Goal: Task Accomplishment & Management: Use online tool/utility

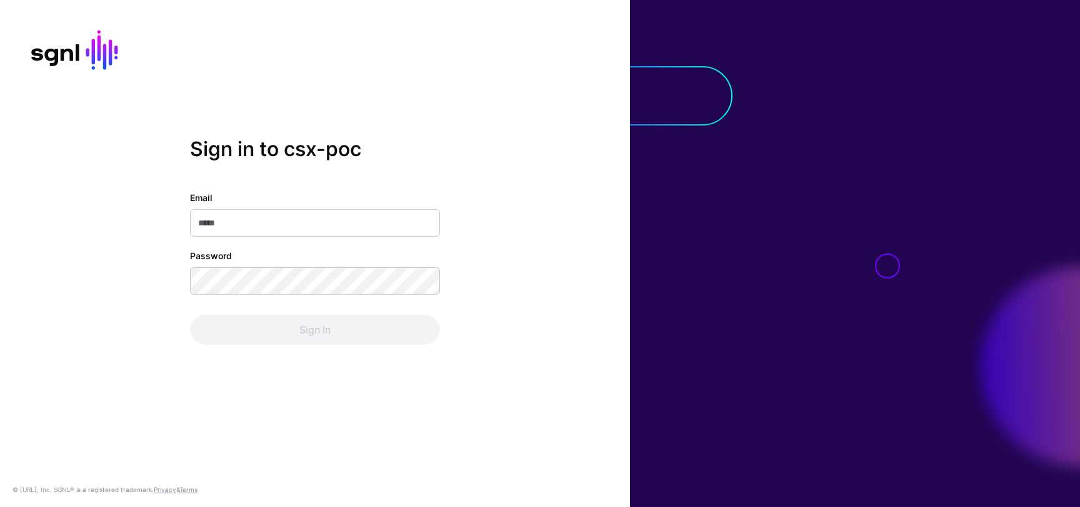
type input "**********"
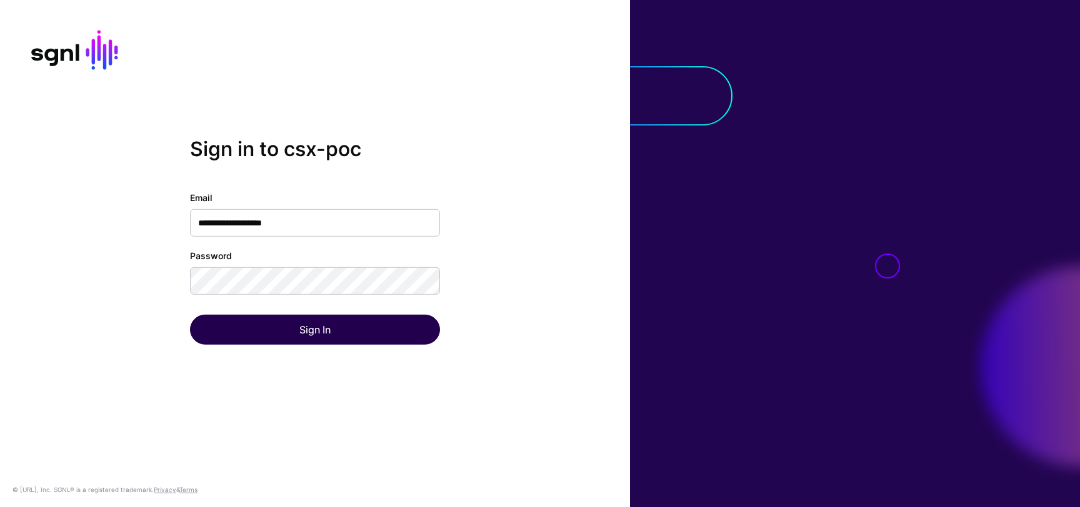
click at [306, 343] on div "Sign In" at bounding box center [315, 330] width 250 height 30
click at [310, 335] on button "Sign In" at bounding box center [315, 330] width 250 height 30
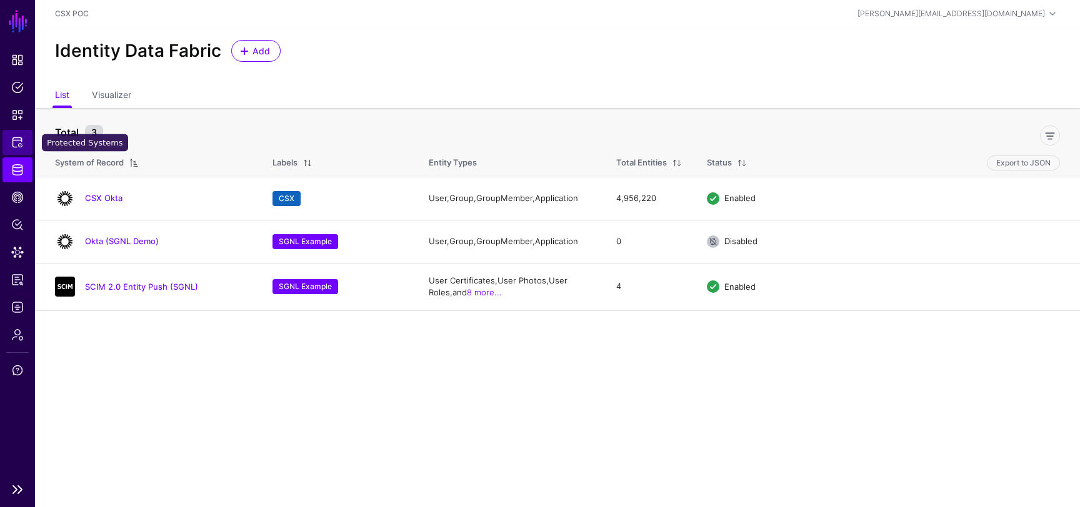
click at [19, 136] on span "Protected Systems" at bounding box center [17, 142] width 12 height 12
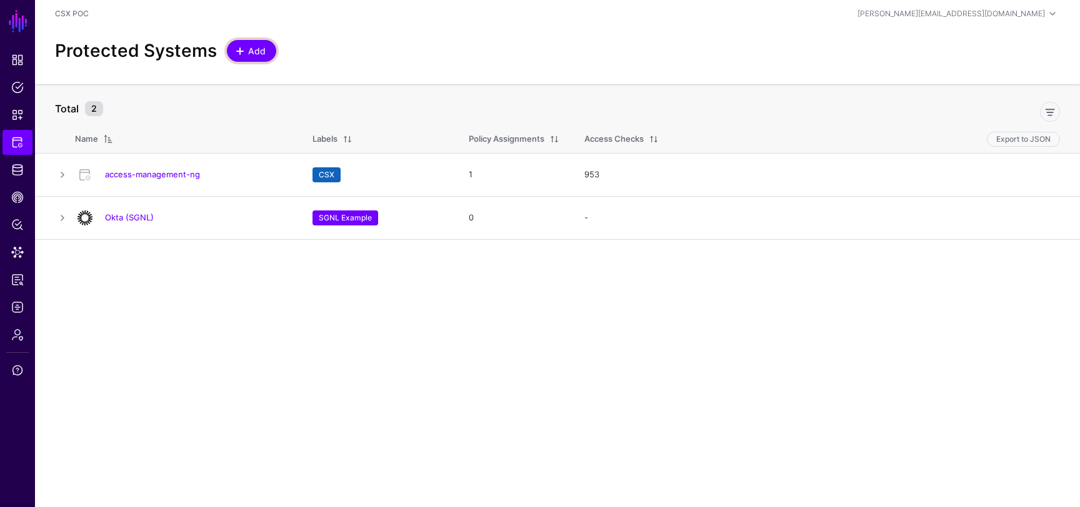
click at [237, 44] on link "Add" at bounding box center [251, 51] width 49 height 22
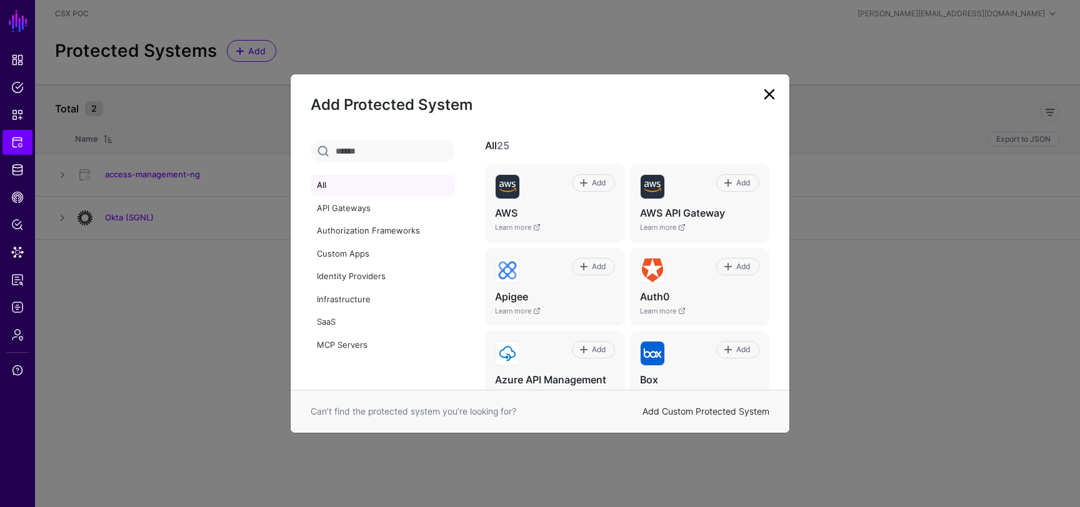
click at [726, 413] on link "Add Custom Protected System" at bounding box center [705, 411] width 127 height 11
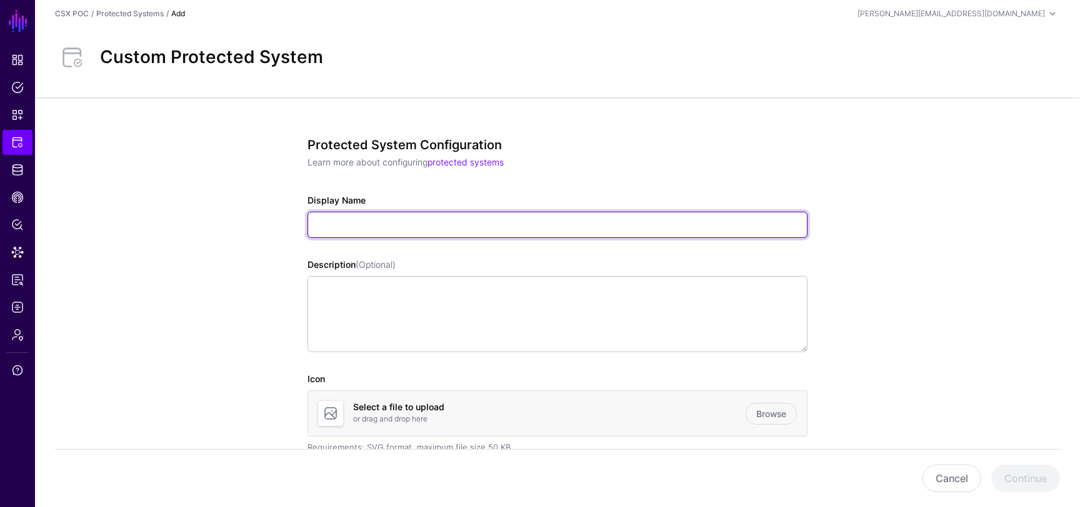
click at [474, 221] on input "Display Name" at bounding box center [557, 225] width 500 height 26
type input "**********"
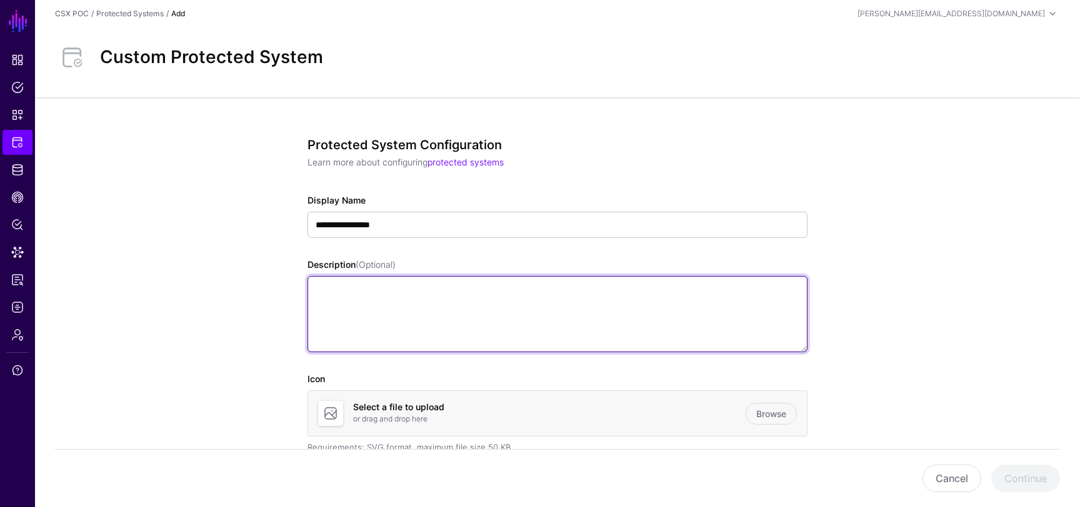
click at [580, 317] on textarea "Description (Optional)" at bounding box center [557, 314] width 500 height 76
type textarea "*"
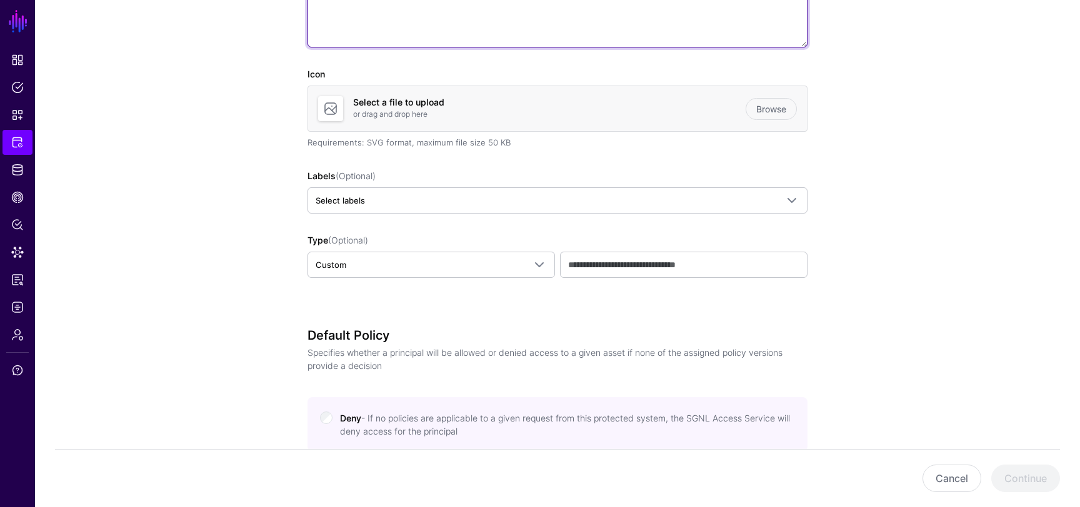
scroll to position [317, 0]
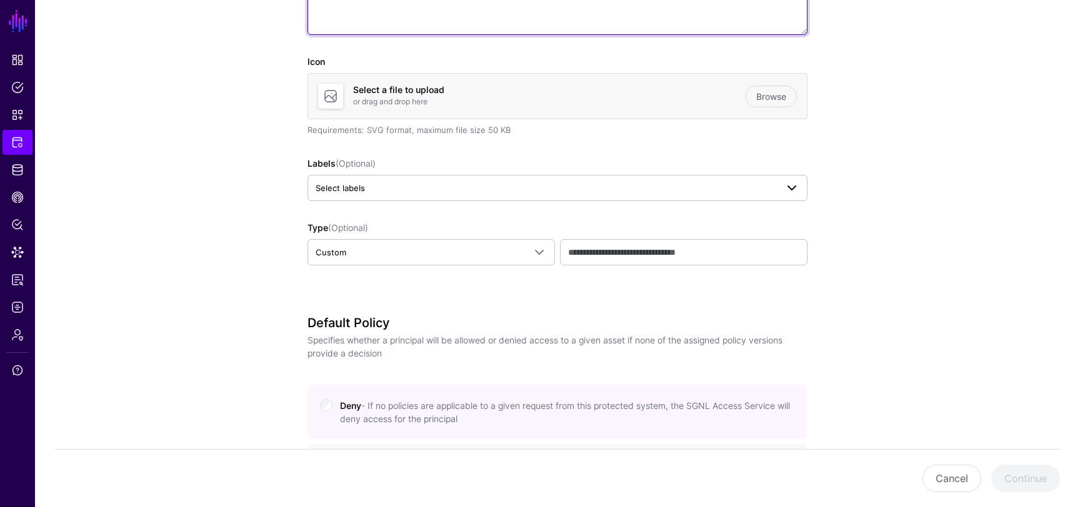
type textarea "**********"
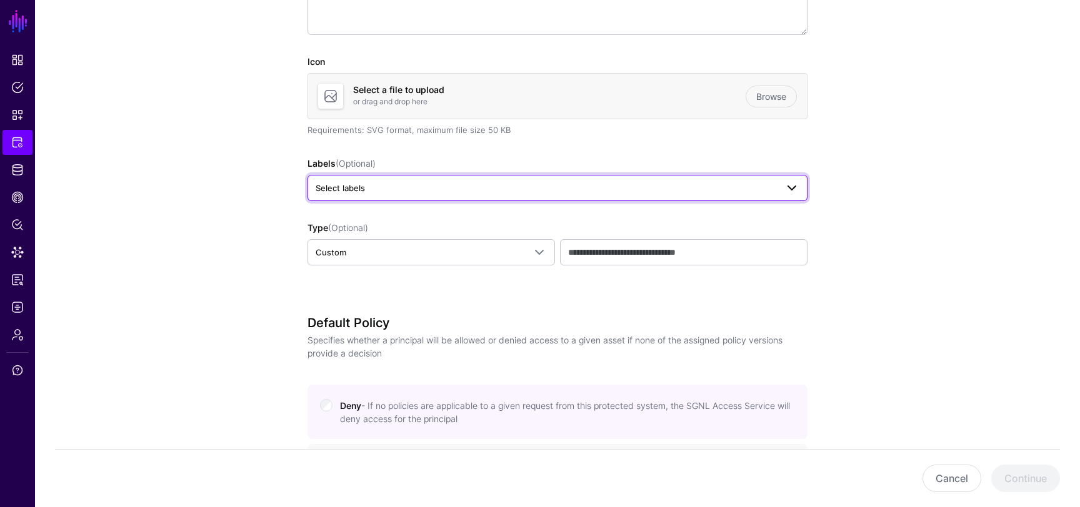
click at [640, 179] on link "Select labels" at bounding box center [557, 188] width 500 height 26
click at [404, 258] on span "CSX" at bounding box center [400, 256] width 16 height 9
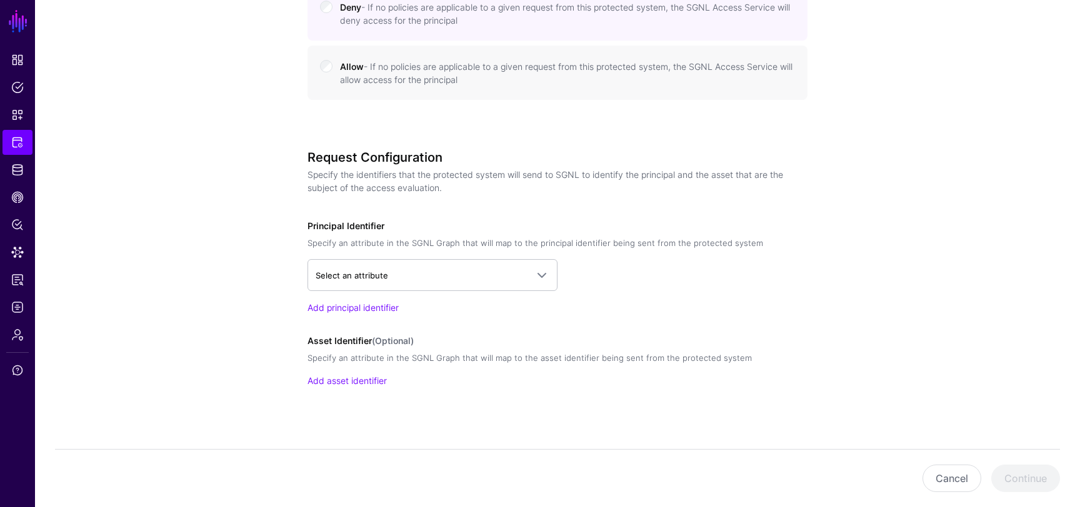
scroll to position [748, 0]
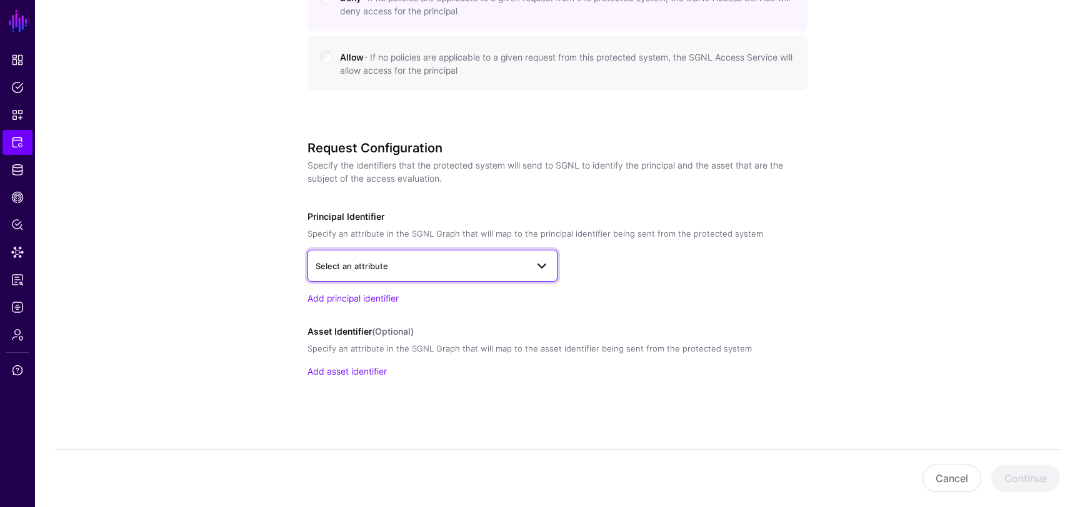
click at [539, 262] on span at bounding box center [541, 266] width 15 height 15
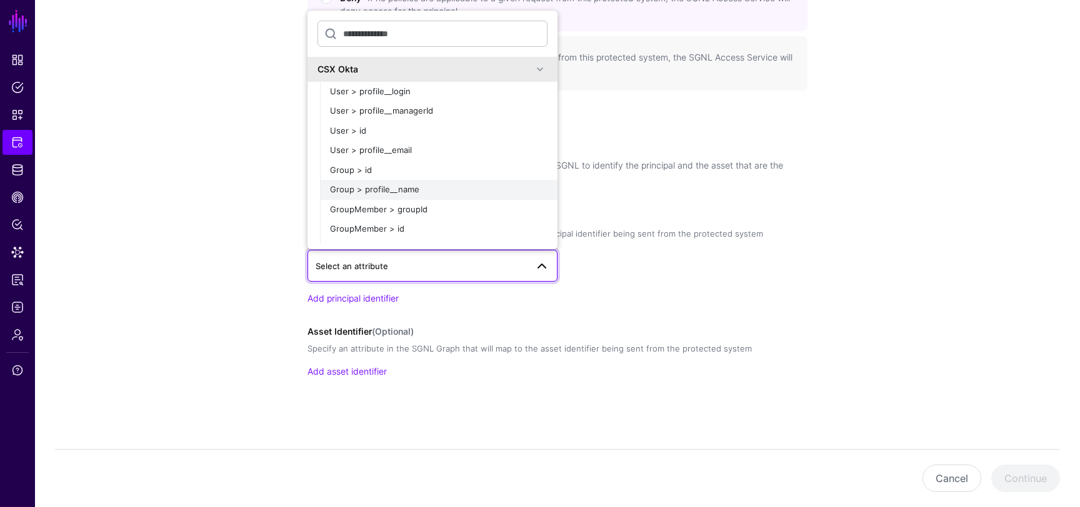
click at [424, 189] on div "Group > profile__name" at bounding box center [438, 190] width 217 height 12
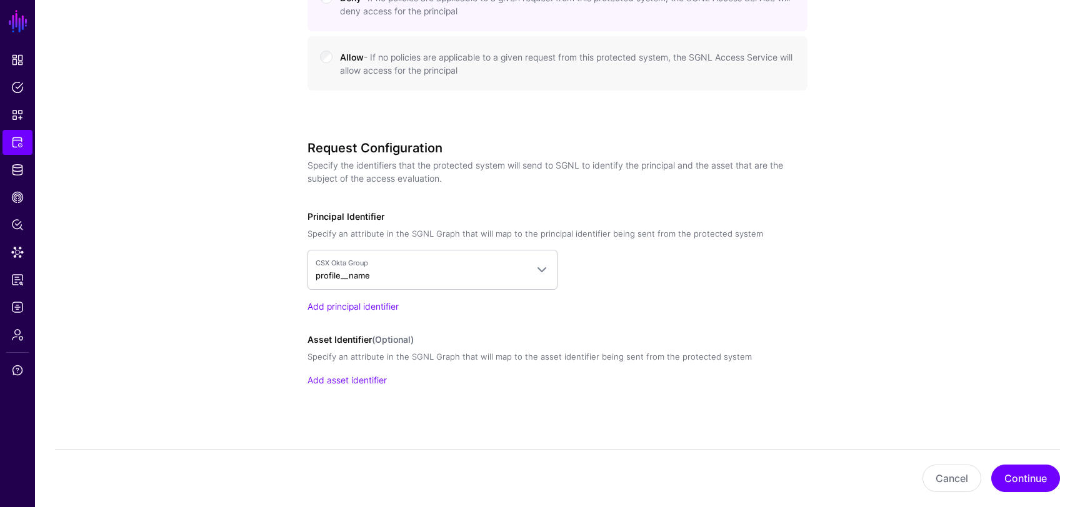
click at [672, 308] on div "Add principal identifier" at bounding box center [557, 306] width 500 height 13
click at [1023, 475] on button "Continue" at bounding box center [1025, 478] width 69 height 27
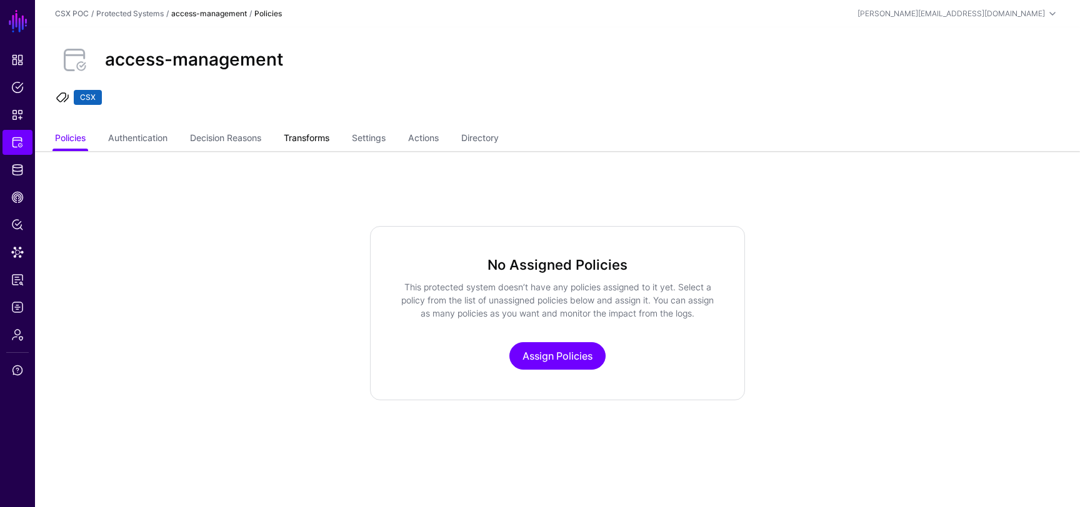
click at [316, 136] on link "Transforms" at bounding box center [307, 139] width 46 height 24
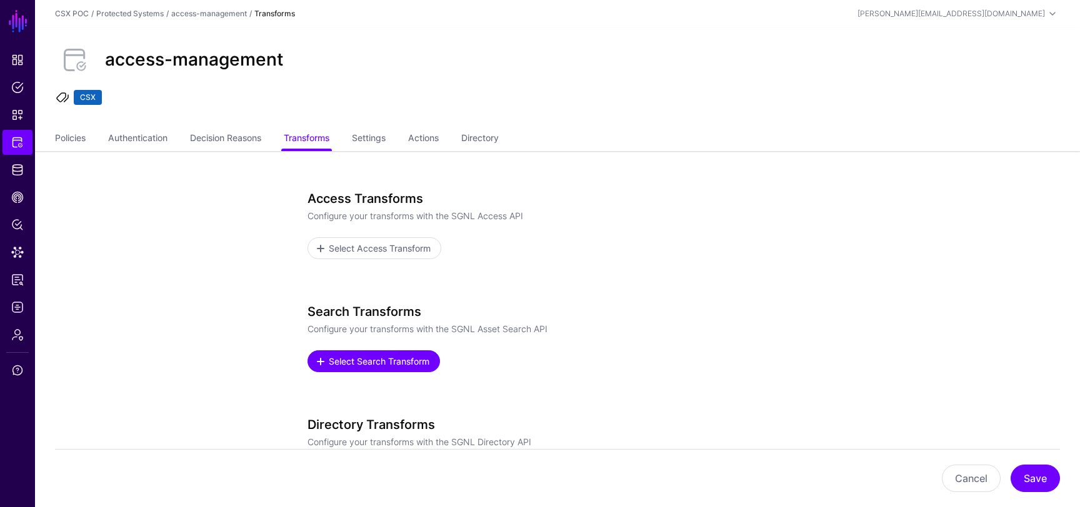
click at [395, 365] on span "Select Search Transform" at bounding box center [379, 361] width 104 height 13
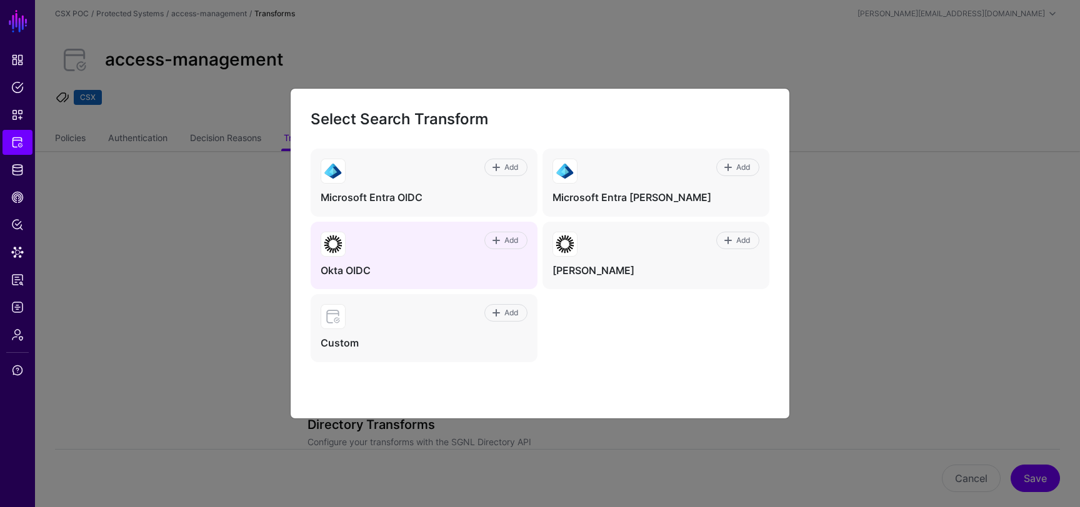
click at [382, 246] on div "Add" at bounding box center [437, 244] width 182 height 25
click at [495, 243] on span at bounding box center [496, 241] width 10 height 10
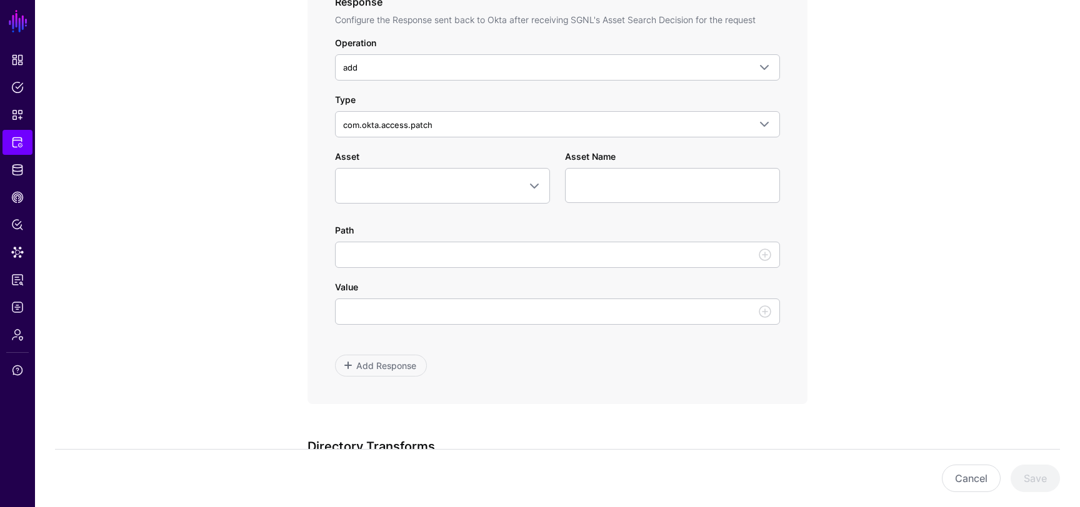
scroll to position [733, 0]
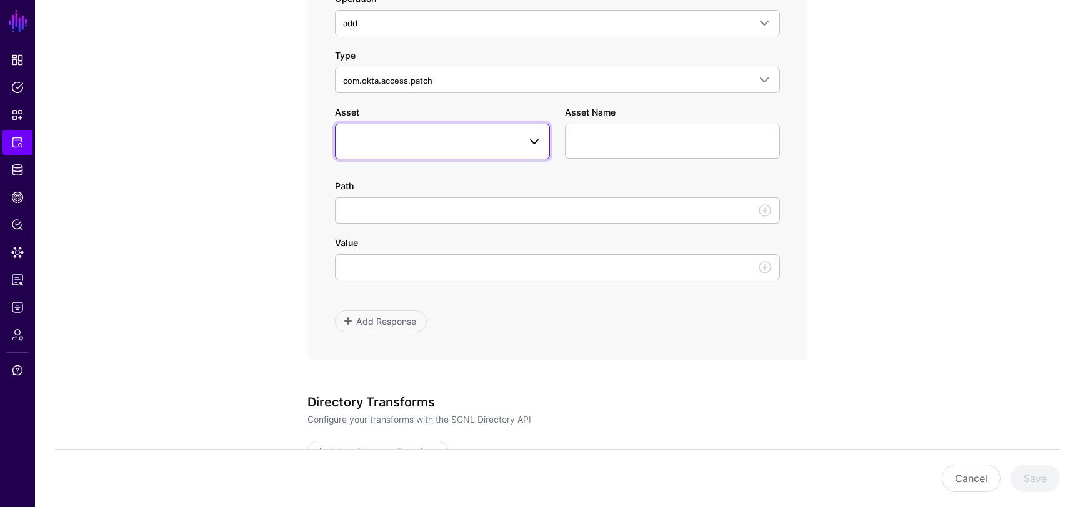
click at [470, 129] on link at bounding box center [442, 141] width 215 height 35
click at [246, 146] on app-integrations-item-transforms "**********" at bounding box center [557, 89] width 1045 height 1343
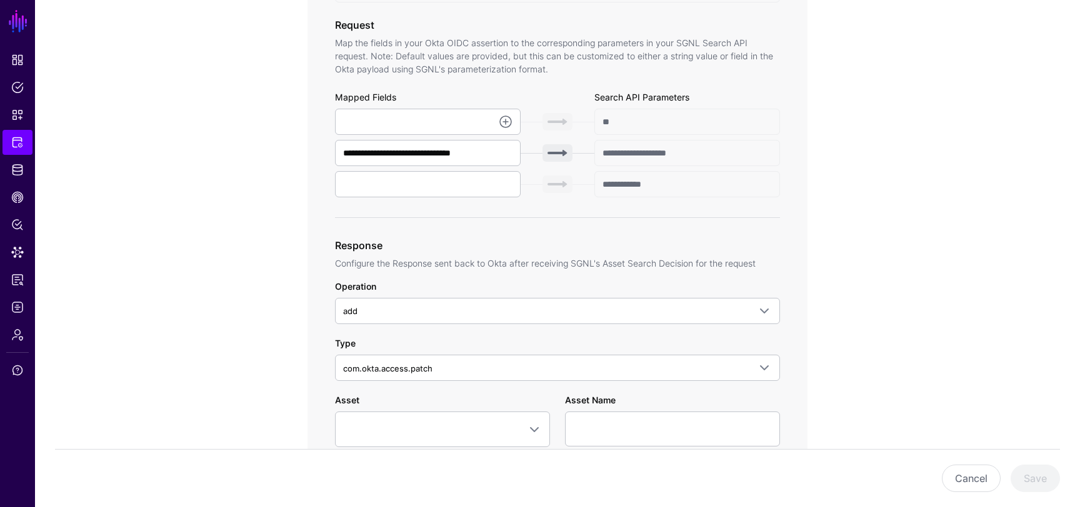
scroll to position [440, 0]
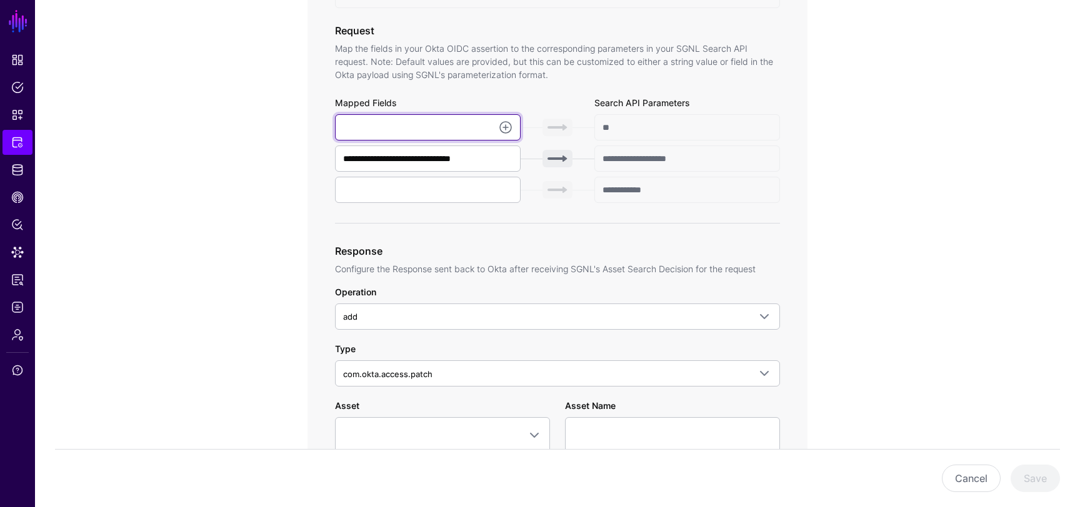
click at [468, 119] on input "text" at bounding box center [428, 127] width 186 height 26
type input "**********"
click at [868, 202] on app-integrations-item-transforms "**********" at bounding box center [557, 382] width 1045 height 1343
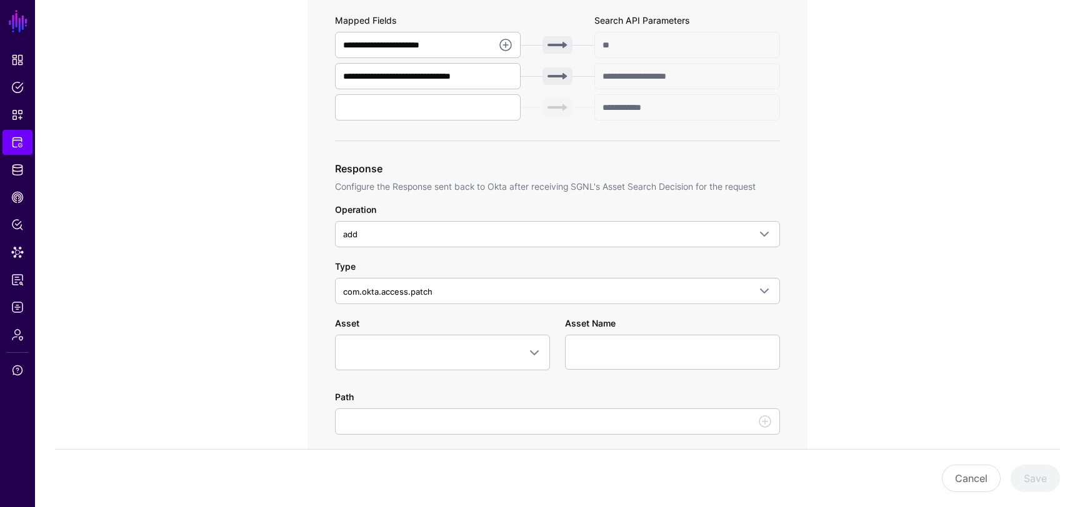
scroll to position [474, 0]
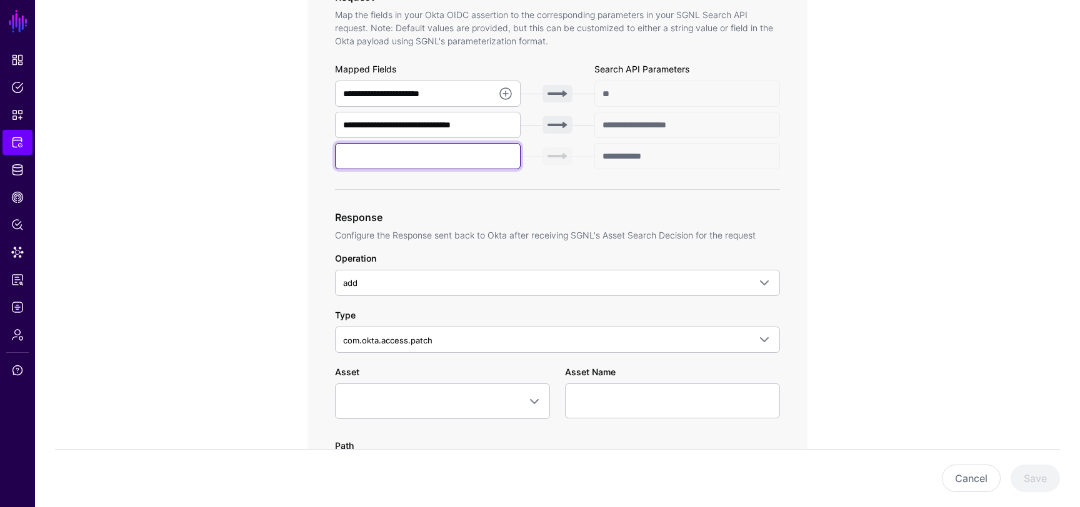
click at [389, 166] on input "text" at bounding box center [428, 156] width 186 height 26
type input "******"
click at [371, 159] on input "******" at bounding box center [428, 156] width 186 height 26
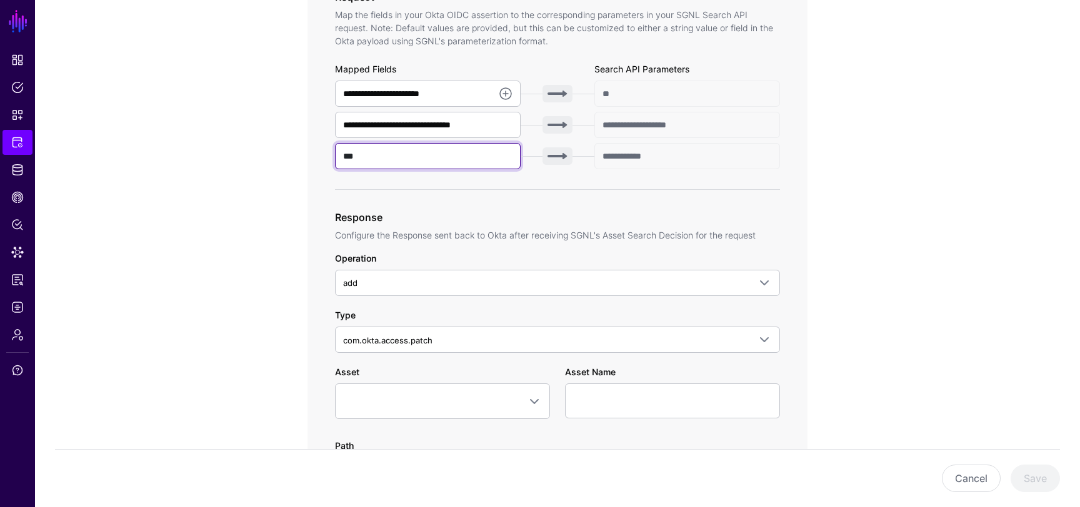
type input "***"
click at [216, 237] on app-integrations-item-transforms "**********" at bounding box center [557, 349] width 1045 height 1343
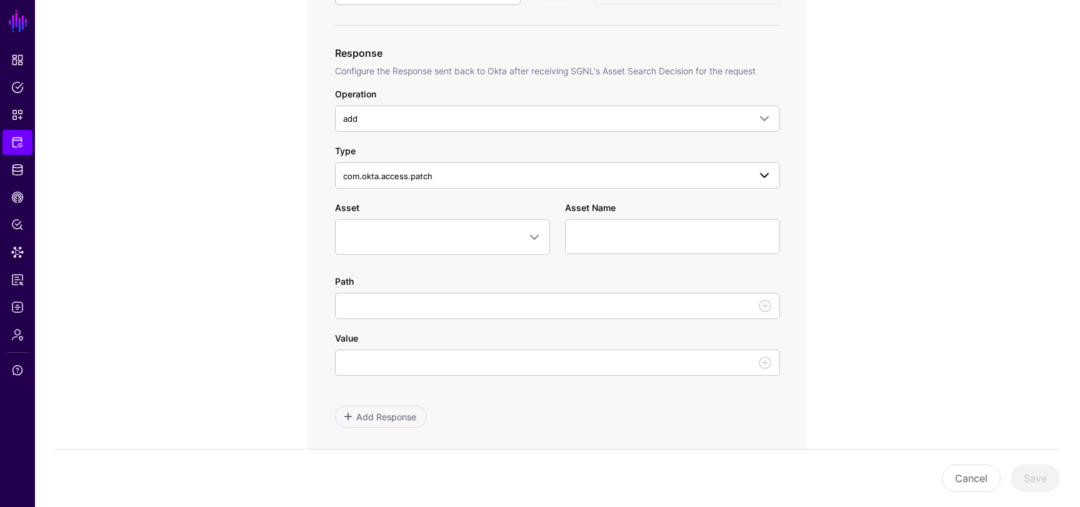
scroll to position [657, 0]
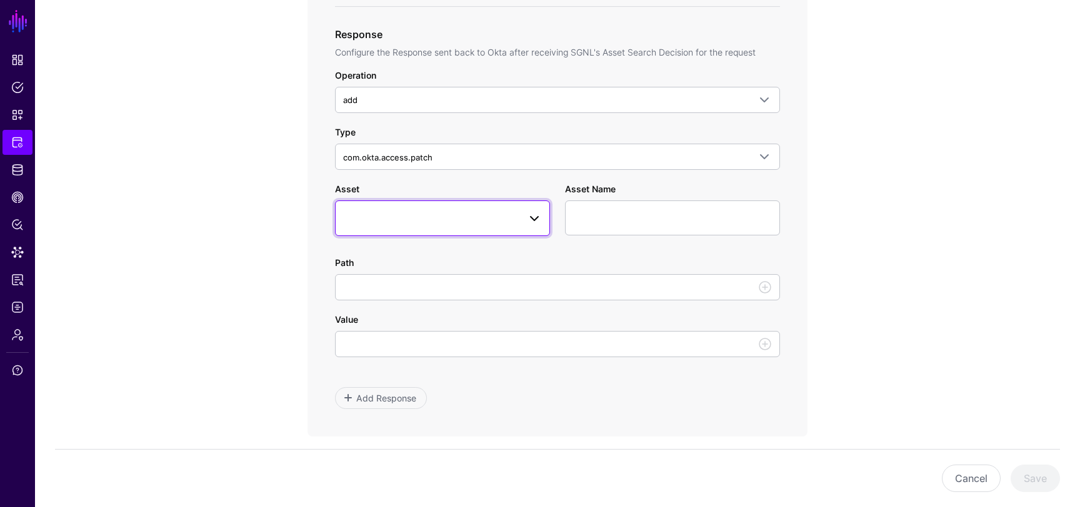
click at [499, 212] on span at bounding box center [442, 218] width 199 height 15
click at [247, 222] on app-integrations-item-transforms "**********" at bounding box center [557, 166] width 1045 height 1343
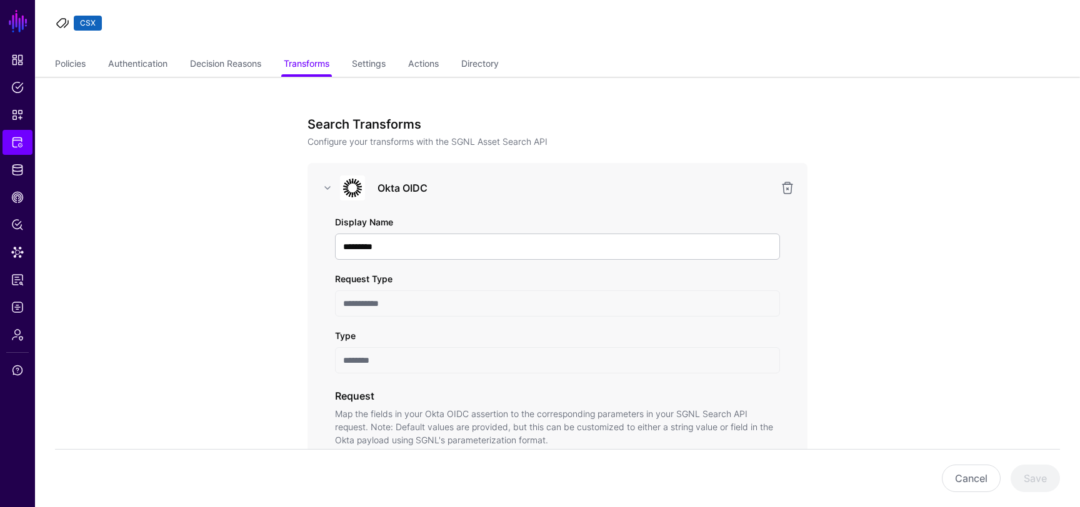
scroll to position [0, 0]
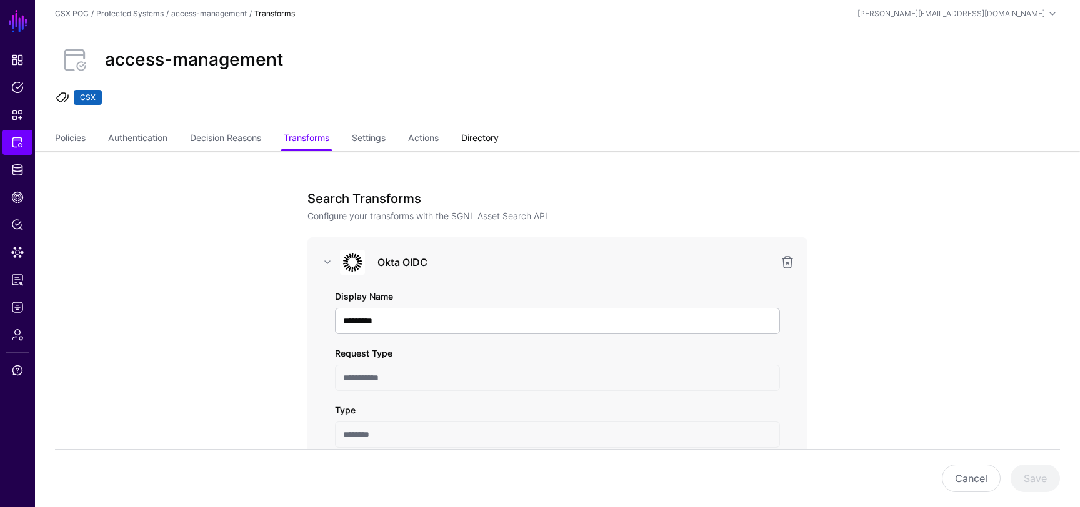
click at [485, 138] on link "Directory" at bounding box center [479, 139] width 37 height 24
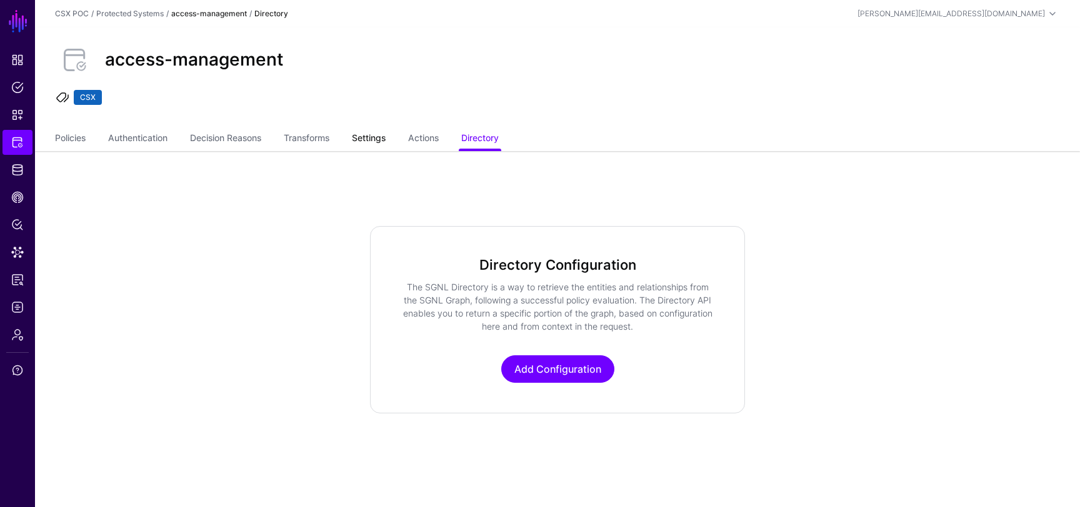
click at [372, 138] on link "Settings" at bounding box center [369, 139] width 34 height 24
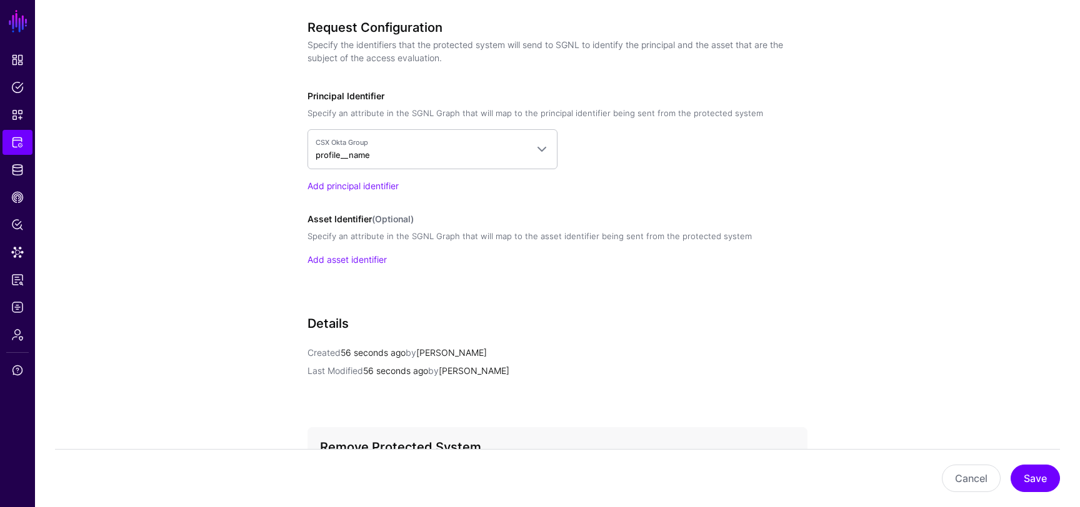
scroll to position [1091, 0]
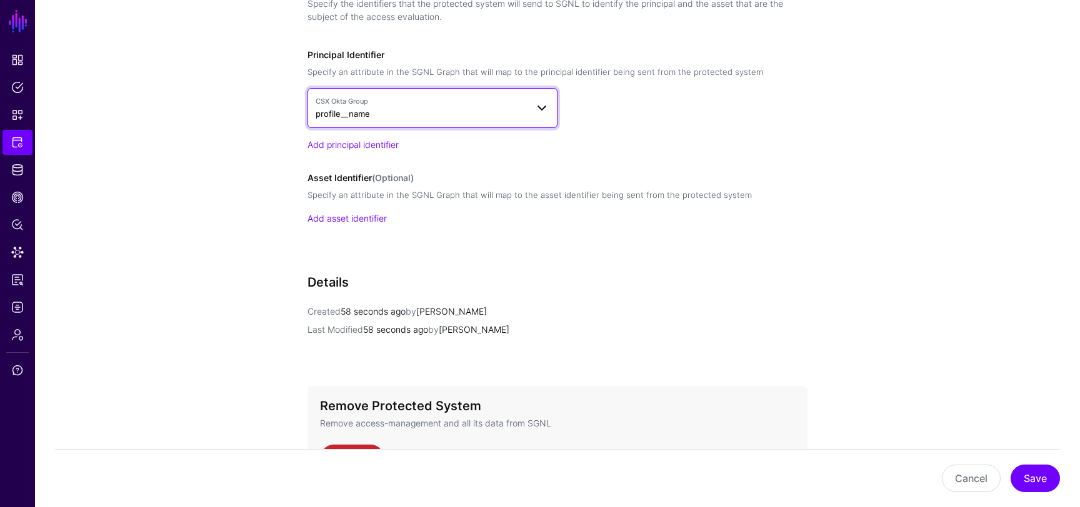
click at [478, 114] on span "CSX Okta Group profile__name" at bounding box center [421, 108] width 211 height 24
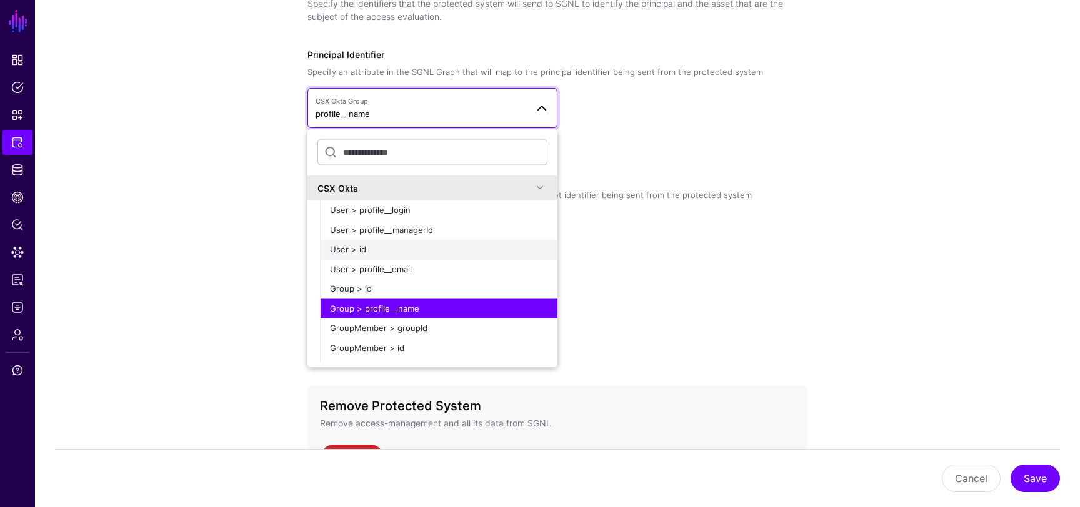
click at [409, 245] on div "User > id" at bounding box center [438, 250] width 217 height 12
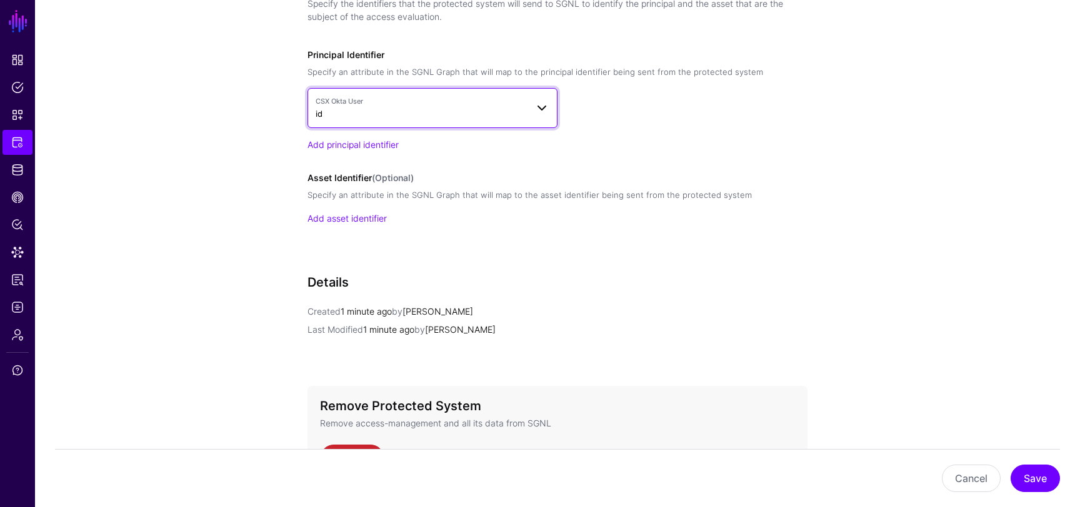
click at [479, 113] on span "CSX Okta User id" at bounding box center [421, 108] width 211 height 24
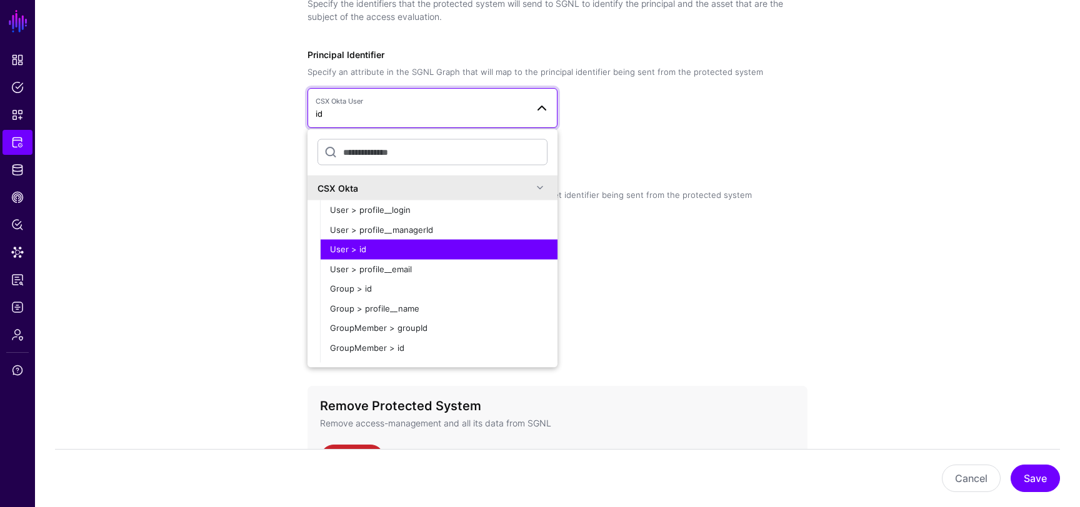
click at [655, 245] on div "Request Configuration Specify the identifiers that the protected system will se…" at bounding box center [557, 119] width 500 height 281
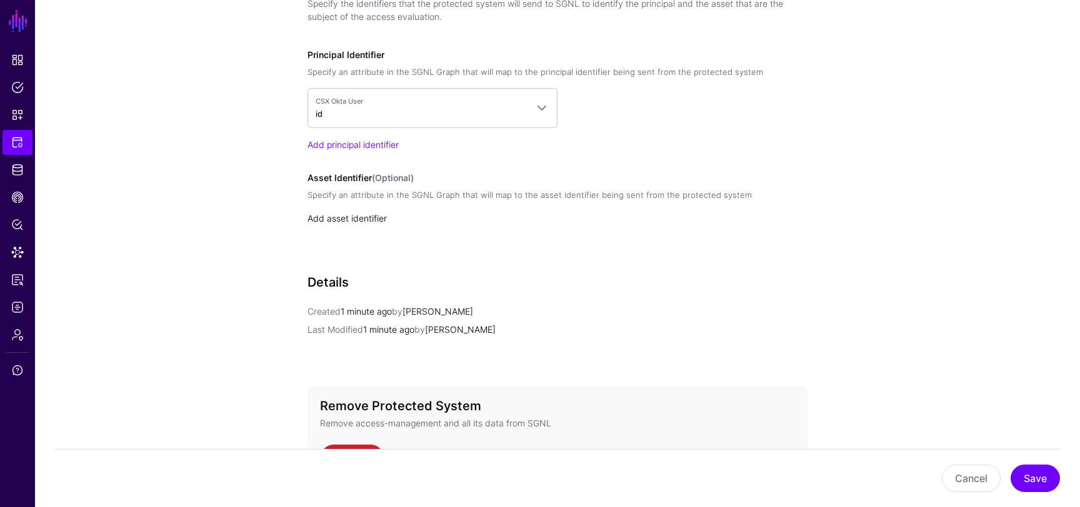
click at [365, 218] on link "Add asset identifier" at bounding box center [346, 218] width 79 height 11
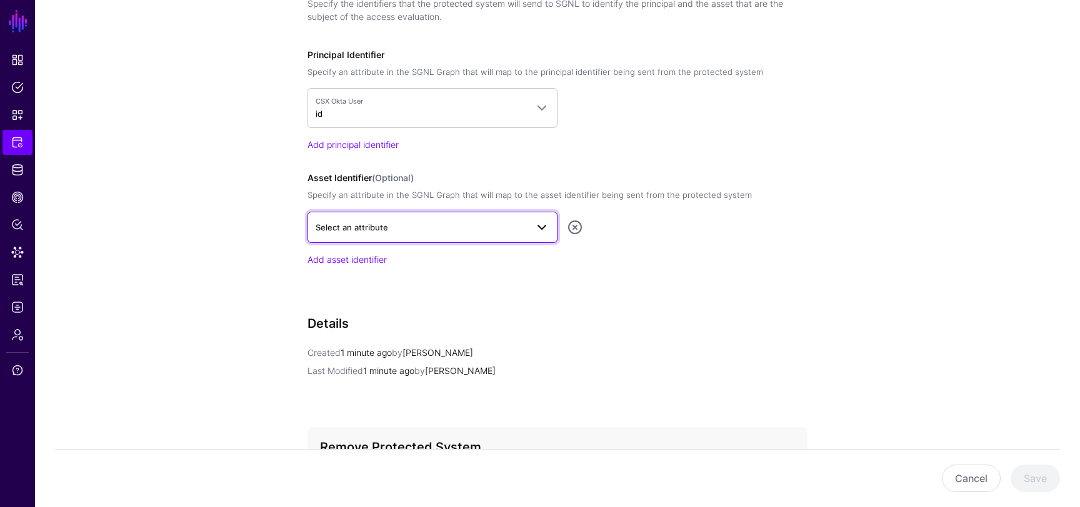
click at [439, 232] on span "Select an attribute" at bounding box center [421, 228] width 211 height 14
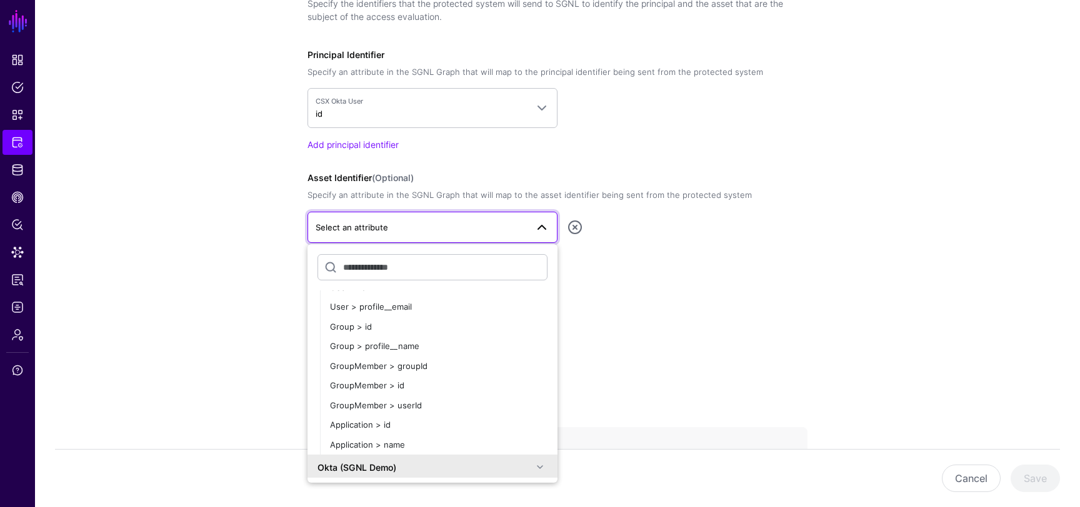
scroll to position [95, 0]
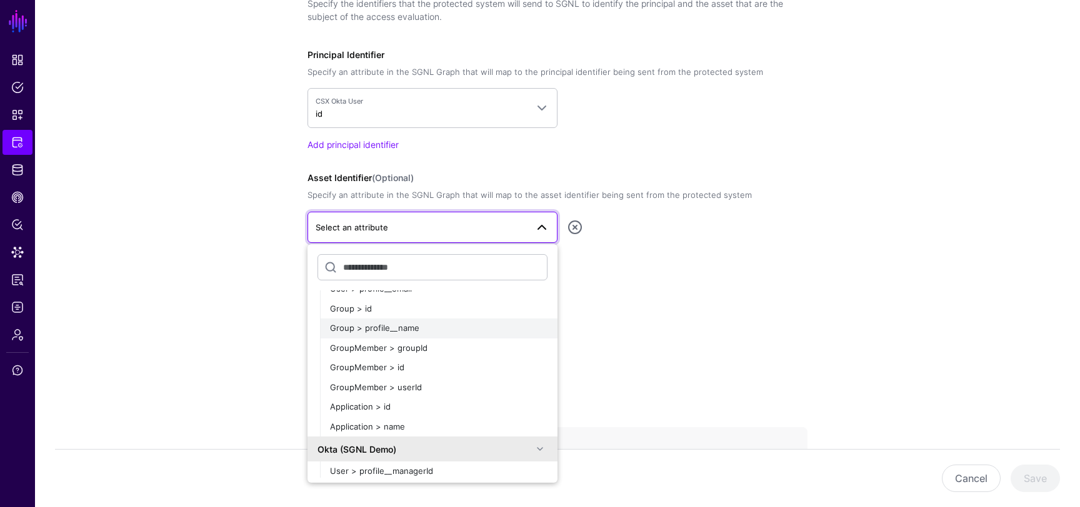
click at [436, 329] on div "Group > profile__name" at bounding box center [438, 328] width 217 height 12
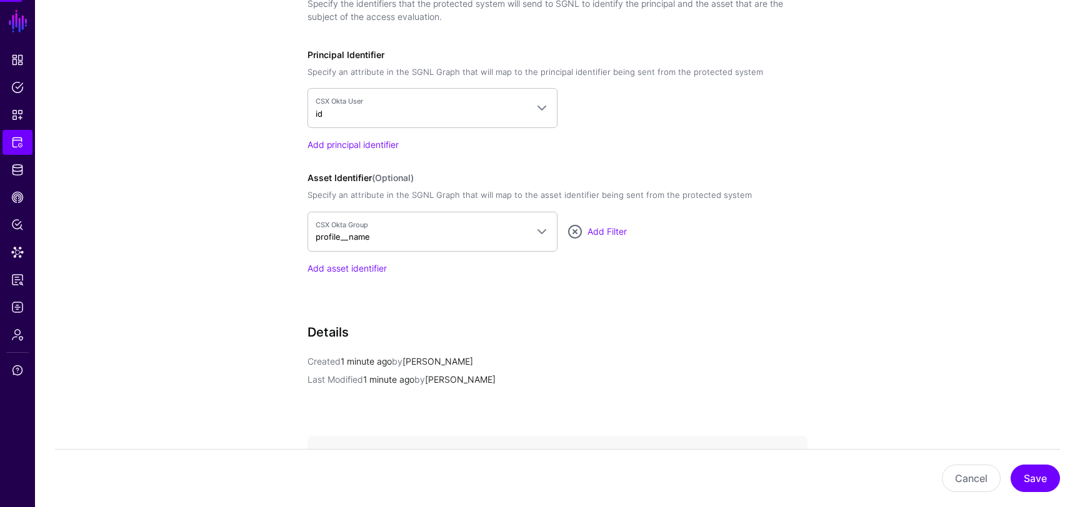
click at [562, 339] on h3 "Details" at bounding box center [557, 332] width 500 height 15
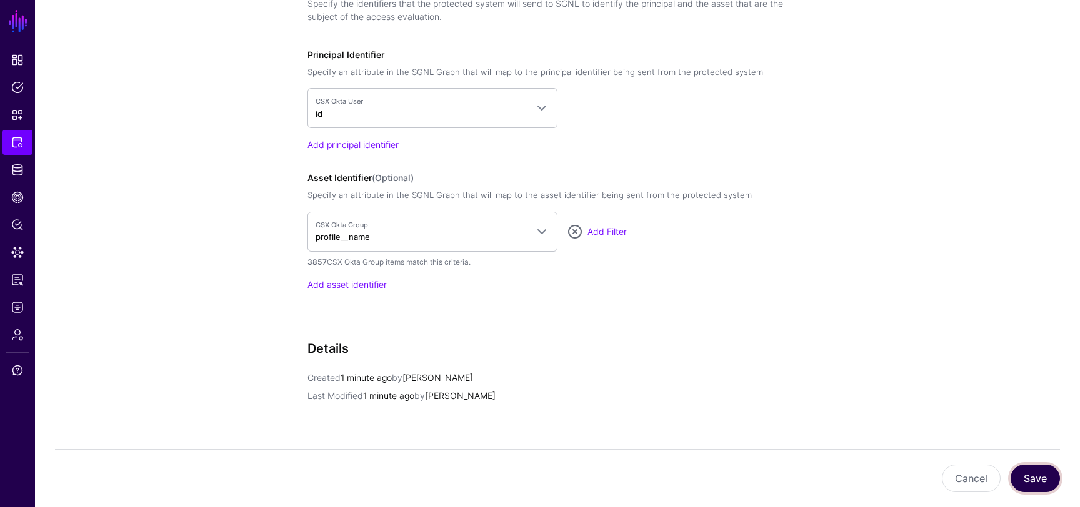
click at [1043, 479] on button "Save" at bounding box center [1034, 478] width 49 height 27
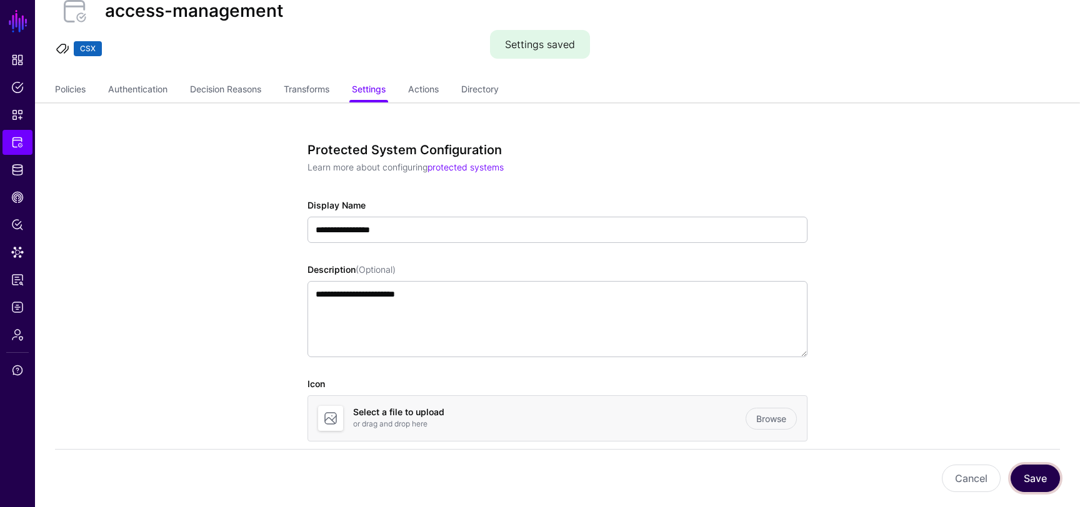
scroll to position [0, 0]
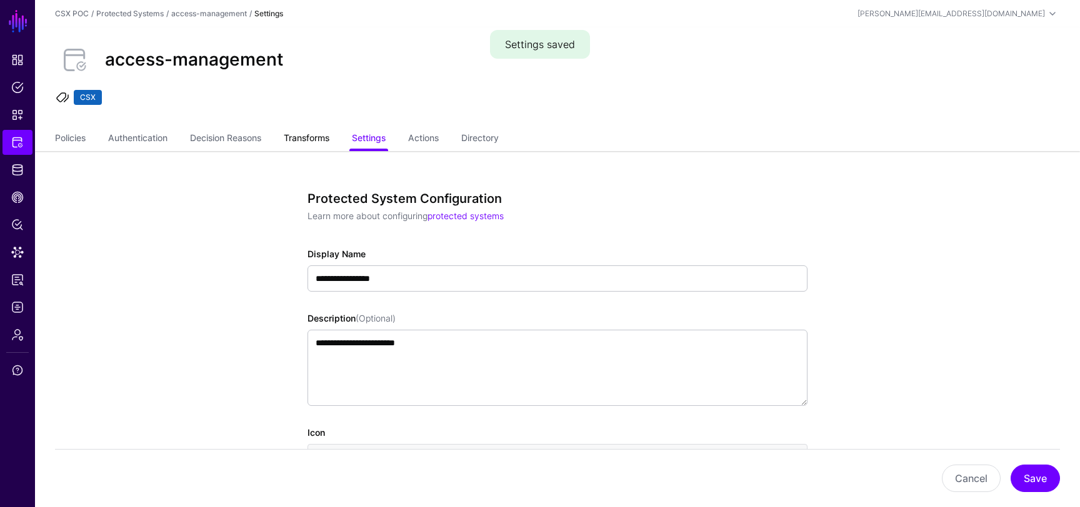
click at [296, 136] on link "Transforms" at bounding box center [307, 139] width 46 height 24
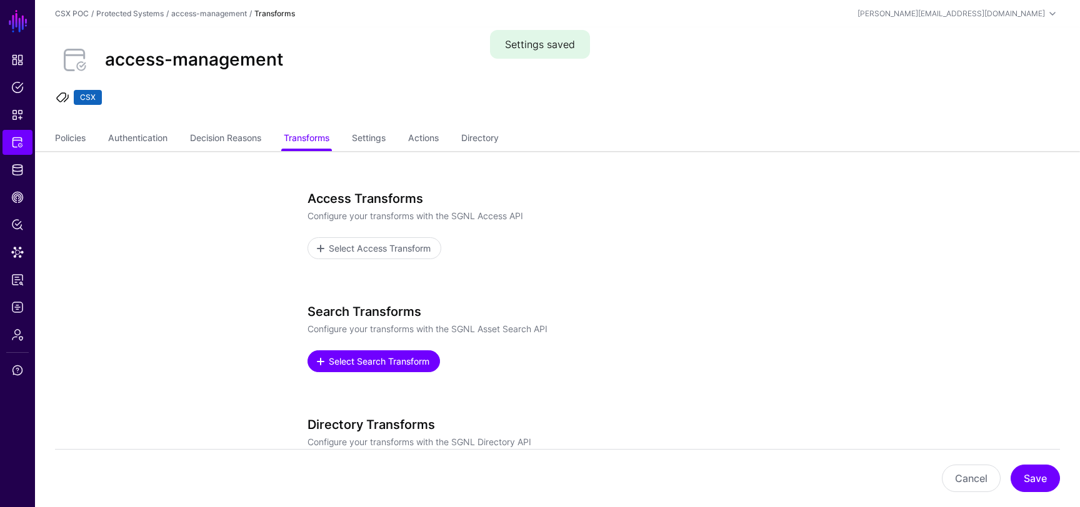
click at [380, 355] on span "Select Search Transform" at bounding box center [379, 361] width 104 height 13
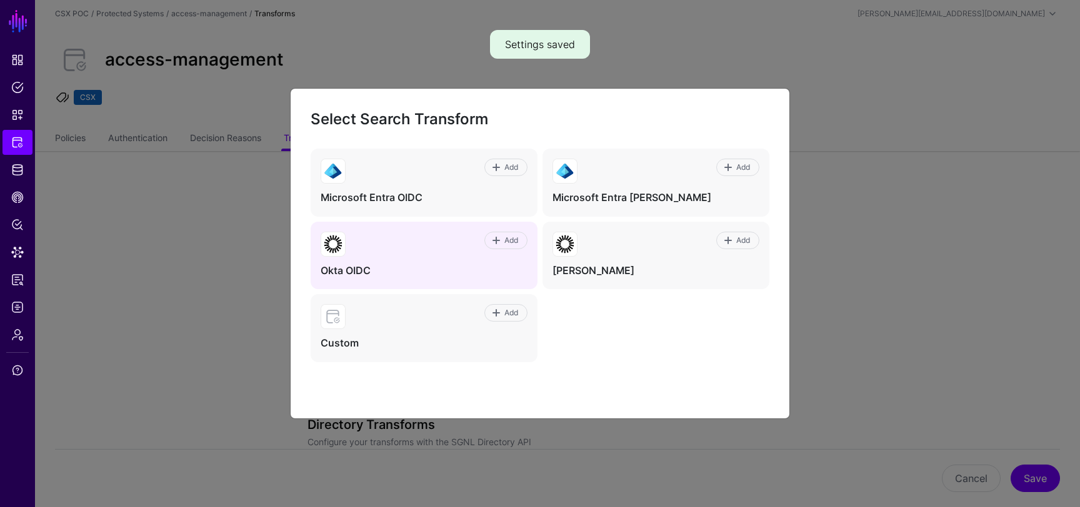
click at [469, 238] on div "Add" at bounding box center [437, 244] width 182 height 25
click at [503, 234] on link "Add" at bounding box center [505, 240] width 43 height 17
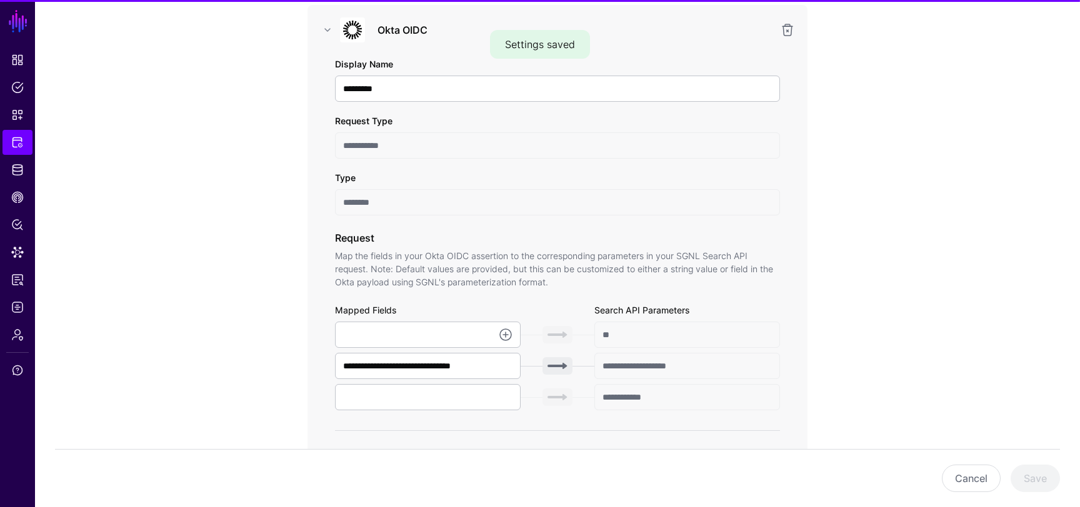
scroll to position [307, 0]
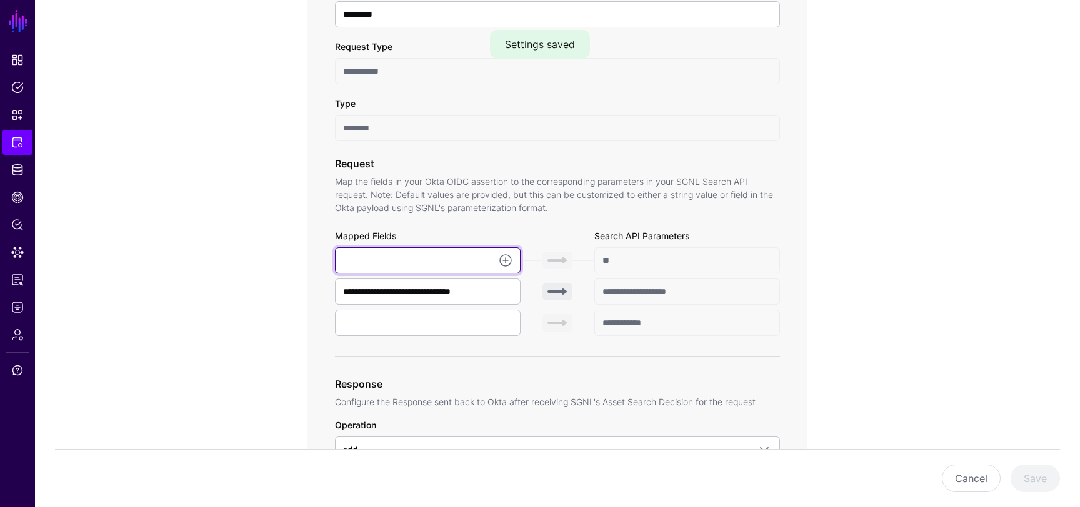
click at [446, 259] on input "text" at bounding box center [428, 260] width 186 height 26
type input "**********"
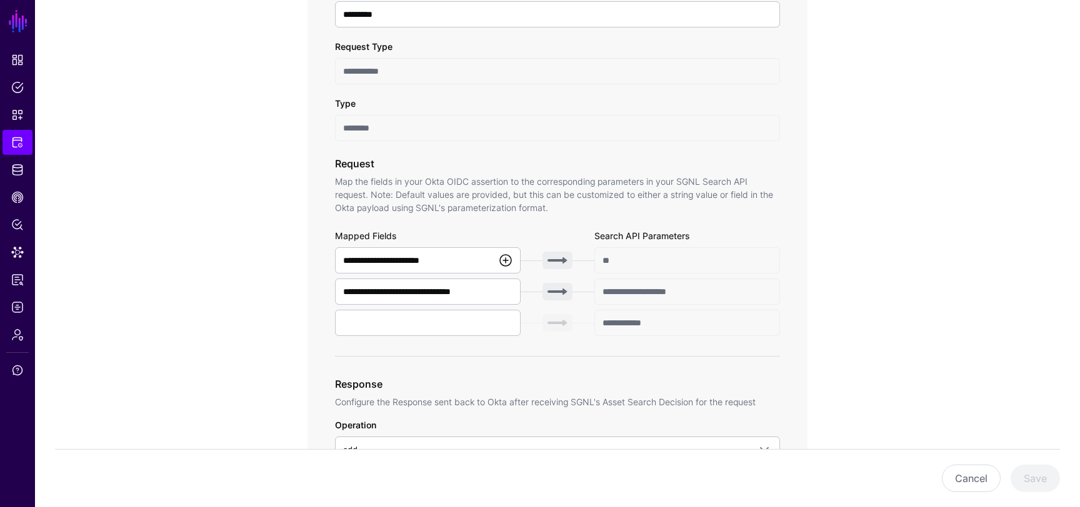
click at [505, 261] on link at bounding box center [505, 260] width 15 height 15
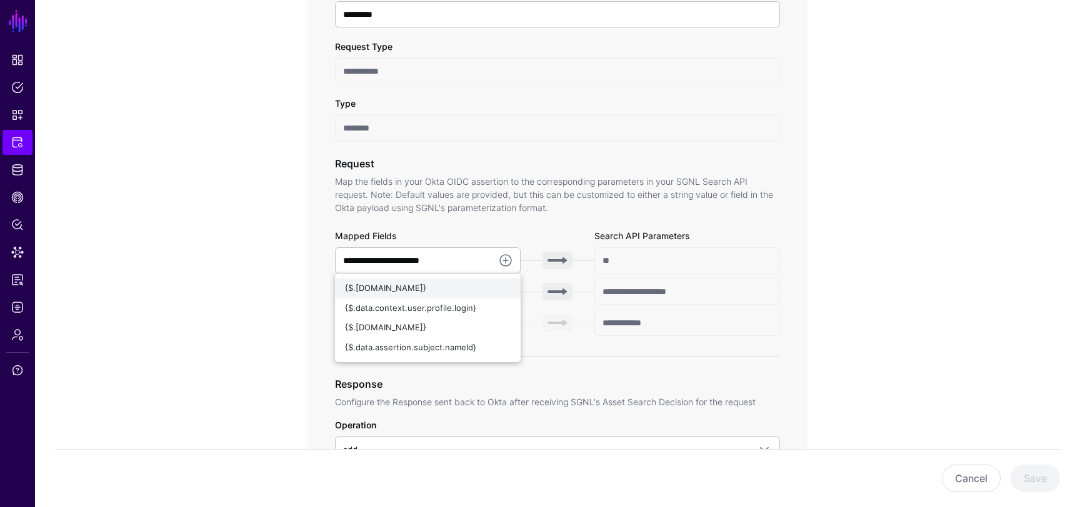
click at [426, 284] on span "{$.data.context.user.id}" at bounding box center [385, 288] width 81 height 10
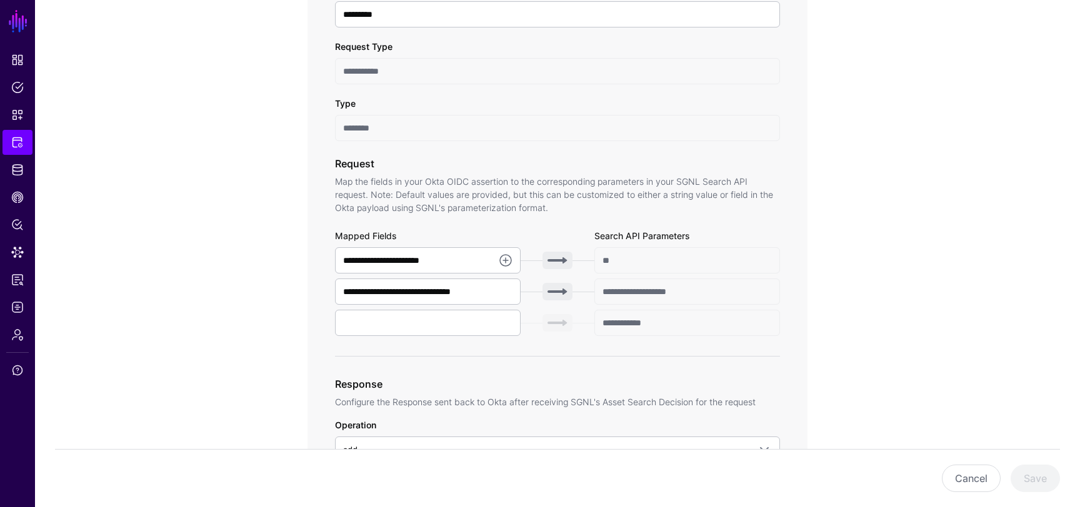
click at [247, 283] on app-integrations-item-transforms "**********" at bounding box center [557, 515] width 1045 height 1343
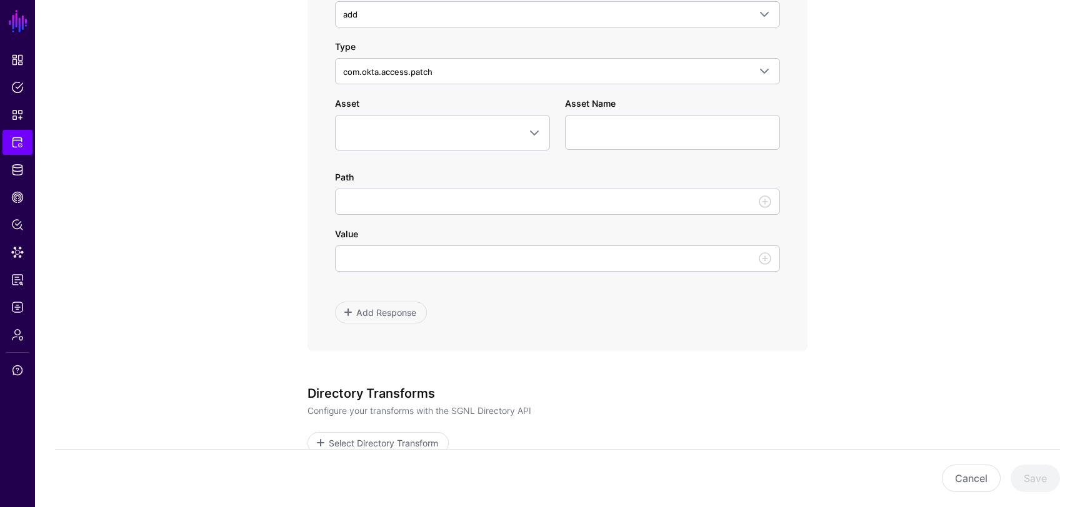
scroll to position [750, 0]
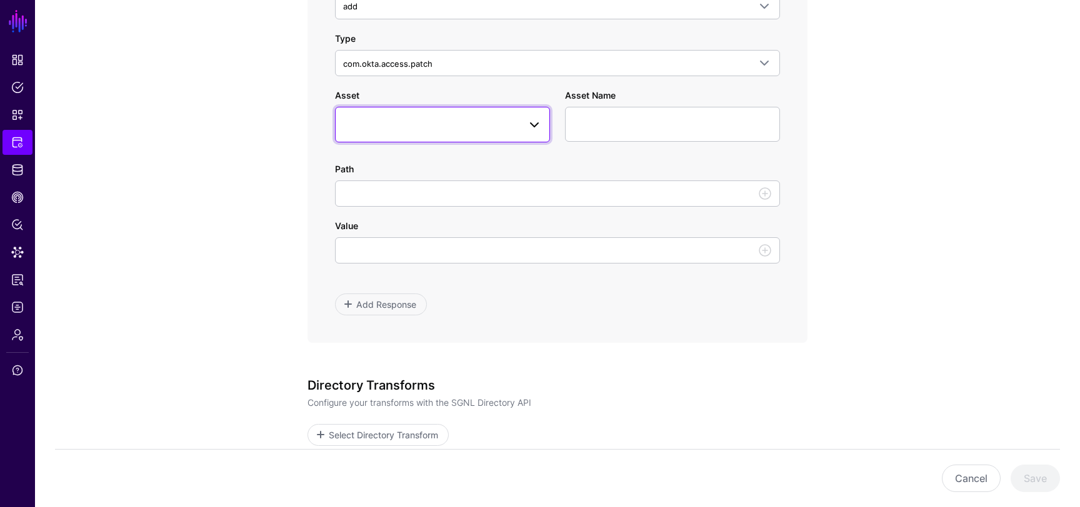
click at [495, 124] on span at bounding box center [442, 124] width 199 height 15
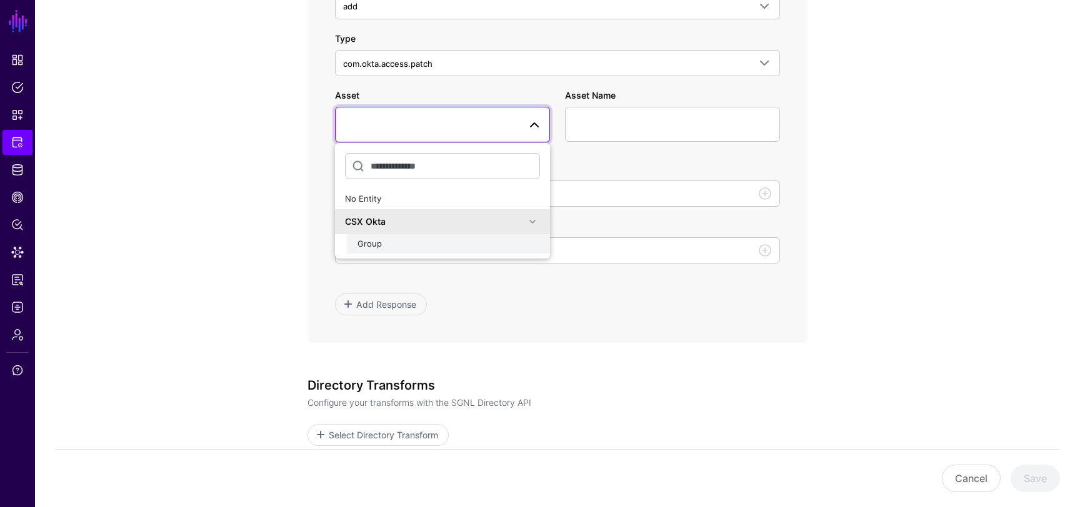
click at [405, 239] on div "Group" at bounding box center [448, 244] width 182 height 12
type input "**********"
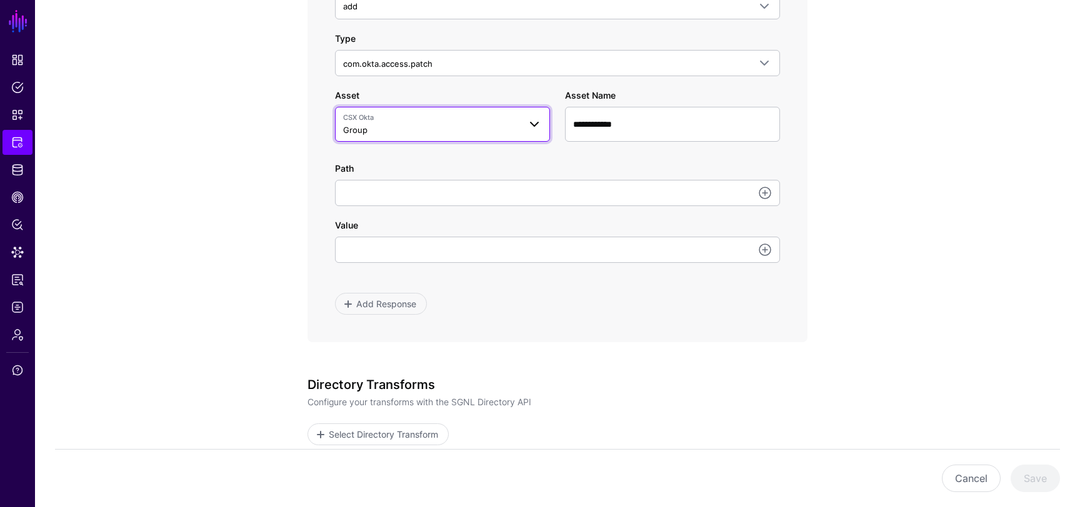
click at [507, 117] on span "CSX Okta" at bounding box center [431, 117] width 176 height 11
click at [235, 158] on app-integrations-item-transforms "**********" at bounding box center [557, 72] width 1045 height 1343
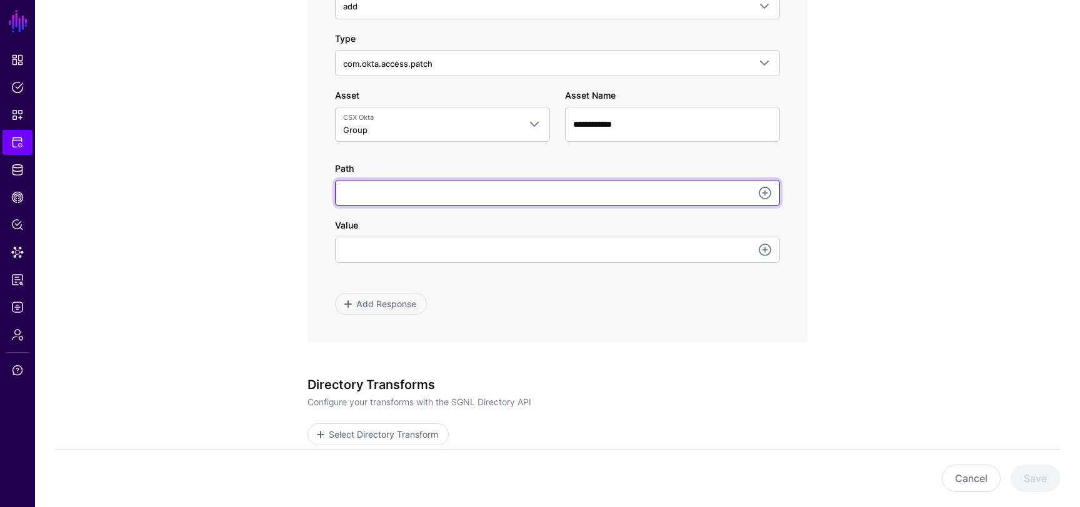
click at [404, 185] on input "Path" at bounding box center [557, 193] width 445 height 26
type input "**********"
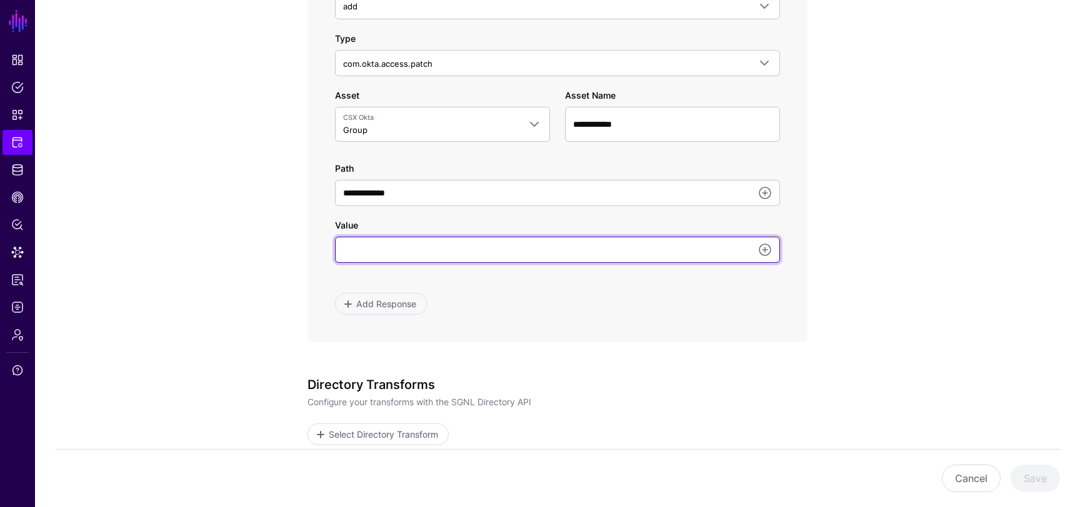
click at [432, 249] on input "Value" at bounding box center [557, 250] width 445 height 26
type input "**********"
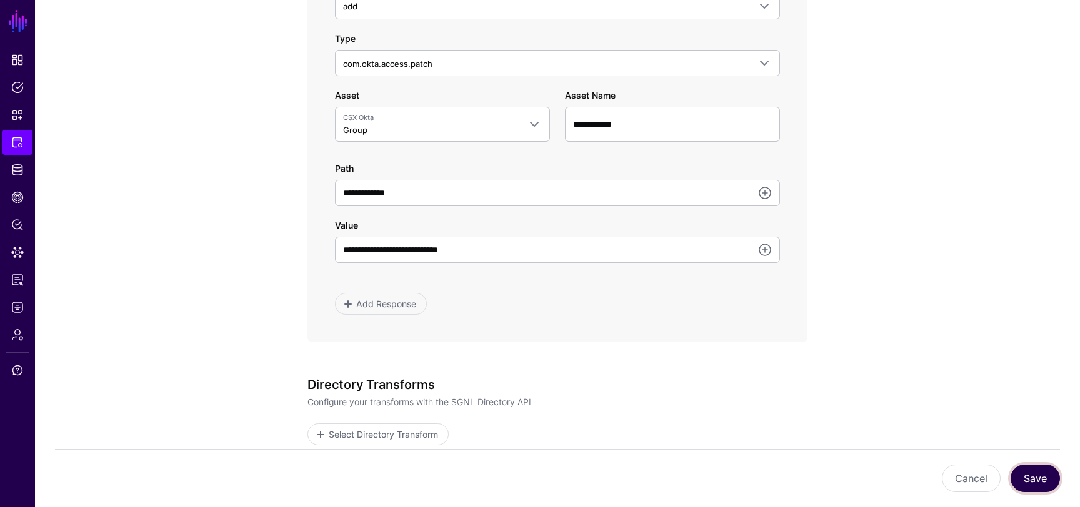
click at [1042, 482] on button "Save" at bounding box center [1034, 478] width 49 height 27
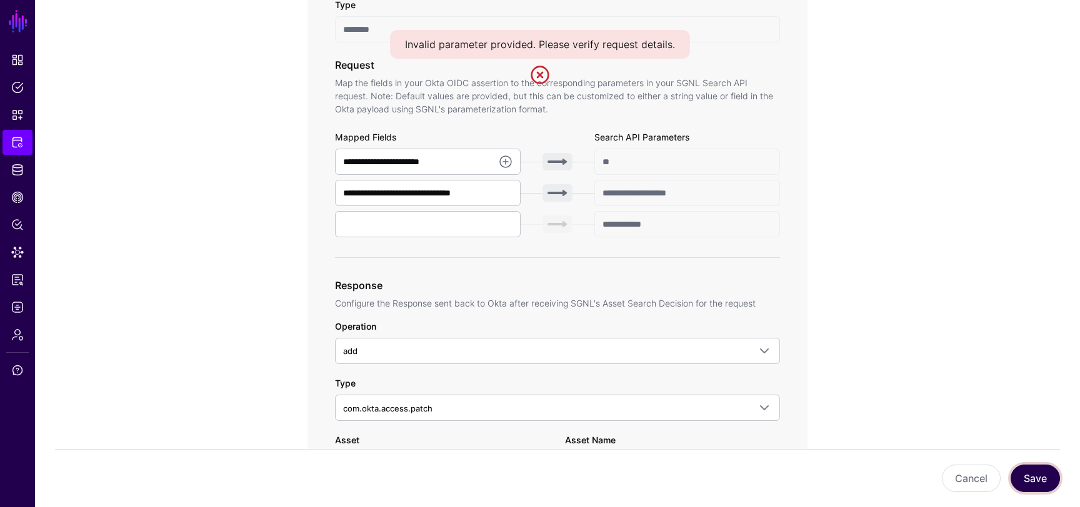
scroll to position [450, 0]
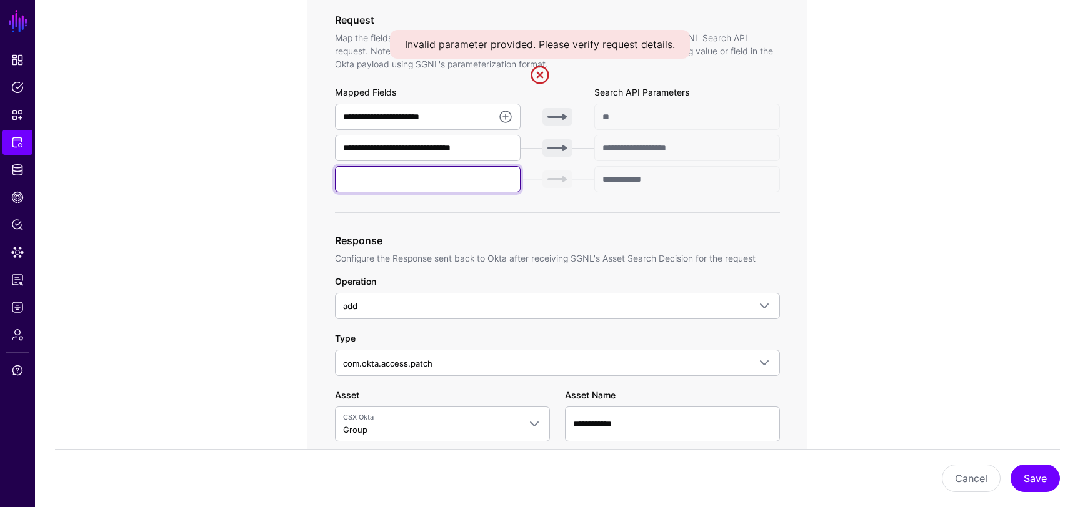
click at [461, 179] on input "text" at bounding box center [428, 179] width 186 height 26
type input "***"
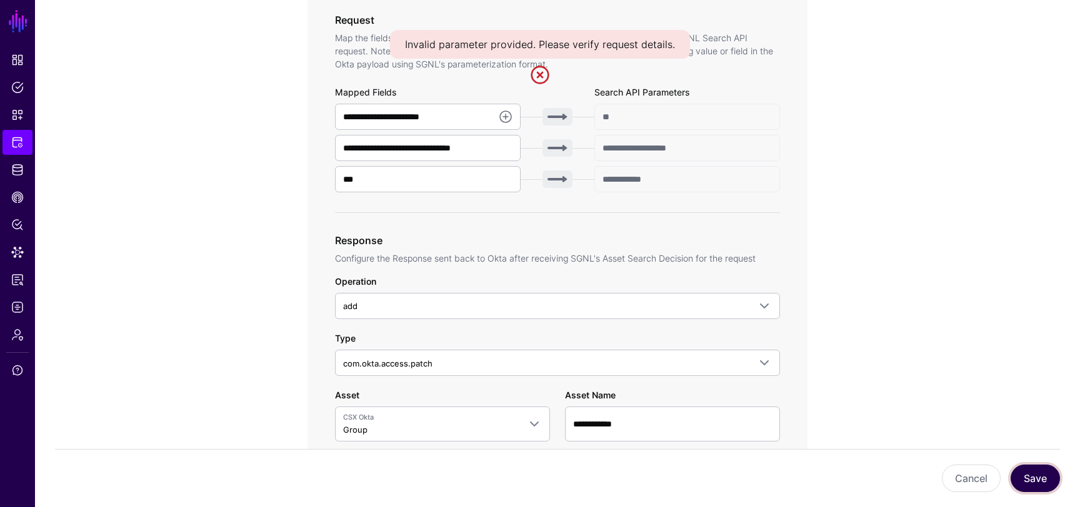
click at [1032, 480] on button "Save" at bounding box center [1034, 478] width 49 height 27
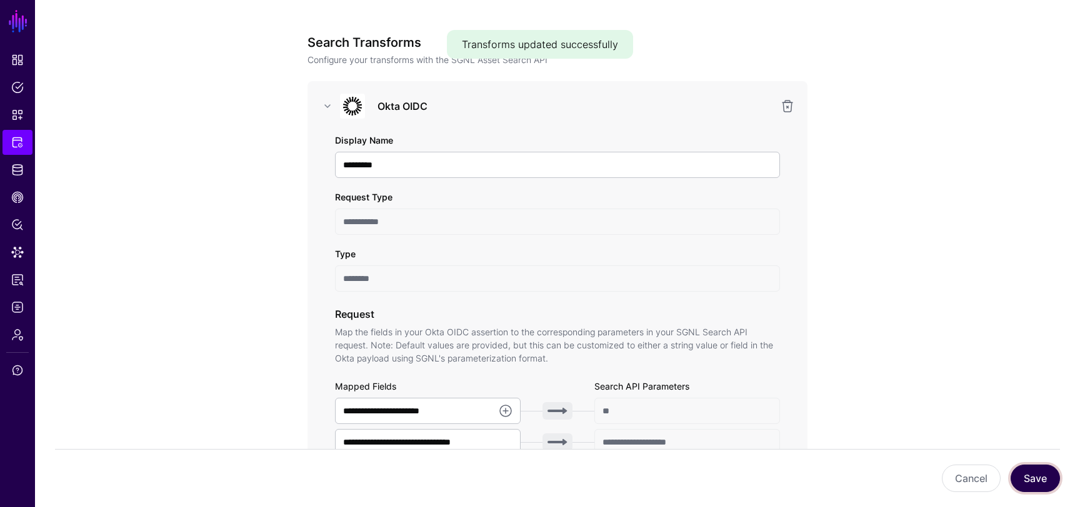
scroll to position [0, 0]
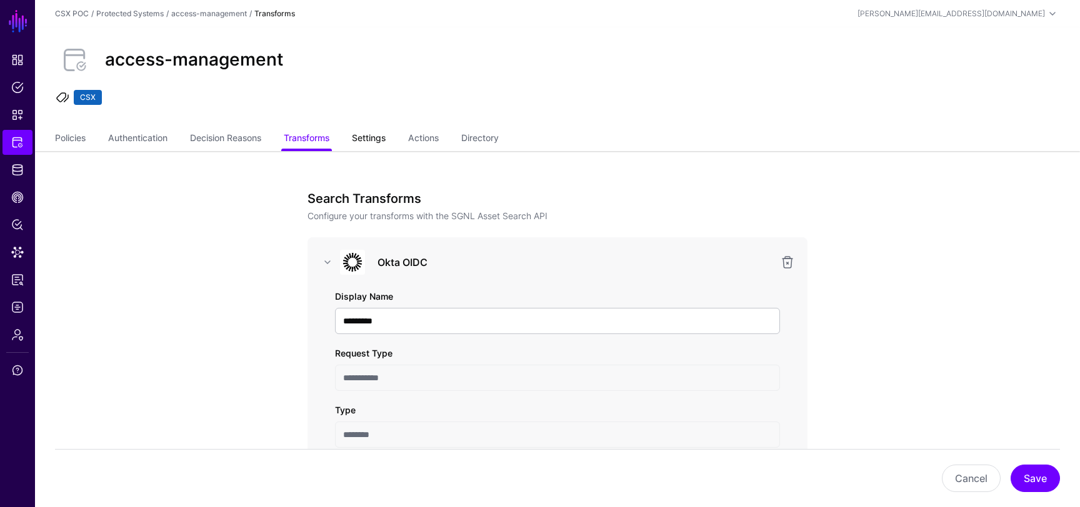
click at [373, 140] on link "Settings" at bounding box center [369, 139] width 34 height 24
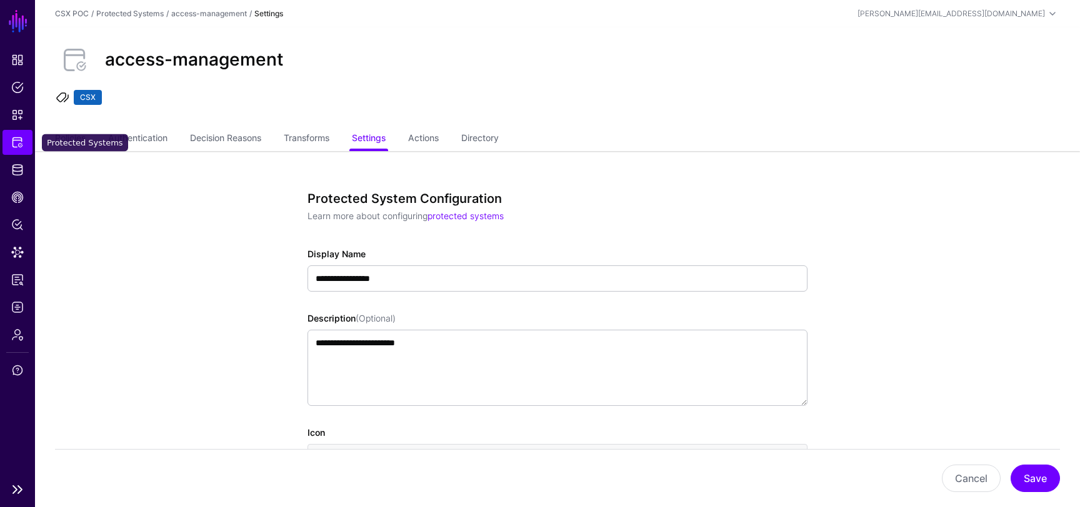
click at [14, 144] on span "Protected Systems" at bounding box center [17, 142] width 12 height 12
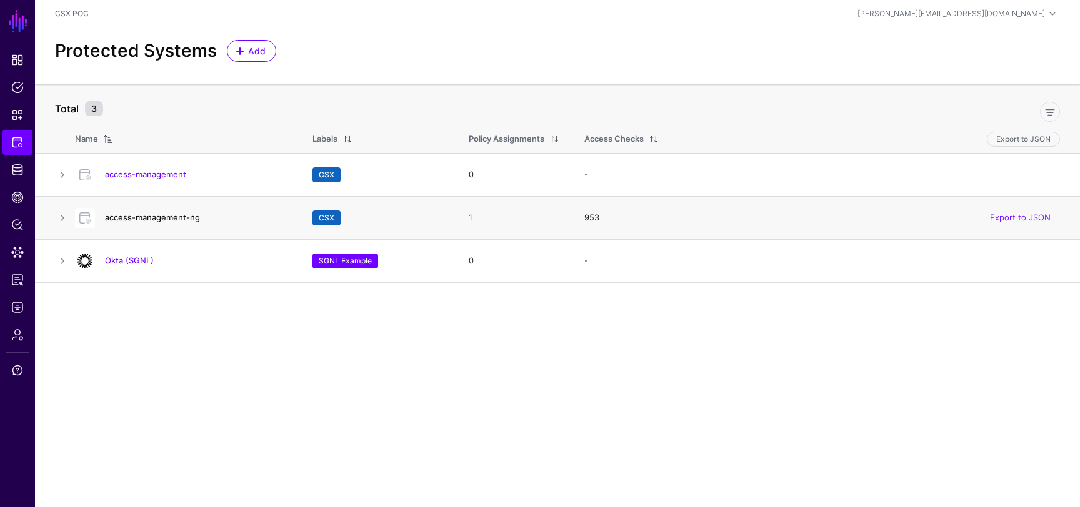
click at [167, 217] on link "access-management-ng" at bounding box center [152, 217] width 95 height 10
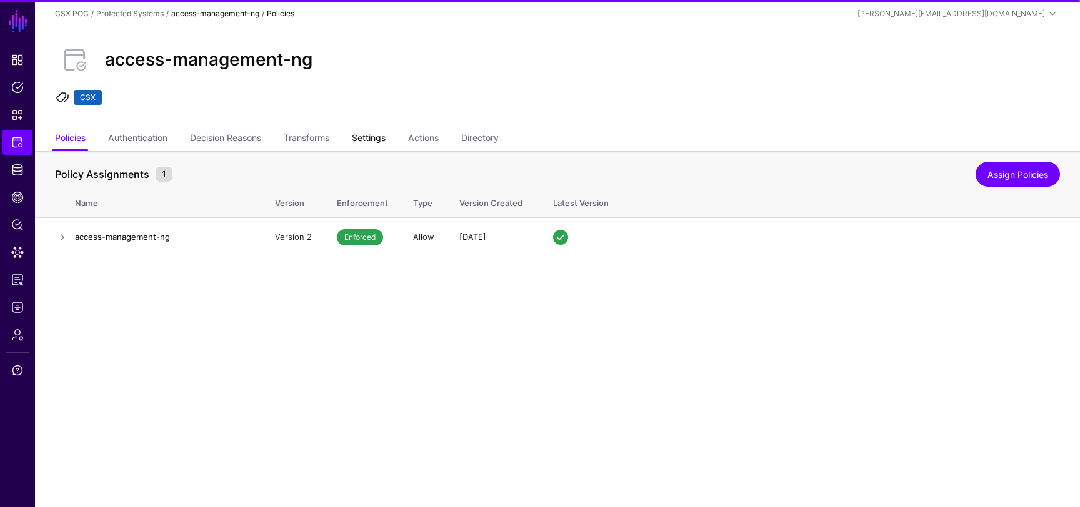
click at [377, 132] on link "Settings" at bounding box center [369, 139] width 34 height 24
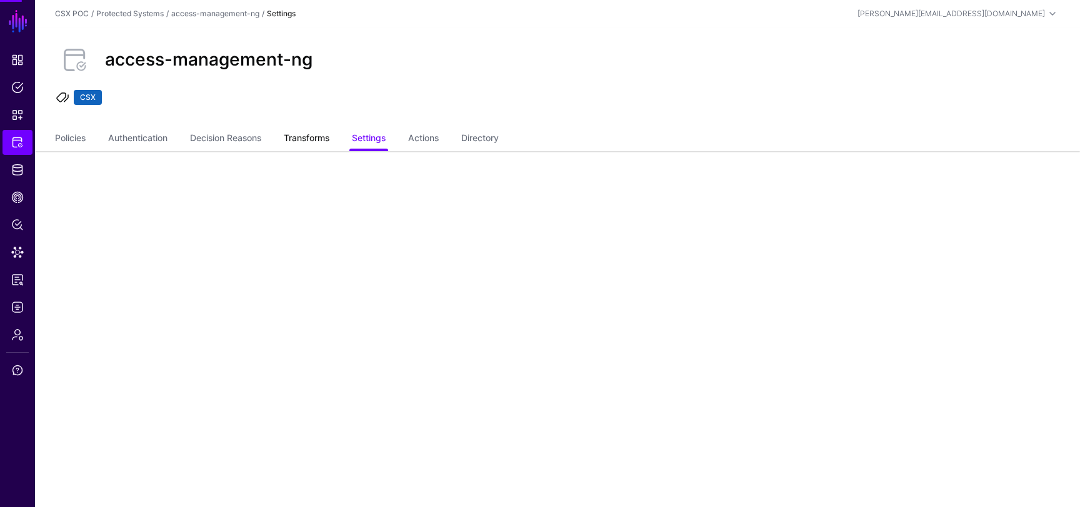
click at [314, 137] on link "Transforms" at bounding box center [307, 139] width 46 height 24
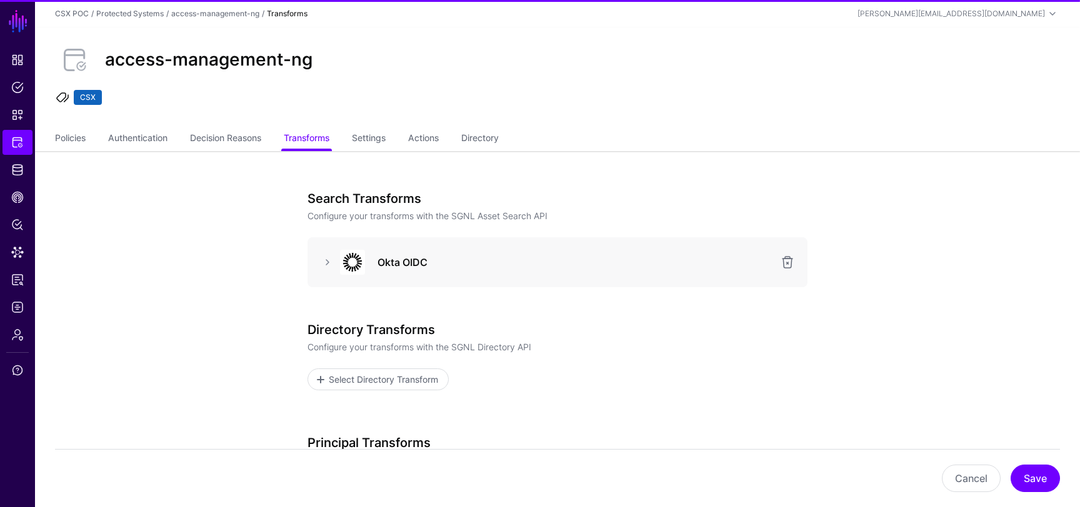
click at [336, 264] on div at bounding box center [350, 262] width 37 height 25
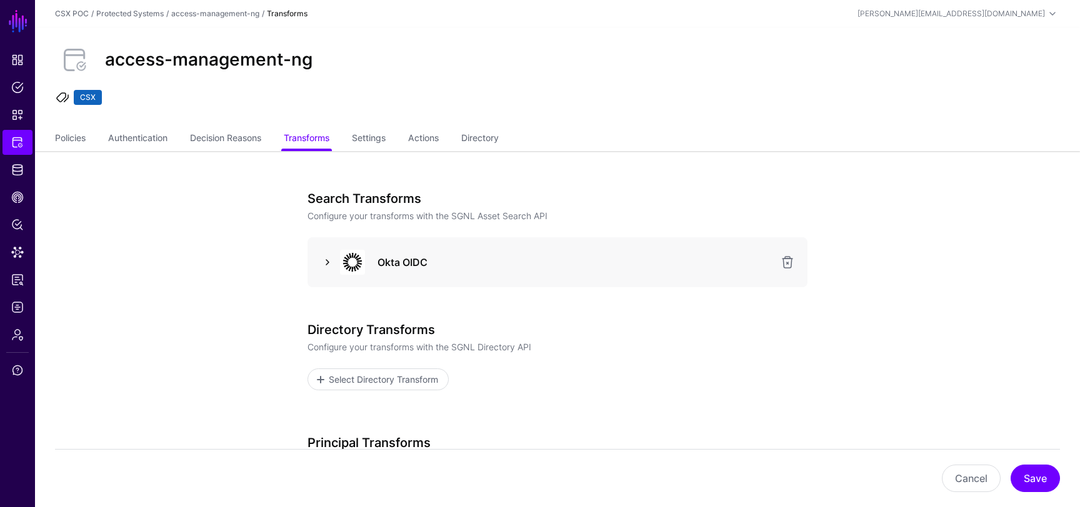
click at [326, 261] on link at bounding box center [327, 262] width 15 height 15
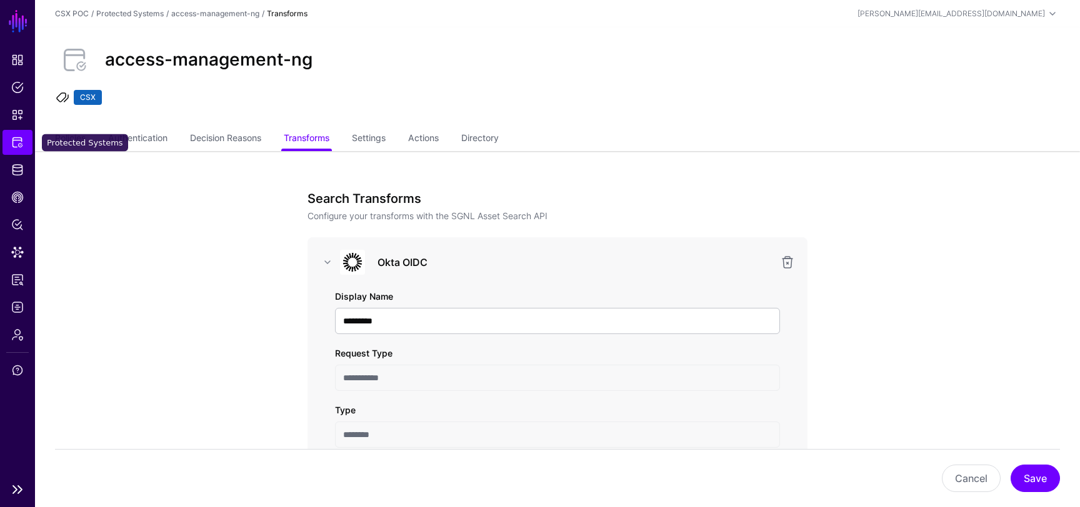
click at [14, 139] on span "Protected Systems" at bounding box center [17, 142] width 12 height 12
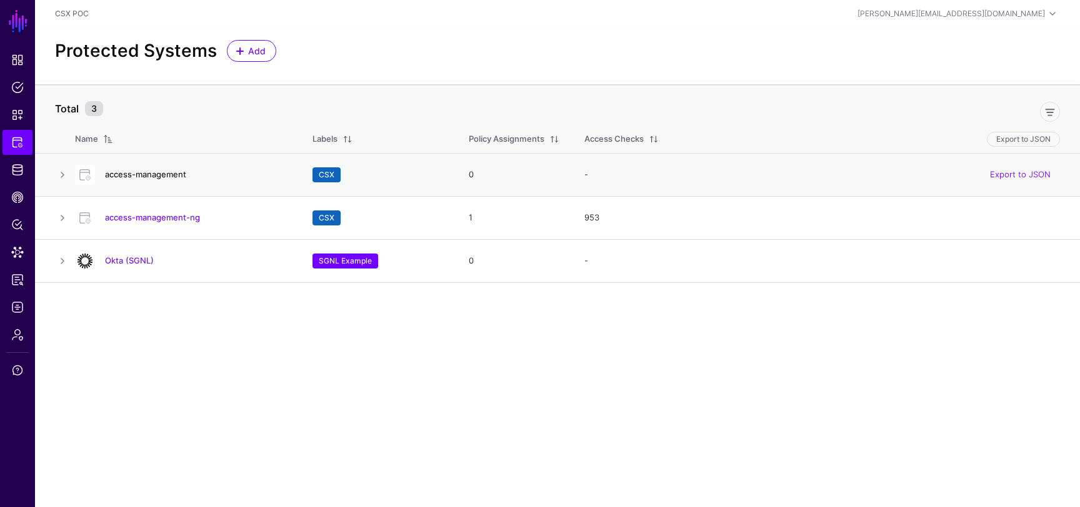
click at [144, 171] on link "access-management" at bounding box center [145, 174] width 81 height 10
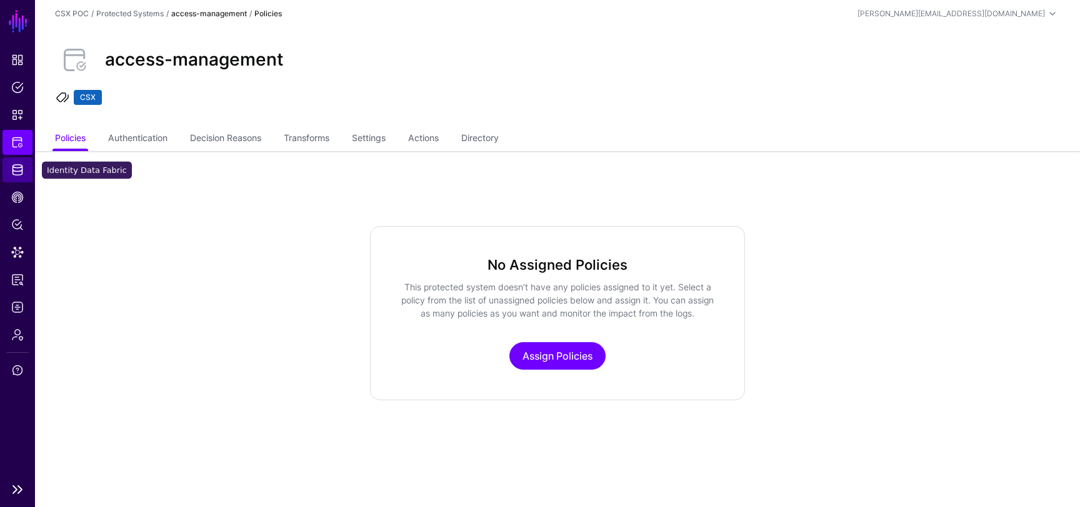
click at [16, 169] on span "Identity Data Fabric" at bounding box center [17, 170] width 12 height 12
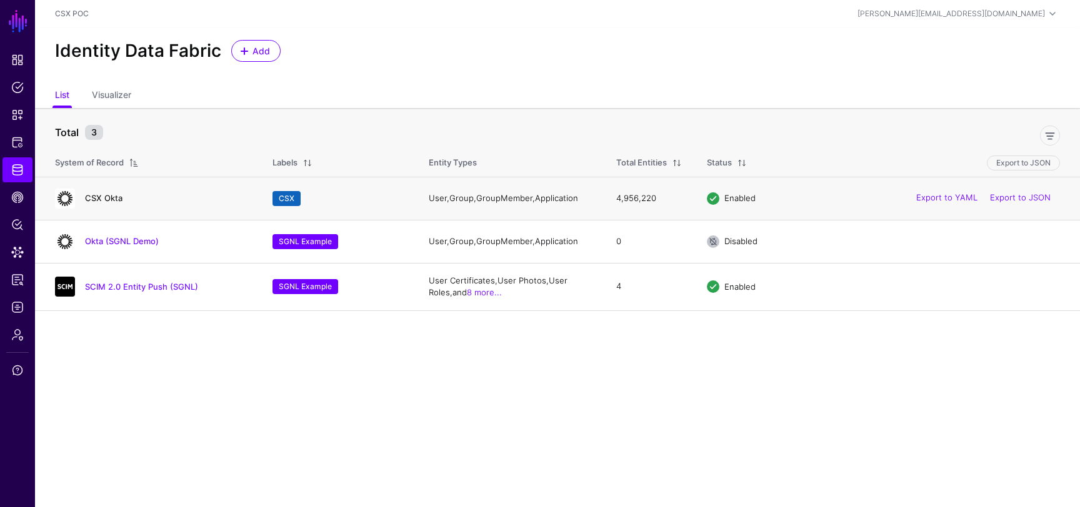
click at [108, 197] on link "CSX Okta" at bounding box center [103, 198] width 37 height 10
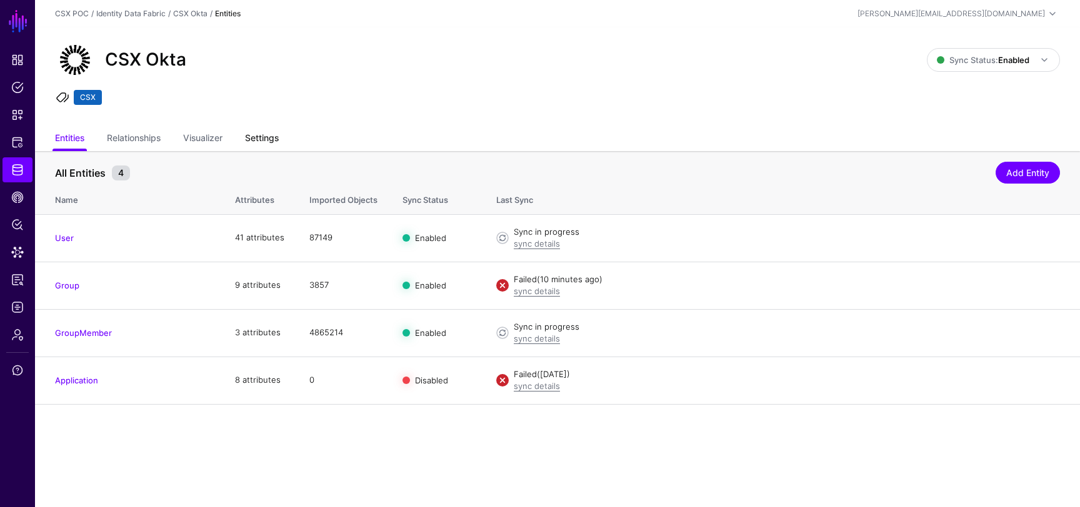
click at [266, 141] on link "Settings" at bounding box center [262, 139] width 34 height 24
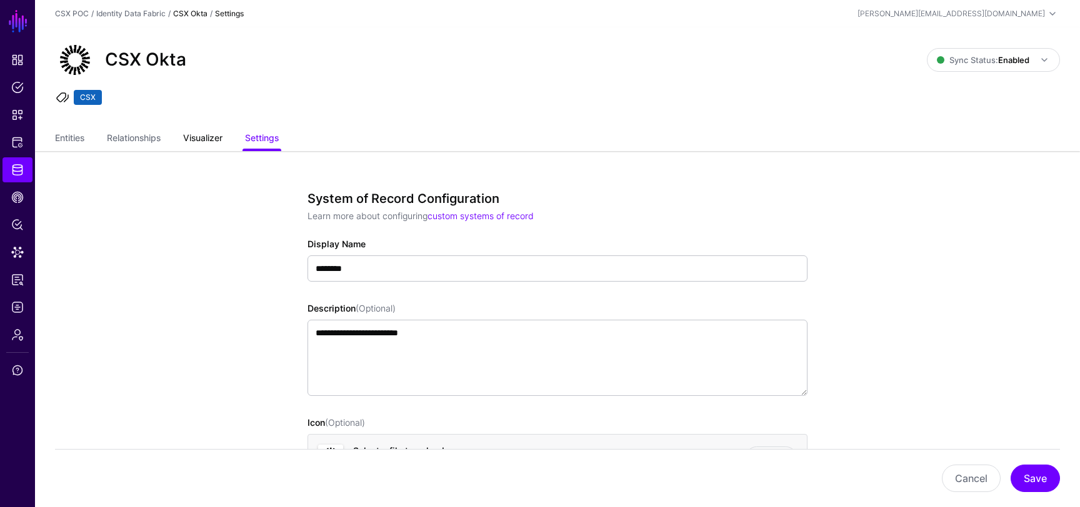
click at [201, 138] on link "Visualizer" at bounding box center [202, 139] width 39 height 24
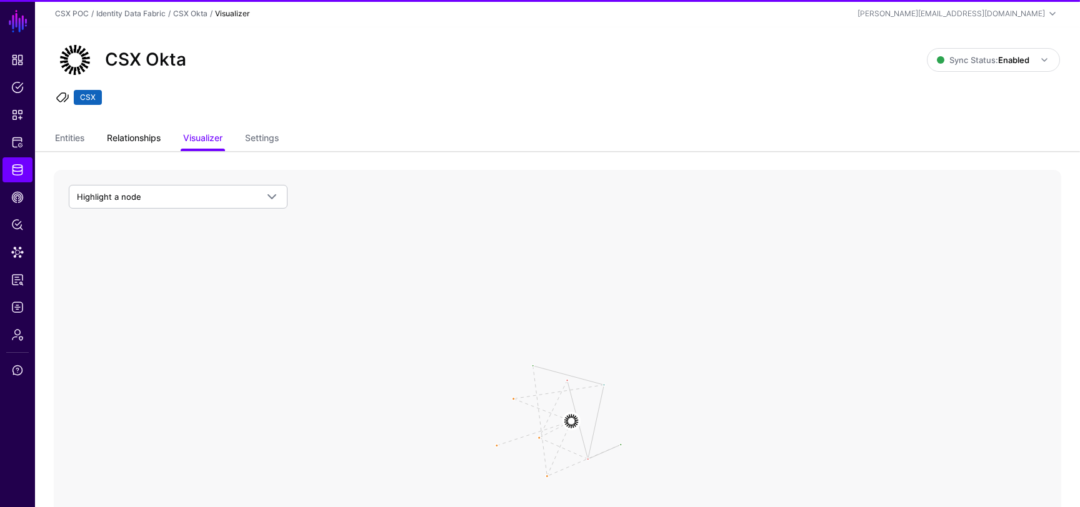
click at [146, 137] on link "Relationships" at bounding box center [134, 139] width 54 height 24
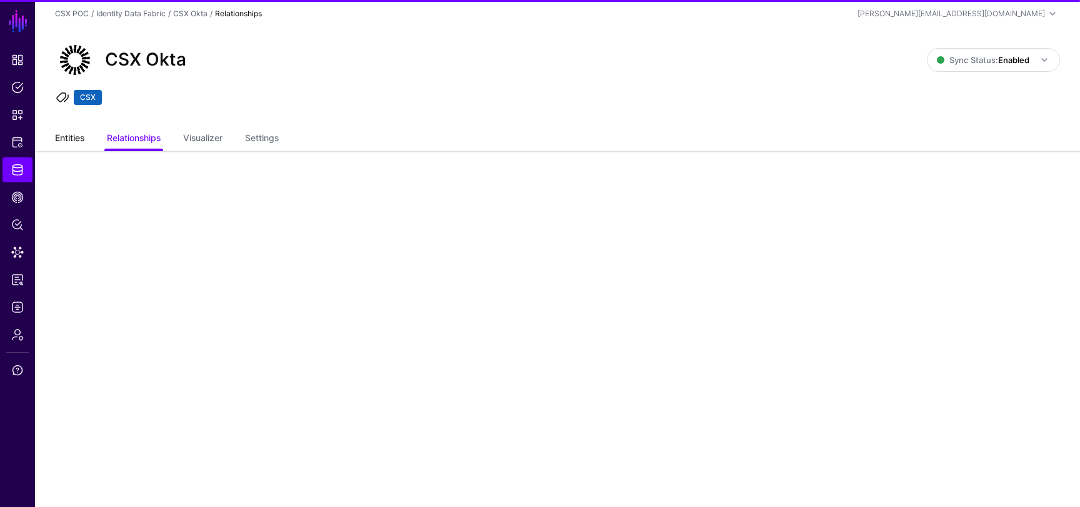
click at [71, 136] on link "Entities" at bounding box center [69, 139] width 29 height 24
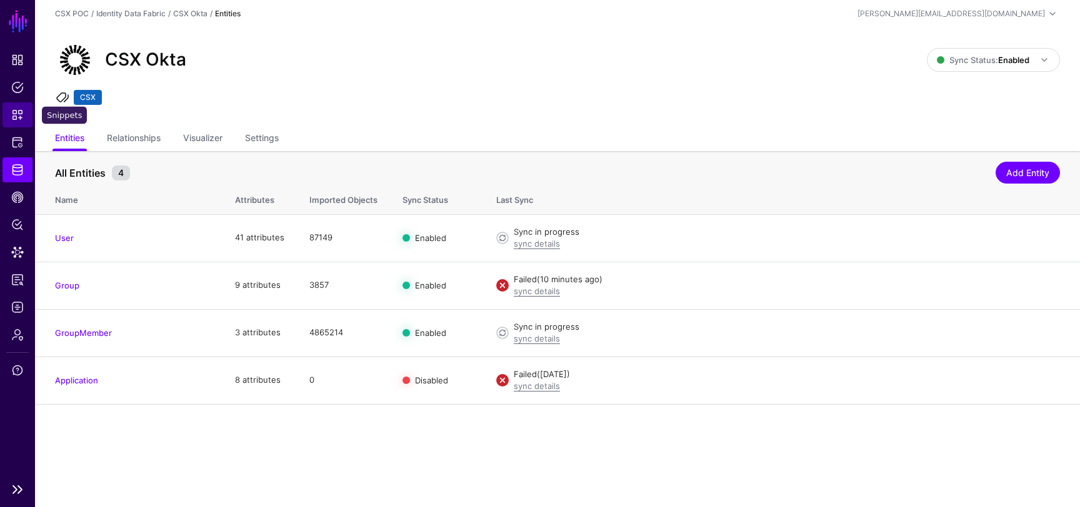
click at [12, 124] on link "Snippets" at bounding box center [17, 114] width 30 height 25
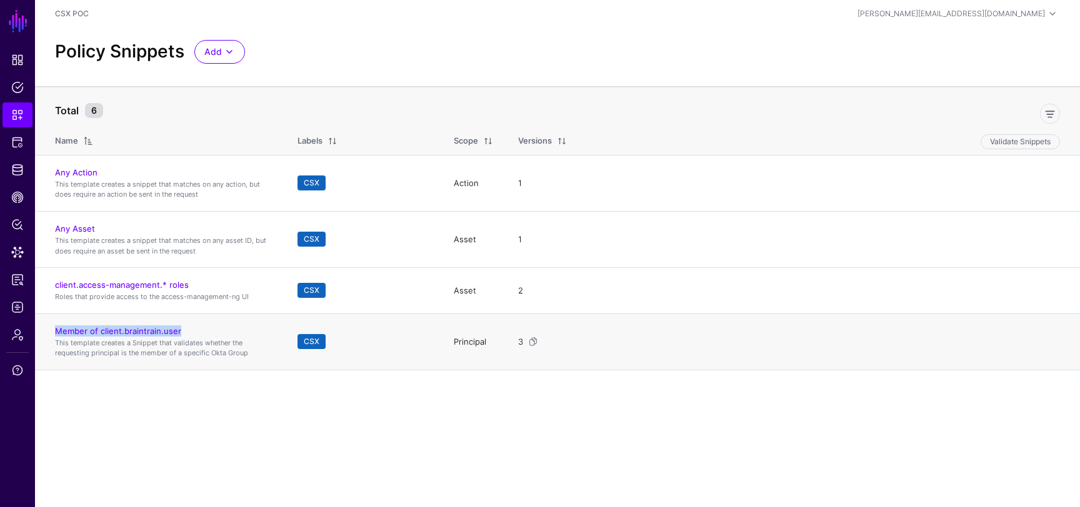
drag, startPoint x: 186, startPoint y: 332, endPoint x: 52, endPoint y: 332, distance: 133.1
click at [52, 332] on td "Member of client.braintrain.user This template creates a Snippet that validates…" at bounding box center [160, 342] width 250 height 56
copy link "Member of client.braintrain.user"
click at [146, 286] on link "client.access-management.* roles" at bounding box center [122, 285] width 134 height 10
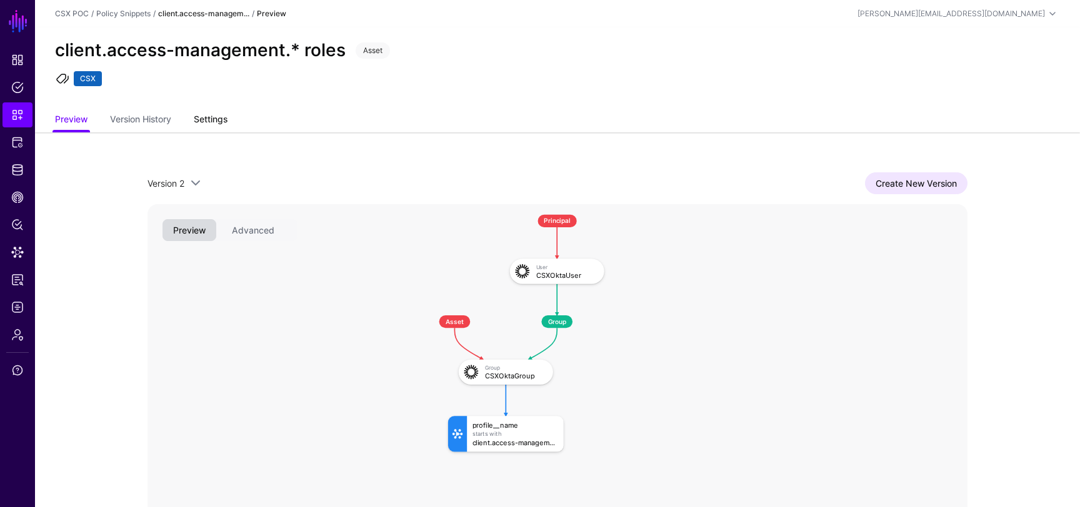
click at [211, 122] on link "Settings" at bounding box center [211, 121] width 34 height 24
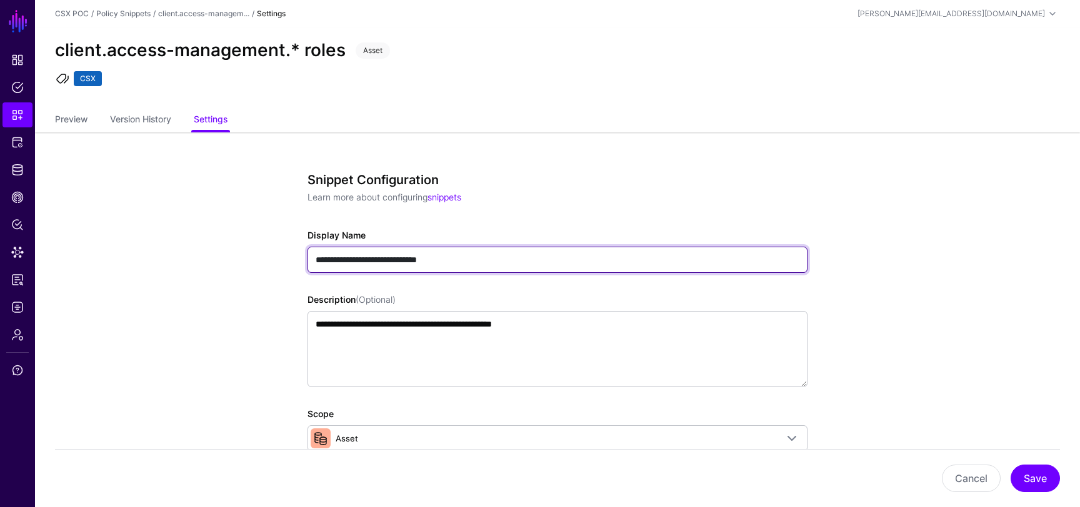
click at [316, 259] on input "**********" at bounding box center [557, 260] width 500 height 26
paste input "**********"
type input "**********"
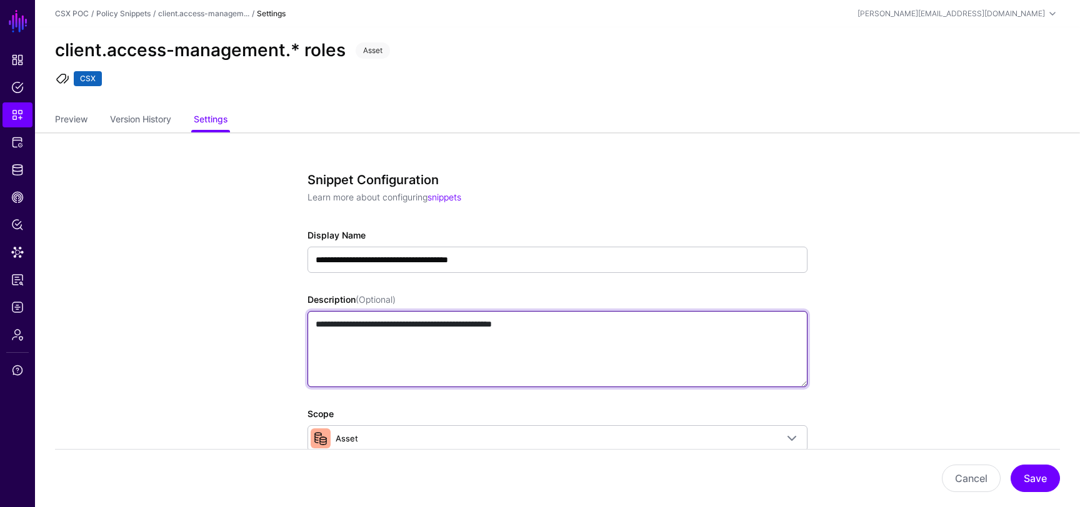
click at [645, 337] on textarea "**********" at bounding box center [557, 349] width 500 height 76
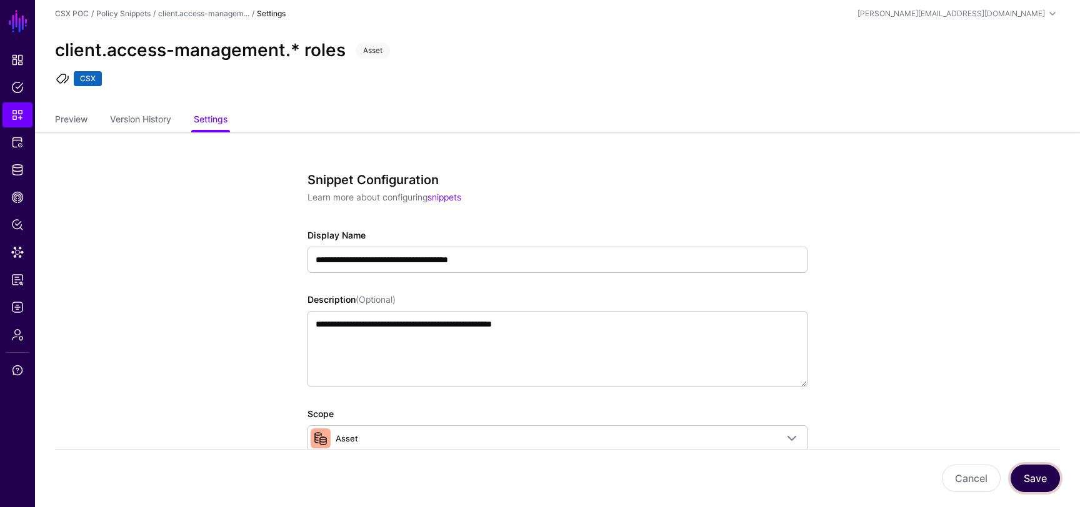
click at [1030, 474] on button "Save" at bounding box center [1034, 478] width 49 height 27
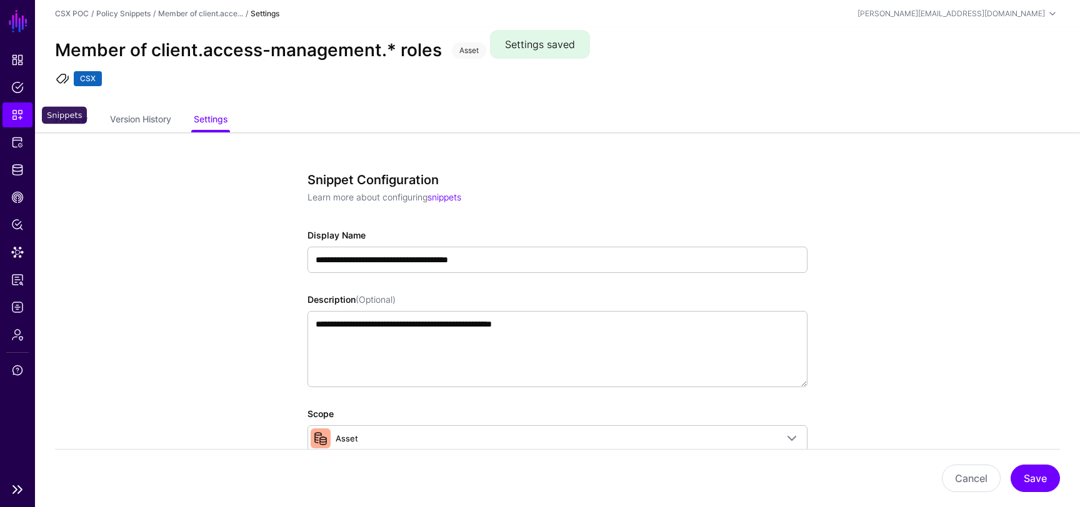
click at [14, 119] on span "Snippets" at bounding box center [17, 115] width 12 height 12
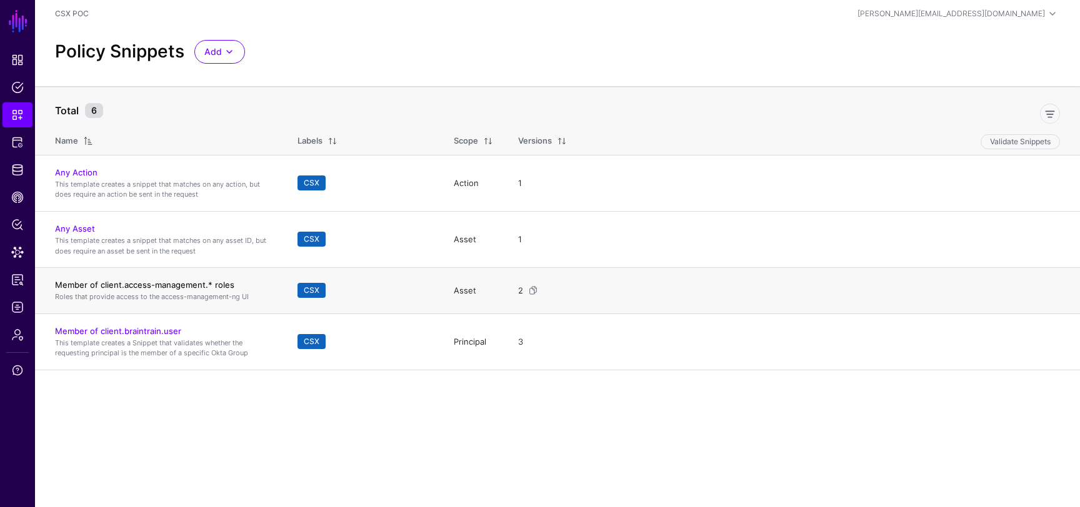
click at [209, 285] on link "Member of client.access-management.* roles" at bounding box center [144, 285] width 179 height 10
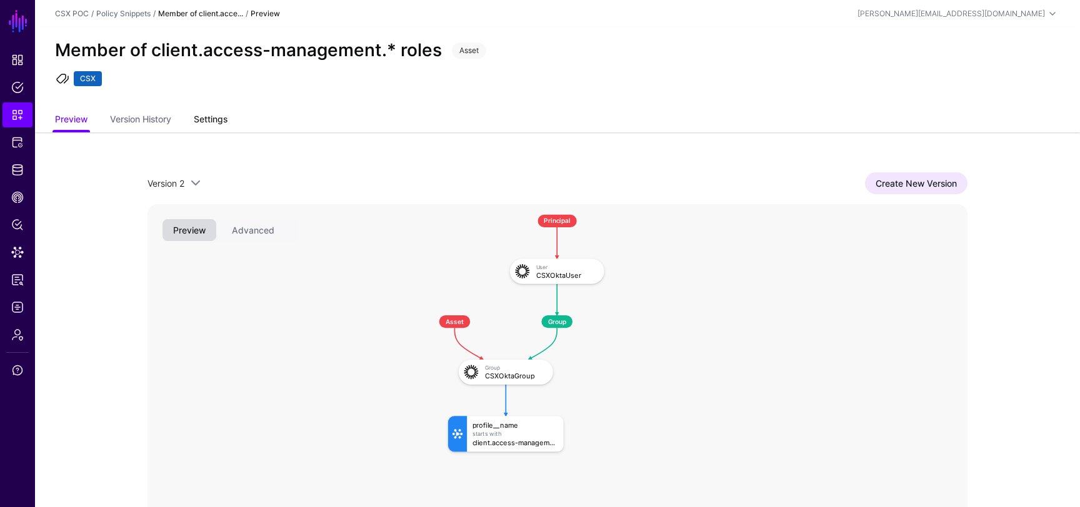
click at [214, 120] on link "Settings" at bounding box center [211, 121] width 34 height 24
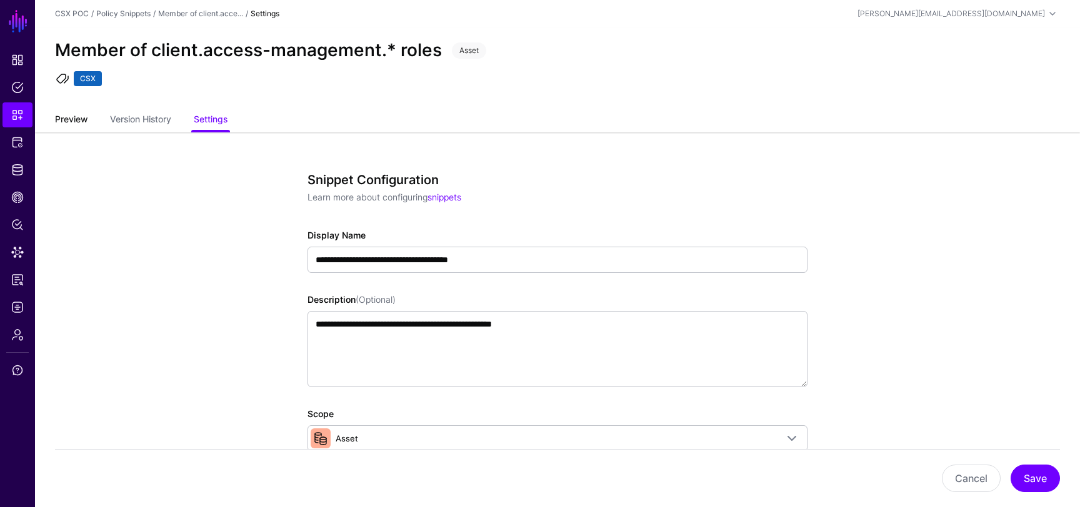
click at [65, 123] on link "Preview" at bounding box center [71, 121] width 32 height 24
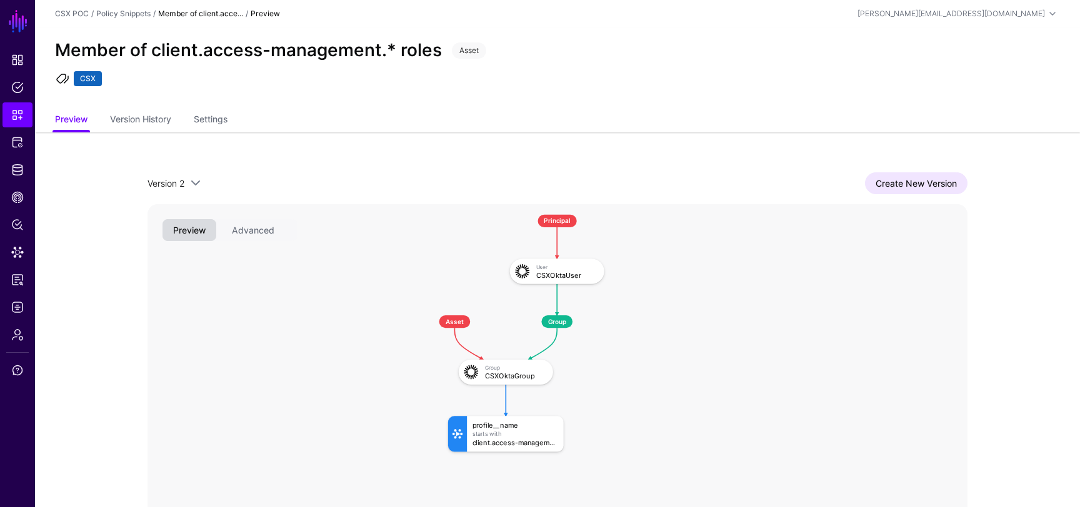
click at [62, 79] on span at bounding box center [62, 78] width 15 height 15
click at [219, 117] on link "Settings" at bounding box center [211, 121] width 34 height 24
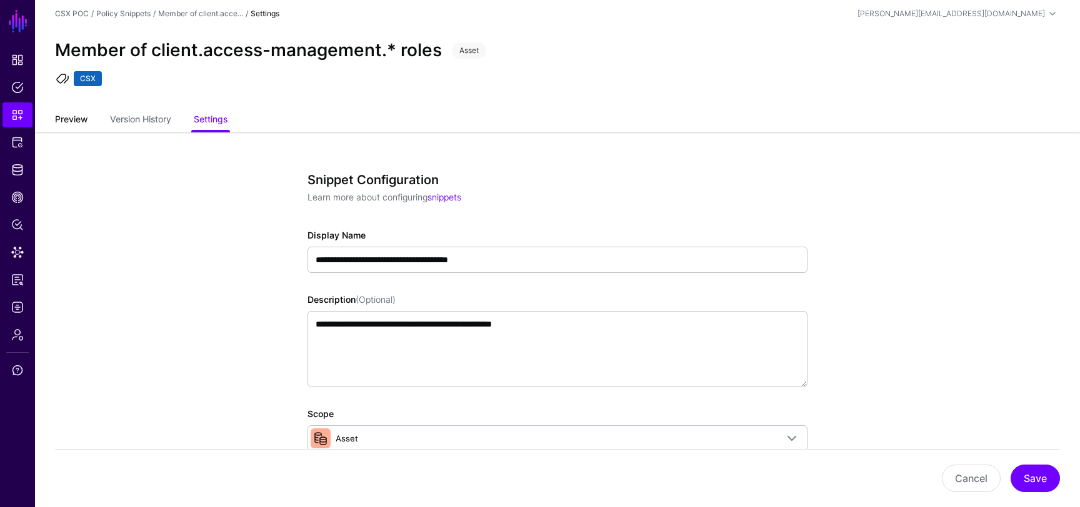
click at [87, 119] on link "Preview" at bounding box center [71, 121] width 32 height 24
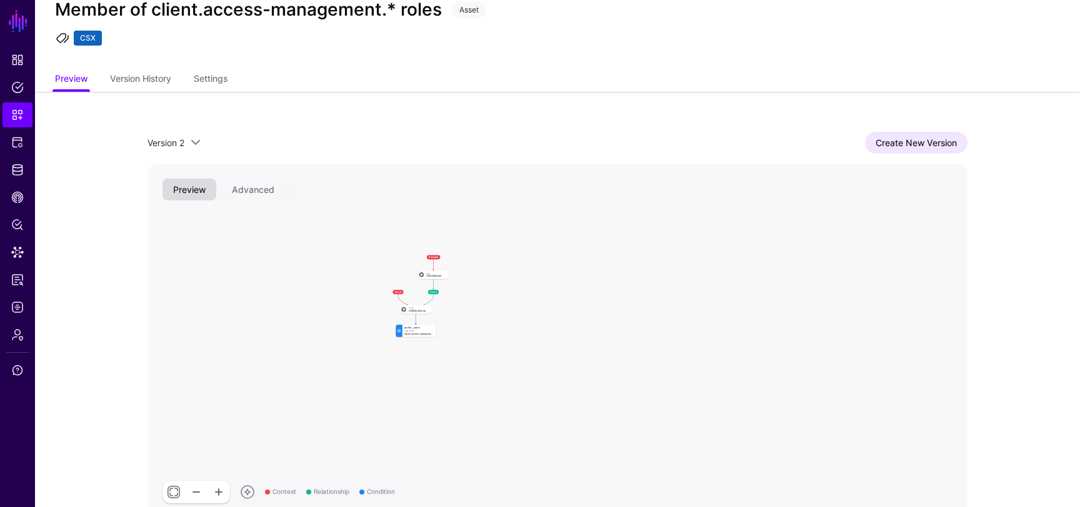
scroll to position [92, 0]
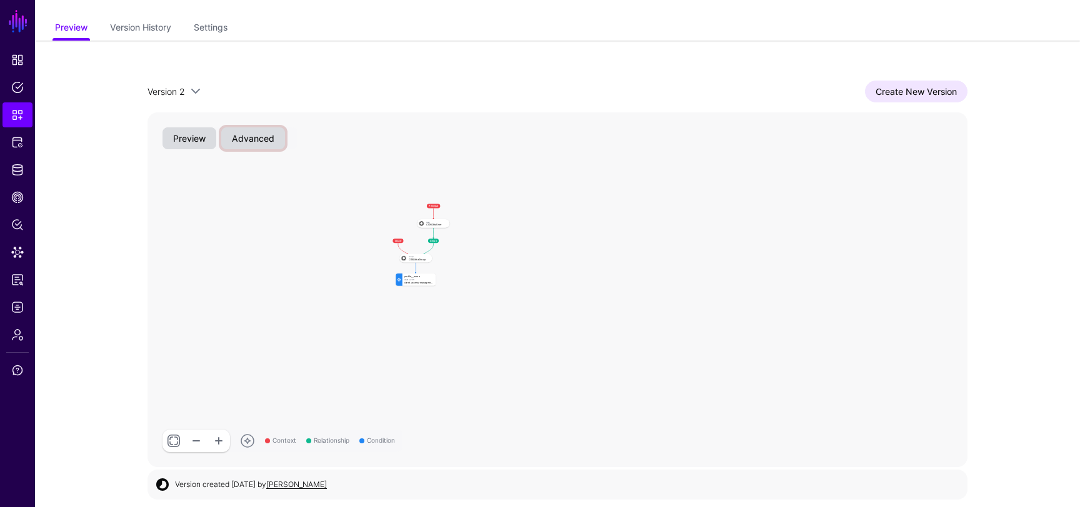
click at [250, 137] on button "Advanced" at bounding box center [253, 138] width 64 height 22
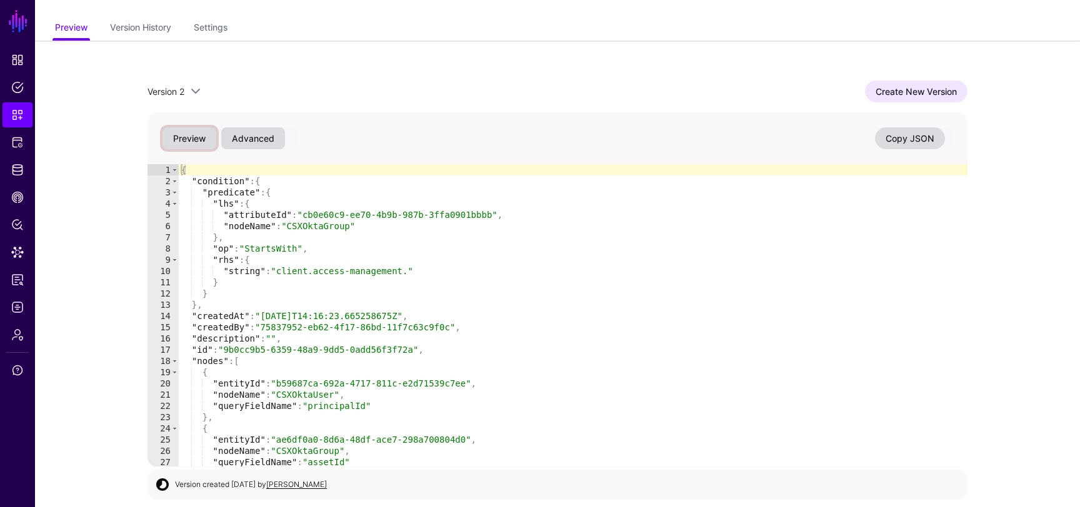
click at [189, 139] on button "Preview" at bounding box center [189, 138] width 54 height 22
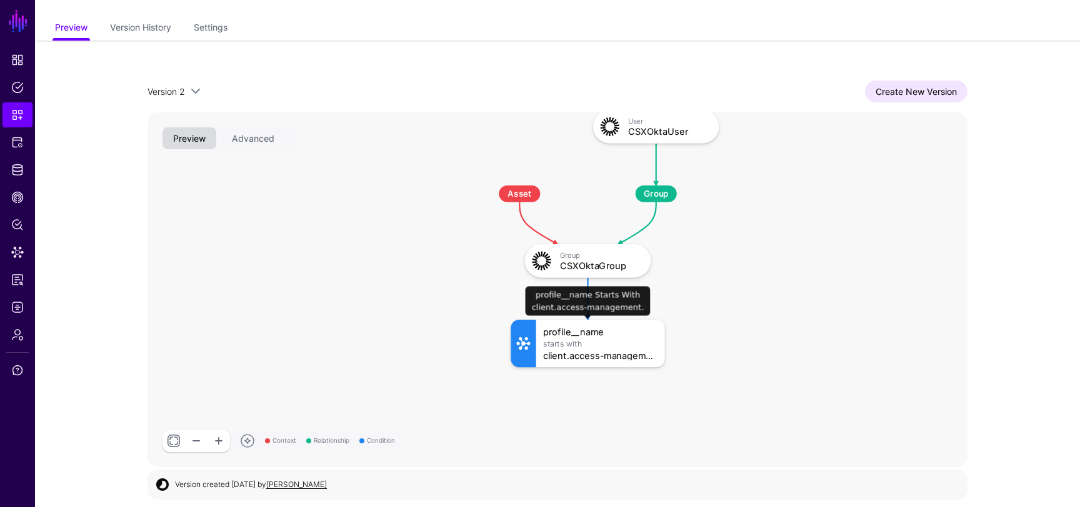
click at [559, 332] on div "profile__name" at bounding box center [600, 332] width 115 height 10
click at [173, 434] on link at bounding box center [173, 441] width 22 height 22
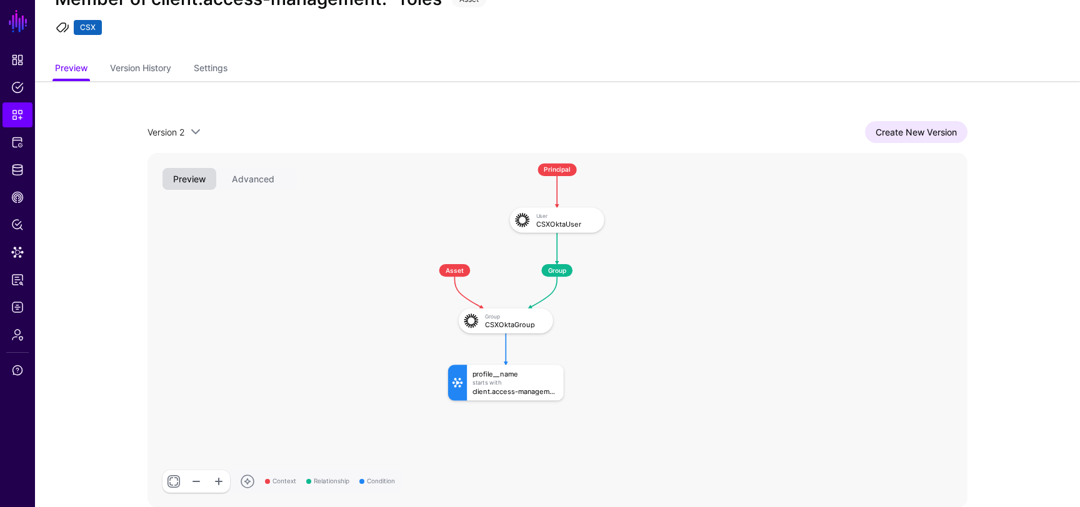
scroll to position [32, 0]
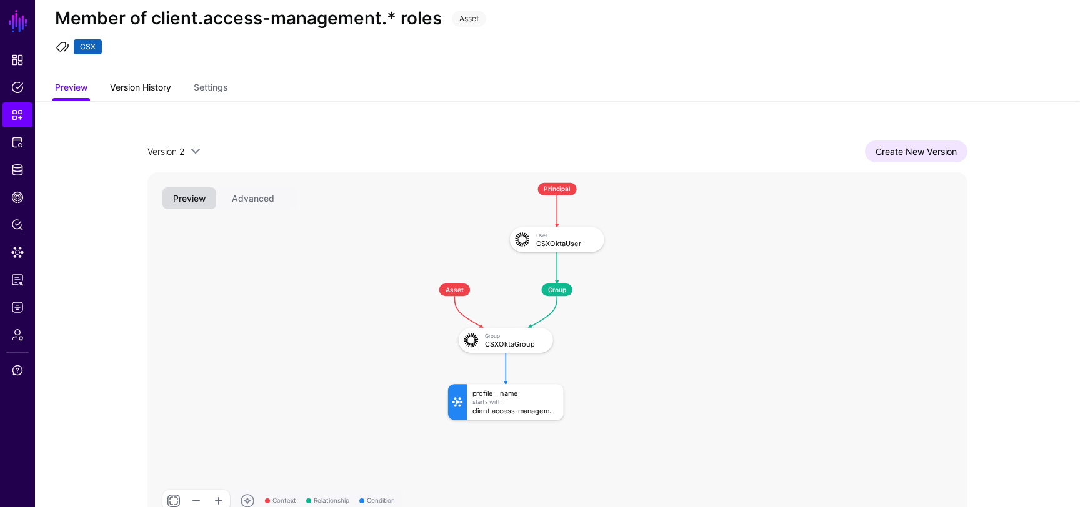
click at [144, 91] on link "Version History" at bounding box center [140, 89] width 61 height 24
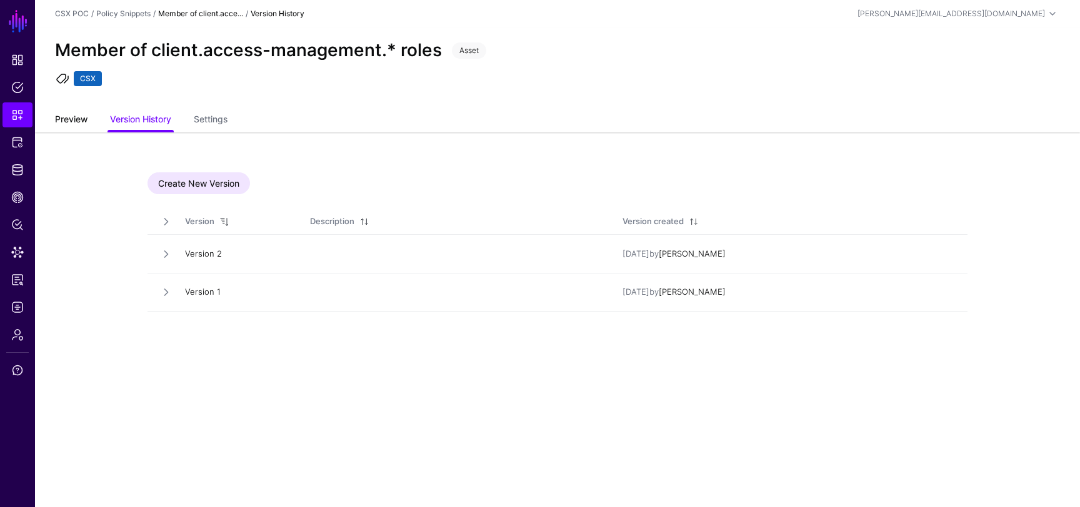
click at [77, 109] on link "Preview" at bounding box center [71, 121] width 32 height 24
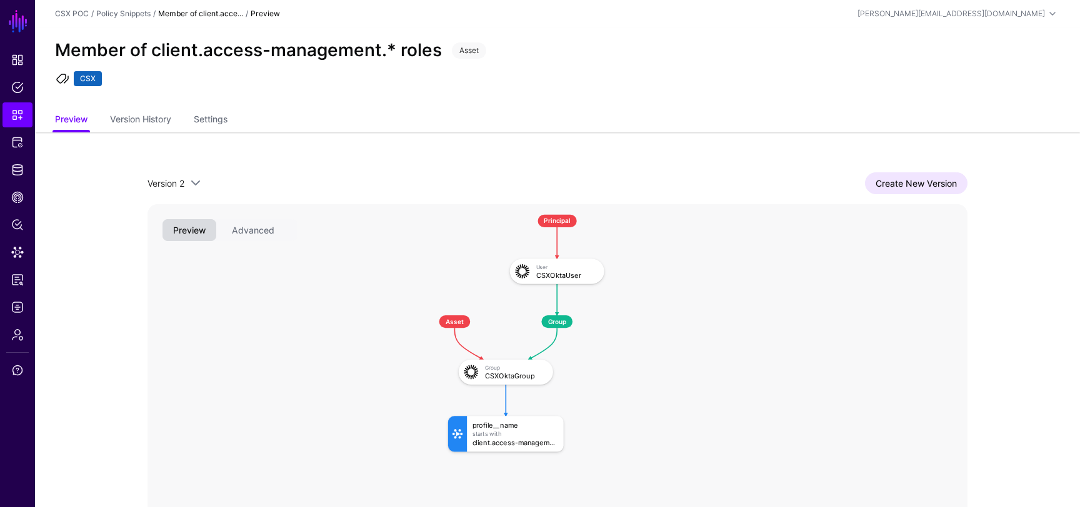
click at [561, 226] on span "Principal" at bounding box center [556, 220] width 39 height 12
click at [560, 267] on div "User" at bounding box center [566, 267] width 61 height 6
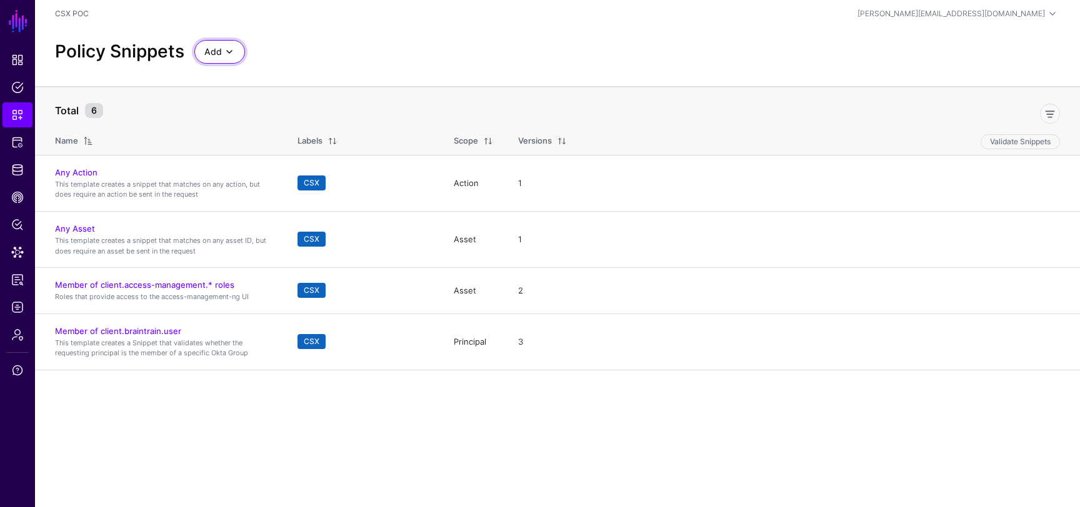
click at [236, 51] on span at bounding box center [229, 51] width 15 height 15
click at [314, 94] on div "Start from a Blank Snippet" at bounding box center [272, 100] width 136 height 12
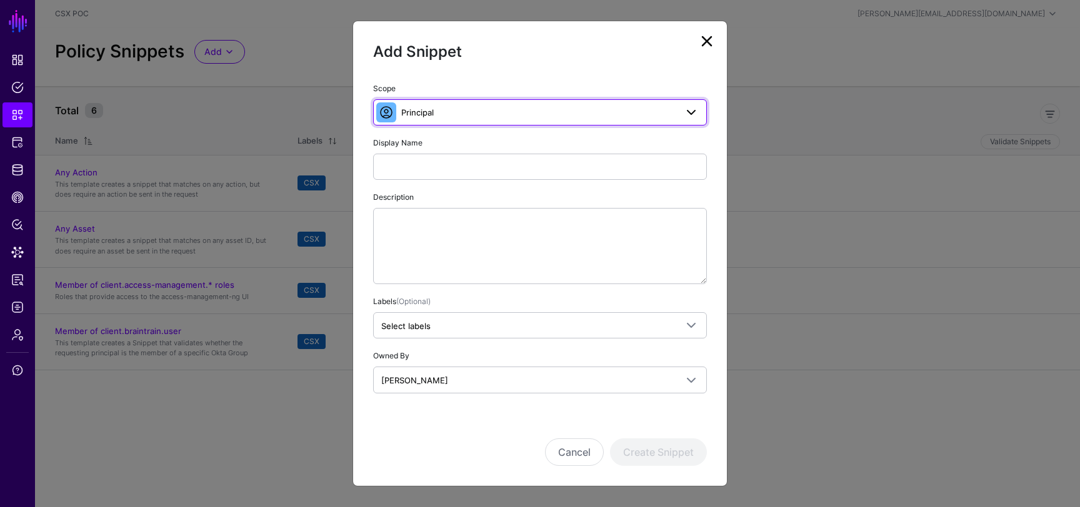
click at [480, 114] on span "Principal" at bounding box center [538, 113] width 275 height 14
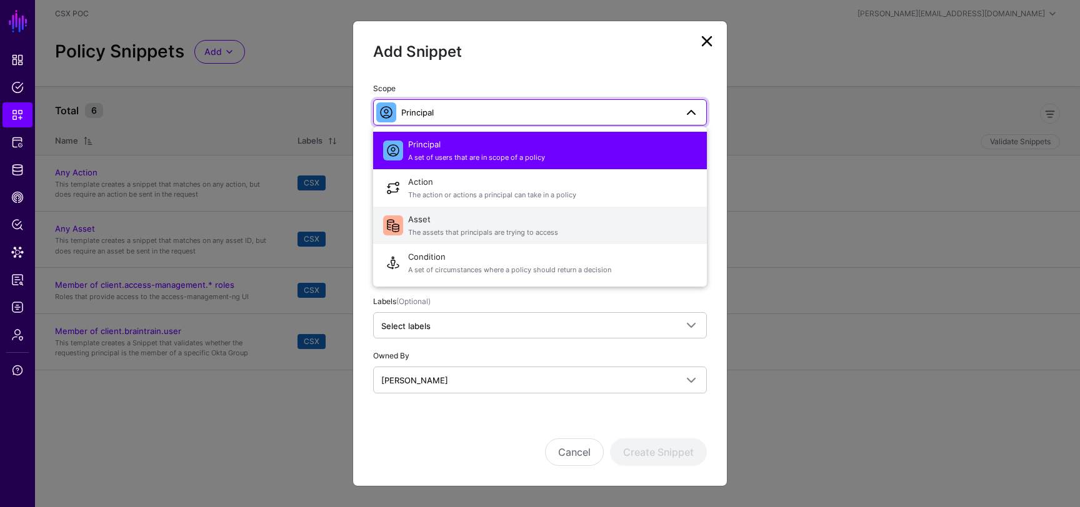
click at [450, 224] on span "Asset The assets that principals are trying to access" at bounding box center [552, 226] width 289 height 30
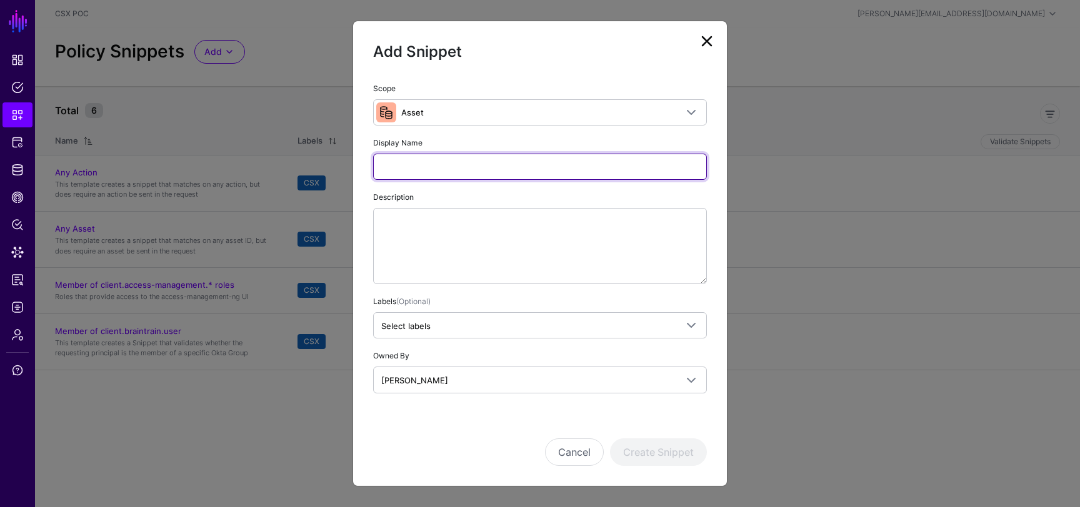
click at [459, 171] on input "Display Name" at bounding box center [540, 167] width 334 height 26
click at [451, 167] on input "**********" at bounding box center [540, 167] width 334 height 26
type input "**********"
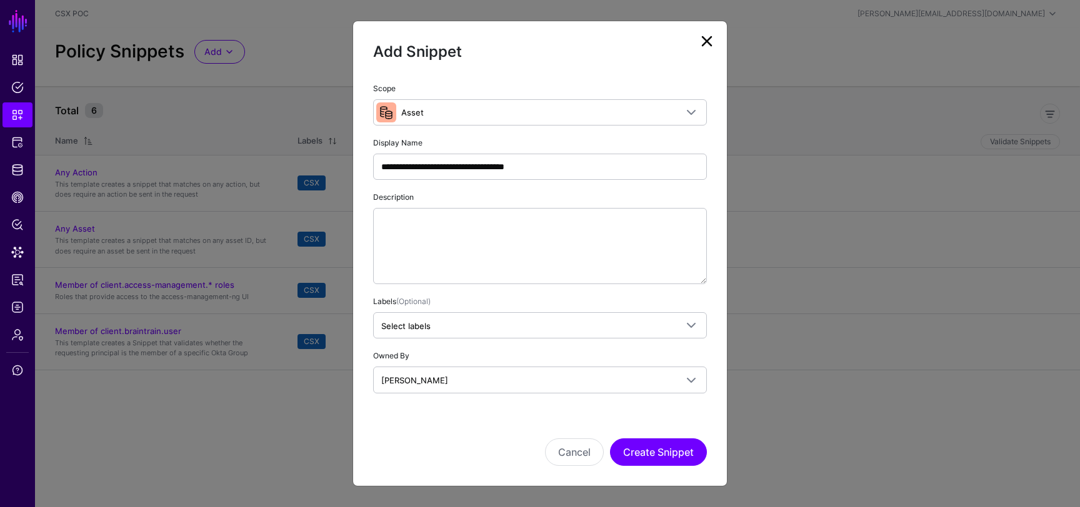
click at [478, 427] on div "Cancel Create Snippet" at bounding box center [540, 435] width 334 height 62
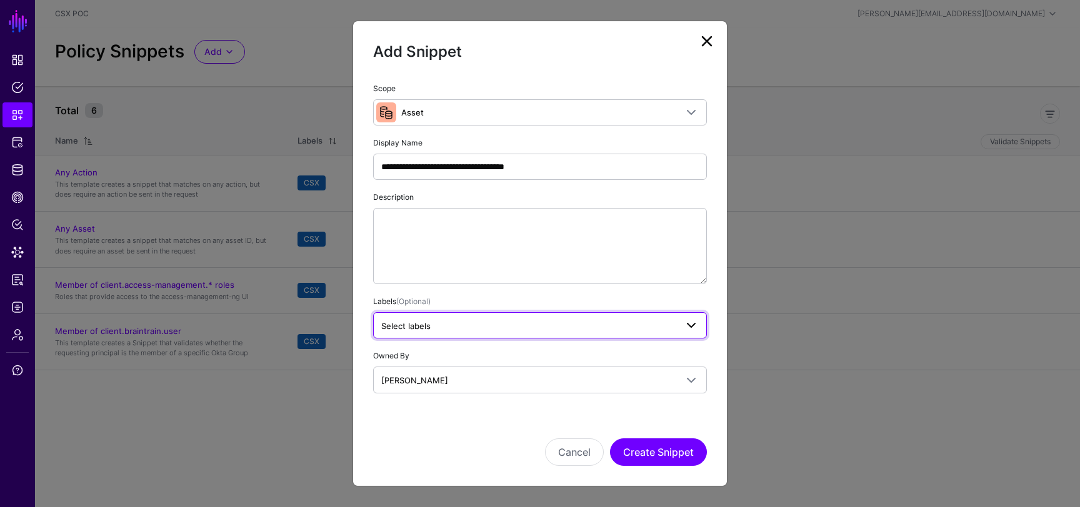
click at [520, 313] on link "Select labels" at bounding box center [540, 325] width 334 height 26
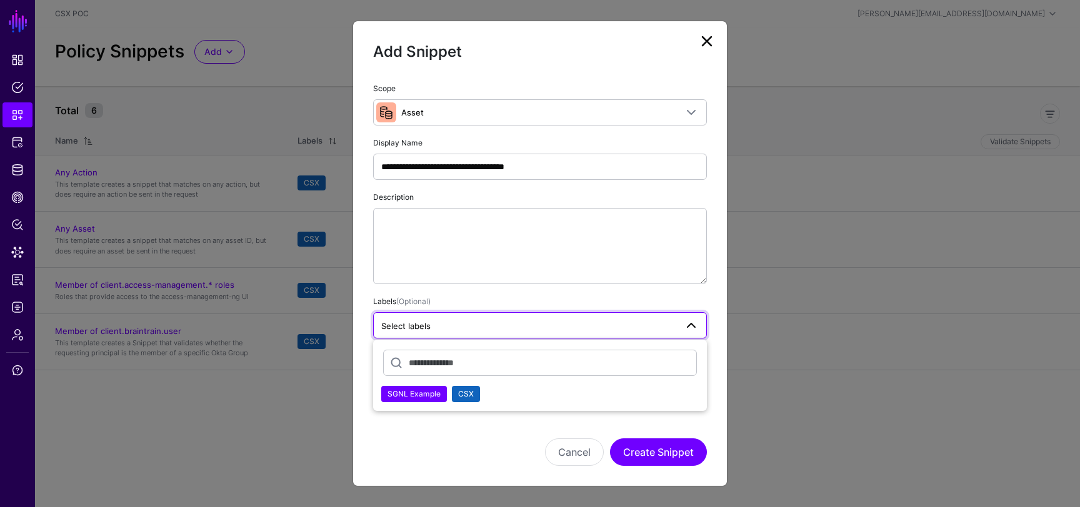
click at [468, 389] on div "CSX" at bounding box center [466, 394] width 16 height 12
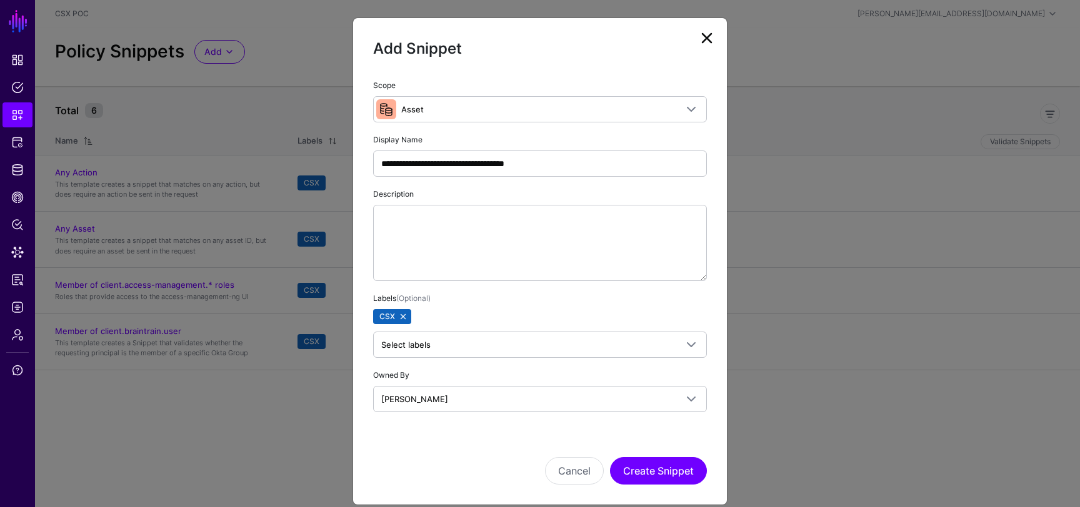
click at [686, 495] on div "**********" at bounding box center [539, 261] width 375 height 488
click at [682, 474] on button "Create Snippet" at bounding box center [658, 470] width 97 height 27
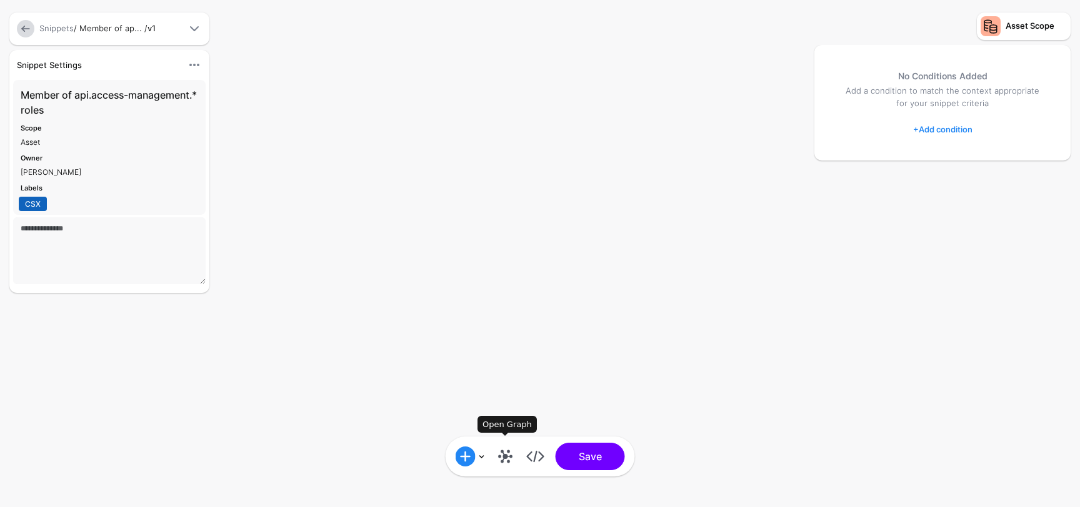
click at [502, 452] on link at bounding box center [505, 457] width 20 height 20
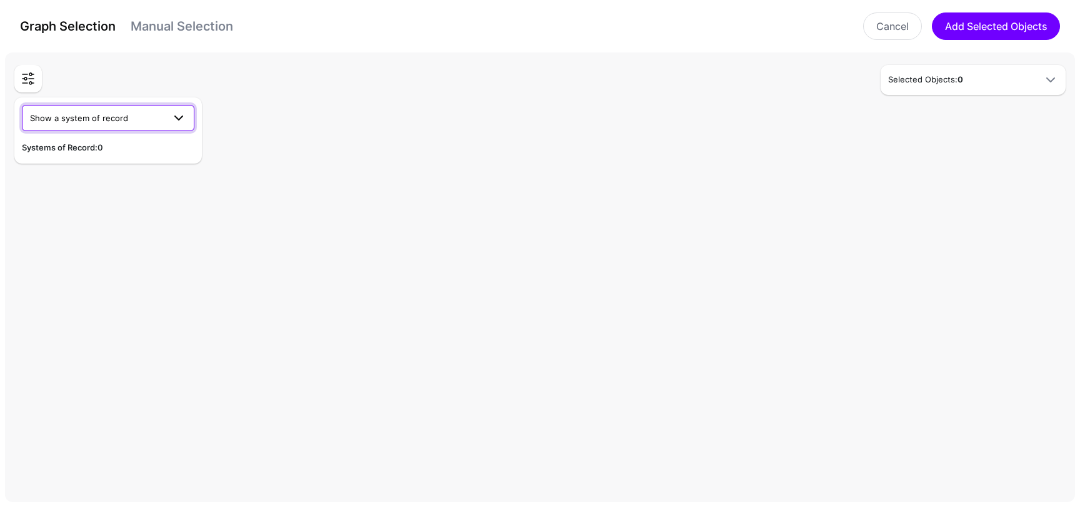
click at [169, 114] on span at bounding box center [175, 118] width 22 height 15
click at [126, 144] on div "CSX Okta" at bounding box center [108, 147] width 152 height 12
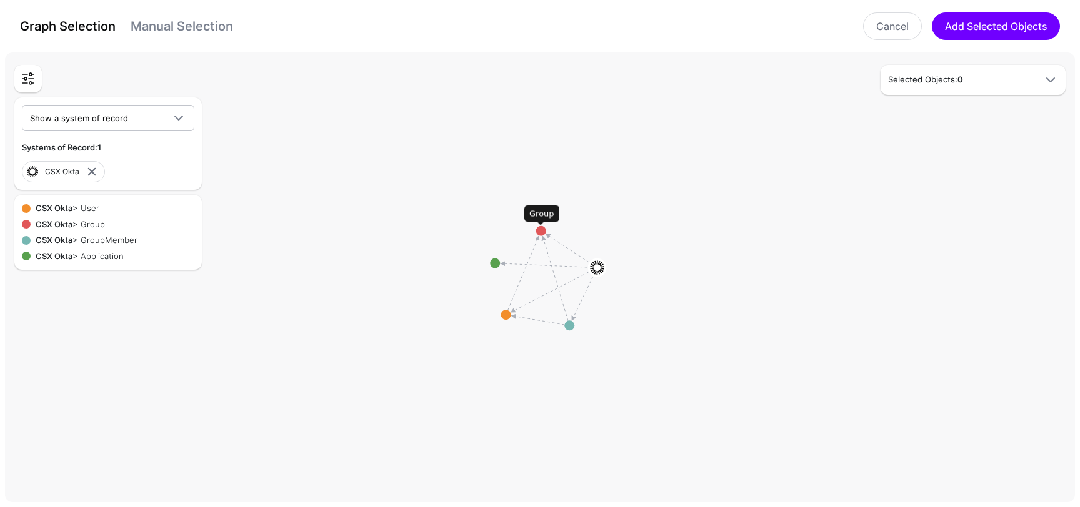
click at [542, 234] on circle at bounding box center [541, 231] width 10 height 10
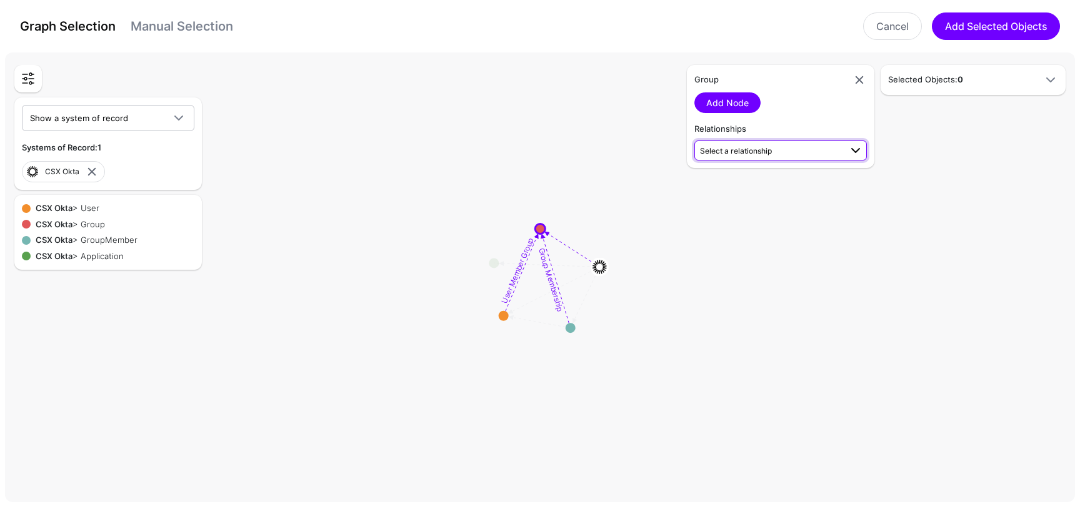
click at [816, 148] on span "Select a relationship" at bounding box center [770, 150] width 141 height 13
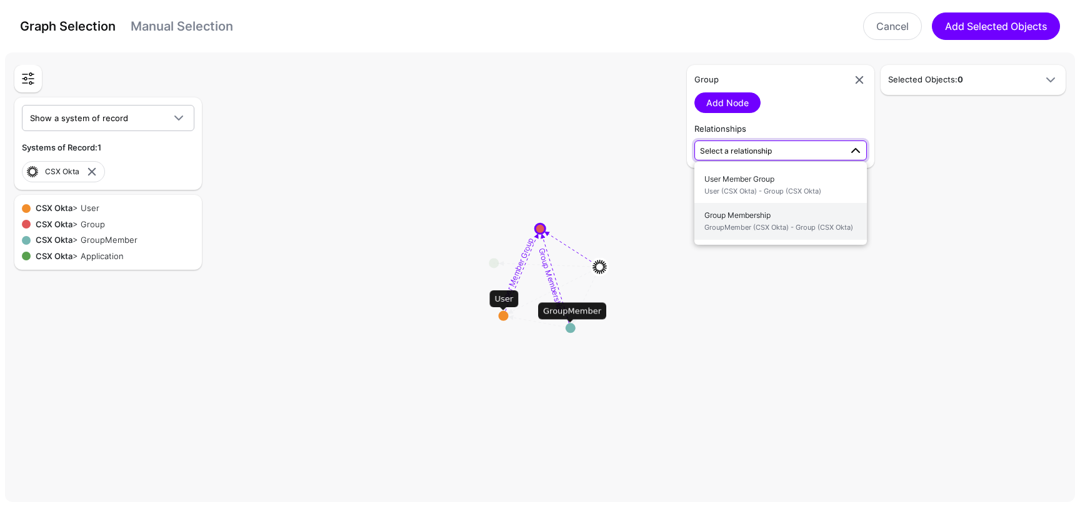
click at [763, 214] on span "Group Membership GroupMember (CSX Okta) - Group (CSX Okta)" at bounding box center [780, 221] width 152 height 29
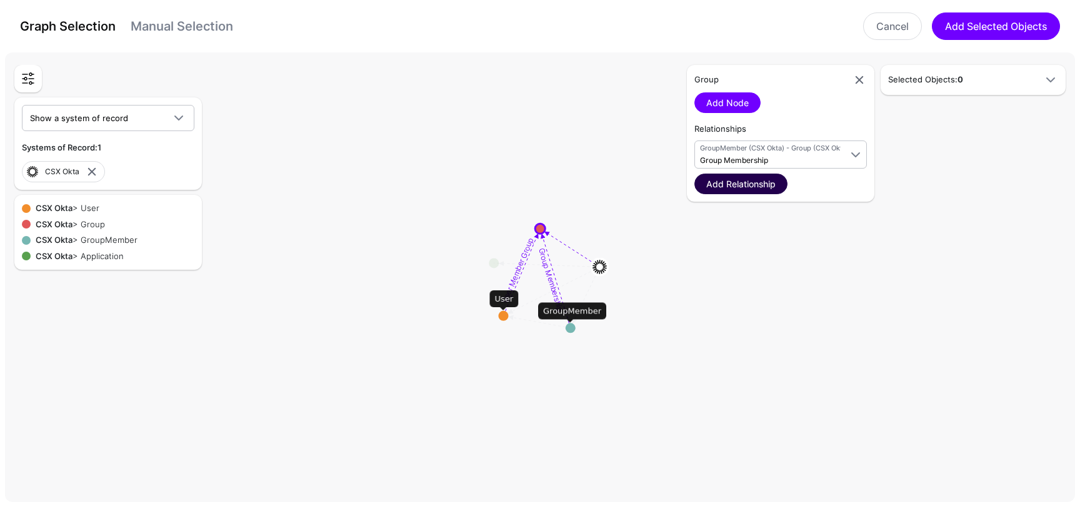
click at [759, 191] on link "Add Relationship" at bounding box center [740, 184] width 93 height 21
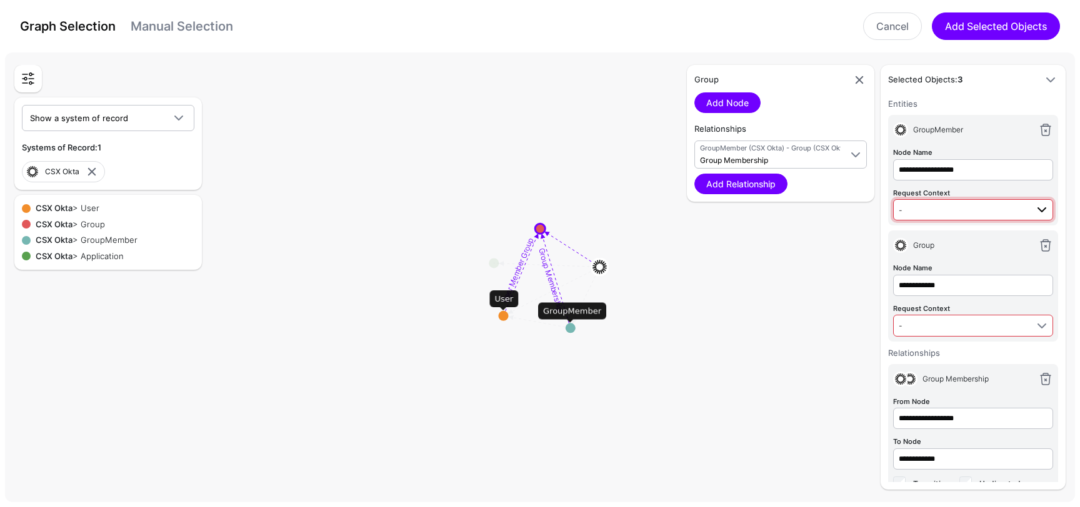
click at [980, 217] on link "-" at bounding box center [973, 209] width 160 height 21
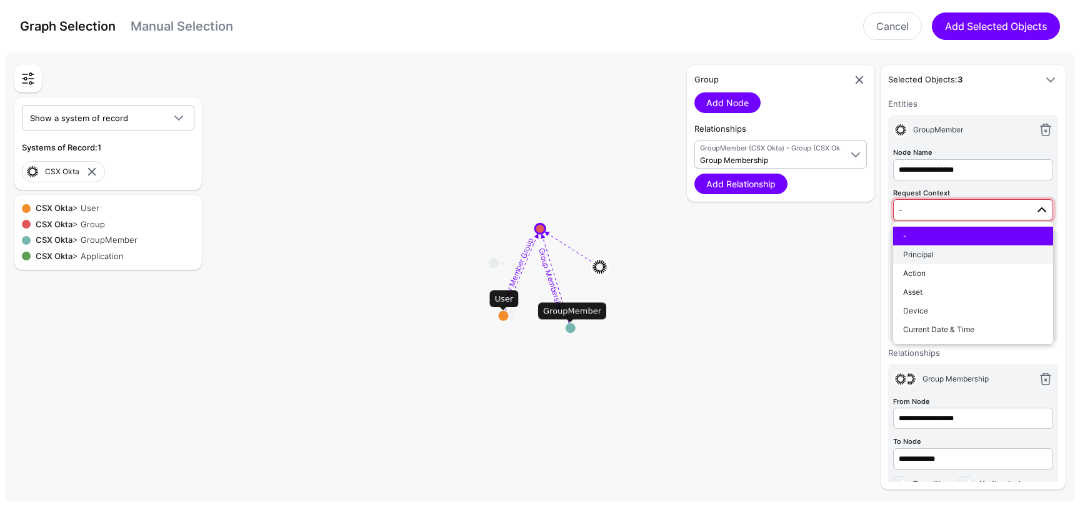
click at [962, 252] on div "Principal" at bounding box center [973, 254] width 140 height 11
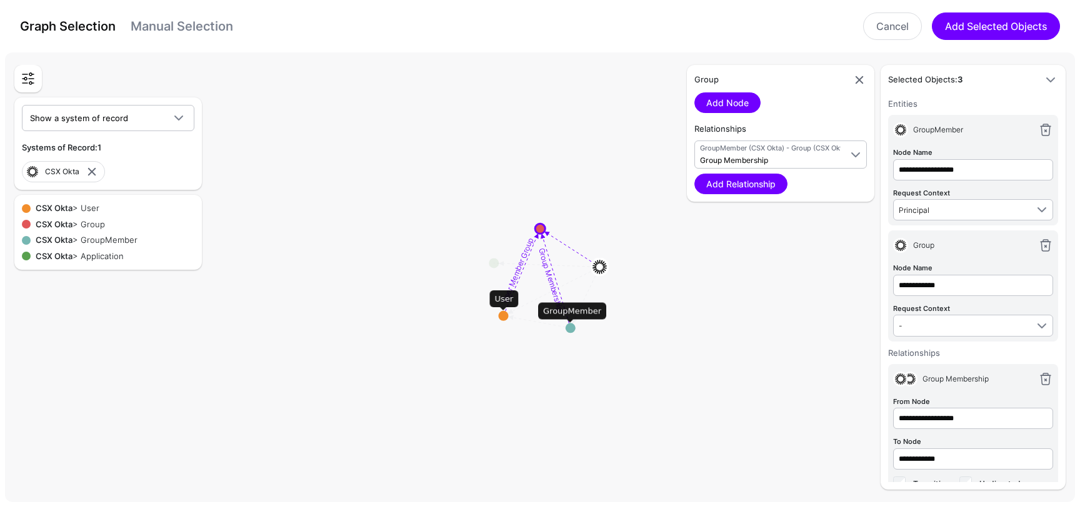
scroll to position [25, 0]
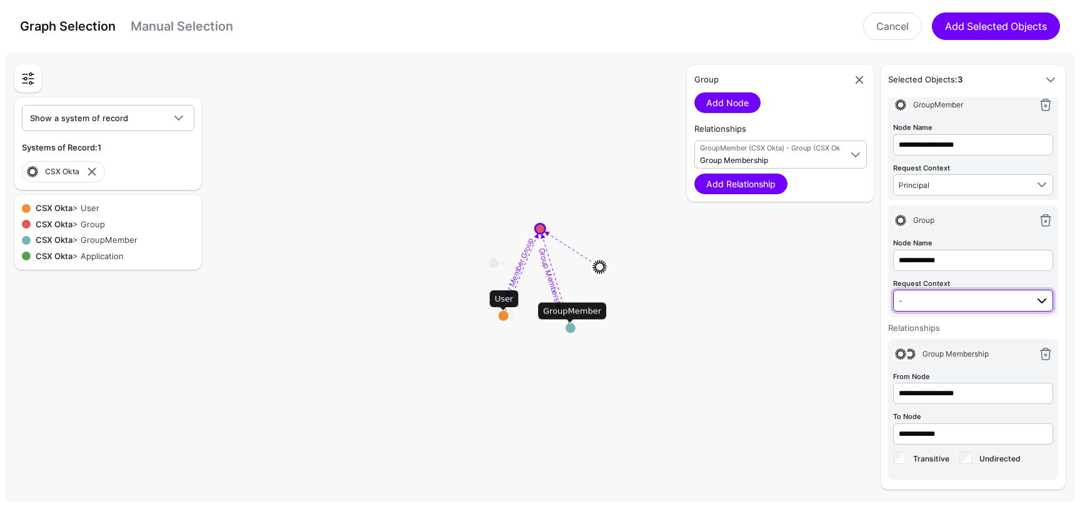
click at [977, 291] on link "-" at bounding box center [973, 300] width 160 height 21
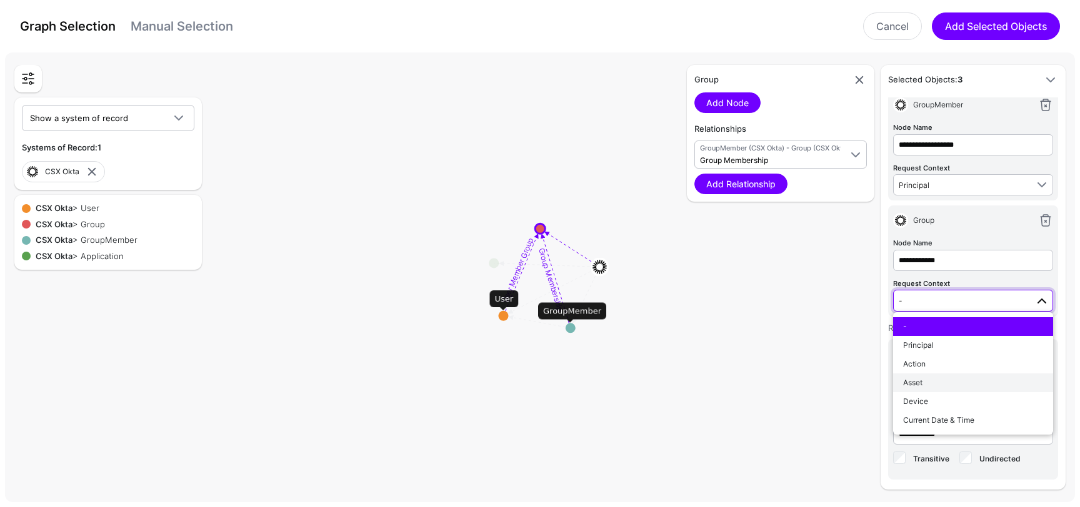
click at [947, 382] on div "Asset" at bounding box center [973, 382] width 140 height 11
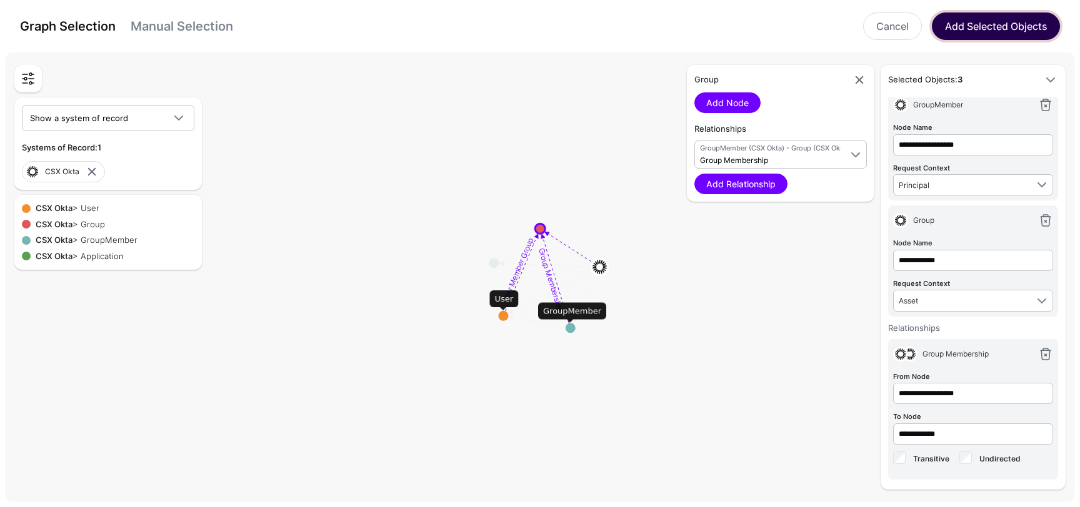
click at [999, 24] on button "Add Selected Objects" at bounding box center [996, 25] width 128 height 27
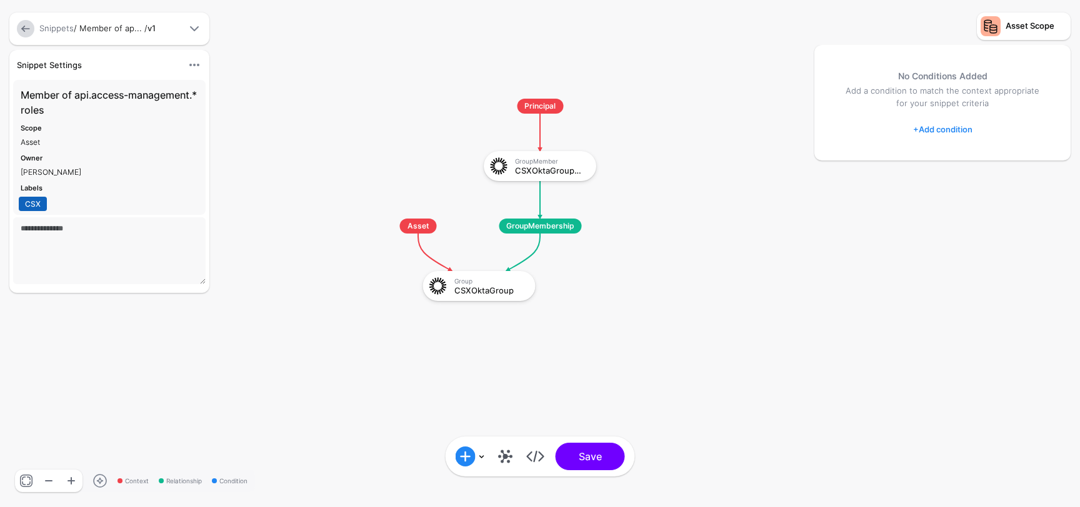
click at [543, 109] on span "Principal" at bounding box center [540, 106] width 46 height 15
click at [948, 124] on link "+ Add condition" at bounding box center [942, 129] width 59 height 20
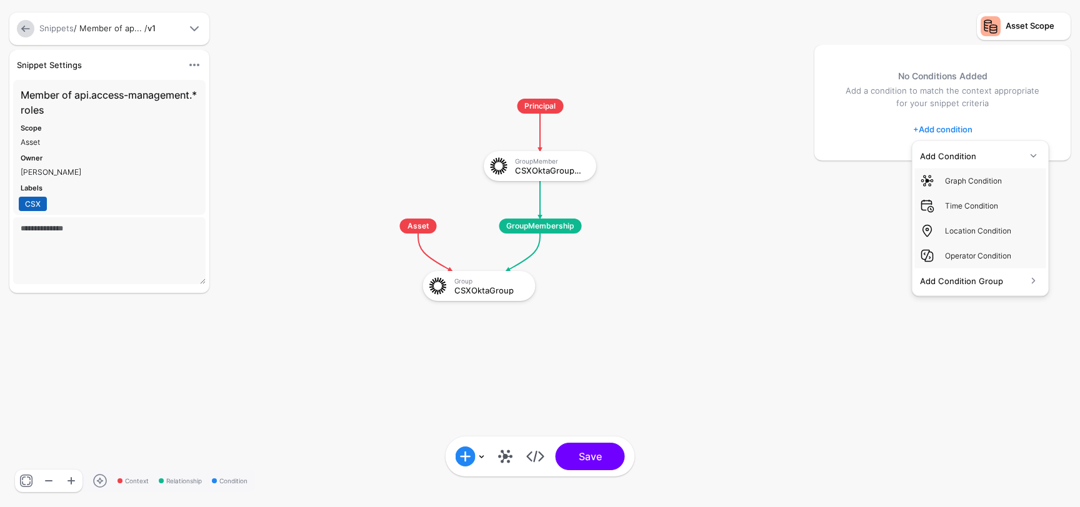
click at [835, 133] on div "No Conditions Added Add a condition to match the context appropriate for your s…" at bounding box center [942, 103] width 256 height 116
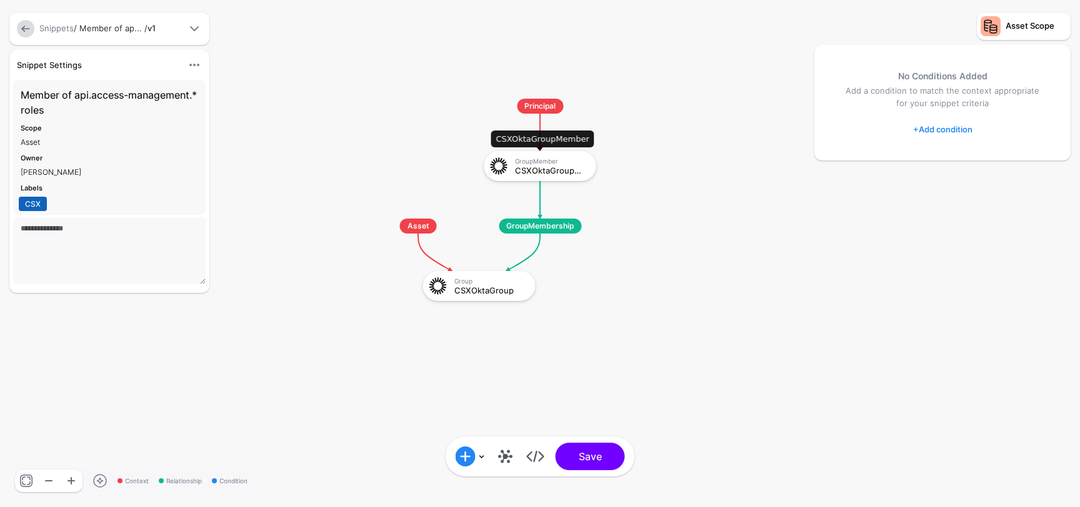
click at [540, 166] on div "CSXOktaGroupMember" at bounding box center [551, 170] width 72 height 9
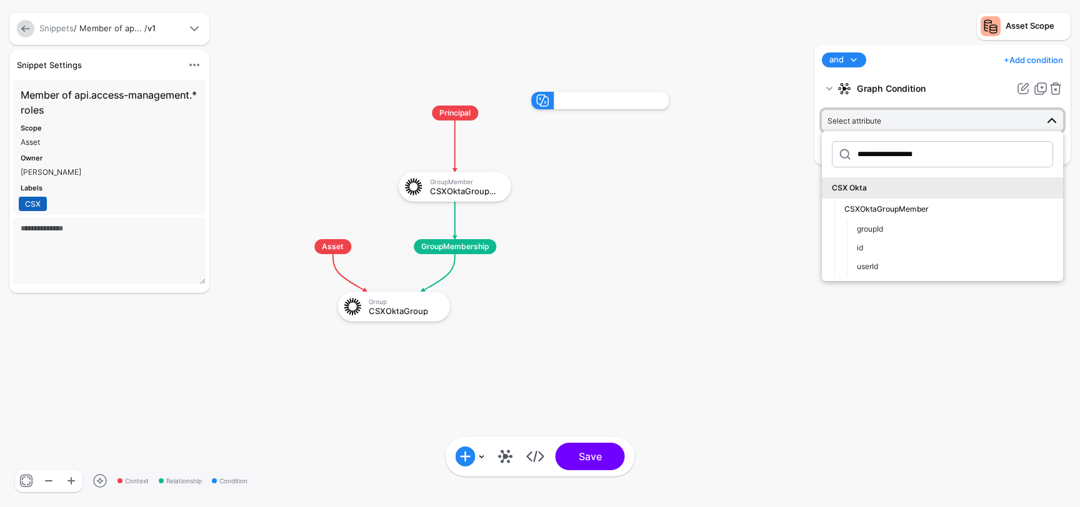
click at [469, 115] on span "Principal" at bounding box center [455, 113] width 46 height 15
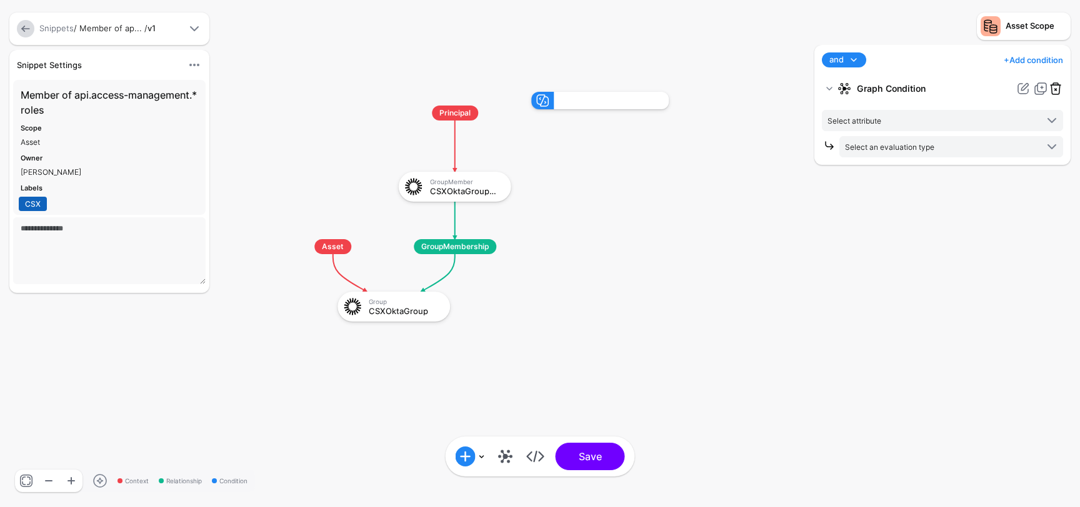
click at [1057, 89] on link at bounding box center [1055, 88] width 15 height 15
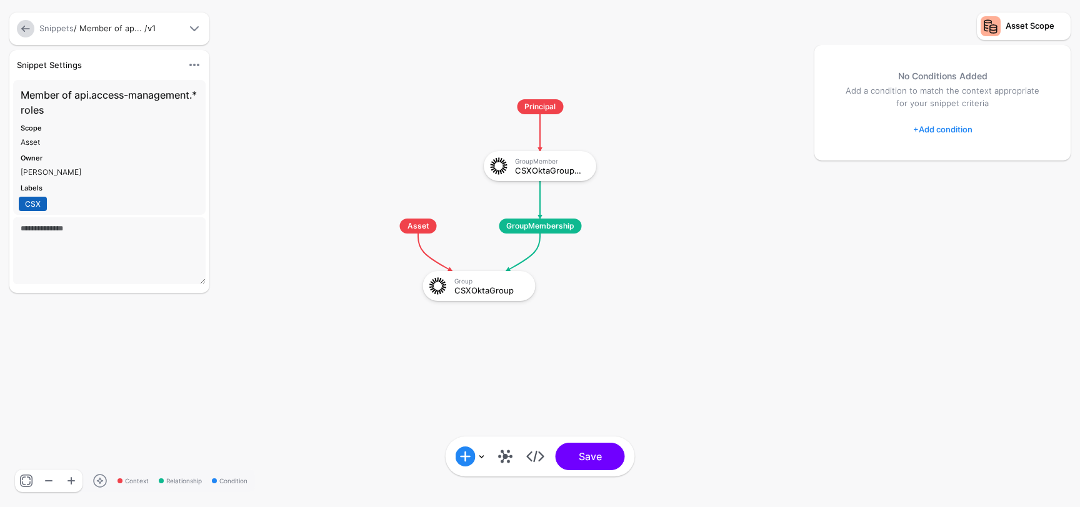
click at [529, 101] on span "Principal" at bounding box center [540, 106] width 46 height 15
click at [540, 112] on span "Principal" at bounding box center [540, 106] width 46 height 15
click at [540, 137] on icon at bounding box center [540, 132] width 0 height 37
click at [559, 177] on div "GroupMember CSXOktaGroupMember" at bounding box center [539, 166] width 105 height 22
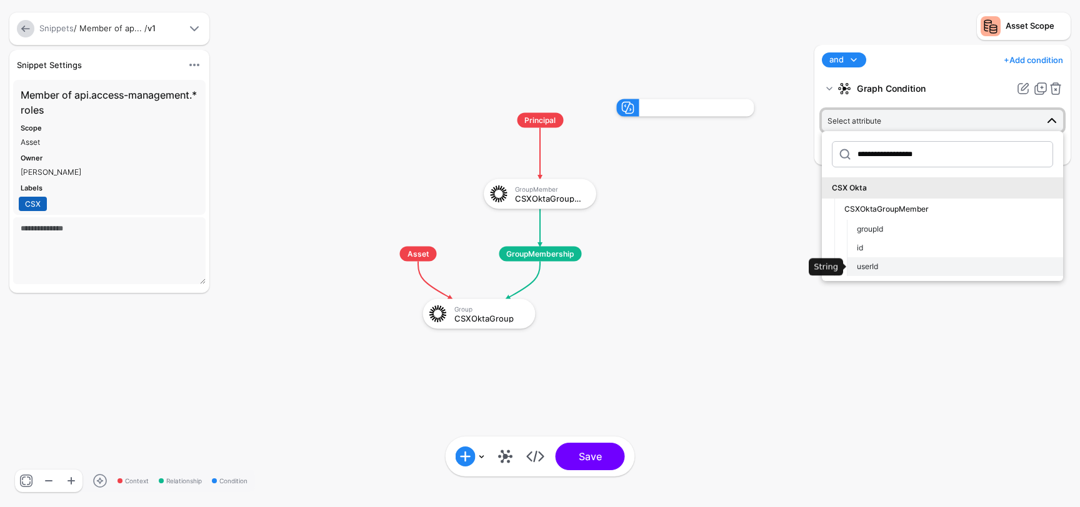
click at [875, 269] on span "userId" at bounding box center [867, 266] width 21 height 9
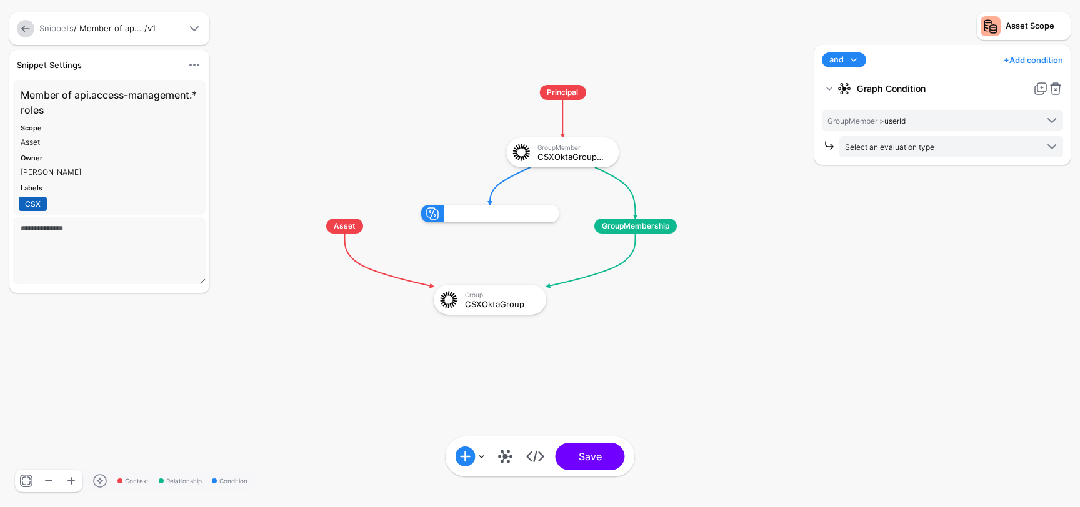
click at [584, 157] on div "CSXOktaGroupMember" at bounding box center [573, 156] width 72 height 9
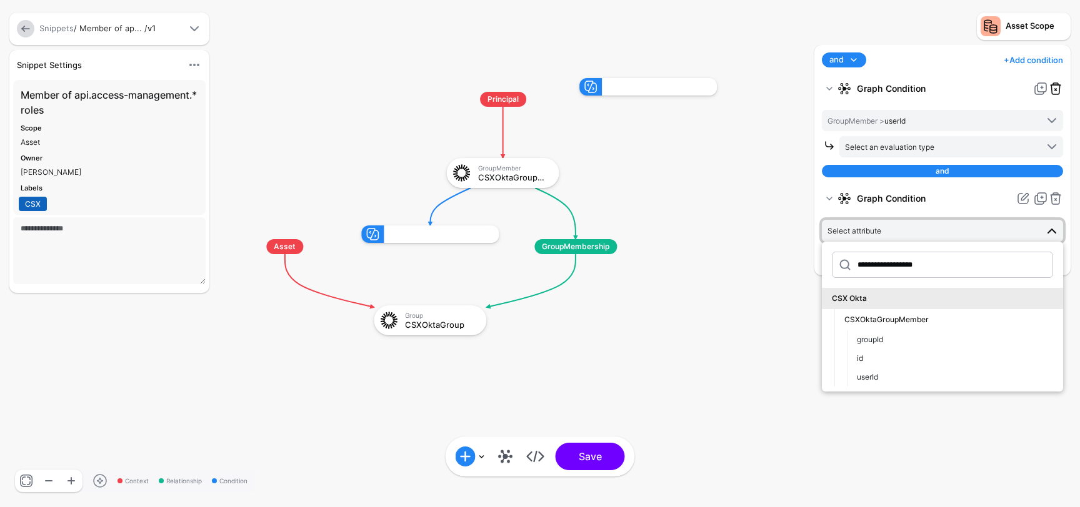
click at [1061, 93] on link at bounding box center [1055, 88] width 15 height 15
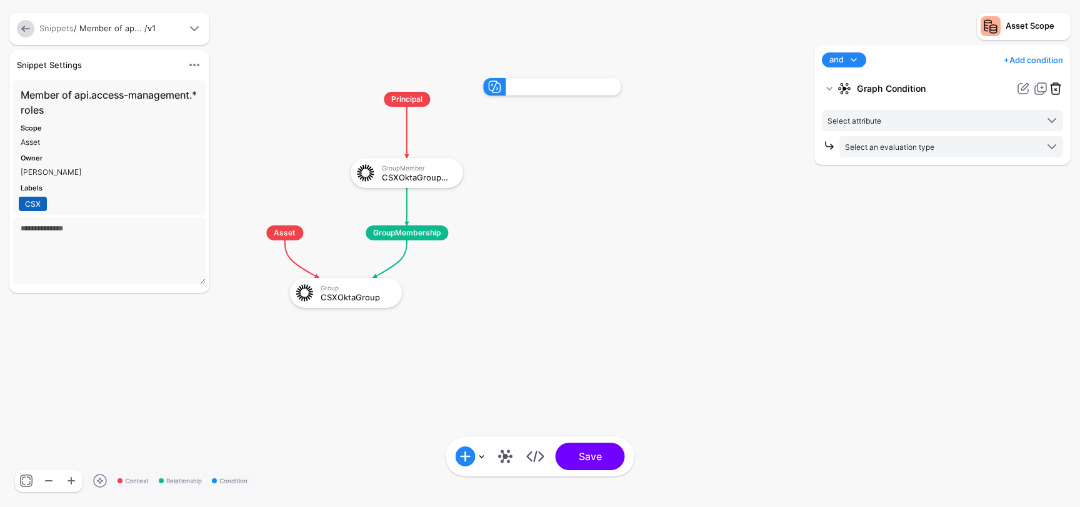
click at [1059, 91] on link at bounding box center [1055, 88] width 15 height 15
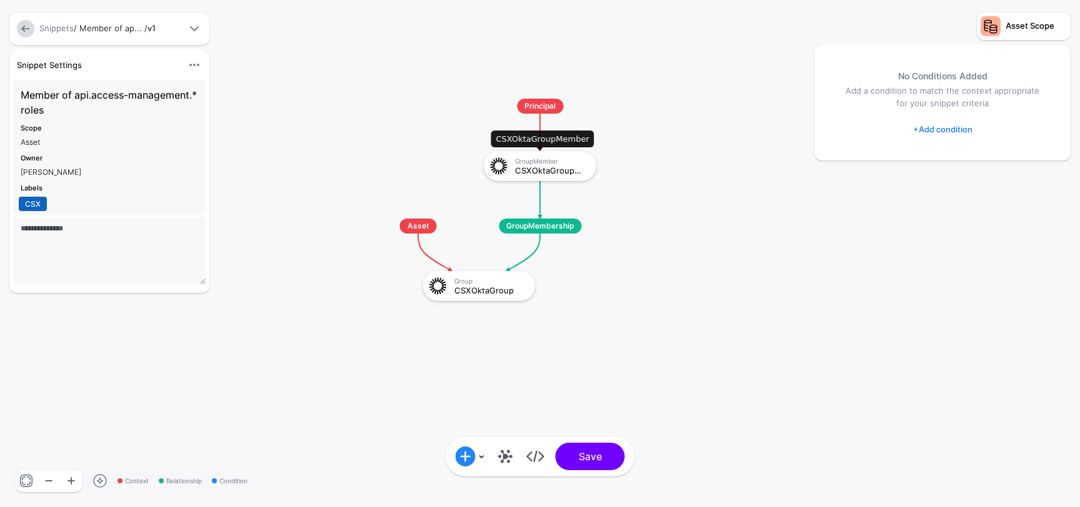
click at [545, 173] on div "CSXOktaGroupMember" at bounding box center [551, 170] width 72 height 9
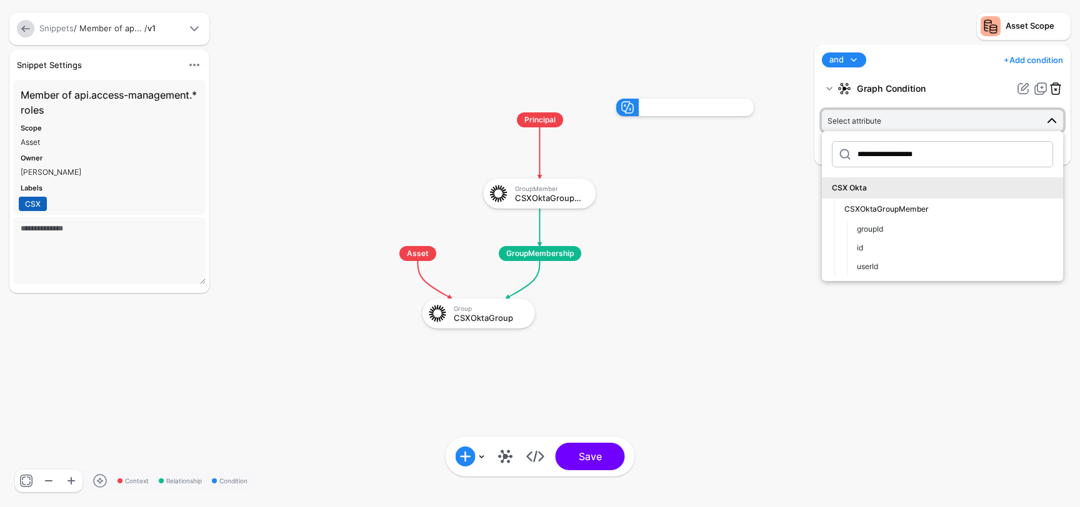
click at [1053, 89] on link at bounding box center [1055, 88] width 15 height 15
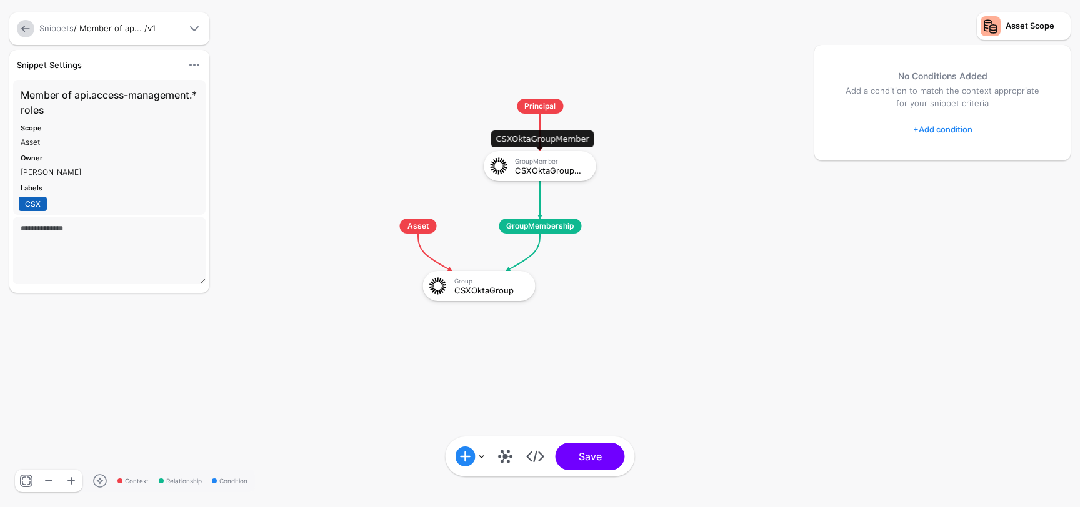
click at [564, 169] on div "CSXOktaGroupMember" at bounding box center [551, 170] width 72 height 9
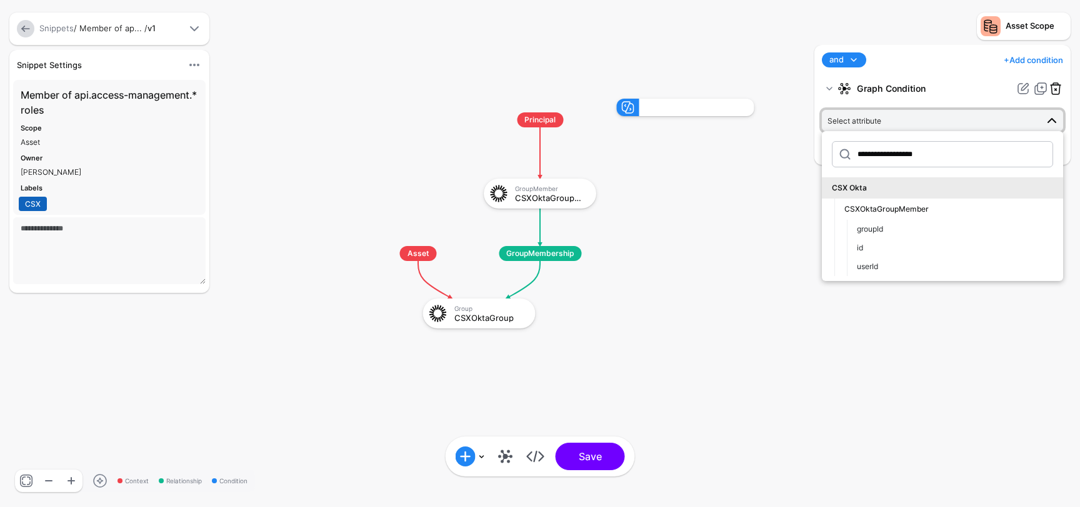
click at [1057, 87] on link at bounding box center [1055, 88] width 15 height 15
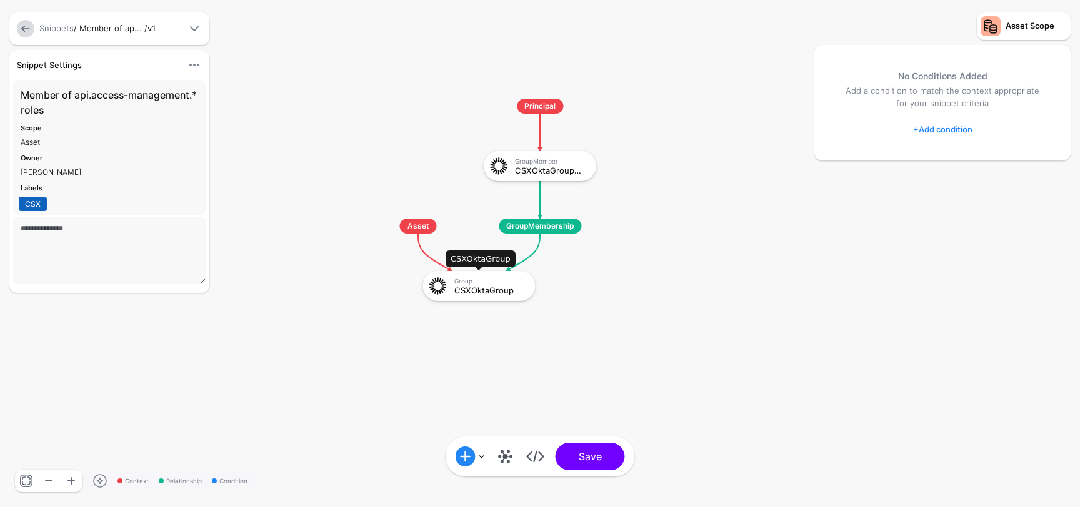
click at [472, 297] on div "Group CSXOktaGroup" at bounding box center [479, 286] width 105 height 22
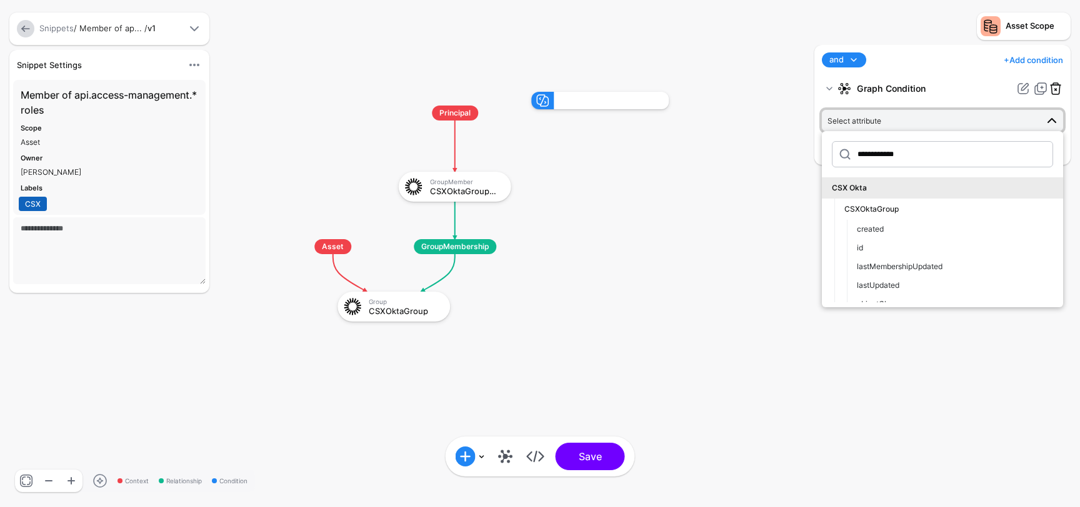
click at [1057, 86] on link at bounding box center [1055, 88] width 15 height 15
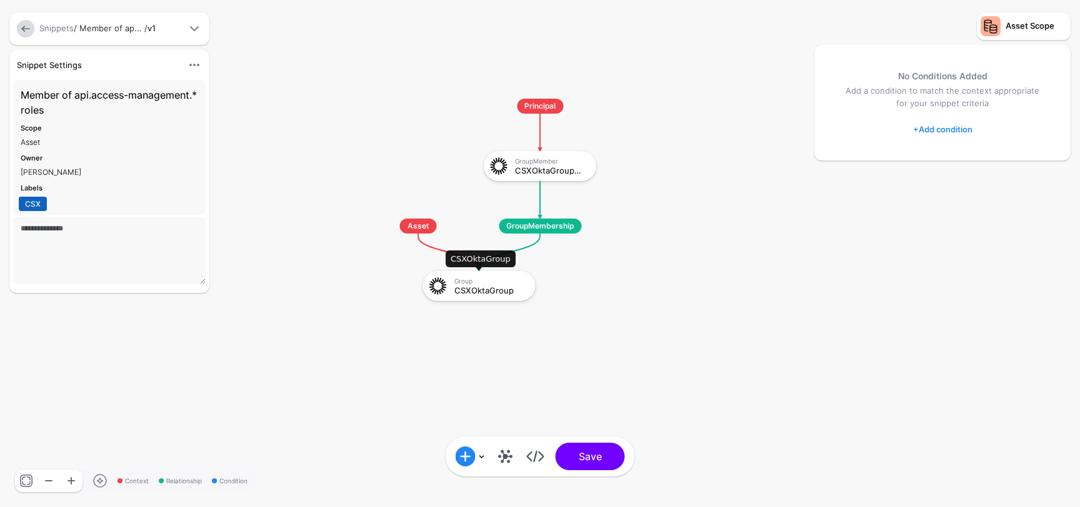
click at [442, 279] on img at bounding box center [438, 286] width 22 height 22
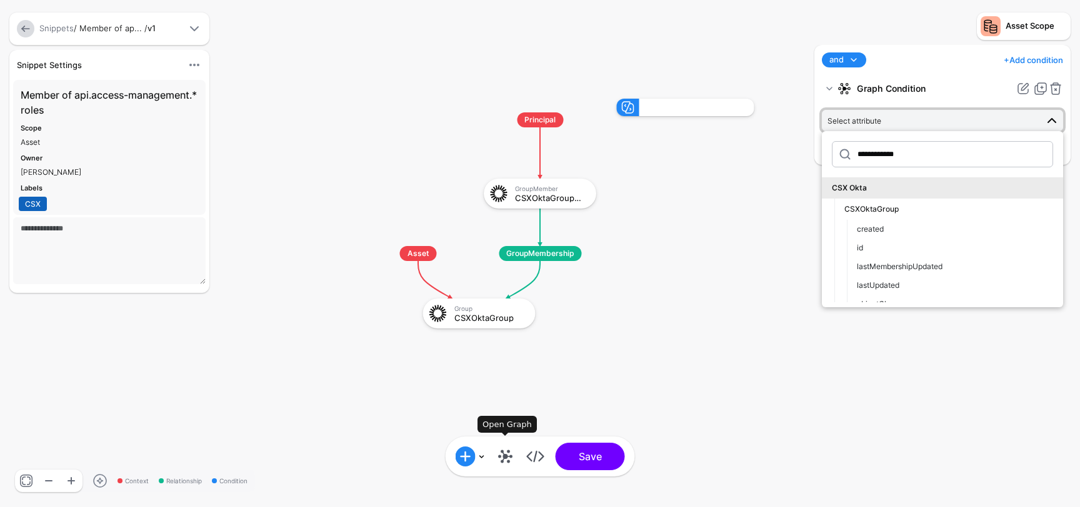
click at [506, 462] on link at bounding box center [505, 457] width 20 height 20
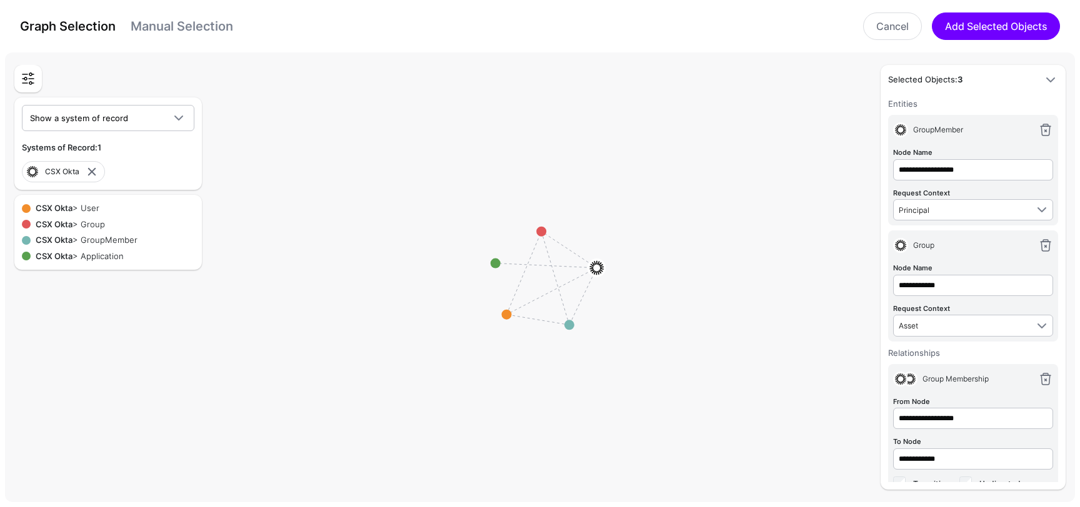
click at [543, 236] on circle at bounding box center [541, 232] width 10 height 10
click at [1047, 131] on link at bounding box center [1045, 129] width 15 height 15
type input "**********"
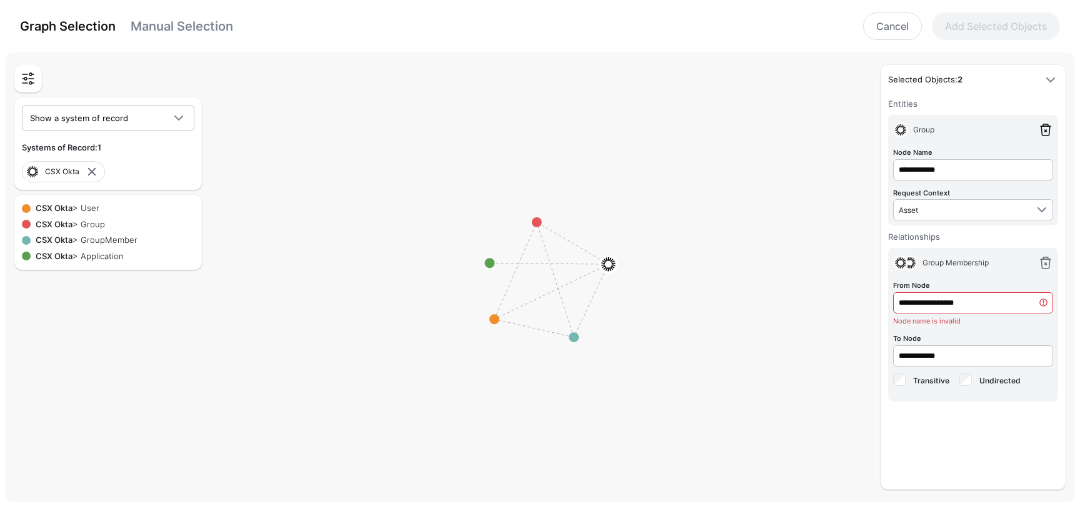
click at [1047, 131] on link at bounding box center [1045, 129] width 15 height 15
click at [1047, 256] on link at bounding box center [1045, 263] width 15 height 15
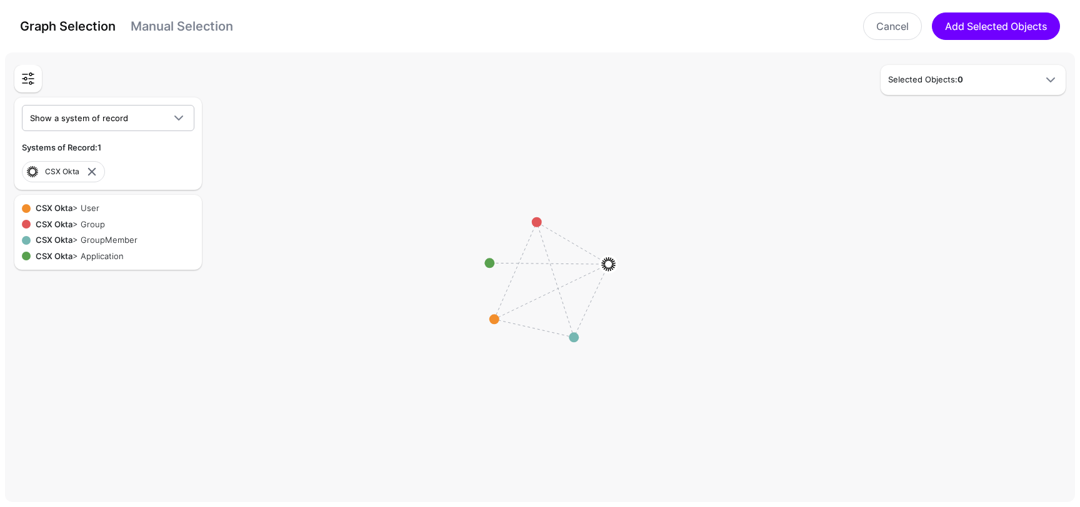
click at [1047, 131] on rect at bounding box center [544, 280] width 107963 height 45484
click at [754, 164] on rect at bounding box center [544, 280] width 107963 height 45484
click at [537, 222] on circle at bounding box center [537, 222] width 10 height 10
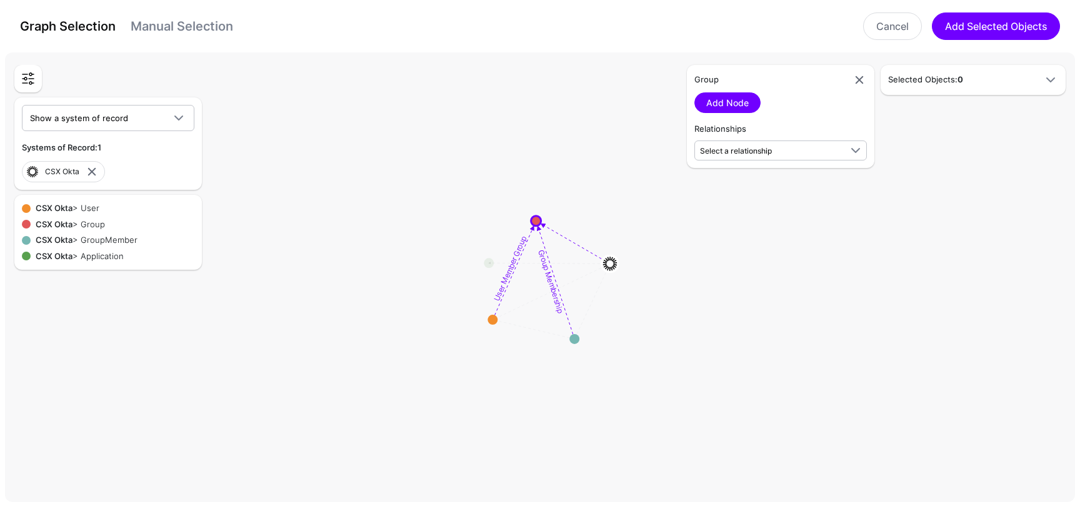
click at [492, 322] on circle at bounding box center [492, 320] width 10 height 10
click at [487, 319] on circle at bounding box center [487, 322] width 10 height 10
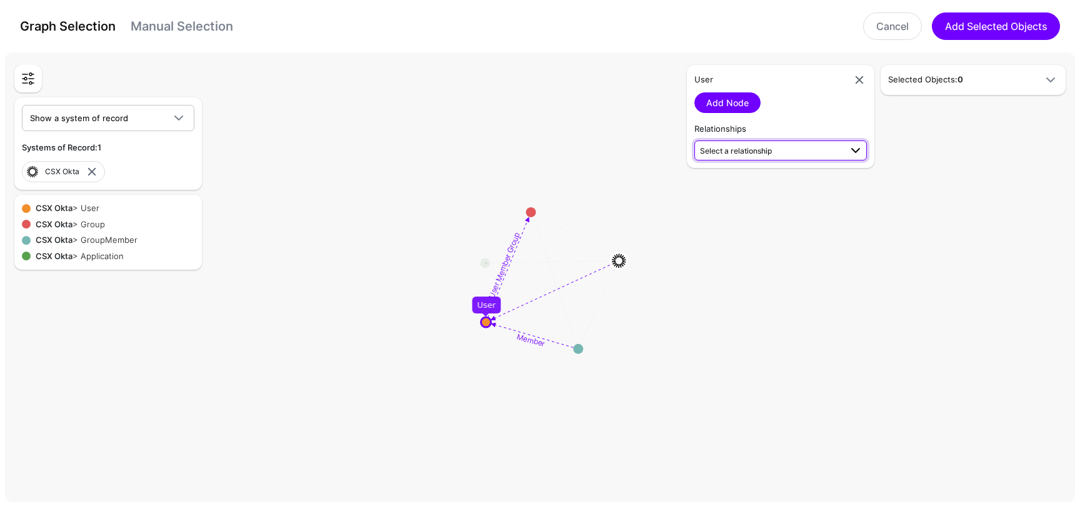
click at [803, 149] on span "Select a relationship" at bounding box center [770, 150] width 141 height 13
click at [819, 212] on span "User Manager User (CSX Okta) - User (CSX Okta)" at bounding box center [780, 221] width 152 height 29
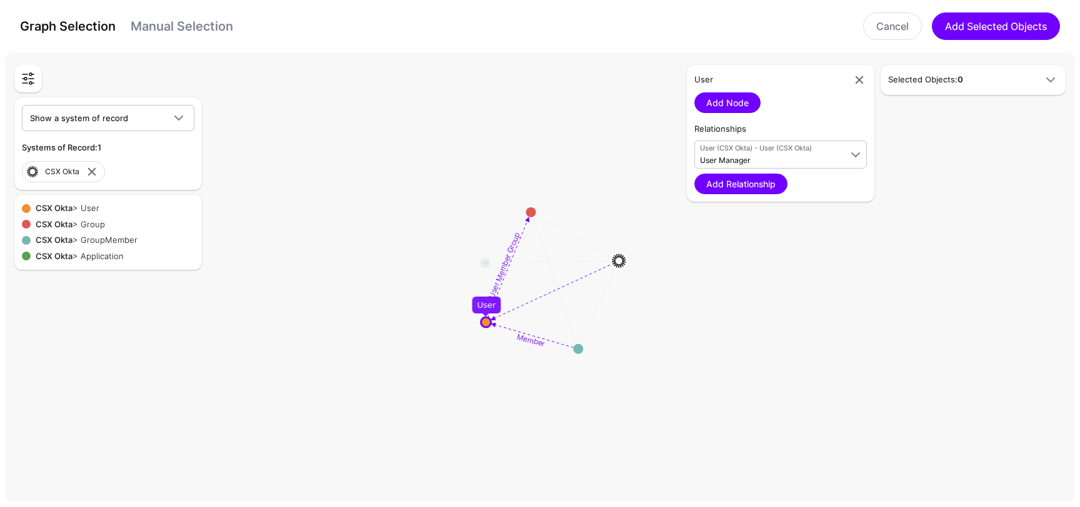
click at [802, 221] on rect at bounding box center [544, 280] width 107963 height 45484
click at [790, 155] on span "User (CSX Okta) - User (CSX Okta) User Manager" at bounding box center [770, 155] width 141 height 24
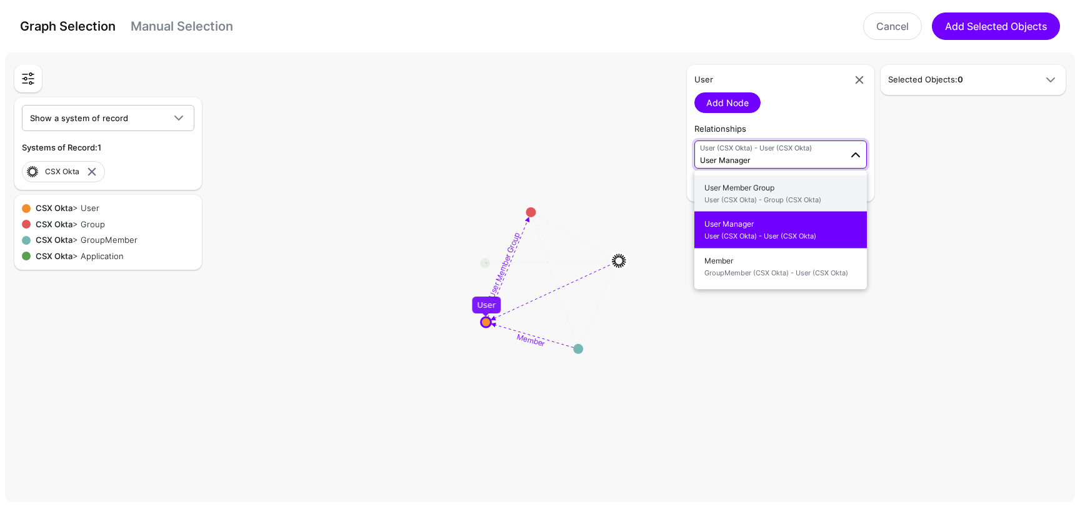
click at [792, 194] on span "User (CSX Okta) - Group (CSX Okta)" at bounding box center [780, 199] width 152 height 11
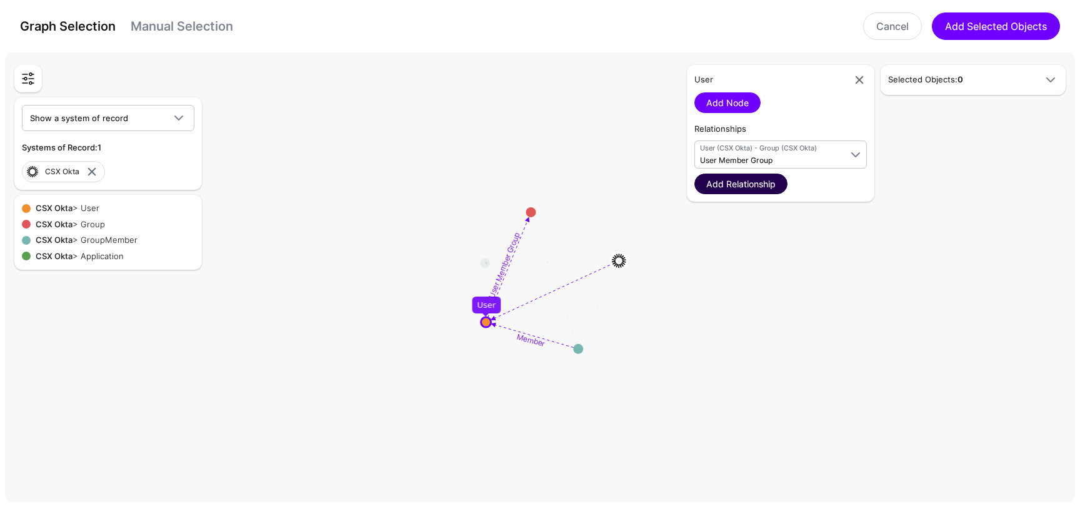
click at [765, 188] on link "Add Relationship" at bounding box center [740, 184] width 93 height 21
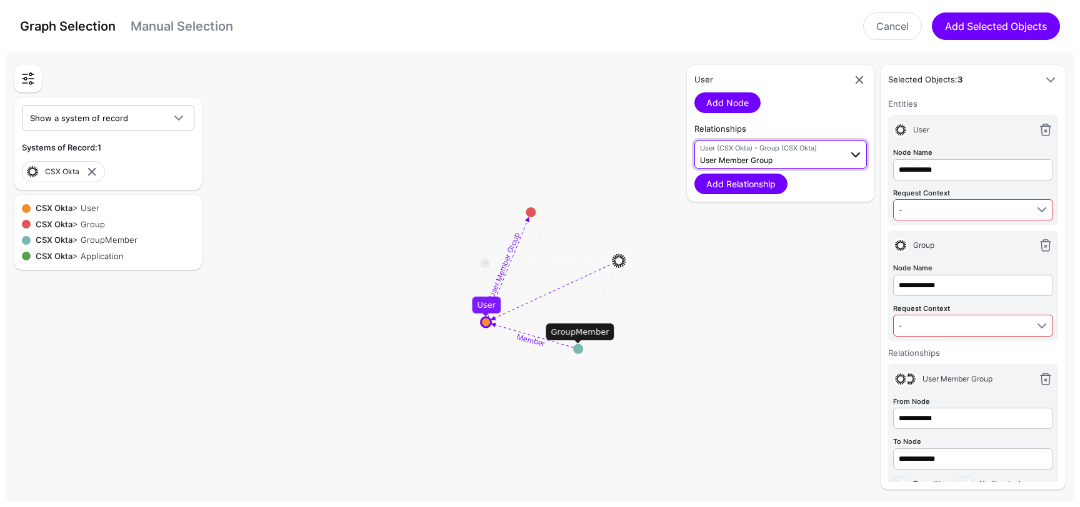
click at [794, 156] on span "User (CSX Okta) - Group (CSX Okta) User Member Group" at bounding box center [770, 155] width 141 height 24
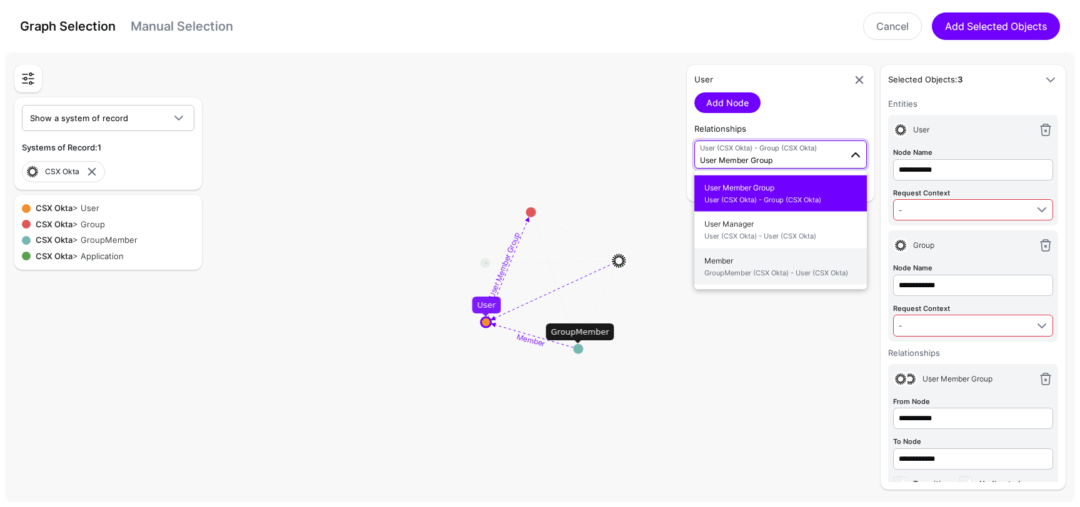
click at [775, 260] on span "Member GroupMember (CSX Okta) - User (CSX Okta)" at bounding box center [780, 266] width 152 height 29
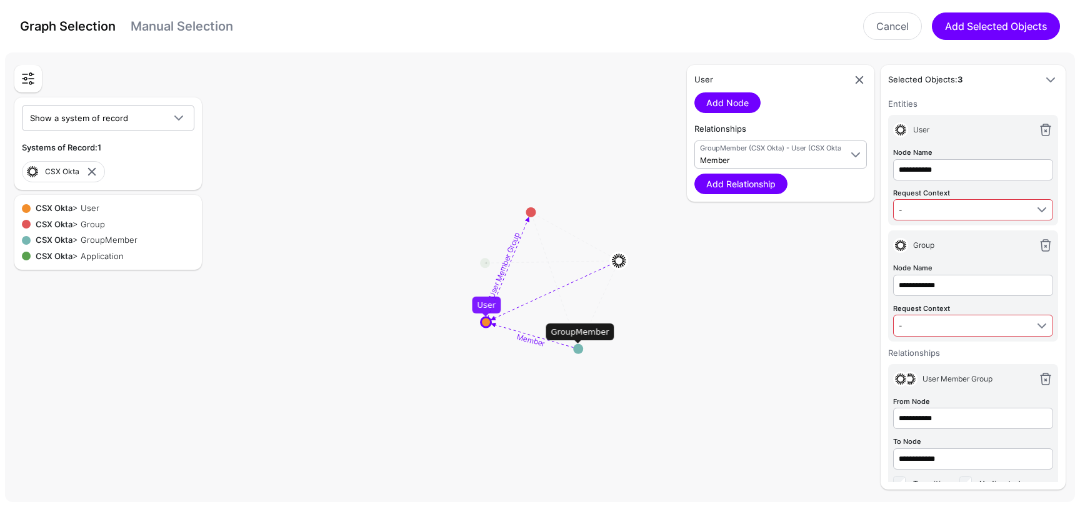
click at [1047, 79] on span at bounding box center [1050, 79] width 15 height 15
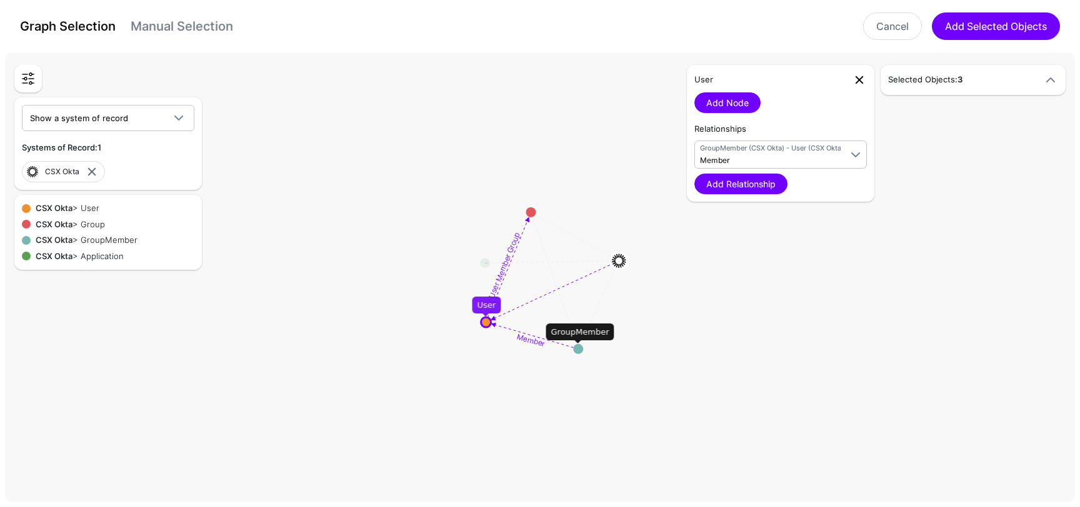
click at [858, 77] on link at bounding box center [859, 79] width 15 height 15
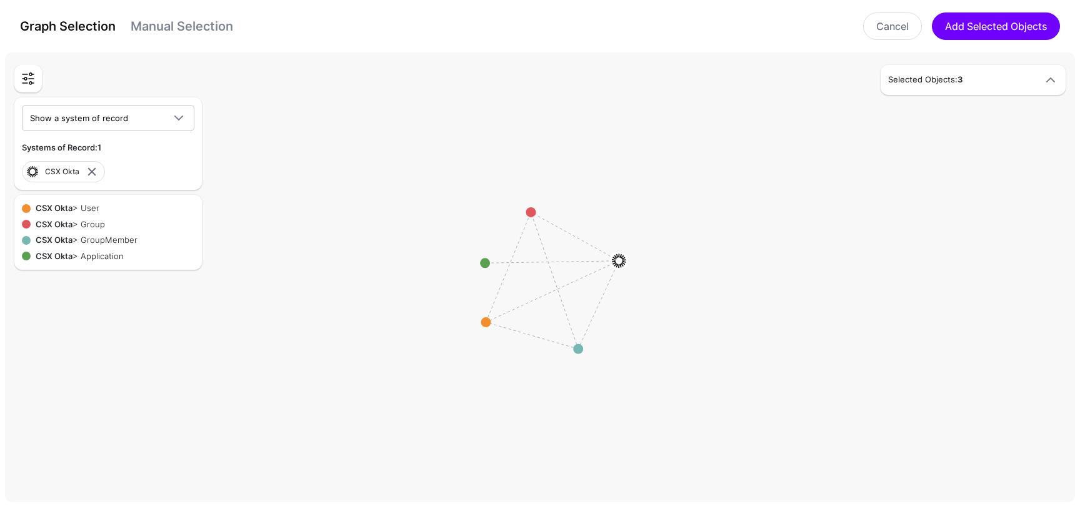
click at [1003, 82] on h5 "Selected Objects: 3" at bounding box center [960, 80] width 145 height 12
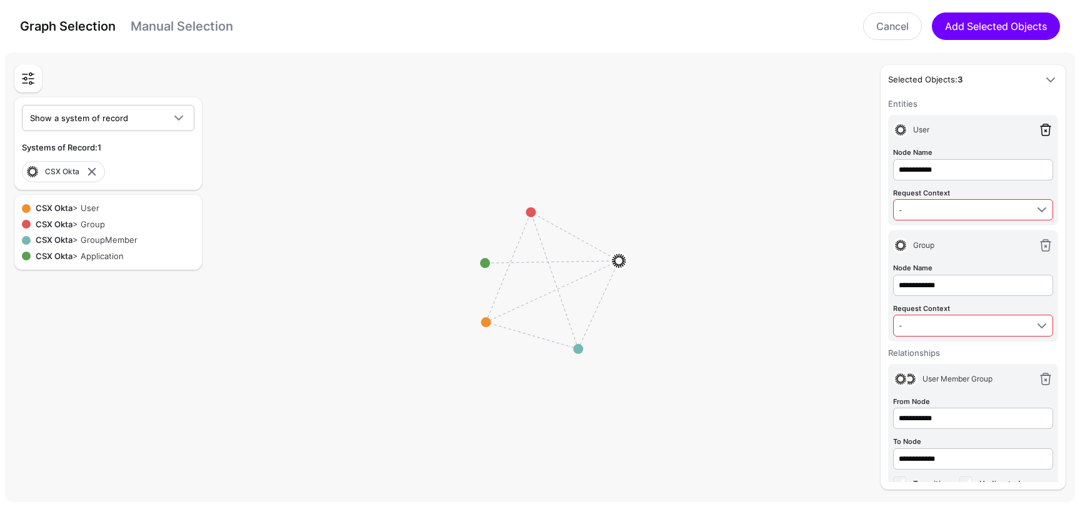
click at [1043, 126] on link at bounding box center [1045, 129] width 15 height 15
type input "**********"
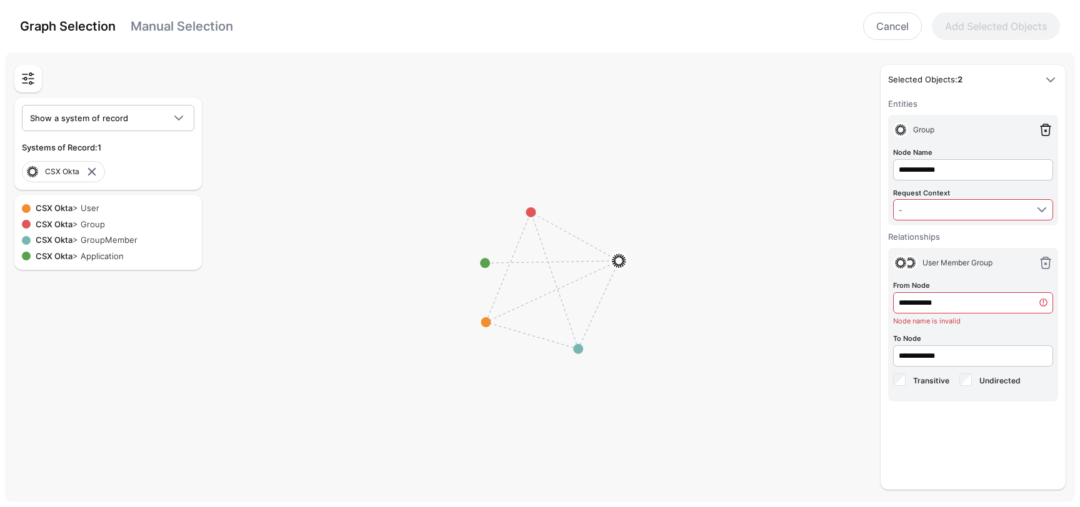
click at [1043, 126] on link at bounding box center [1045, 129] width 15 height 15
click at [1043, 256] on link at bounding box center [1045, 263] width 15 height 15
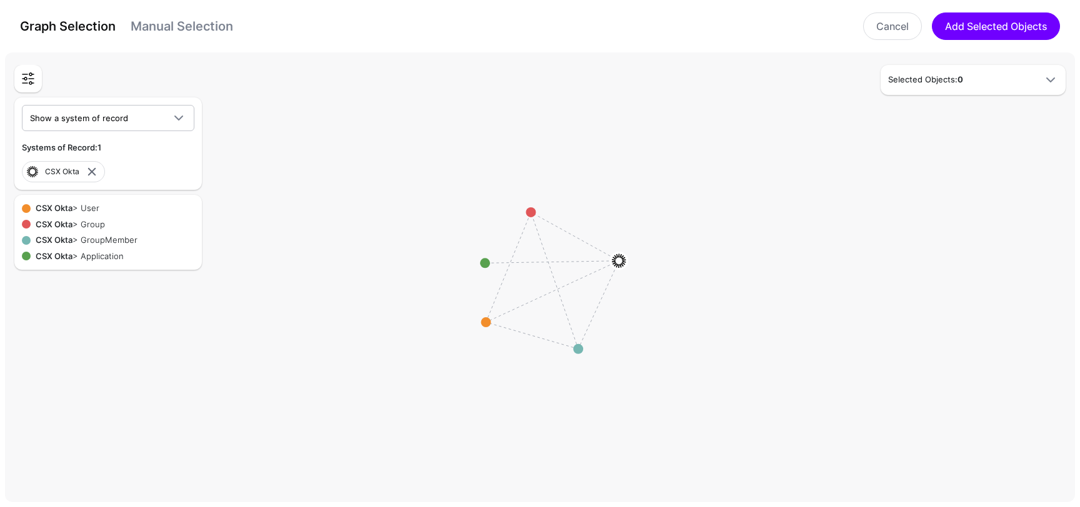
click at [1043, 126] on rect at bounding box center [544, 280] width 107963 height 45484
click at [487, 324] on circle at bounding box center [486, 322] width 10 height 10
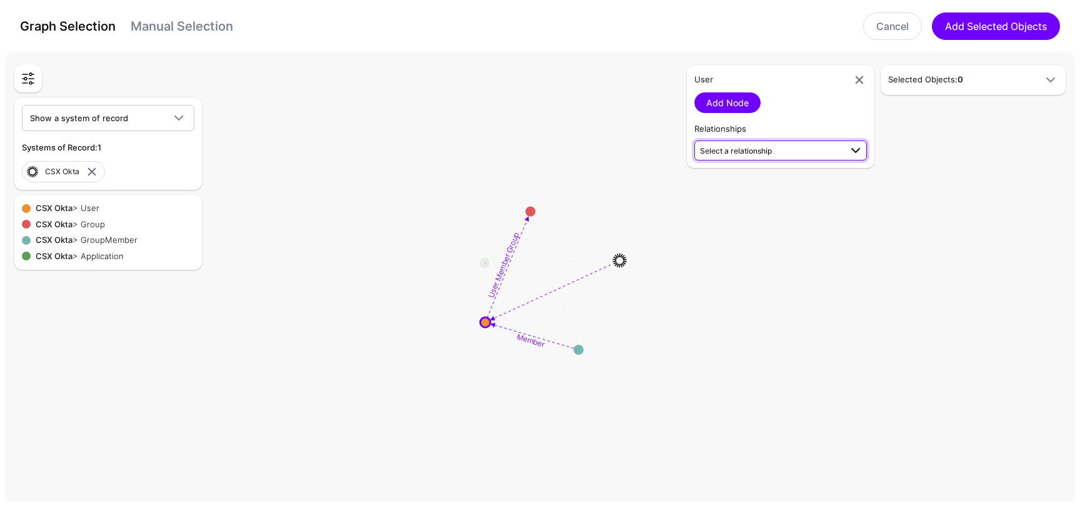
click at [738, 146] on span "Select a relationship" at bounding box center [736, 150] width 72 height 9
click at [757, 251] on span "Member GroupMember (CSX Okta) - User (CSX Okta)" at bounding box center [780, 258] width 152 height 29
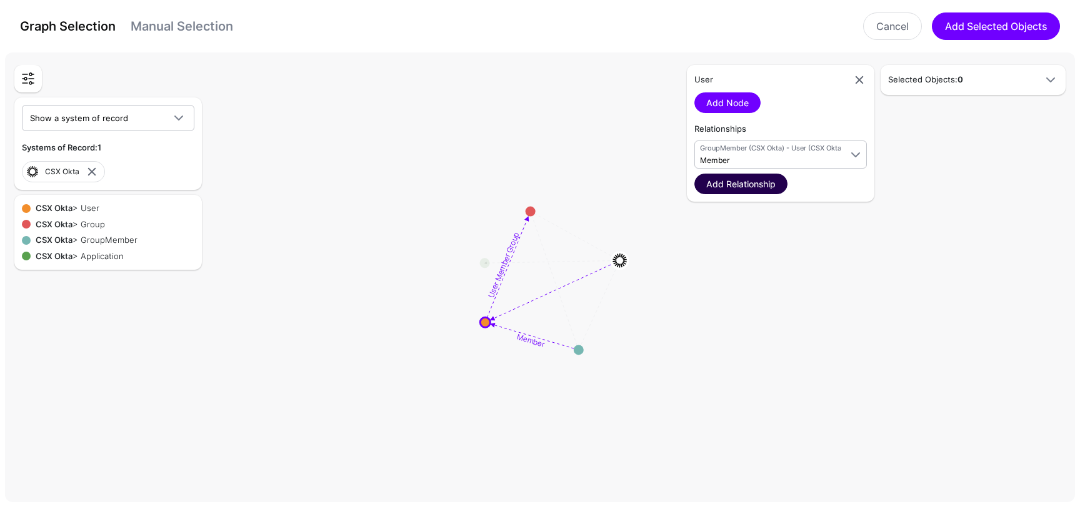
click at [748, 186] on link "Add Relationship" at bounding box center [740, 184] width 93 height 21
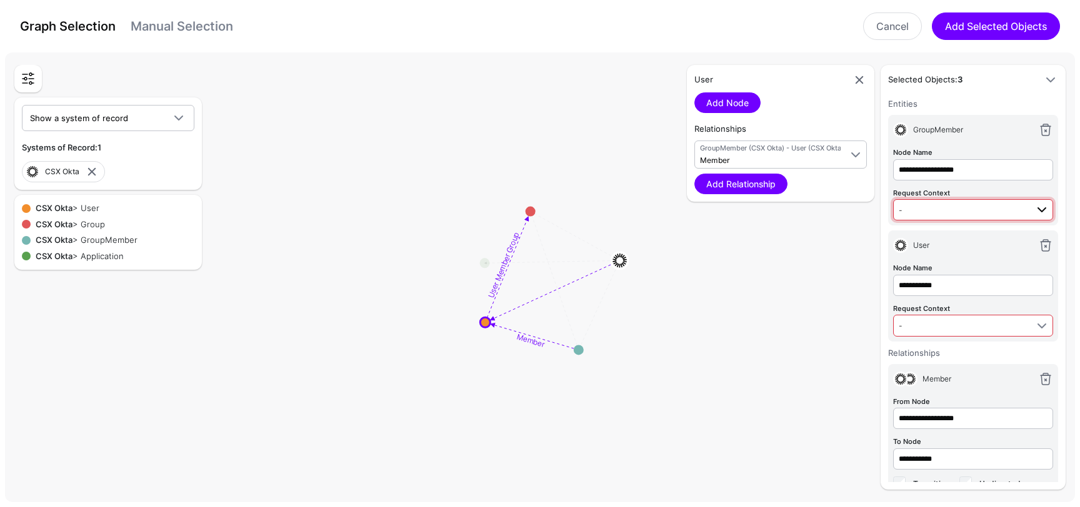
click at [963, 204] on span "-" at bounding box center [962, 210] width 128 height 14
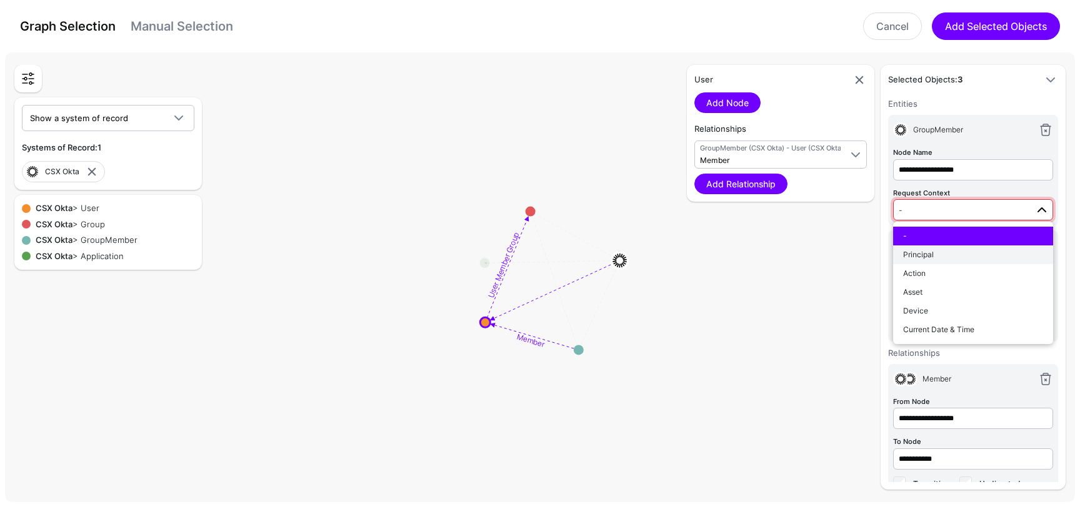
click at [940, 258] on div "Principal" at bounding box center [973, 254] width 140 height 11
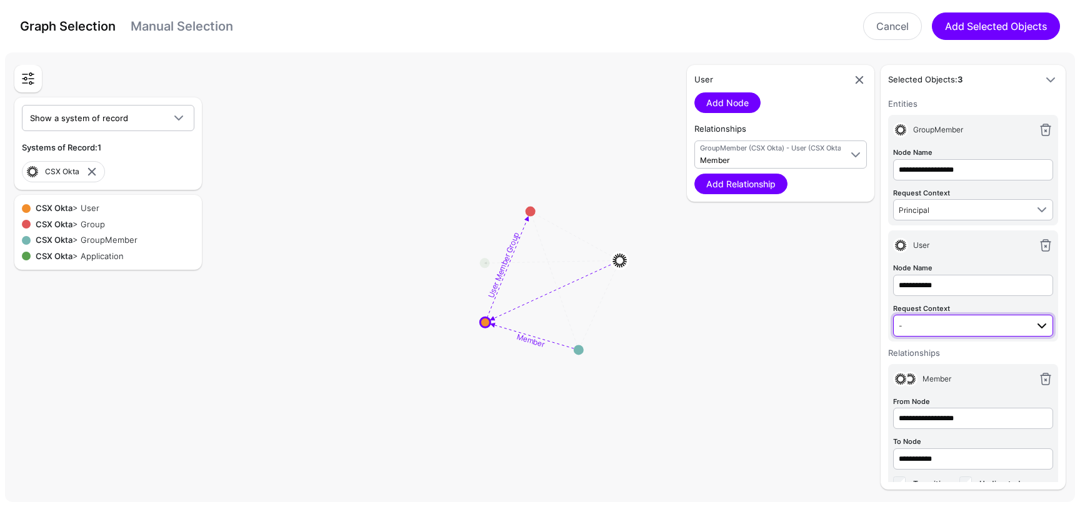
click at [955, 323] on span "-" at bounding box center [962, 326] width 128 height 14
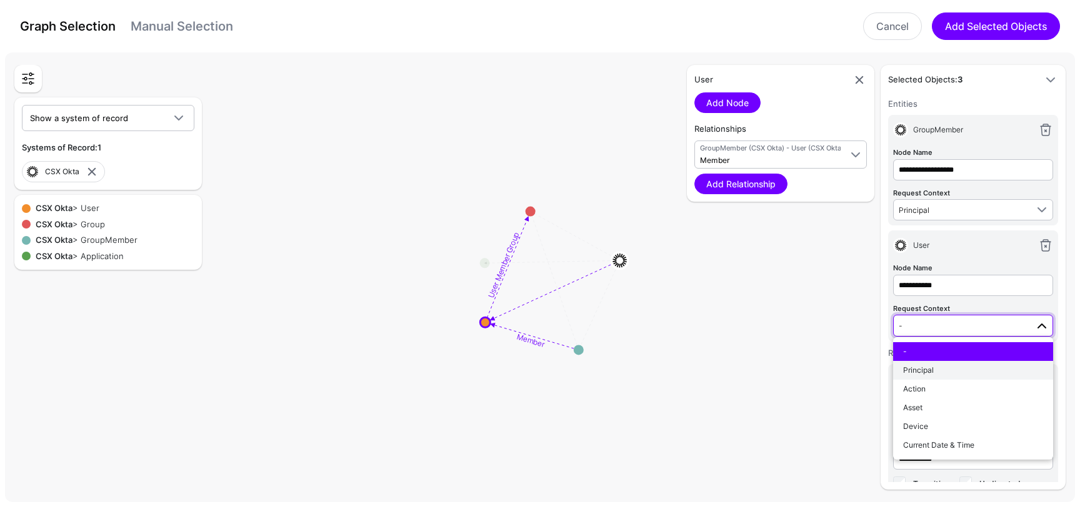
click at [942, 370] on div "Principal" at bounding box center [973, 370] width 140 height 11
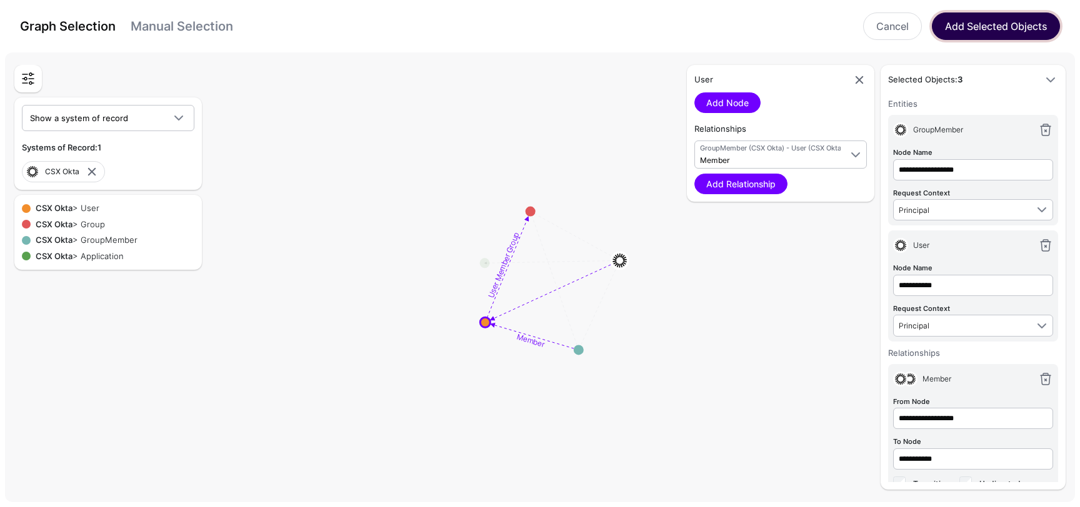
click at [978, 22] on button "Add Selected Objects" at bounding box center [996, 25] width 128 height 27
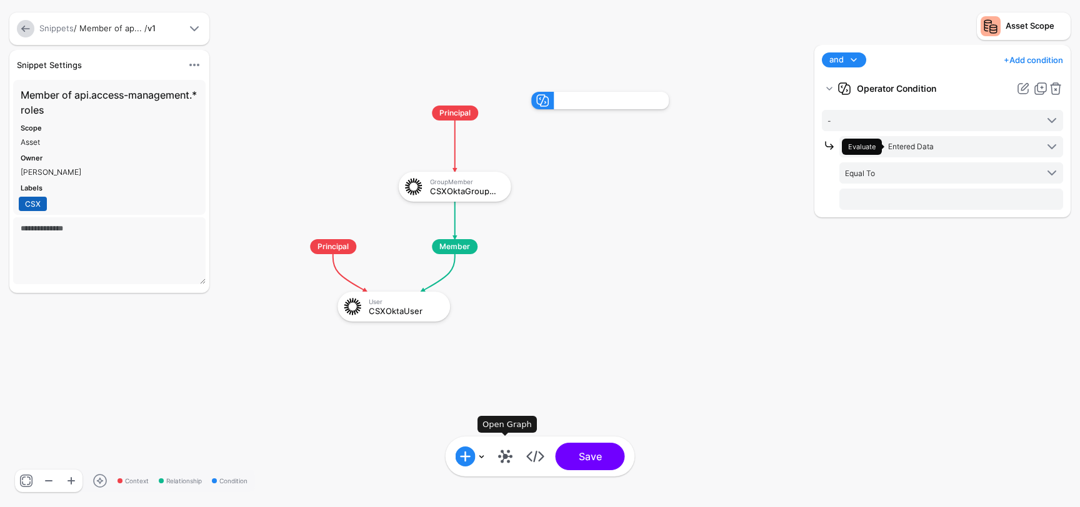
click at [506, 456] on link at bounding box center [505, 457] width 20 height 20
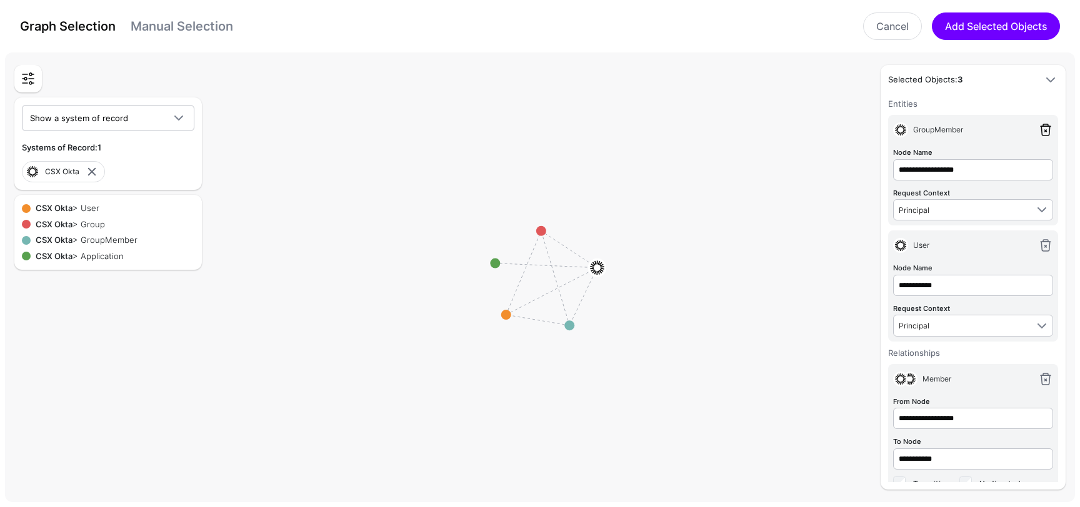
click at [1047, 124] on link at bounding box center [1045, 129] width 15 height 15
type input "**********"
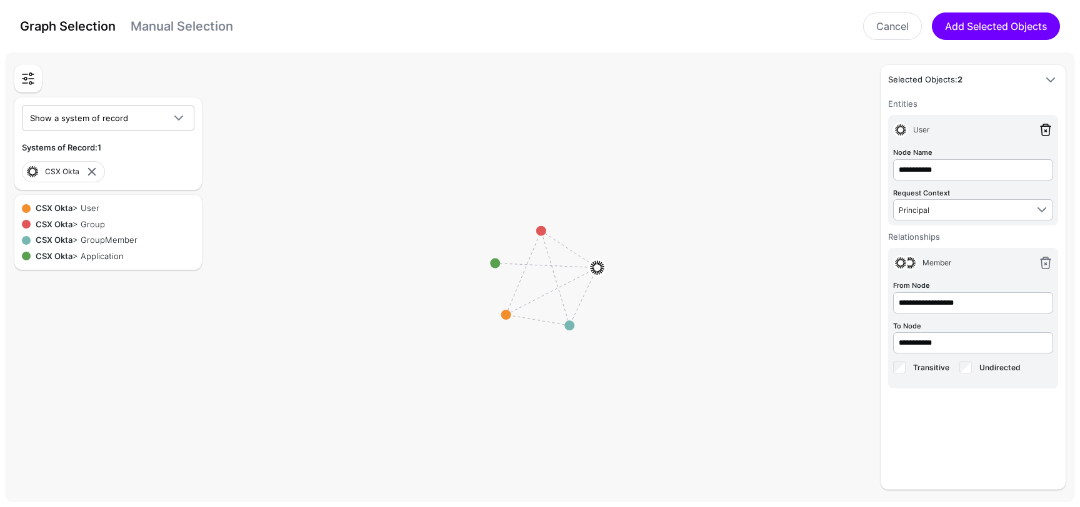
click at [1047, 124] on link at bounding box center [1045, 129] width 15 height 15
click at [1047, 256] on link at bounding box center [1045, 263] width 15 height 15
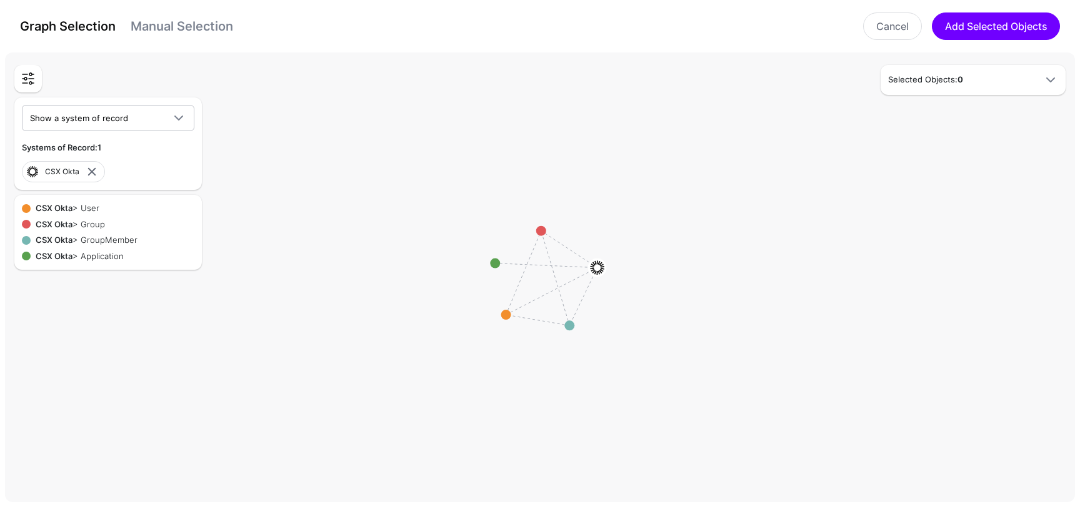
click at [1047, 124] on rect at bounding box center [544, 280] width 107963 height 45484
click at [503, 317] on circle at bounding box center [506, 315] width 10 height 10
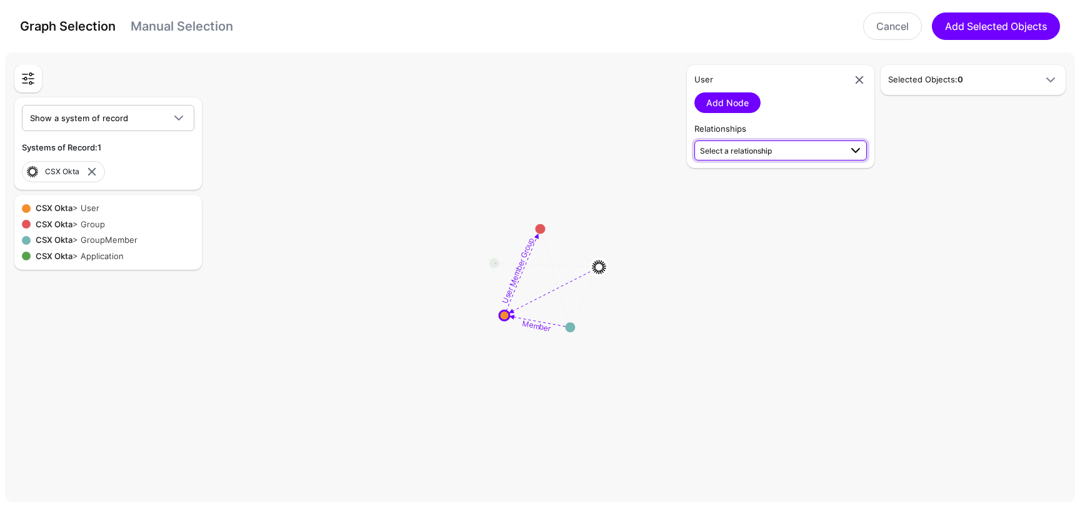
click at [767, 147] on span "Select a relationship" at bounding box center [736, 150] width 72 height 9
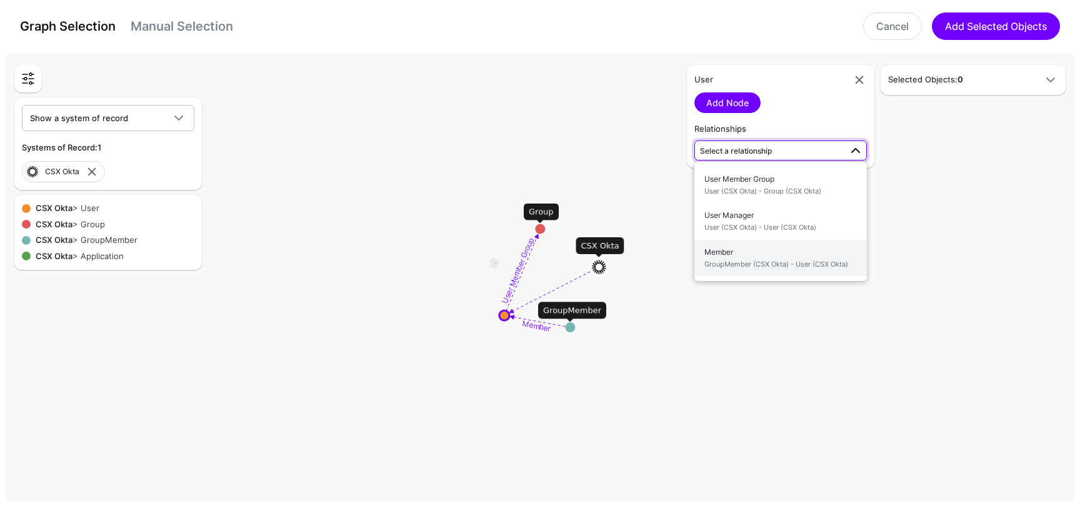
click at [755, 255] on span "Member GroupMember (CSX Okta) - User (CSX Okta)" at bounding box center [780, 258] width 152 height 29
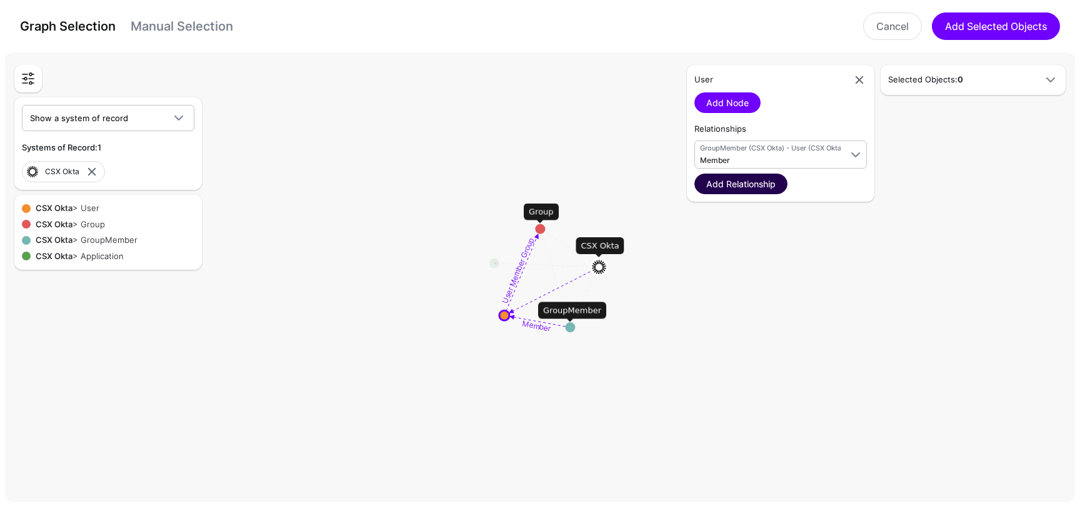
click at [761, 186] on link "Add Relationship" at bounding box center [740, 184] width 93 height 21
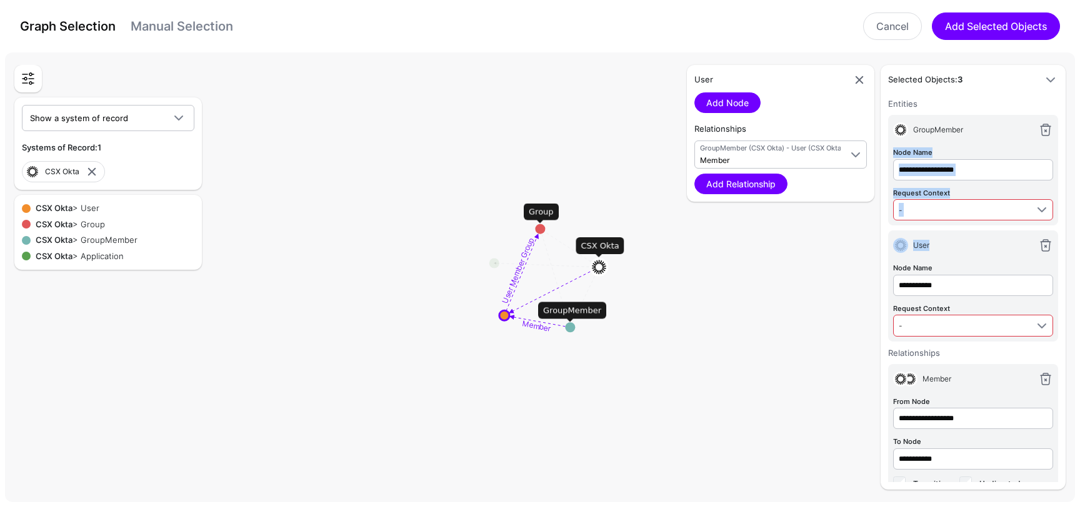
drag, startPoint x: 963, startPoint y: 249, endPoint x: 969, endPoint y: 143, distance: 106.4
click at [969, 143] on div "**********" at bounding box center [973, 221] width 170 height 249
click at [962, 244] on div "User" at bounding box center [970, 245] width 125 height 11
click at [944, 321] on span "-" at bounding box center [962, 326] width 128 height 14
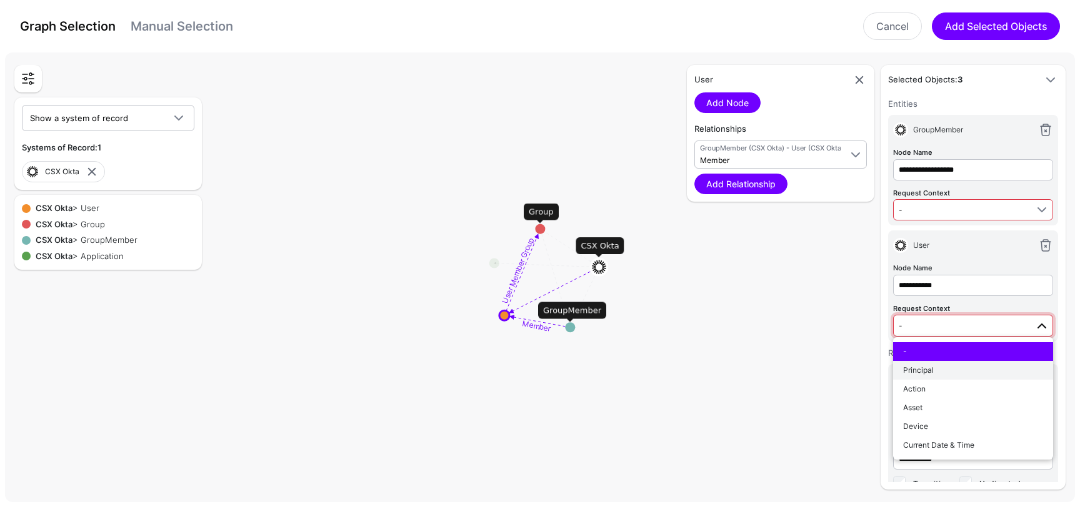
click at [942, 366] on div "Principal" at bounding box center [973, 370] width 140 height 11
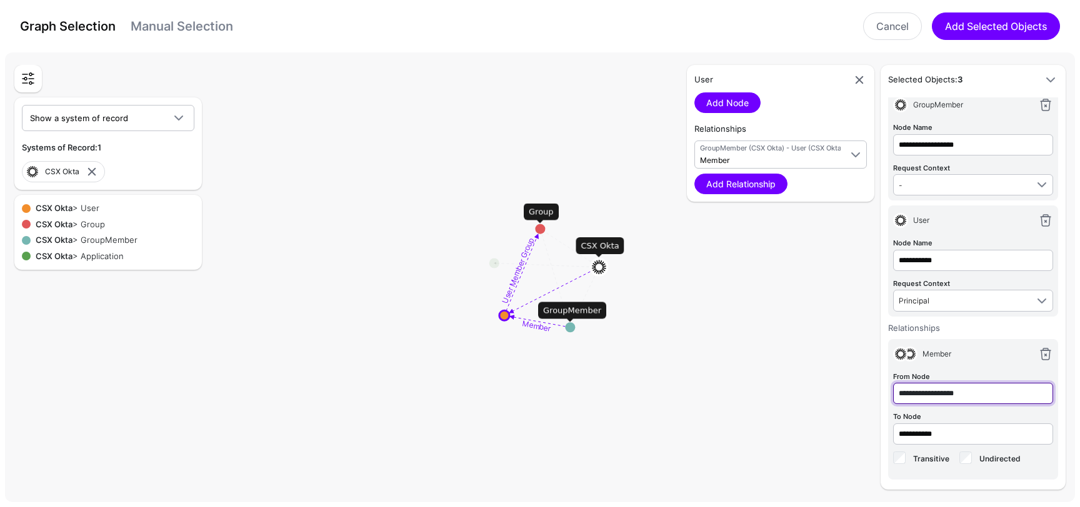
click at [980, 391] on input "**********" at bounding box center [973, 393] width 160 height 21
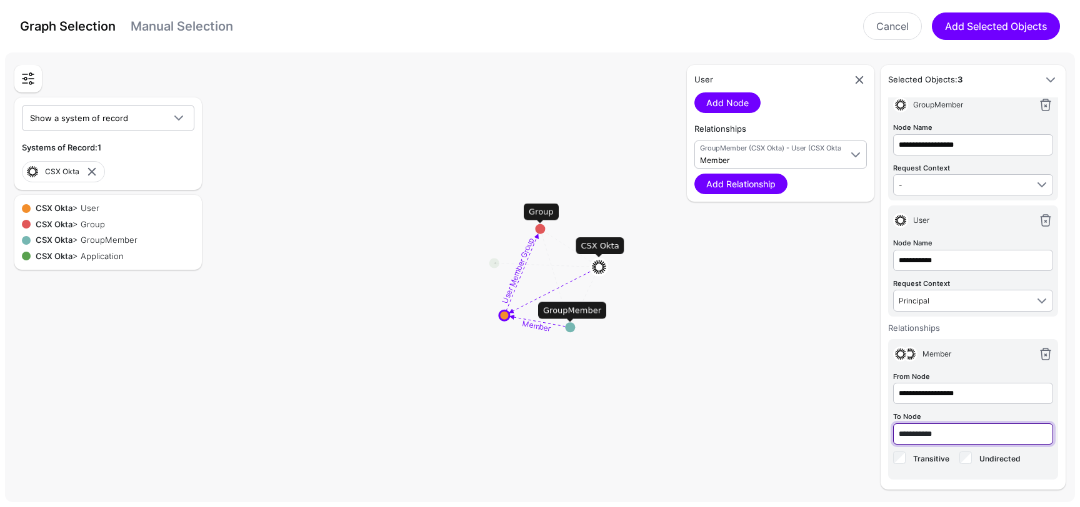
click at [967, 429] on input "**********" at bounding box center [973, 434] width 160 height 21
click at [907, 455] on div "Transitive" at bounding box center [921, 462] width 56 height 25
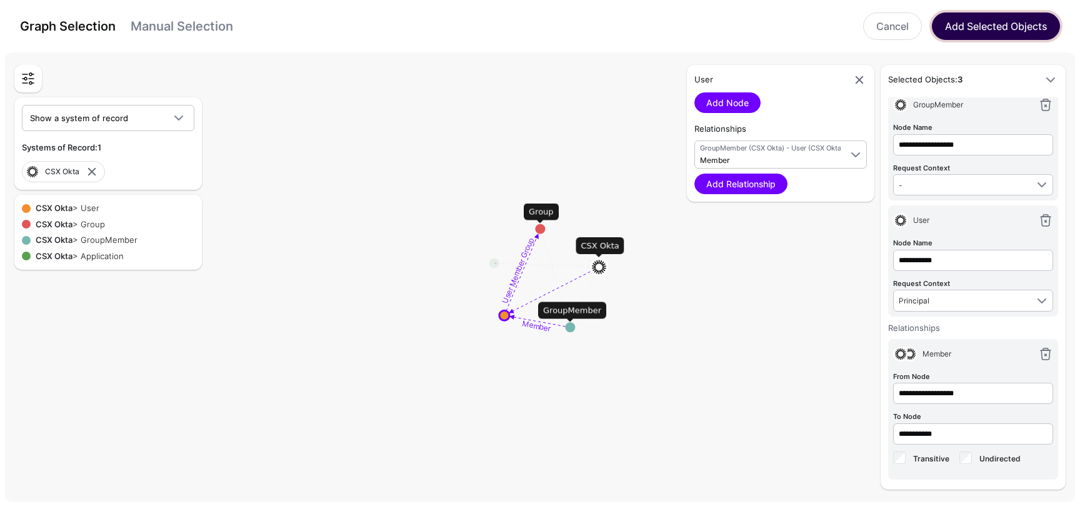
click at [965, 29] on button "Add Selected Objects" at bounding box center [996, 25] width 128 height 27
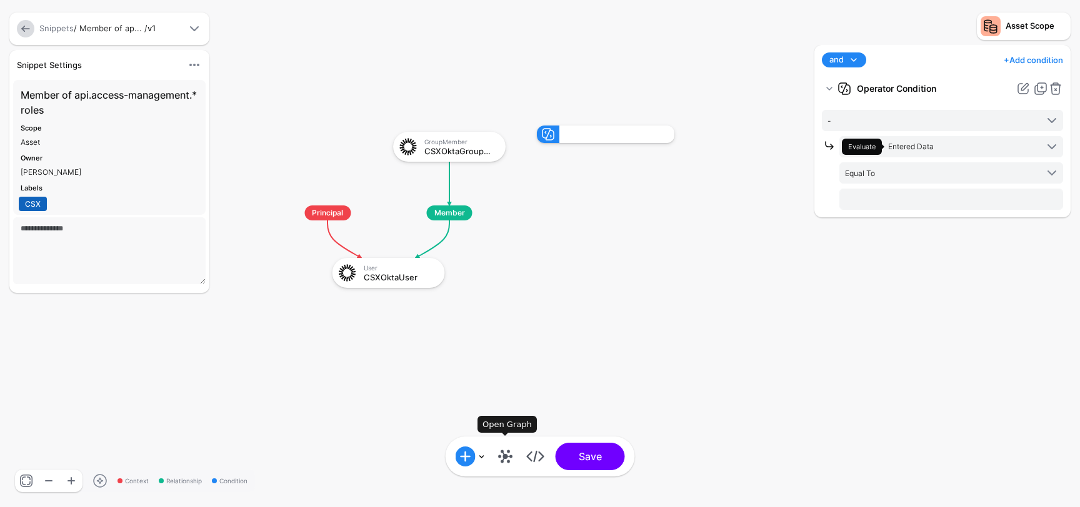
click at [504, 455] on link at bounding box center [505, 457] width 20 height 20
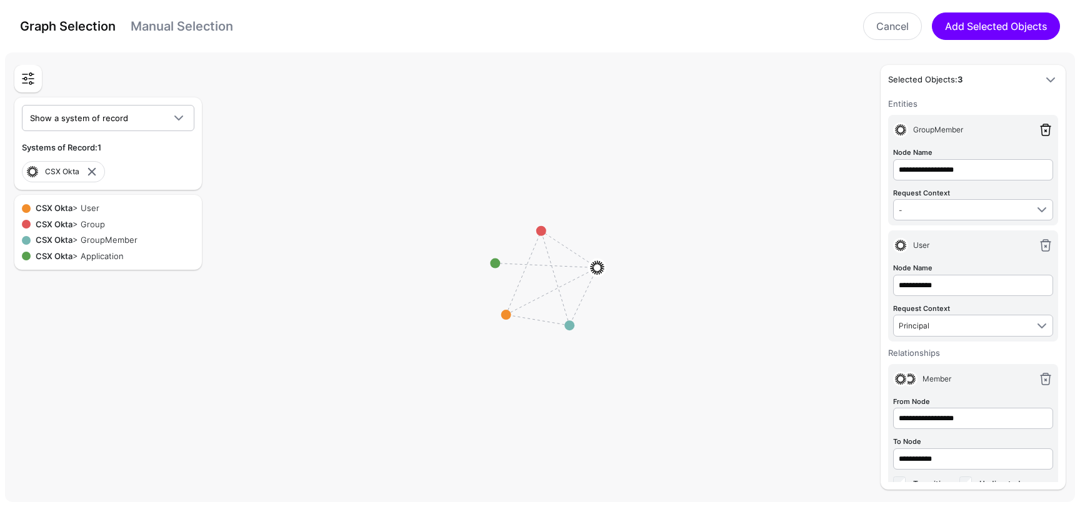
click at [1045, 126] on link at bounding box center [1045, 129] width 15 height 15
type input "**********"
click at [1045, 126] on link at bounding box center [1045, 129] width 15 height 15
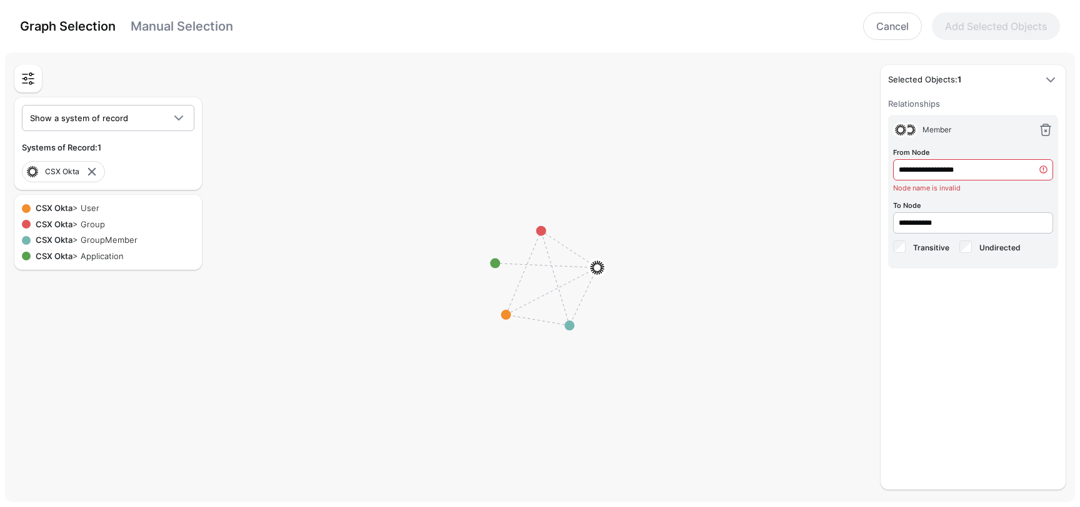
click at [1045, 126] on link at bounding box center [1045, 129] width 15 height 15
click at [1045, 126] on rect at bounding box center [544, 280] width 107963 height 45484
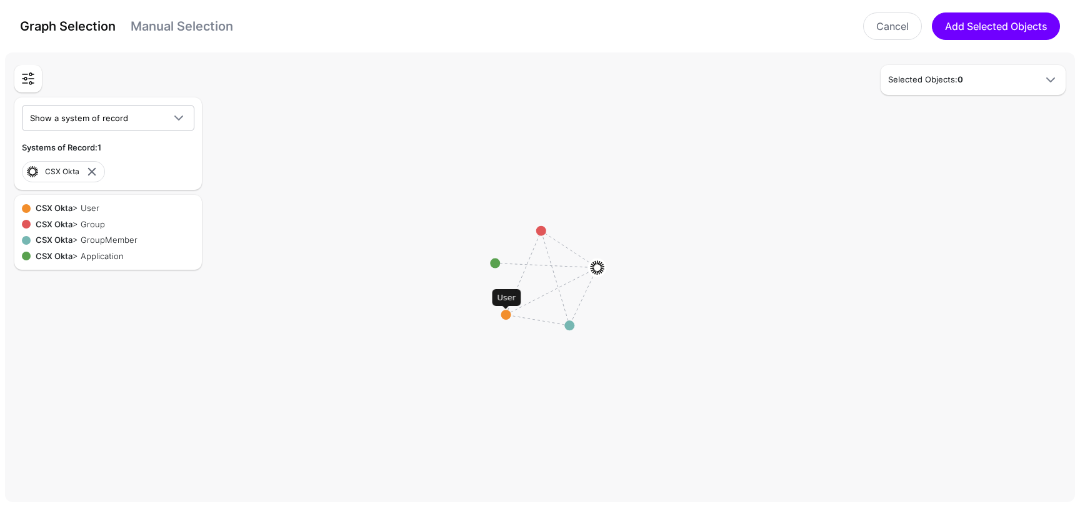
click at [504, 319] on circle at bounding box center [506, 315] width 10 height 10
click at [503, 319] on rect at bounding box center [544, 280] width 107963 height 45484
click at [495, 316] on circle at bounding box center [497, 318] width 10 height 10
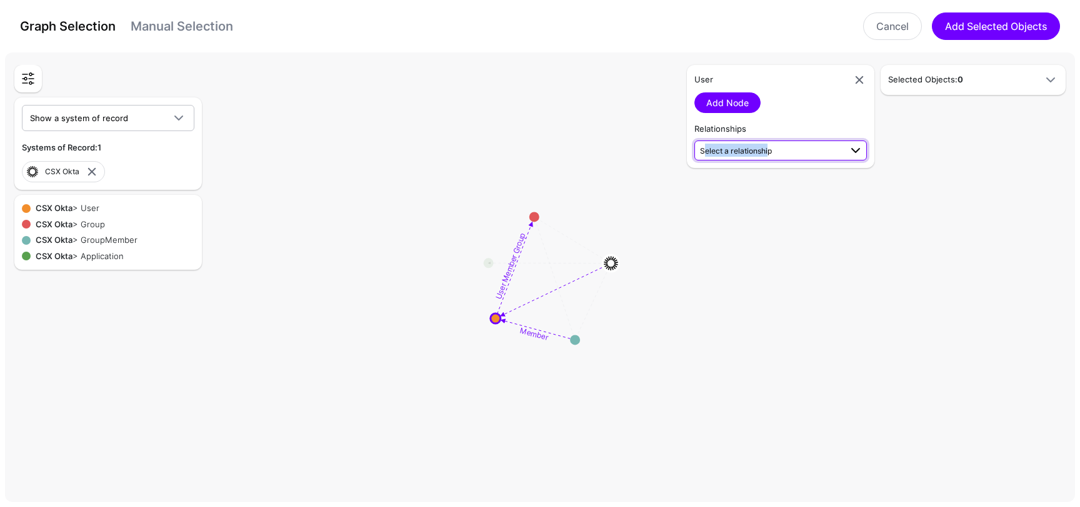
click at [765, 144] on span "Select a relationship" at bounding box center [770, 150] width 141 height 13
click at [767, 186] on span "User (CSX Okta) - Group (CSX Okta)" at bounding box center [780, 191] width 152 height 11
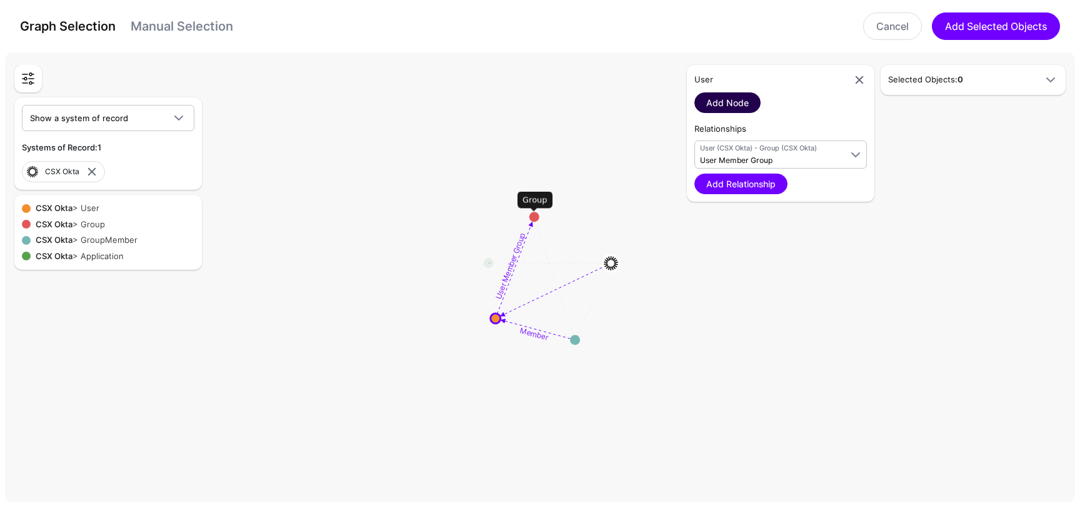
click at [729, 102] on link "Add Node" at bounding box center [727, 102] width 66 height 21
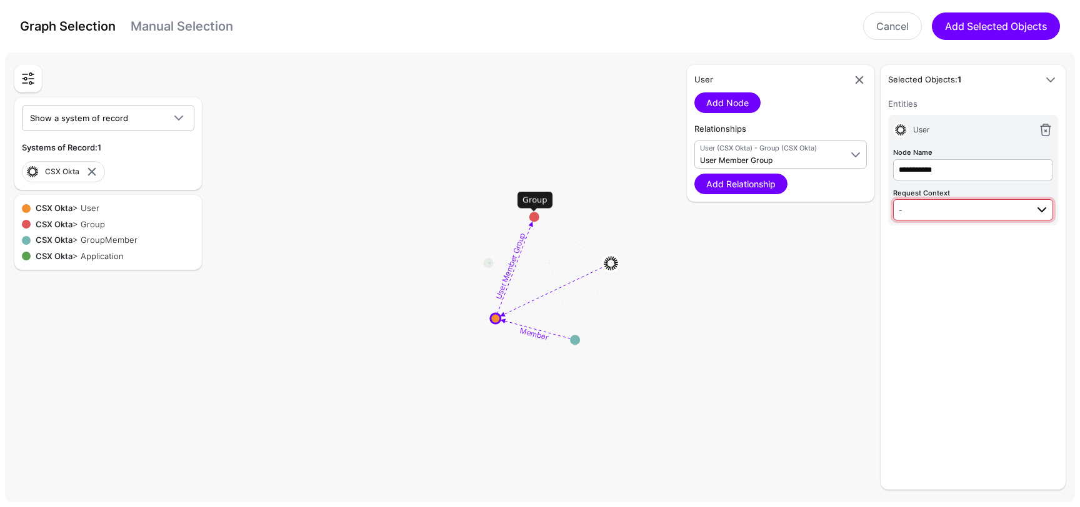
click at [942, 213] on span "-" at bounding box center [962, 210] width 128 height 14
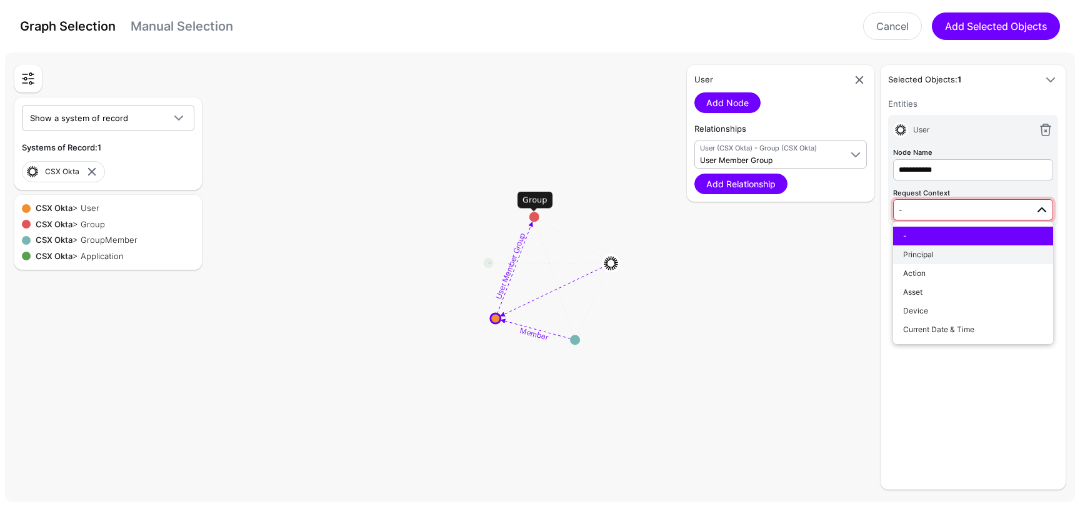
click at [940, 256] on div "Principal" at bounding box center [973, 254] width 140 height 11
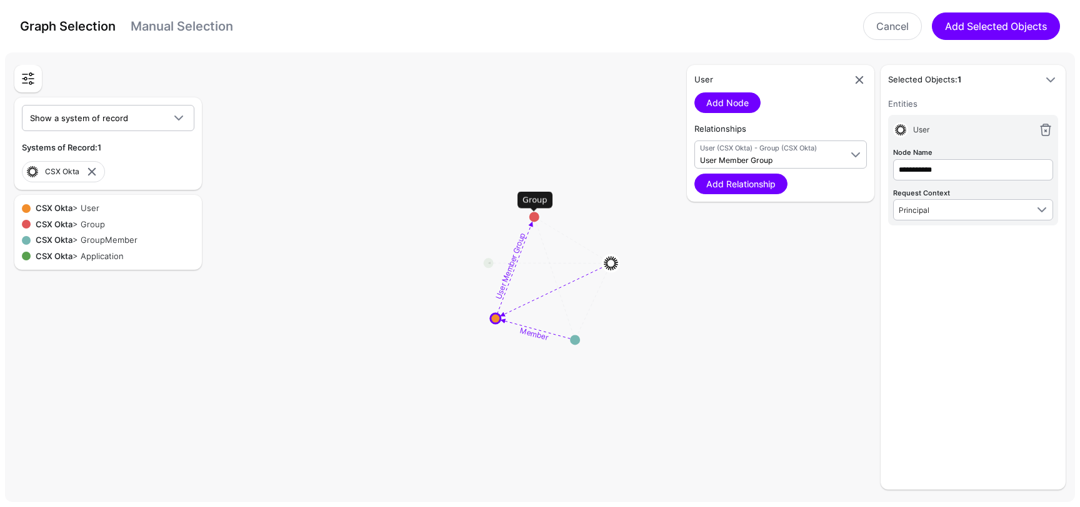
click at [926, 249] on div "**********" at bounding box center [973, 289] width 170 height 385
click at [534, 216] on circle at bounding box center [534, 217] width 10 height 10
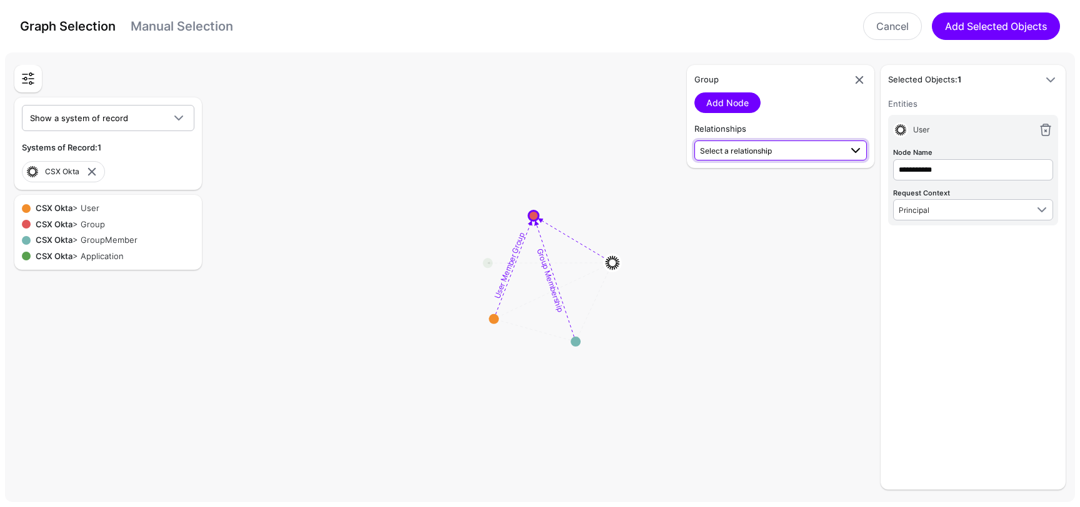
click at [768, 153] on span "Select a relationship" at bounding box center [736, 150] width 72 height 9
click at [710, 271] on rect at bounding box center [544, 280] width 107963 height 45484
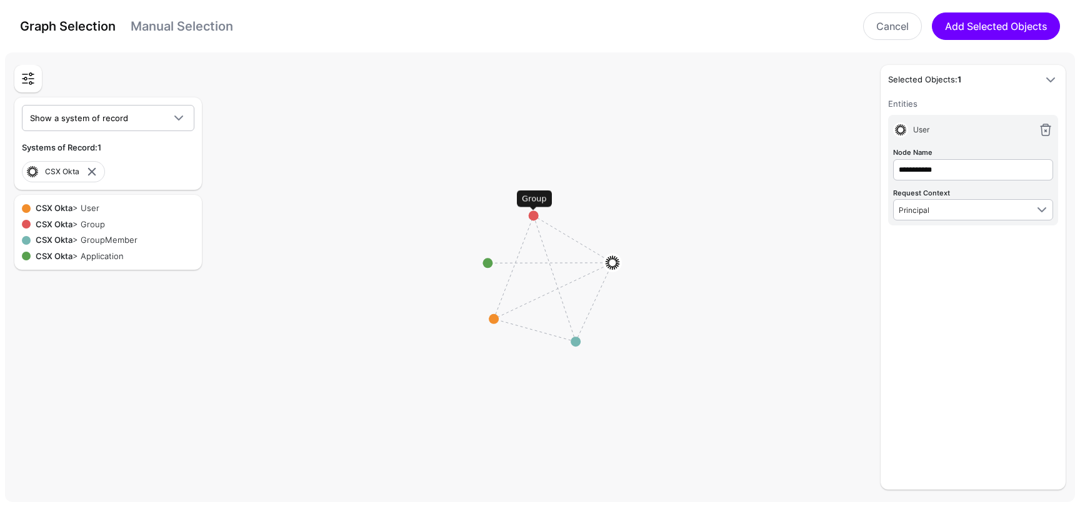
click at [532, 217] on circle at bounding box center [534, 216] width 10 height 10
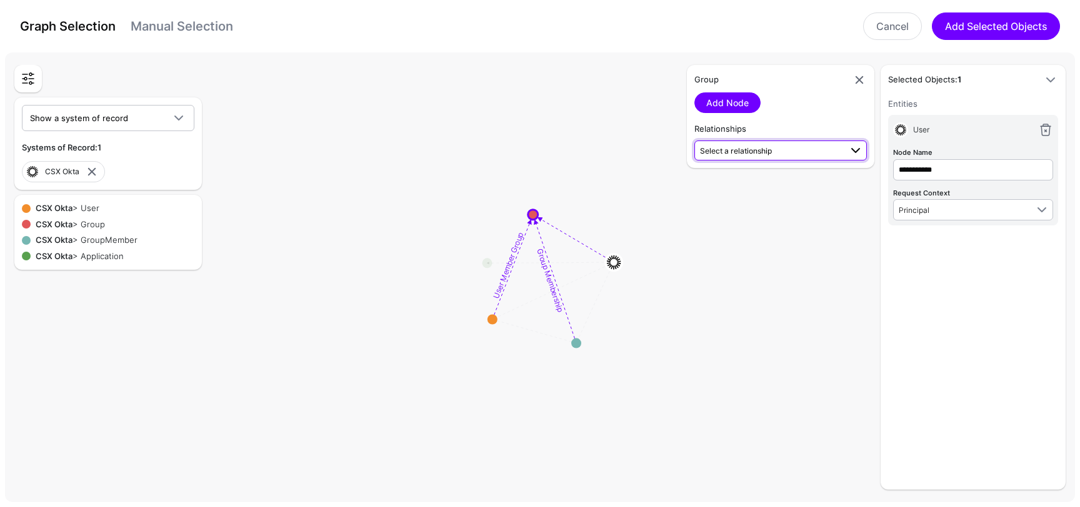
click at [742, 156] on span "Select a relationship" at bounding box center [770, 150] width 141 height 13
click at [821, 180] on span "User Member Group User (CSX Okta) - Group (CSX Okta)" at bounding box center [780, 185] width 152 height 29
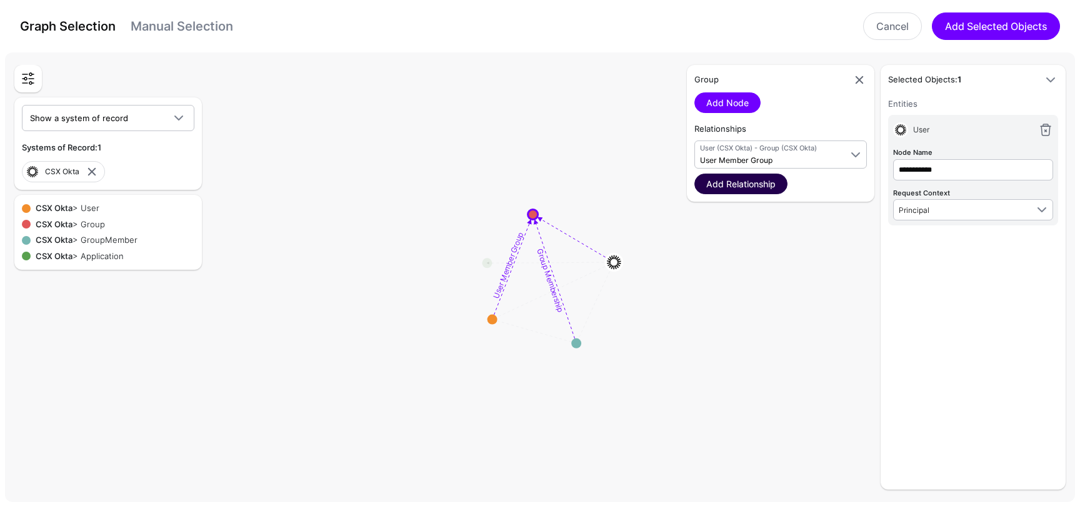
click at [760, 184] on link "Add Relationship" at bounding box center [740, 184] width 93 height 21
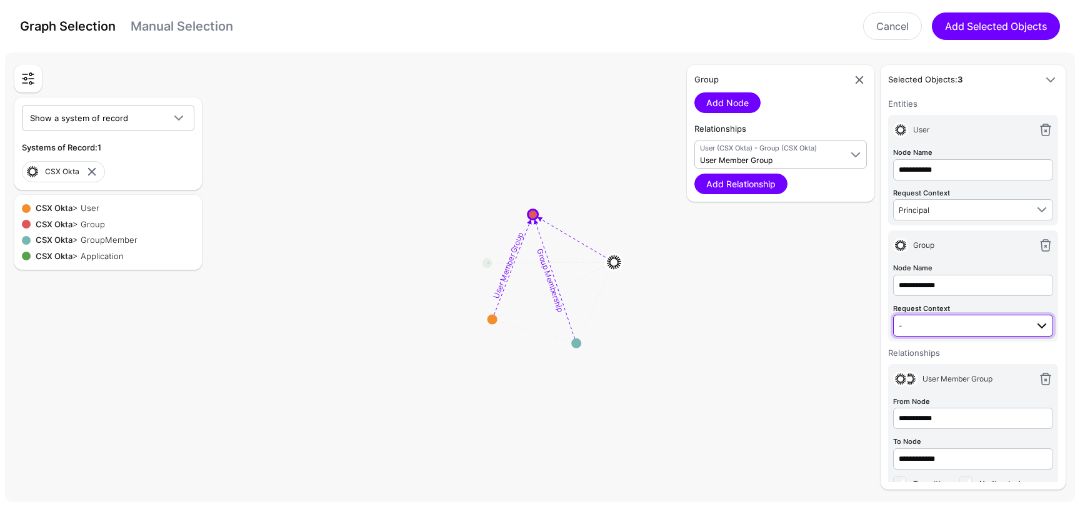
click at [970, 322] on span "-" at bounding box center [962, 326] width 128 height 14
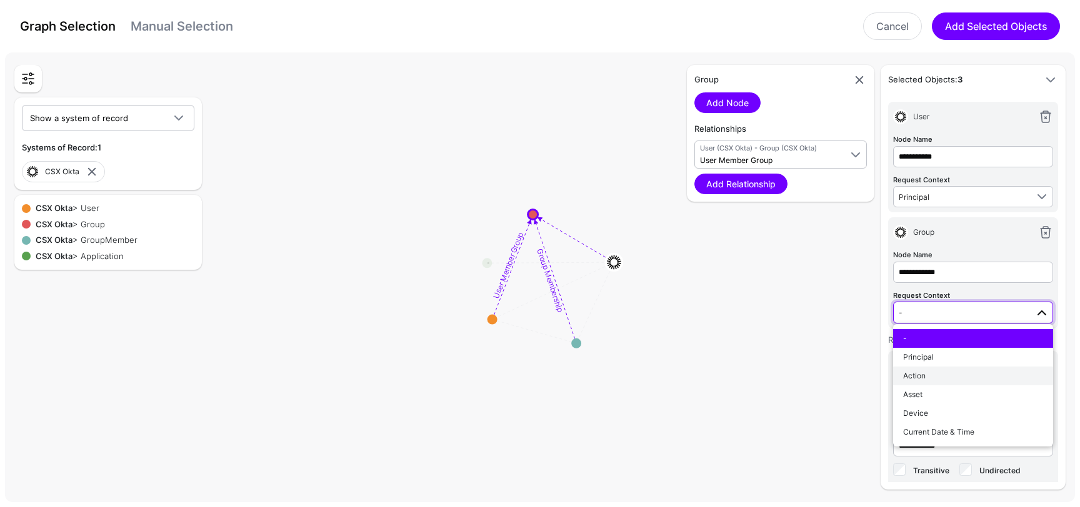
scroll to position [18, 0]
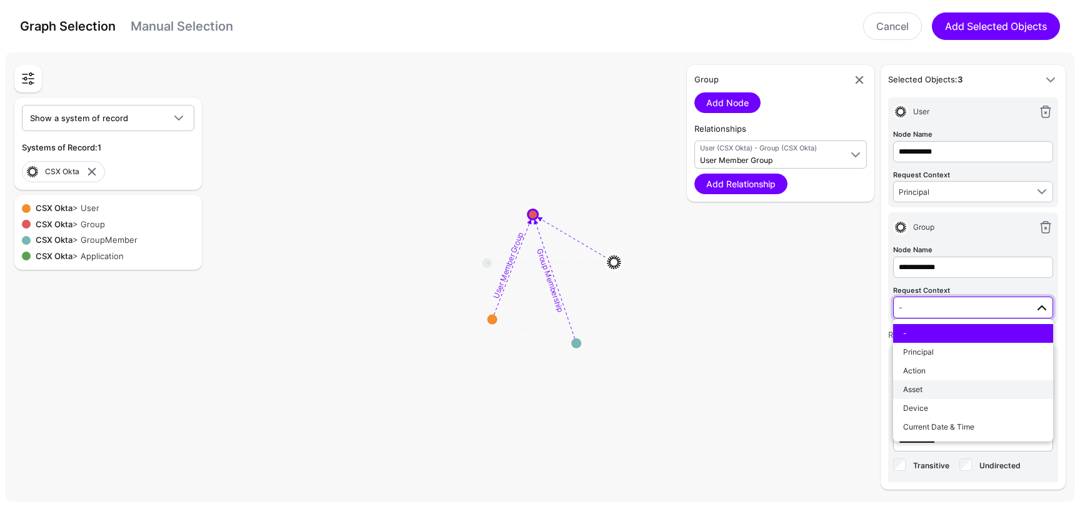
click at [960, 390] on div "Asset" at bounding box center [973, 389] width 140 height 11
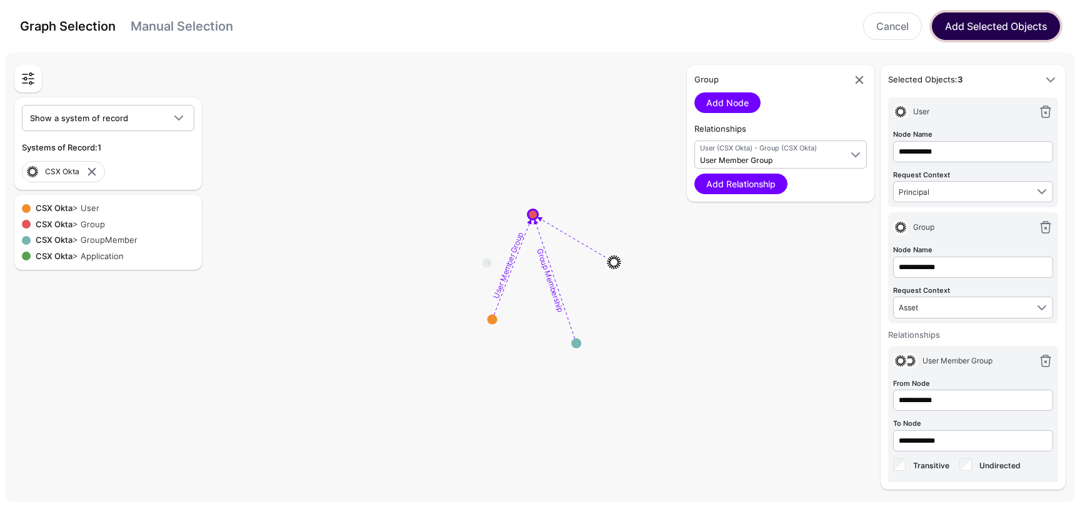
click at [983, 32] on button "Add Selected Objects" at bounding box center [996, 25] width 128 height 27
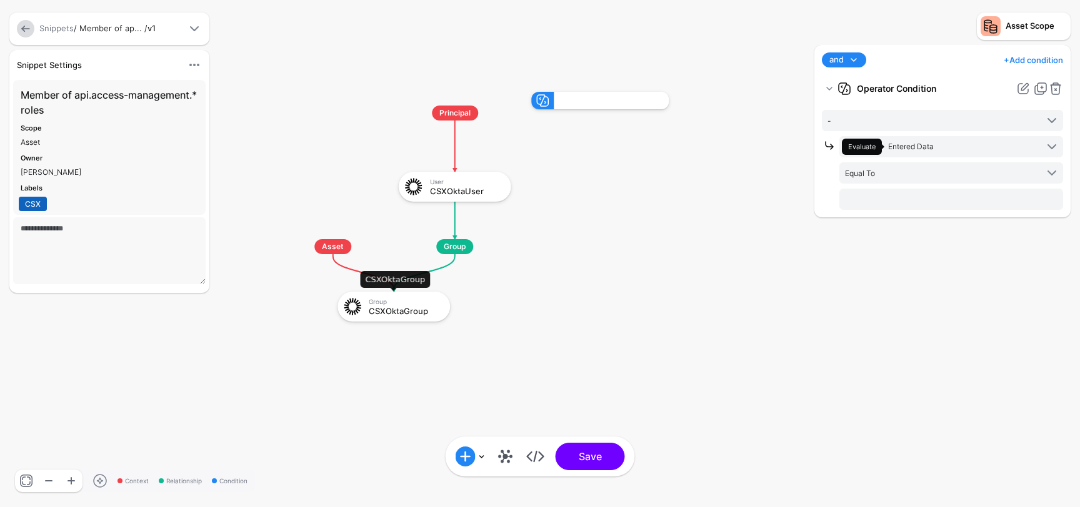
click at [404, 314] on div "CSXOktaGroup" at bounding box center [405, 311] width 72 height 9
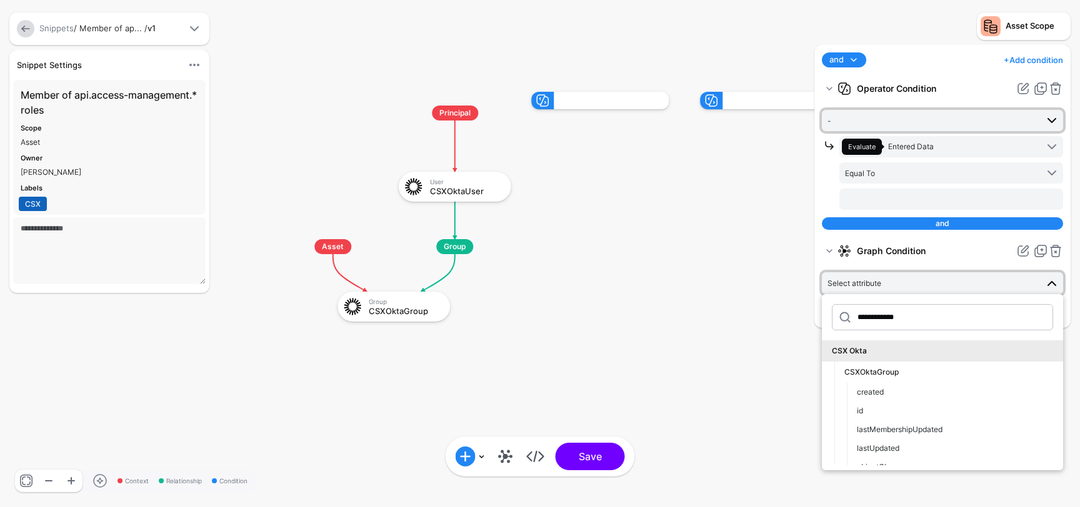
click at [915, 113] on span "-" at bounding box center [943, 120] width 232 height 15
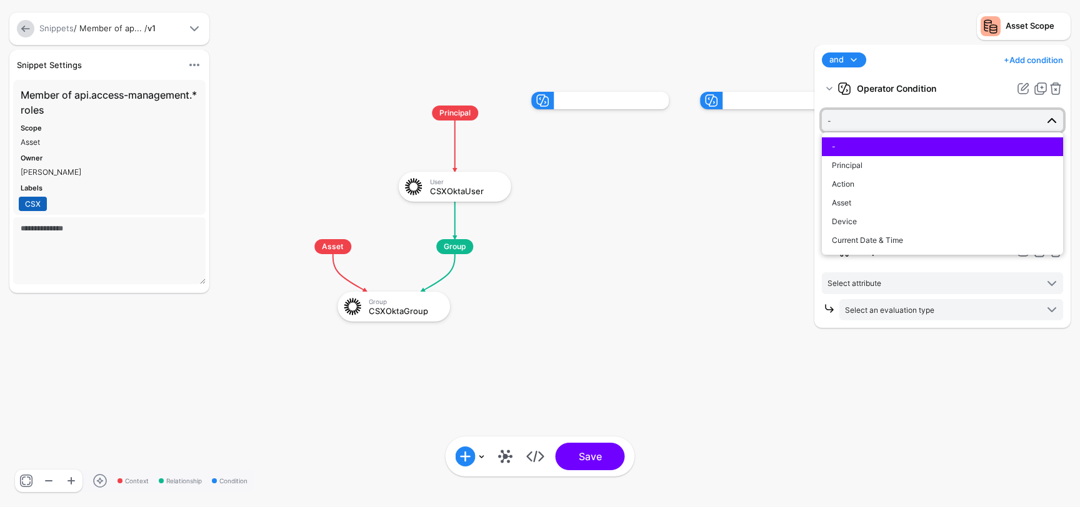
click at [783, 163] on rect at bounding box center [274, 79] width 107963 height 50733
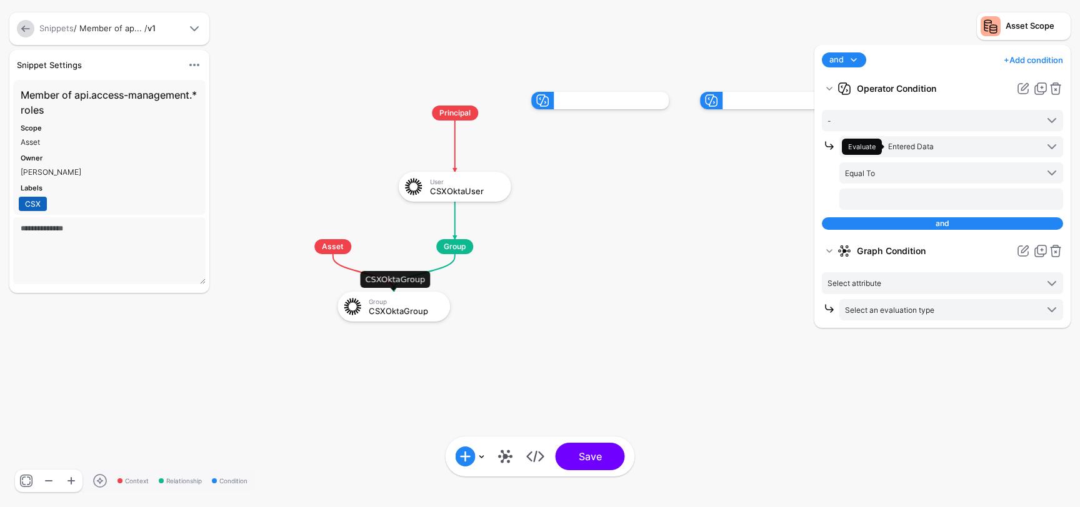
click at [396, 315] on div "CSXOktaGroup" at bounding box center [405, 311] width 72 height 9
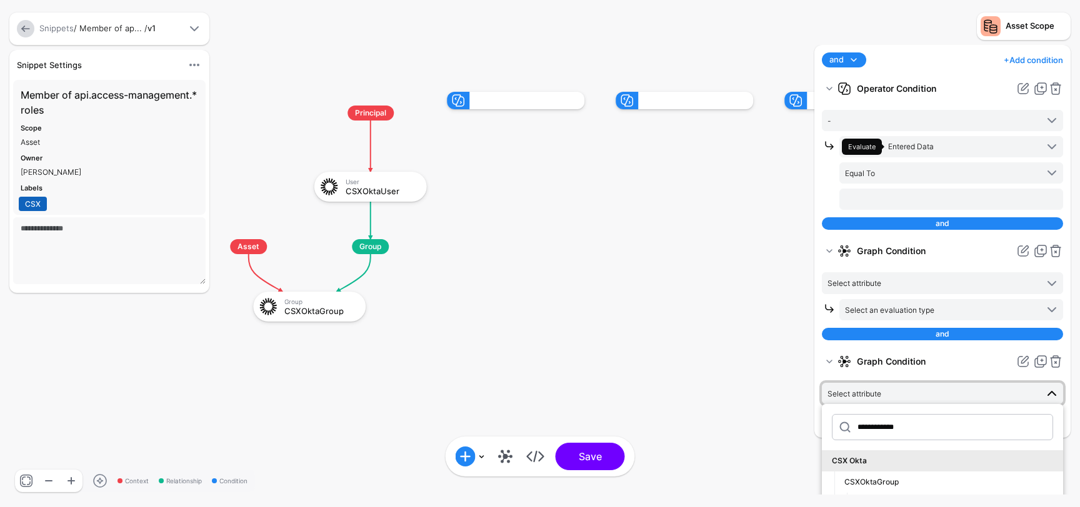
click at [720, 94] on div at bounding box center [695, 100] width 115 height 17
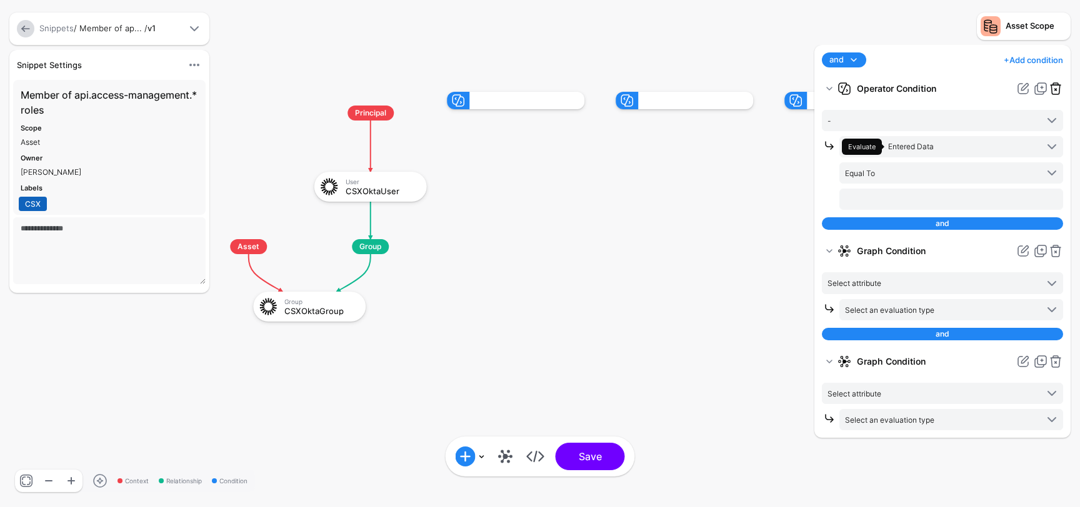
click at [1057, 88] on link at bounding box center [1055, 88] width 15 height 15
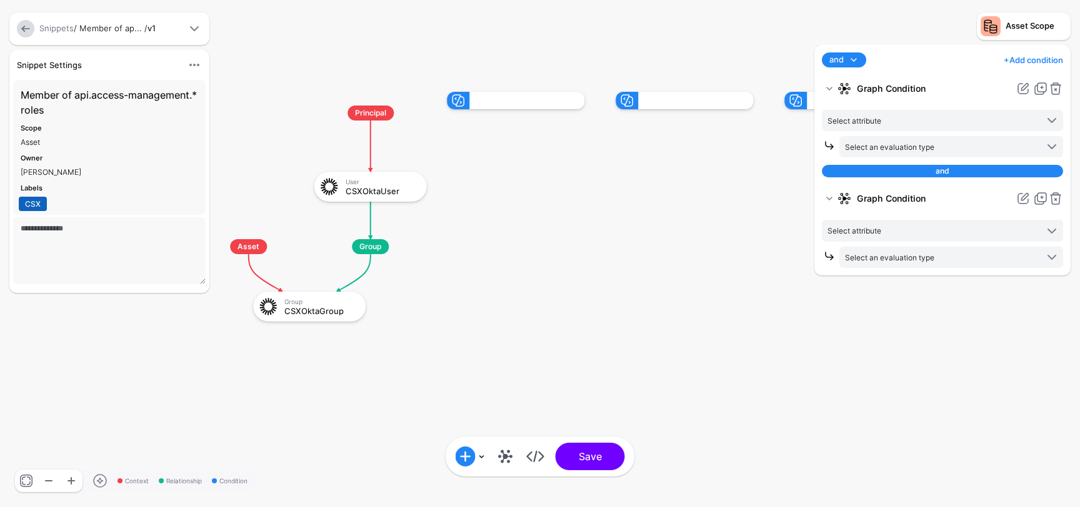
click at [1057, 88] on link at bounding box center [1055, 88] width 15 height 15
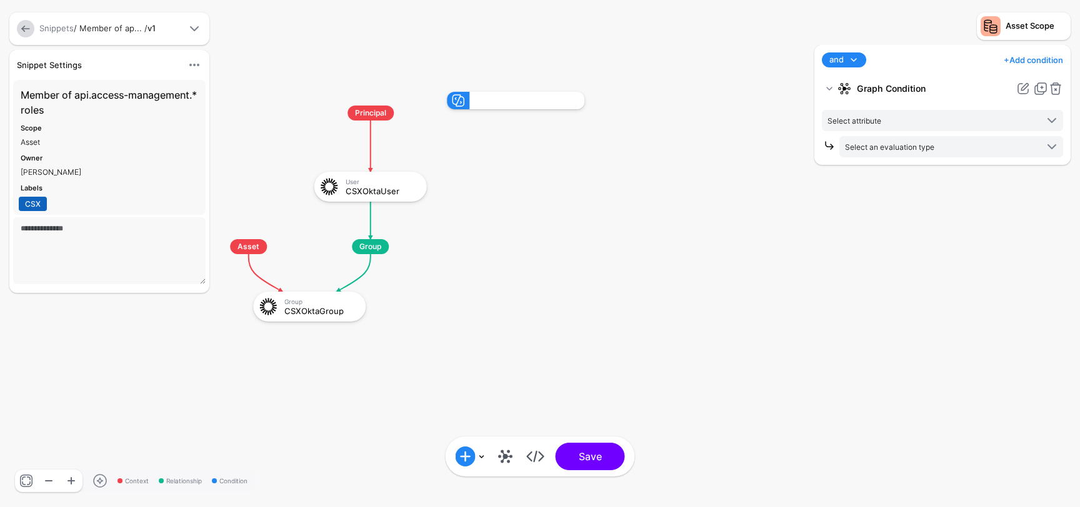
click at [1057, 88] on link at bounding box center [1055, 88] width 15 height 15
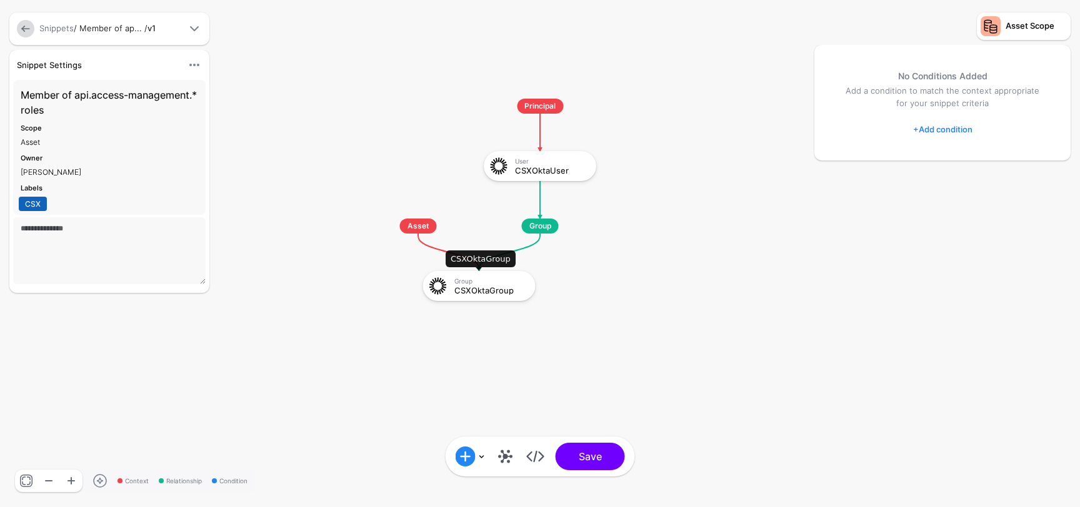
click at [487, 283] on div "Group" at bounding box center [490, 280] width 72 height 7
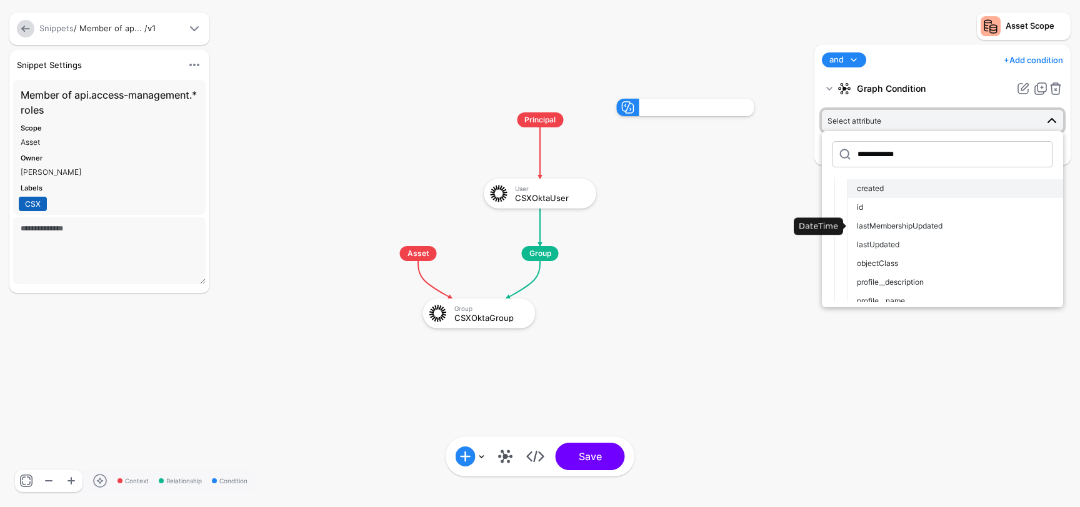
scroll to position [86, 0]
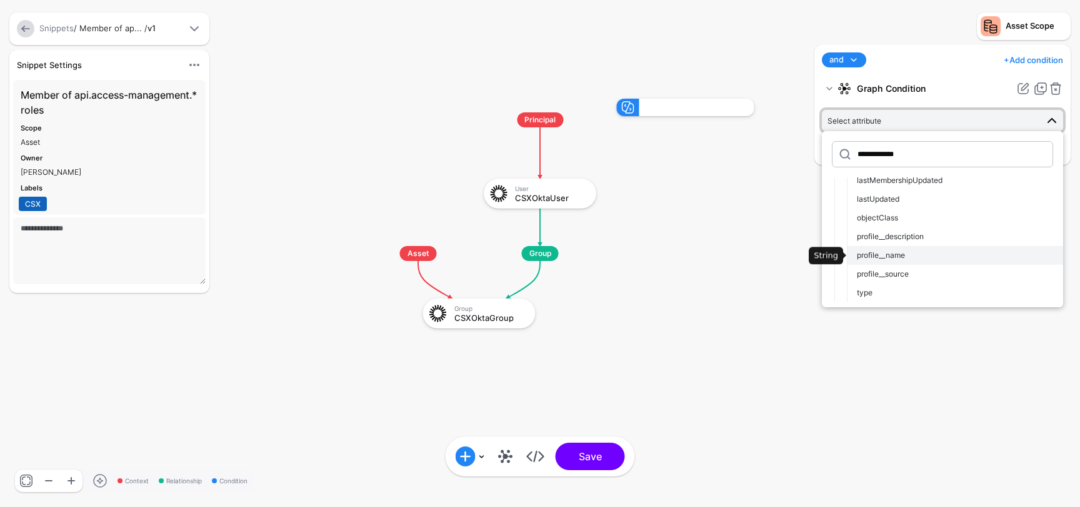
click at [927, 252] on div "profile__name" at bounding box center [955, 255] width 196 height 11
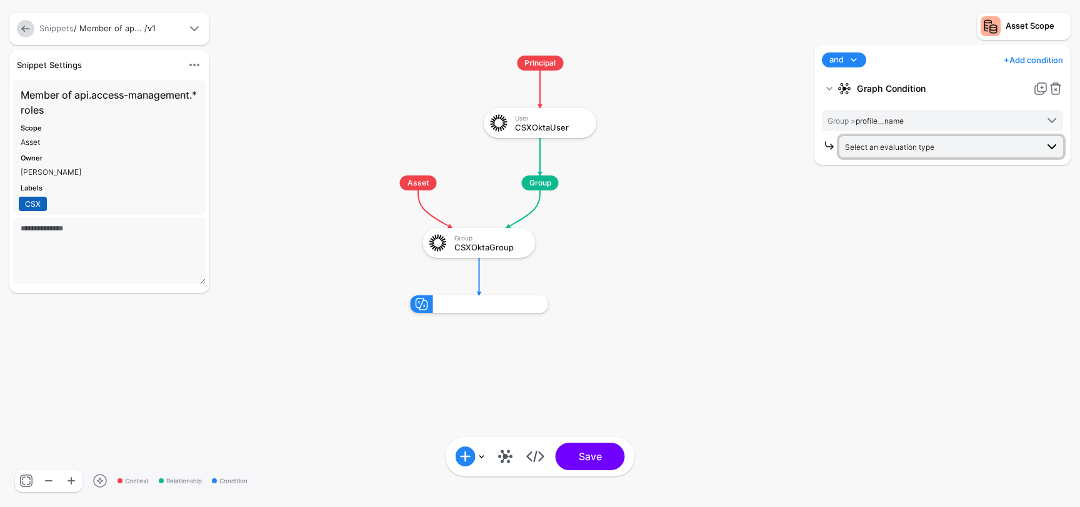
click at [914, 150] on span "Select an evaluation type" at bounding box center [889, 146] width 89 height 9
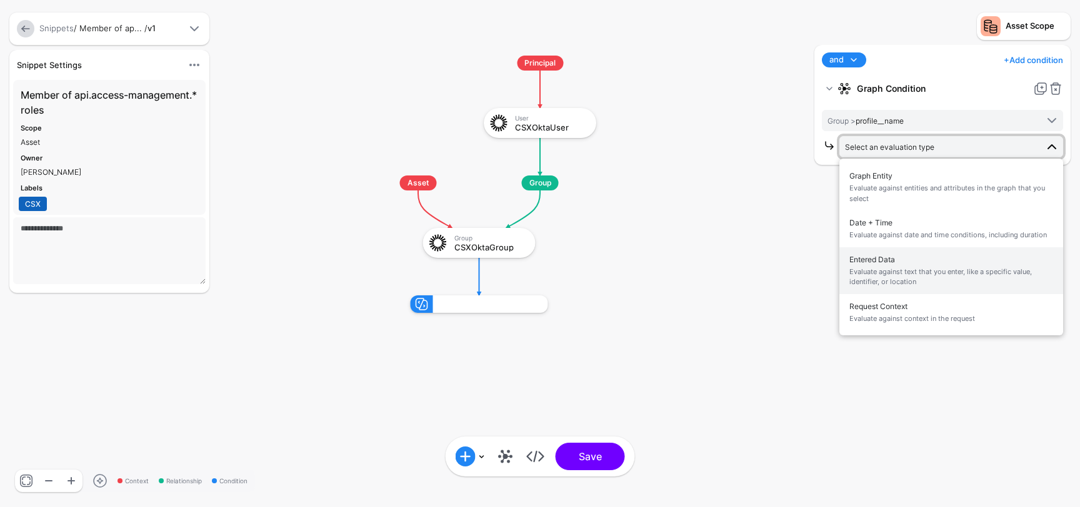
click at [942, 273] on span "Evaluate against text that you enter, like a specific value, identifier, or loc…" at bounding box center [951, 277] width 204 height 21
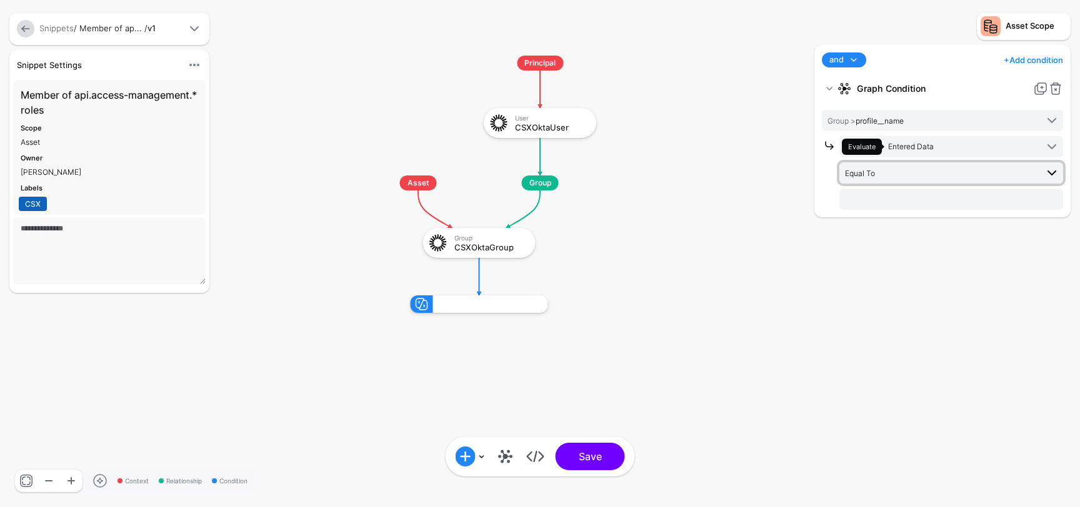
click at [901, 180] on span "Equal To" at bounding box center [952, 173] width 214 height 15
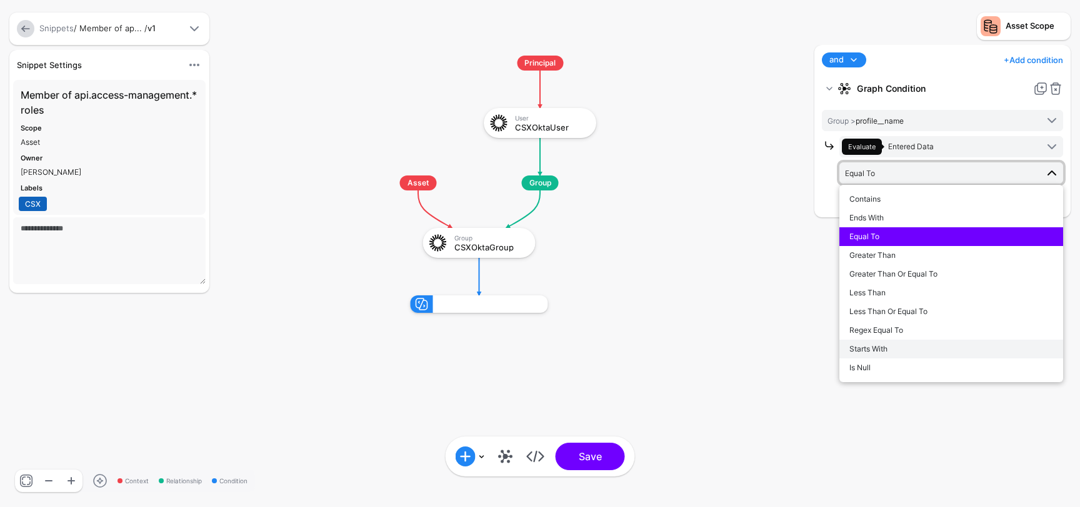
click at [903, 344] on div "Starts With" at bounding box center [951, 349] width 204 height 11
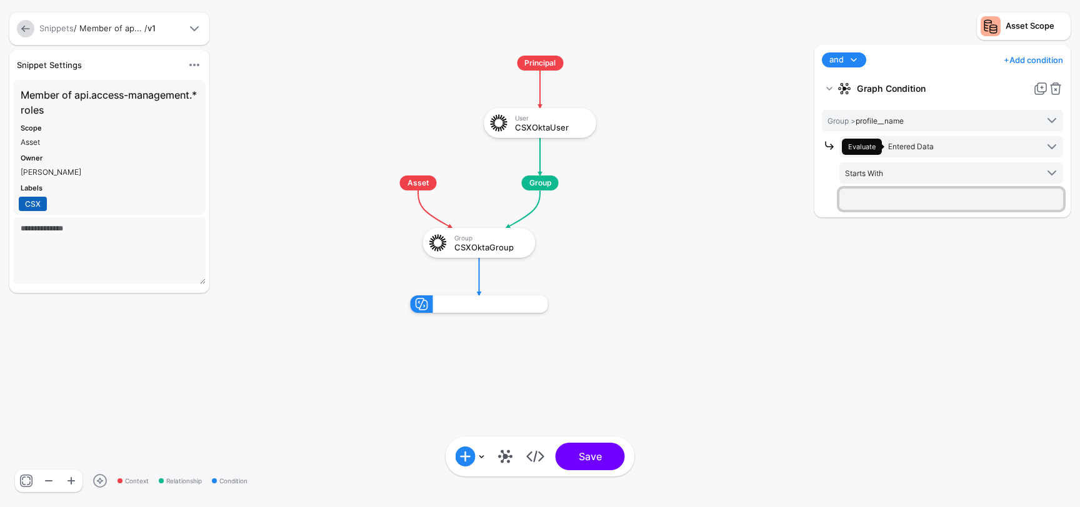
click at [897, 196] on input "text" at bounding box center [951, 199] width 224 height 21
type input "**********"
click at [918, 268] on div "**********" at bounding box center [942, 270] width 262 height 450
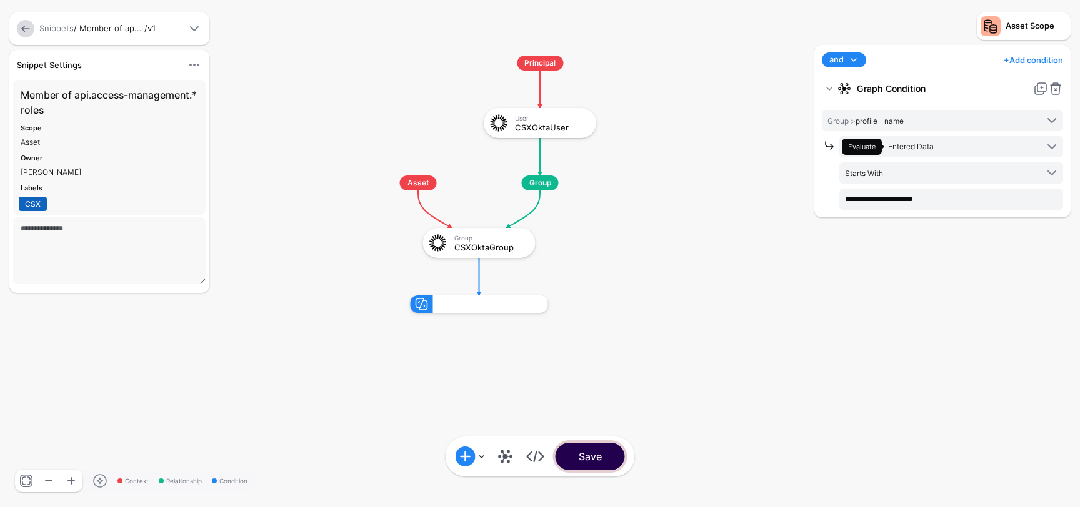
click at [599, 459] on button "Save" at bounding box center [589, 456] width 69 height 27
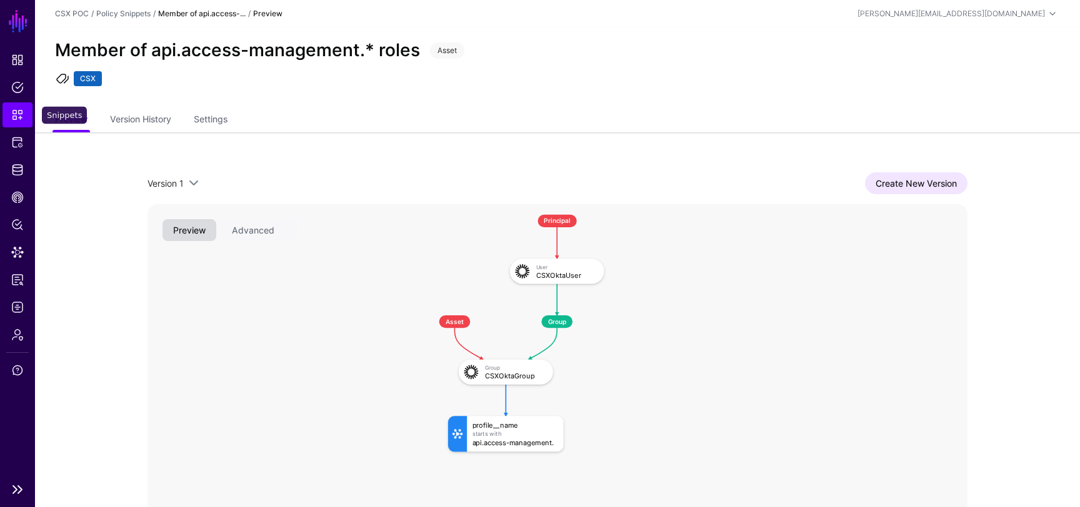
click at [7, 116] on link "Snippets" at bounding box center [17, 114] width 30 height 25
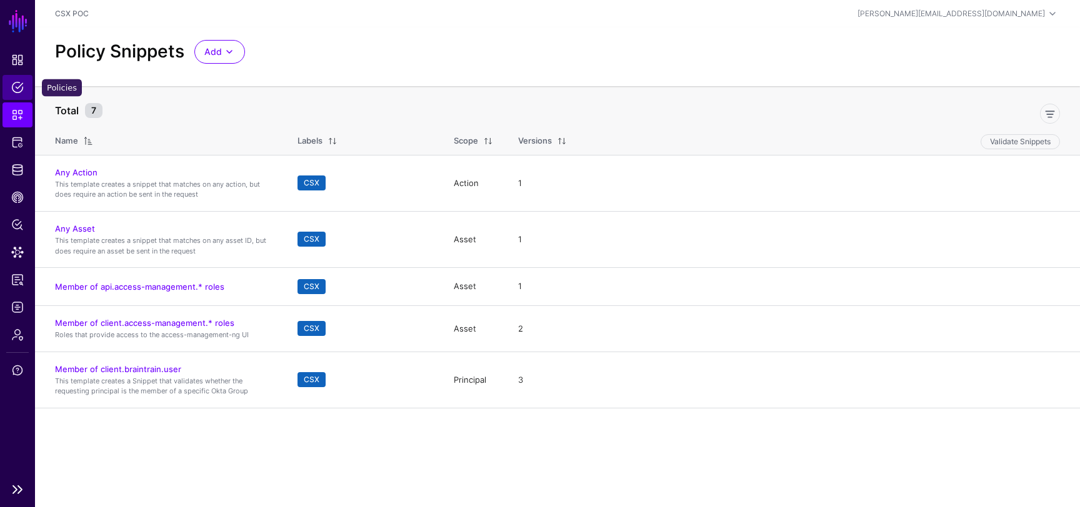
click at [16, 90] on span "Policies" at bounding box center [17, 87] width 12 height 12
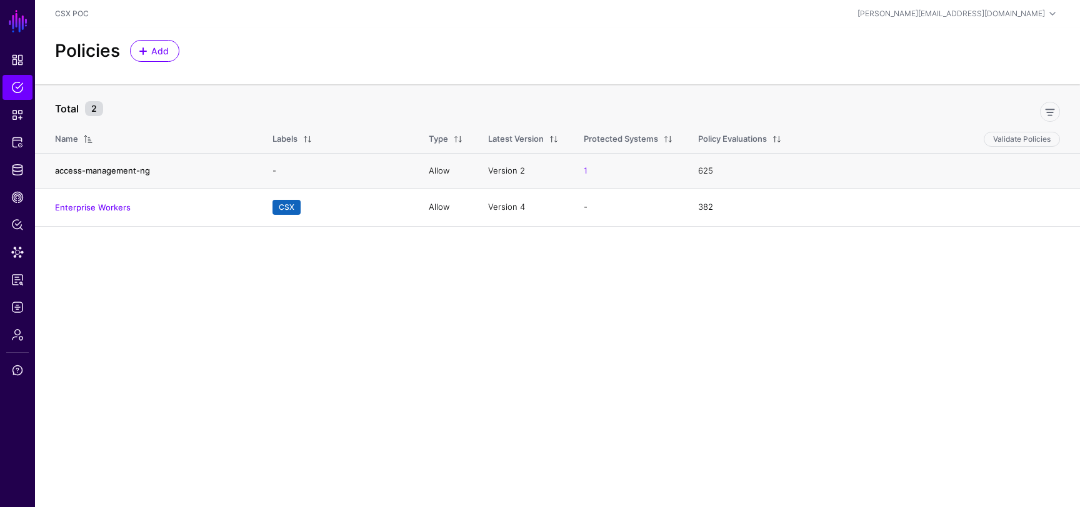
click at [117, 168] on link "access-management-ng" at bounding box center [102, 171] width 95 height 10
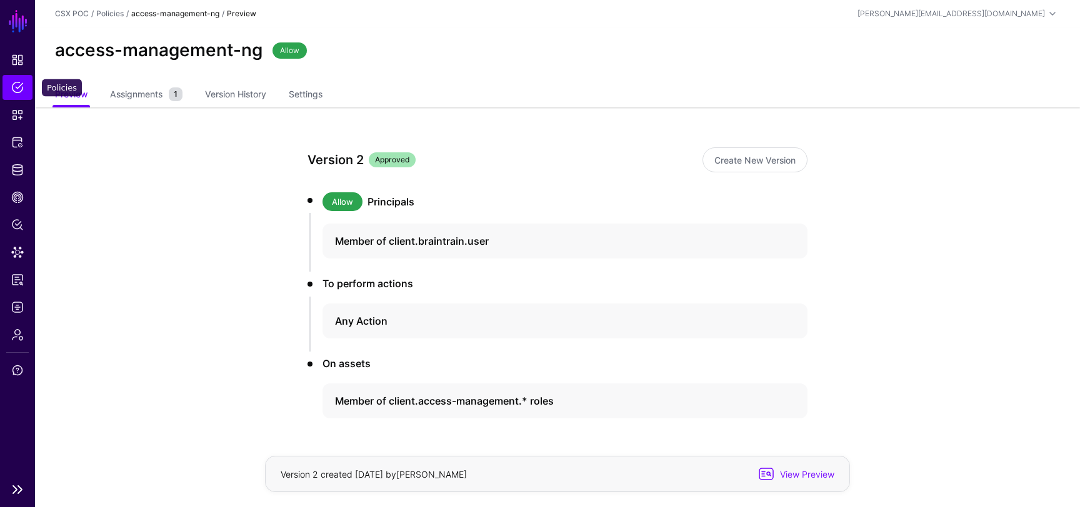
click at [17, 89] on span "Policies" at bounding box center [17, 87] width 12 height 12
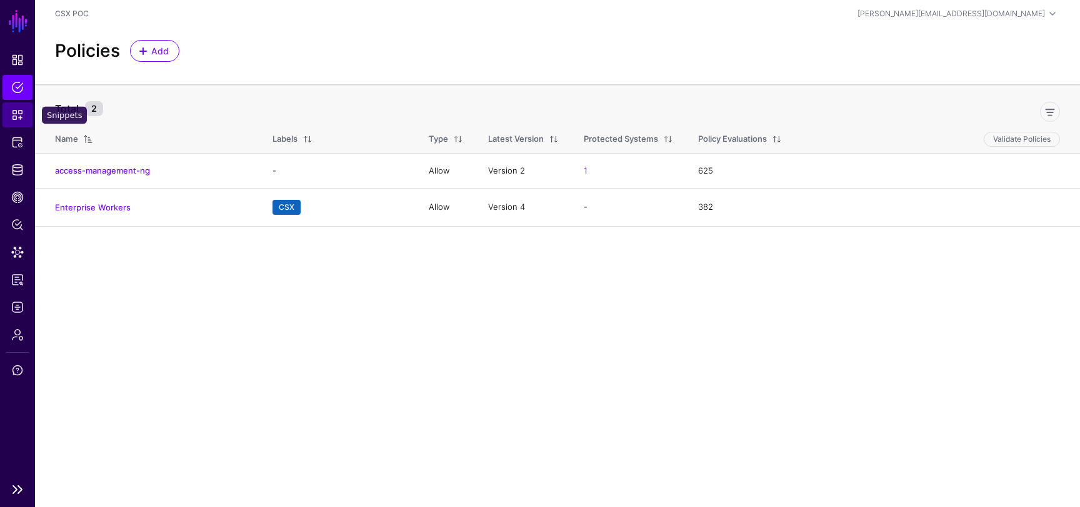
click at [17, 118] on span "Snippets" at bounding box center [17, 115] width 12 height 12
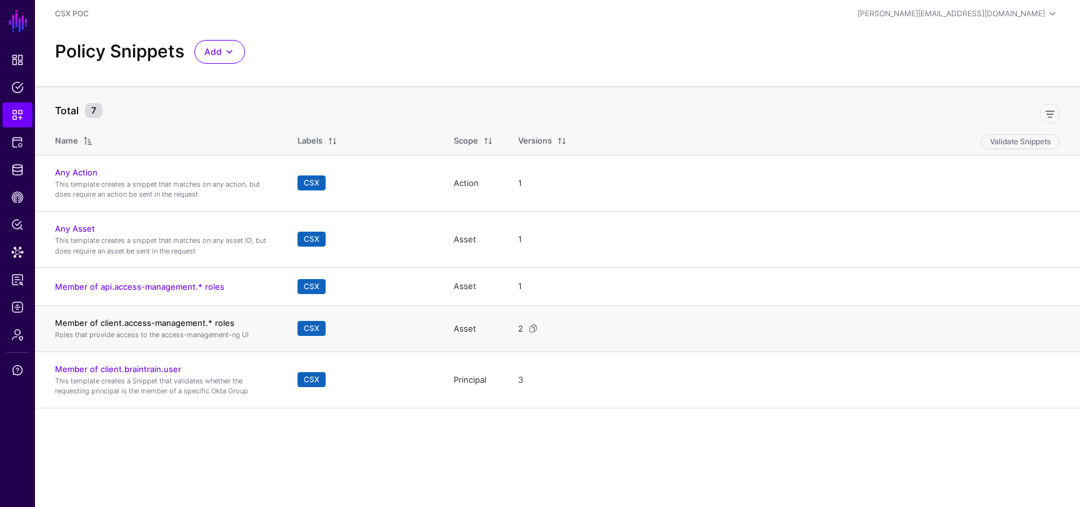
click at [191, 322] on link "Member of client.access-management.* roles" at bounding box center [144, 323] width 179 height 10
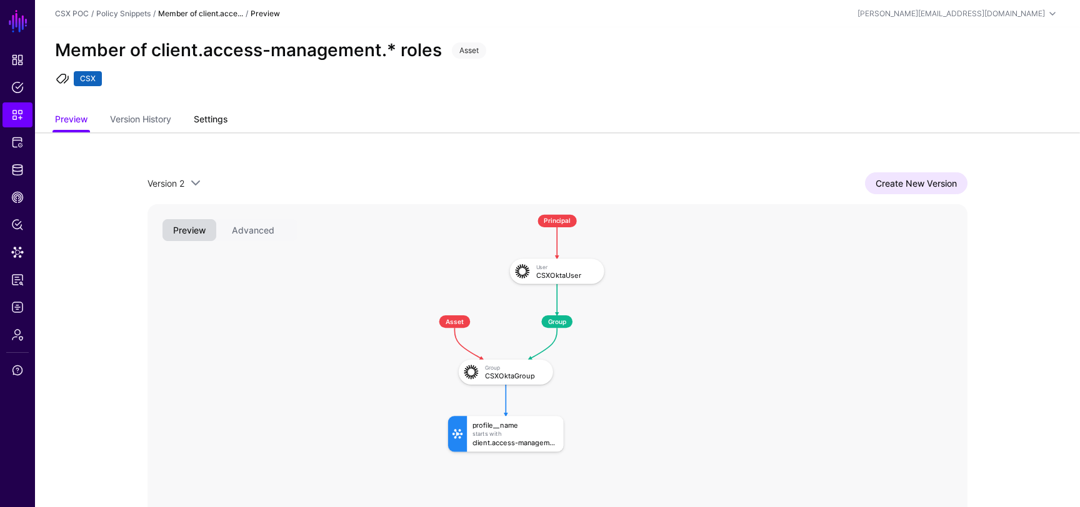
click at [207, 117] on link "Settings" at bounding box center [211, 121] width 34 height 24
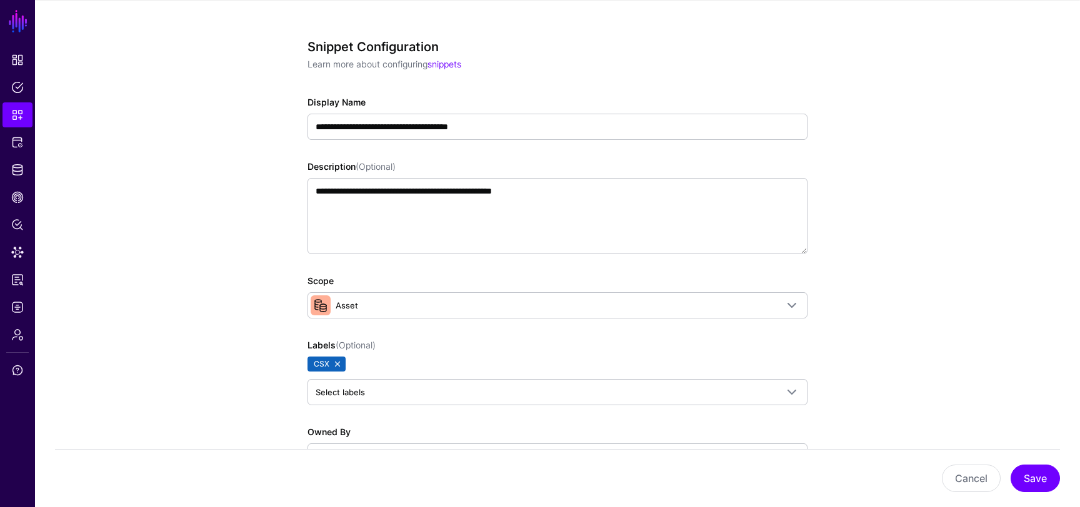
scroll to position [144, 0]
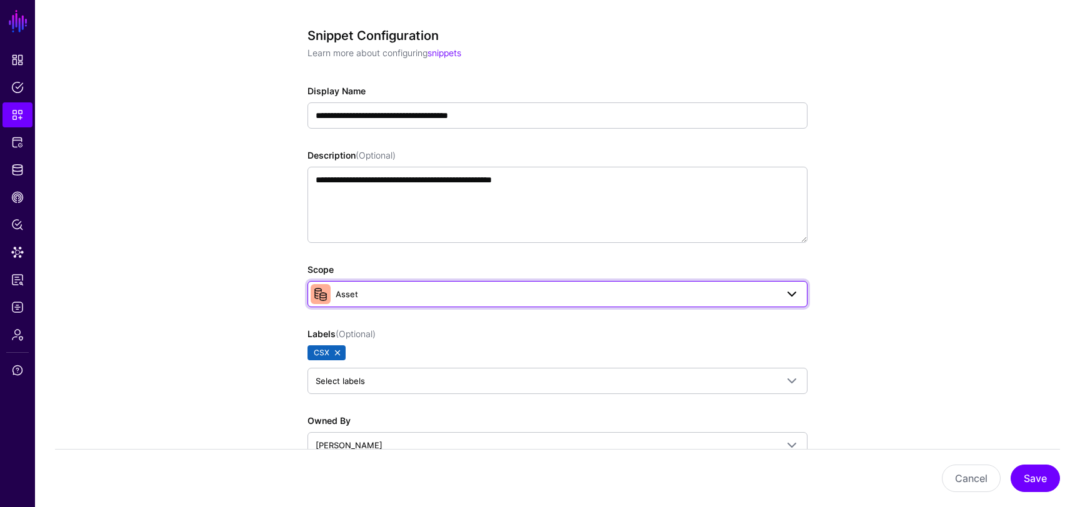
click at [587, 292] on span "Asset" at bounding box center [556, 294] width 441 height 14
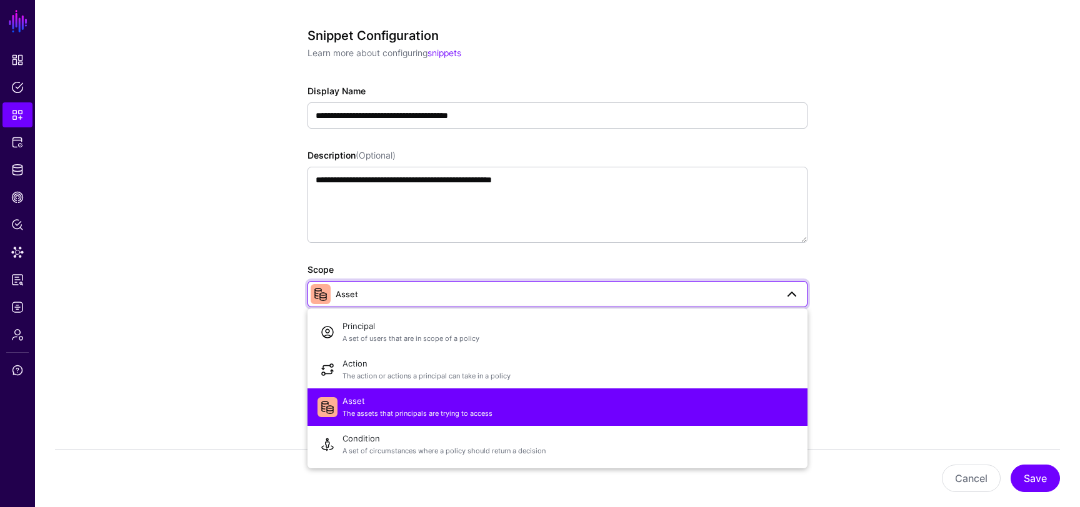
click at [917, 278] on app-snippets-details-form "**********" at bounding box center [557, 435] width 1045 height 895
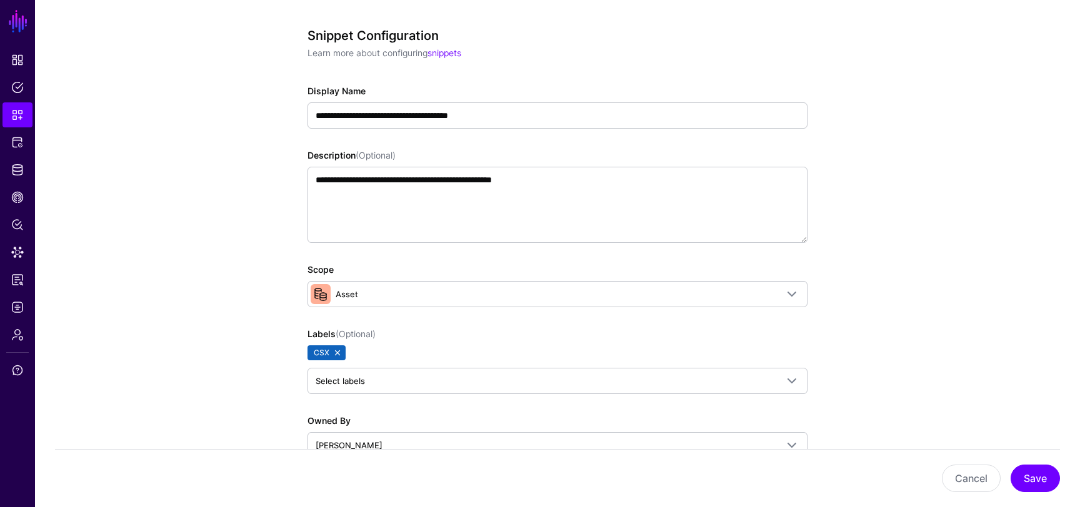
scroll to position [0, 0]
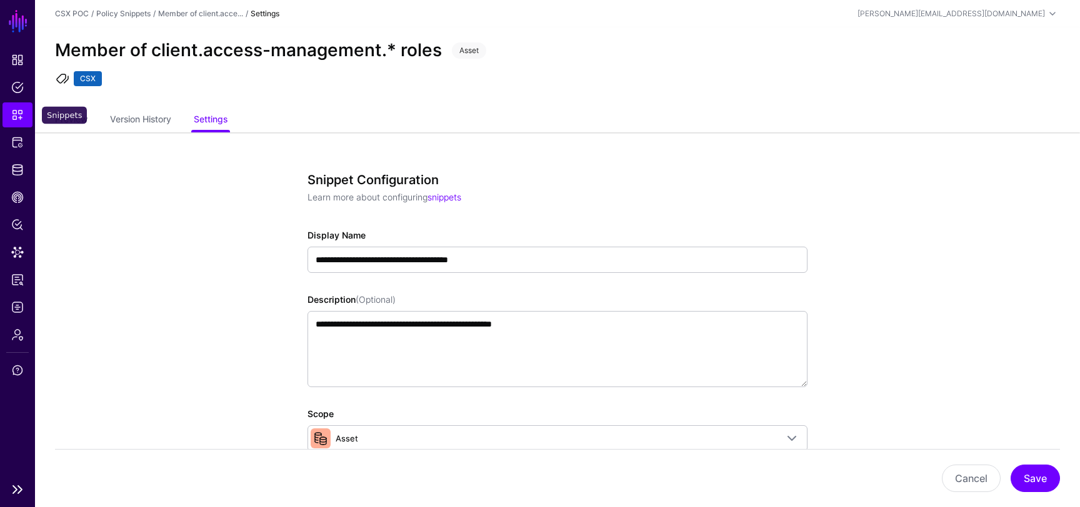
click at [11, 112] on span "Snippets" at bounding box center [17, 115] width 12 height 12
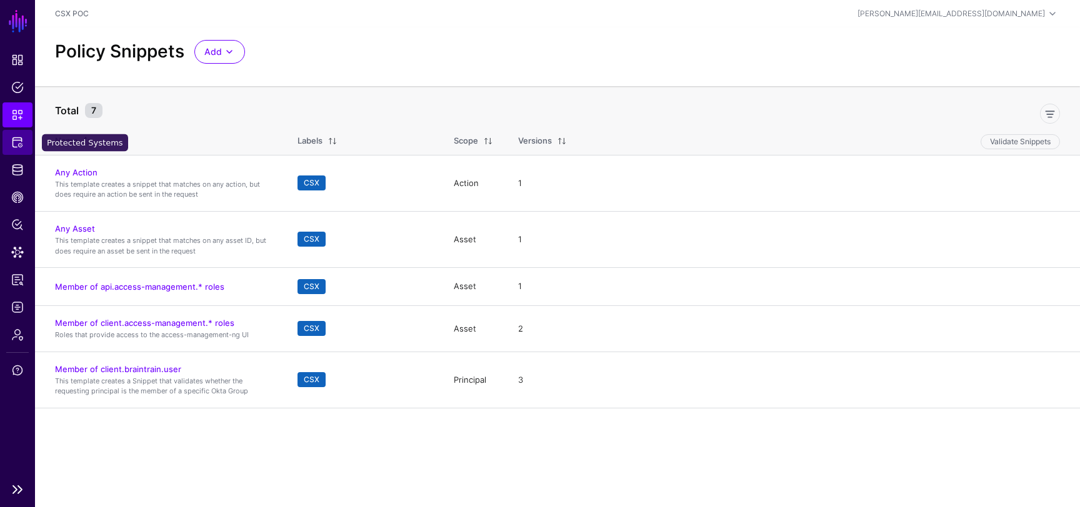
click at [22, 135] on link "Protected Systems" at bounding box center [17, 142] width 30 height 25
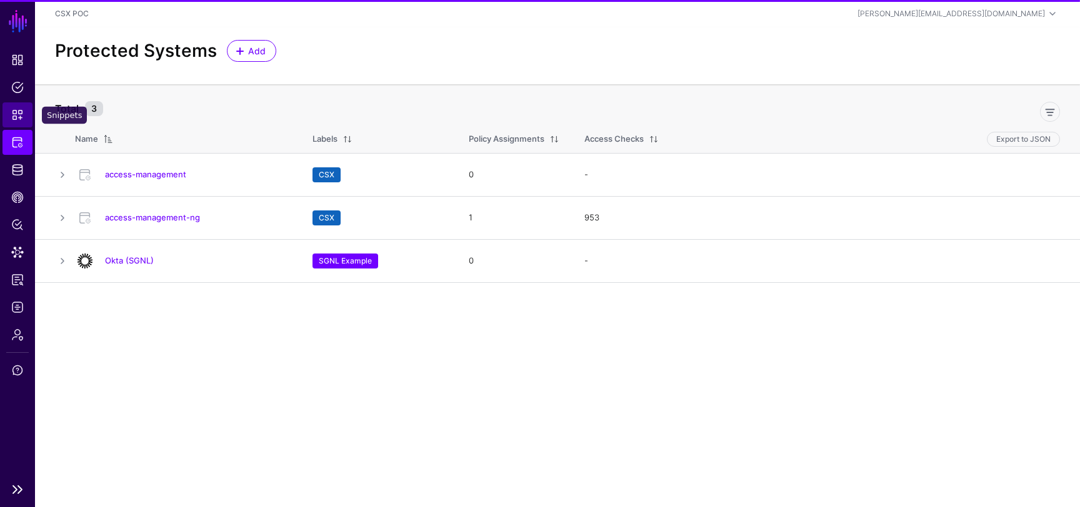
click at [9, 113] on link "Snippets" at bounding box center [17, 114] width 30 height 25
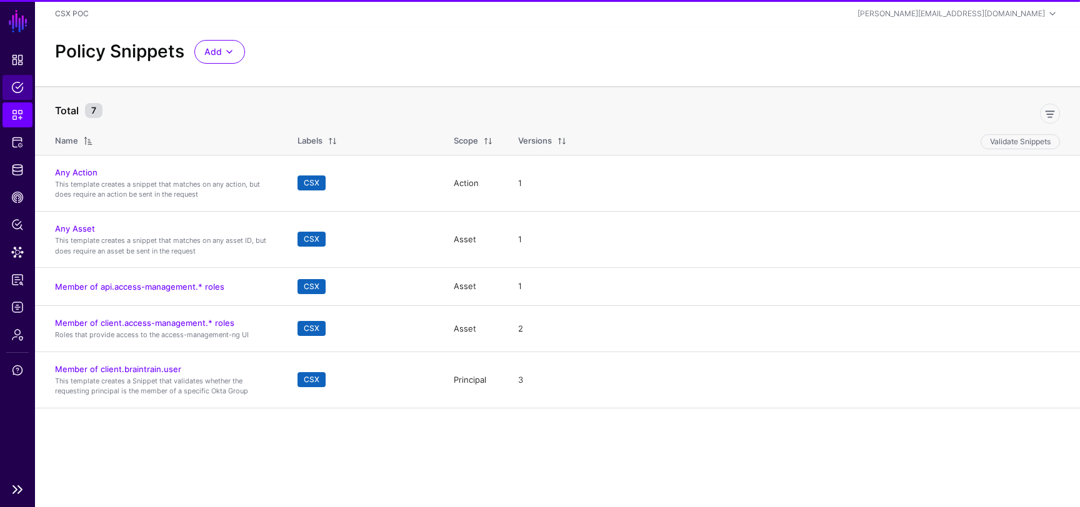
click at [16, 91] on span "Policies" at bounding box center [17, 87] width 12 height 12
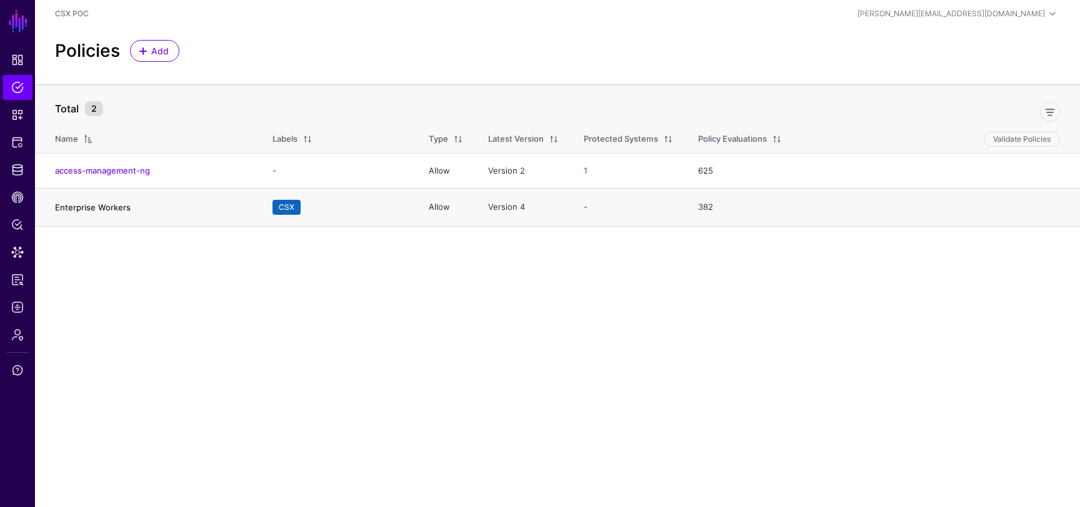
click at [93, 212] on link "Enterprise Workers" at bounding box center [93, 207] width 76 height 10
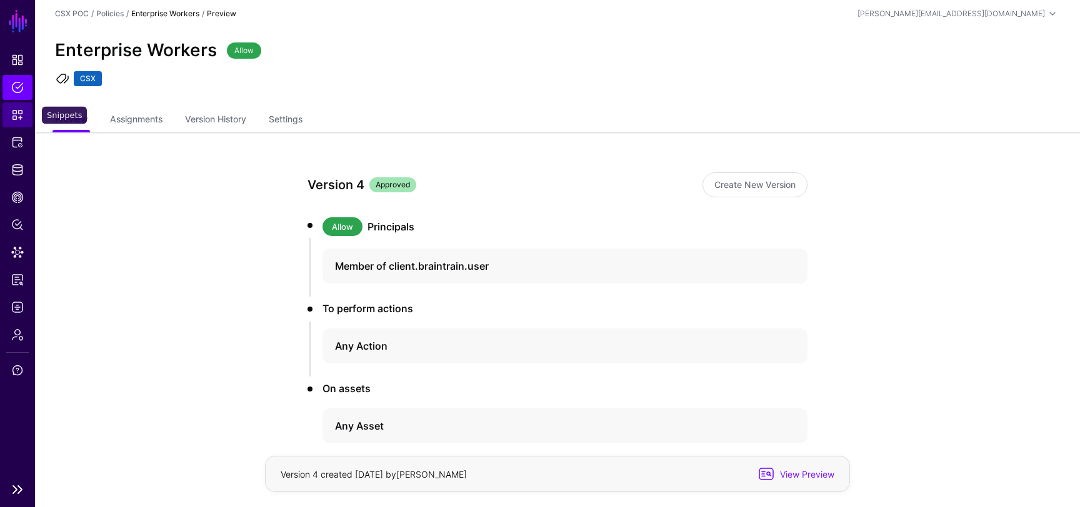
click at [20, 115] on span "Snippets" at bounding box center [17, 115] width 12 height 12
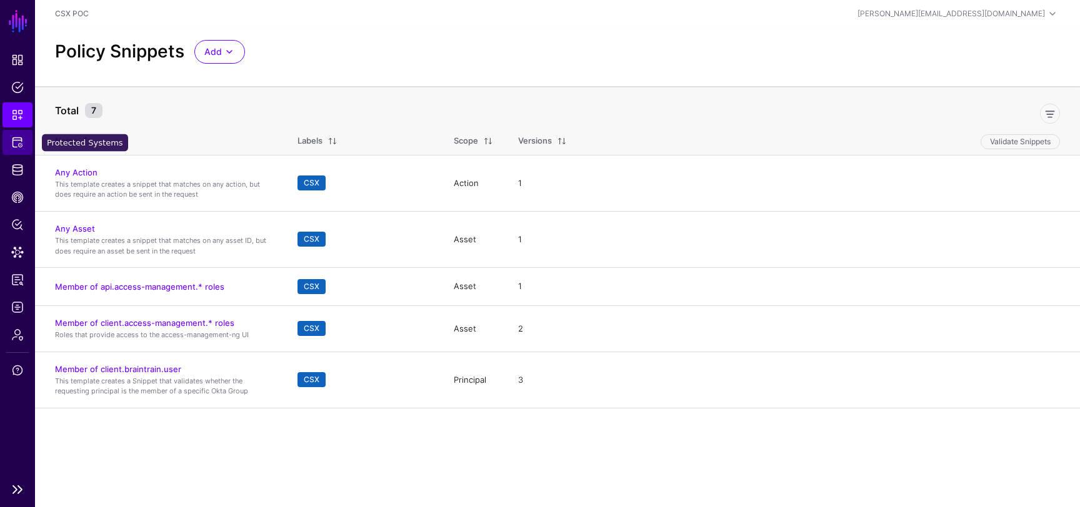
click at [19, 146] on span "Protected Systems" at bounding box center [17, 142] width 12 height 12
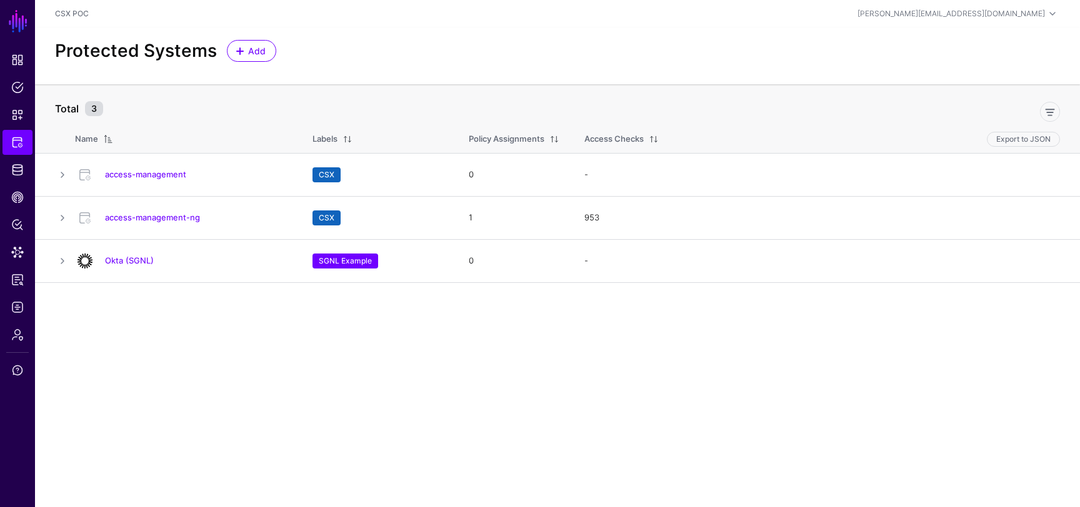
click at [106, 52] on h2 "Protected Systems" at bounding box center [136, 51] width 162 height 21
click at [182, 329] on main "SGNL Dashboard Policies Snippets Protected Systems Identity Data Fabric CAEP Hu…" at bounding box center [540, 253] width 1080 height 507
click at [17, 169] on span "Identity Data Fabric" at bounding box center [17, 170] width 12 height 12
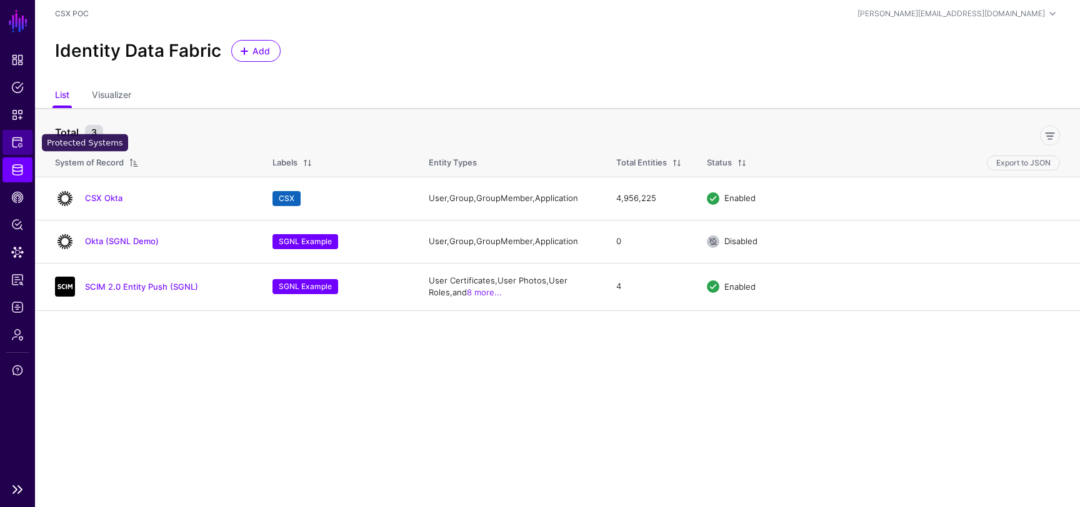
click at [15, 143] on span "Protected Systems" at bounding box center [17, 142] width 12 height 12
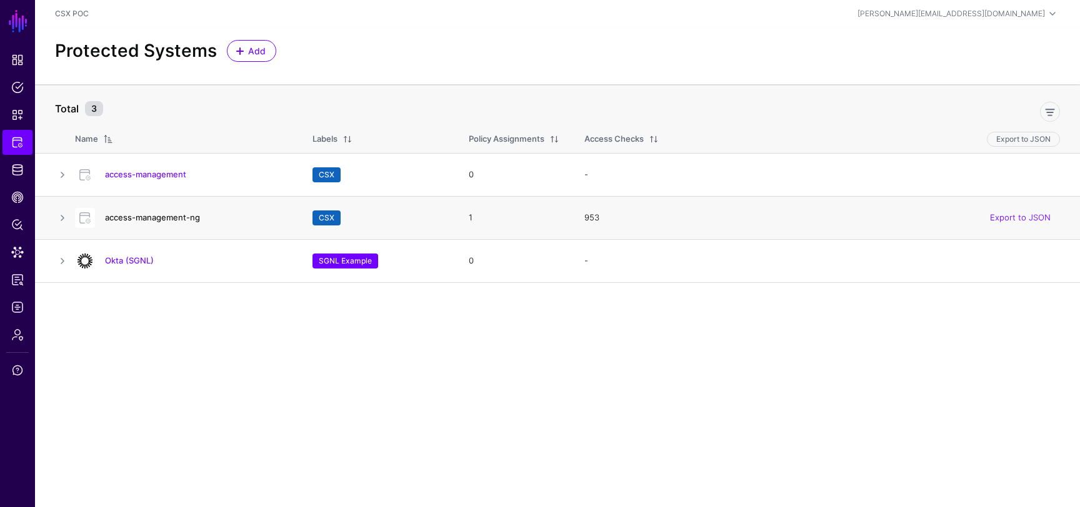
click at [166, 218] on link "access-management-ng" at bounding box center [152, 217] width 95 height 10
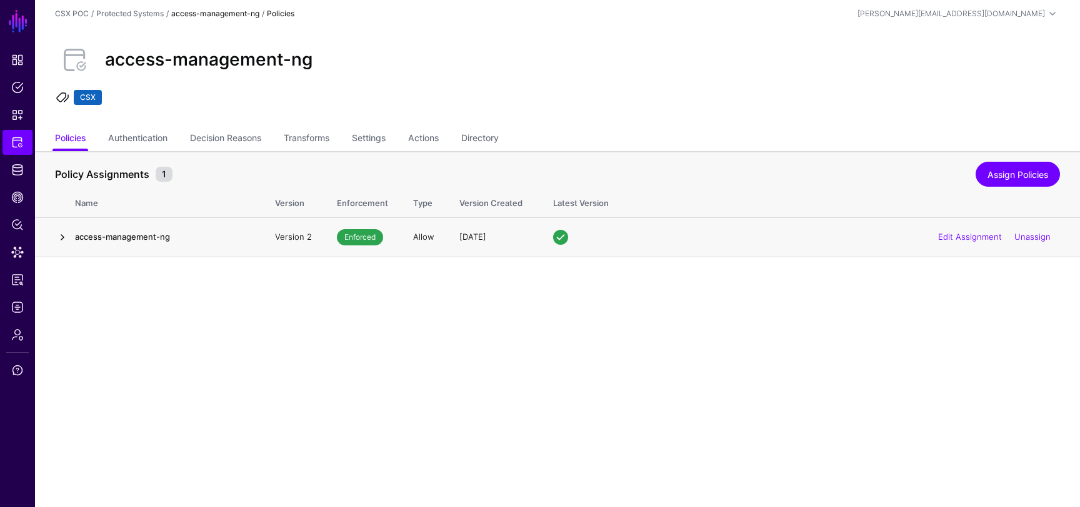
click at [67, 234] on link at bounding box center [62, 237] width 15 height 15
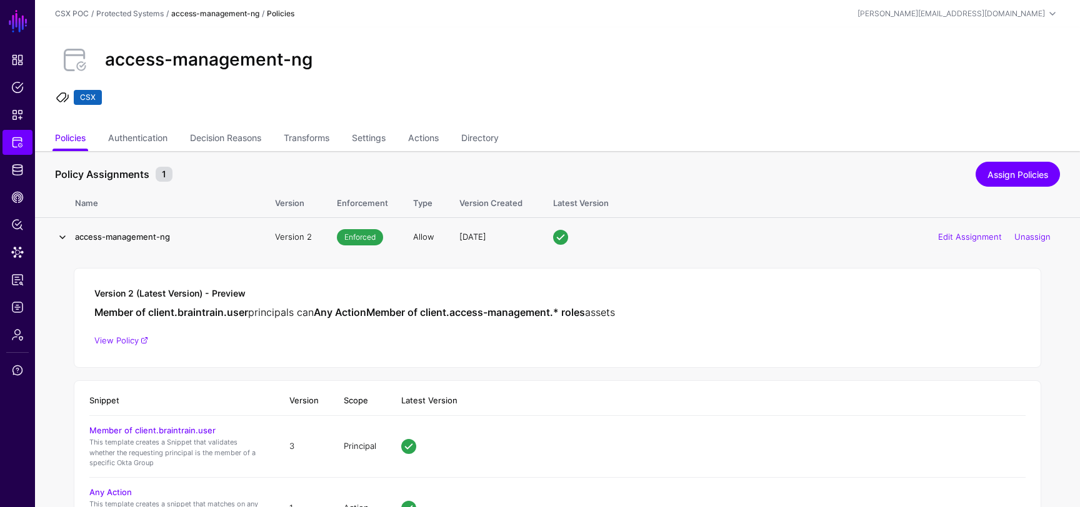
click at [67, 234] on link at bounding box center [62, 237] width 15 height 15
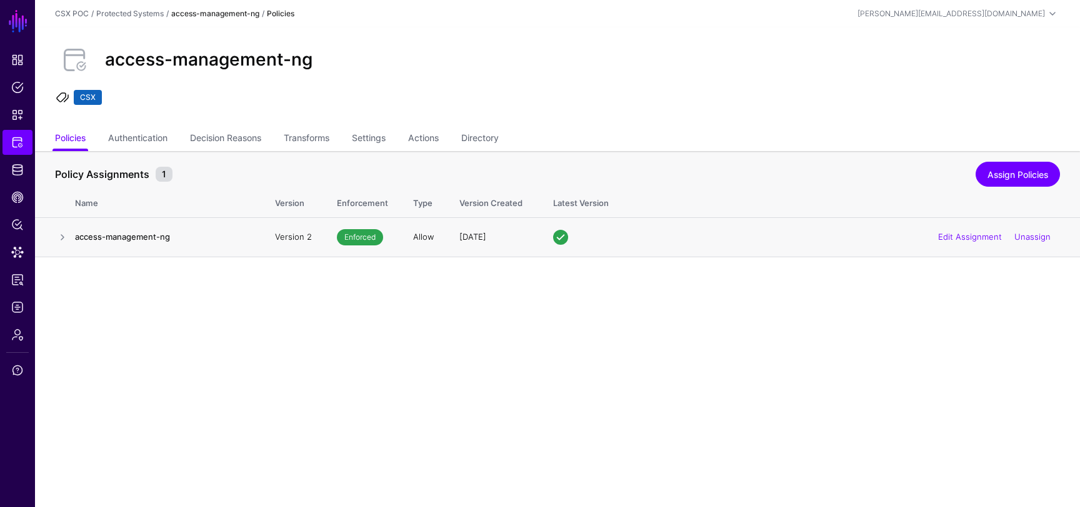
click at [72, 239] on td at bounding box center [55, 236] width 40 height 39
click at [64, 236] on link at bounding box center [62, 237] width 15 height 15
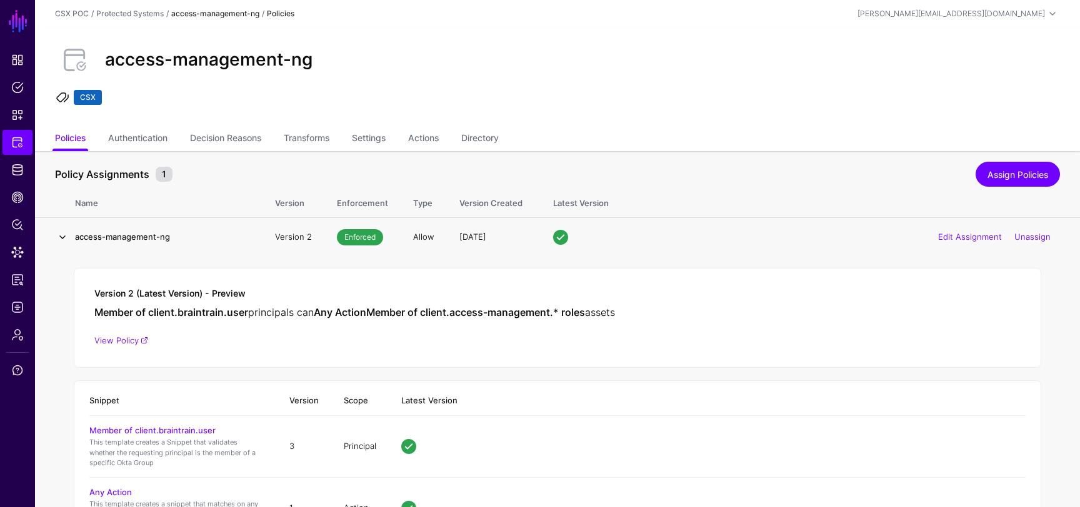
click at [62, 238] on link at bounding box center [62, 237] width 15 height 15
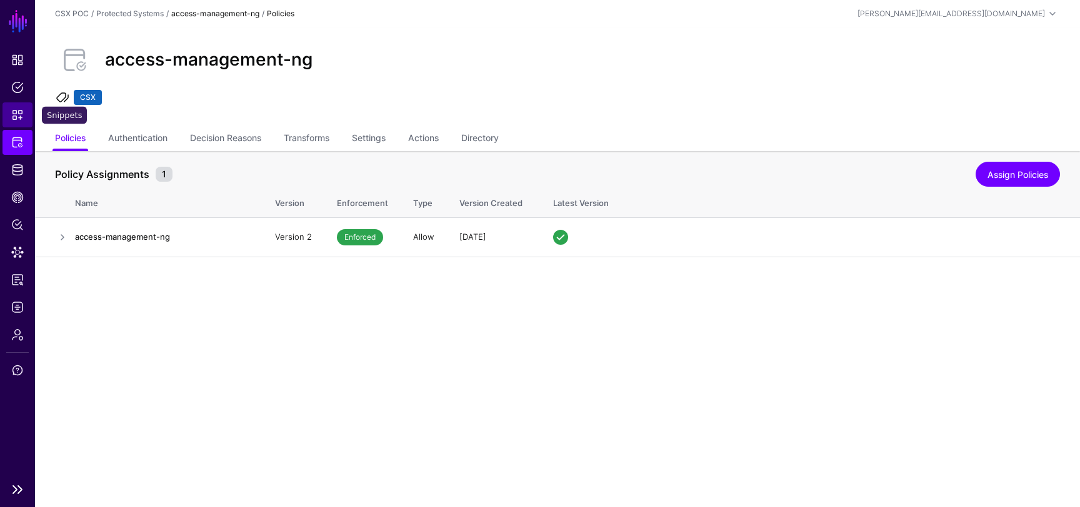
click at [14, 116] on span "Snippets" at bounding box center [17, 115] width 12 height 12
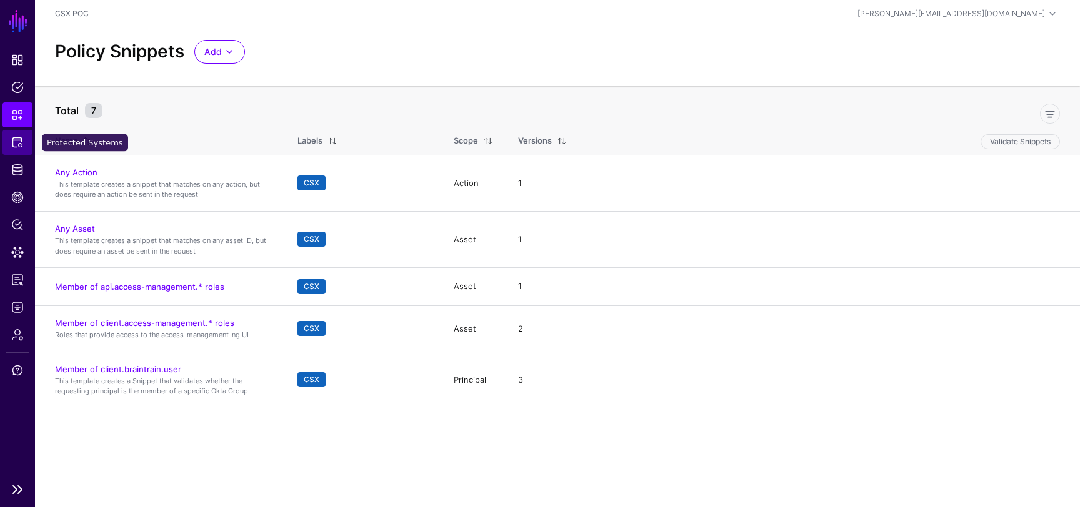
click at [17, 142] on span "Protected Systems" at bounding box center [17, 142] width 12 height 12
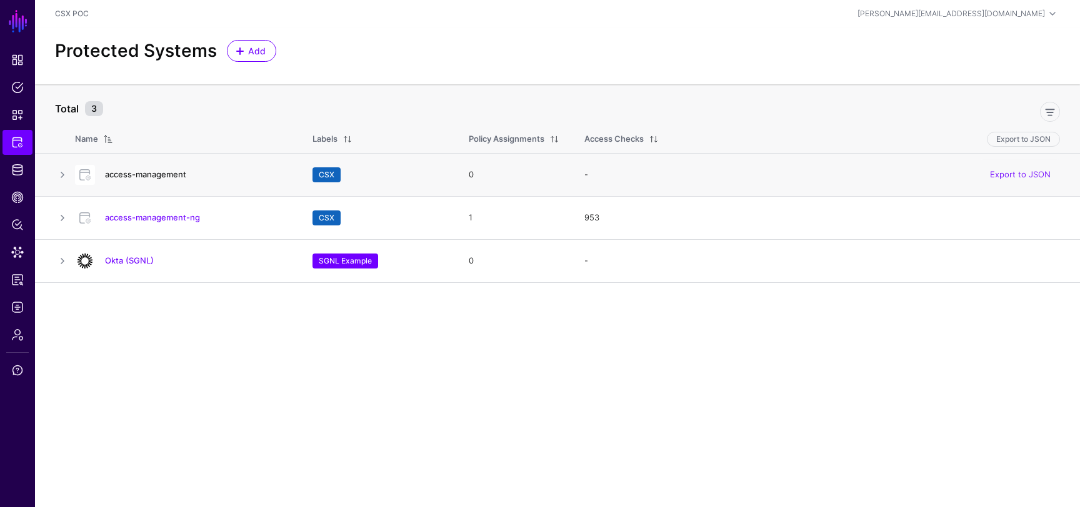
click at [174, 178] on link "access-management" at bounding box center [145, 174] width 81 height 10
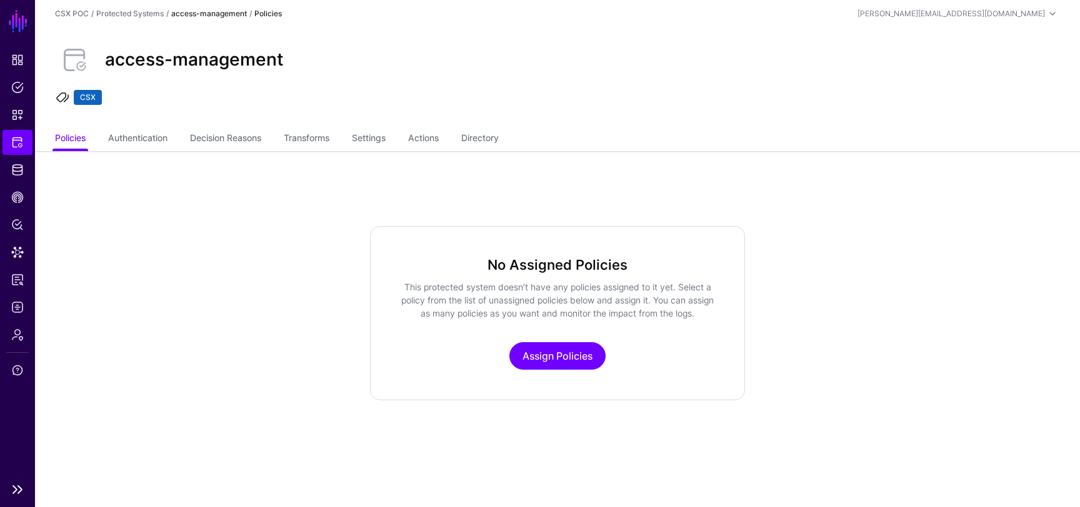
click at [17, 139] on span "Protected Systems" at bounding box center [17, 142] width 12 height 12
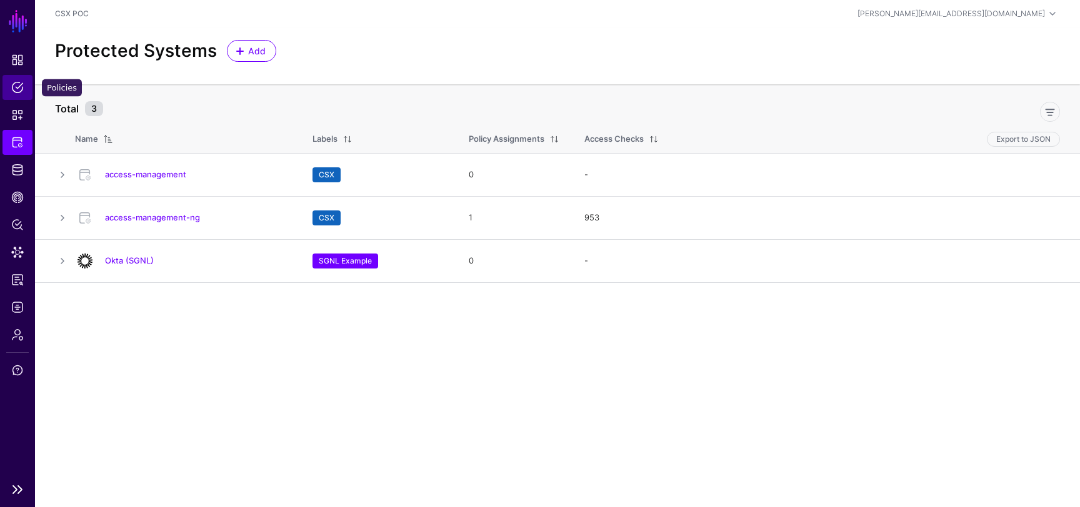
click at [19, 84] on span "Policies" at bounding box center [17, 87] width 12 height 12
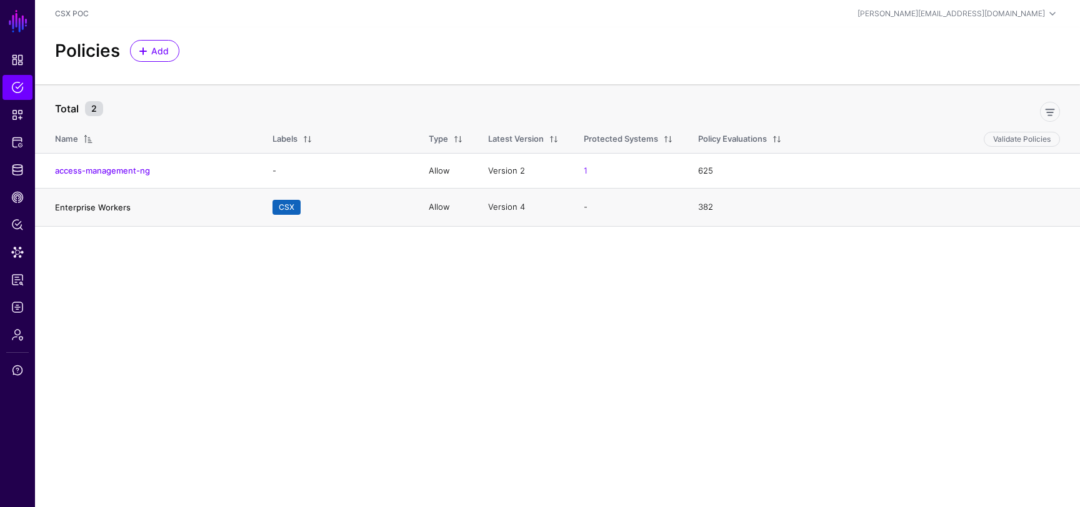
click at [108, 205] on link "Enterprise Workers" at bounding box center [93, 207] width 76 height 10
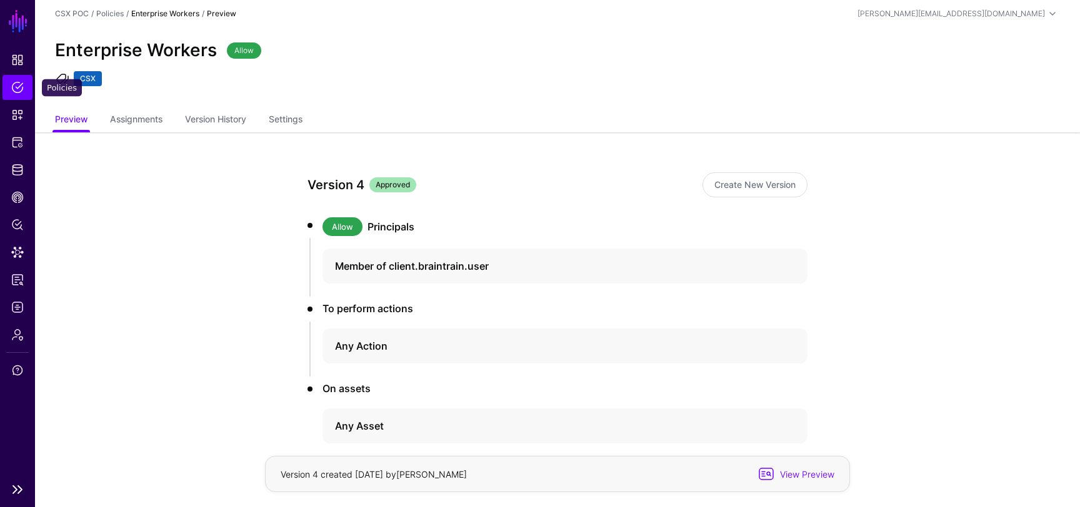
click at [15, 93] on span "Policies" at bounding box center [17, 87] width 12 height 12
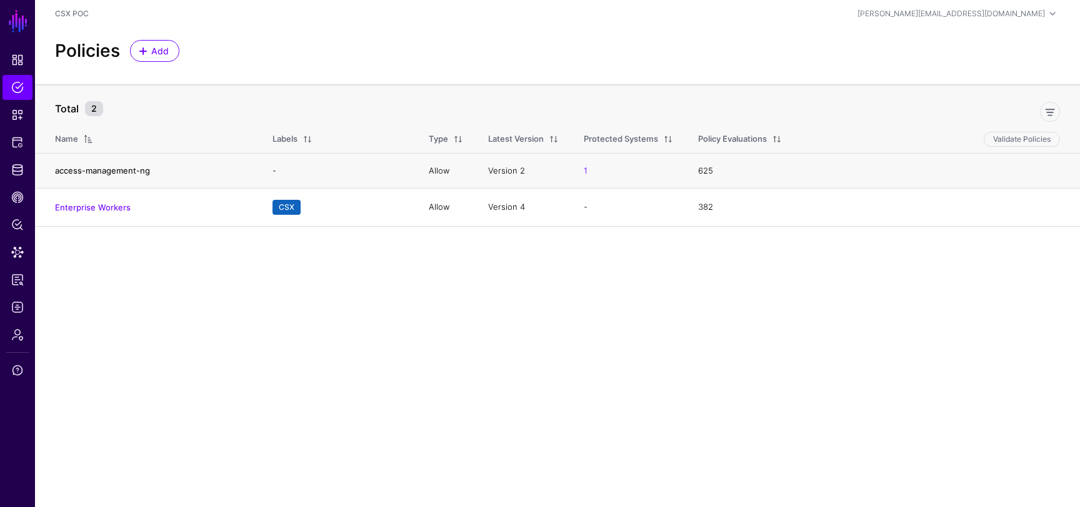
click at [131, 171] on link "access-management-ng" at bounding box center [102, 171] width 95 height 10
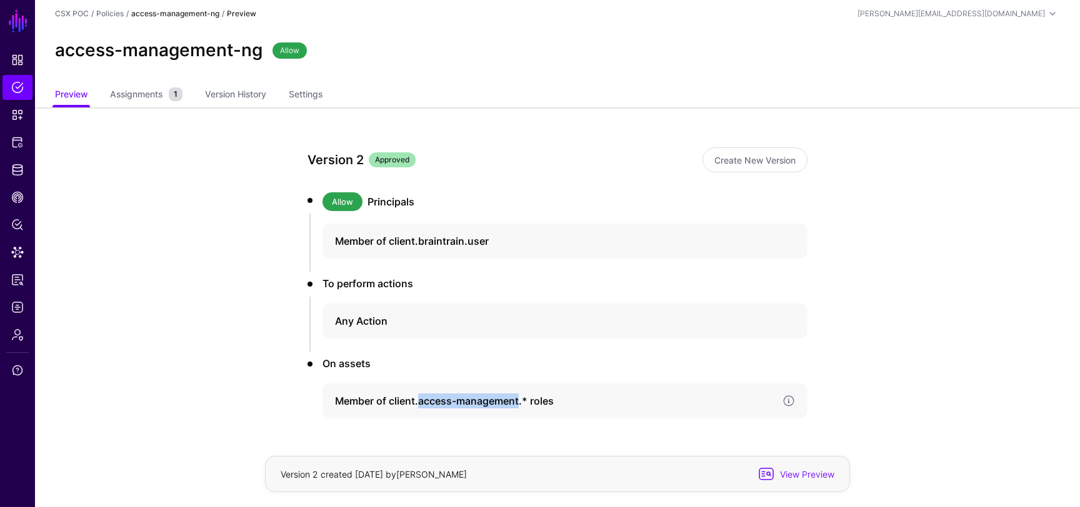
drag, startPoint x: 521, startPoint y: 402, endPoint x: 420, endPoint y: 404, distance: 100.6
click at [420, 404] on h4 "Member of client.access-management.* roles" at bounding box center [553, 401] width 437 height 15
click at [241, 337] on app-policies-v2-item-preview "Version 2 Approved Create New Version Allow Principals Member of client.braintr…" at bounding box center [557, 479] width 1045 height 744
click at [387, 397] on h4 "Member of client.access-management.* roles" at bounding box center [553, 401] width 437 height 15
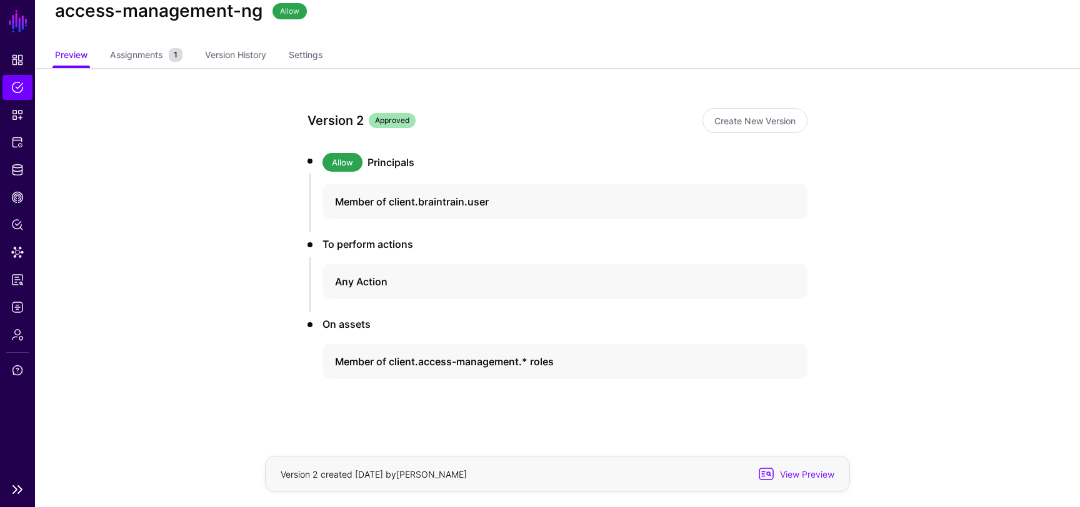
click at [15, 86] on span "Policies" at bounding box center [17, 87] width 12 height 12
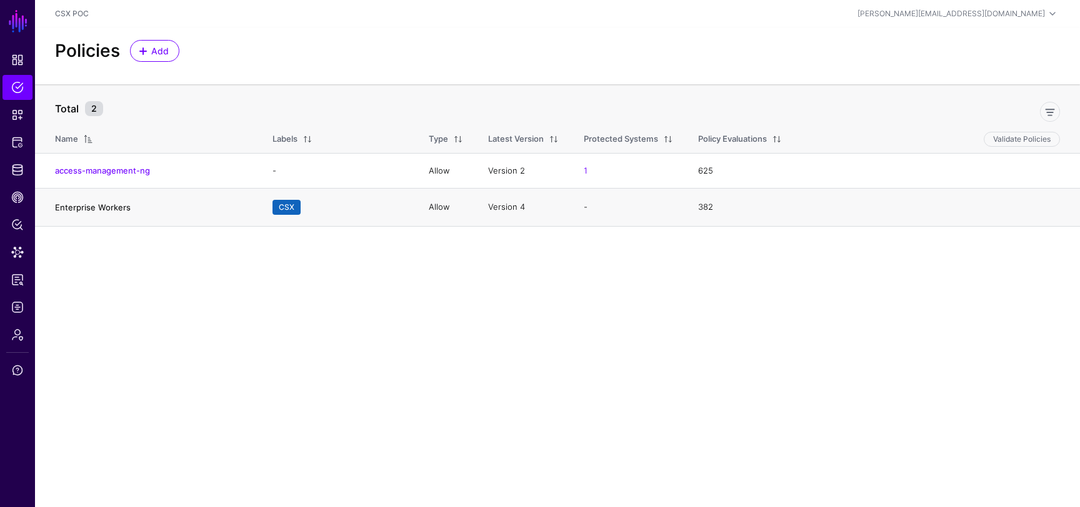
click at [113, 209] on link "Enterprise Workers" at bounding box center [93, 207] width 76 height 10
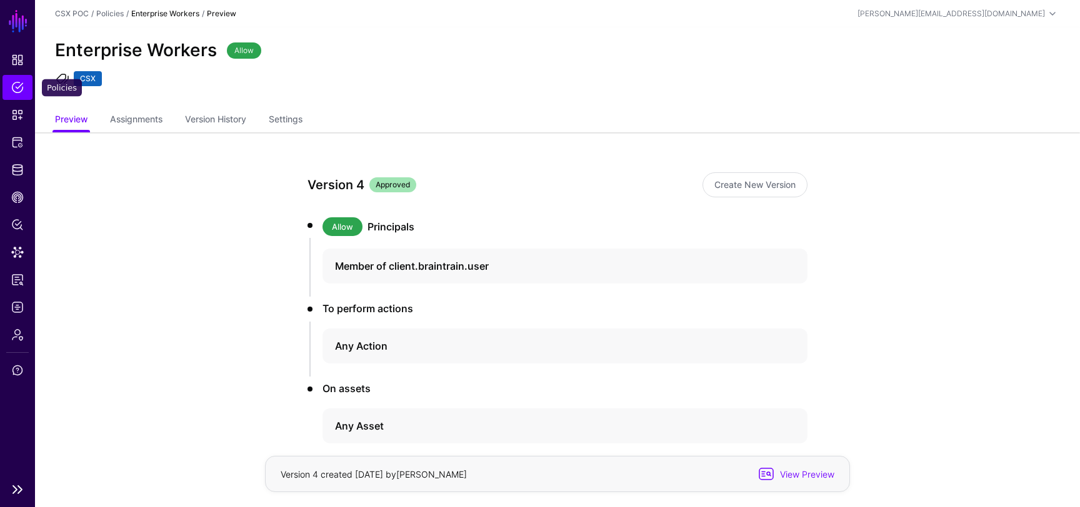
click at [22, 86] on span "Policies" at bounding box center [17, 87] width 12 height 12
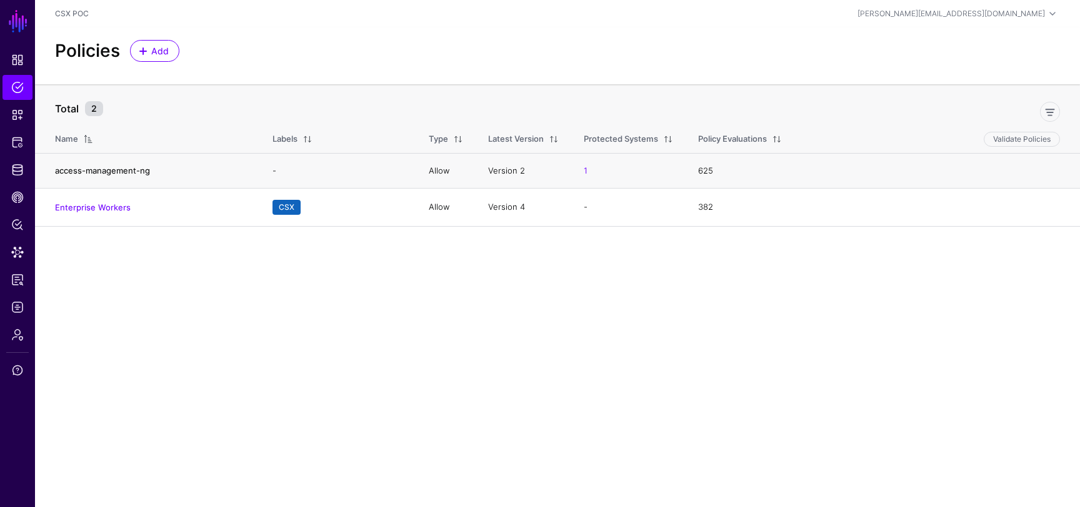
click at [120, 168] on link "access-management-ng" at bounding box center [102, 171] width 95 height 10
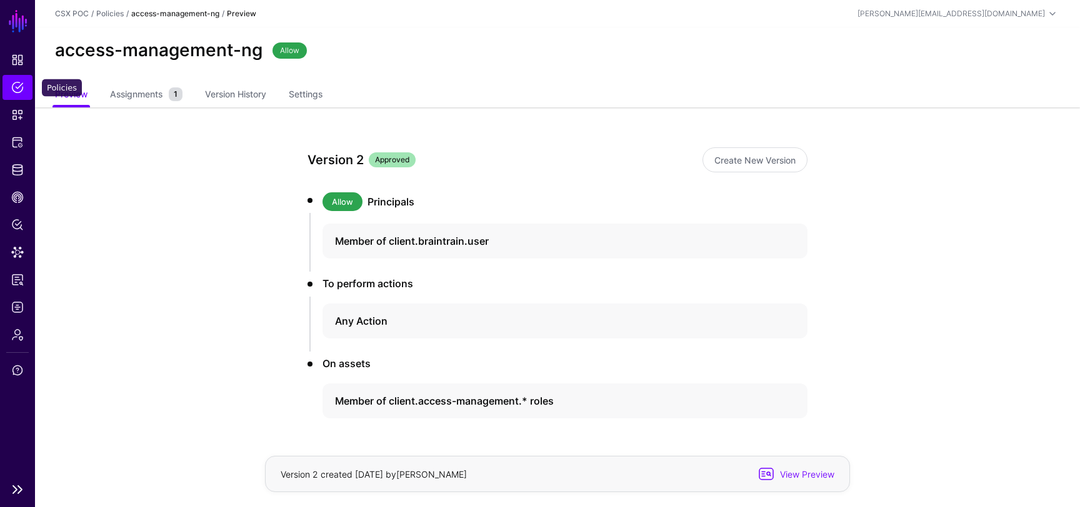
click at [20, 89] on span "Policies" at bounding box center [17, 87] width 12 height 12
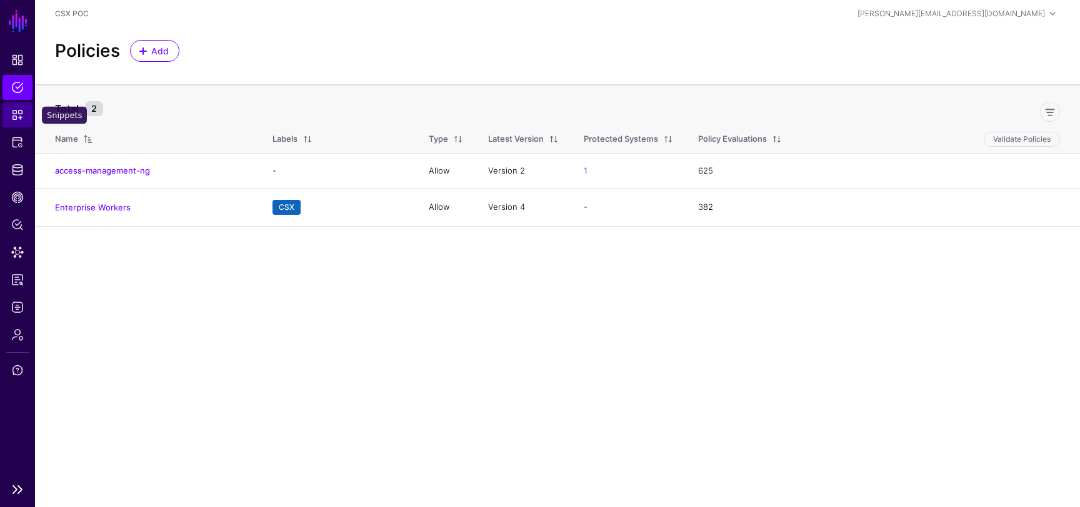
click at [16, 118] on span "Snippets" at bounding box center [17, 115] width 12 height 12
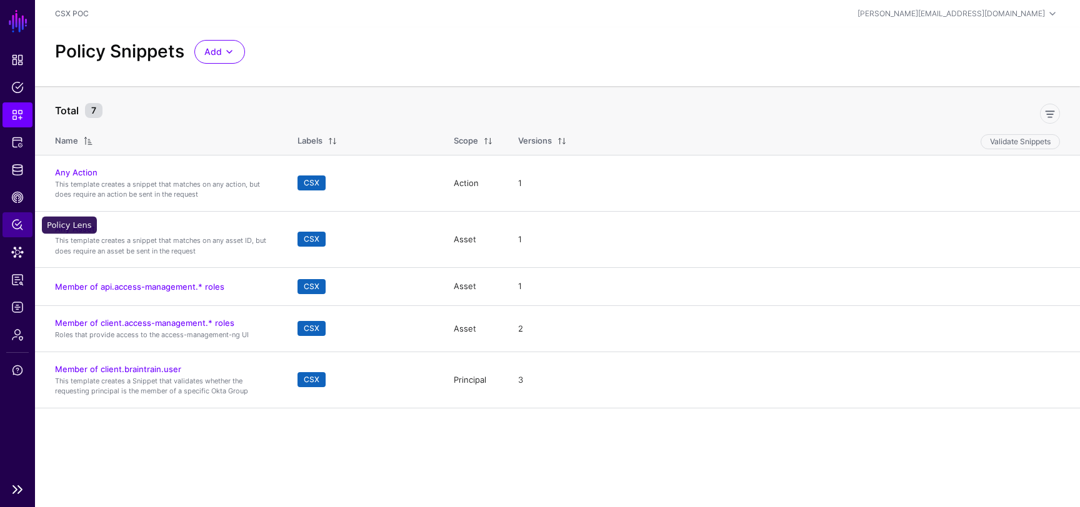
click at [19, 229] on span "Policy Lens" at bounding box center [17, 225] width 12 height 12
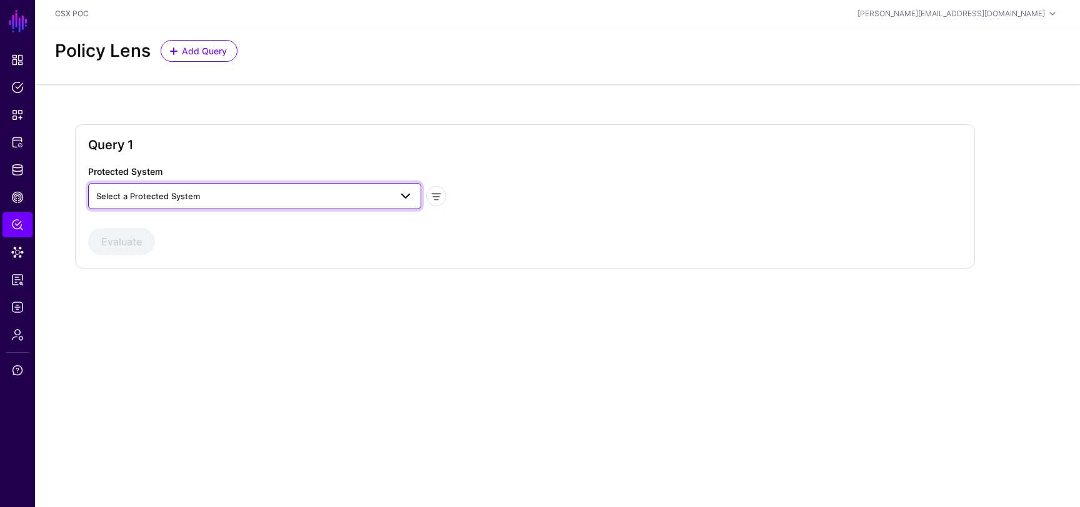
click at [232, 197] on span "Select a Protected System" at bounding box center [243, 196] width 294 height 14
click at [211, 245] on div "access-management-ng" at bounding box center [254, 245] width 313 height 12
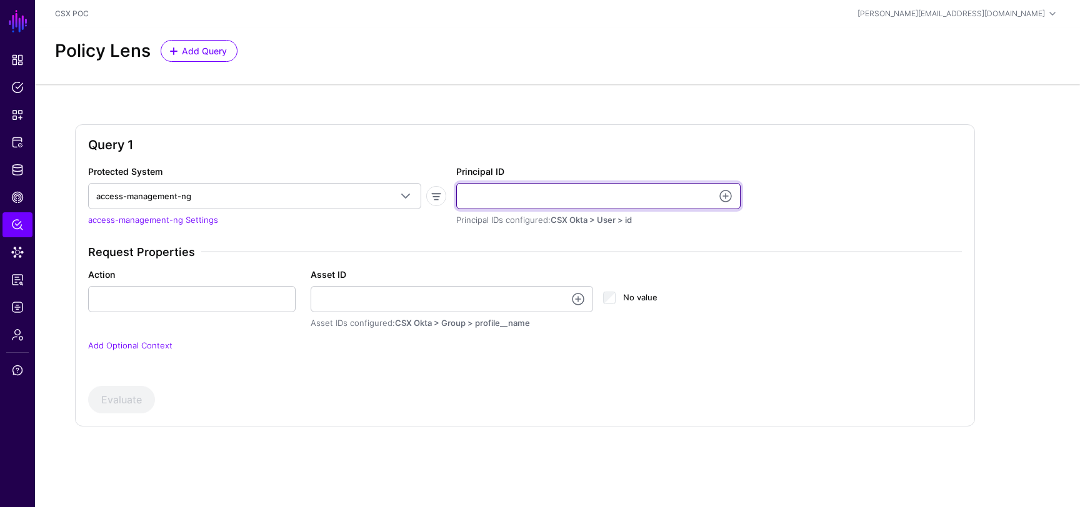
click at [531, 197] on input "Principal ID" at bounding box center [598, 196] width 284 height 26
type input "**********"
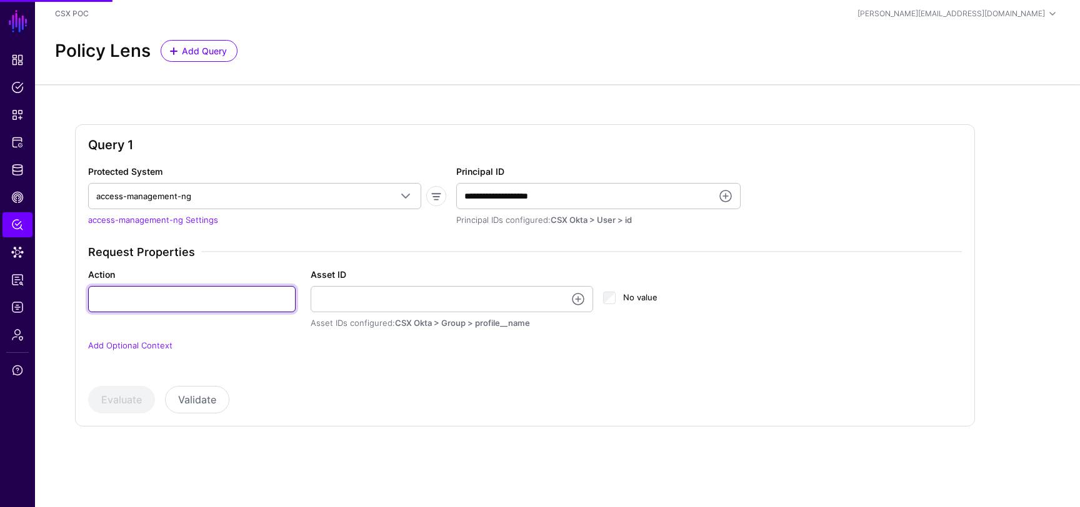
click at [223, 294] on input "Action" at bounding box center [191, 299] width 207 height 26
type input "***"
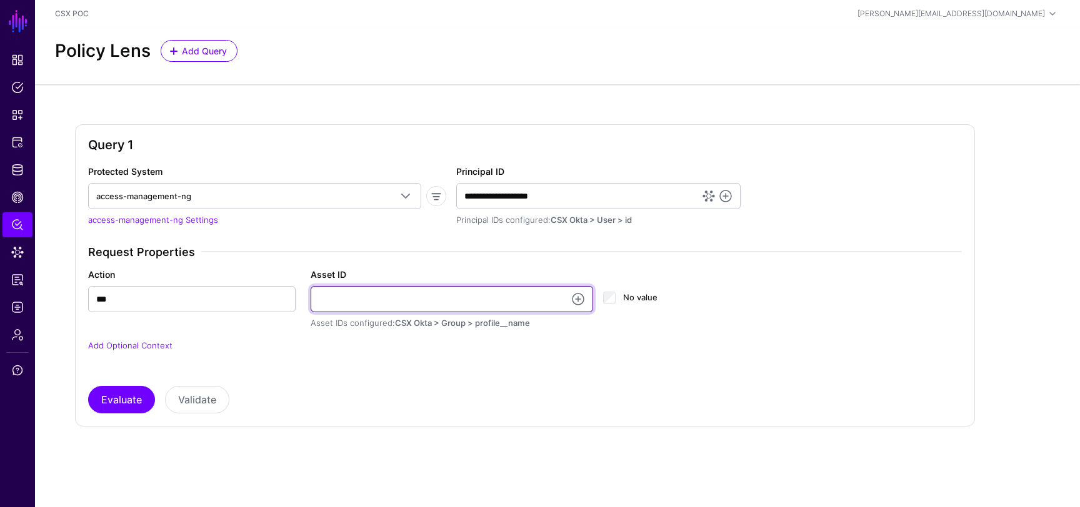
click at [396, 302] on input "Asset ID" at bounding box center [452, 299] width 283 height 26
type input "**********"
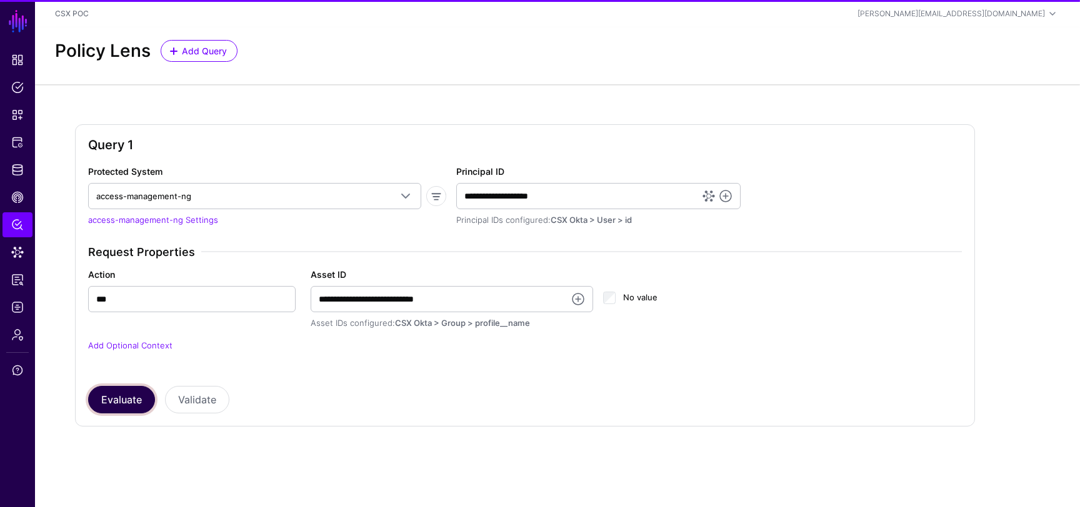
click at [121, 395] on button "Evaluate" at bounding box center [121, 399] width 67 height 27
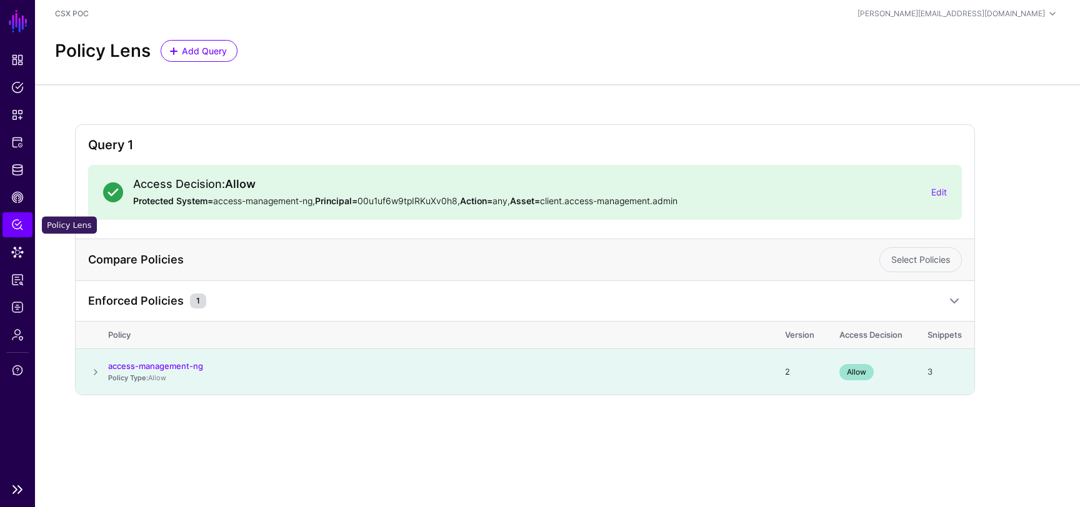
click at [20, 227] on span "Policy Lens" at bounding box center [17, 225] width 12 height 12
click at [17, 217] on link "Policy Lens" at bounding box center [17, 224] width 30 height 25
click at [7, 216] on link "Policy Lens" at bounding box center [17, 224] width 30 height 25
click at [12, 228] on span "Policy Lens" at bounding box center [17, 225] width 12 height 12
click at [17, 226] on span "Policy Lens" at bounding box center [17, 225] width 12 height 12
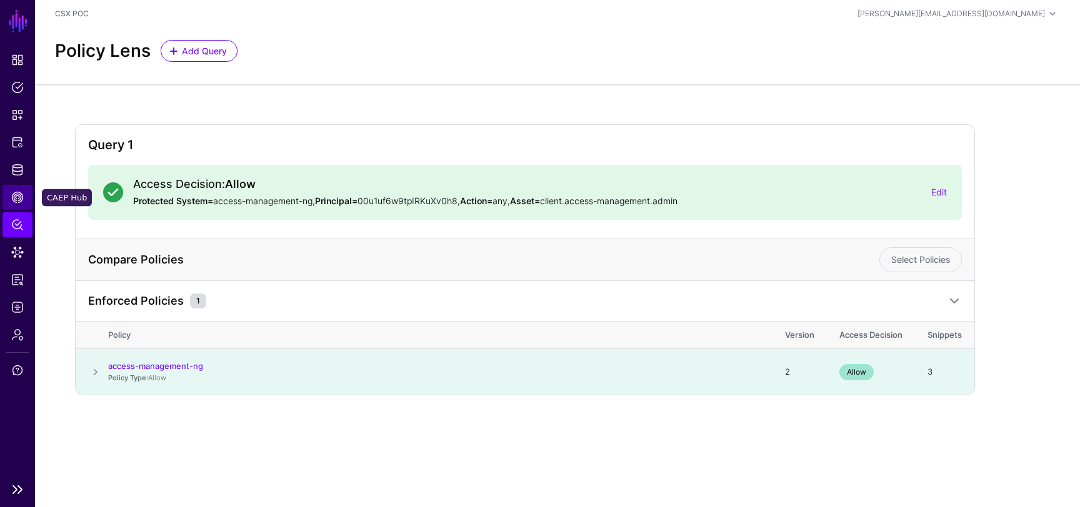
click at [17, 199] on span "CAEP Hub" at bounding box center [17, 197] width 12 height 12
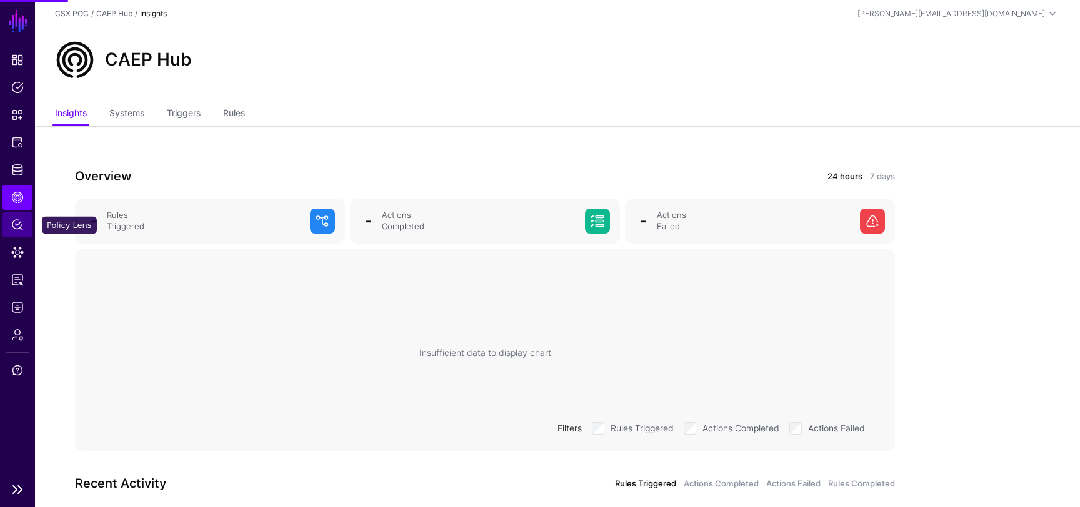
click at [16, 232] on link "Policy Lens" at bounding box center [17, 224] width 30 height 25
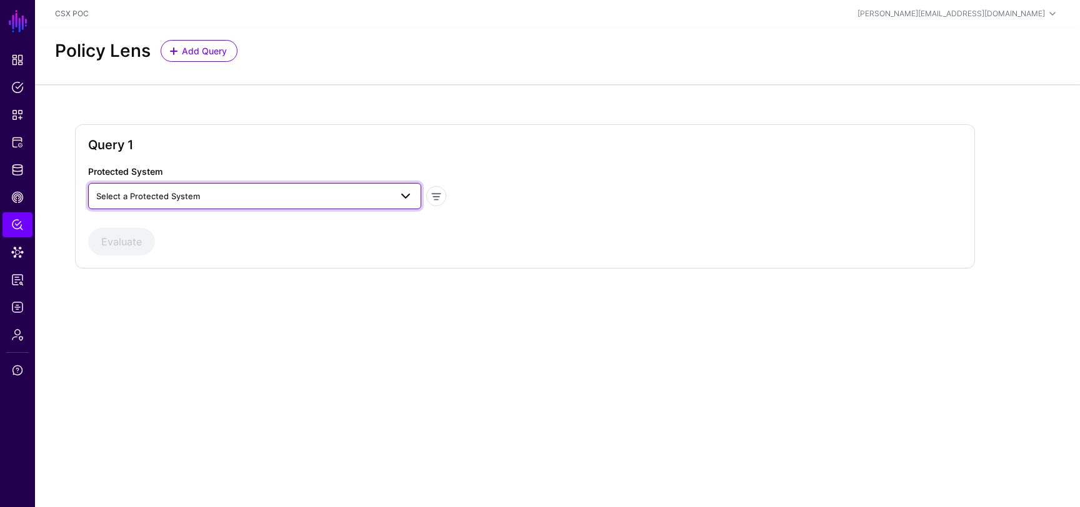
click at [246, 184] on link "Select a Protected System" at bounding box center [254, 196] width 333 height 26
click at [223, 239] on div "access-management-ng" at bounding box center [254, 245] width 313 height 12
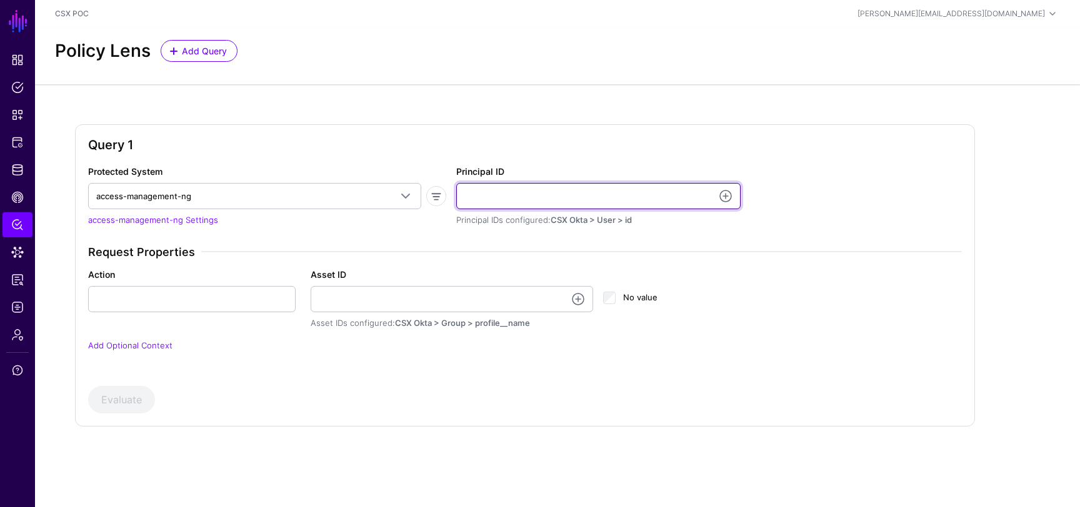
click at [478, 197] on input "Principal ID" at bounding box center [598, 196] width 284 height 26
type input "**********"
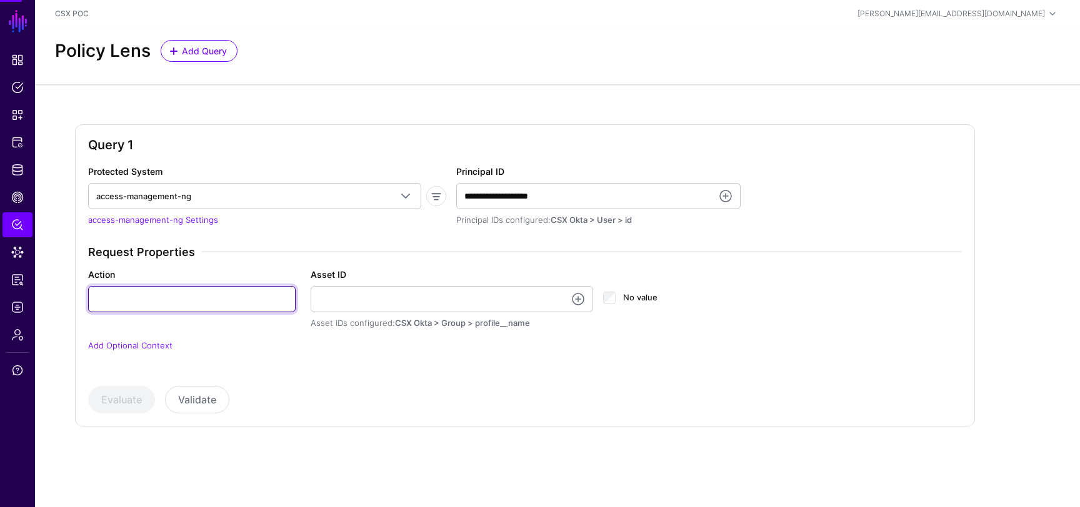
click at [167, 299] on input "Action" at bounding box center [191, 299] width 207 height 26
type input "***"
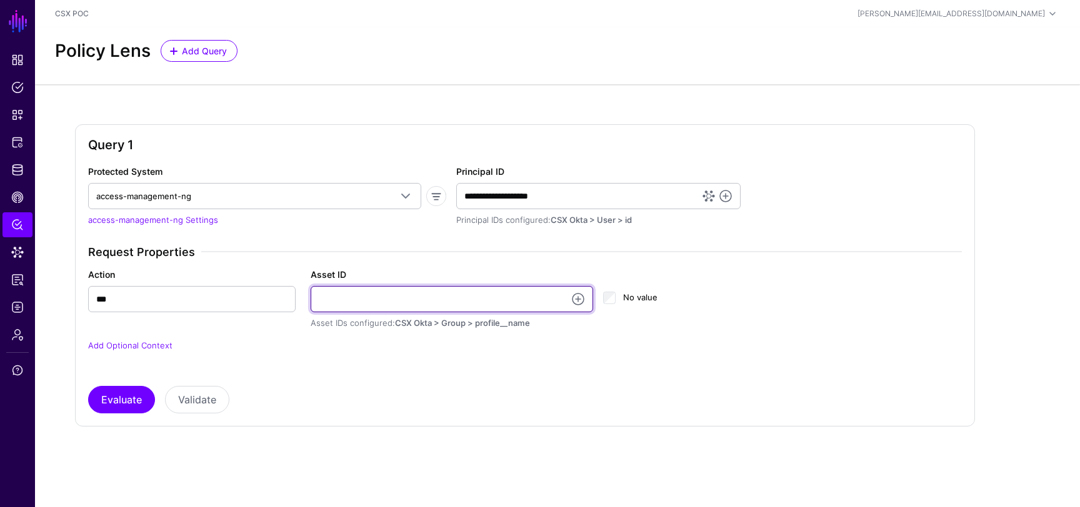
click at [362, 302] on input "Asset ID" at bounding box center [452, 299] width 283 height 26
click at [442, 302] on input "**********" at bounding box center [452, 299] width 283 height 26
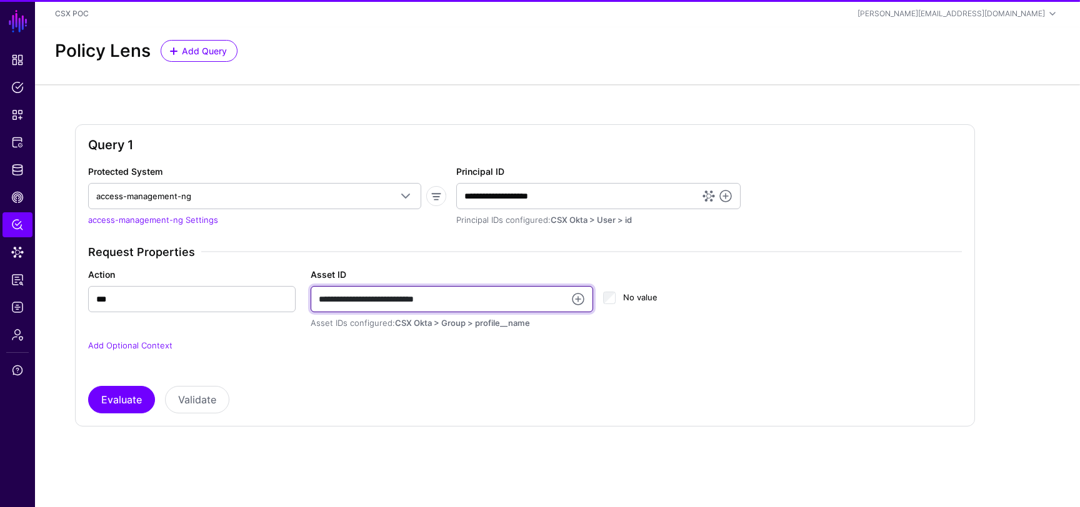
click at [442, 302] on input "**********" at bounding box center [452, 299] width 283 height 26
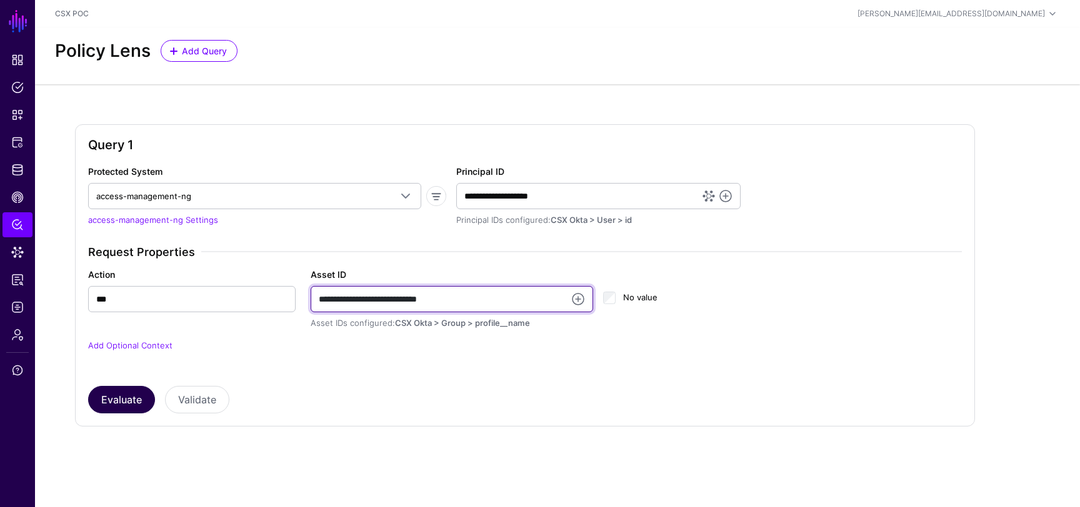
type input "**********"
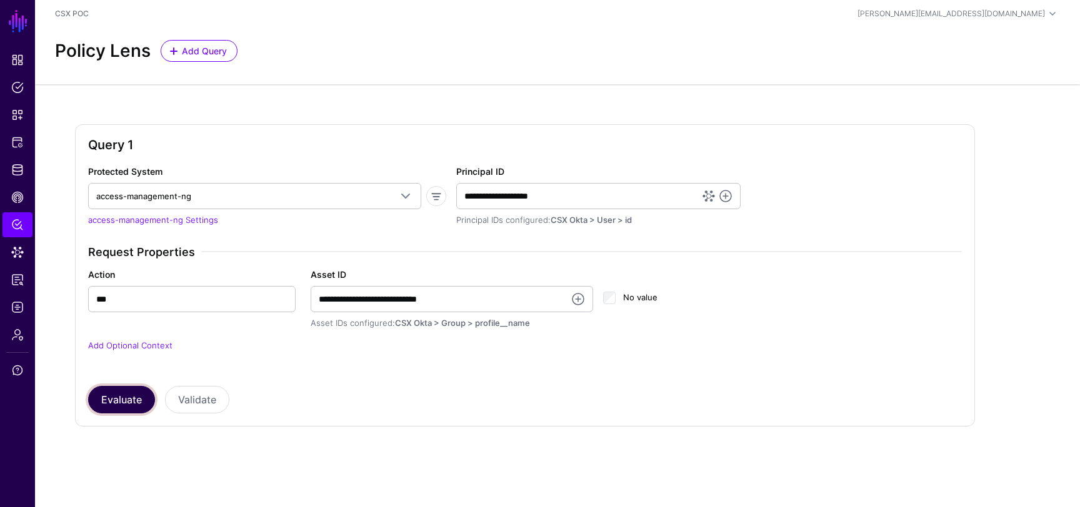
click at [131, 392] on button "Evaluate" at bounding box center [121, 399] width 67 height 27
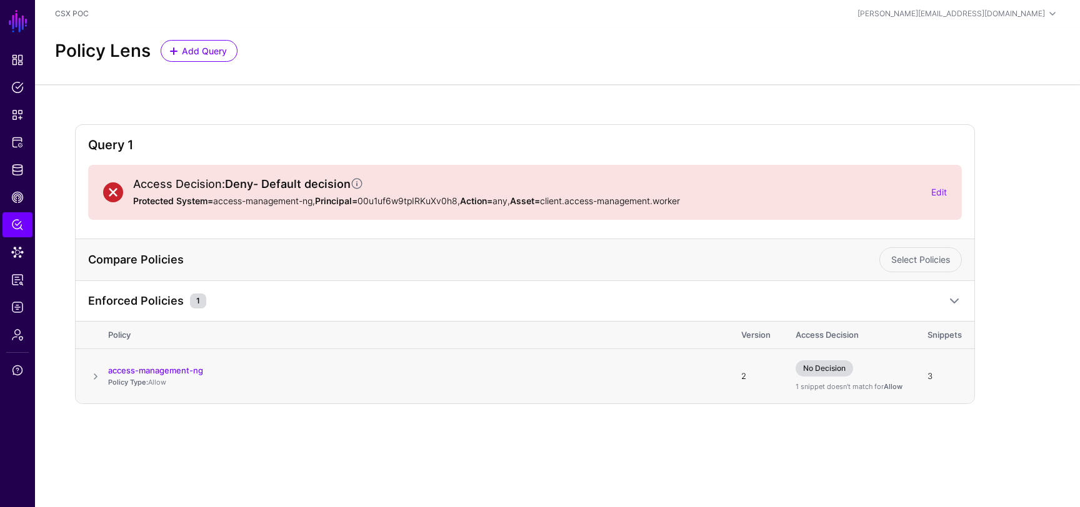
click at [89, 377] on span at bounding box center [95, 376] width 15 height 15
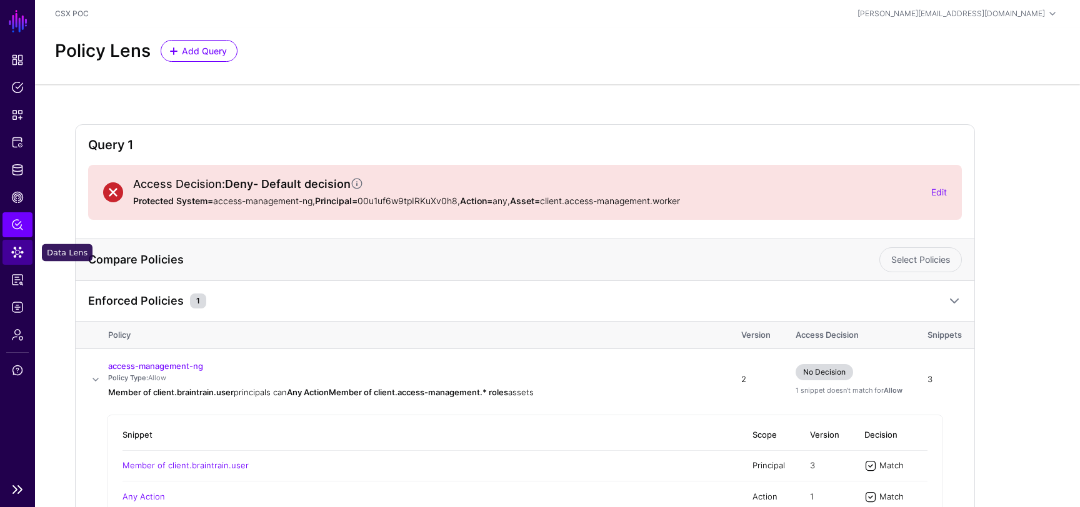
click at [9, 247] on link "Data Lens" at bounding box center [17, 252] width 30 height 25
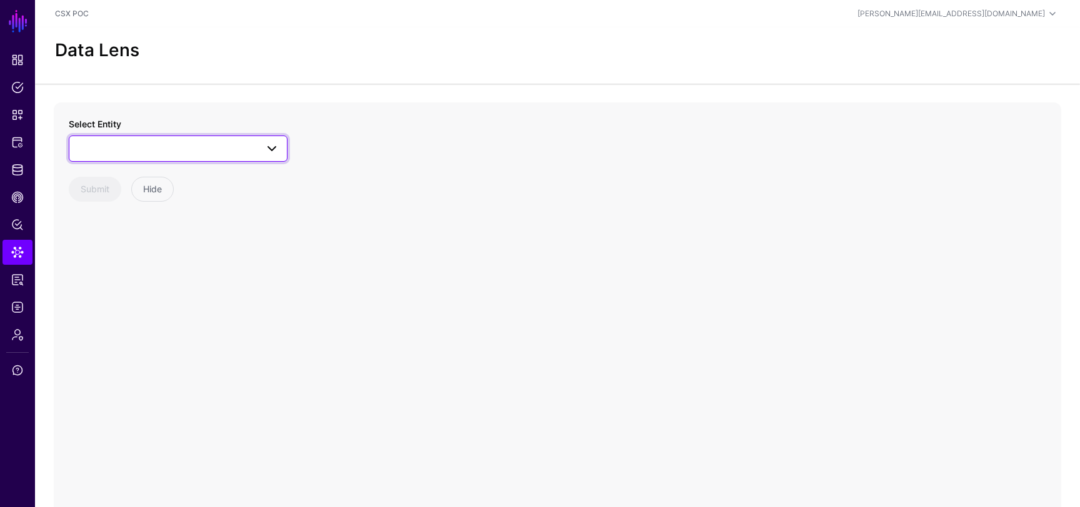
click at [175, 159] on link at bounding box center [178, 149] width 219 height 26
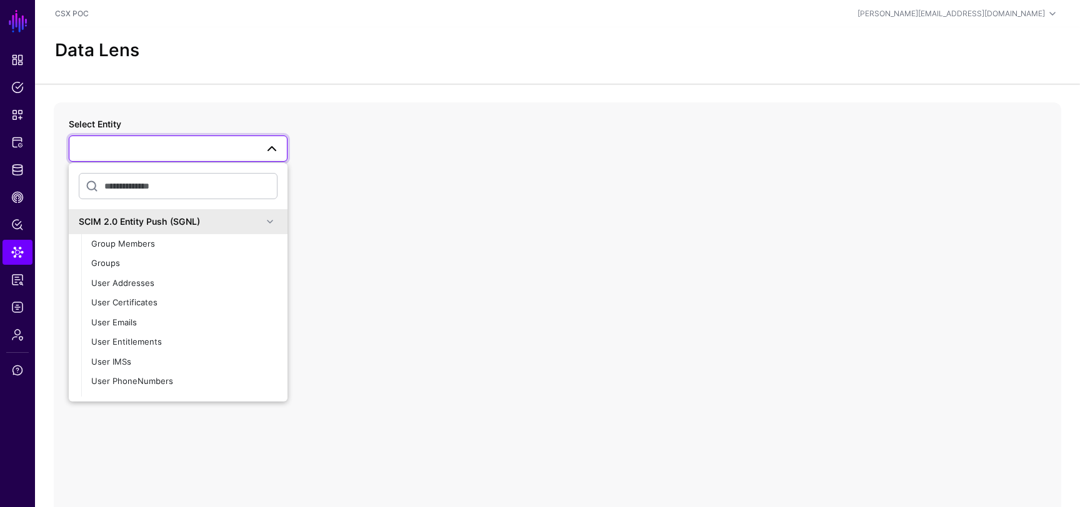
click at [214, 219] on div "SCIM 2.0 Entity Push (SGNL)" at bounding box center [171, 221] width 184 height 13
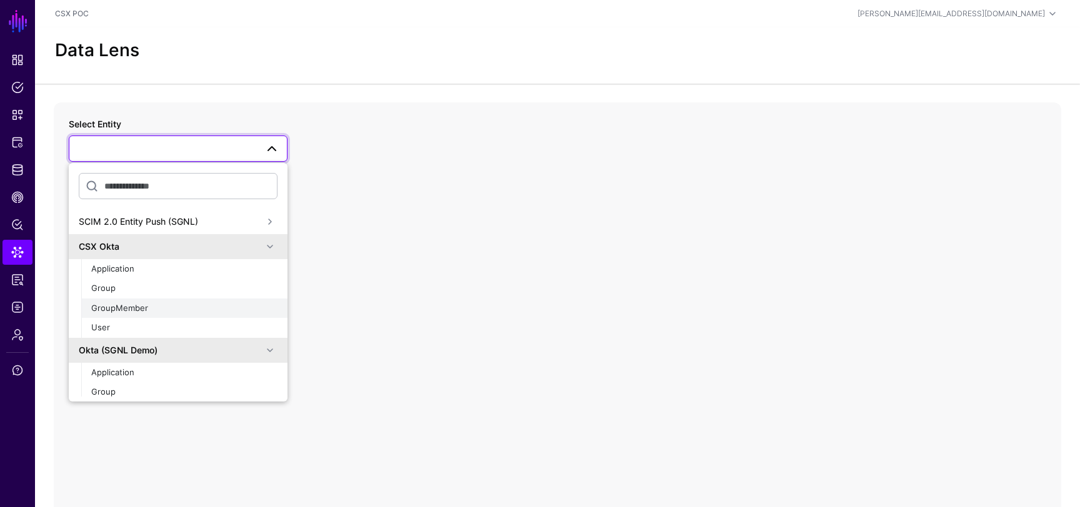
click at [147, 307] on div "GroupMember" at bounding box center [184, 308] width 186 height 12
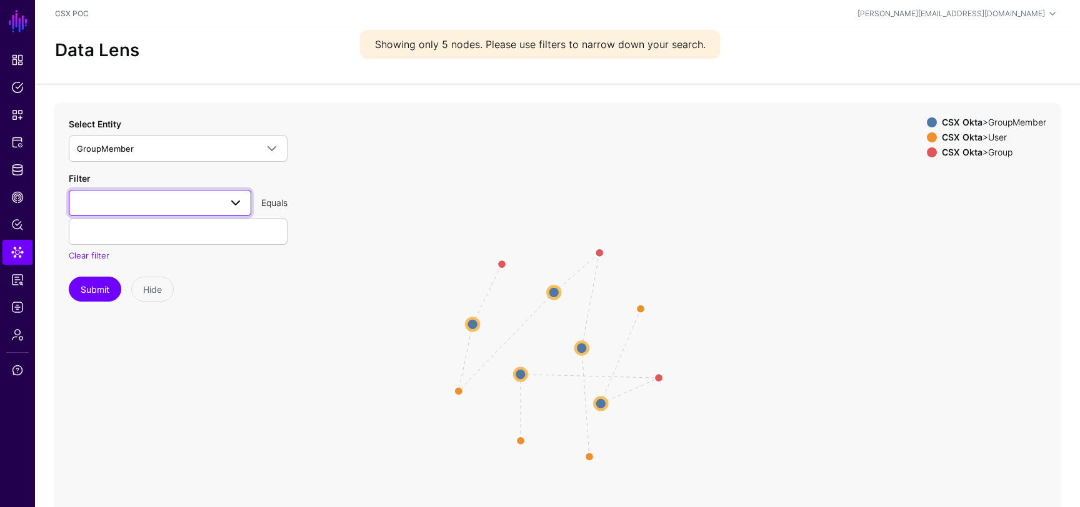
click at [216, 197] on span at bounding box center [160, 203] width 166 height 15
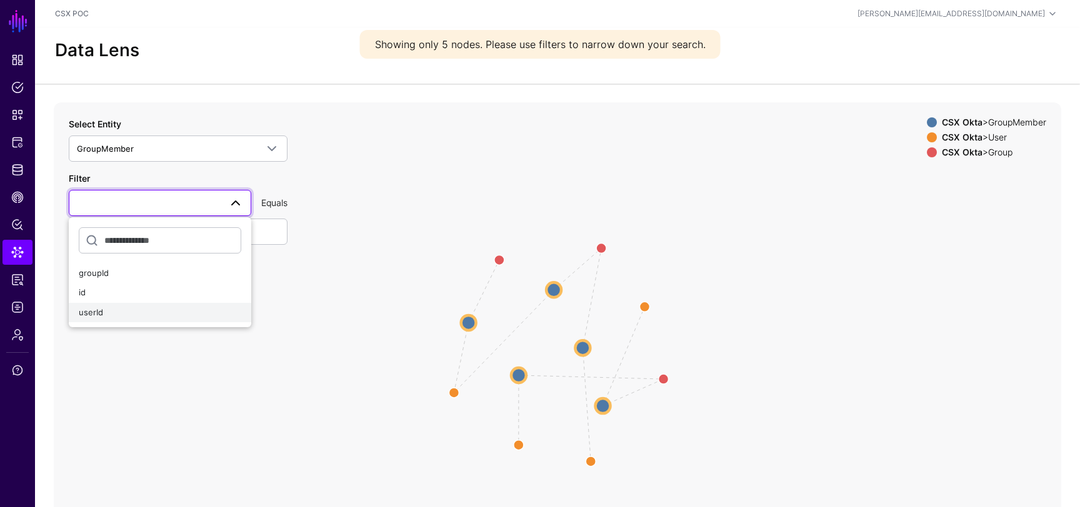
click at [141, 308] on div "userId" at bounding box center [160, 313] width 162 height 12
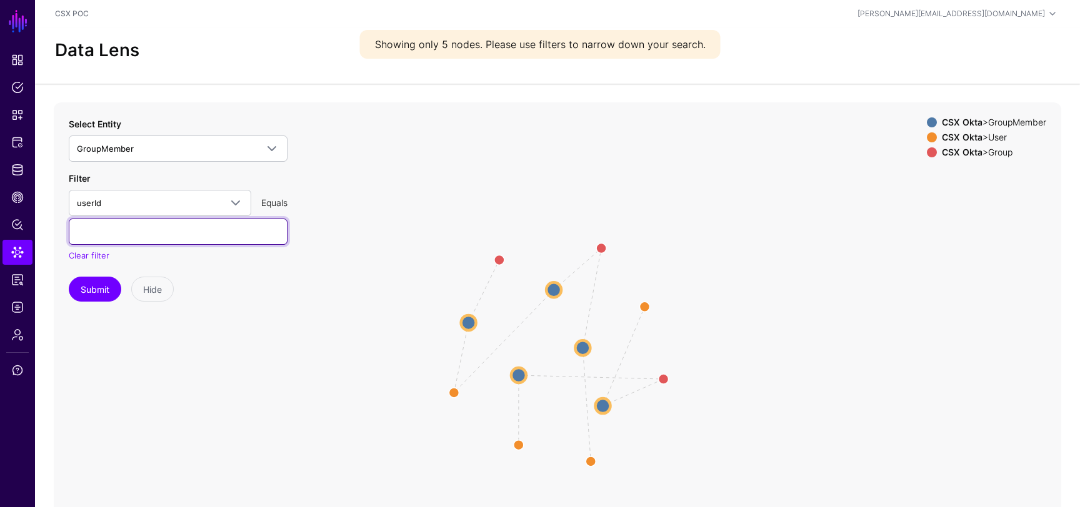
click at [171, 235] on input "text" at bounding box center [178, 232] width 219 height 26
type input "**********"
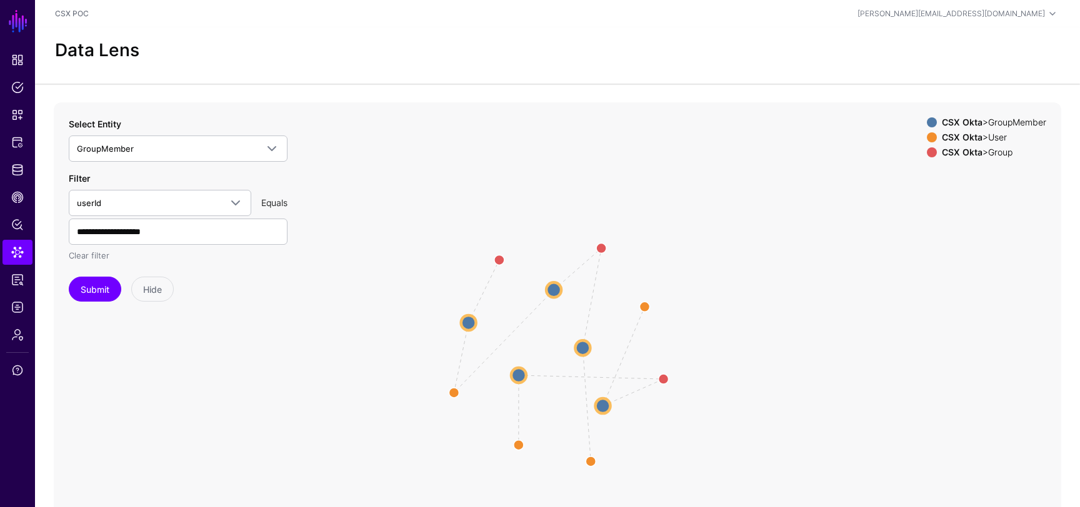
click at [92, 251] on link "Clear filter" at bounding box center [89, 256] width 41 height 10
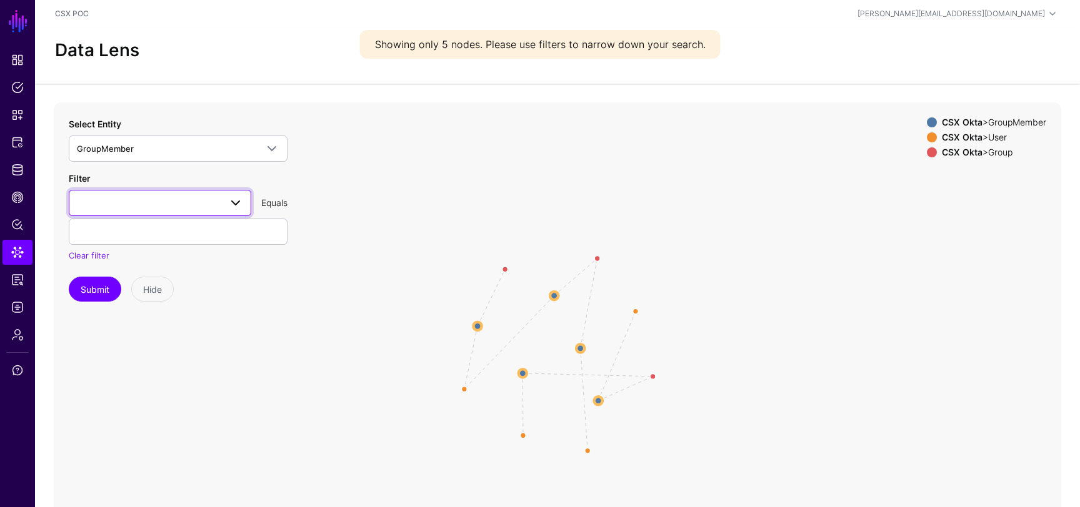
click at [237, 194] on link at bounding box center [160, 203] width 182 height 26
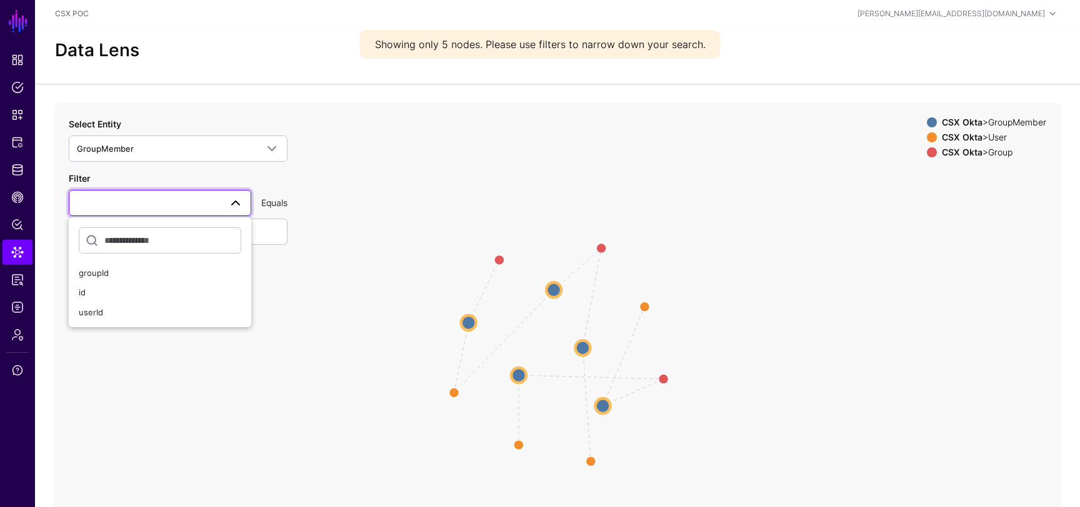
click at [257, 130] on div "Select Entity GroupMember SCIM 2.0 Entity Push (SGNL) CSX Okta Application Grou…" at bounding box center [178, 139] width 219 height 44
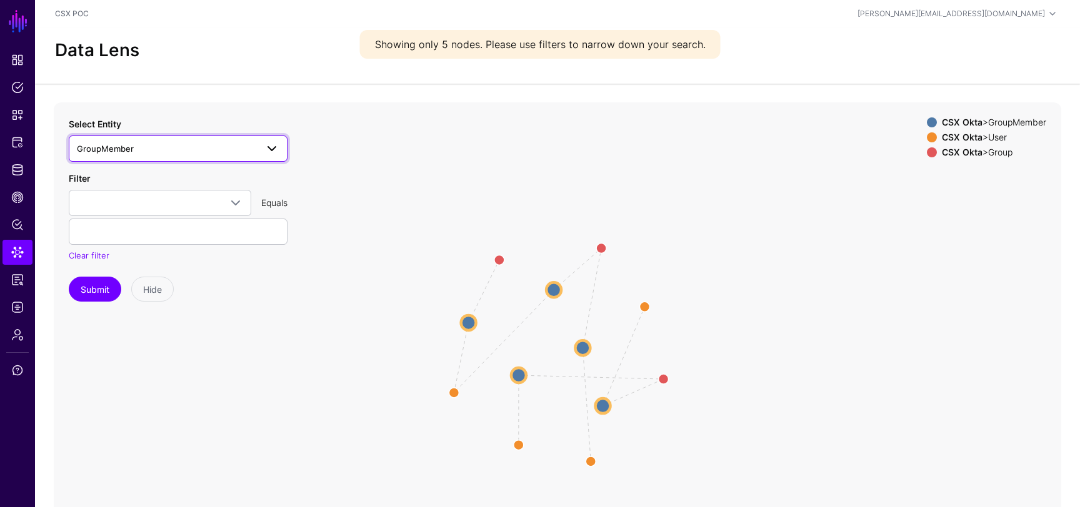
click at [257, 142] on span at bounding box center [268, 148] width 22 height 15
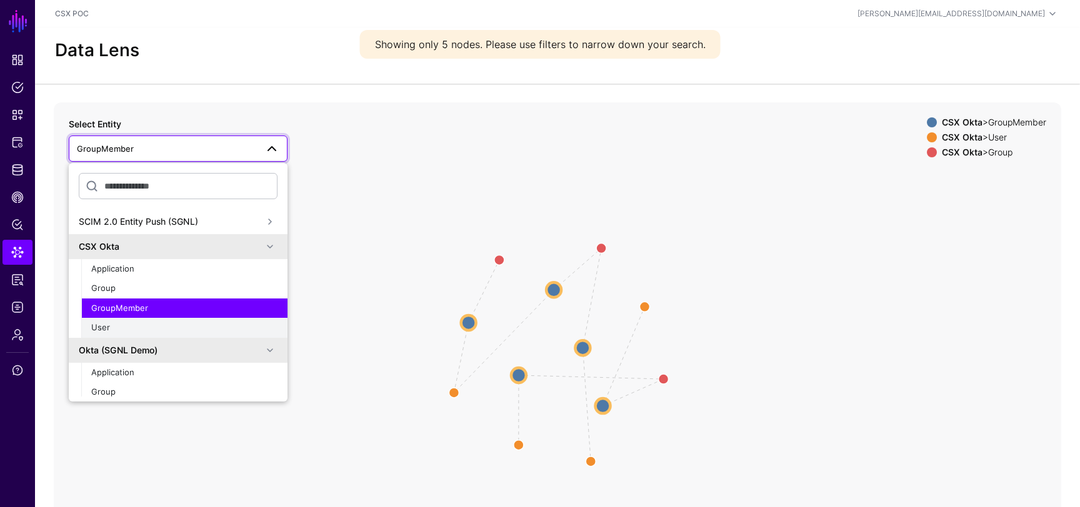
click at [182, 320] on button "User" at bounding box center [184, 328] width 206 height 20
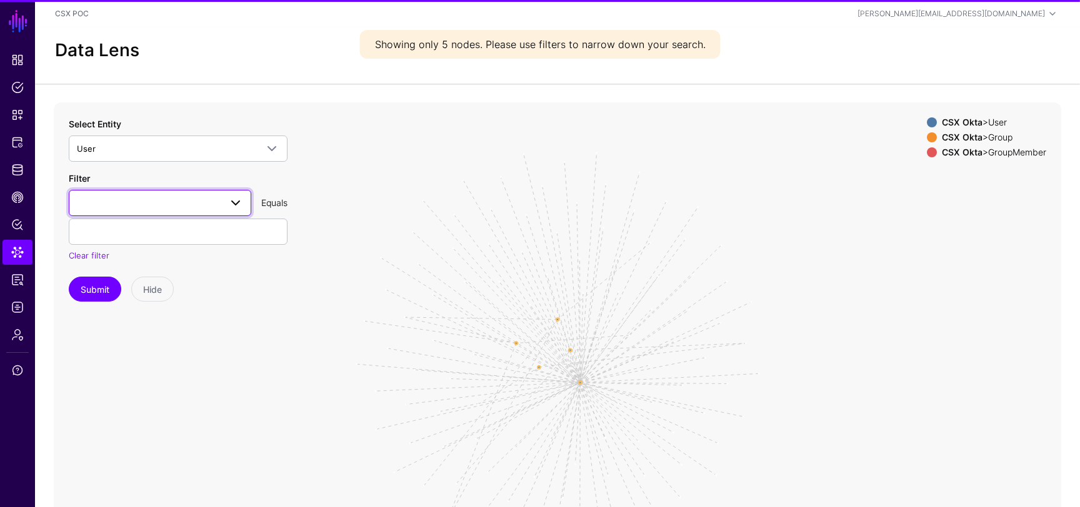
click at [168, 205] on span at bounding box center [160, 203] width 166 height 15
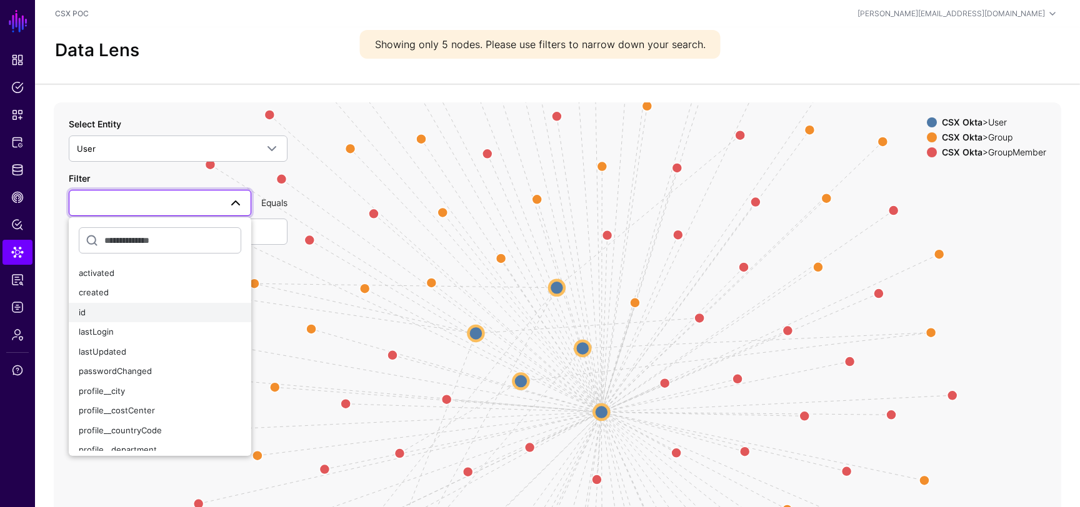
click at [132, 319] on button "id" at bounding box center [160, 313] width 182 height 20
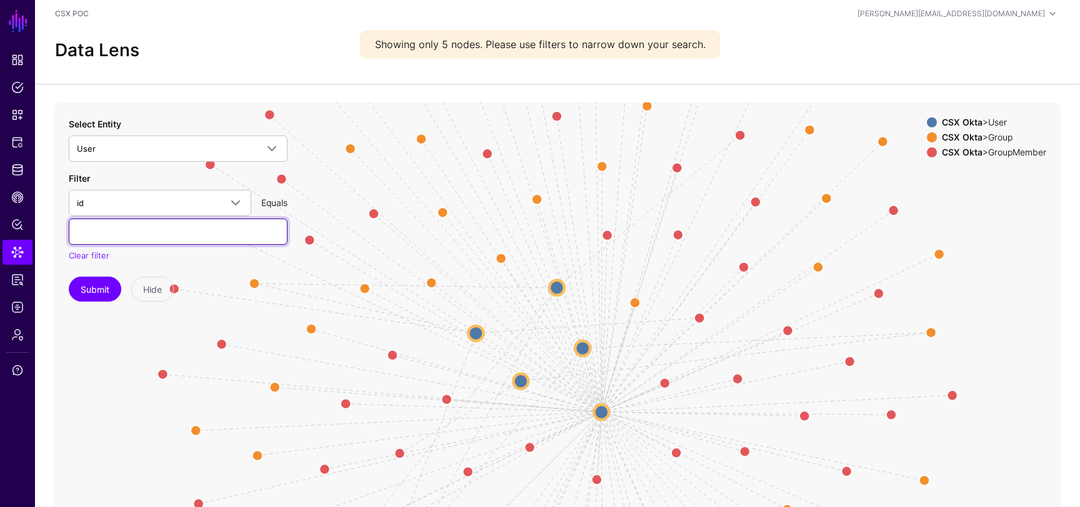
click at [157, 238] on input "text" at bounding box center [178, 232] width 219 height 26
type input "**********"
click at [104, 299] on button "Submit" at bounding box center [95, 289] width 52 height 25
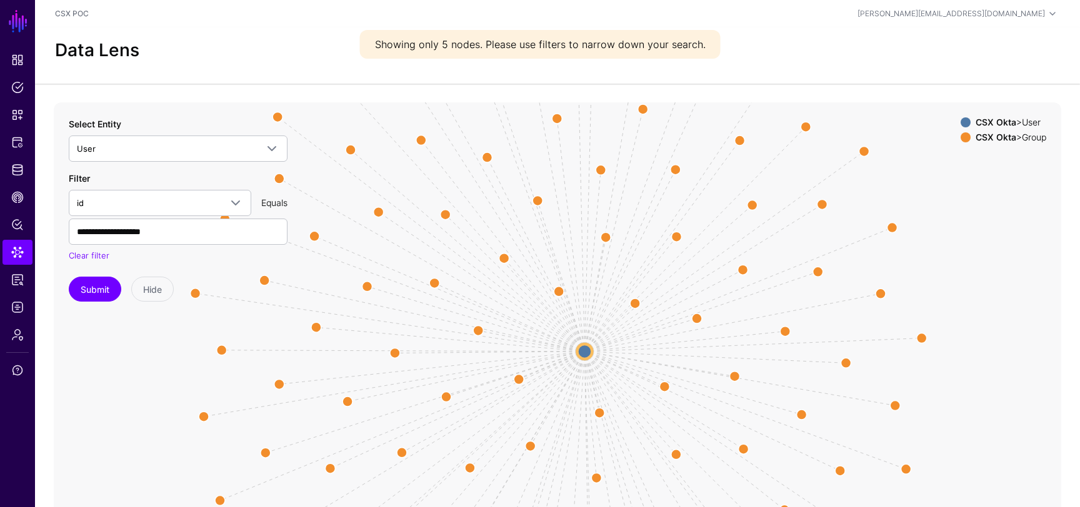
click at [584, 353] on circle at bounding box center [584, 351] width 15 height 15
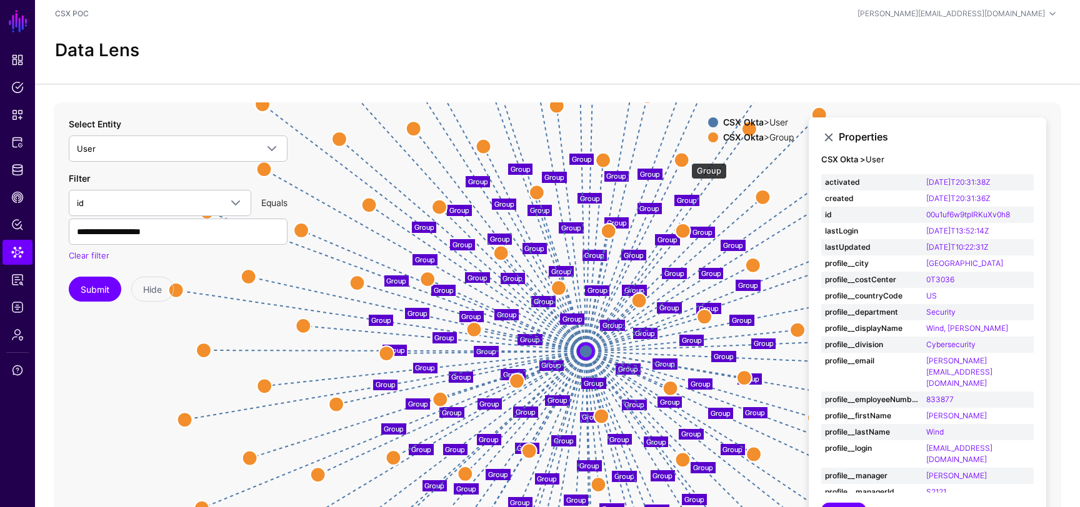
click at [683, 156] on circle at bounding box center [681, 159] width 15 height 15
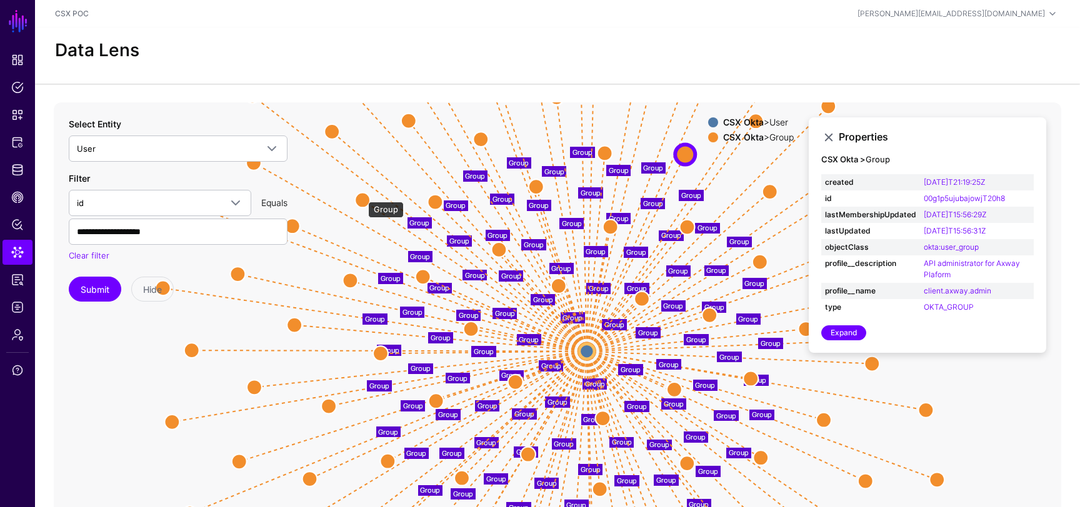
click at [362, 196] on circle at bounding box center [362, 199] width 15 height 15
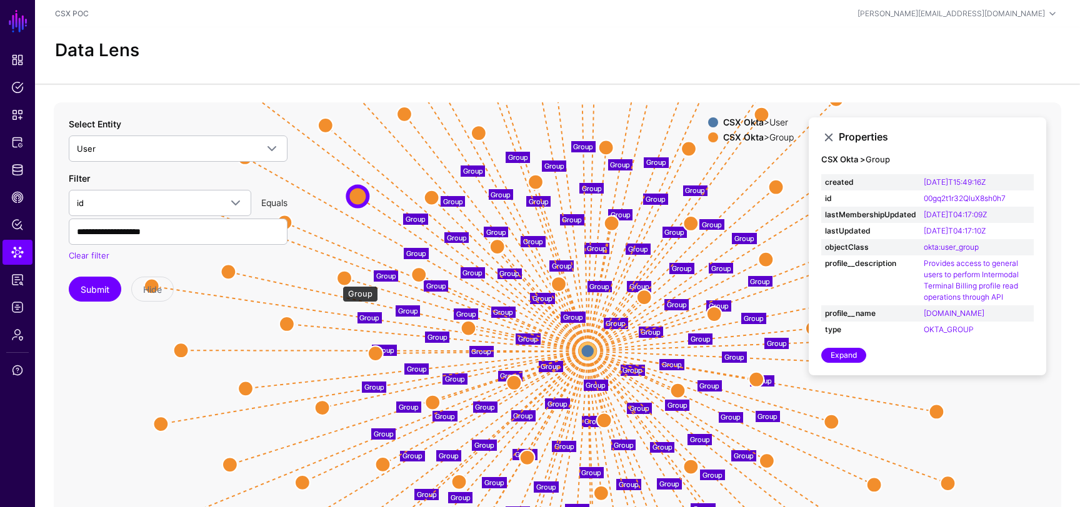
click at [340, 278] on circle at bounding box center [344, 278] width 15 height 15
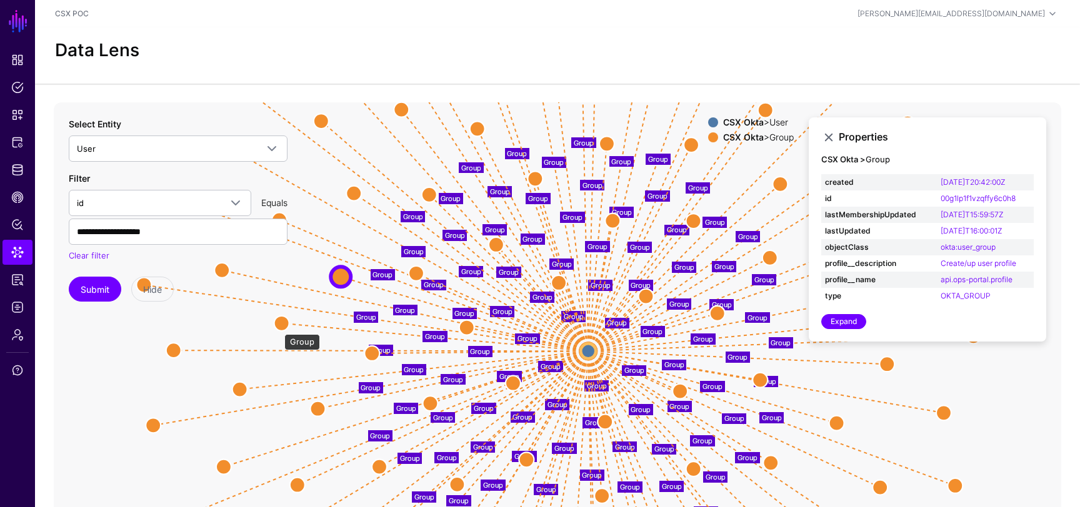
click at [277, 328] on circle at bounding box center [281, 323] width 15 height 15
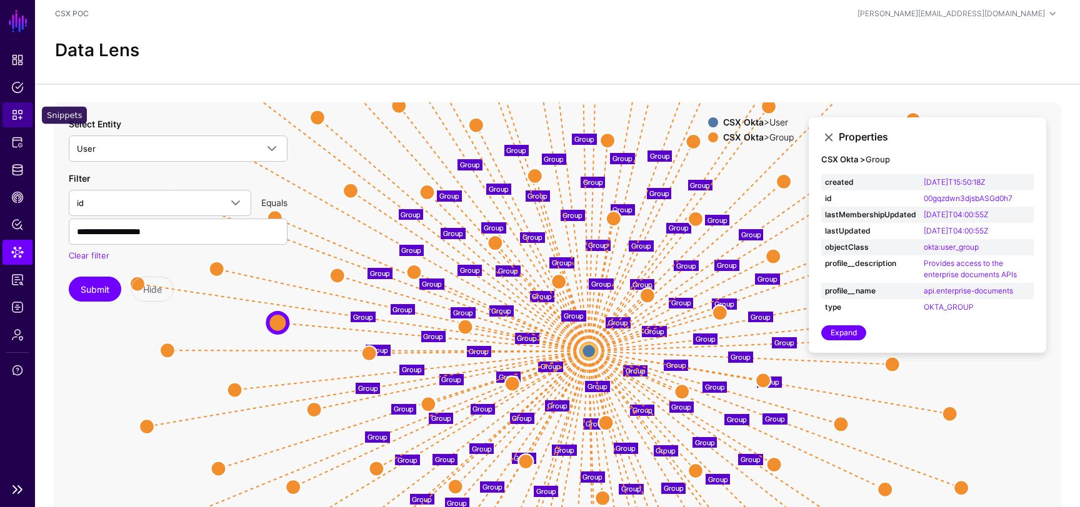
click at [14, 112] on span "Snippets" at bounding box center [17, 115] width 12 height 12
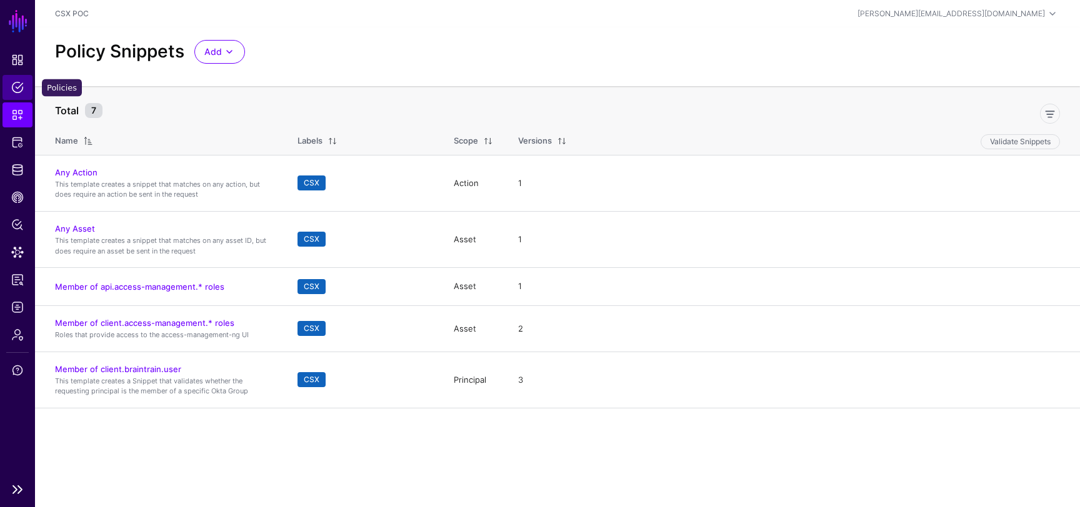
click at [14, 84] on span "Policies" at bounding box center [17, 87] width 12 height 12
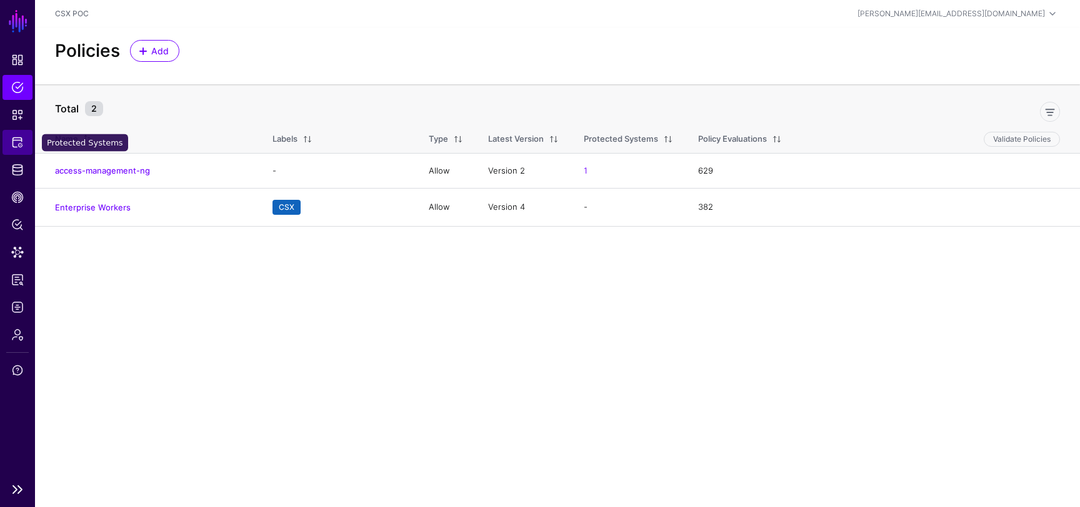
click at [17, 139] on span "Protected Systems" at bounding box center [17, 142] width 12 height 12
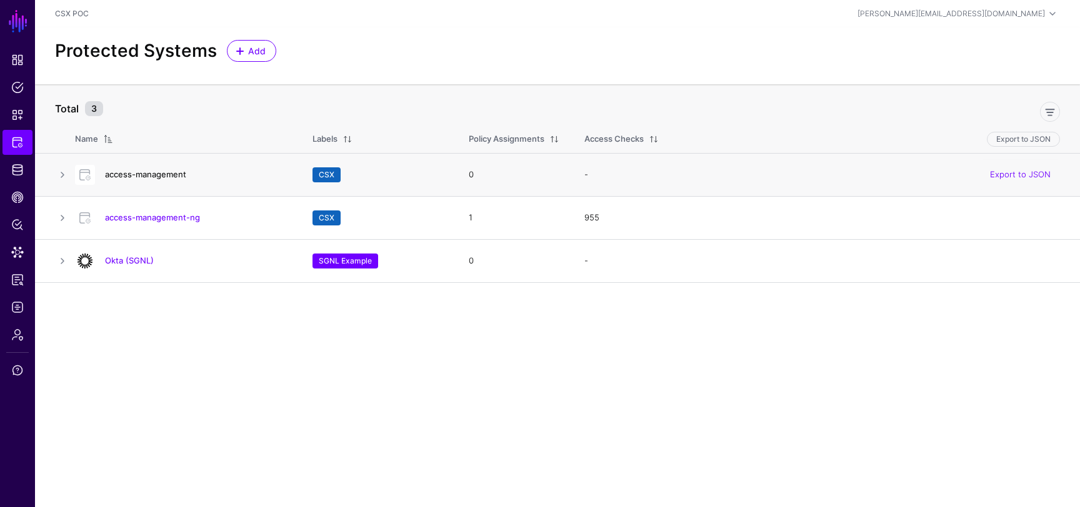
click at [166, 174] on link "access-management" at bounding box center [145, 174] width 81 height 10
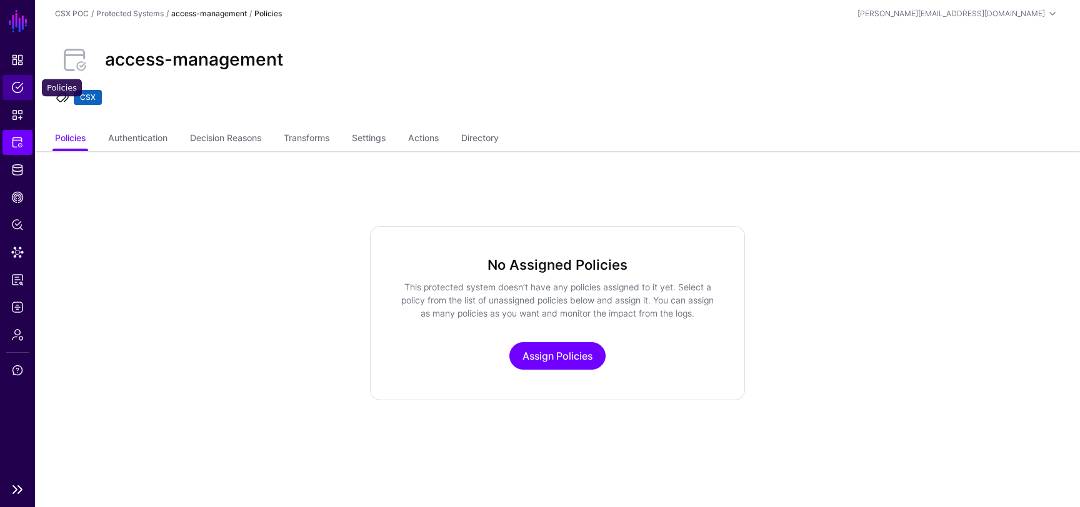
click at [17, 84] on span "Policies" at bounding box center [17, 87] width 12 height 12
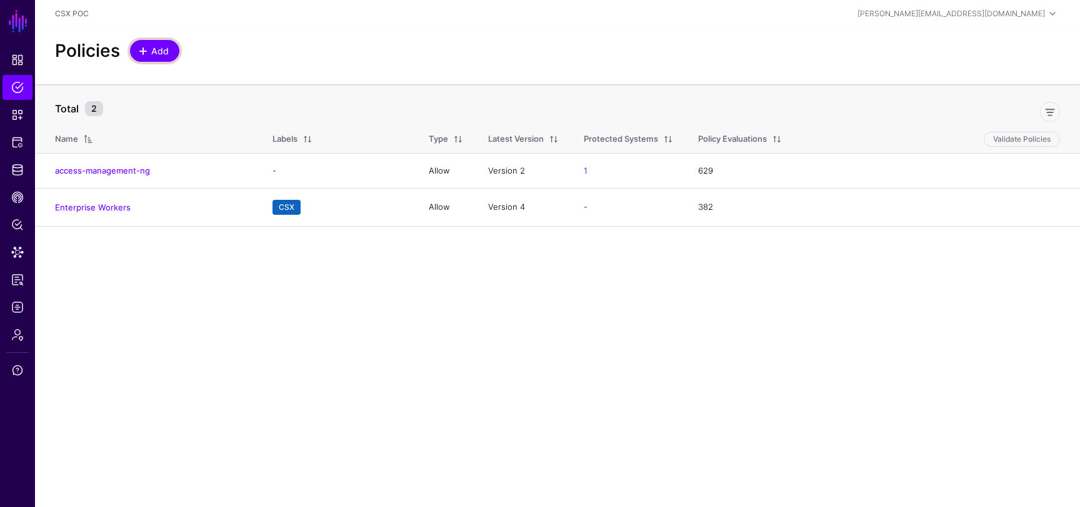
click at [149, 52] on span at bounding box center [144, 51] width 11 height 10
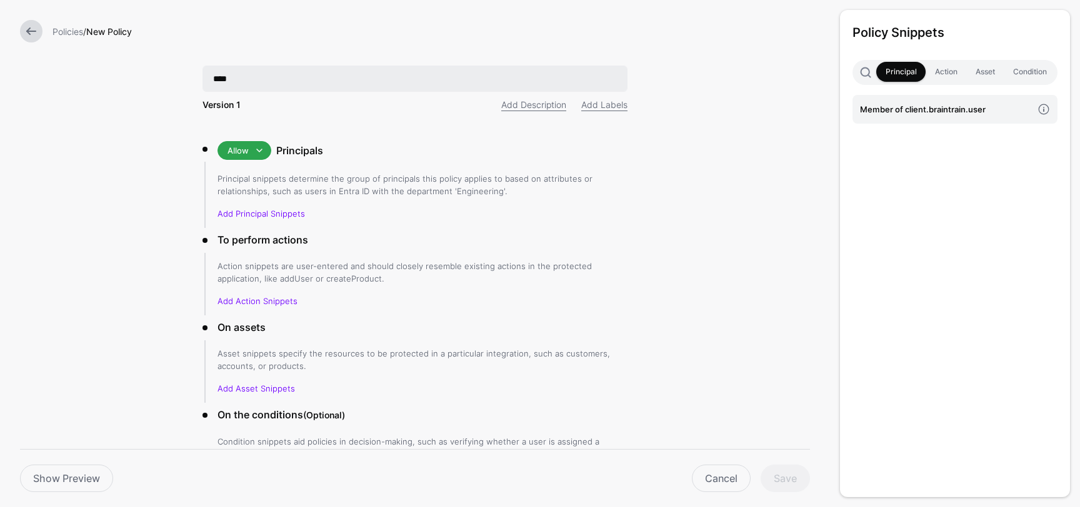
type input "**********"
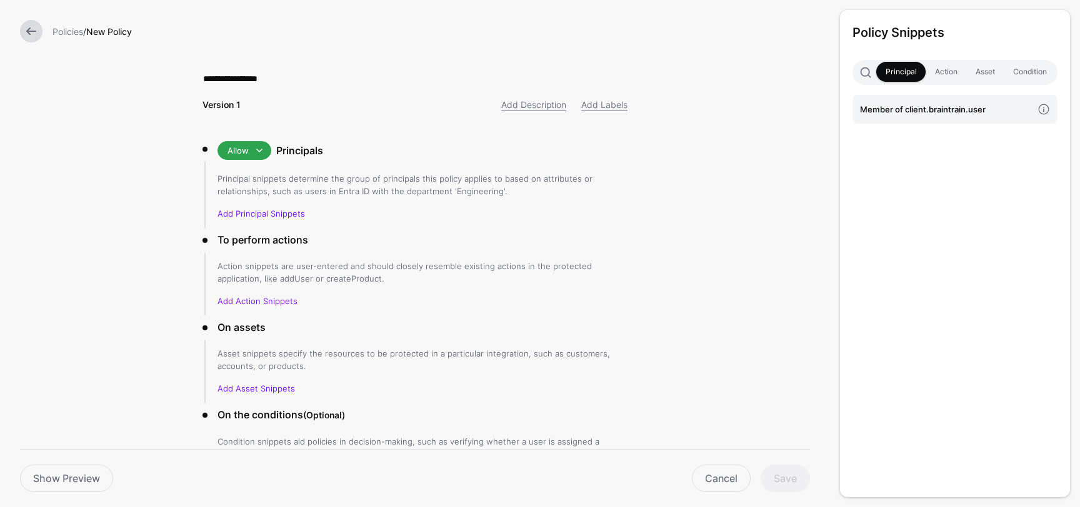
click at [146, 194] on form "**********" at bounding box center [415, 299] width 830 height 599
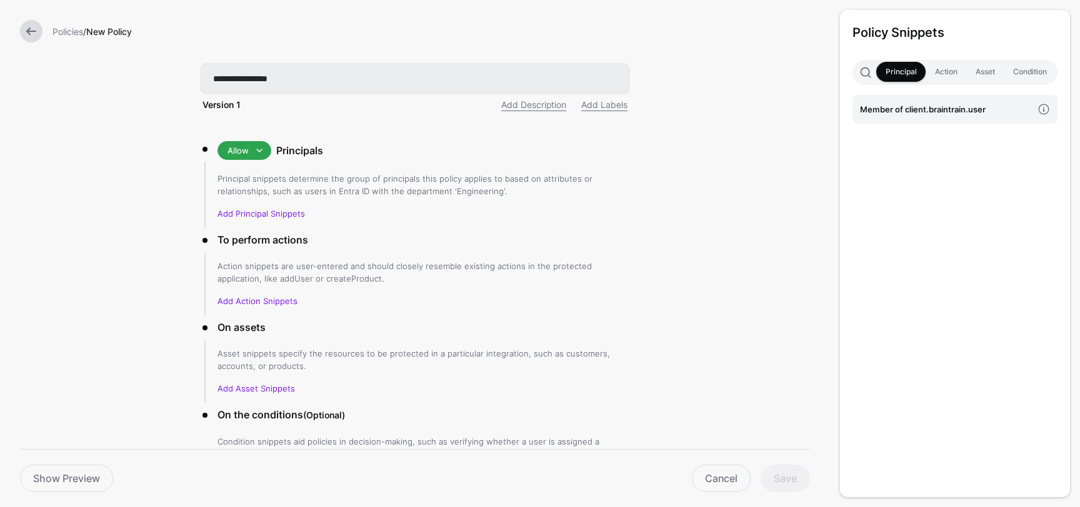
click at [323, 81] on input "**********" at bounding box center [414, 79] width 425 height 26
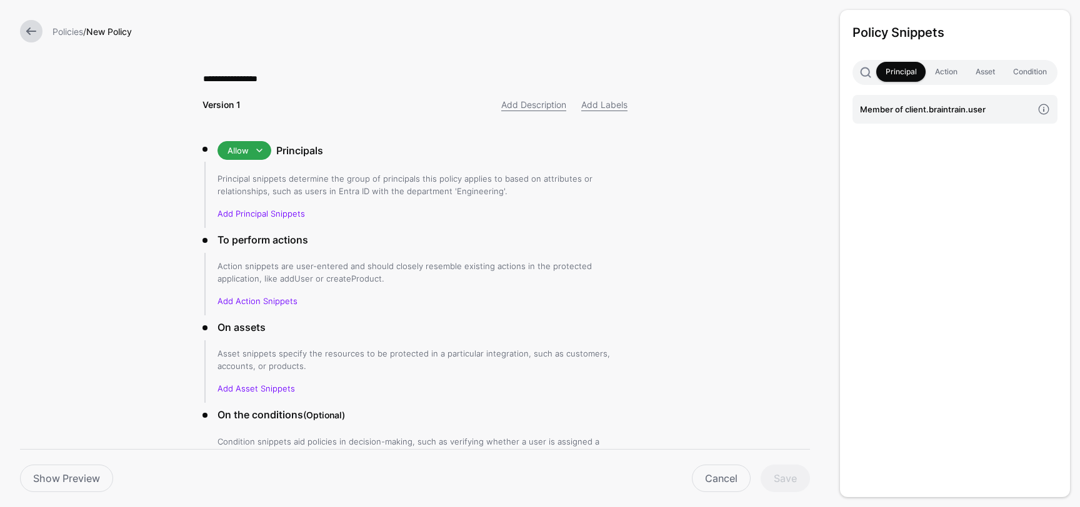
click at [135, 205] on form "**********" at bounding box center [415, 299] width 830 height 599
click at [260, 210] on link "Add Principal Snippets" at bounding box center [260, 214] width 87 height 10
click at [281, 211] on link "Add Principal Snippets" at bounding box center [260, 214] width 87 height 10
click at [942, 111] on h4 "Member of client.braintrain.user" at bounding box center [946, 109] width 172 height 14
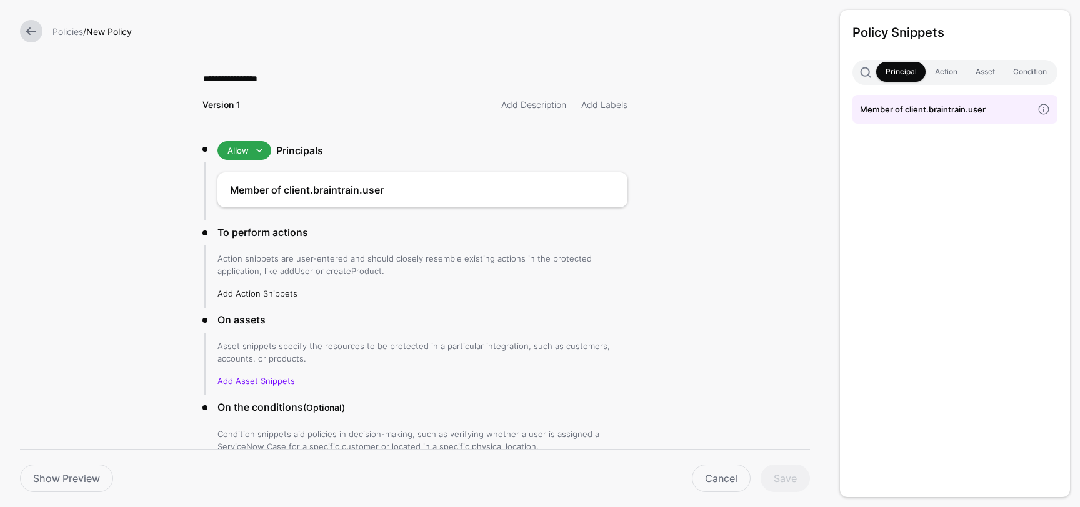
click at [268, 295] on link "Add Action Snippets" at bounding box center [257, 294] width 80 height 10
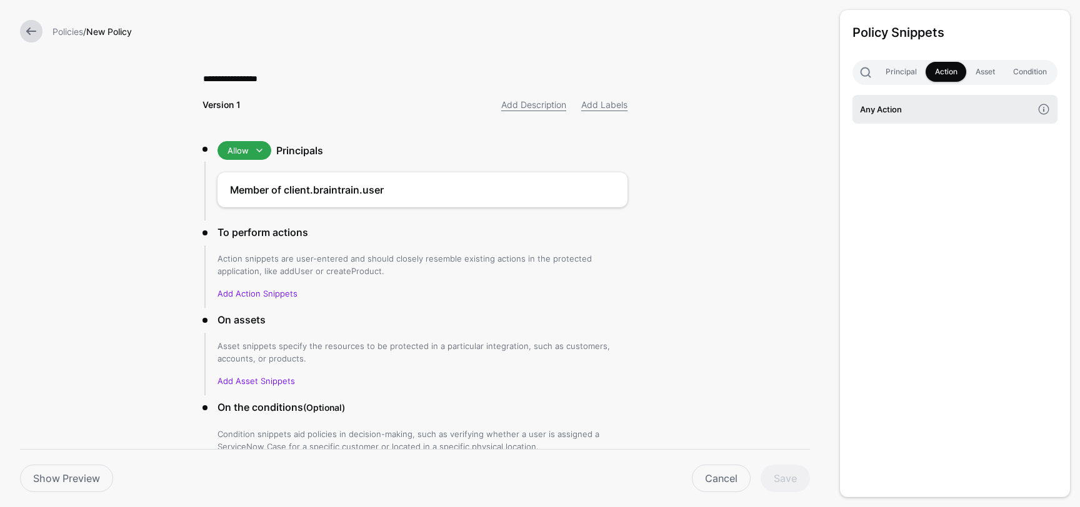
click at [888, 112] on h4 "Any Action" at bounding box center [946, 109] width 172 height 14
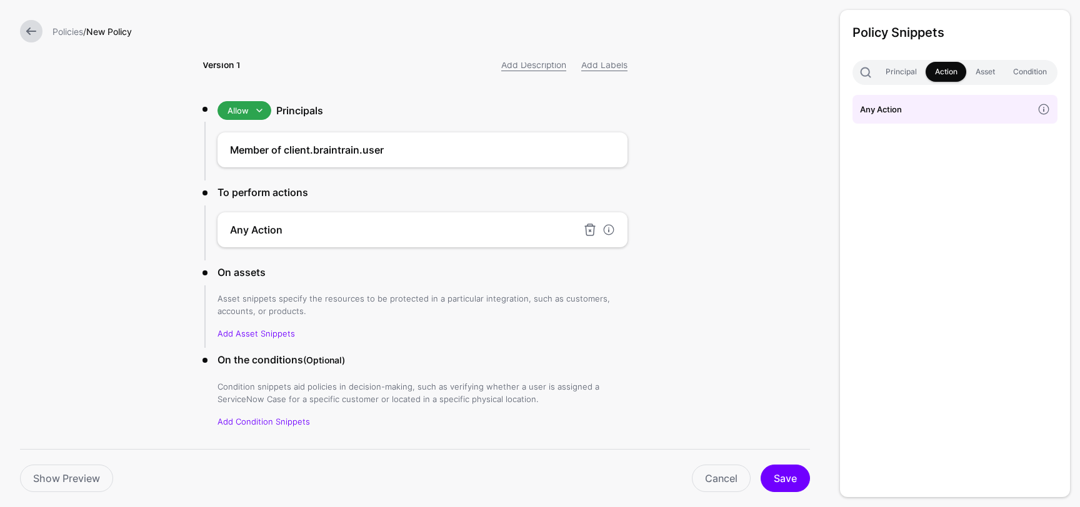
scroll to position [55, 0]
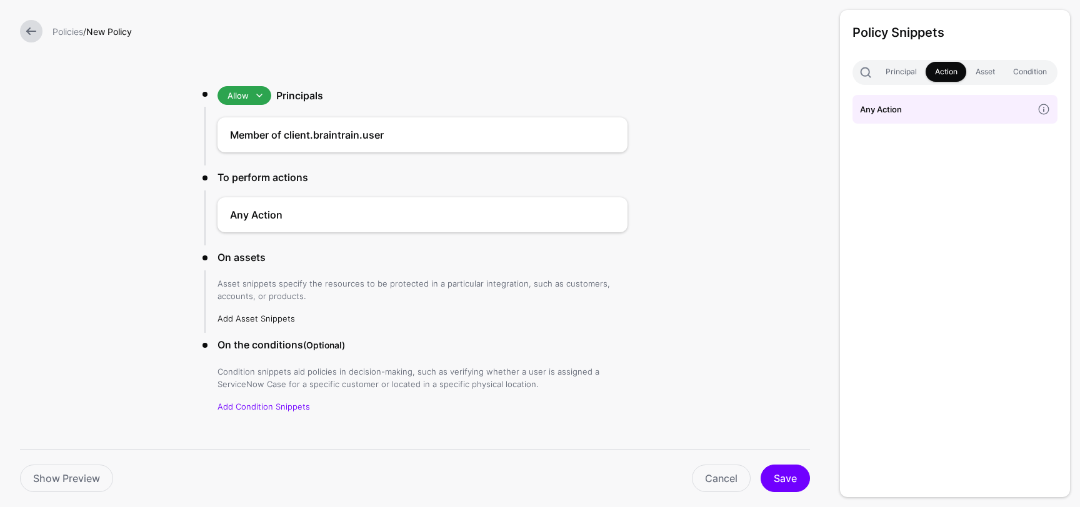
click at [256, 316] on link "Add Asset Snippets" at bounding box center [255, 319] width 77 height 10
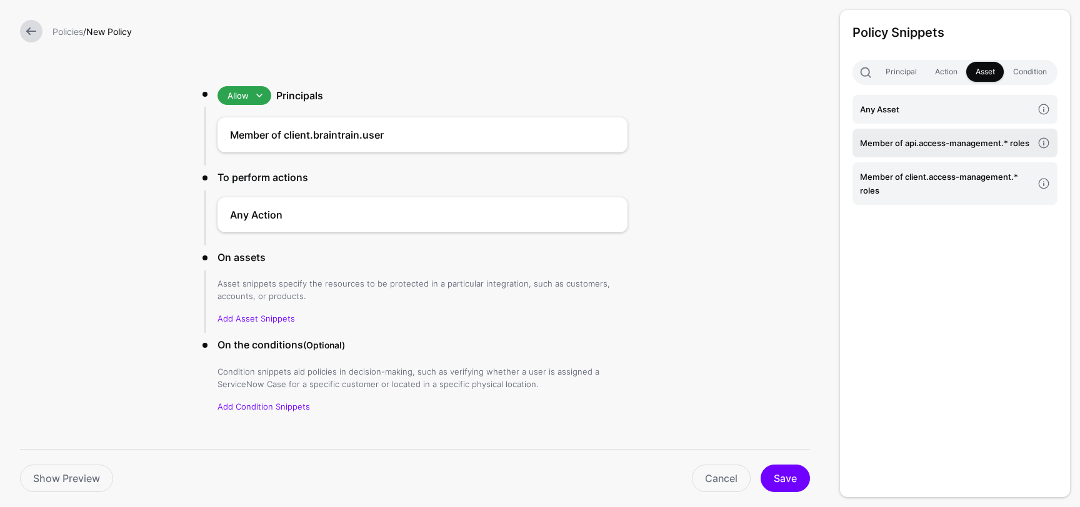
click at [908, 137] on h4 "Member of api.access-management.* roles" at bounding box center [946, 143] width 172 height 14
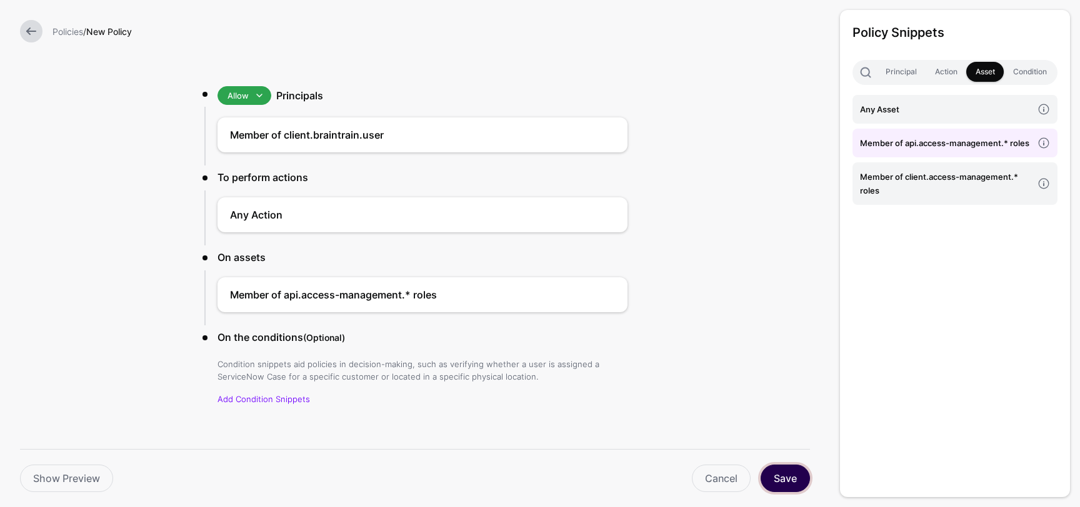
click at [783, 478] on button "Save" at bounding box center [784, 478] width 49 height 27
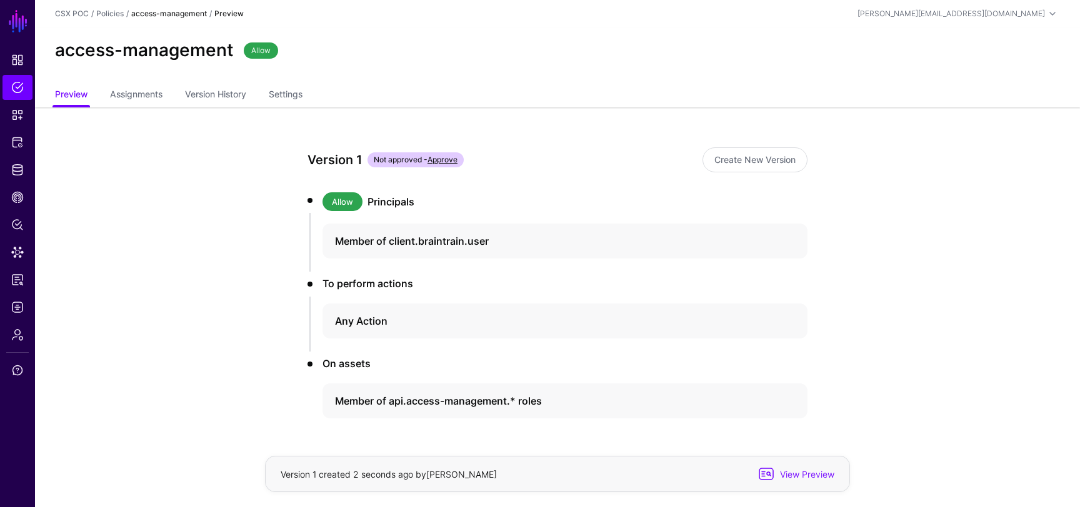
scroll to position [39, 0]
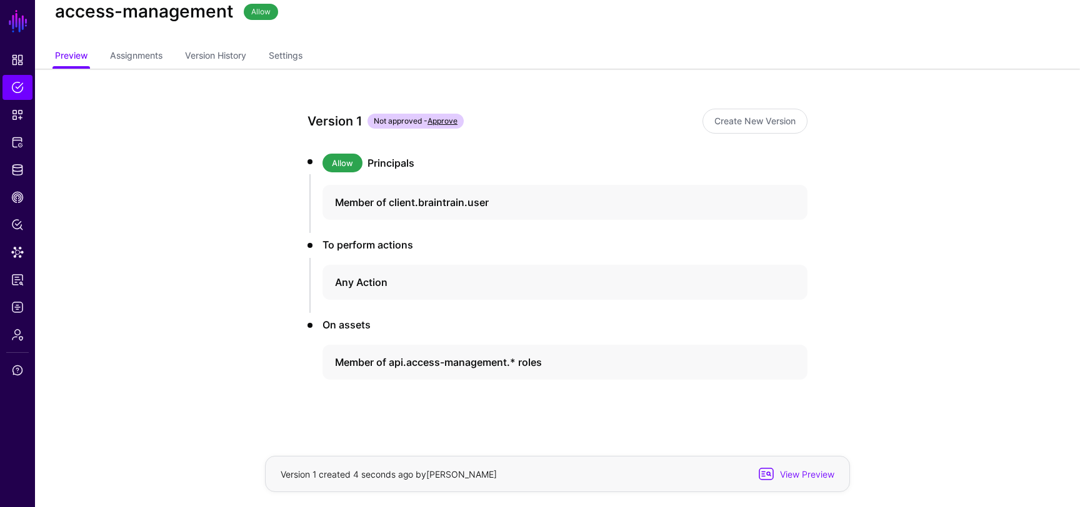
click at [451, 121] on link "Approve" at bounding box center [442, 120] width 30 height 9
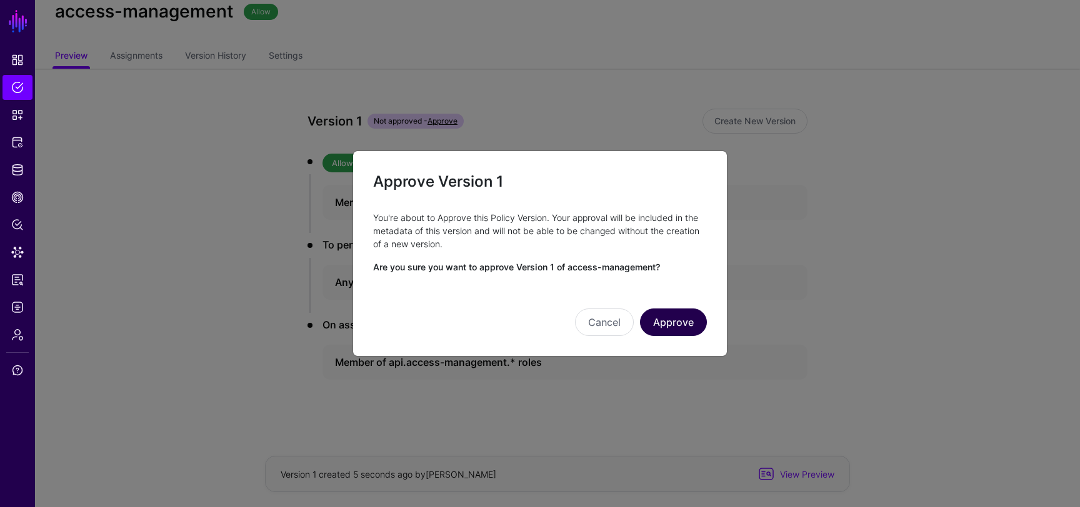
click at [674, 321] on button "Approve" at bounding box center [673, 322] width 67 height 27
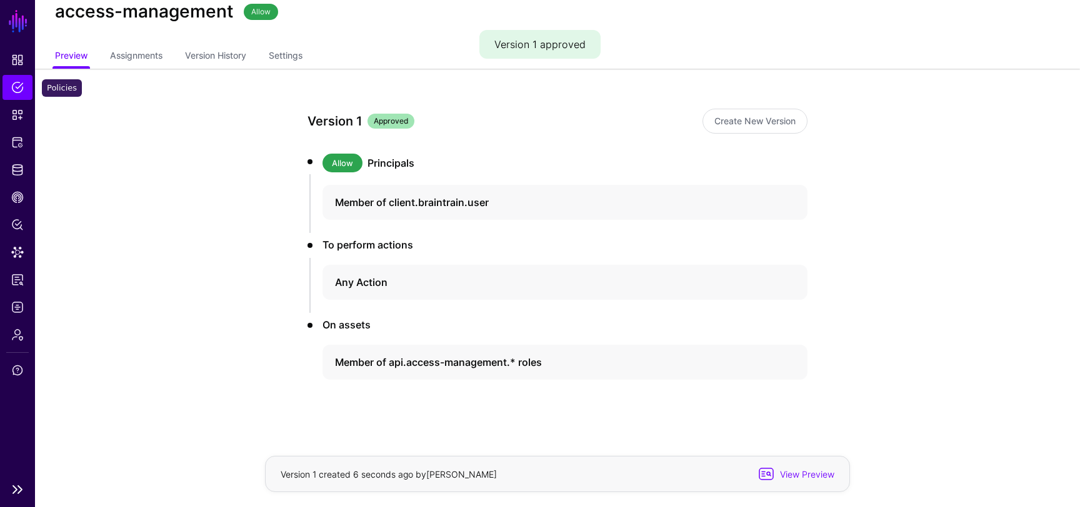
click at [9, 89] on link "Policies" at bounding box center [17, 87] width 30 height 25
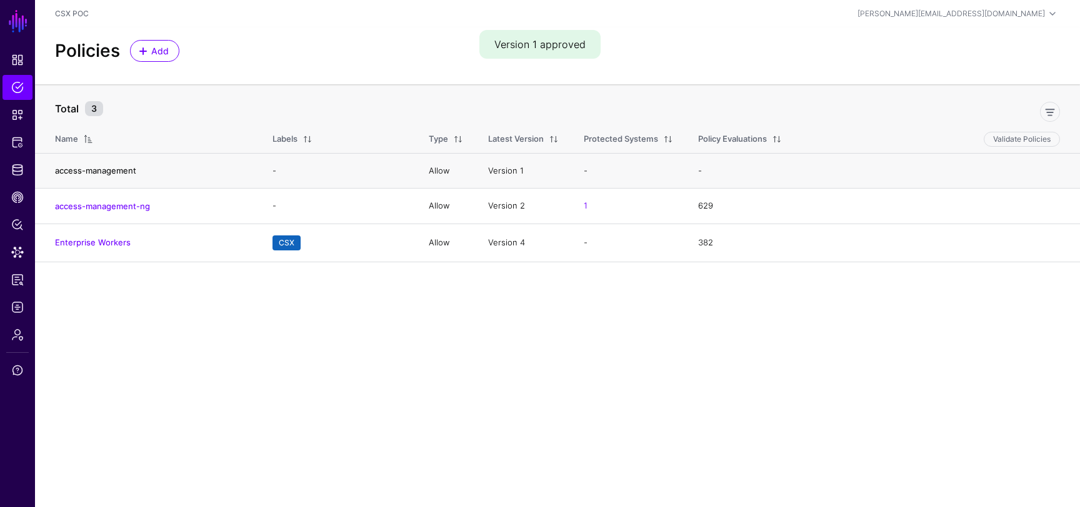
click at [117, 169] on link "access-management" at bounding box center [95, 171] width 81 height 10
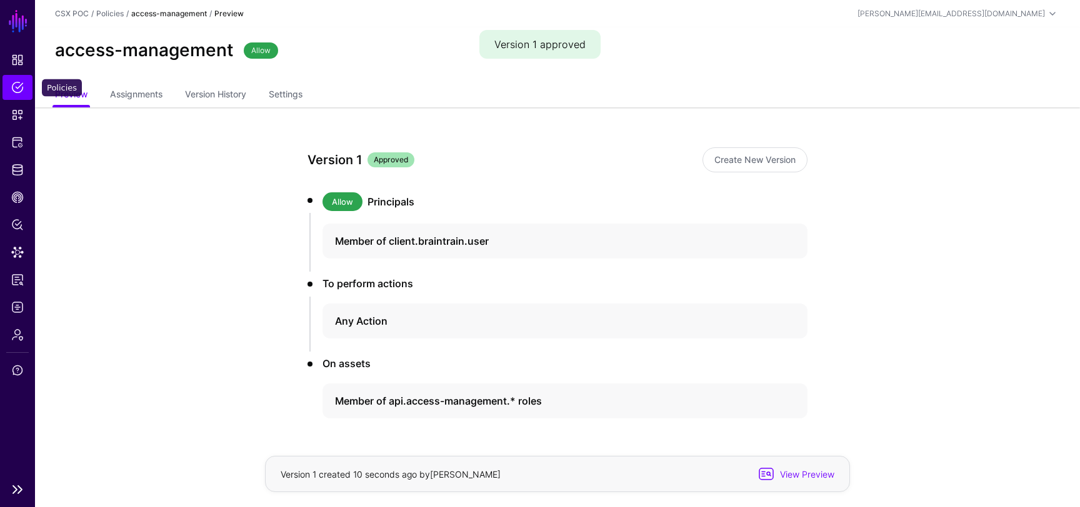
click at [21, 87] on span "Policies" at bounding box center [17, 87] width 12 height 12
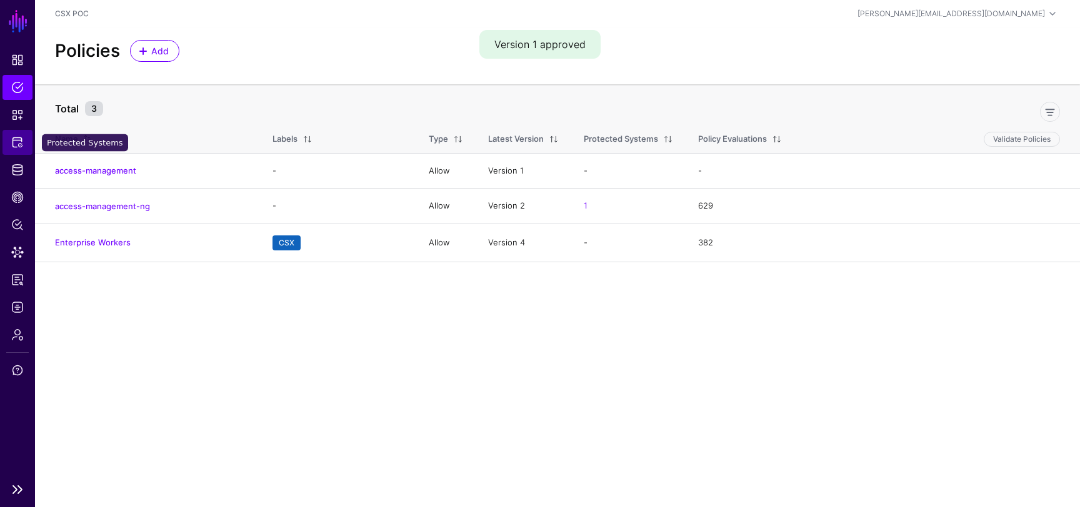
click at [16, 145] on span "Protected Systems" at bounding box center [17, 142] width 12 height 12
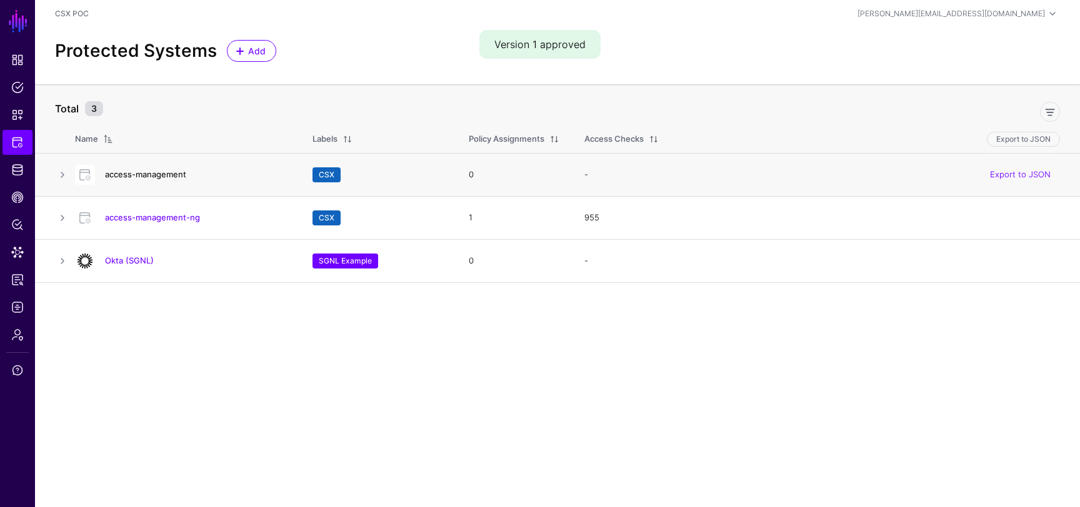
click at [157, 172] on link "access-management" at bounding box center [145, 174] width 81 height 10
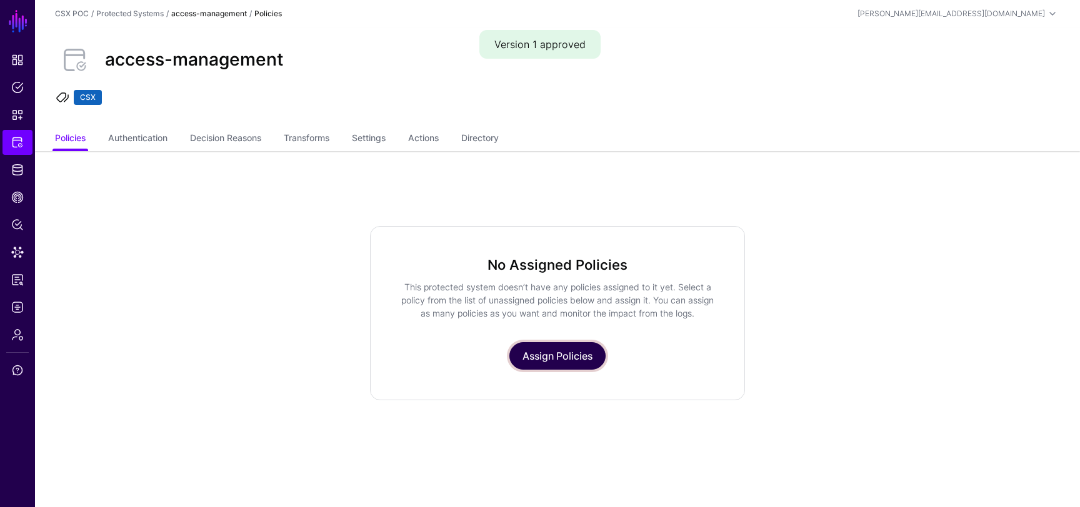
click at [537, 354] on link "Assign Policies" at bounding box center [557, 355] width 96 height 27
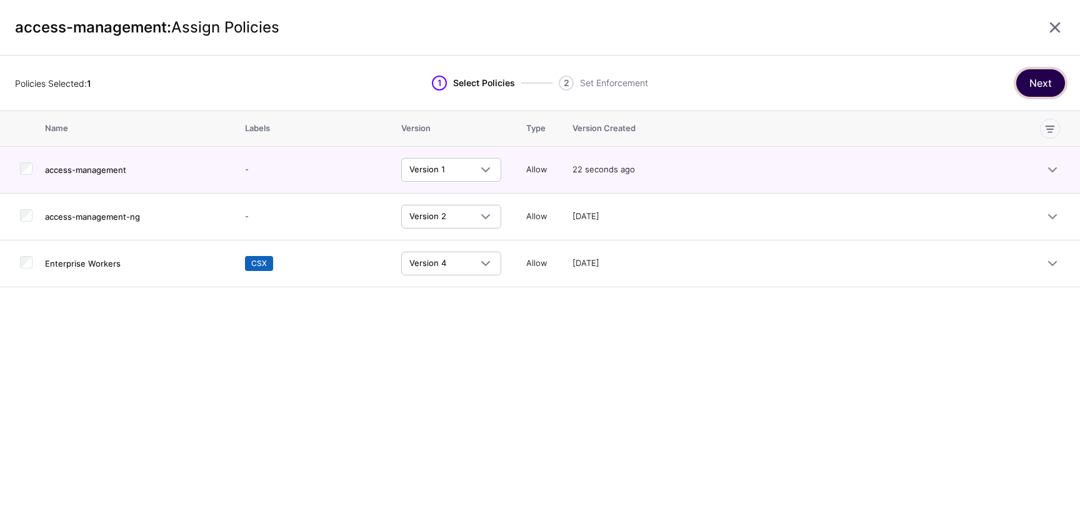
click at [1047, 75] on button "Next" at bounding box center [1040, 82] width 49 height 27
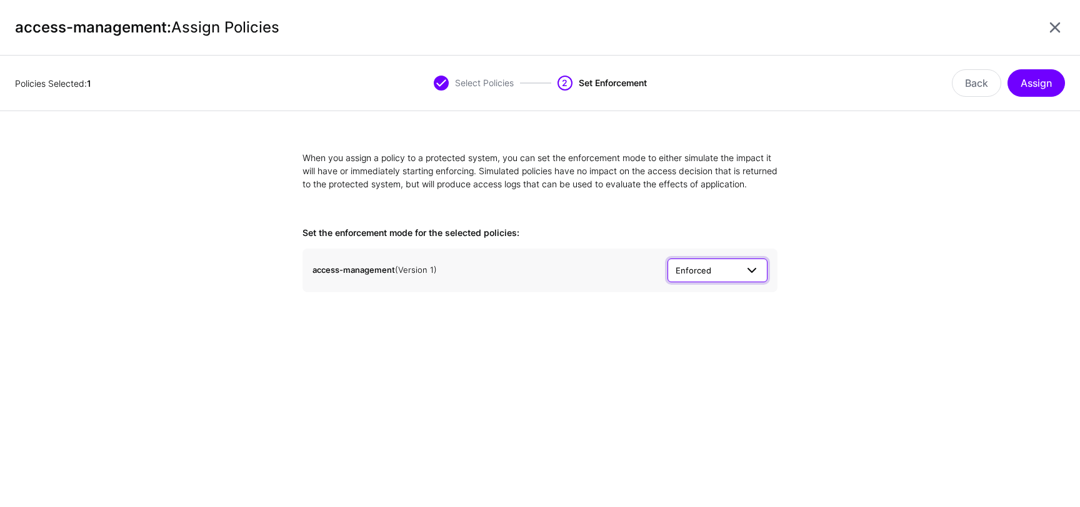
click at [745, 278] on span at bounding box center [751, 270] width 15 height 15
click at [868, 277] on form "When you assign a policy to a protected system, you can set the enforcement mod…" at bounding box center [540, 221] width 1080 height 141
click at [1047, 84] on button "Assign" at bounding box center [1035, 82] width 57 height 27
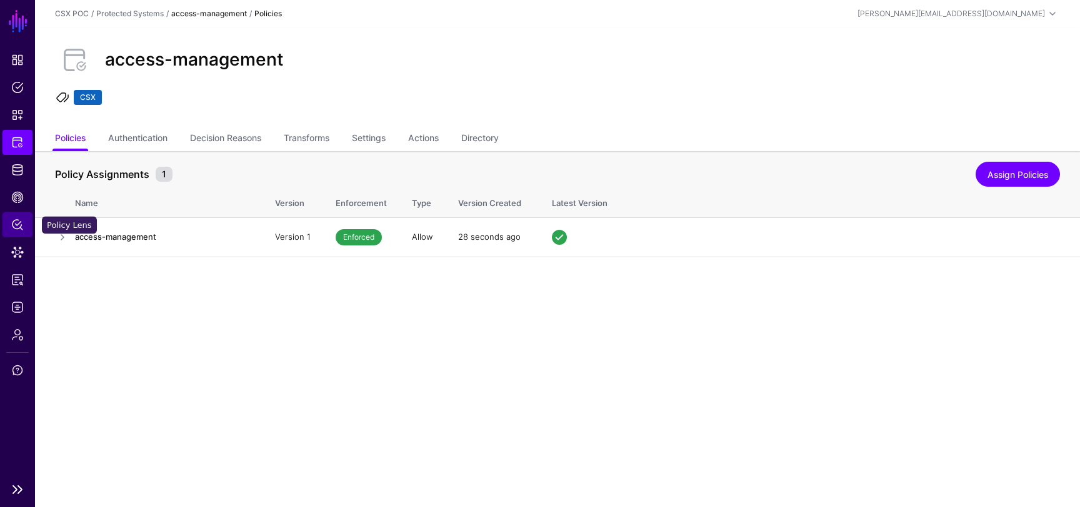
click at [15, 227] on span "Policy Lens" at bounding box center [17, 225] width 12 height 12
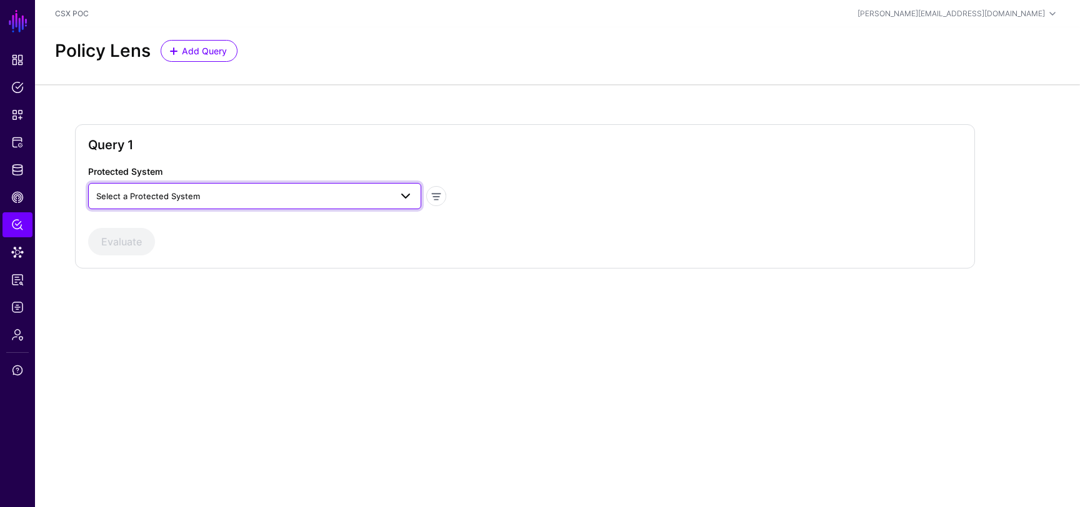
click at [325, 199] on span "Select a Protected System" at bounding box center [243, 196] width 294 height 14
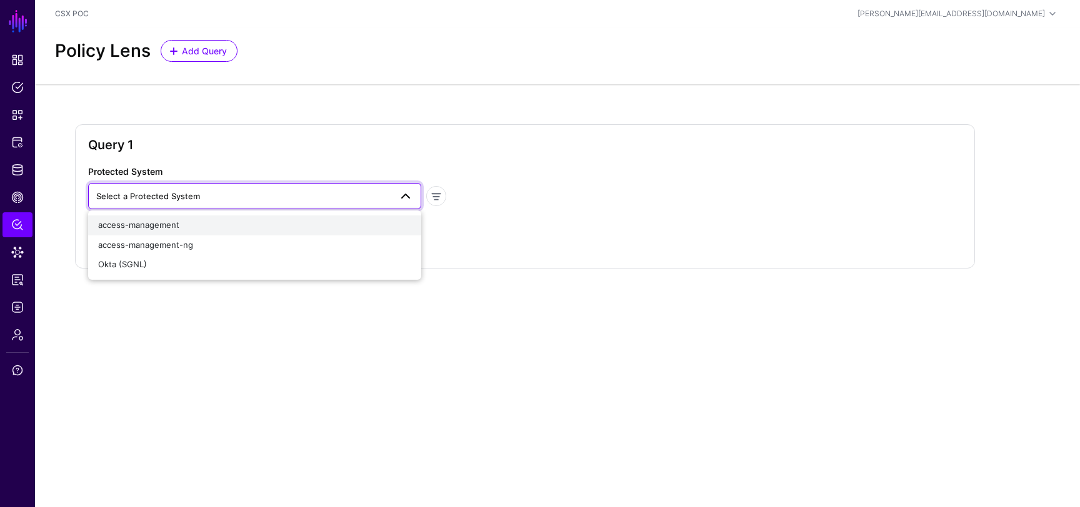
click at [298, 227] on div "access-management" at bounding box center [254, 225] width 313 height 12
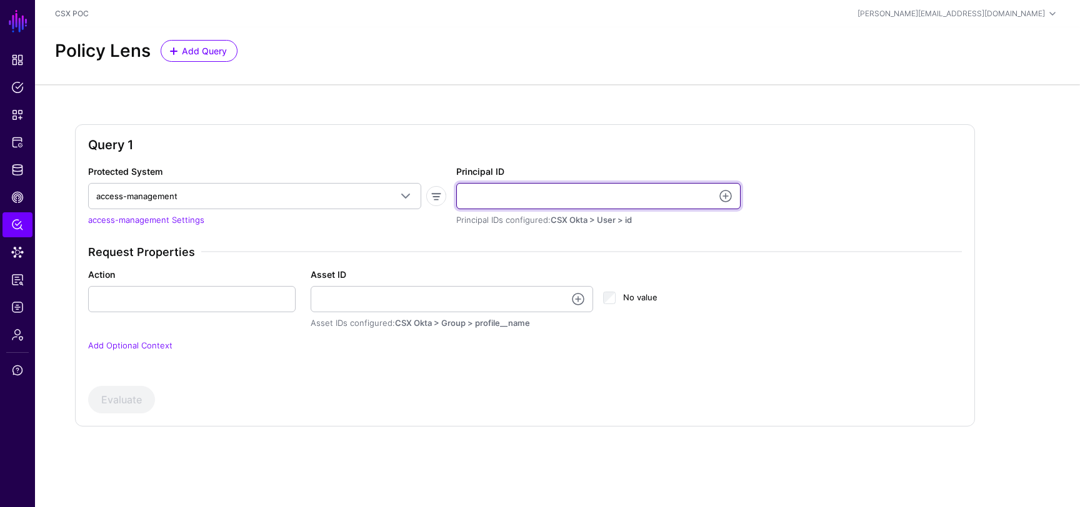
click at [532, 199] on input "Principal ID" at bounding box center [598, 196] width 284 height 26
type input "**********"
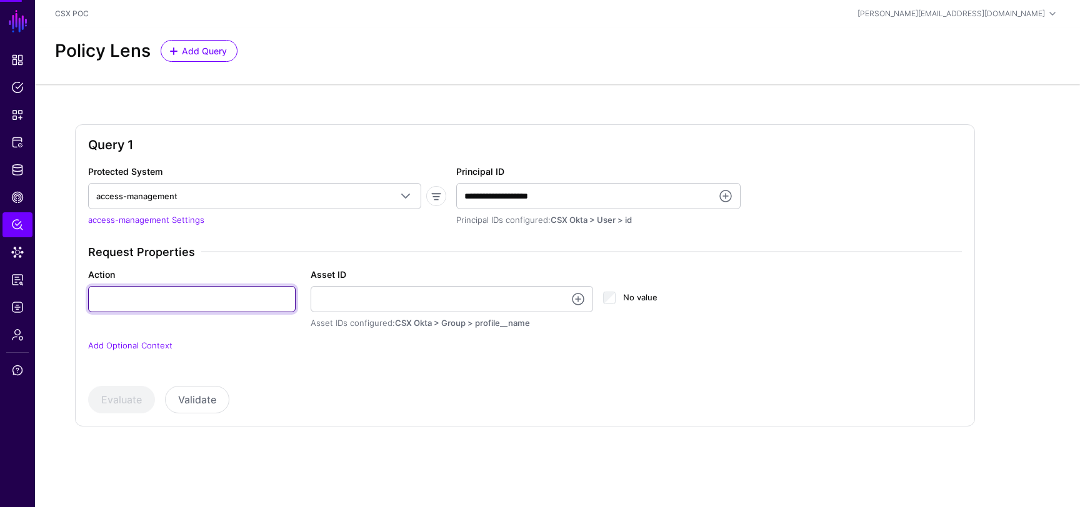
click at [209, 301] on input "Action" at bounding box center [191, 299] width 207 height 26
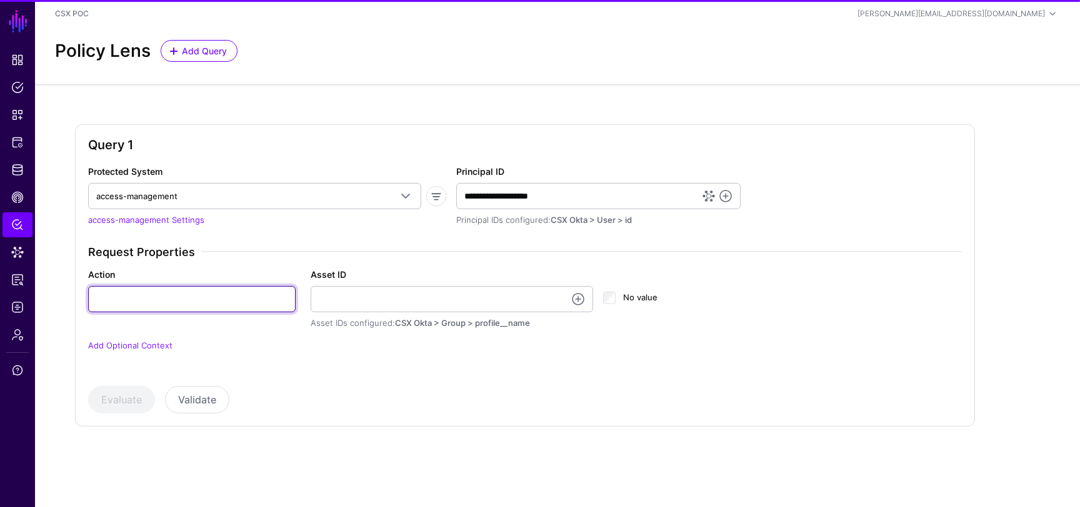
type input "******"
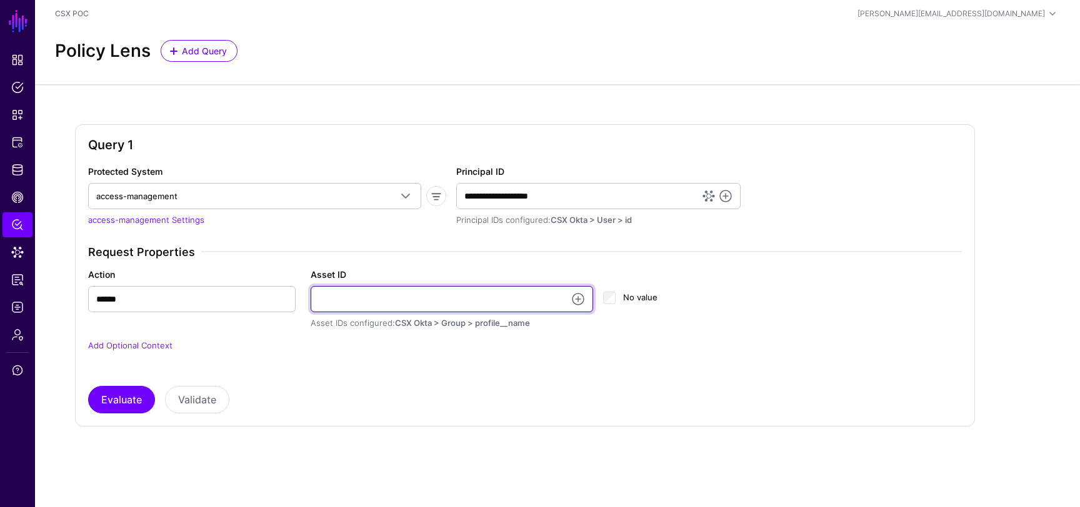
click at [379, 302] on input "Asset ID" at bounding box center [452, 299] width 283 height 26
click at [322, 302] on input "**********" at bounding box center [452, 299] width 283 height 26
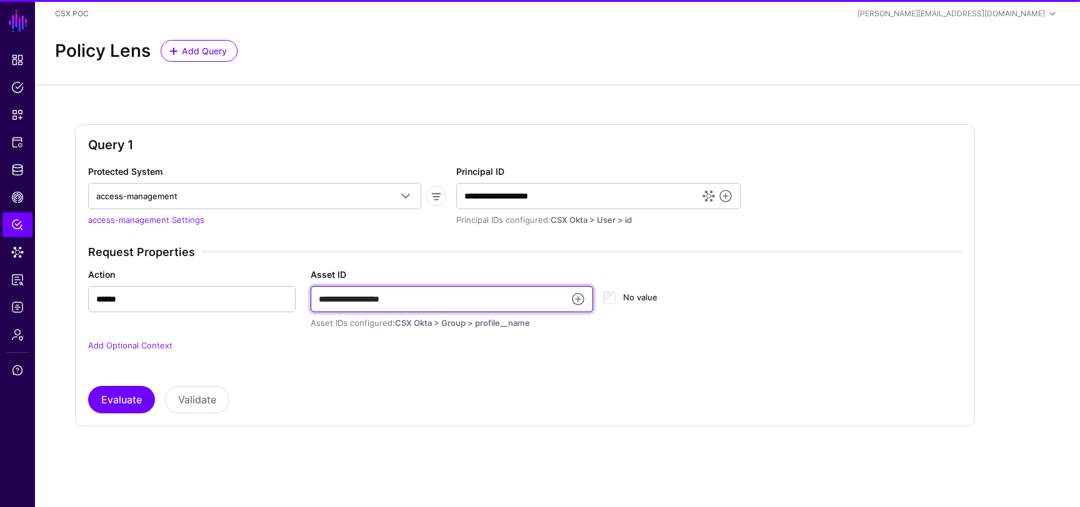
click at [414, 304] on input "**********" at bounding box center [452, 299] width 283 height 26
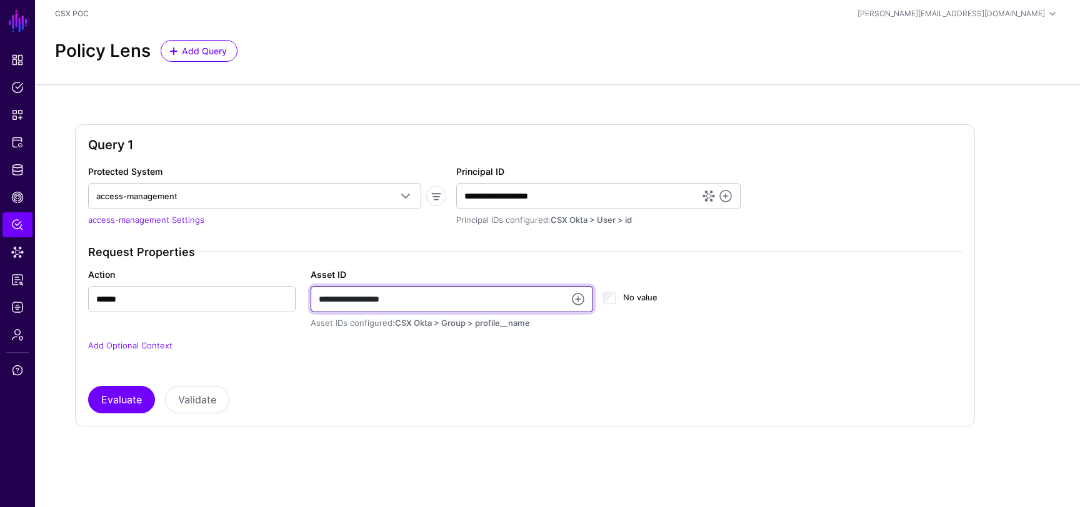
drag, startPoint x: 333, startPoint y: 301, endPoint x: 515, endPoint y: 307, distance: 182.5
click at [515, 307] on input "**********" at bounding box center [452, 299] width 283 height 26
type input "**********"
click at [470, 384] on div "**********" at bounding box center [524, 289] width 873 height 249
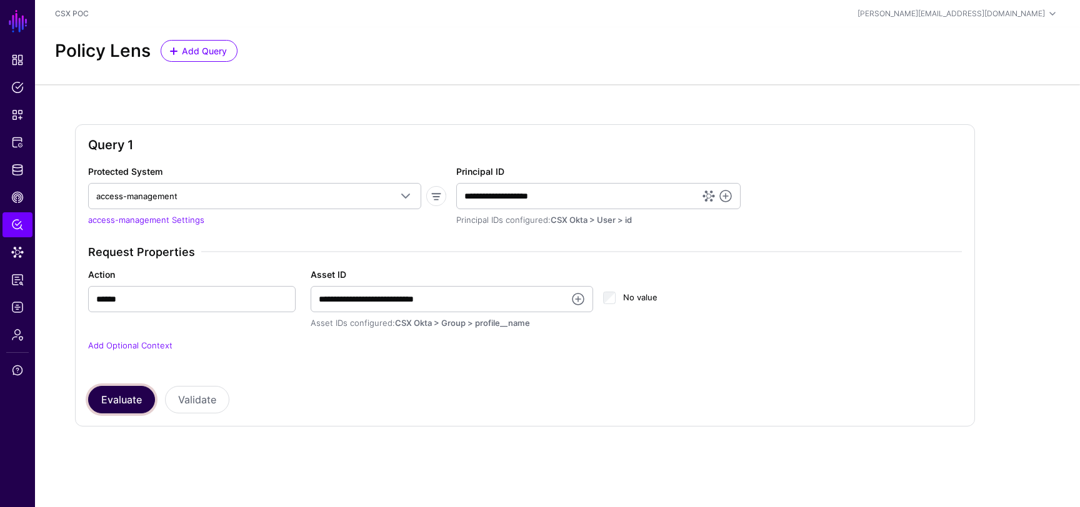
click at [133, 396] on button "Evaluate" at bounding box center [121, 399] width 67 height 27
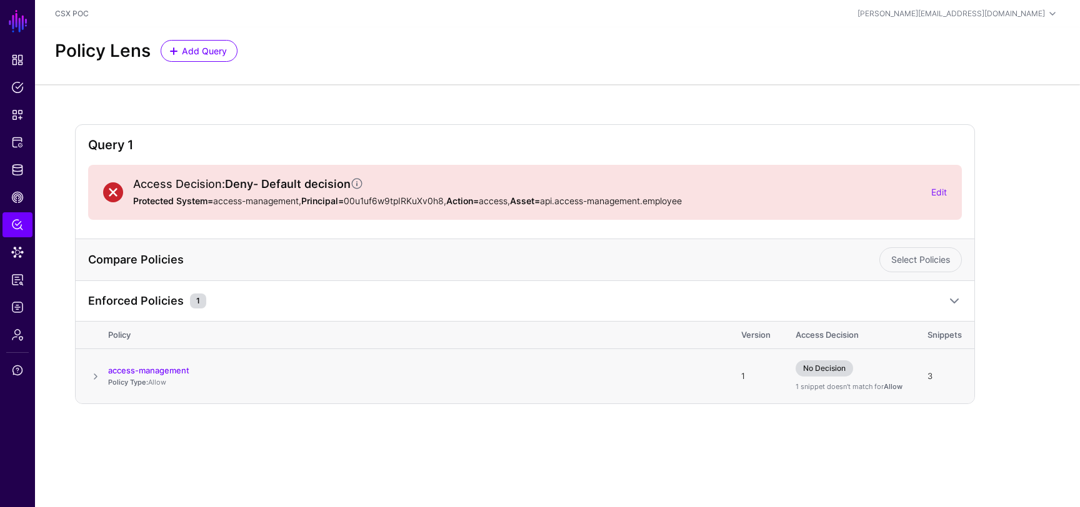
click at [97, 375] on span at bounding box center [95, 376] width 15 height 15
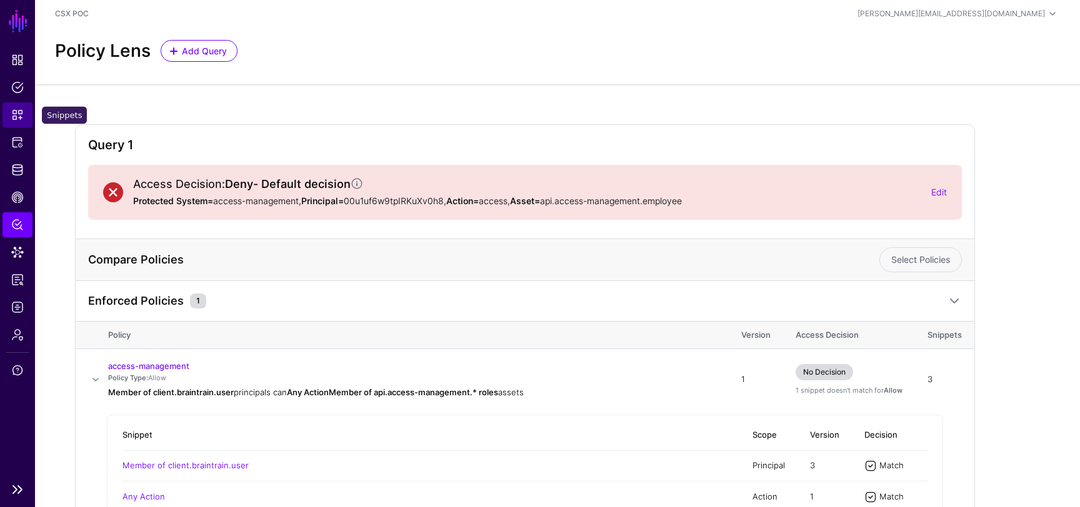
click at [11, 114] on span "Snippets" at bounding box center [17, 115] width 12 height 12
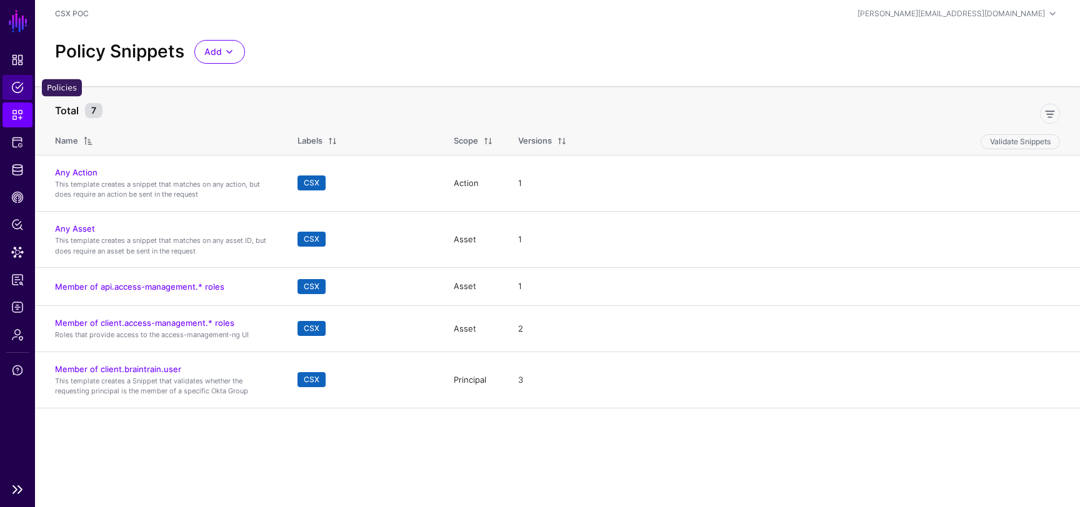
click at [17, 86] on span "Policies" at bounding box center [17, 87] width 12 height 12
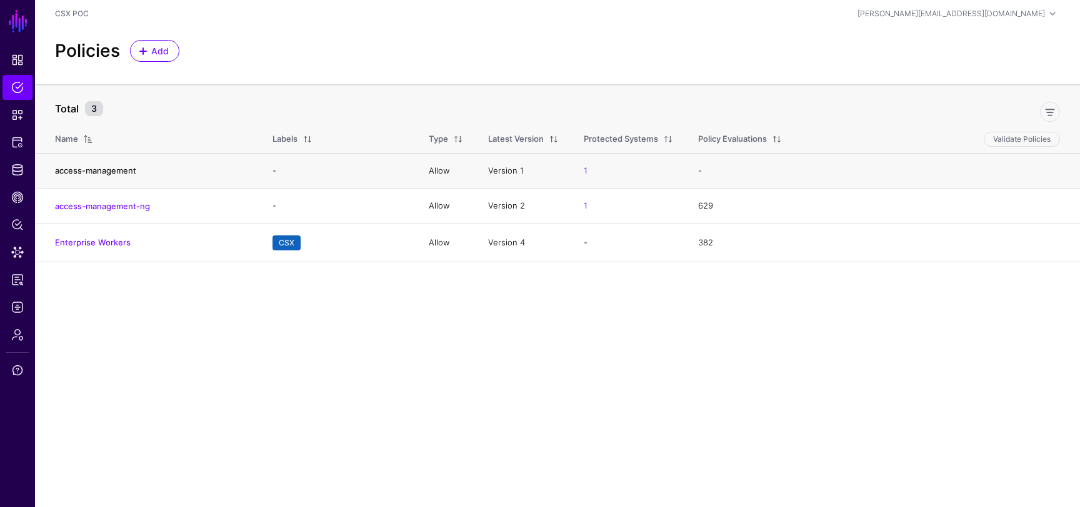
click at [113, 171] on link "access-management" at bounding box center [95, 171] width 81 height 10
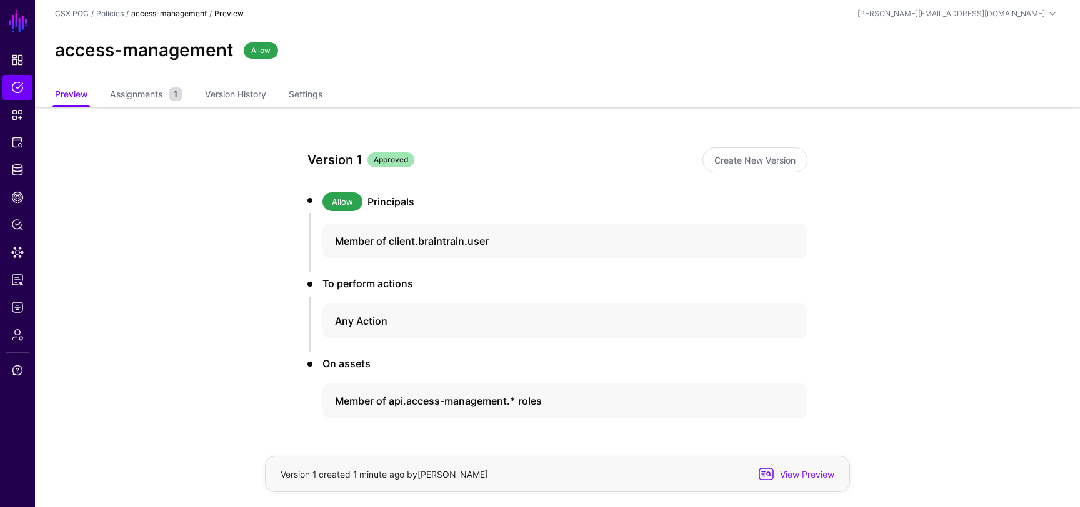
scroll to position [39, 0]
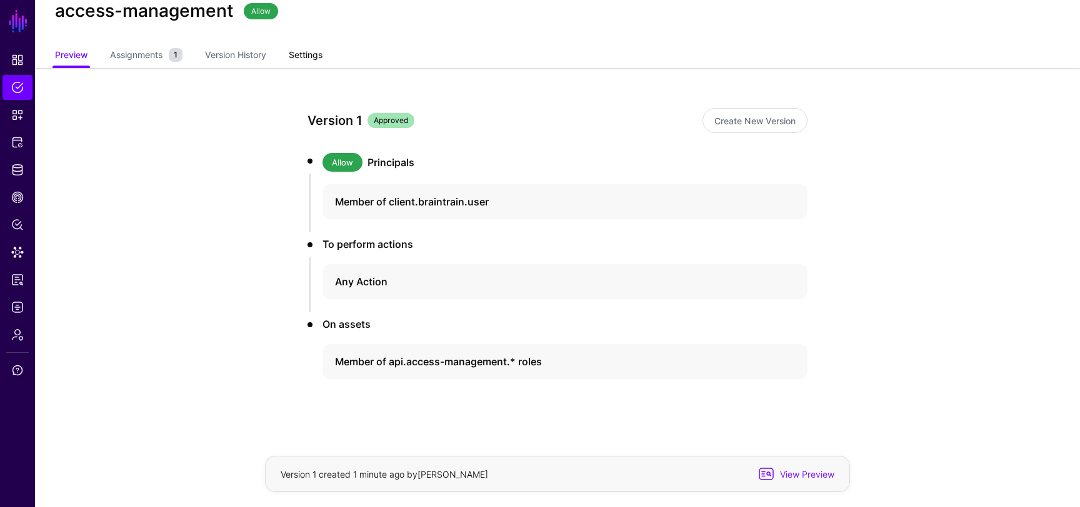
click at [317, 59] on link "Settings" at bounding box center [306, 56] width 34 height 24
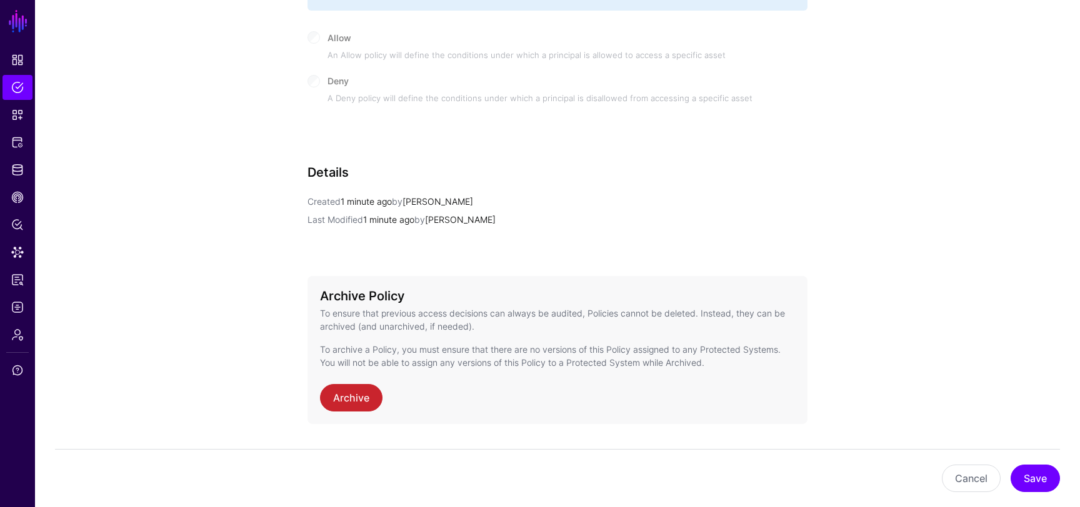
scroll to position [746, 0]
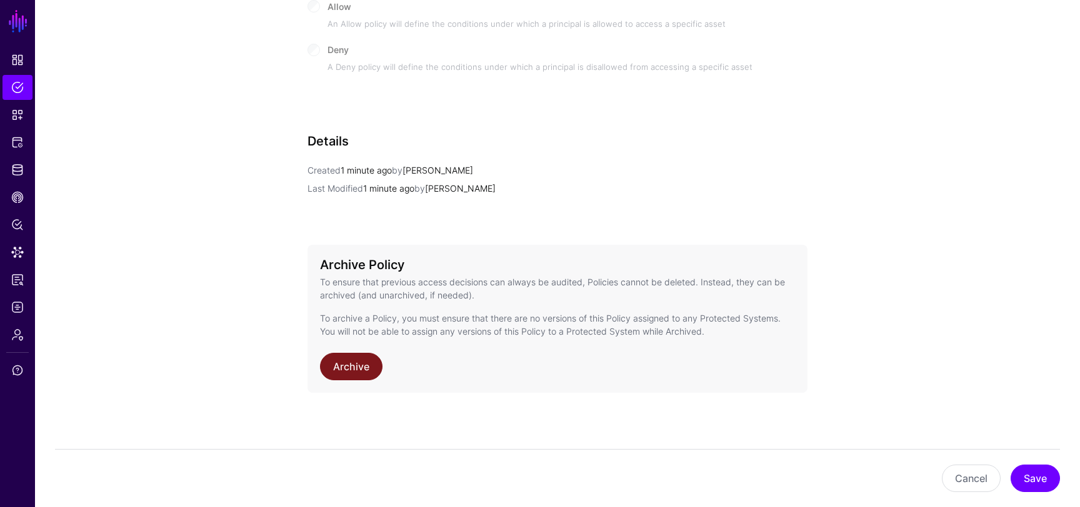
click at [357, 366] on link "Archive" at bounding box center [351, 366] width 62 height 27
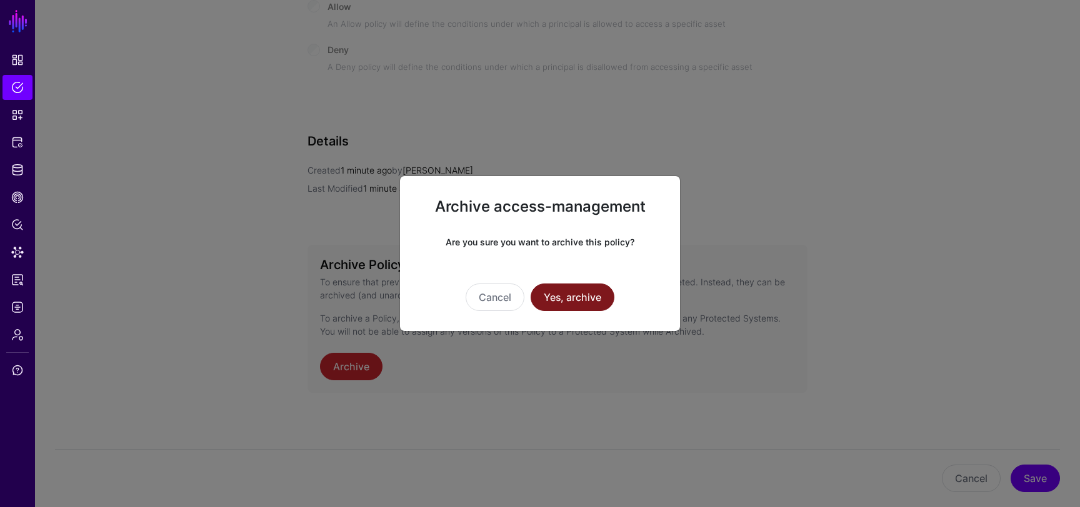
click at [590, 298] on button "Yes, archive" at bounding box center [572, 297] width 84 height 27
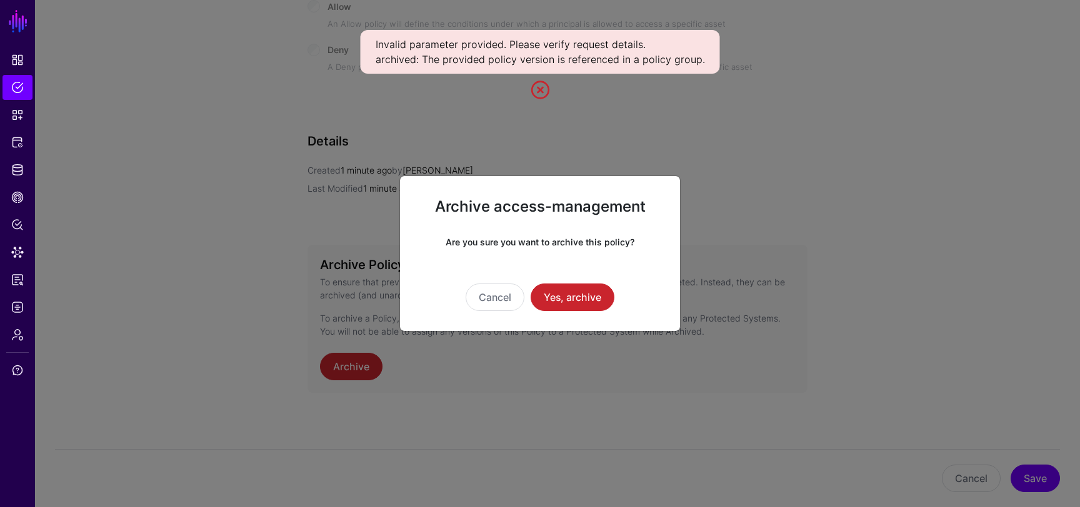
click at [164, 162] on ngb-modal-window "Archive access-management Are you sure you want to archive this policy? Cancel …" at bounding box center [540, 253] width 1080 height 507
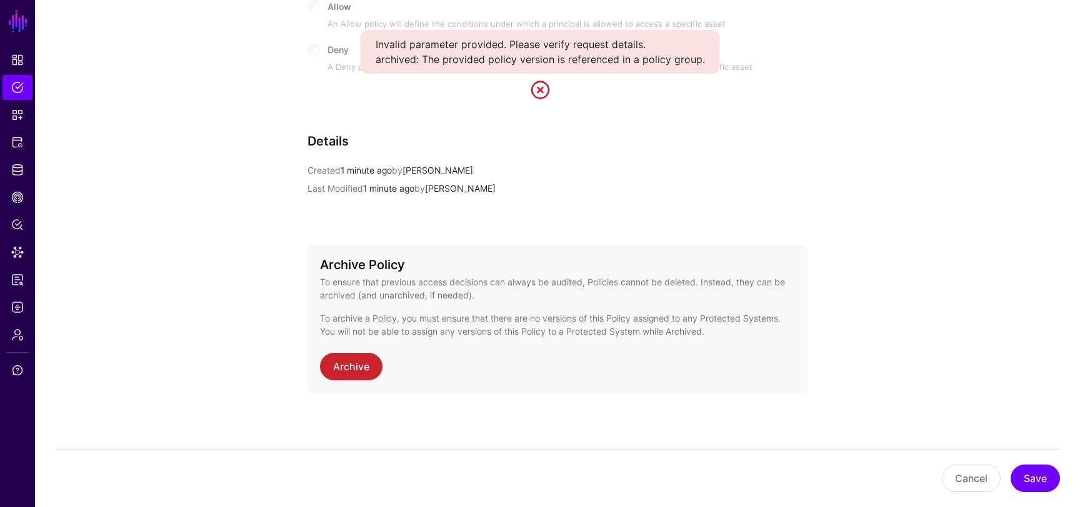
click at [543, 94] on link at bounding box center [540, 90] width 20 height 20
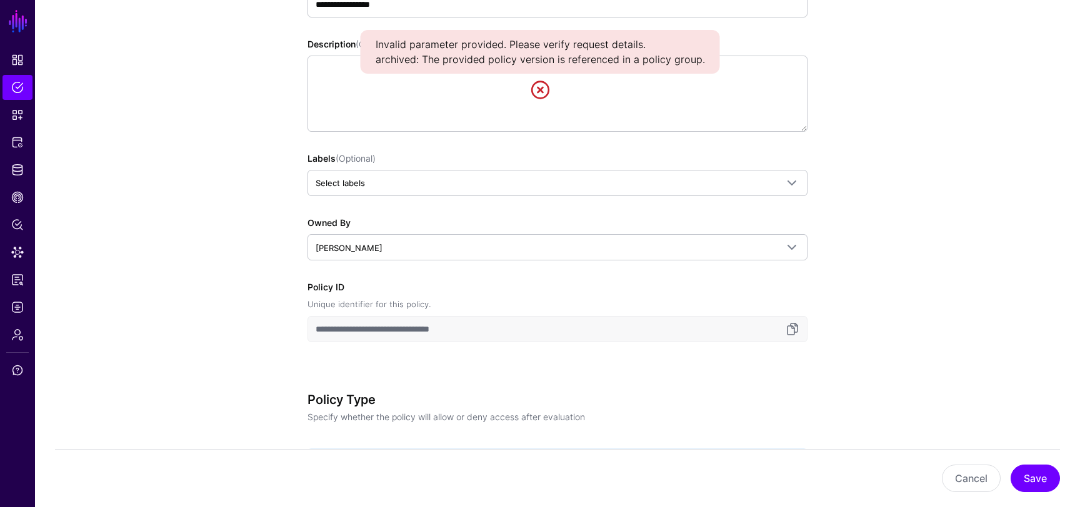
scroll to position [0, 0]
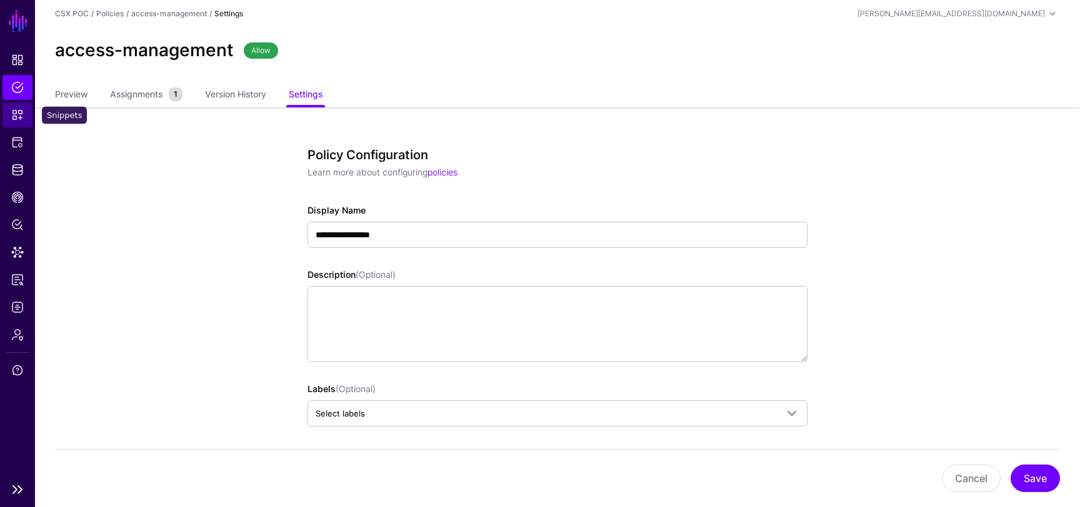
click at [11, 112] on link "Snippets" at bounding box center [17, 114] width 30 height 25
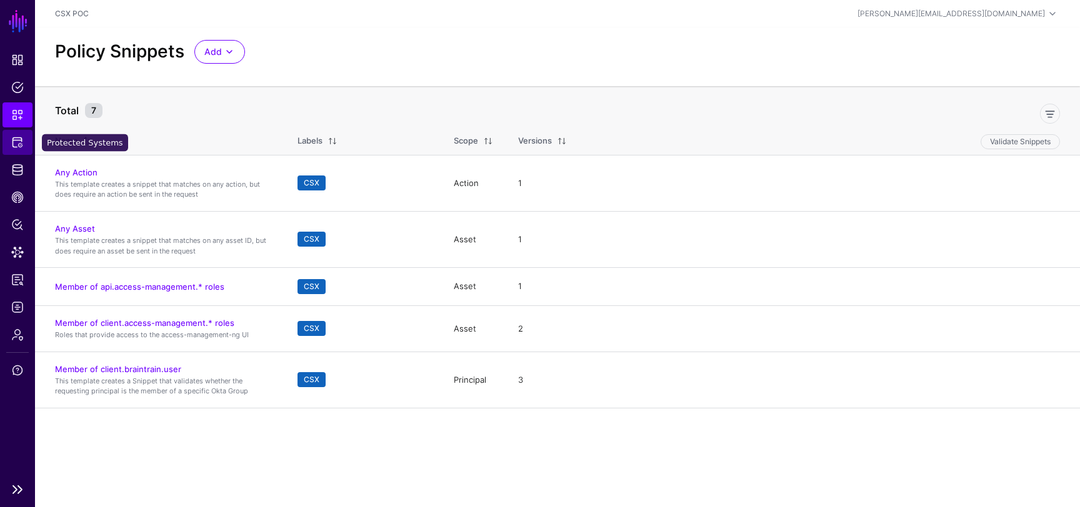
click at [17, 143] on span "Protected Systems" at bounding box center [17, 142] width 12 height 12
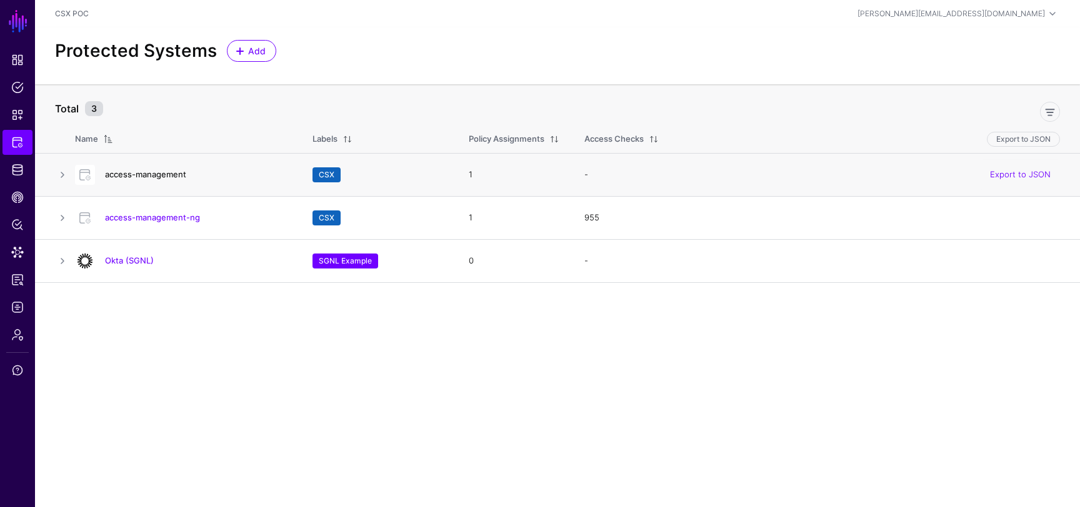
click at [166, 174] on link "access-management" at bounding box center [145, 174] width 81 height 10
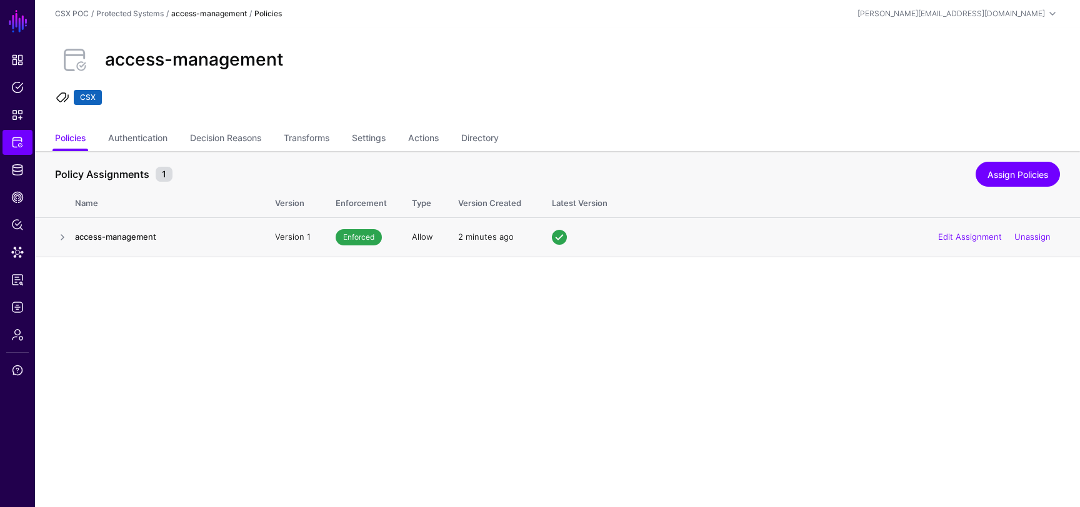
click at [1025, 232] on div "Edit Assignment Unassign" at bounding box center [993, 237] width 131 height 31
click at [1025, 236] on link "Unassign" at bounding box center [1032, 237] width 36 height 10
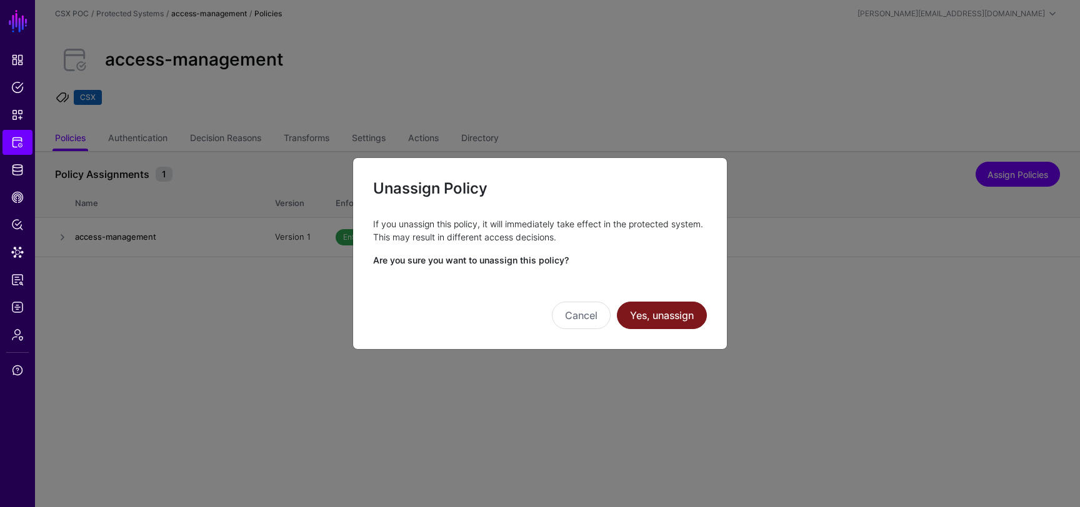
click at [673, 306] on button "Yes, unassign" at bounding box center [662, 315] width 90 height 27
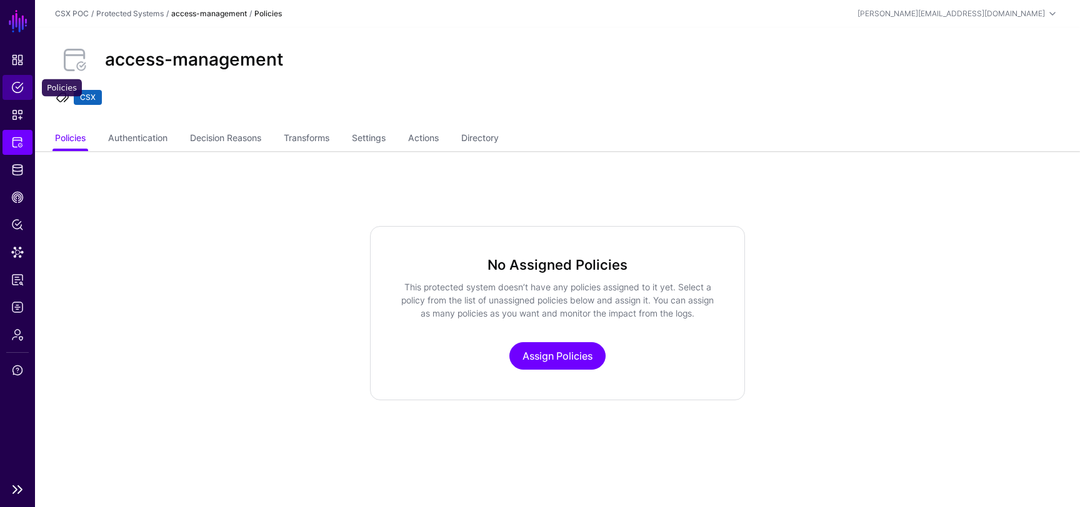
click at [17, 85] on span "Policies" at bounding box center [17, 87] width 12 height 12
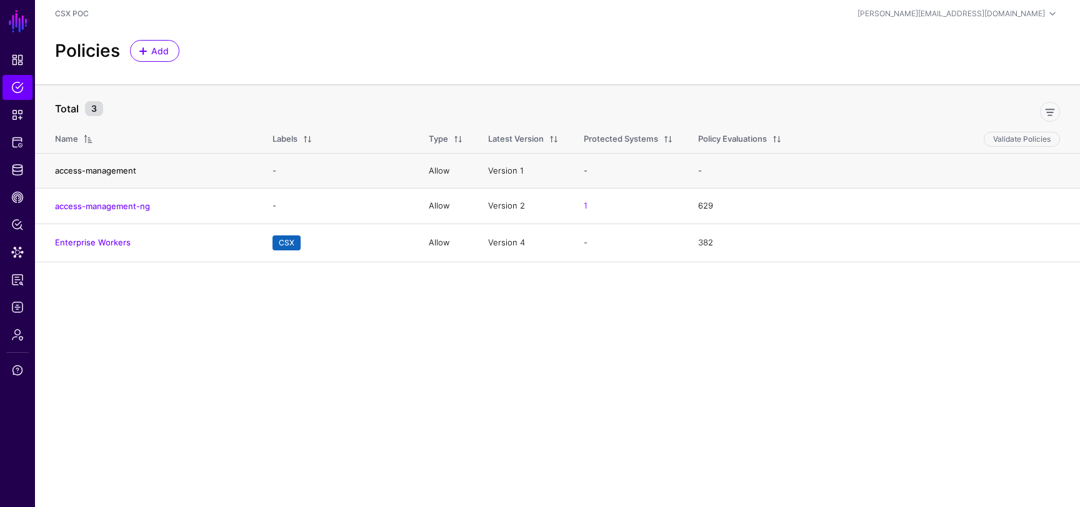
click at [114, 167] on link "access-management" at bounding box center [95, 171] width 81 height 10
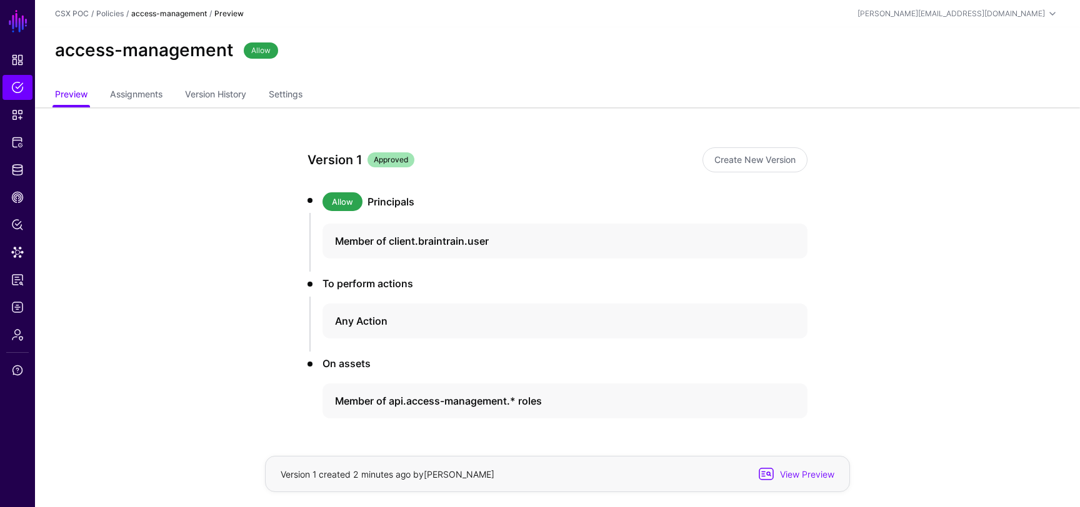
scroll to position [39, 0]
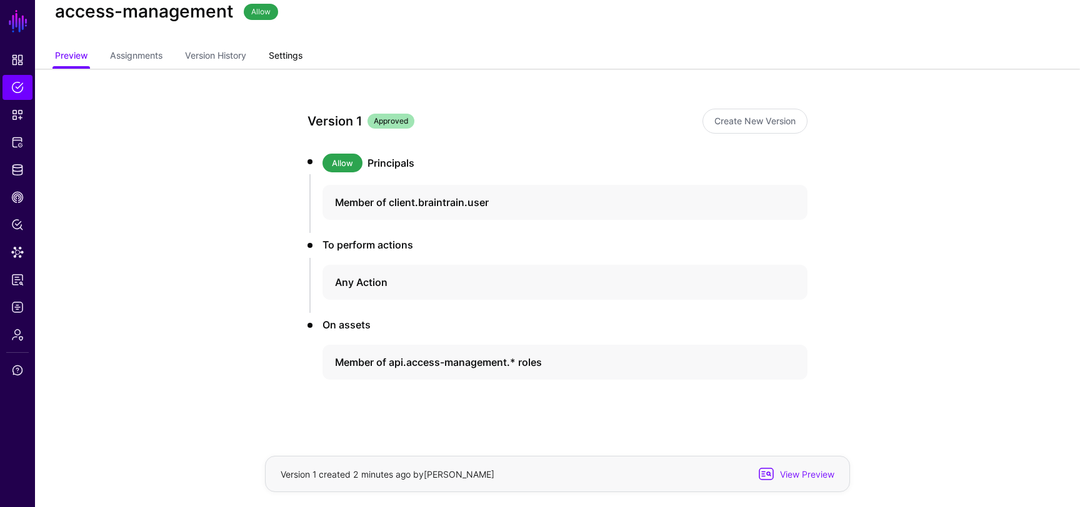
click at [290, 57] on link "Settings" at bounding box center [286, 57] width 34 height 24
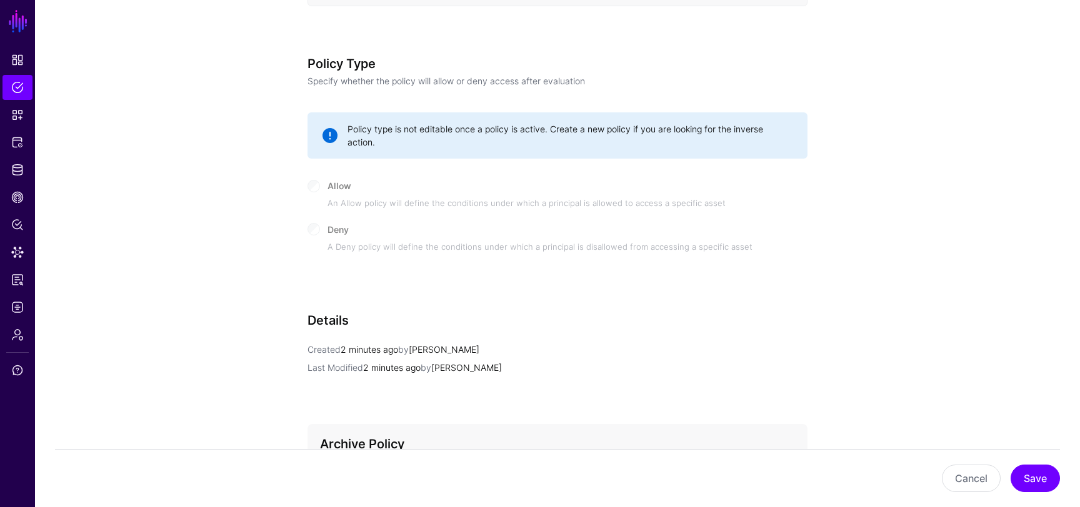
scroll to position [746, 0]
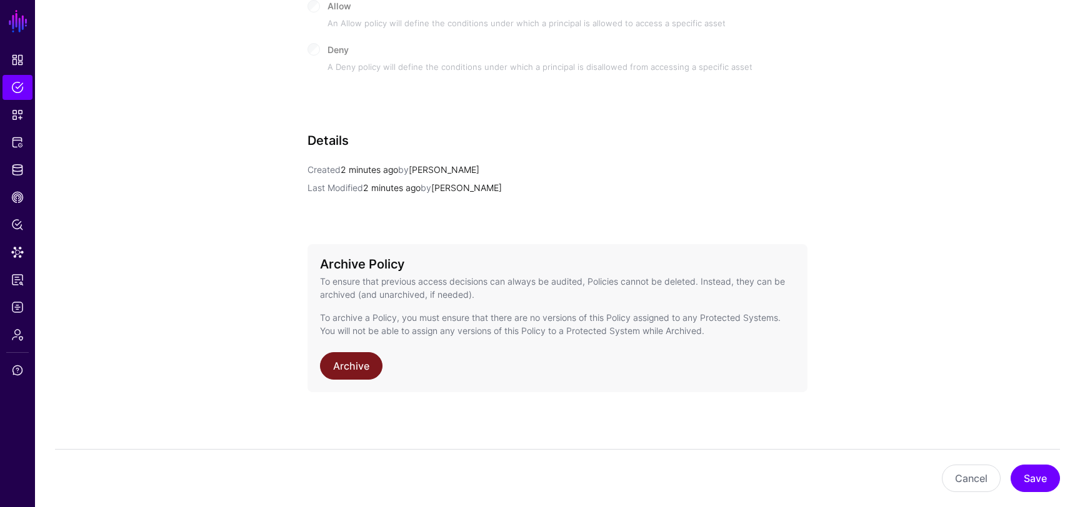
click at [356, 364] on link "Archive" at bounding box center [351, 365] width 62 height 27
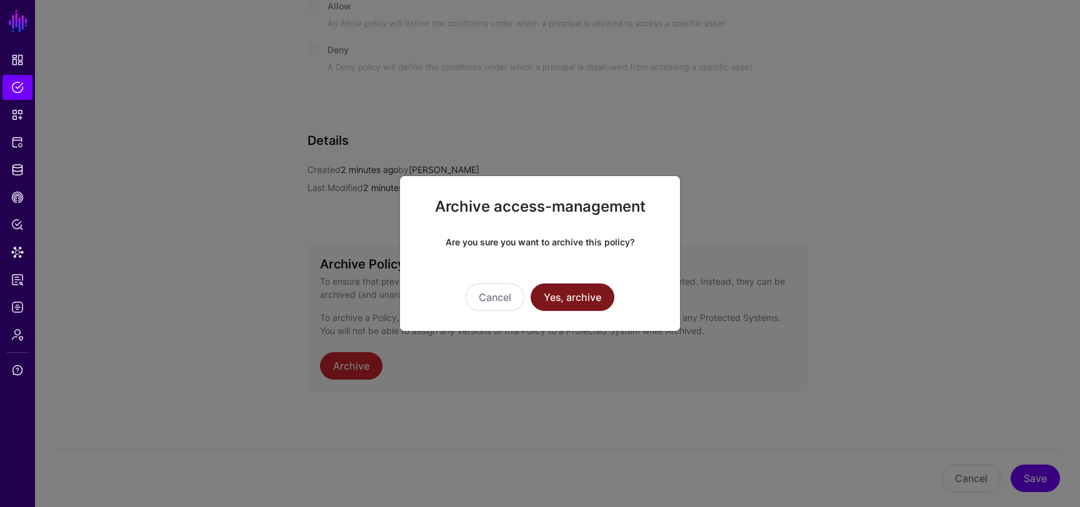
click at [596, 300] on button "Yes, archive" at bounding box center [572, 297] width 84 height 27
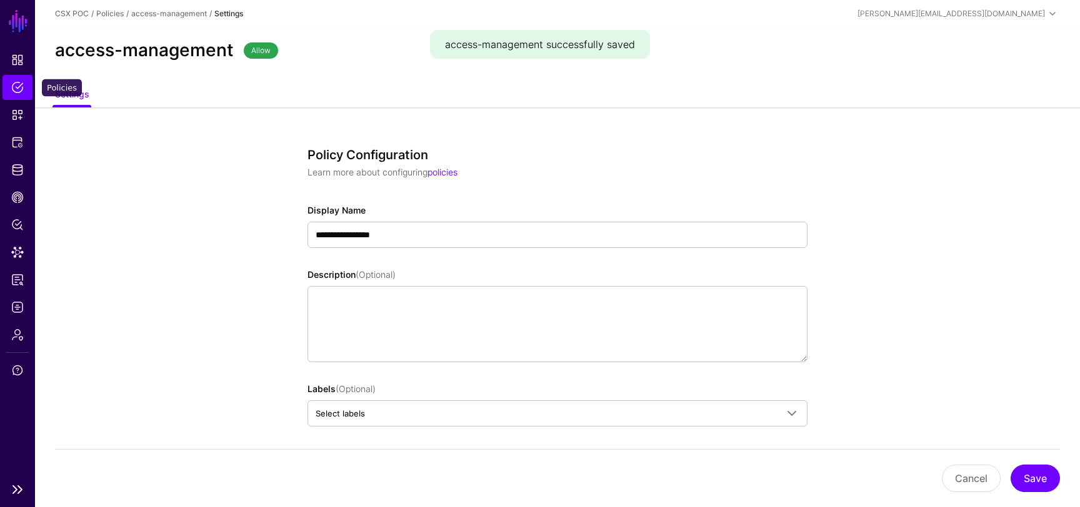
click at [14, 91] on span "Policies" at bounding box center [17, 87] width 12 height 12
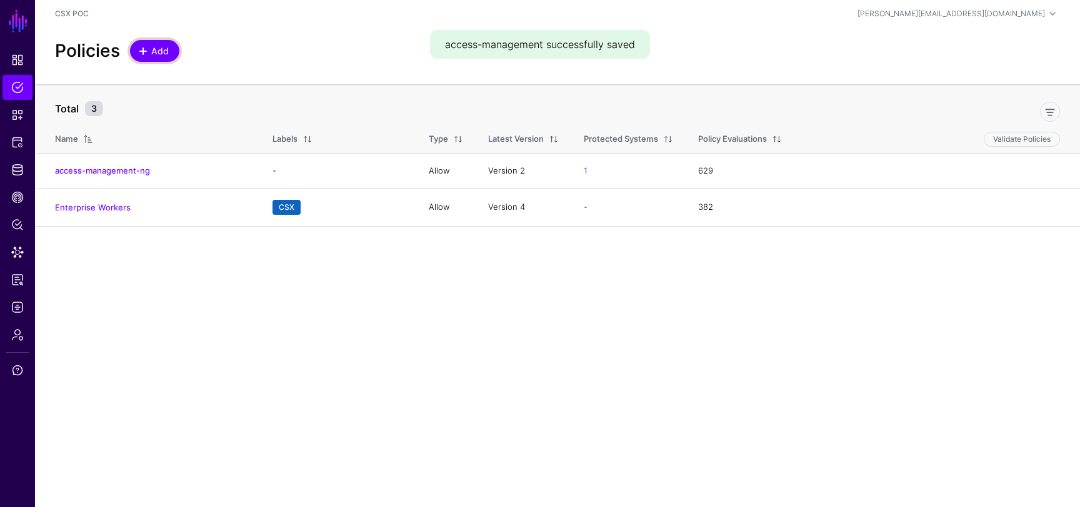
click at [150, 52] on span "Add" at bounding box center [160, 50] width 21 height 13
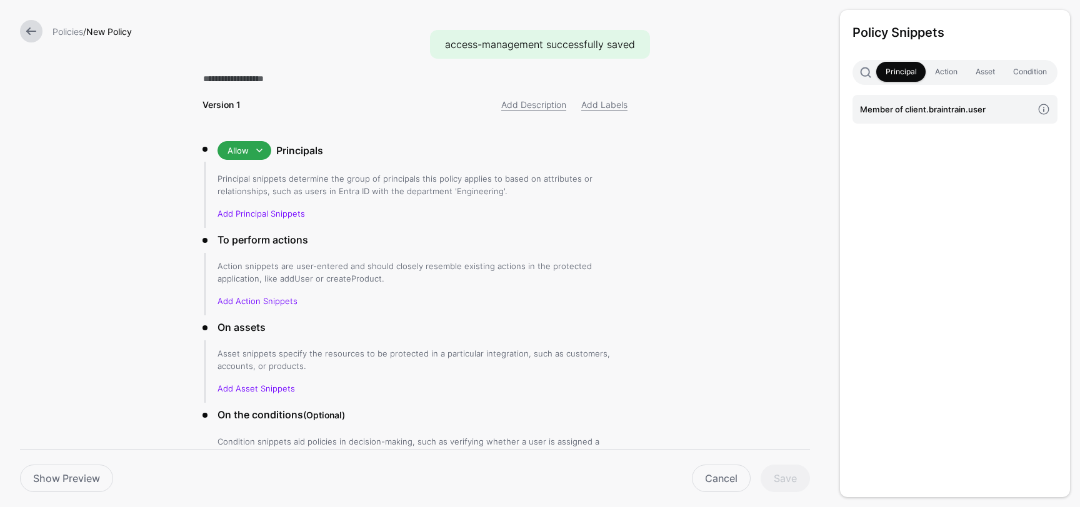
click at [328, 92] on div "Version 1 Add Description Add Labels" at bounding box center [414, 89] width 425 height 46
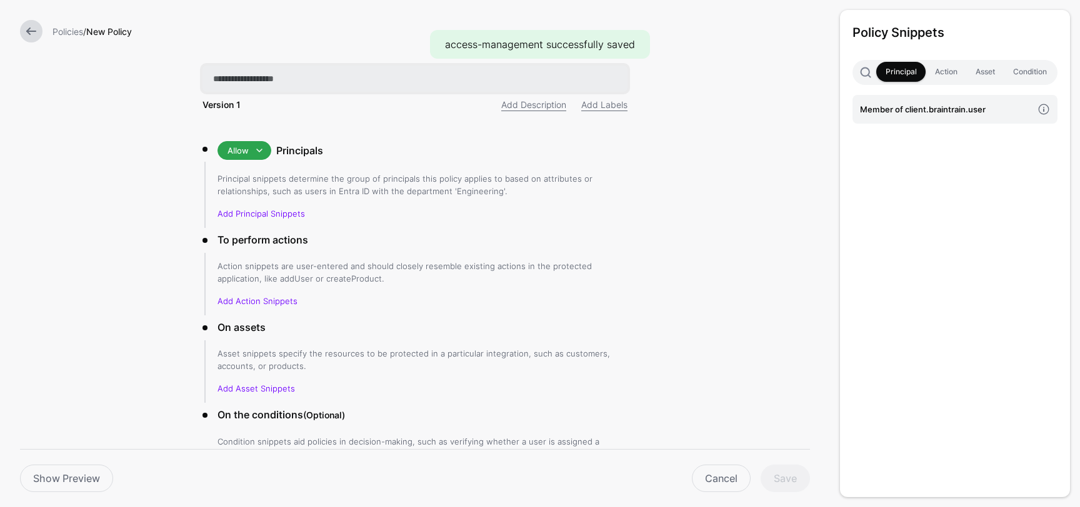
click at [327, 82] on input "text" at bounding box center [414, 79] width 425 height 26
drag, startPoint x: 301, startPoint y: 82, endPoint x: 447, endPoint y: 88, distance: 146.9
click at [346, 82] on input "**********" at bounding box center [414, 79] width 425 height 26
type input "**********"
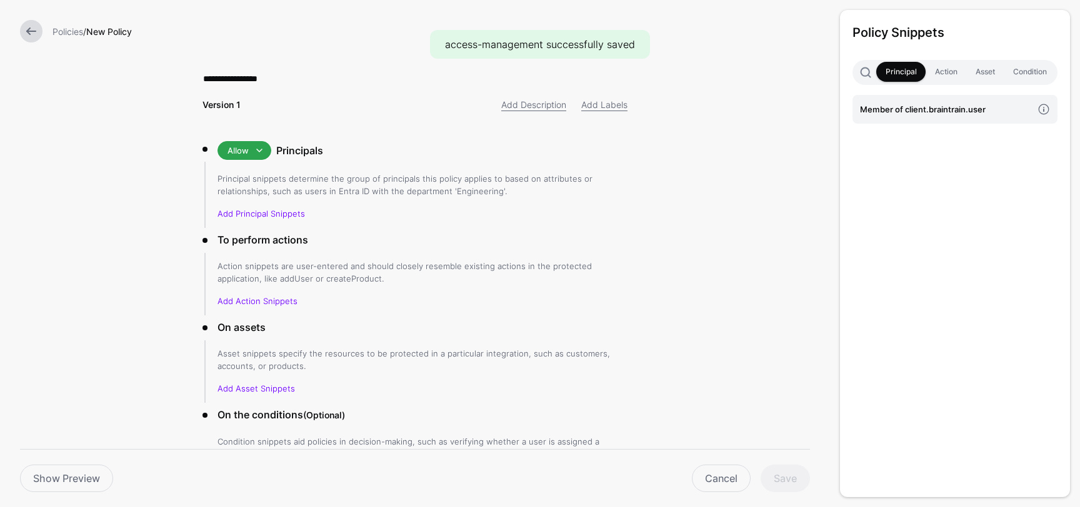
click at [171, 204] on form "**********" at bounding box center [415, 299] width 830 height 599
click at [623, 104] on link "Add Labels" at bounding box center [604, 104] width 46 height 11
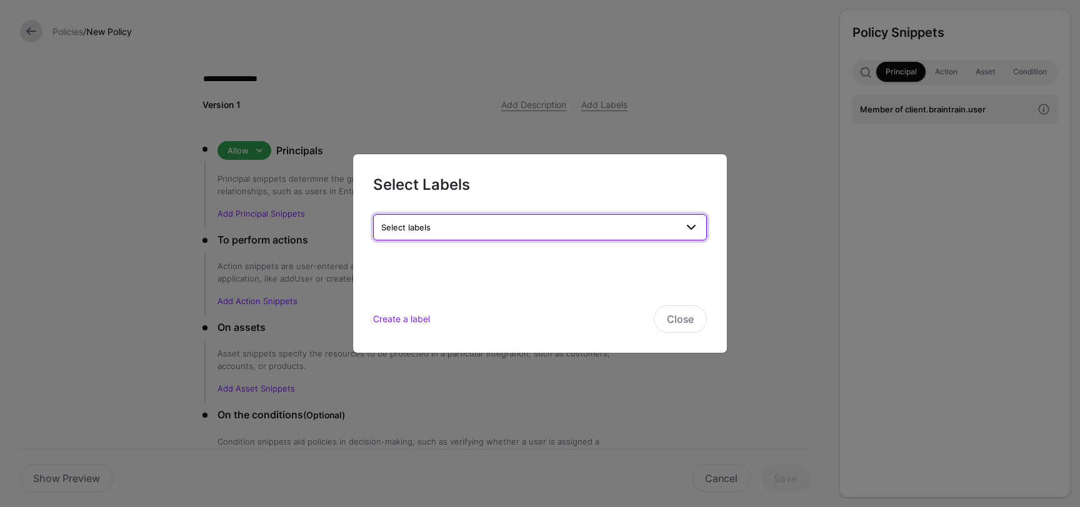
click at [524, 231] on span "Select labels" at bounding box center [528, 228] width 295 height 14
click at [470, 303] on button "CSX" at bounding box center [466, 296] width 28 height 16
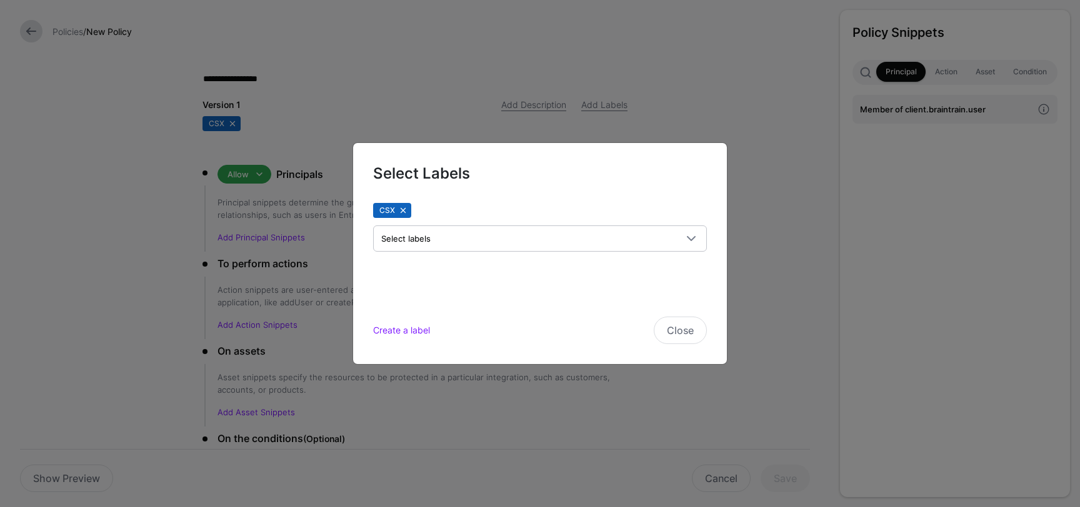
click at [151, 277] on ngb-modal-window "Select Labels CSX Select labels SGNL Example Create a label Close" at bounding box center [540, 253] width 1080 height 507
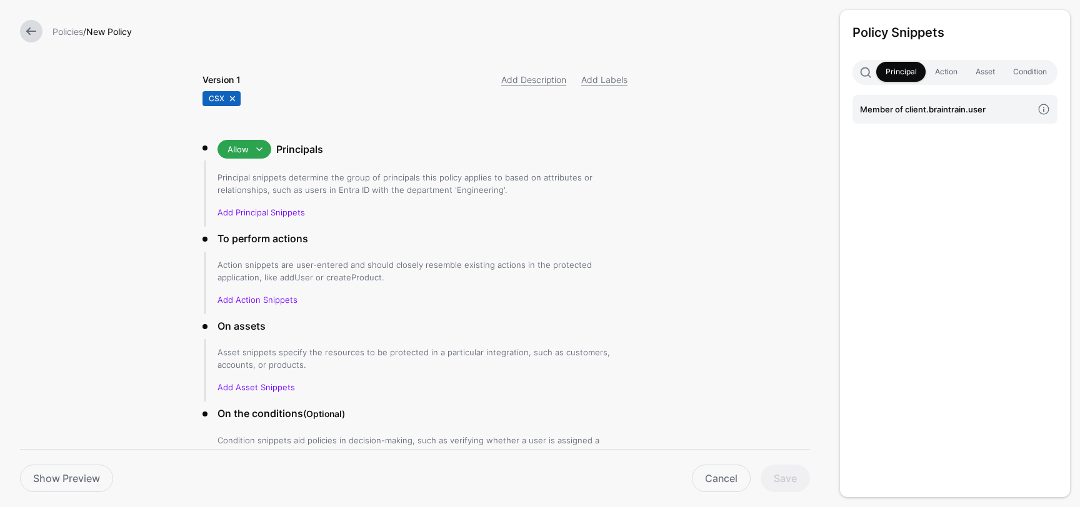
scroll to position [30, 0]
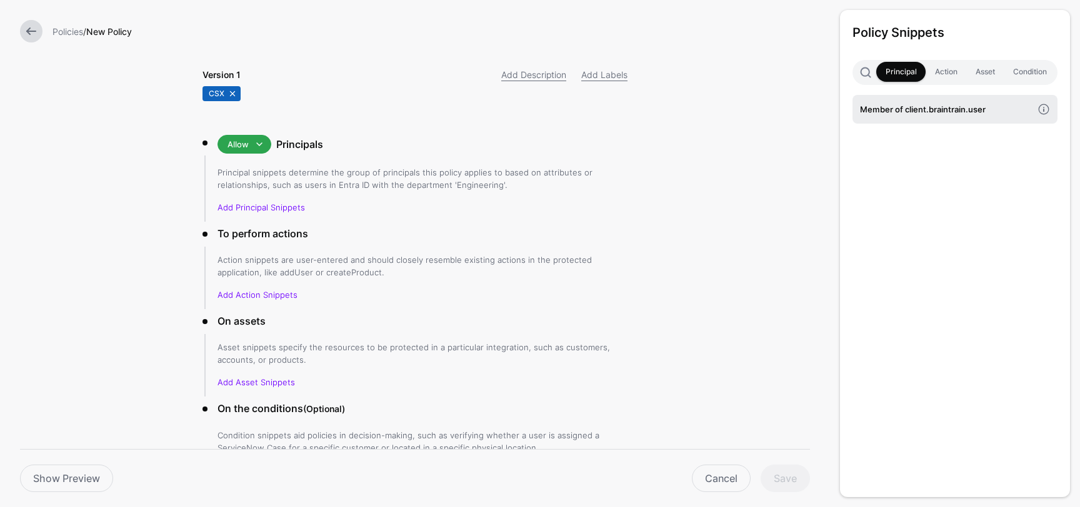
click at [965, 104] on h4 "Member of client.braintrain.user" at bounding box center [946, 109] width 172 height 14
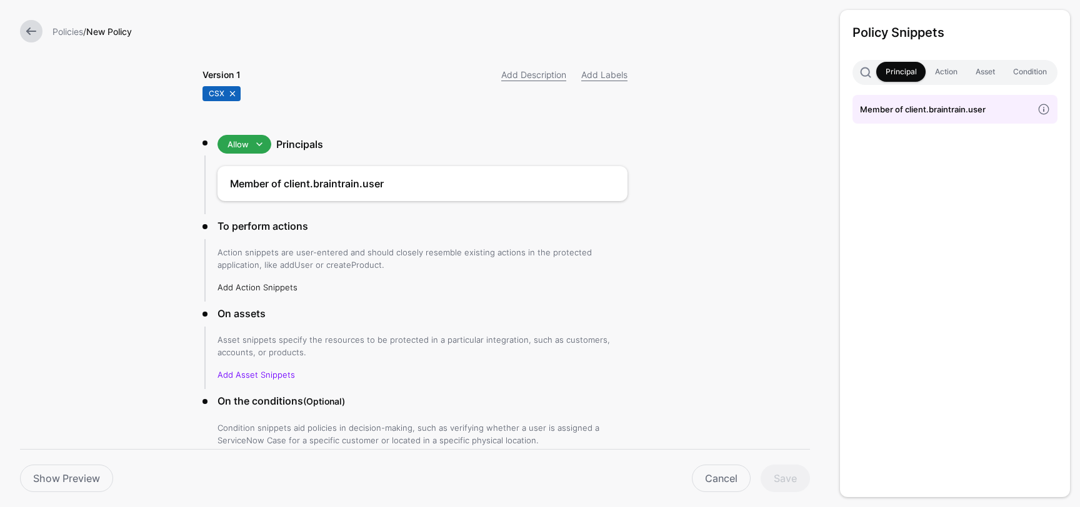
click at [273, 291] on link "Add Action Snippets" at bounding box center [257, 287] width 80 height 10
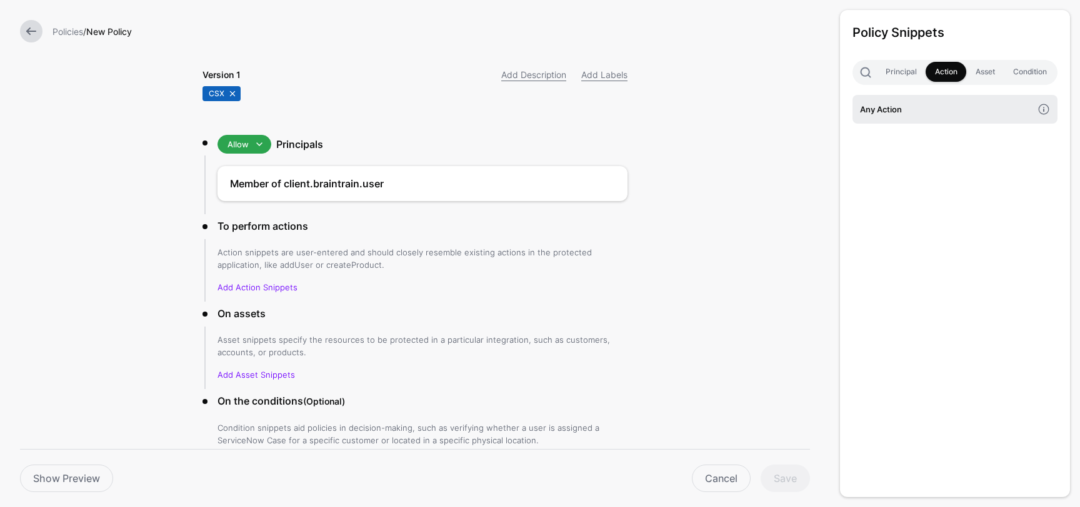
click at [889, 96] on link "Any Action" at bounding box center [954, 109] width 205 height 29
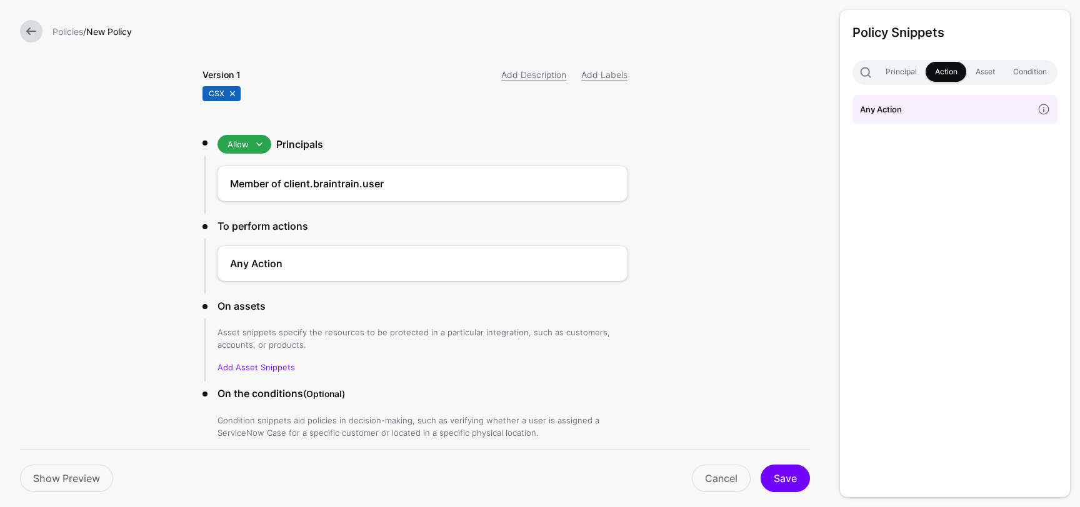
click at [262, 361] on div "Asset snippets specify the resources to be protected in a particular integratio…" at bounding box center [422, 349] width 410 height 47
click at [269, 368] on link "Add Asset Snippets" at bounding box center [255, 367] width 77 height 10
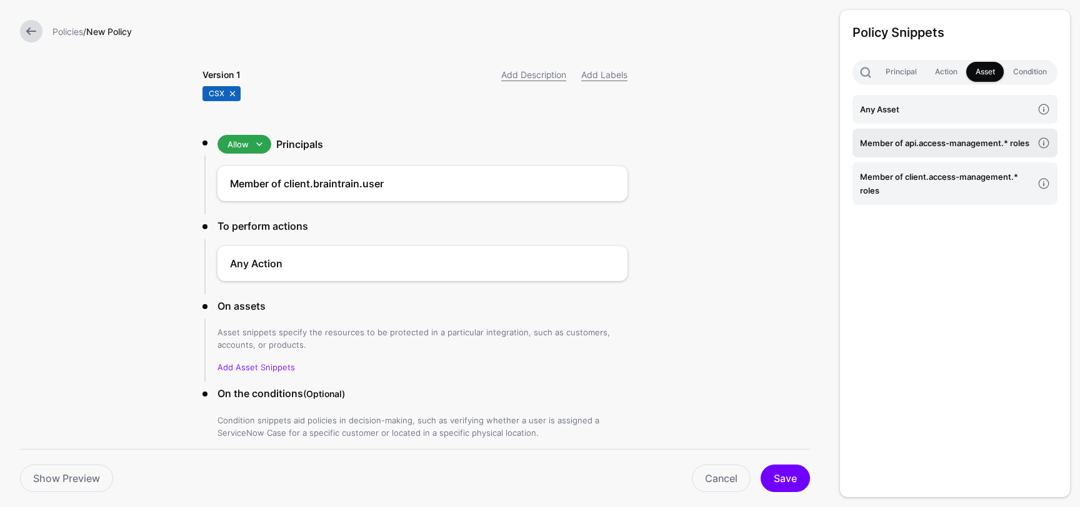
click at [940, 147] on h4 "Member of api.access-management.* roles" at bounding box center [946, 143] width 172 height 14
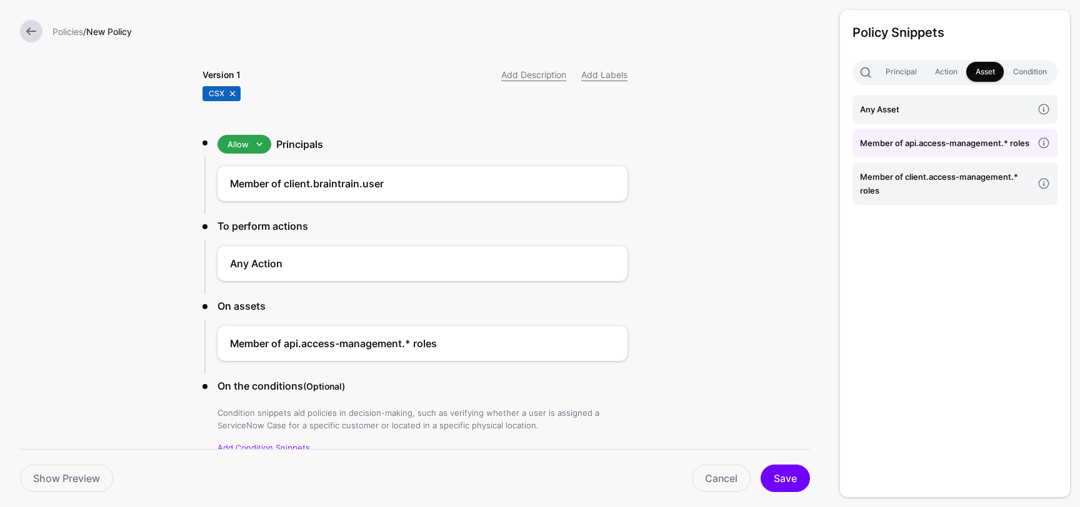
click at [716, 364] on form "**********" at bounding box center [415, 270] width 830 height 600
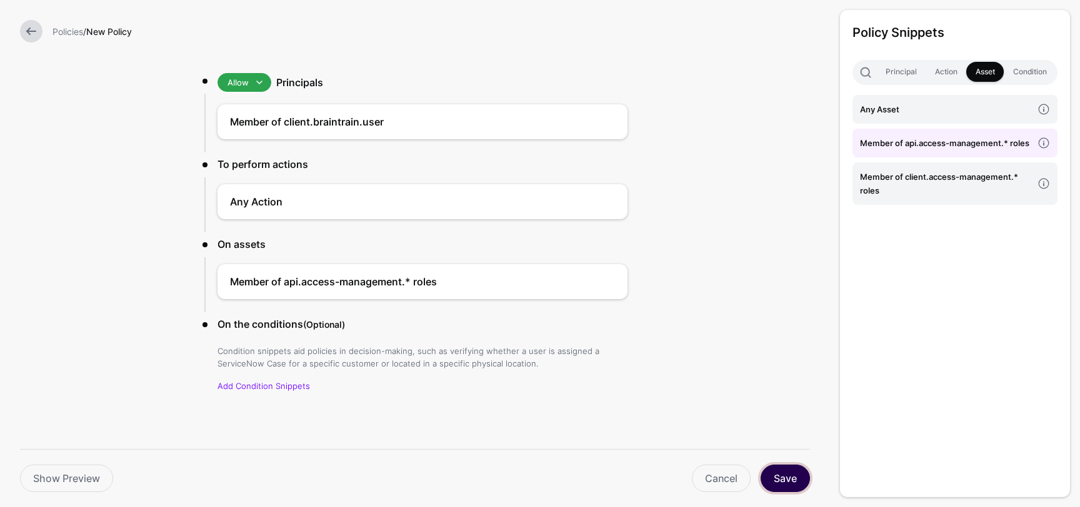
click at [796, 475] on button "Save" at bounding box center [784, 478] width 49 height 27
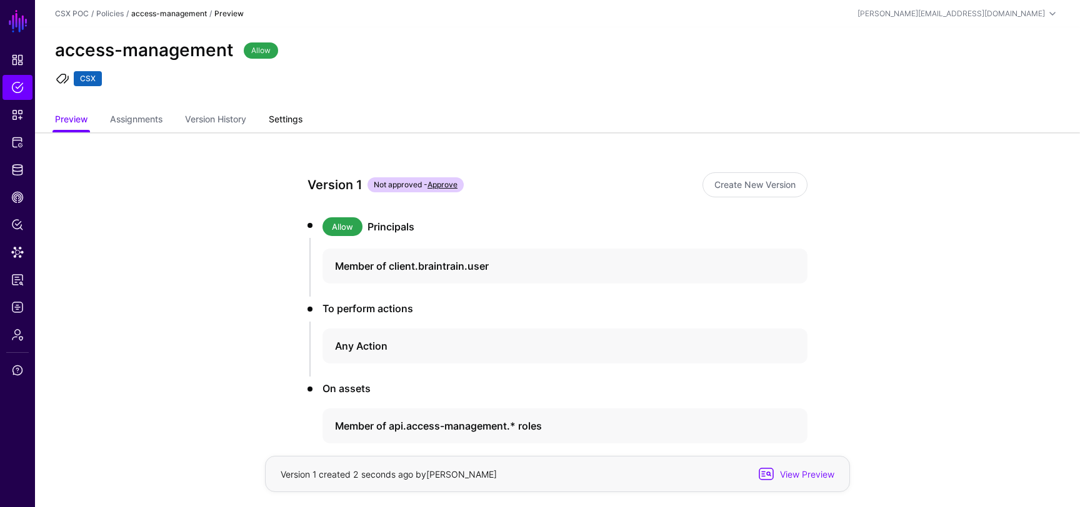
click at [295, 120] on link "Settings" at bounding box center [286, 121] width 34 height 24
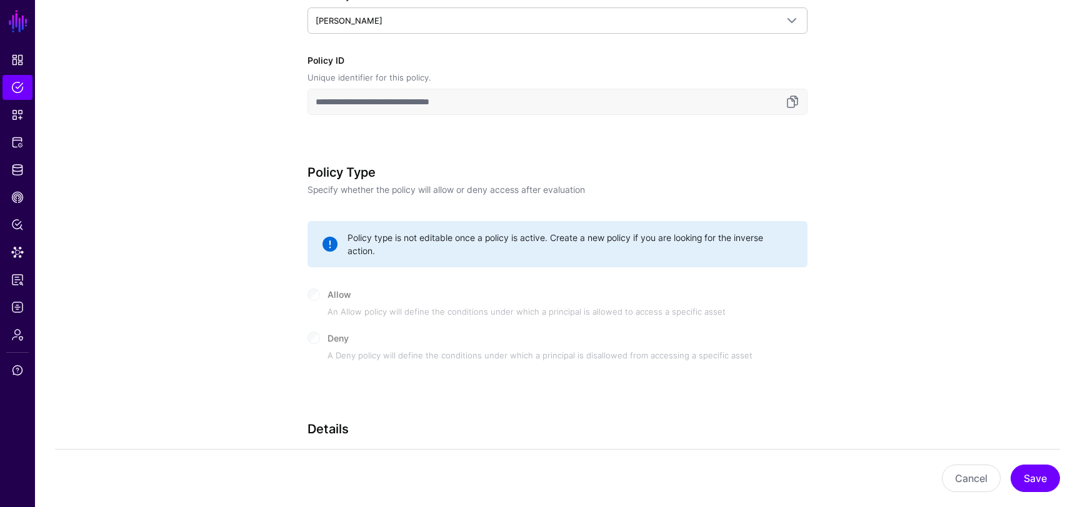
scroll to position [540, 0]
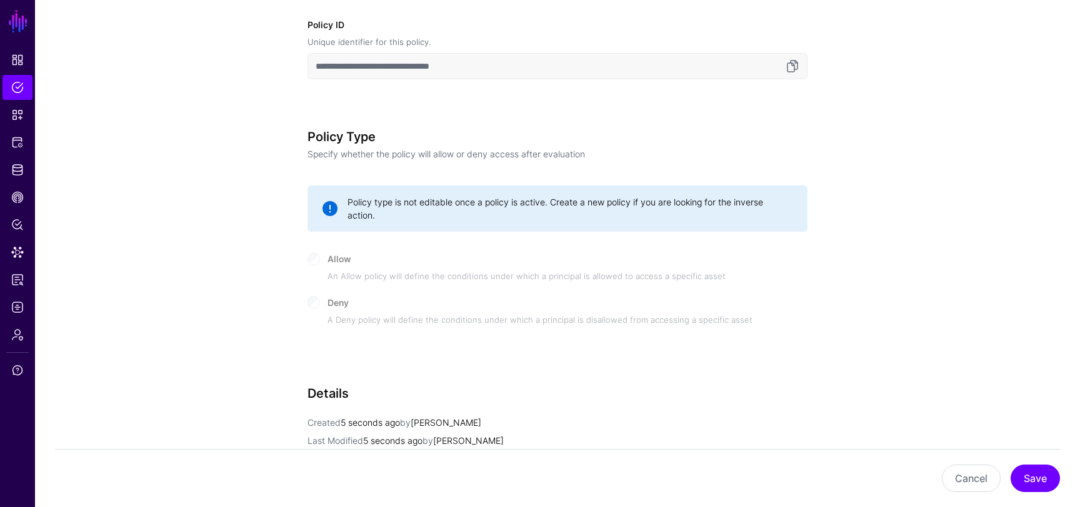
click at [327, 302] on div "Deny A Deny policy will define the conditions under which a principal is disall…" at bounding box center [557, 315] width 500 height 42
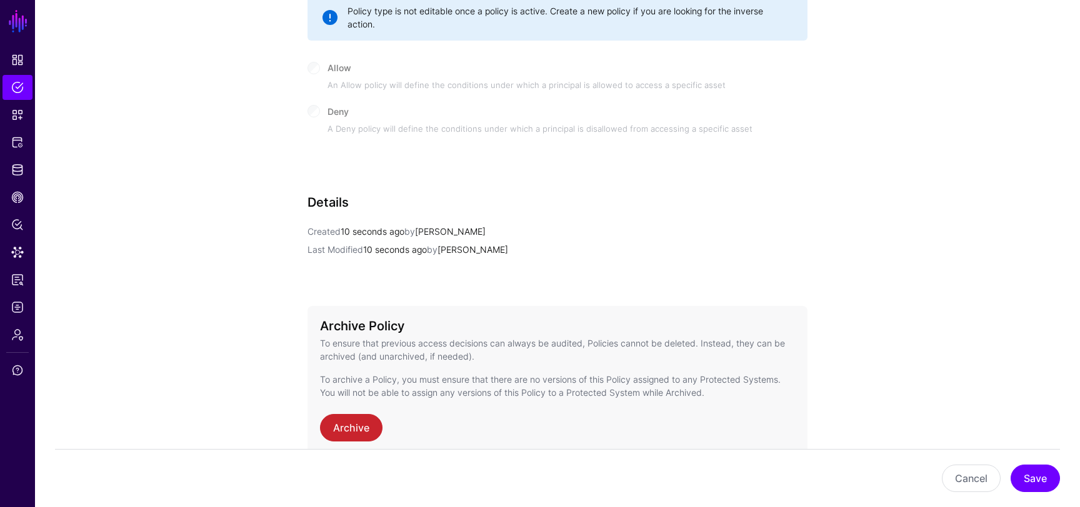
scroll to position [793, 0]
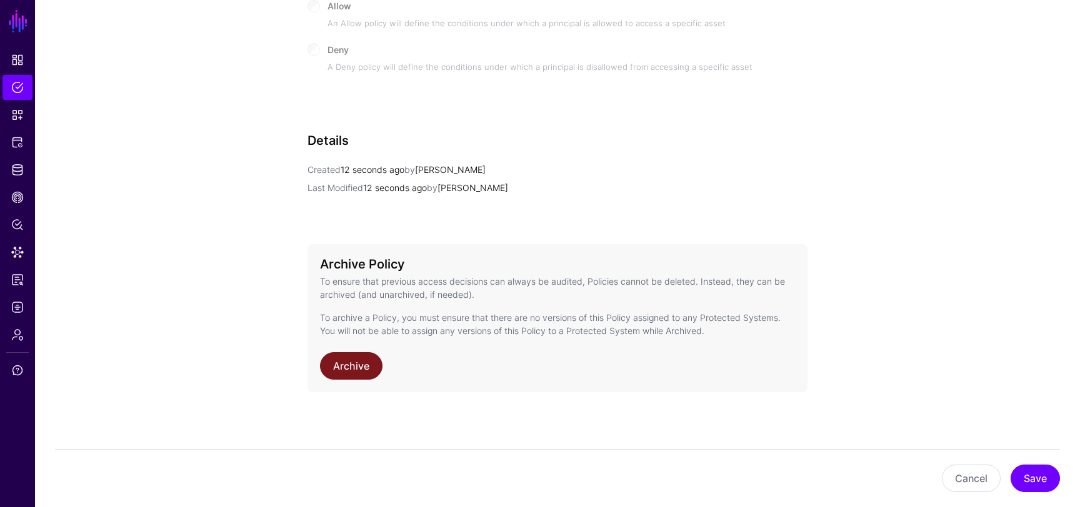
click at [361, 372] on link "Archive" at bounding box center [351, 365] width 62 height 27
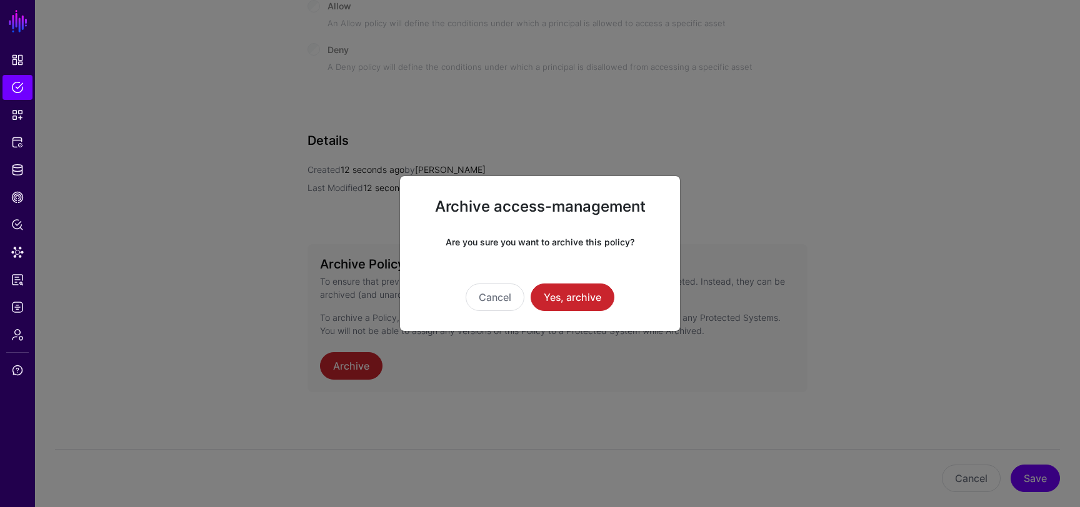
click at [602, 278] on div "Cancel Yes, archive" at bounding box center [540, 280] width 240 height 62
click at [594, 296] on button "Yes, archive" at bounding box center [572, 297] width 84 height 27
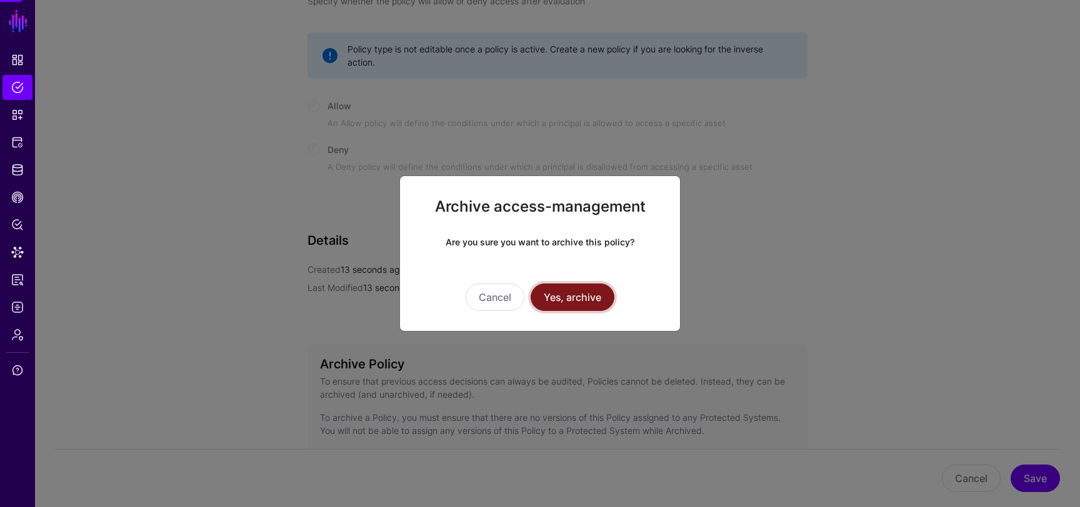
scroll to position [780, 0]
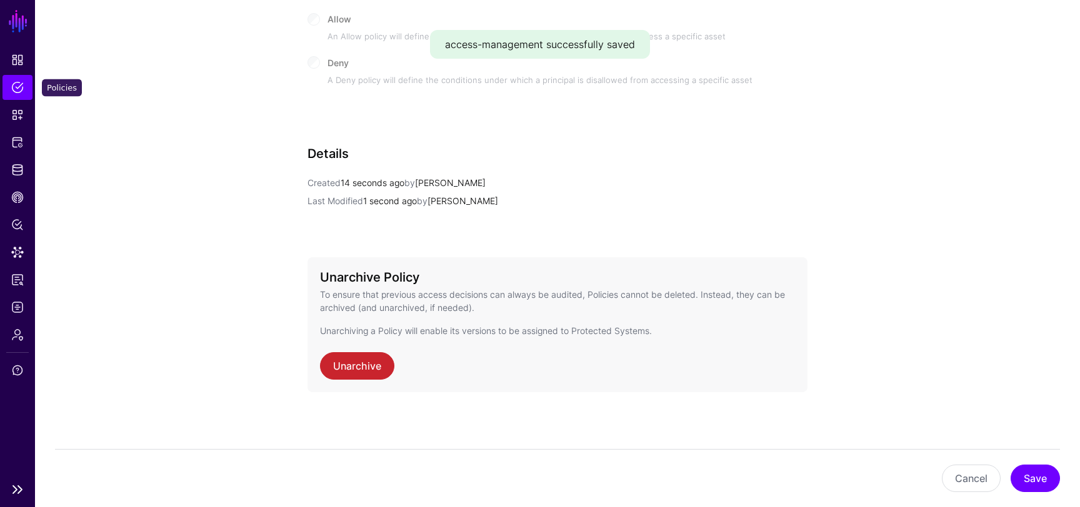
click at [10, 84] on link "Policies" at bounding box center [17, 87] width 30 height 25
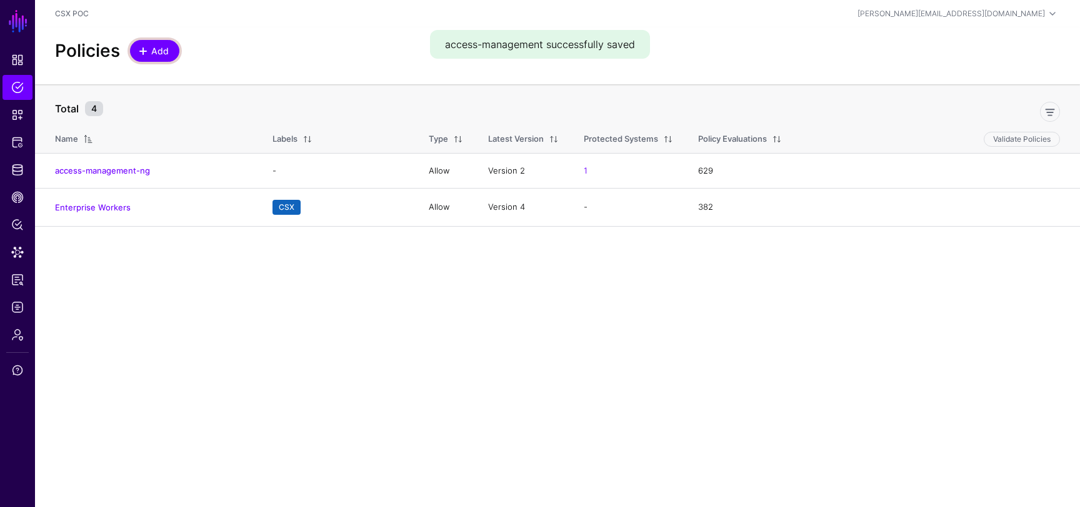
click at [157, 51] on span "Add" at bounding box center [160, 50] width 21 height 13
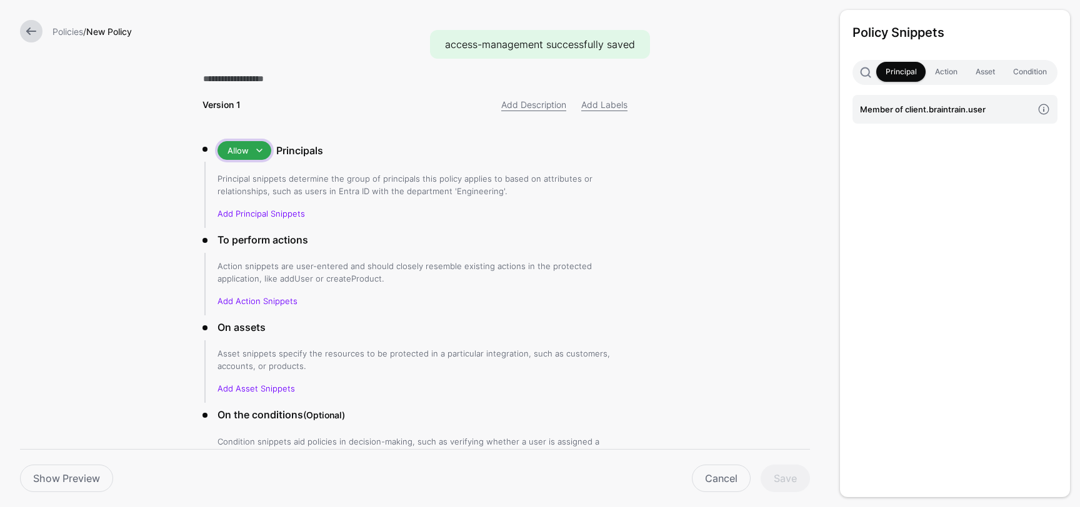
click at [262, 149] on span at bounding box center [259, 150] width 15 height 15
click at [246, 191] on div "Deny" at bounding box center [267, 196] width 80 height 12
click at [261, 150] on span at bounding box center [258, 150] width 15 height 15
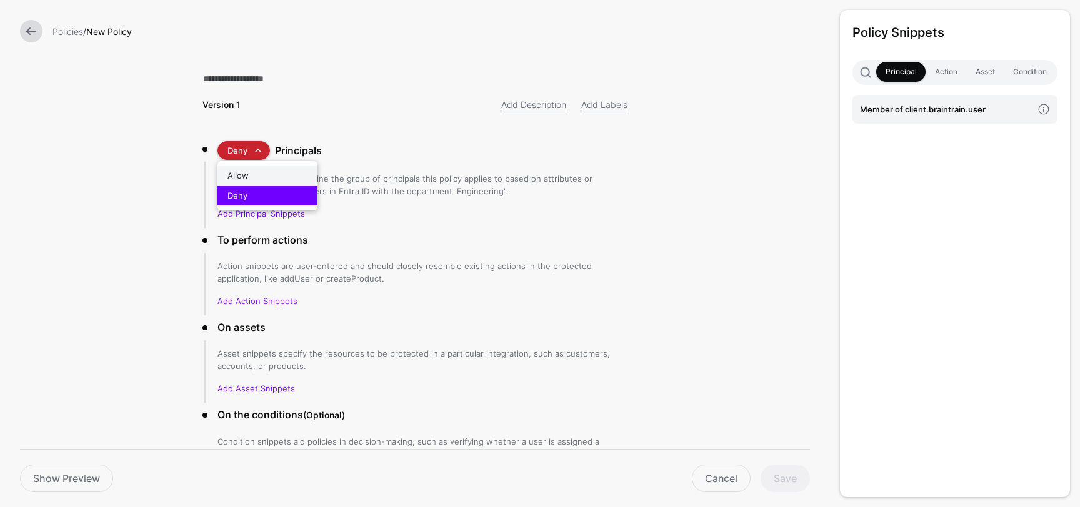
click at [250, 174] on div "Allow" at bounding box center [267, 176] width 80 height 12
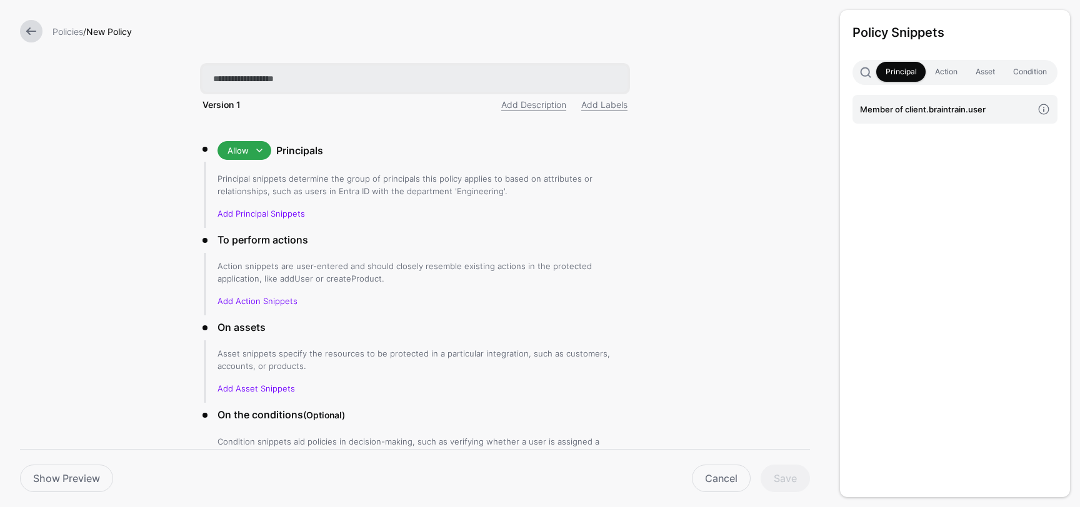
click at [334, 83] on input "text" at bounding box center [414, 79] width 425 height 26
drag, startPoint x: 306, startPoint y: 81, endPoint x: 495, endPoint y: 85, distance: 189.3
click at [483, 82] on input "**********" at bounding box center [414, 79] width 425 height 26
type input "**********"
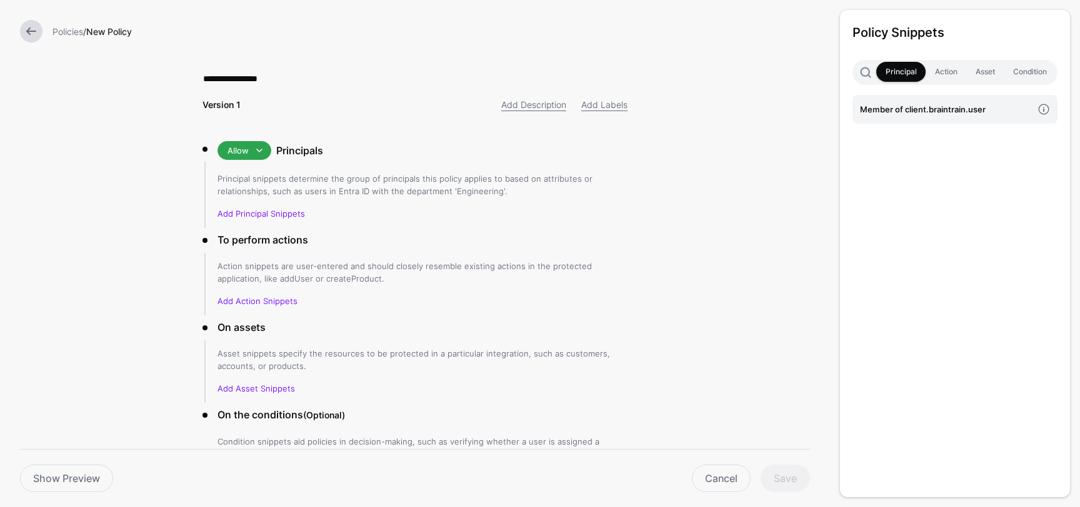
click at [176, 266] on form "**********" at bounding box center [415, 299] width 830 height 599
click at [280, 214] on link "Add Principal Snippets" at bounding box center [260, 214] width 87 height 10
click at [894, 122] on link "Member of client.braintrain.user" at bounding box center [954, 109] width 205 height 29
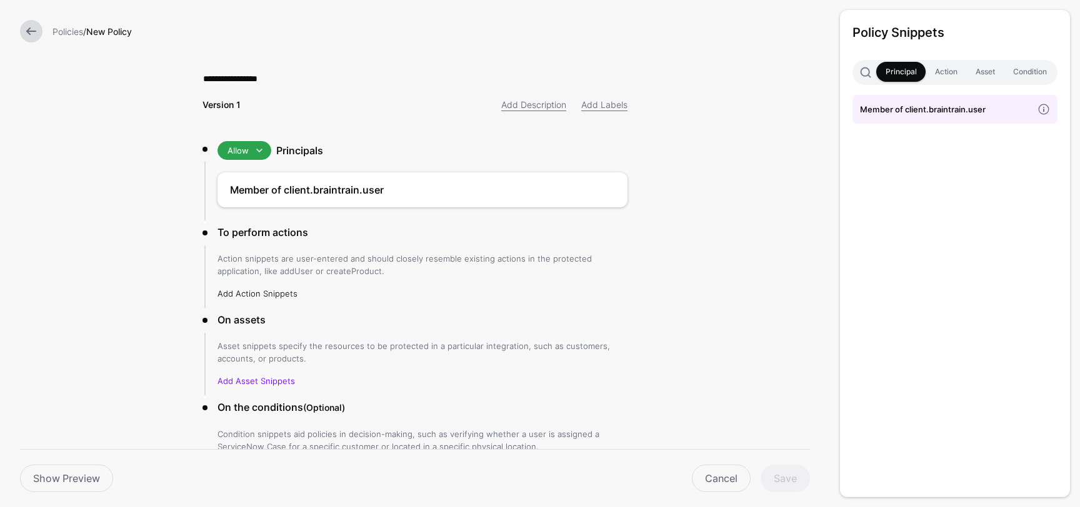
click at [259, 292] on link "Add Action Snippets" at bounding box center [257, 294] width 80 height 10
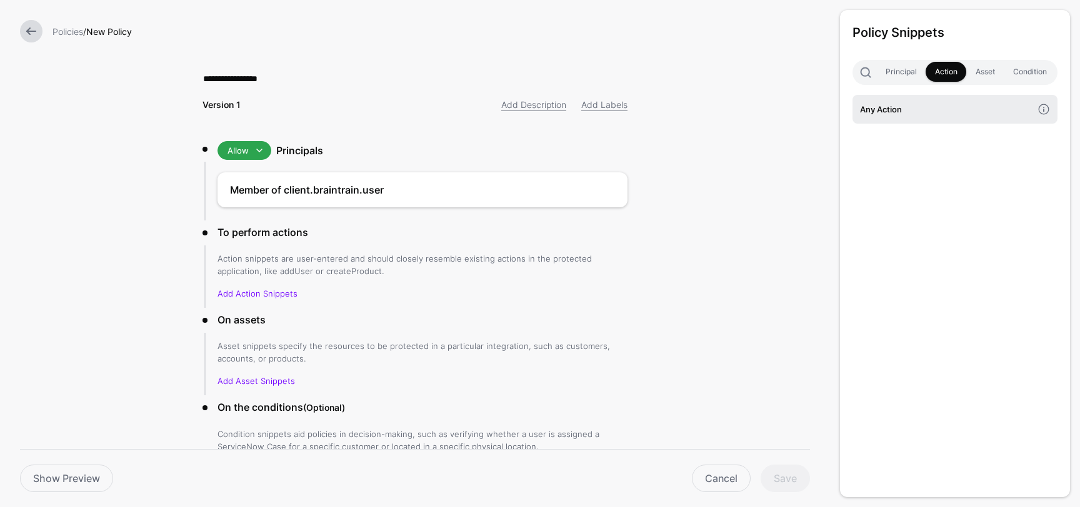
click at [925, 106] on h4 "Any Action" at bounding box center [946, 109] width 172 height 14
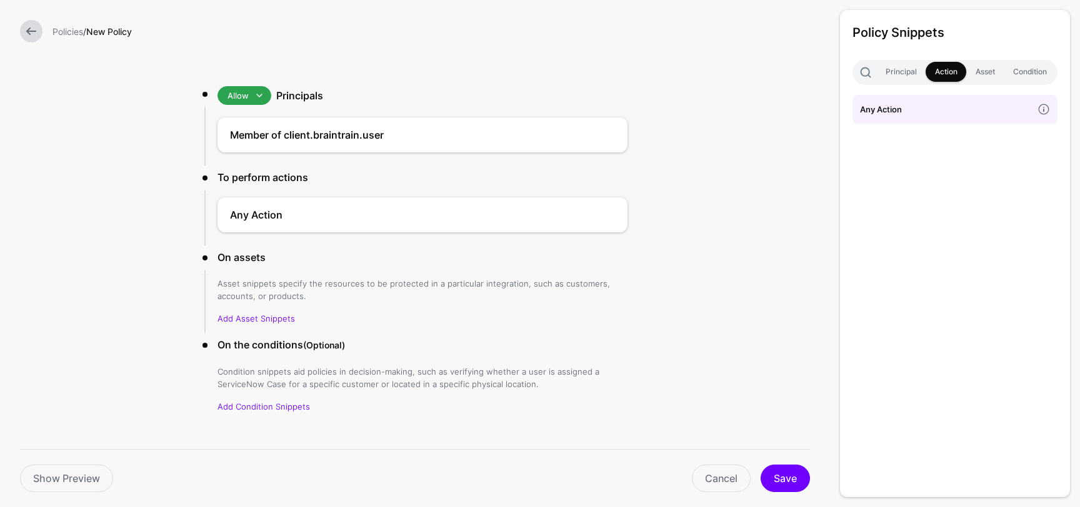
scroll to position [76, 0]
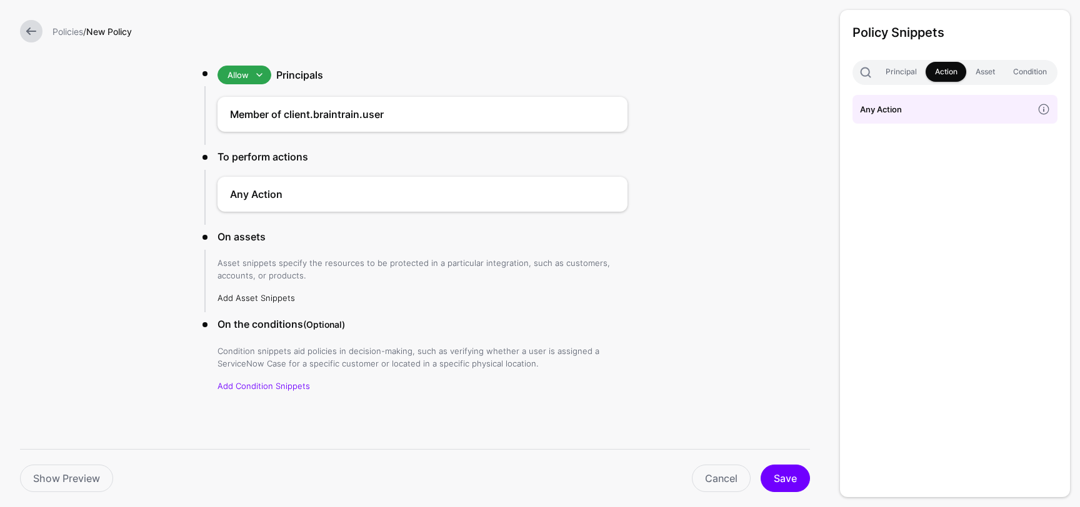
click at [266, 297] on link "Add Asset Snippets" at bounding box center [255, 298] width 77 height 10
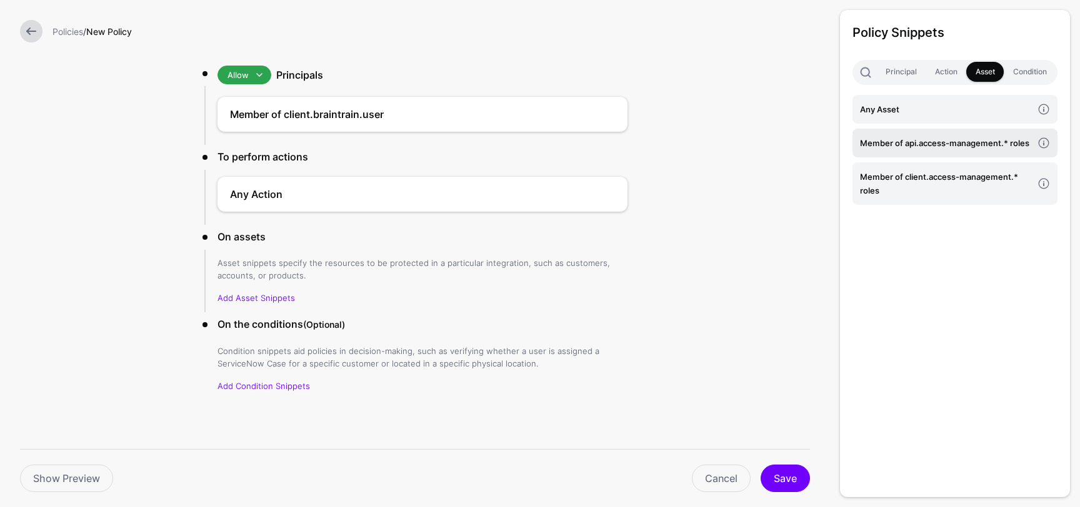
click at [942, 134] on link "Member of api.access-management.* roles" at bounding box center [954, 143] width 205 height 29
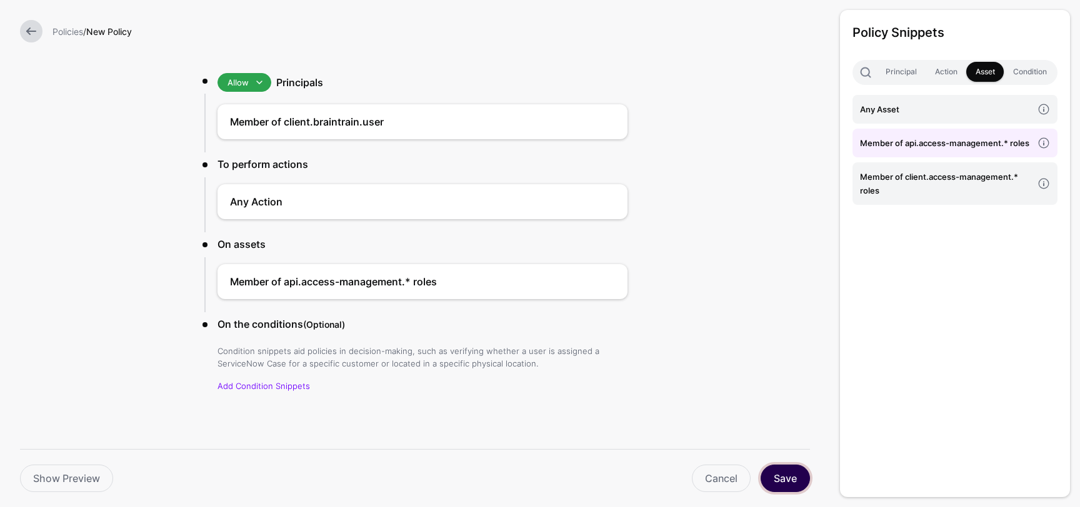
click at [784, 475] on button "Save" at bounding box center [784, 478] width 49 height 27
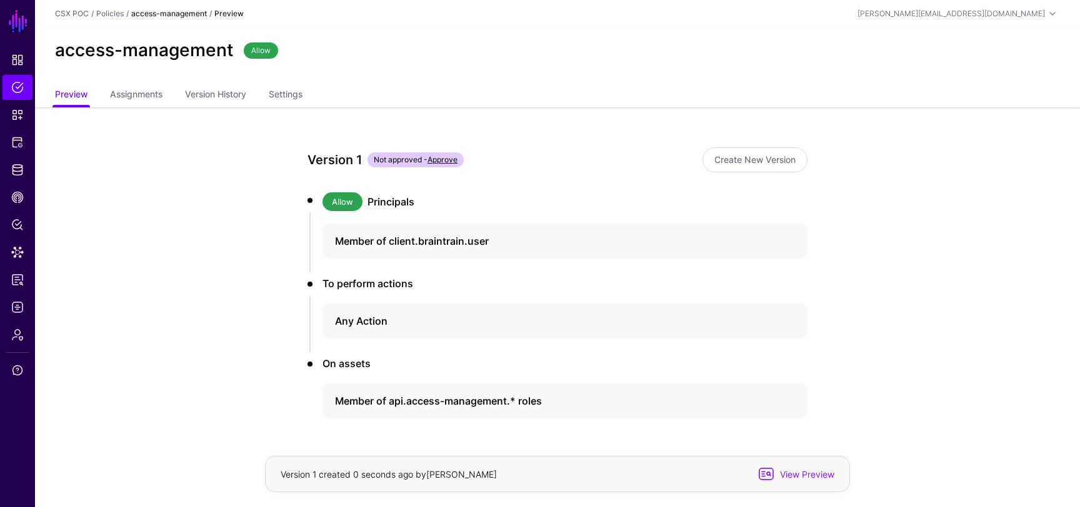
scroll to position [39, 0]
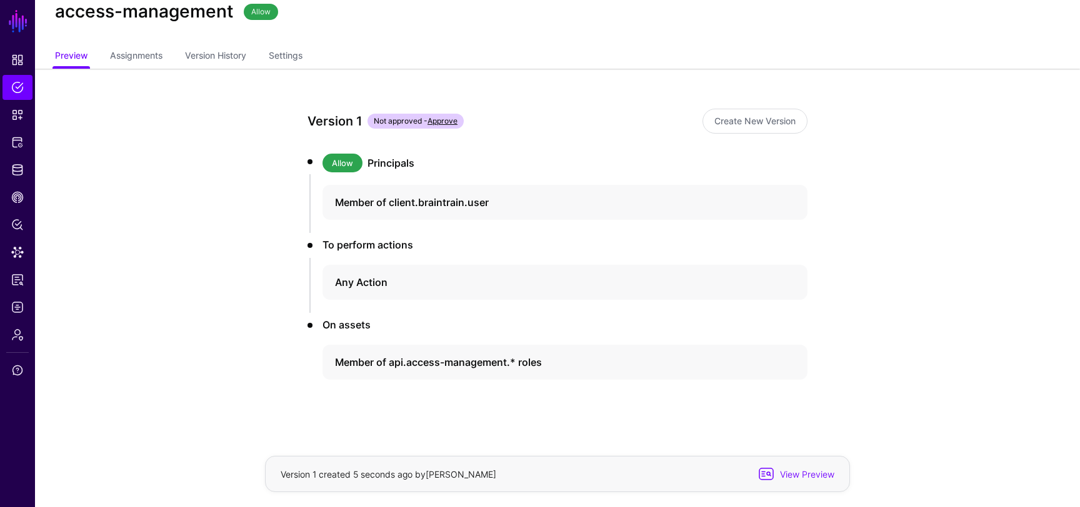
click at [455, 121] on link "Approve" at bounding box center [442, 120] width 30 height 9
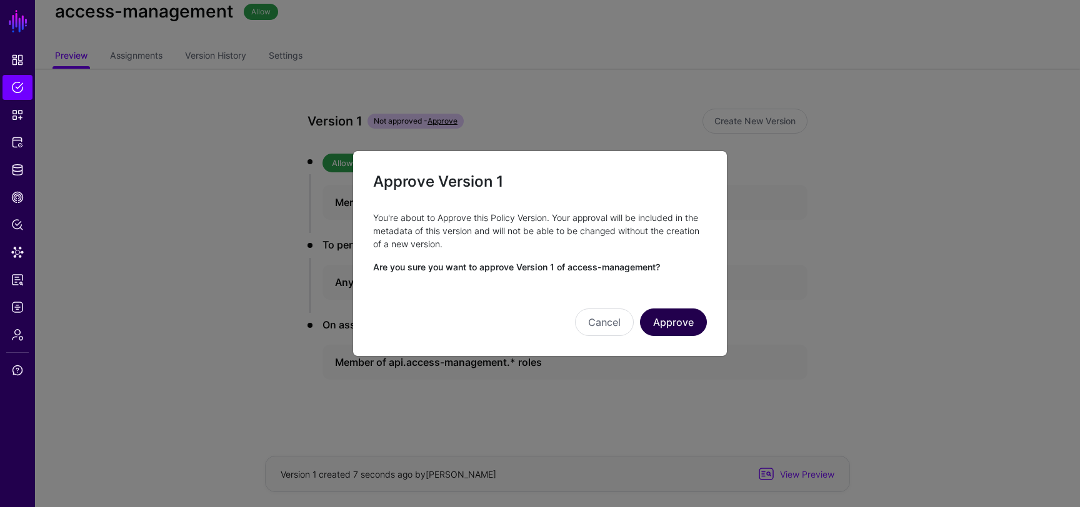
click at [686, 317] on button "Approve" at bounding box center [673, 322] width 67 height 27
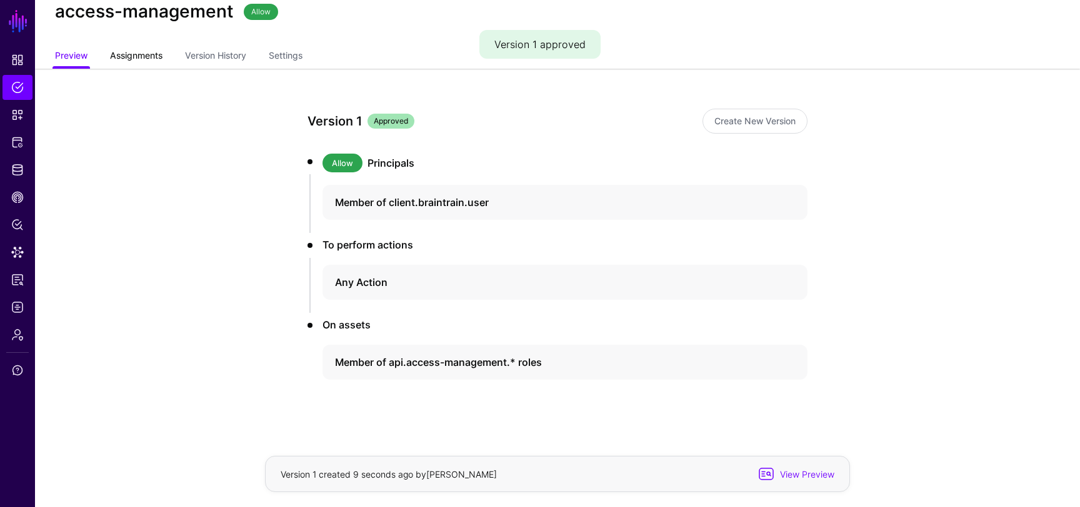
click at [143, 57] on span "Assignments" at bounding box center [136, 55] width 59 height 13
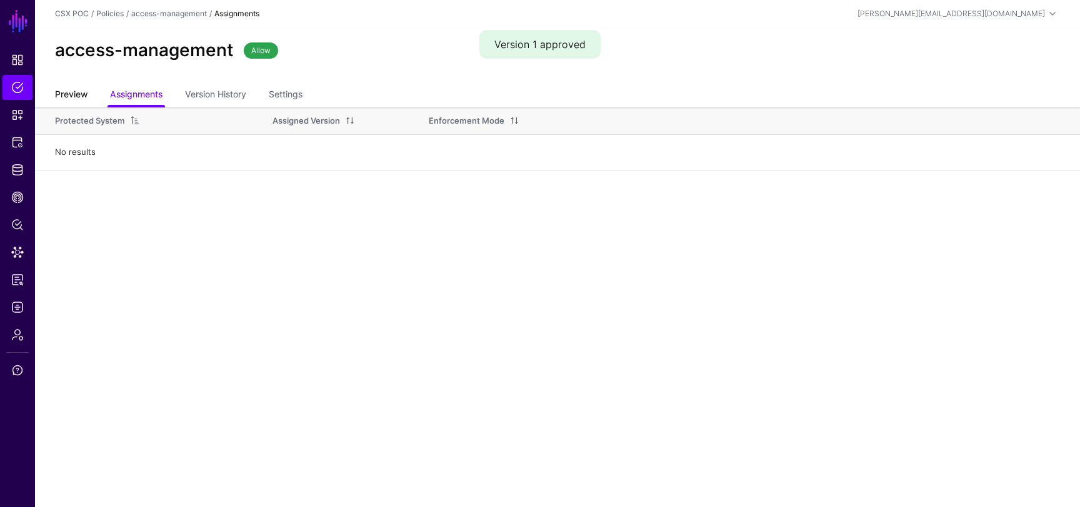
click at [78, 84] on link "Preview" at bounding box center [71, 96] width 32 height 24
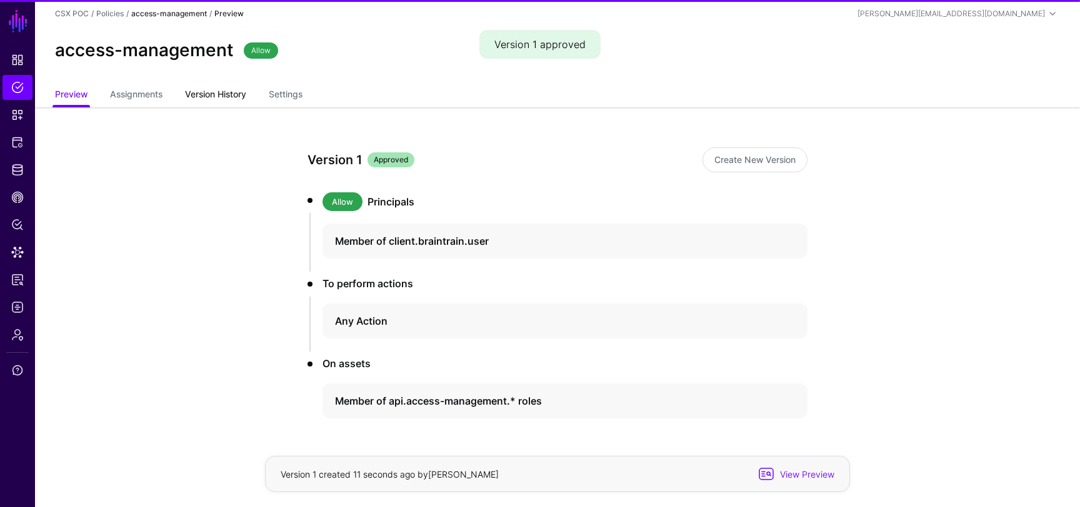
click at [204, 97] on link "Version History" at bounding box center [215, 96] width 61 height 24
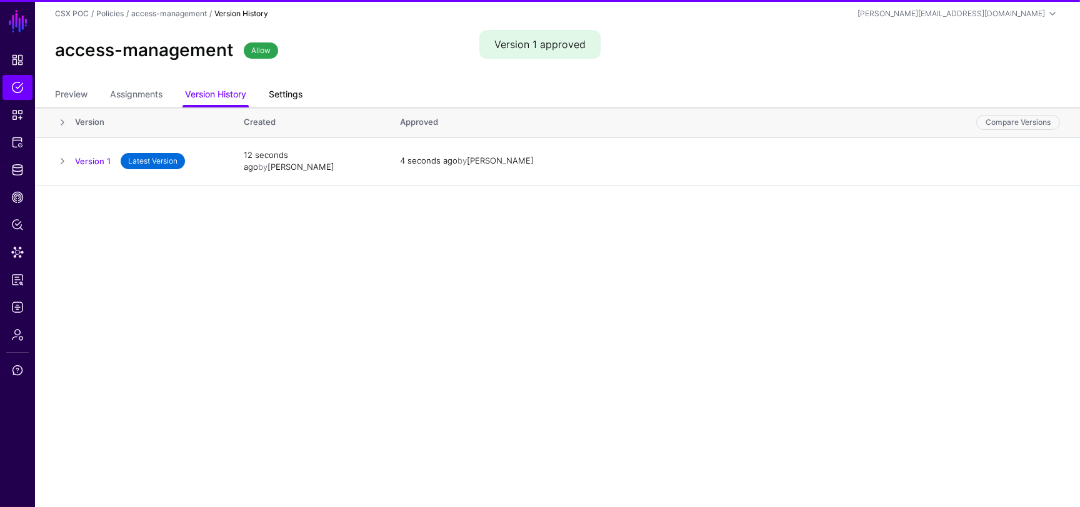
click at [284, 97] on link "Settings" at bounding box center [286, 96] width 34 height 24
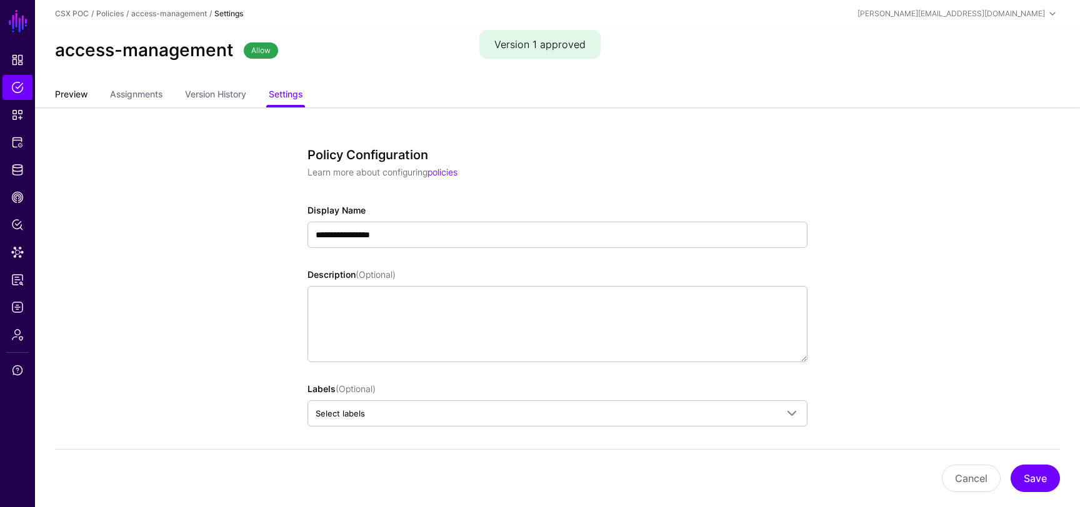
click at [77, 91] on link "Preview" at bounding box center [71, 96] width 32 height 24
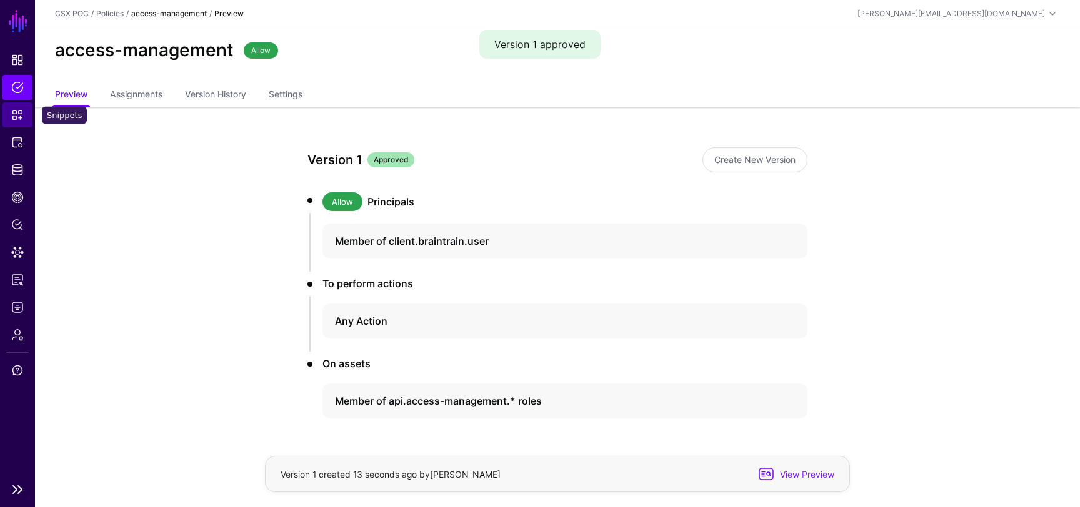
click at [21, 116] on span "Snippets" at bounding box center [17, 115] width 12 height 12
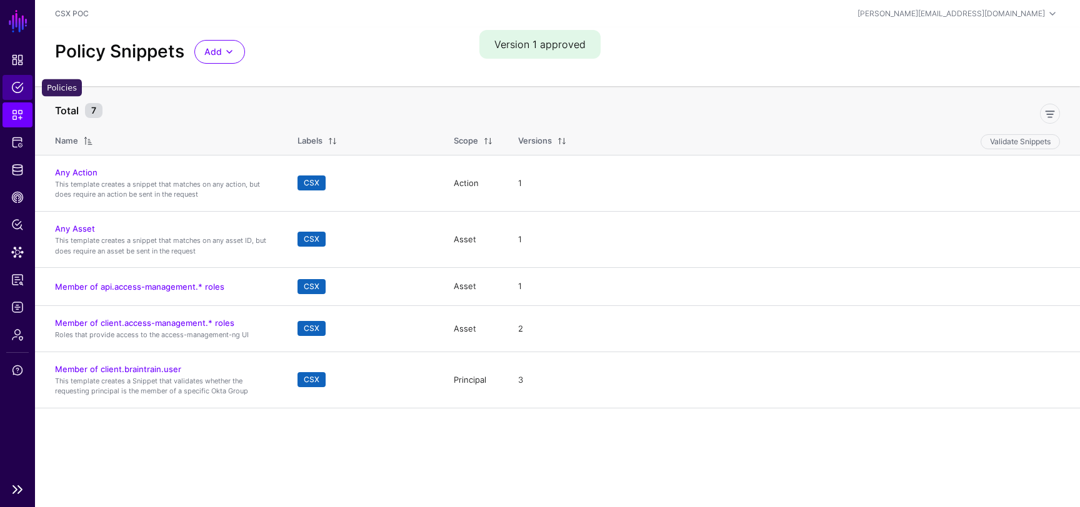
click at [13, 89] on span "Policies" at bounding box center [17, 87] width 12 height 12
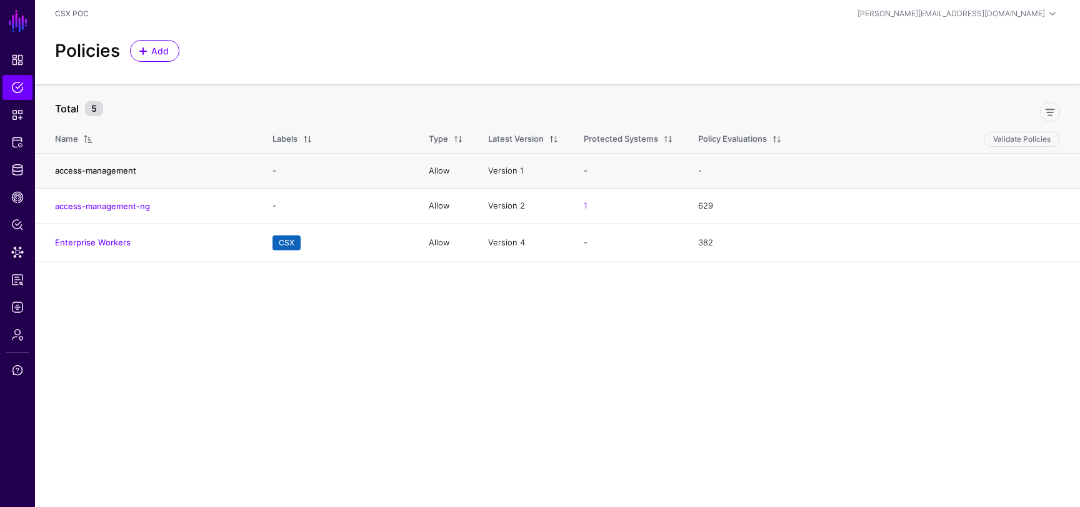
click at [120, 170] on link "access-management" at bounding box center [95, 171] width 81 height 10
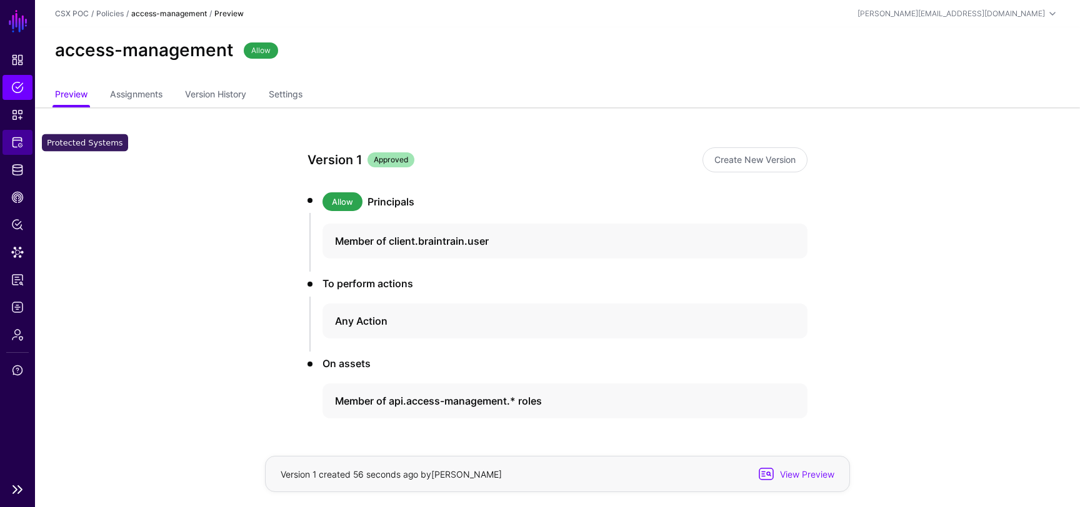
click at [12, 151] on link "Protected Systems" at bounding box center [17, 142] width 30 height 25
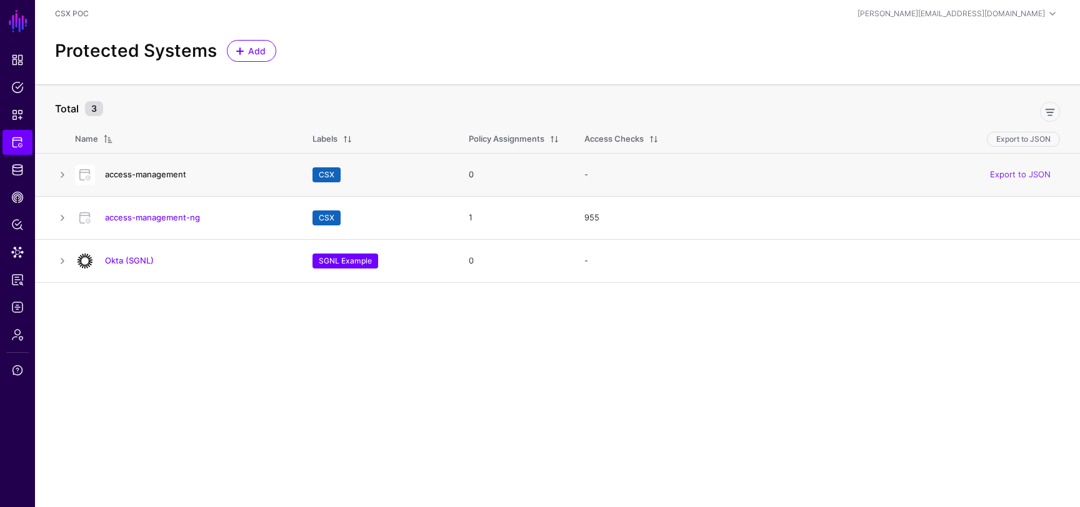
click at [152, 178] on link "access-management" at bounding box center [145, 174] width 81 height 10
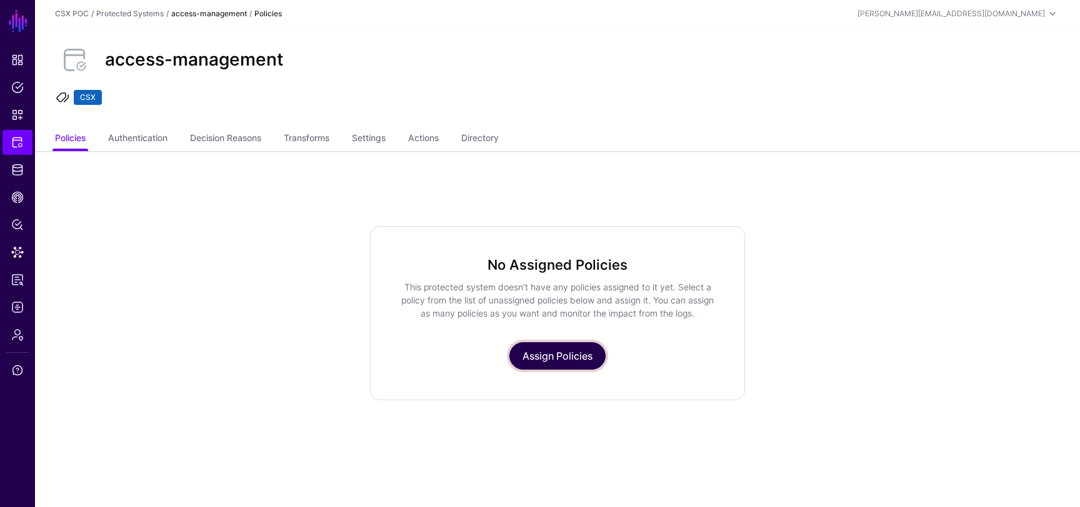
click at [547, 362] on link "Assign Policies" at bounding box center [557, 355] width 96 height 27
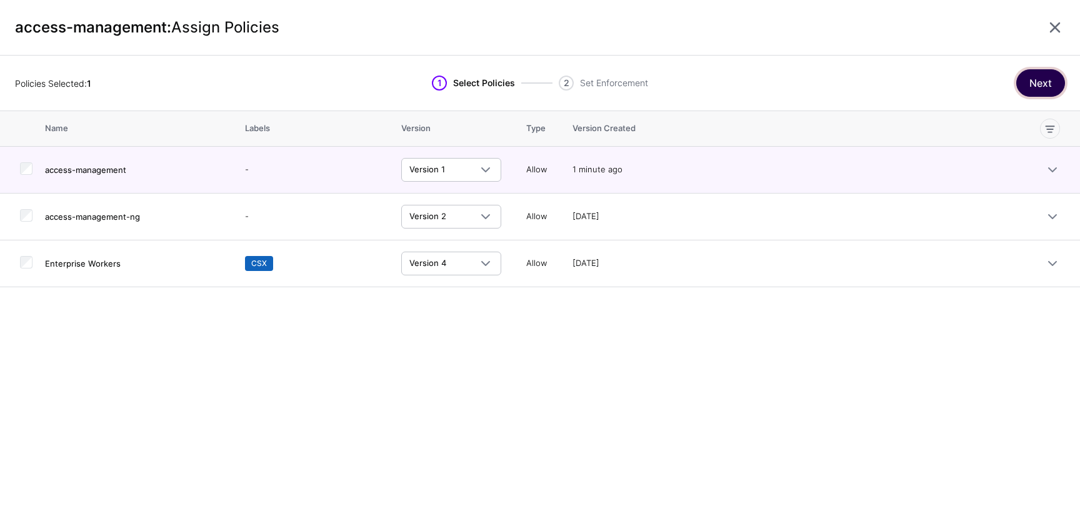
click at [1047, 82] on button "Next" at bounding box center [1040, 82] width 49 height 27
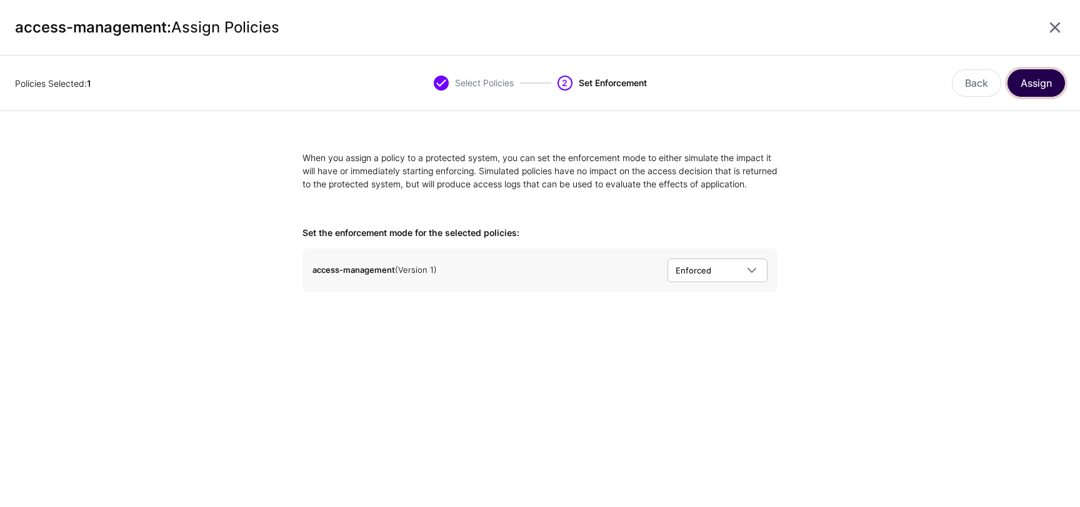
click at [1039, 75] on button "Assign" at bounding box center [1035, 82] width 57 height 27
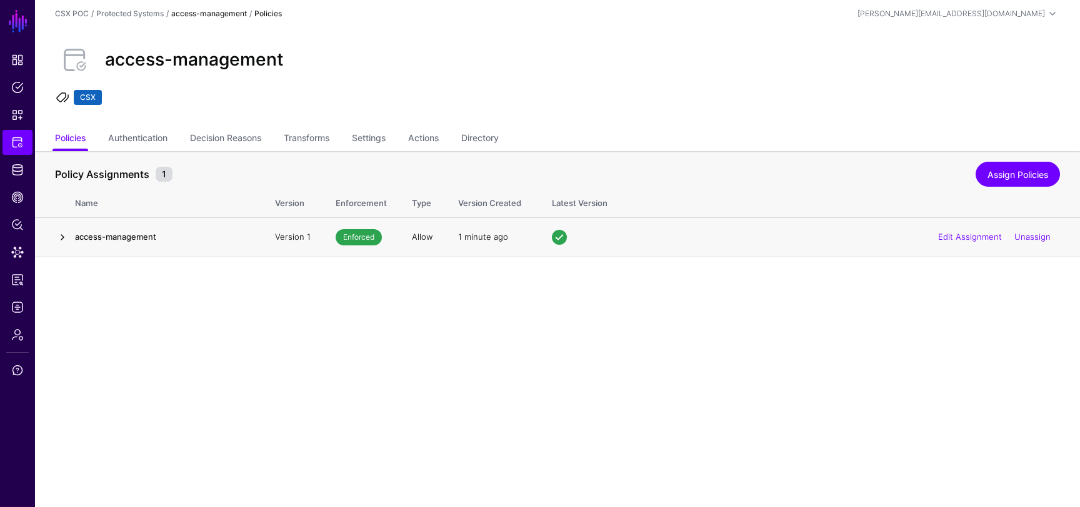
click at [64, 237] on link at bounding box center [62, 237] width 15 height 15
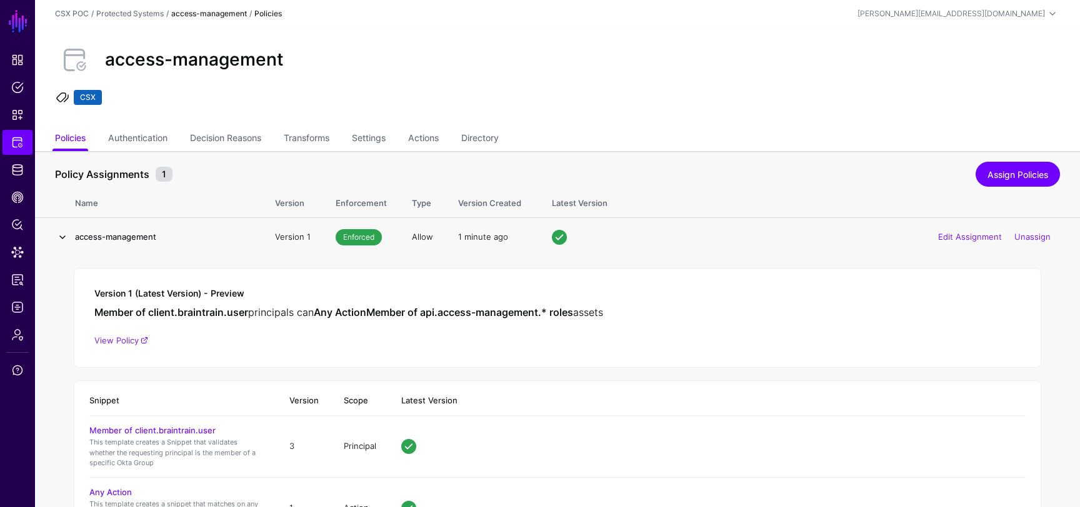
click at [64, 237] on link at bounding box center [62, 237] width 15 height 15
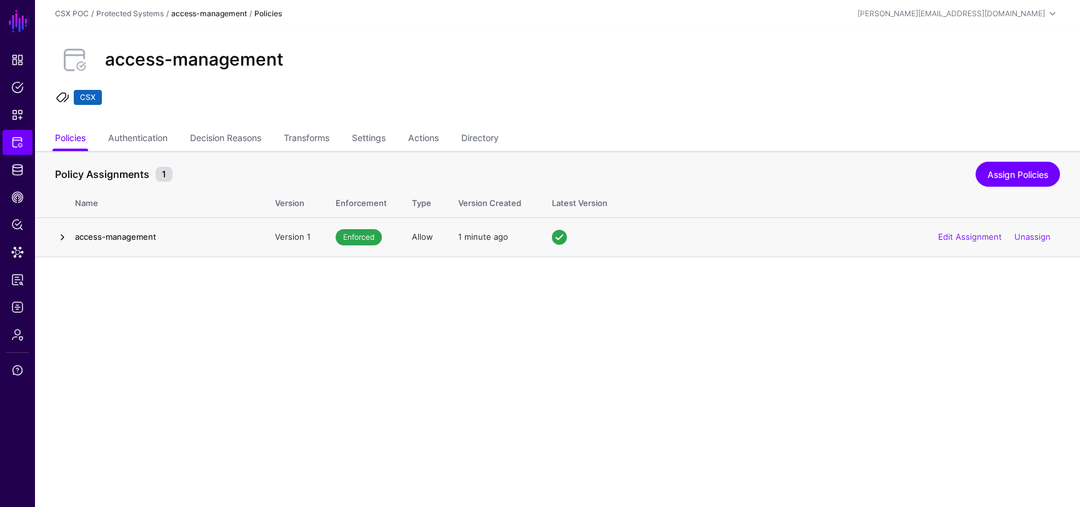
click at [62, 234] on link at bounding box center [62, 237] width 15 height 15
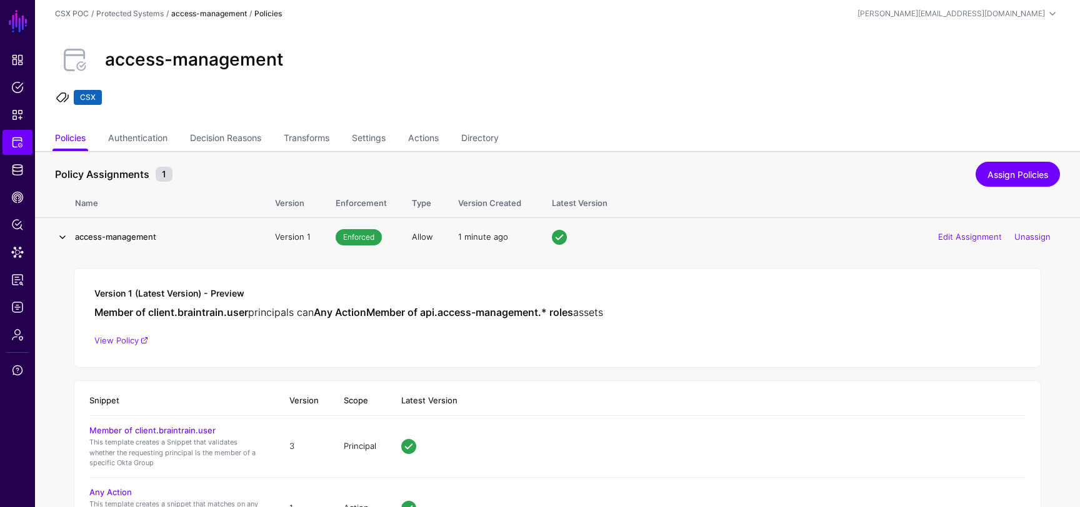
click at [67, 237] on link at bounding box center [62, 237] width 15 height 15
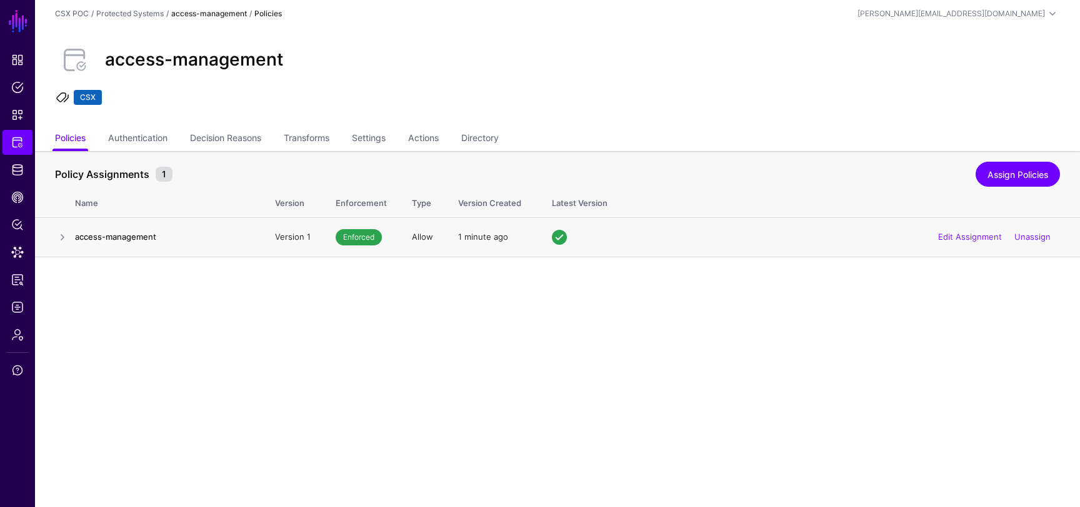
click at [134, 233] on h4 "access-management" at bounding box center [162, 236] width 175 height 11
click at [135, 237] on h4 "access-management" at bounding box center [162, 236] width 175 height 11
click at [66, 239] on link at bounding box center [62, 237] width 15 height 15
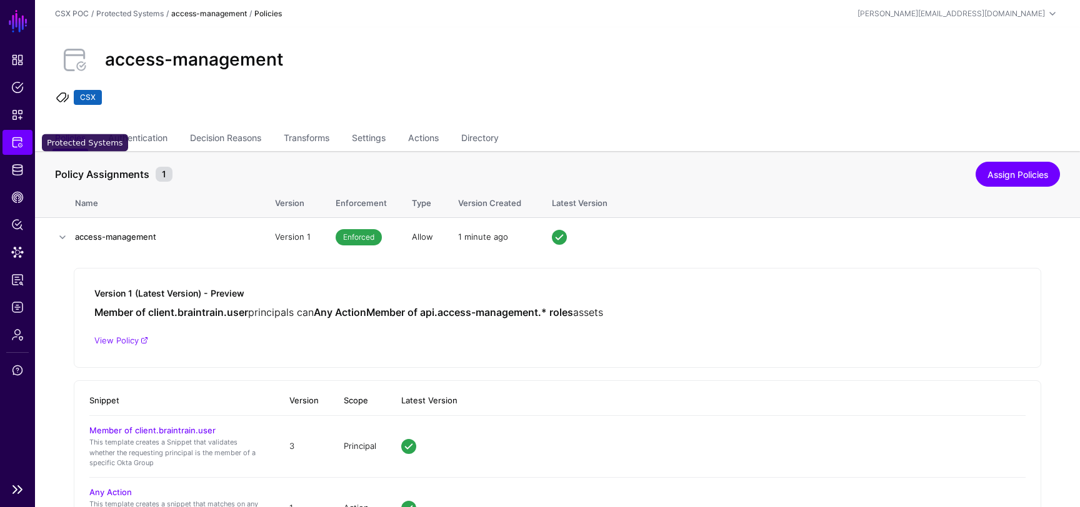
click at [13, 145] on span "Protected Systems" at bounding box center [17, 142] width 12 height 12
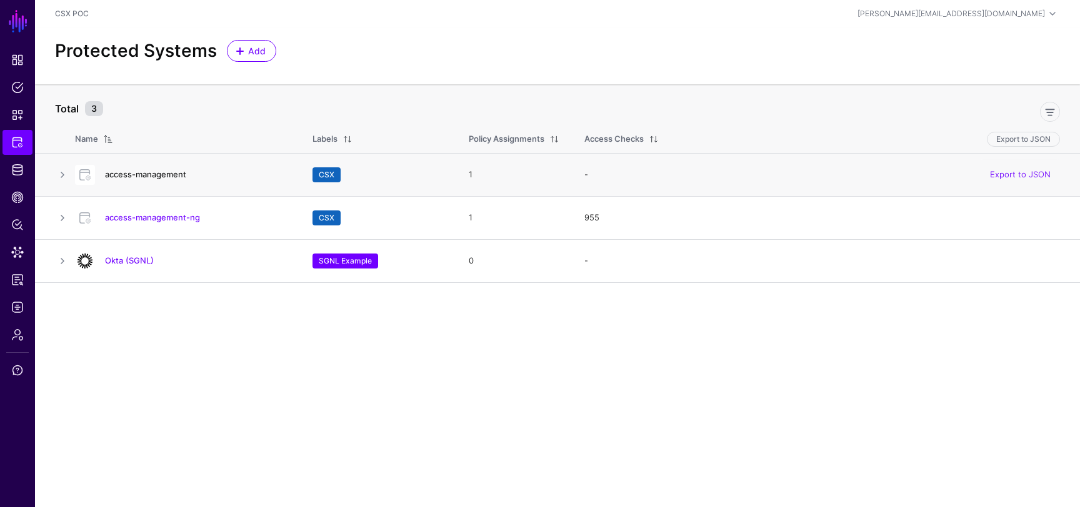
click at [131, 174] on link "access-management" at bounding box center [145, 174] width 81 height 10
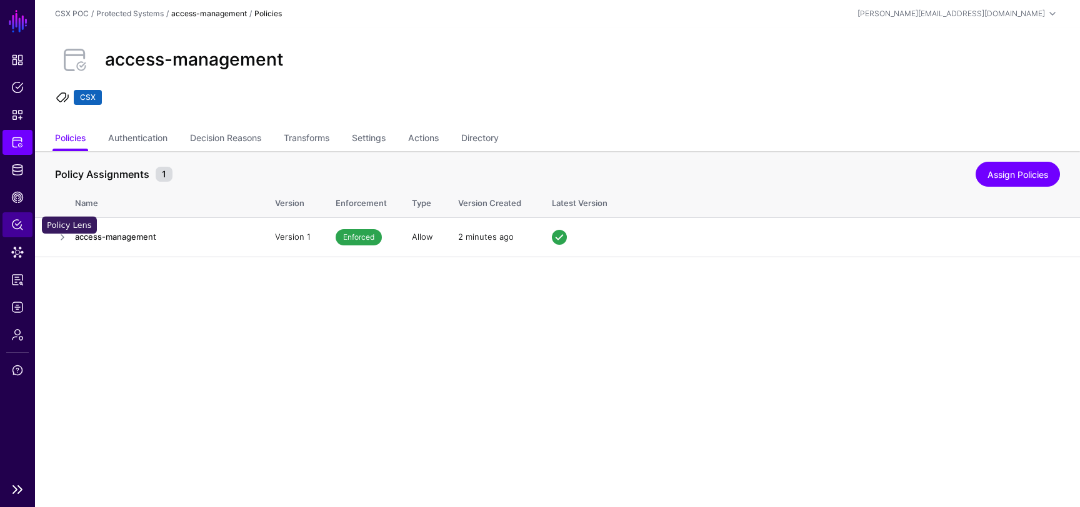
click at [20, 224] on span "Policy Lens" at bounding box center [17, 225] width 12 height 12
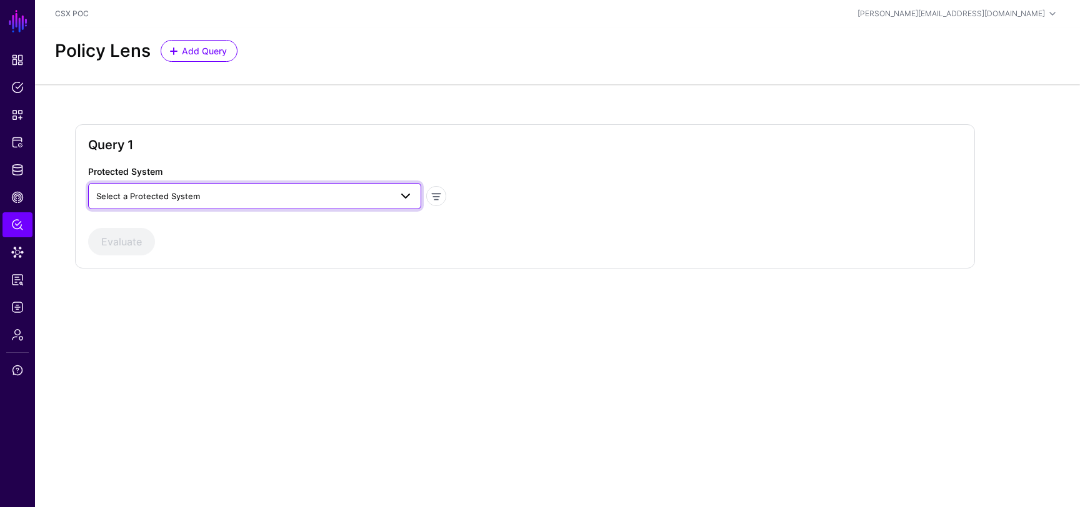
click at [266, 199] on span "Select a Protected System" at bounding box center [243, 196] width 294 height 14
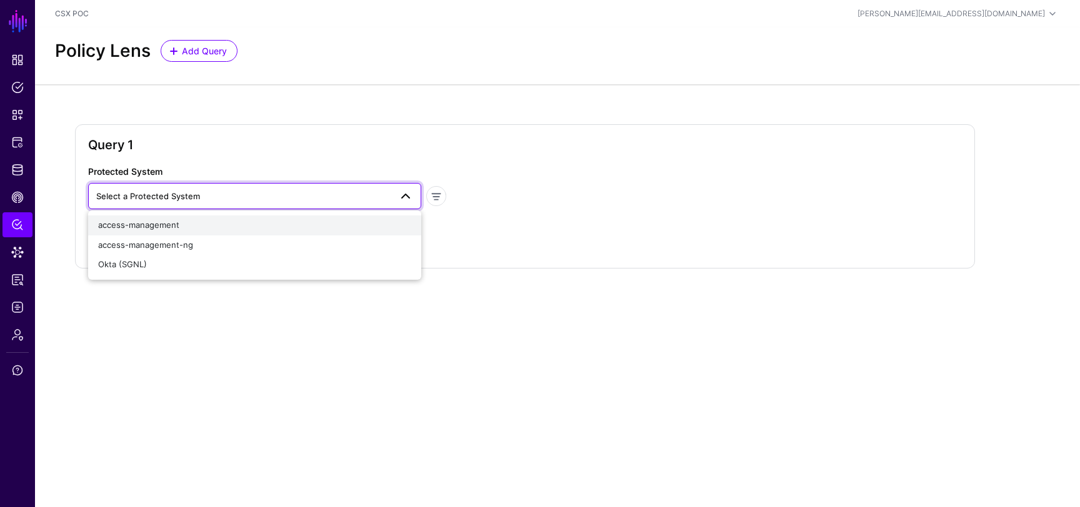
click at [262, 224] on div "access-management" at bounding box center [254, 225] width 313 height 12
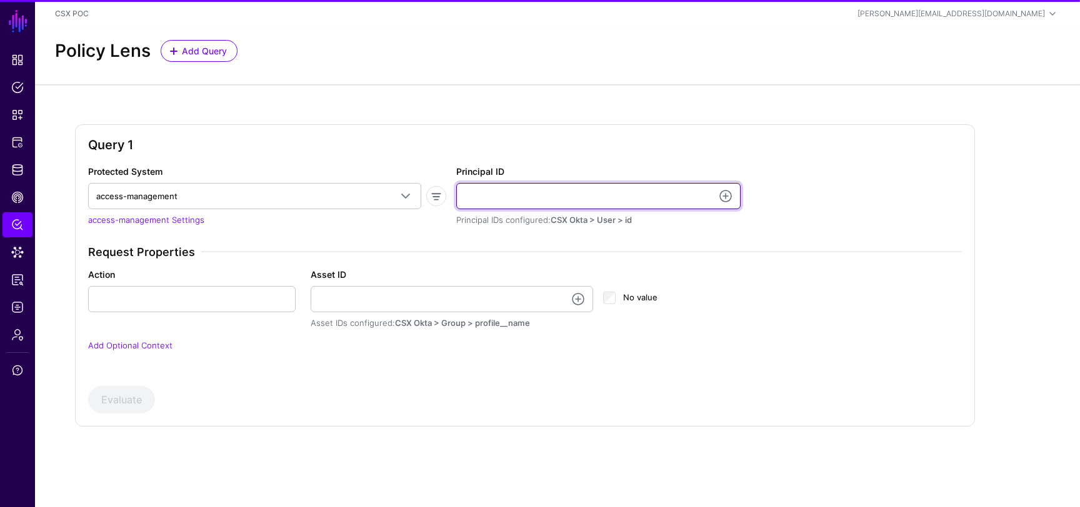
click at [492, 204] on input "Principal ID" at bounding box center [598, 196] width 284 height 26
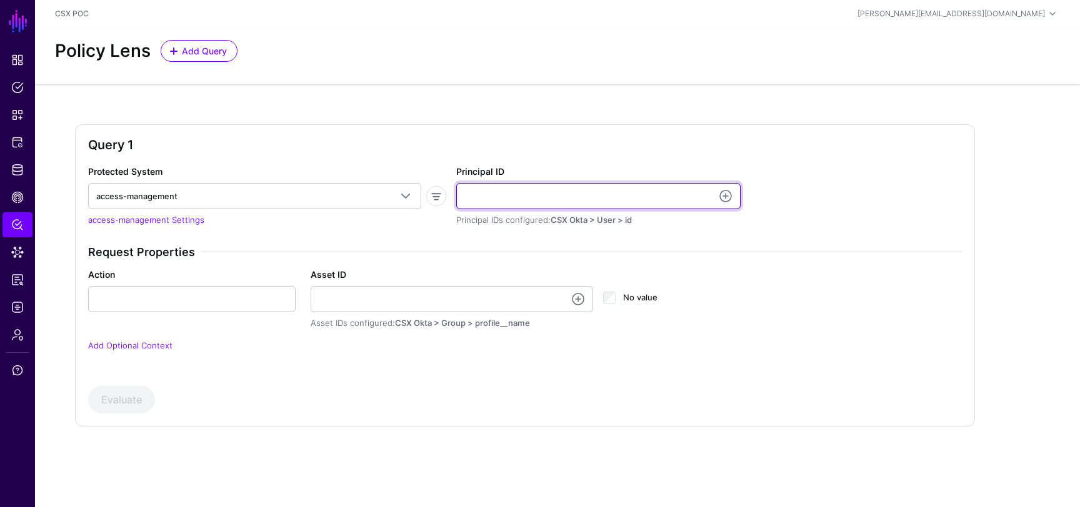
type input "**********"
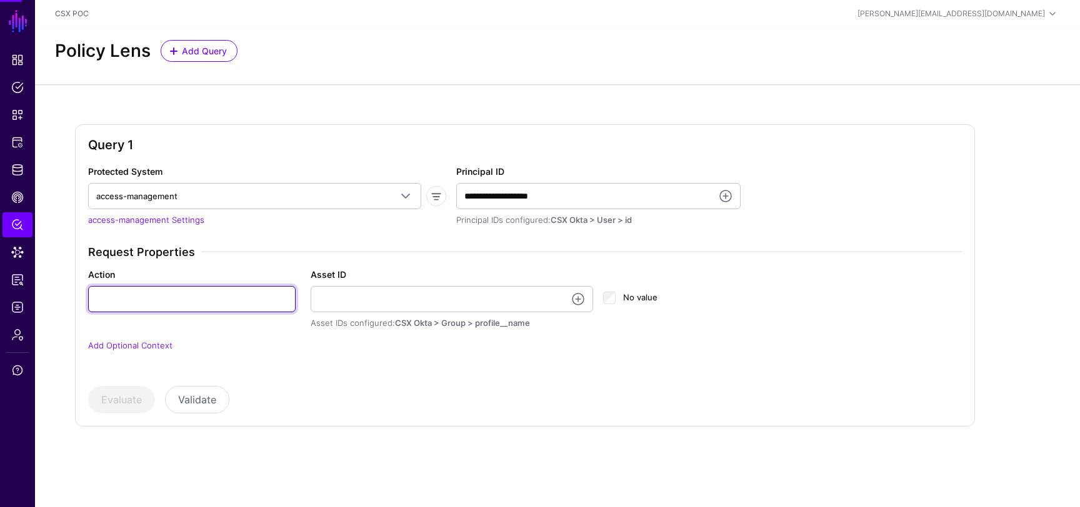
click at [206, 289] on input "Action" at bounding box center [191, 299] width 207 height 26
click at [232, 274] on div "Action" at bounding box center [192, 290] width 222 height 44
click at [219, 287] on input "Action" at bounding box center [191, 299] width 207 height 26
type input "******"
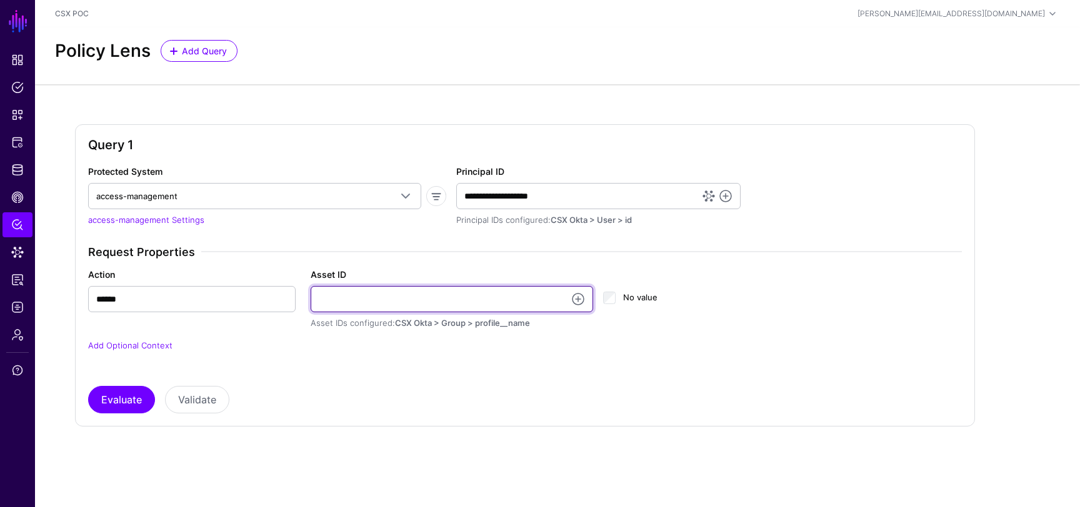
click at [370, 297] on input "Asset ID" at bounding box center [452, 299] width 283 height 26
click at [304, 362] on div "Request Properties Action ****** Asset ID Asset IDs configured: CSX Okta > Grou…" at bounding box center [524, 307] width 883 height 122
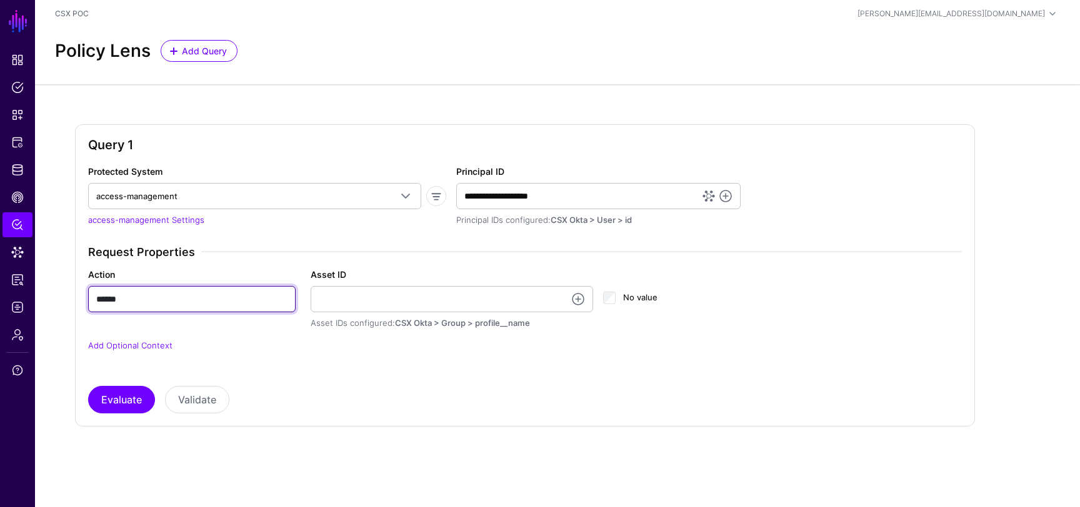
click at [192, 299] on input "******" at bounding box center [191, 299] width 207 height 26
click at [271, 262] on div "Request Properties Action ****** Asset ID Asset IDs configured: CSX Okta > Grou…" at bounding box center [524, 307] width 883 height 122
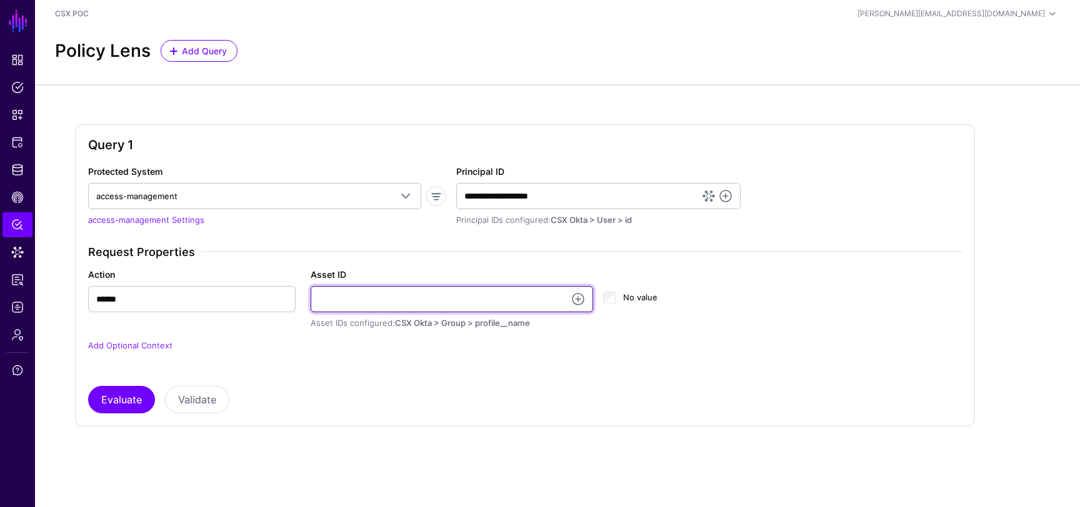
click at [356, 311] on input "Asset ID" at bounding box center [452, 299] width 283 height 26
click at [317, 348] on p "Add Optional Context" at bounding box center [524, 346] width 873 height 12
click at [362, 292] on input "Asset ID" at bounding box center [452, 299] width 283 height 26
type input "**********"
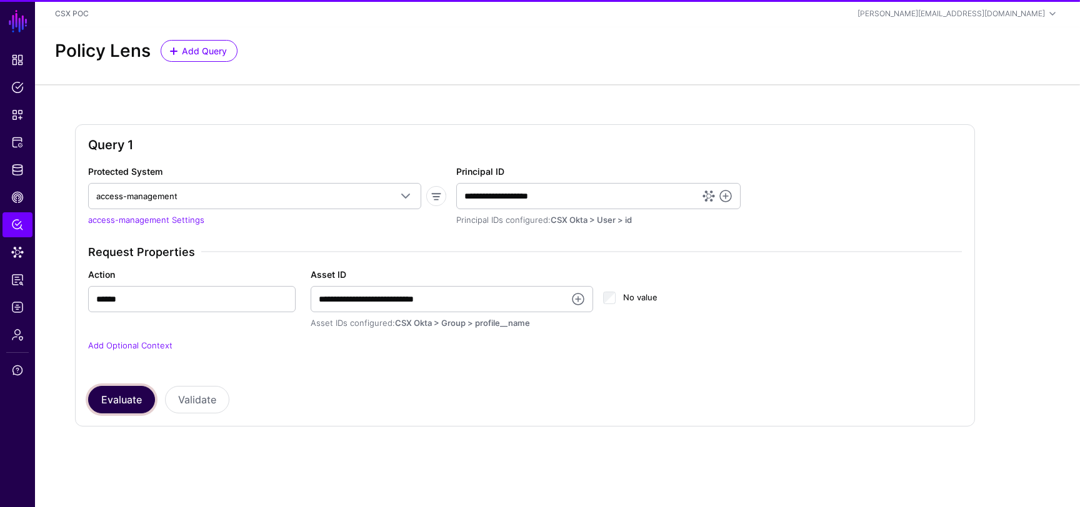
click at [135, 392] on button "Evaluate" at bounding box center [121, 399] width 67 height 27
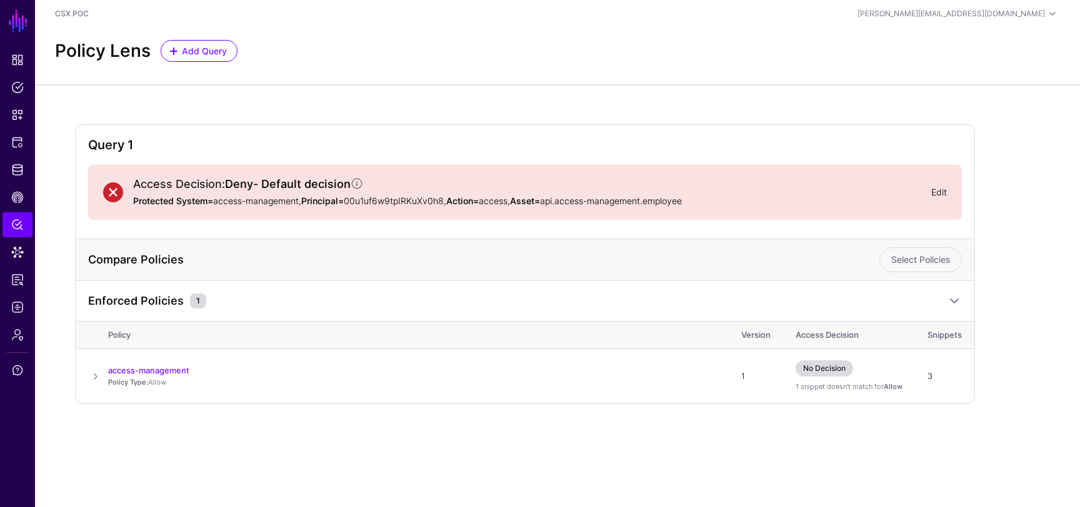
click at [935, 194] on link "Edit" at bounding box center [939, 192] width 16 height 11
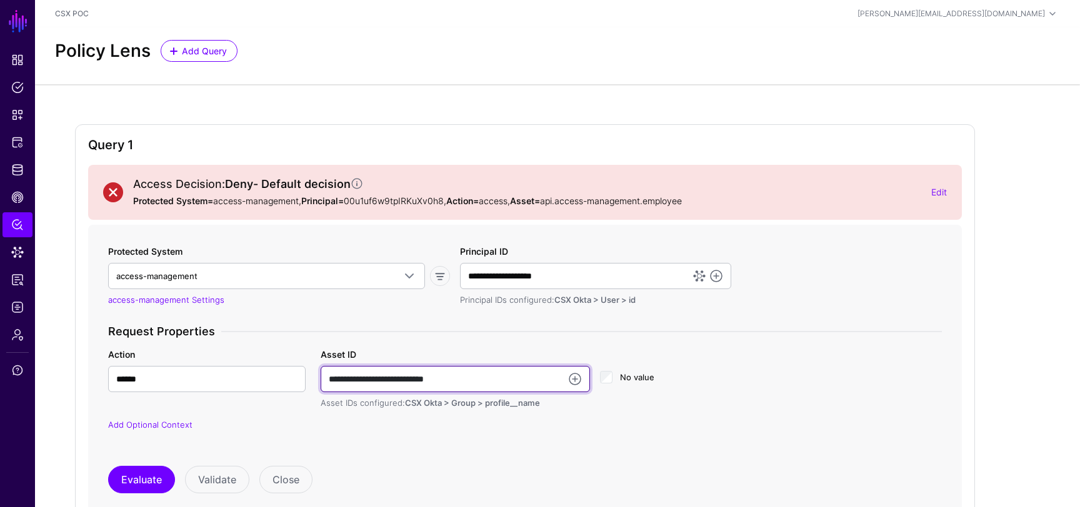
click at [456, 374] on input "**********" at bounding box center [455, 379] width 269 height 26
type input "**********"
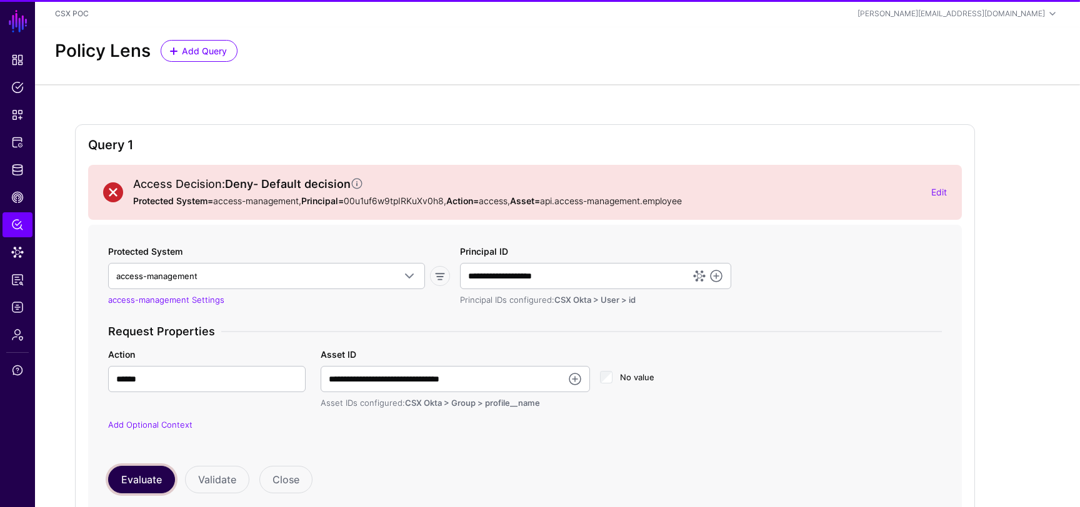
click at [141, 480] on button "Evaluate" at bounding box center [141, 479] width 67 height 27
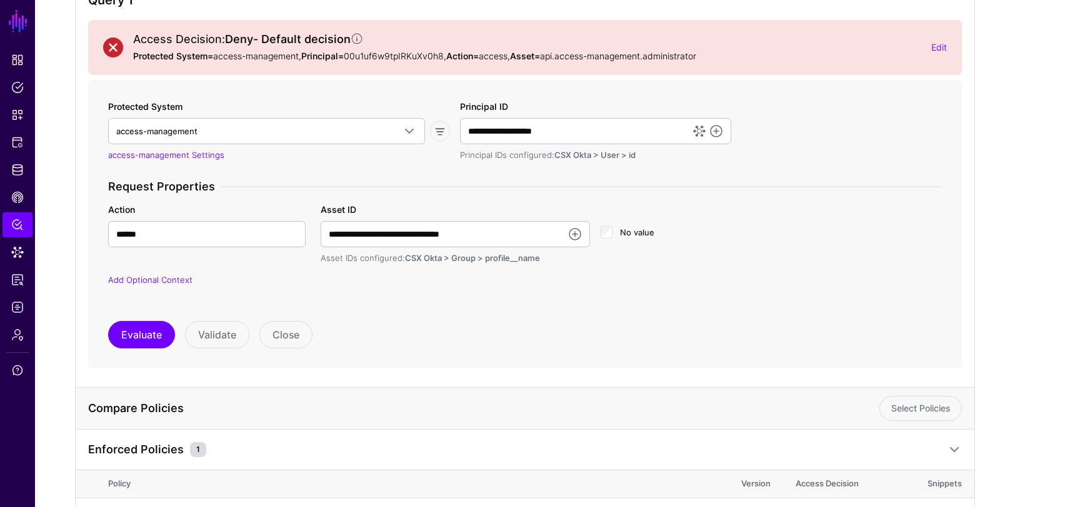
scroll to position [197, 0]
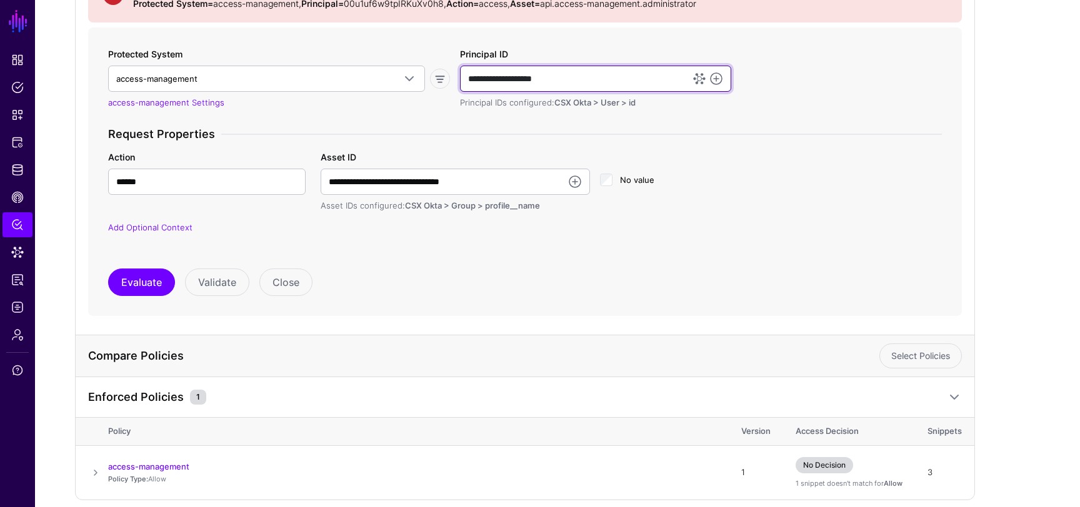
click at [580, 77] on input "**********" at bounding box center [595, 79] width 271 height 26
click at [452, 121] on div "**********" at bounding box center [524, 148] width 843 height 202
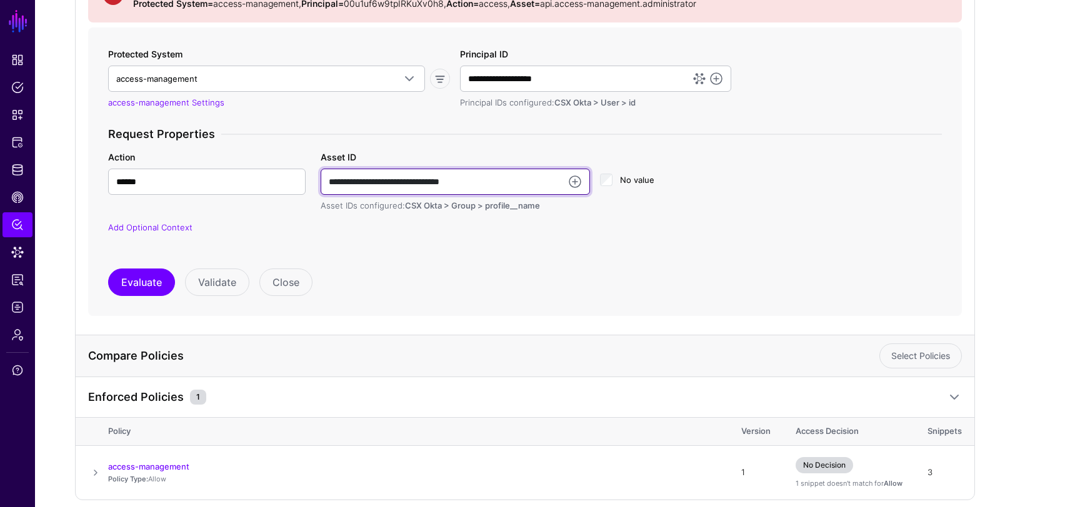
click at [460, 179] on input "**********" at bounding box center [455, 182] width 269 height 26
click at [530, 184] on input "**********" at bounding box center [455, 182] width 269 height 26
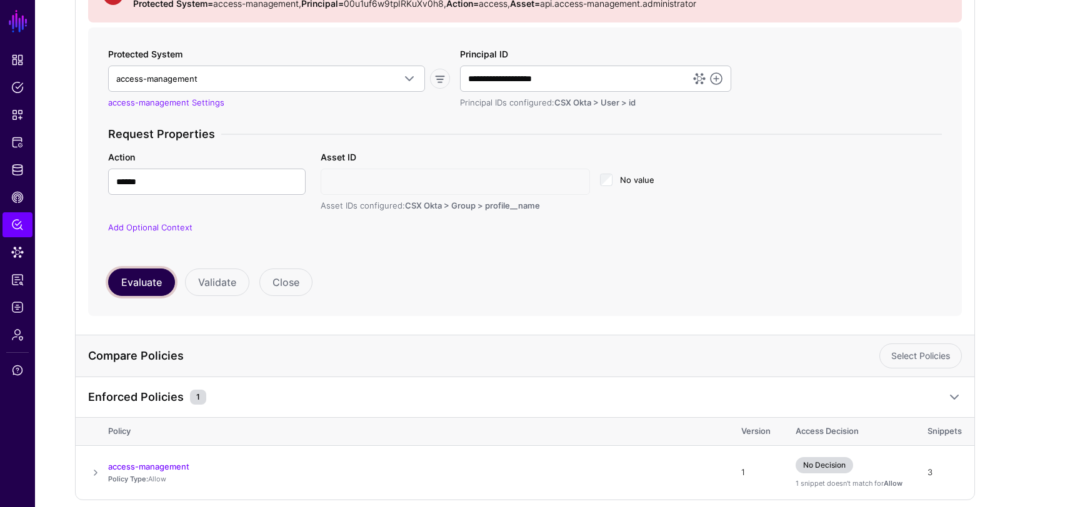
click at [149, 276] on button "Evaluate" at bounding box center [141, 282] width 67 height 27
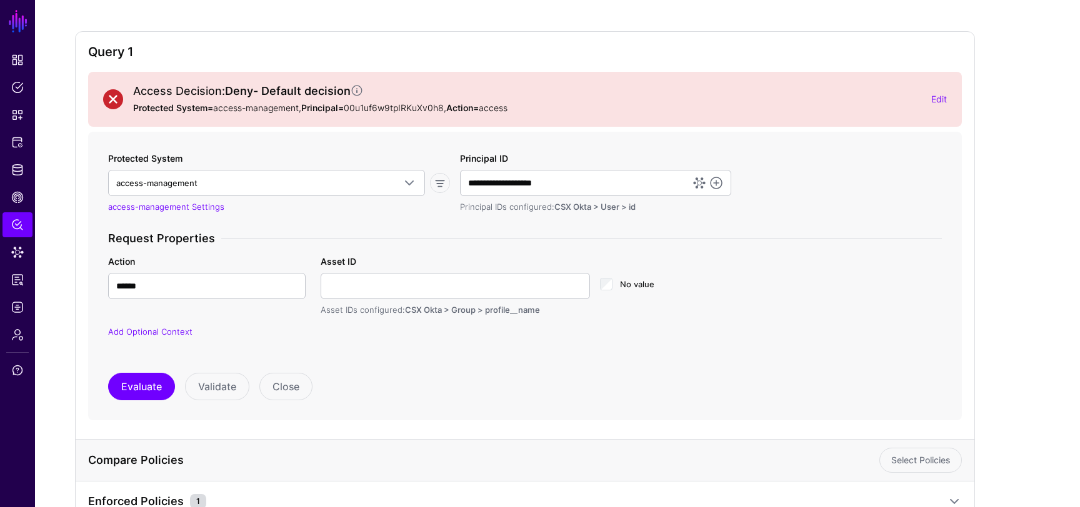
scroll to position [150, 0]
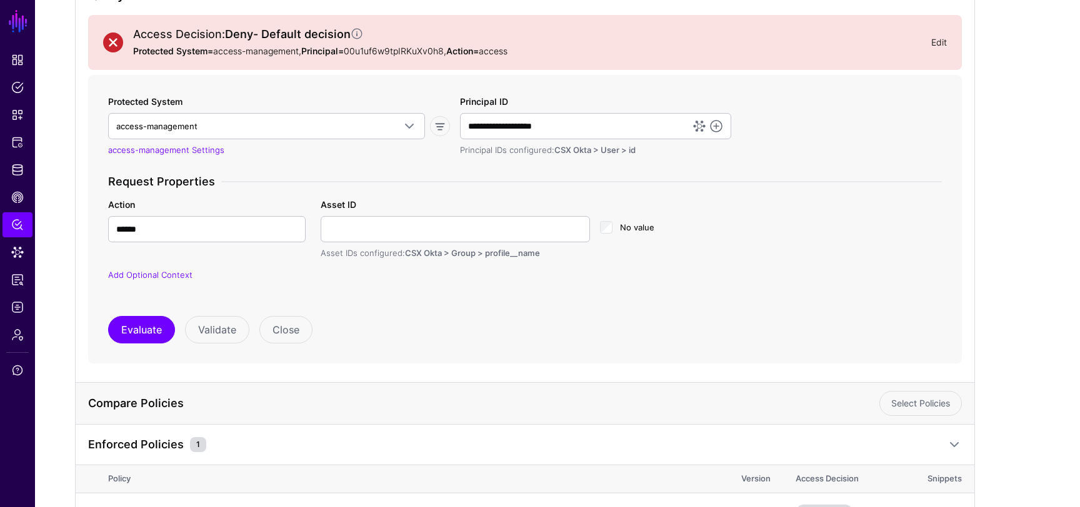
click at [943, 44] on link "Edit" at bounding box center [939, 42] width 16 height 11
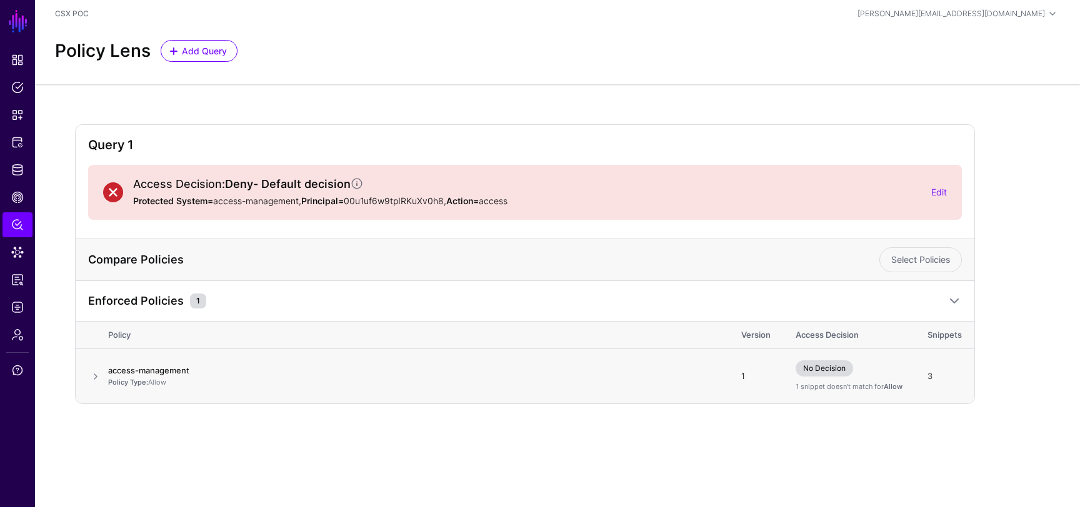
click at [150, 365] on link "access-management" at bounding box center [148, 370] width 81 height 10
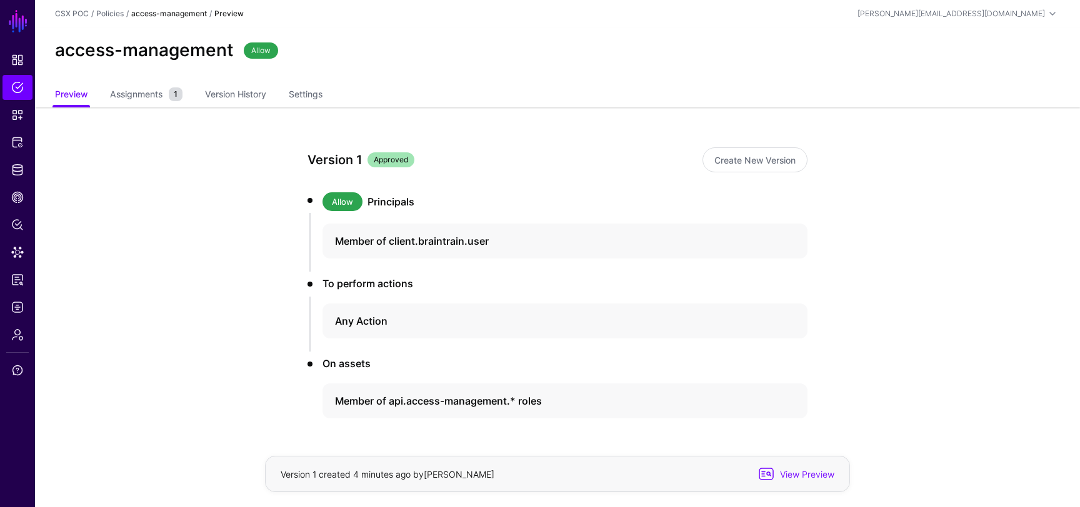
scroll to position [39, 0]
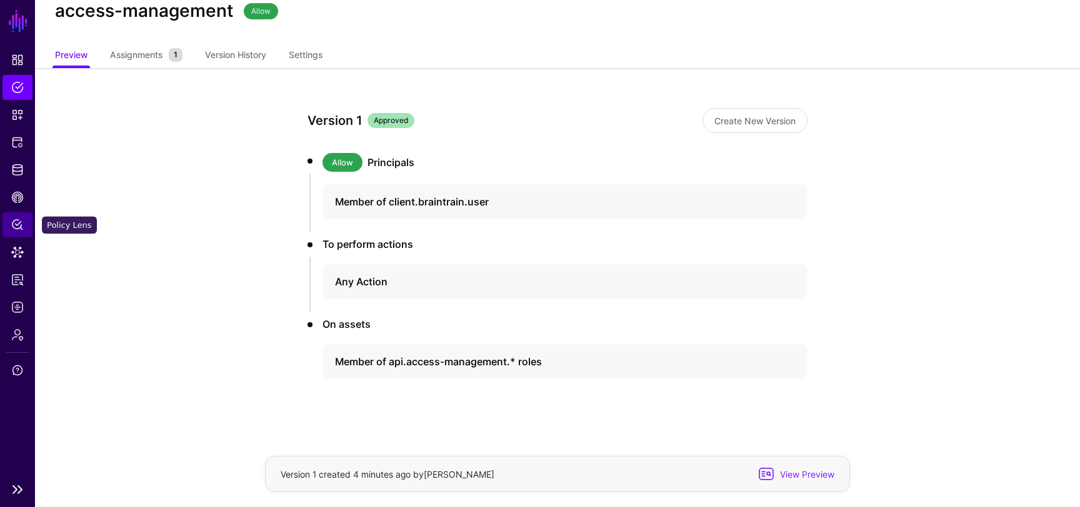
click at [22, 223] on span "Policy Lens" at bounding box center [17, 225] width 12 height 12
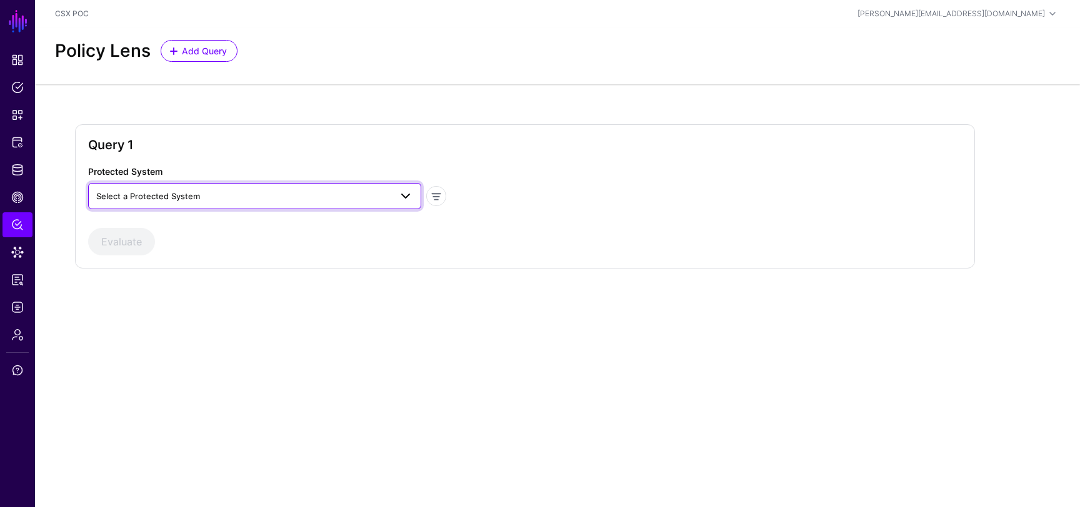
click at [212, 201] on span "Select a Protected System" at bounding box center [243, 196] width 294 height 14
click at [216, 154] on div "Query 1" at bounding box center [524, 150] width 873 height 27
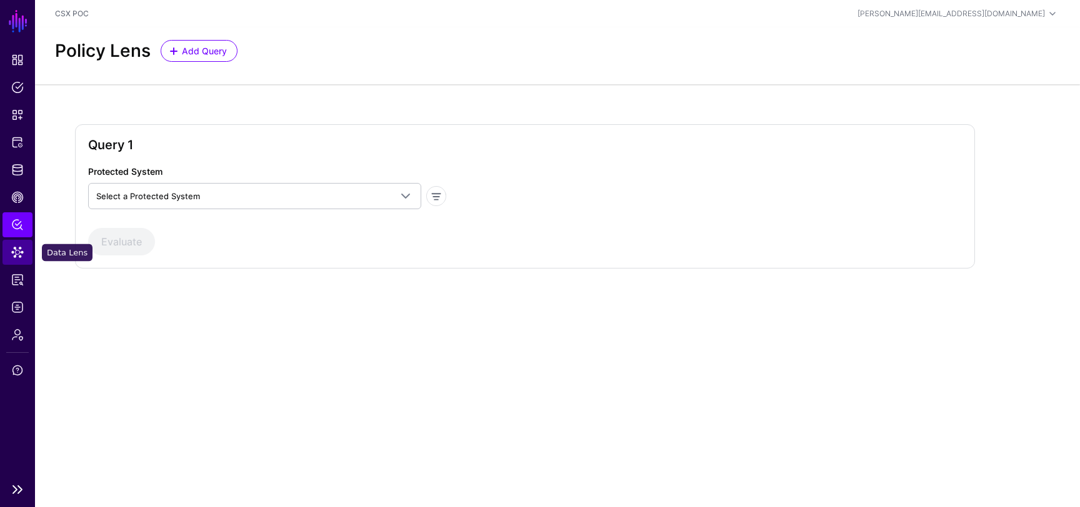
click at [12, 261] on link "Data Lens" at bounding box center [17, 252] width 30 height 25
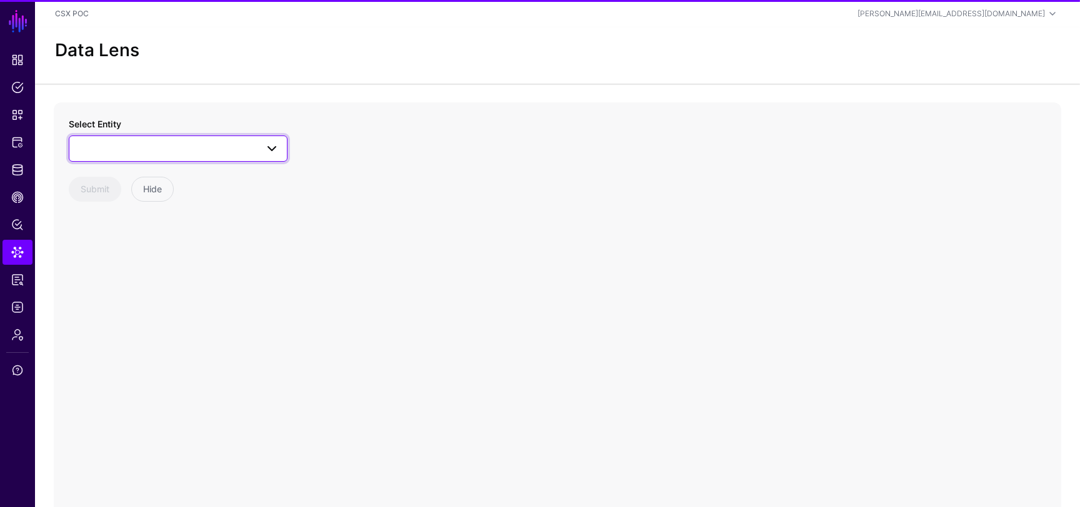
click at [152, 154] on span at bounding box center [178, 148] width 202 height 15
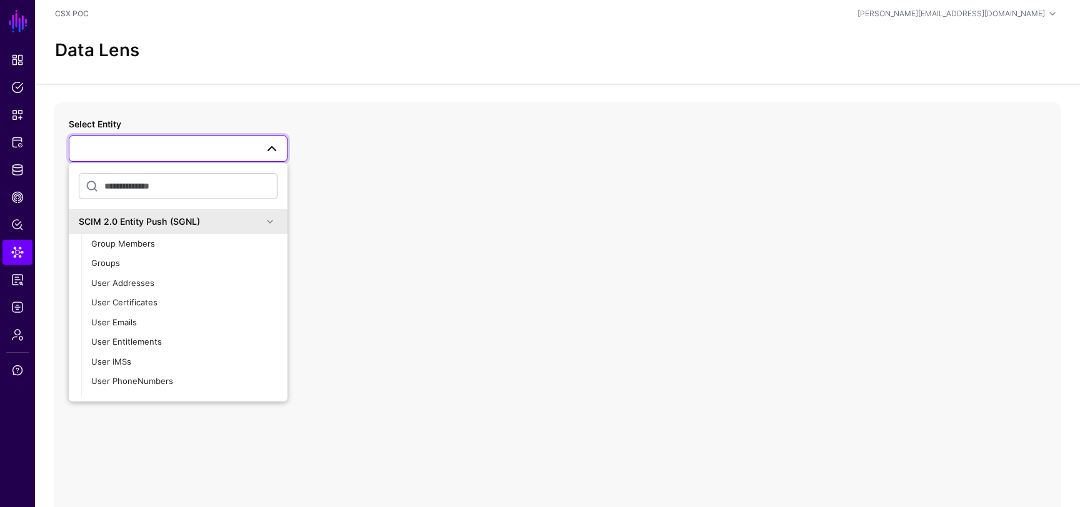
click at [154, 226] on div "SCIM 2.0 Entity Push (SGNL)" at bounding box center [171, 221] width 184 height 13
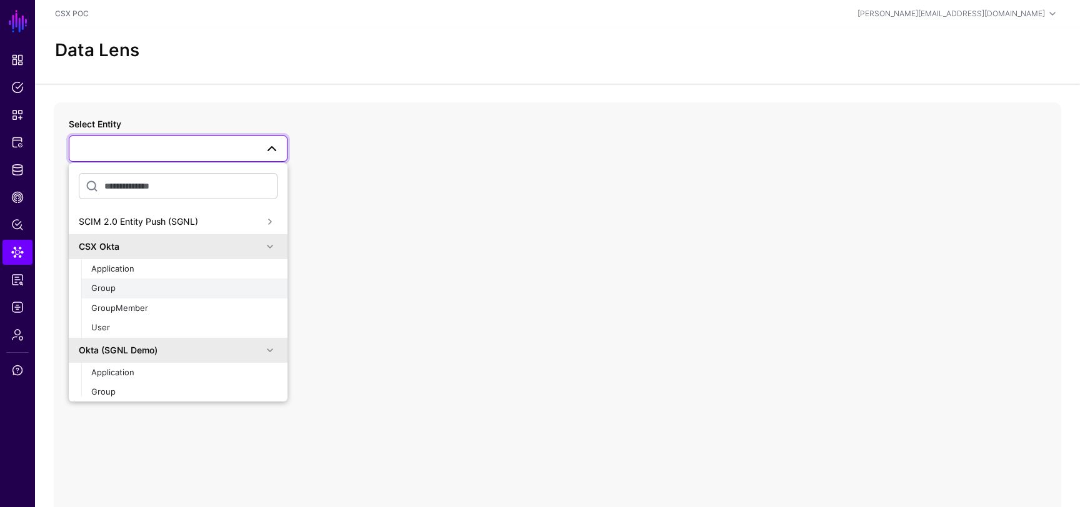
click at [120, 292] on div "Group" at bounding box center [184, 288] width 186 height 12
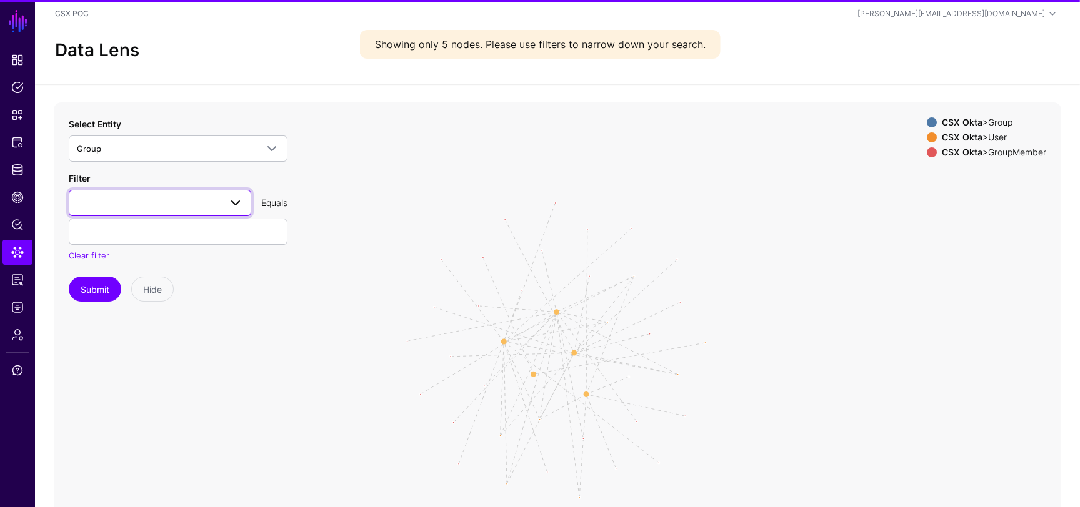
click at [132, 202] on span at bounding box center [160, 203] width 166 height 15
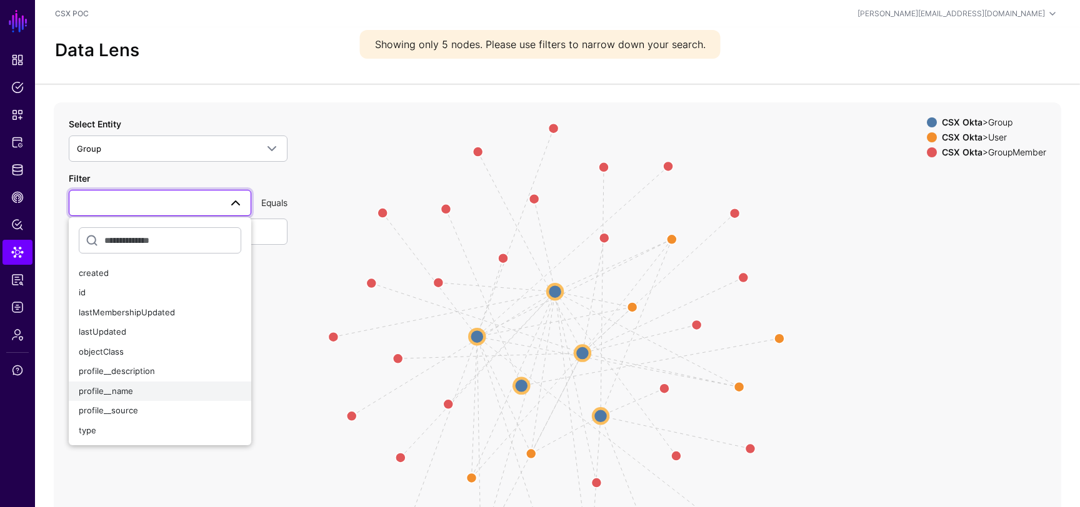
click at [126, 398] on button "profile__name" at bounding box center [160, 392] width 182 height 20
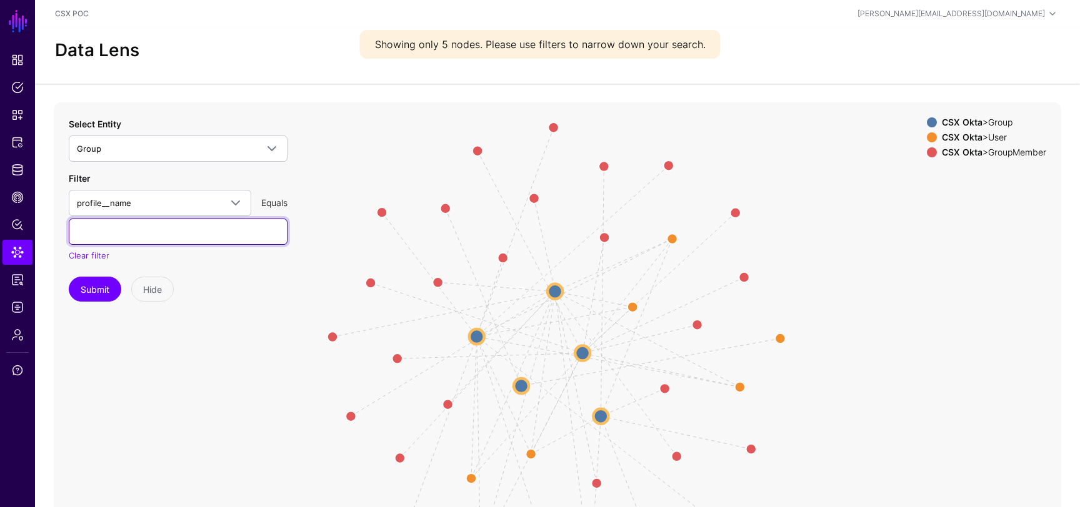
click at [151, 235] on input "text" at bounding box center [178, 232] width 219 height 26
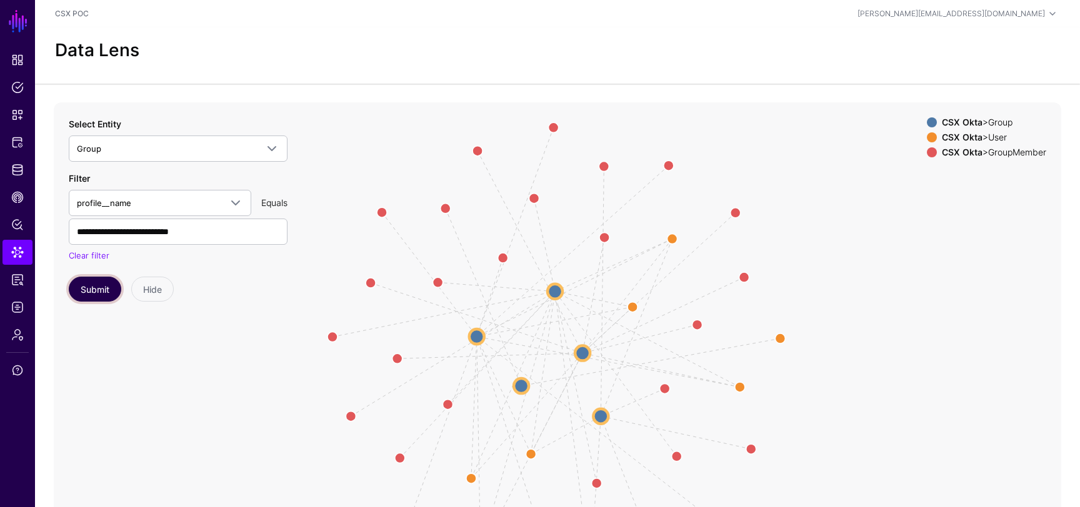
click at [105, 279] on button "Submit" at bounding box center [95, 289] width 52 height 25
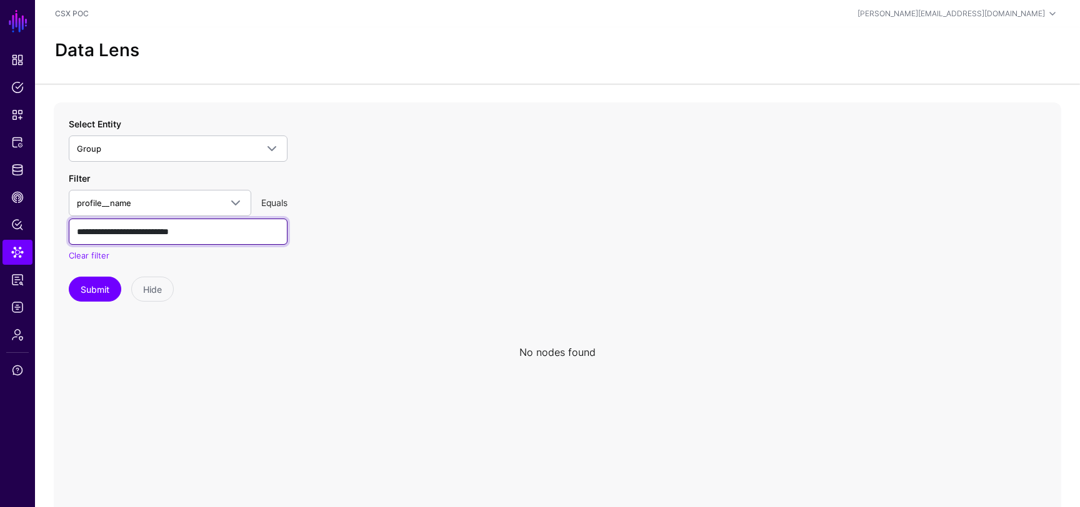
click at [116, 234] on input "**********" at bounding box center [178, 232] width 219 height 26
type input "**********"
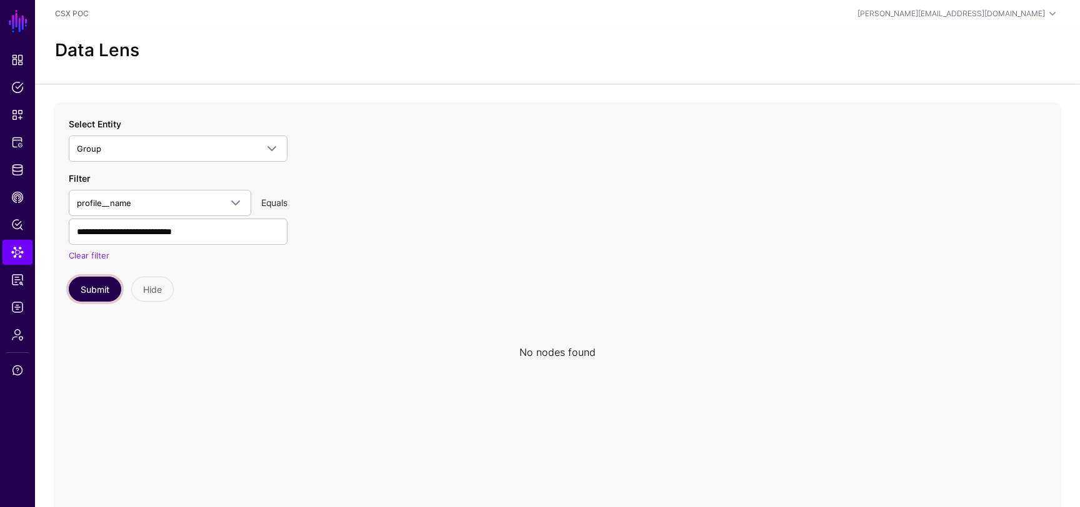
click at [98, 294] on button "Submit" at bounding box center [95, 289] width 52 height 25
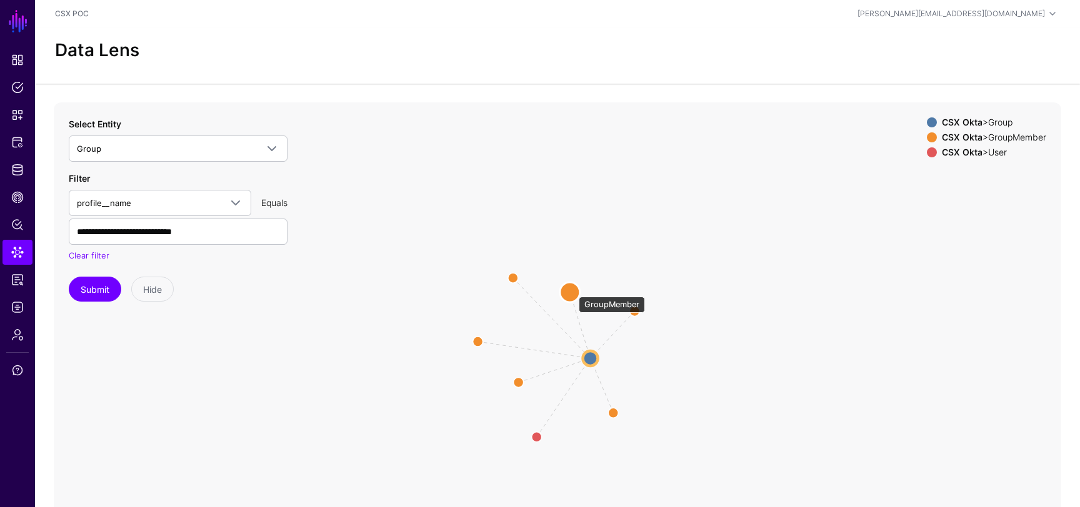
click at [572, 291] on circle at bounding box center [570, 292] width 20 height 20
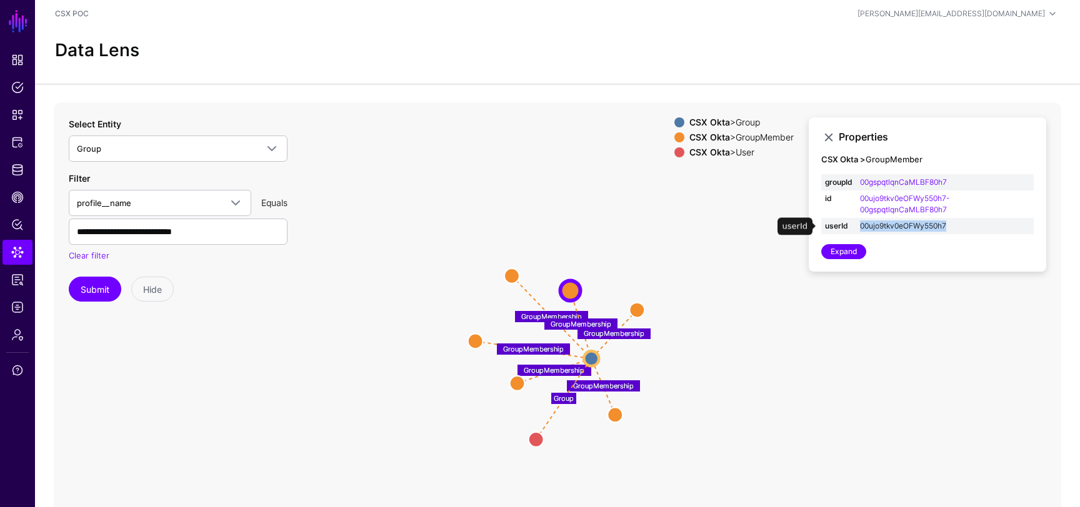
drag, startPoint x: 959, startPoint y: 229, endPoint x: 861, endPoint y: 231, distance: 98.1
click at [861, 231] on td "00ujo9tkv0eOFWy550h7" at bounding box center [944, 226] width 177 height 16
copy link "00ujo9tkv0eOFWy550h7"
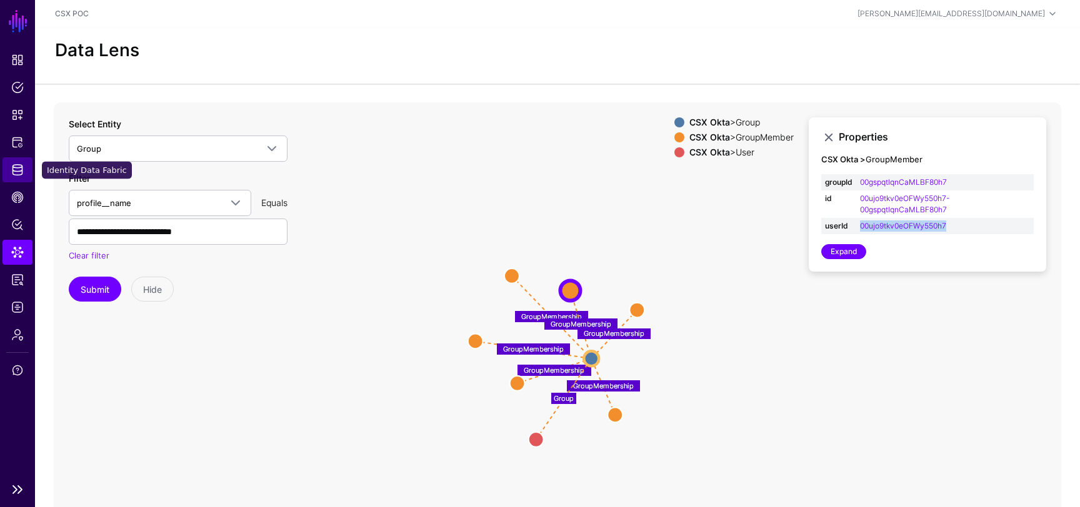
click at [22, 170] on span "Identity Data Fabric" at bounding box center [17, 170] width 12 height 12
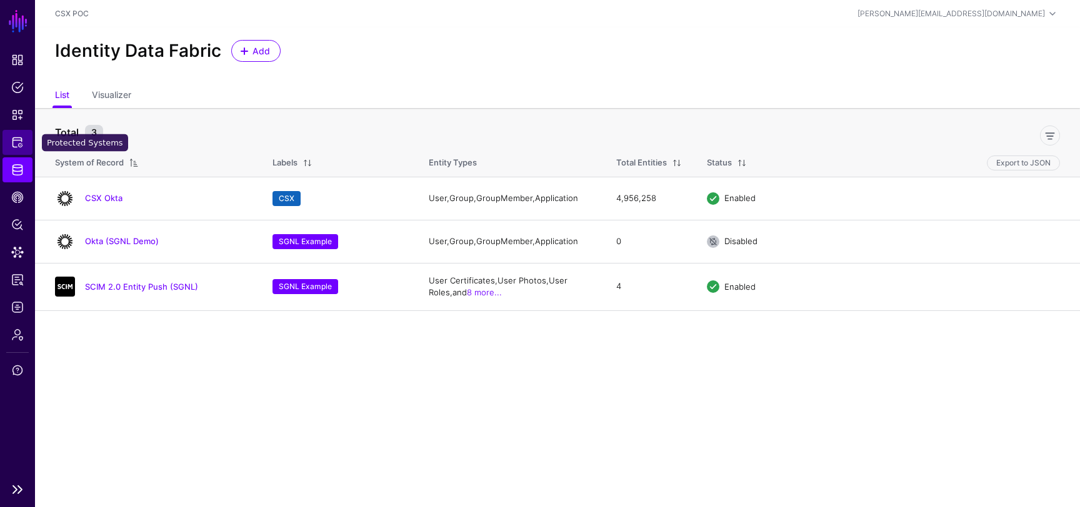
click at [12, 138] on span "Protected Systems" at bounding box center [17, 142] width 12 height 12
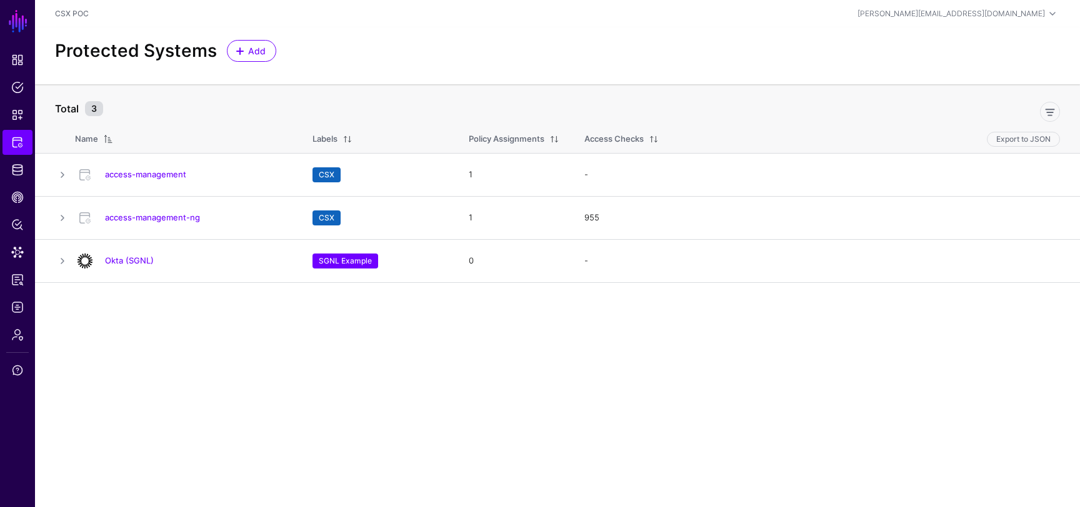
click at [257, 39] on div "Protected Systems Add" at bounding box center [557, 55] width 1045 height 57
click at [259, 49] on span "Add" at bounding box center [257, 50] width 21 height 13
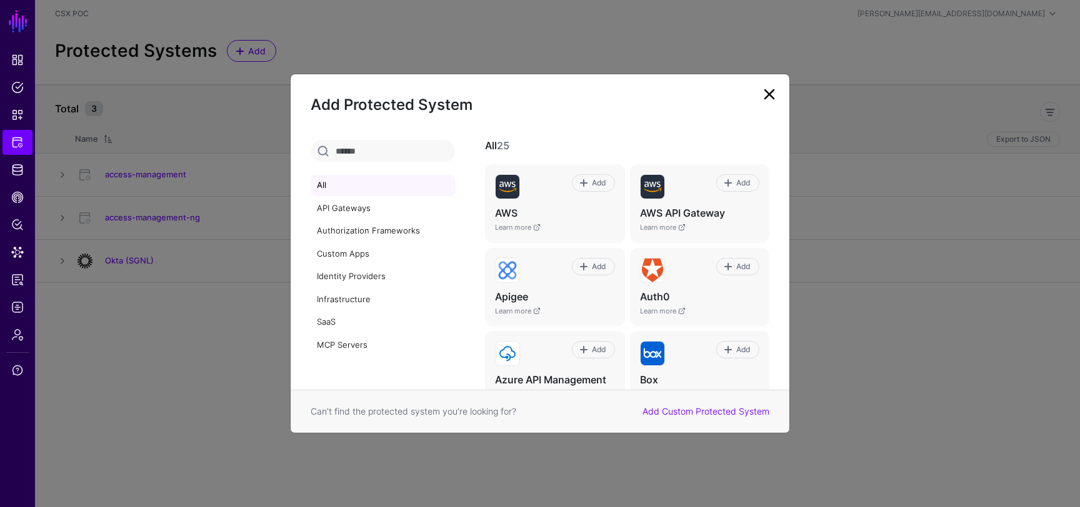
click at [775, 94] on link at bounding box center [769, 94] width 20 height 20
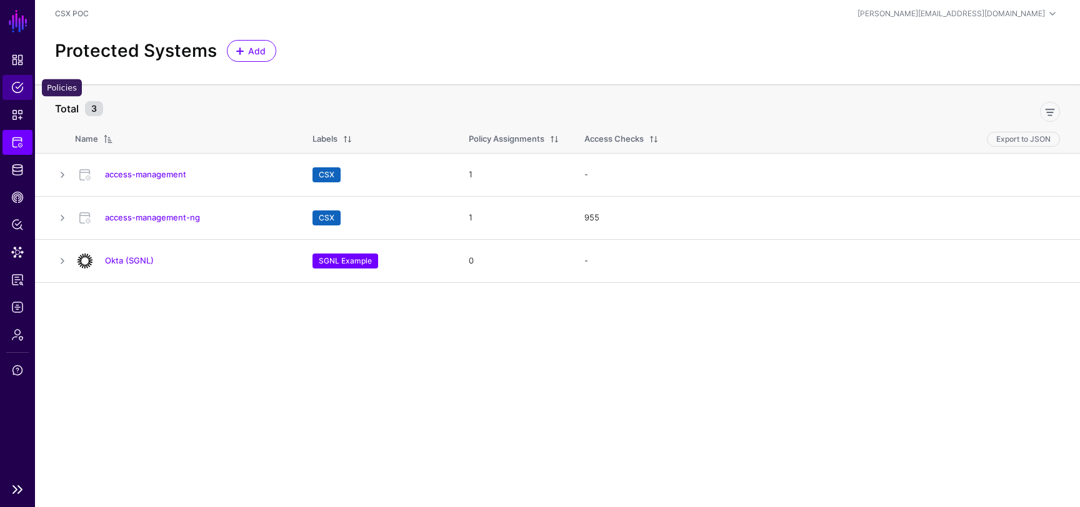
click at [20, 85] on span "Policies" at bounding box center [17, 87] width 12 height 12
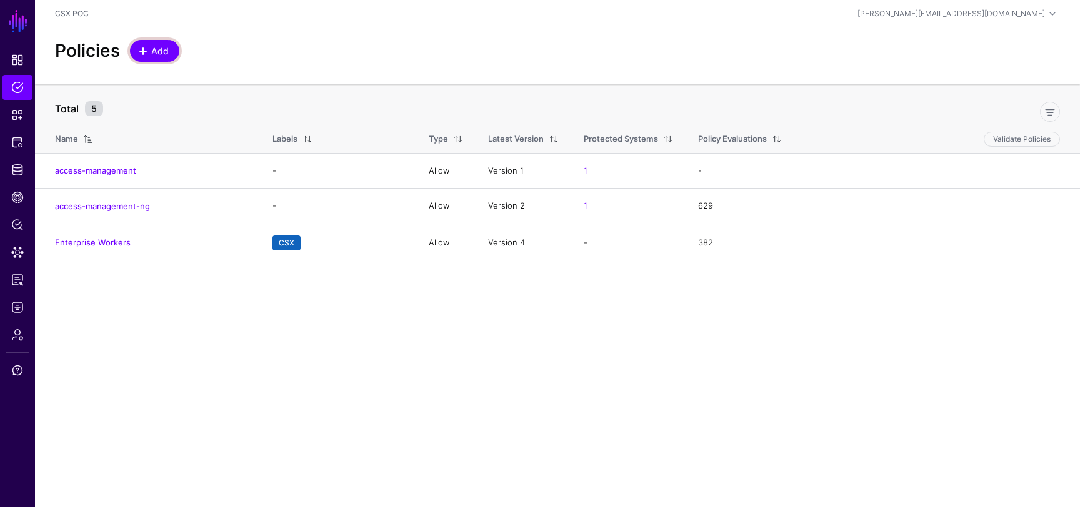
click at [170, 56] on link "Add" at bounding box center [154, 51] width 49 height 22
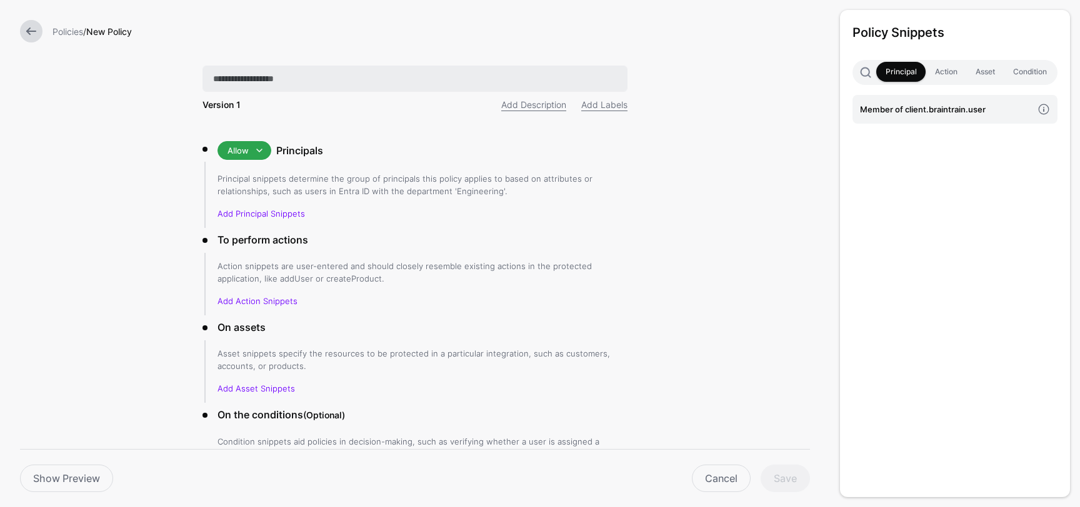
click at [338, 80] on input "text" at bounding box center [414, 79] width 425 height 26
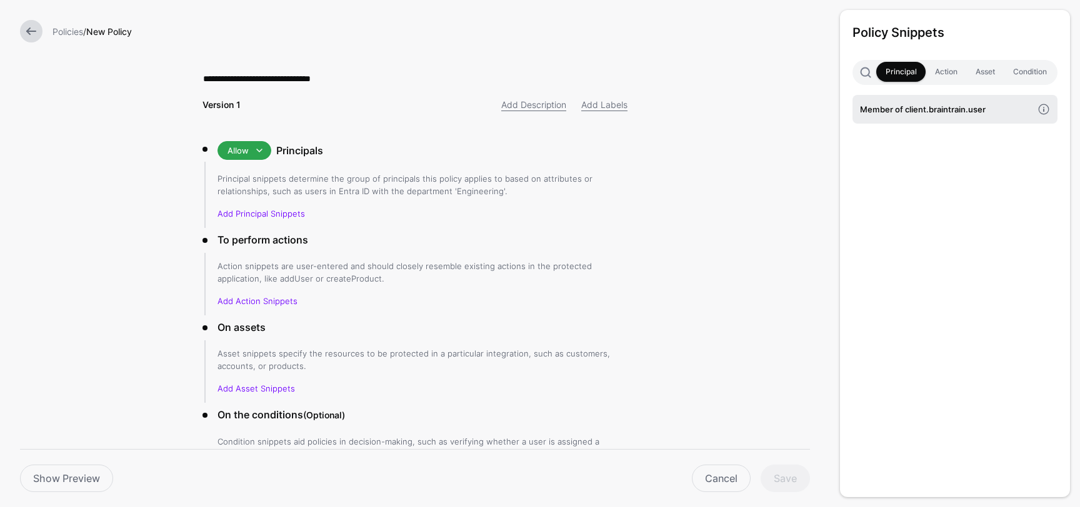
type input "**********"
click at [1009, 109] on h4 "Member of client.braintrain.user" at bounding box center [946, 109] width 172 height 14
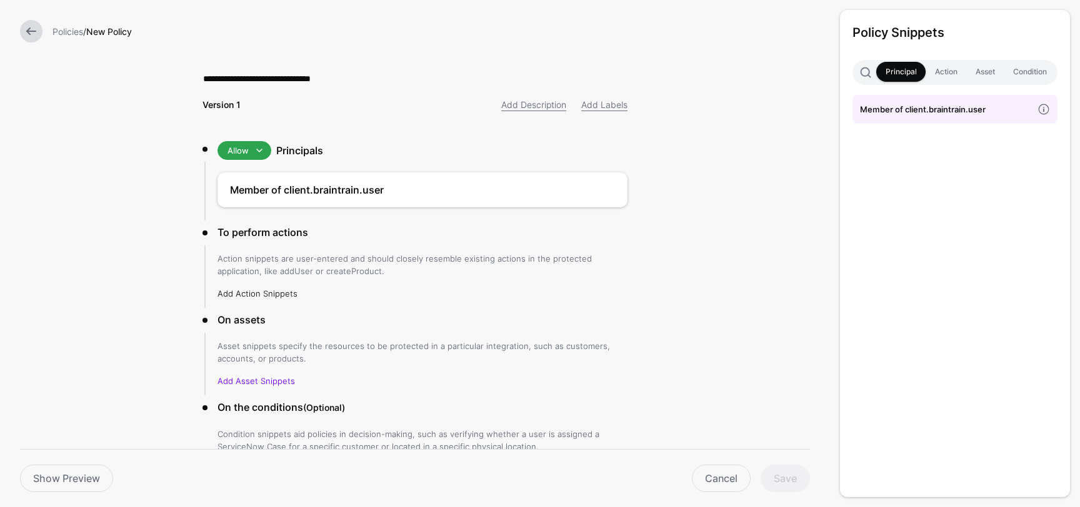
click at [258, 291] on link "Add Action Snippets" at bounding box center [257, 294] width 80 height 10
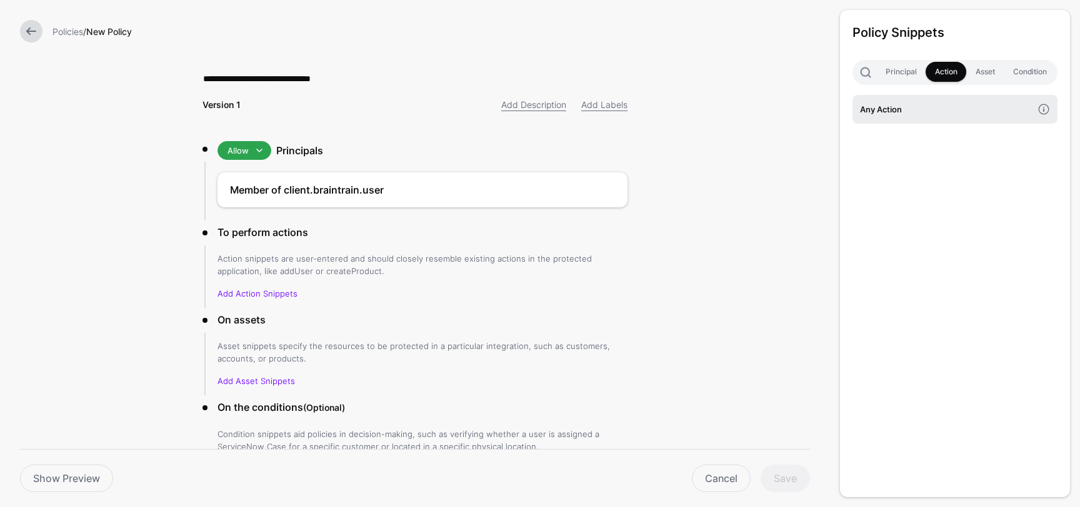
click at [928, 105] on h4 "Any Action" at bounding box center [946, 109] width 172 height 14
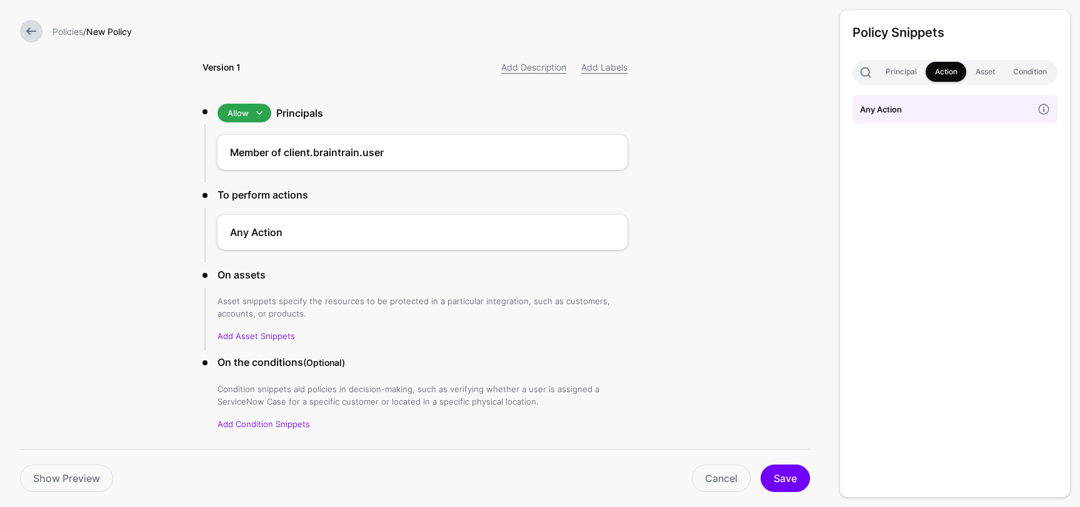
scroll to position [76, 0]
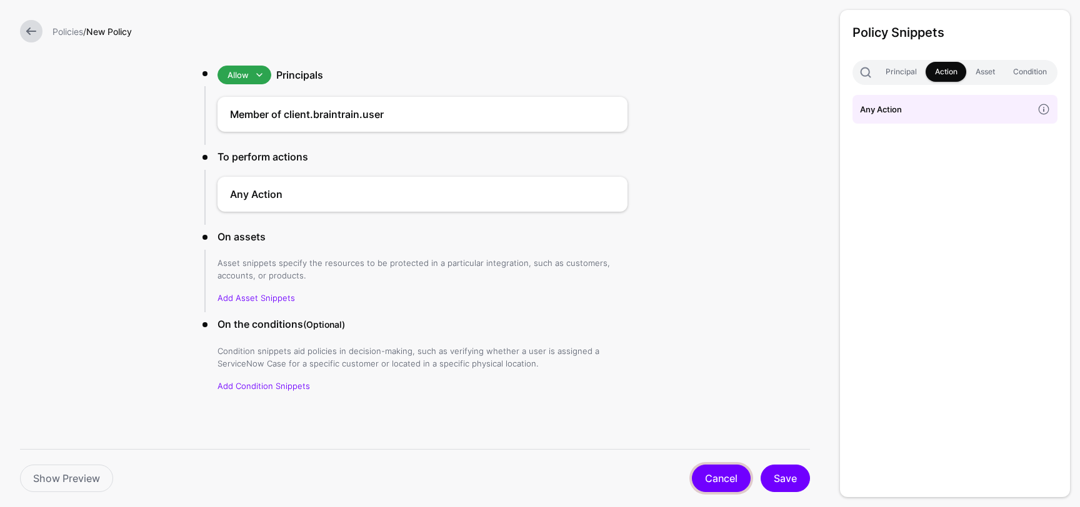
click at [716, 472] on link "Cancel" at bounding box center [721, 478] width 59 height 27
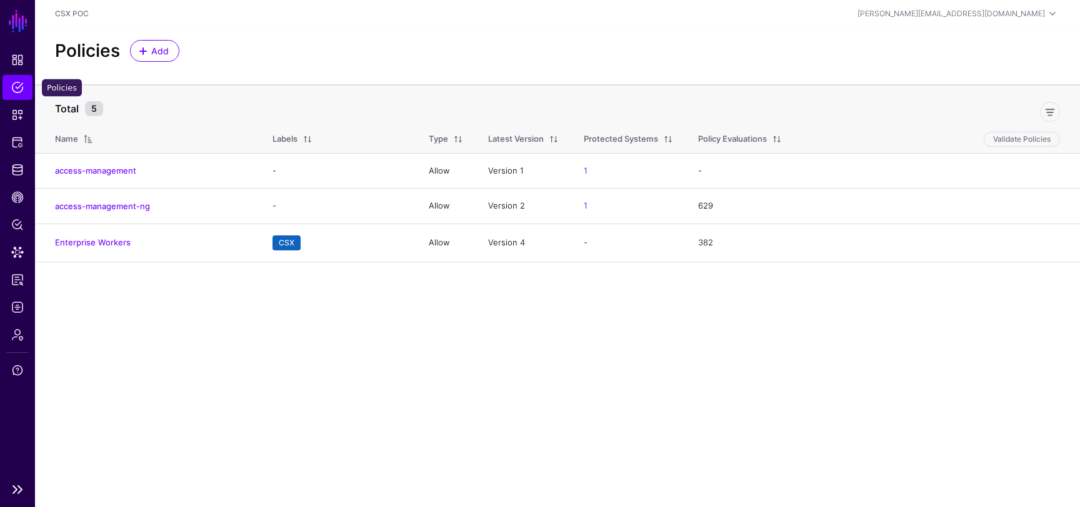
click at [14, 86] on span "Policies" at bounding box center [17, 87] width 12 height 12
click at [15, 113] on span "Snippets" at bounding box center [17, 115] width 12 height 12
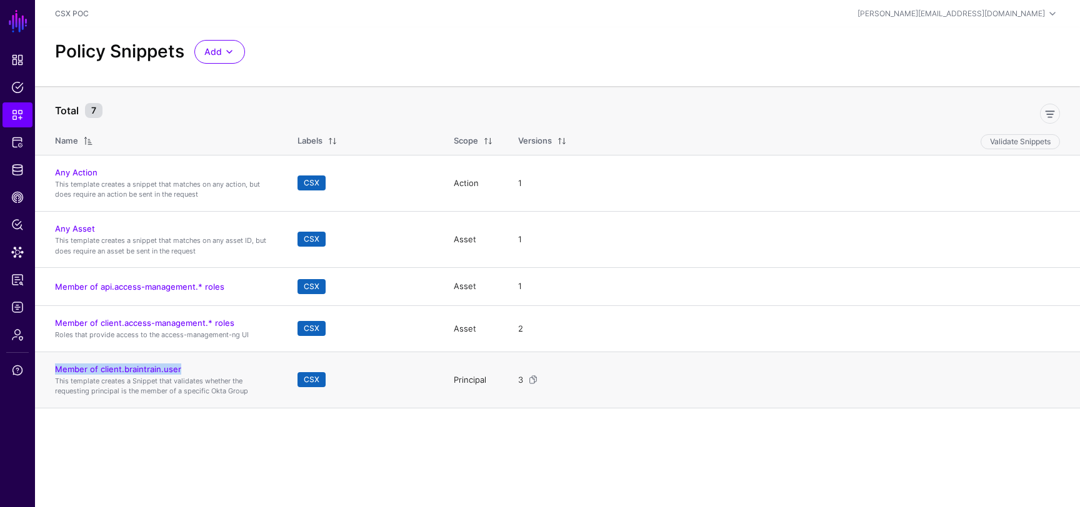
drag, startPoint x: 188, startPoint y: 369, endPoint x: 54, endPoint y: 361, distance: 134.5
click at [54, 361] on td "Member of client.braintrain.user This template creates a Snippet that validates…" at bounding box center [160, 380] width 250 height 56
click at [192, 365] on h4 "Member of client.braintrain.user" at bounding box center [163, 369] width 217 height 11
drag, startPoint x: 187, startPoint y: 369, endPoint x: 56, endPoint y: 368, distance: 131.8
click at [56, 368] on h4 "Member of client.braintrain.user" at bounding box center [163, 369] width 217 height 11
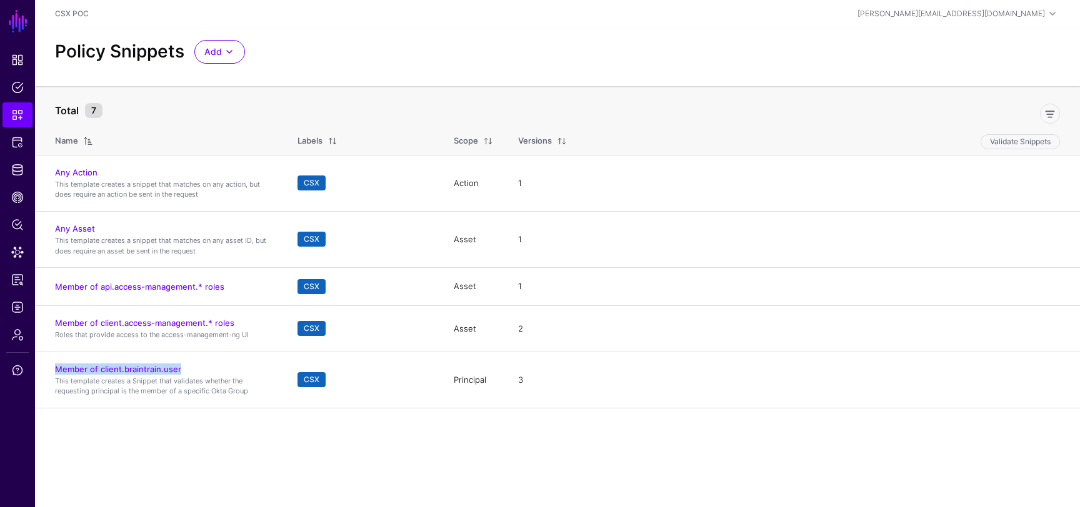
copy link "Member of client.braintrain.user"
click at [227, 52] on span at bounding box center [229, 51] width 15 height 15
click at [364, 46] on div "Policy Snippets Add Start from a Snippet Template Start from a Blank Snippet" at bounding box center [557, 52] width 1015 height 24
click at [216, 51] on span "Add" at bounding box center [212, 52] width 17 height 14
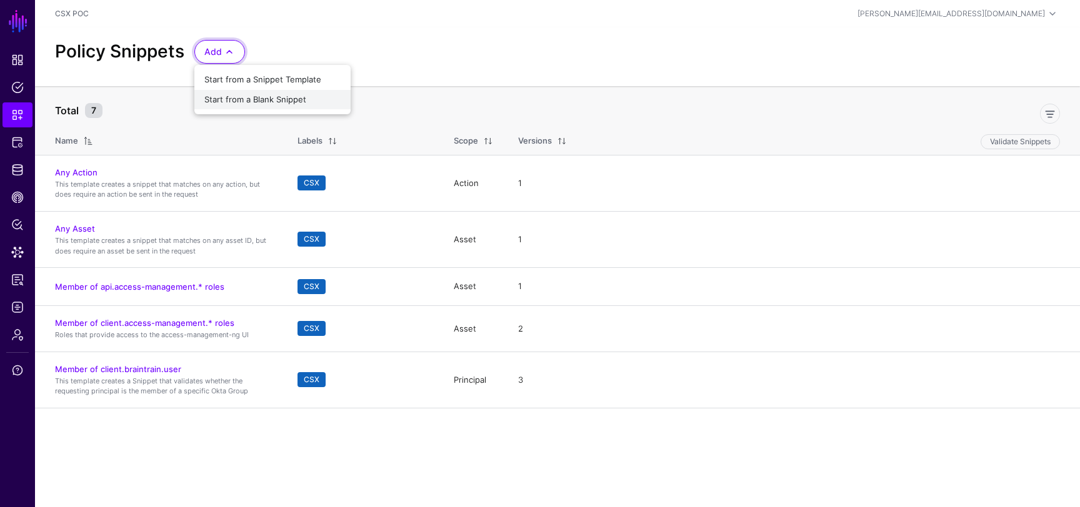
click at [274, 96] on span "Start from a Blank Snippet" at bounding box center [255, 99] width 102 height 10
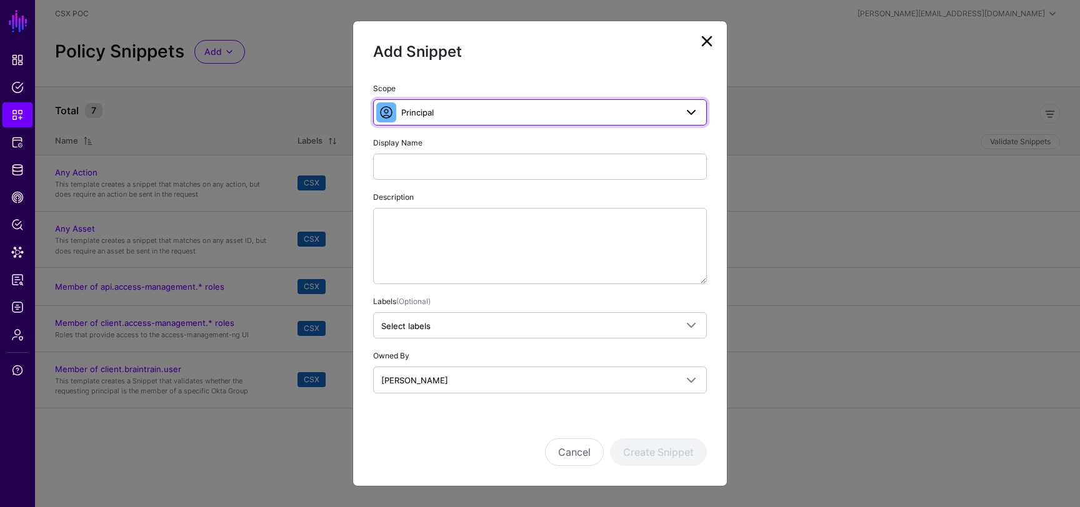
click at [462, 115] on span "Principal" at bounding box center [538, 113] width 275 height 14
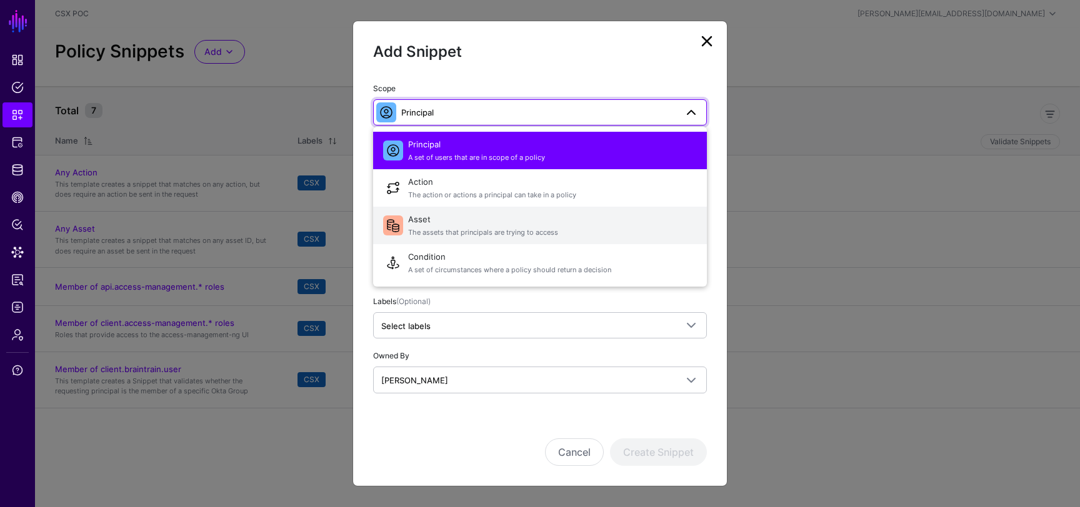
click at [450, 221] on span "Asset The assets that principals are trying to access" at bounding box center [552, 226] width 289 height 30
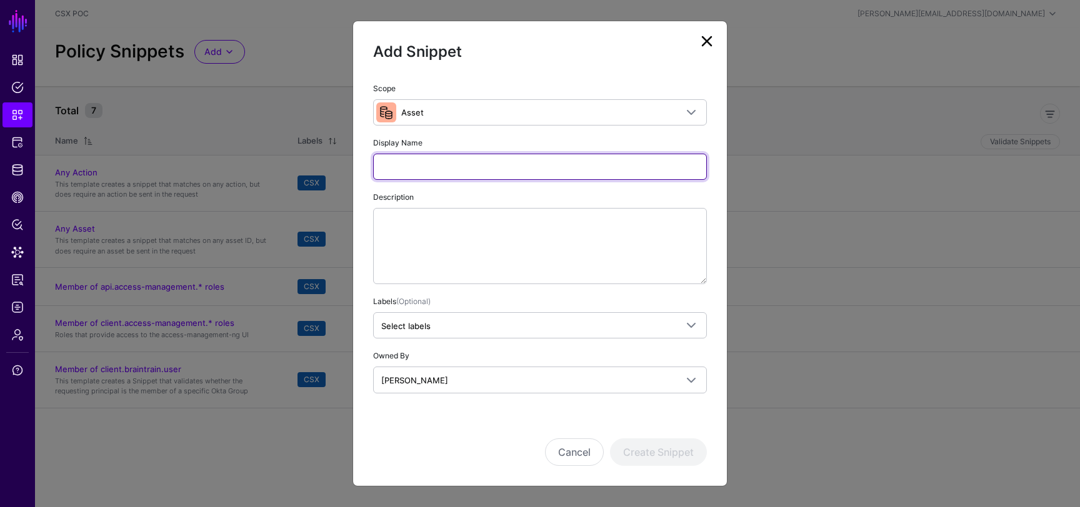
click at [442, 162] on input "Display Name" at bounding box center [540, 167] width 334 height 26
paste input "**********"
click at [381, 166] on input "**********" at bounding box center [540, 167] width 334 height 26
click at [560, 169] on input "**********" at bounding box center [540, 167] width 334 height 26
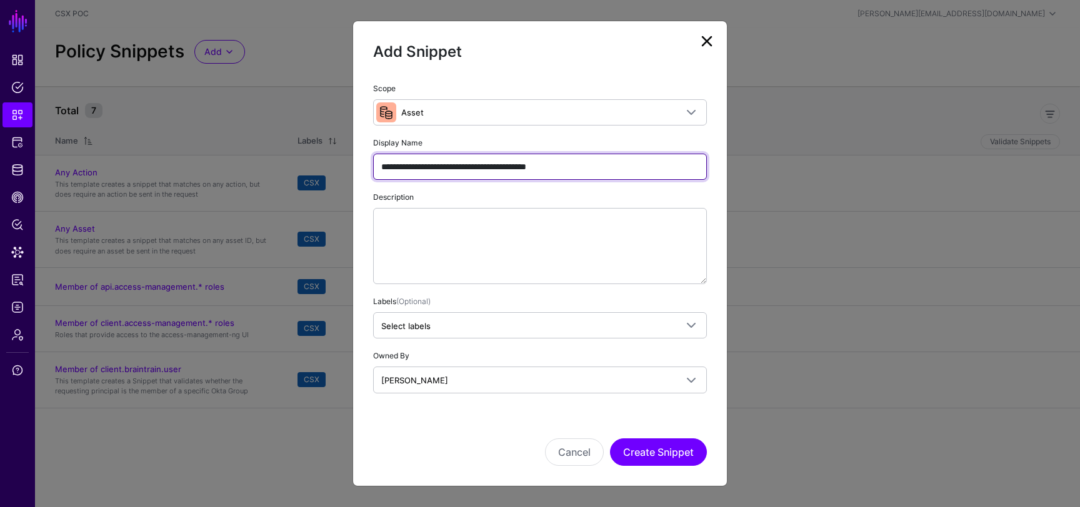
drag, startPoint x: 512, startPoint y: 168, endPoint x: 455, endPoint y: 168, distance: 56.9
click at [455, 168] on input "**********" at bounding box center [540, 167] width 334 height 26
click at [494, 169] on input "**********" at bounding box center [540, 167] width 334 height 26
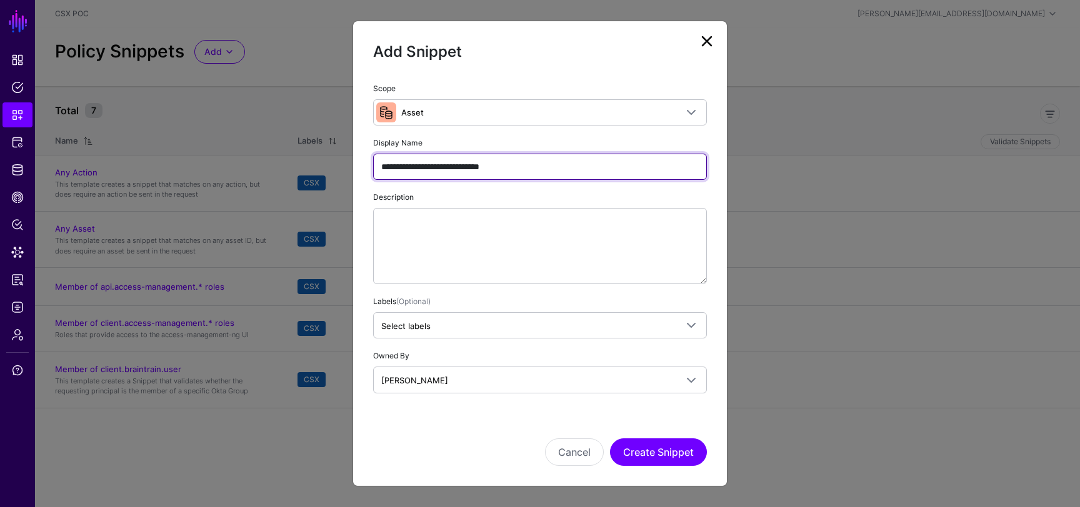
click at [494, 169] on input "**********" at bounding box center [540, 167] width 334 height 26
click at [467, 169] on input "**********" at bounding box center [540, 167] width 334 height 26
drag, startPoint x: 452, startPoint y: 169, endPoint x: 343, endPoint y: 169, distance: 108.7
click at [343, 169] on ngb-modal-window "**********" at bounding box center [540, 253] width 1080 height 507
type input "**********"
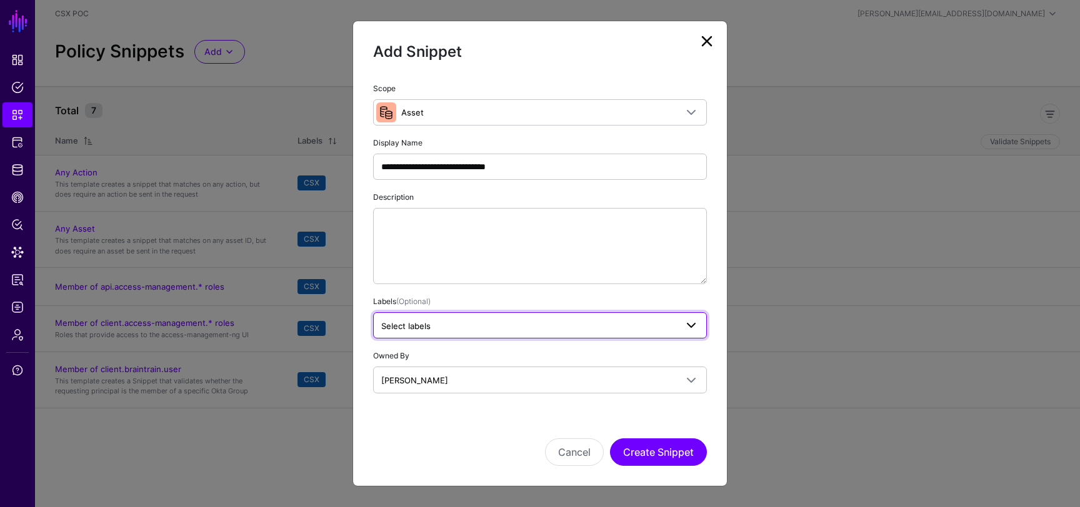
click at [431, 315] on link "Select labels" at bounding box center [540, 325] width 334 height 26
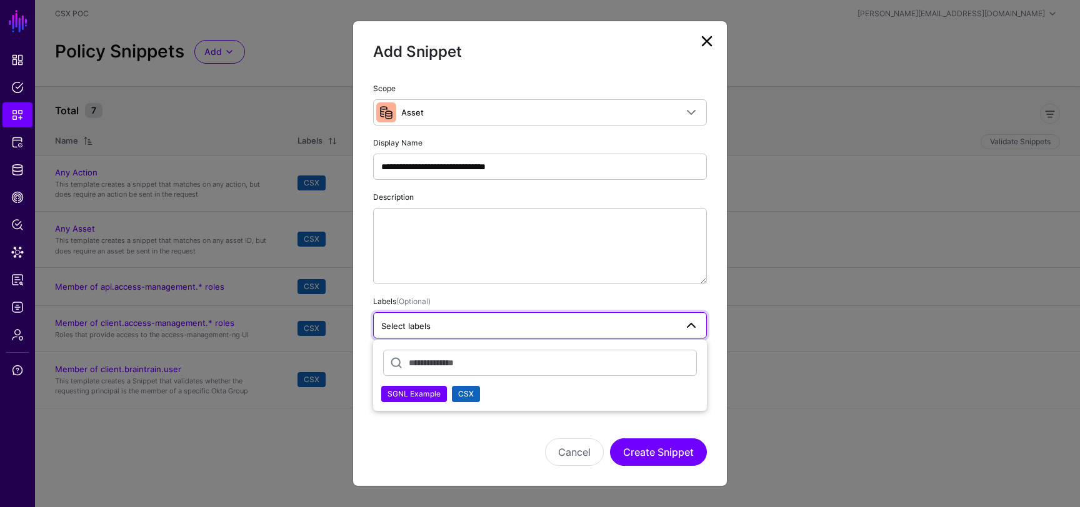
click at [464, 399] on div "CSX" at bounding box center [466, 394] width 16 height 12
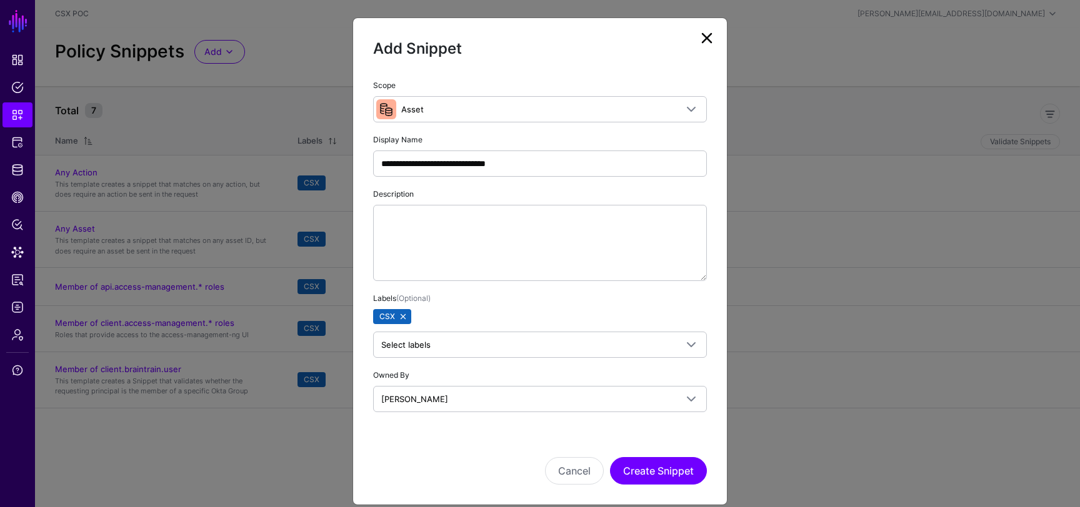
scroll to position [14, 0]
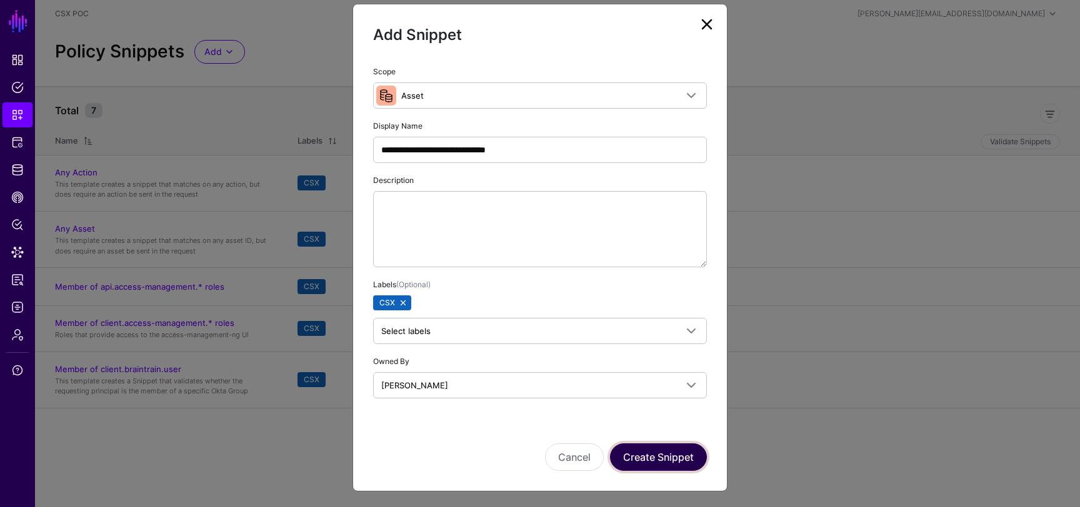
click at [645, 465] on button "Create Snippet" at bounding box center [658, 457] width 97 height 27
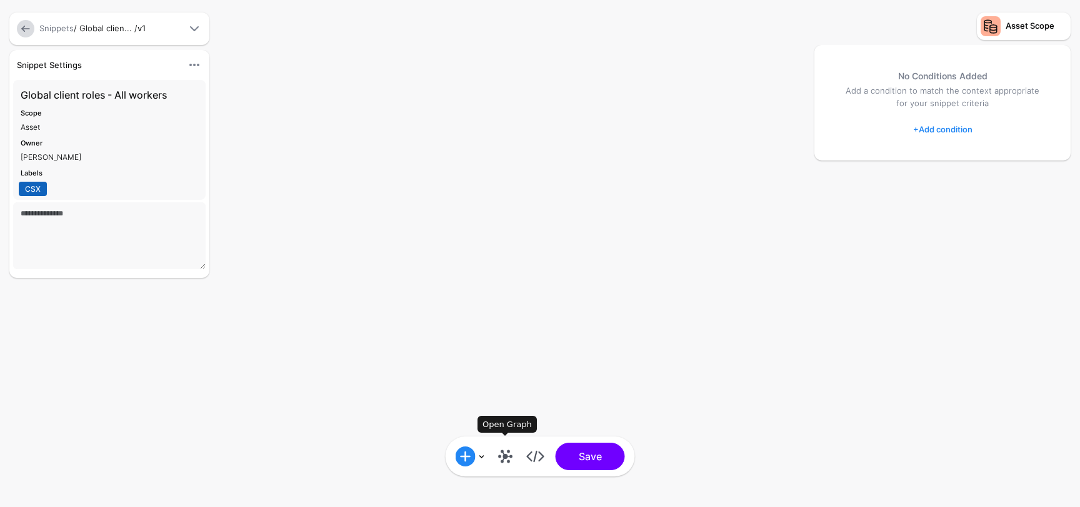
click at [510, 460] on link at bounding box center [505, 457] width 20 height 20
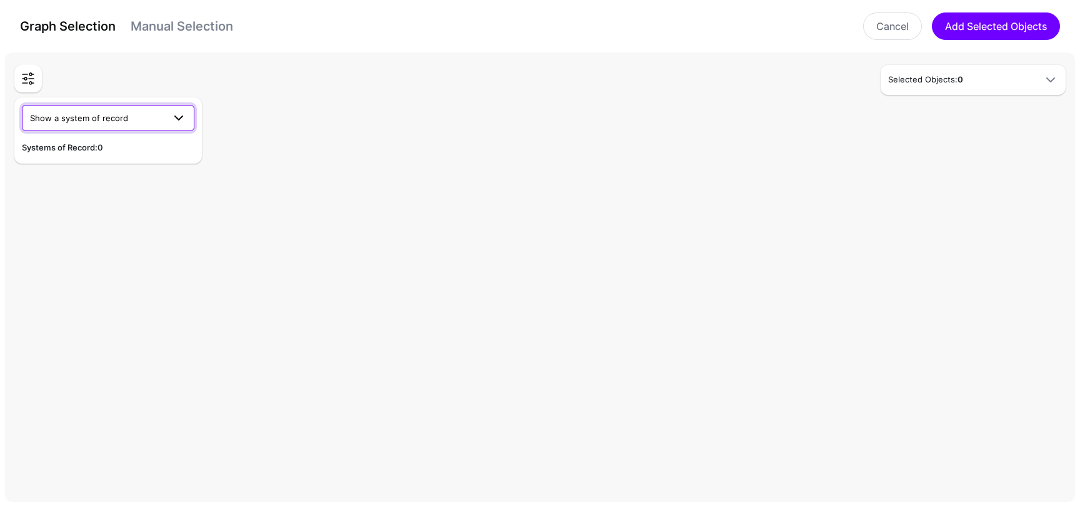
click at [176, 115] on span at bounding box center [178, 118] width 15 height 15
click at [142, 151] on div "CSX Okta" at bounding box center [108, 147] width 152 height 12
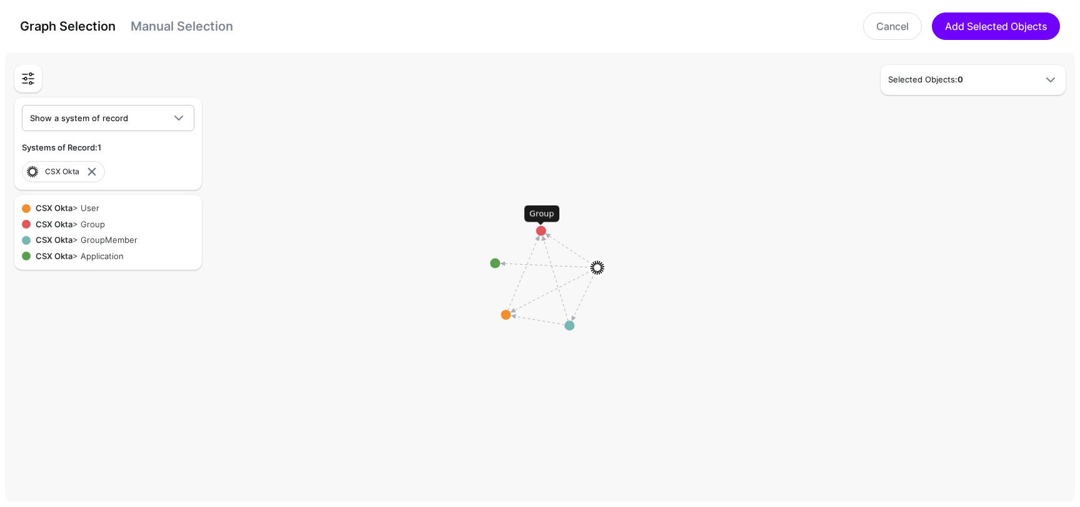
click at [544, 234] on circle at bounding box center [541, 231] width 10 height 10
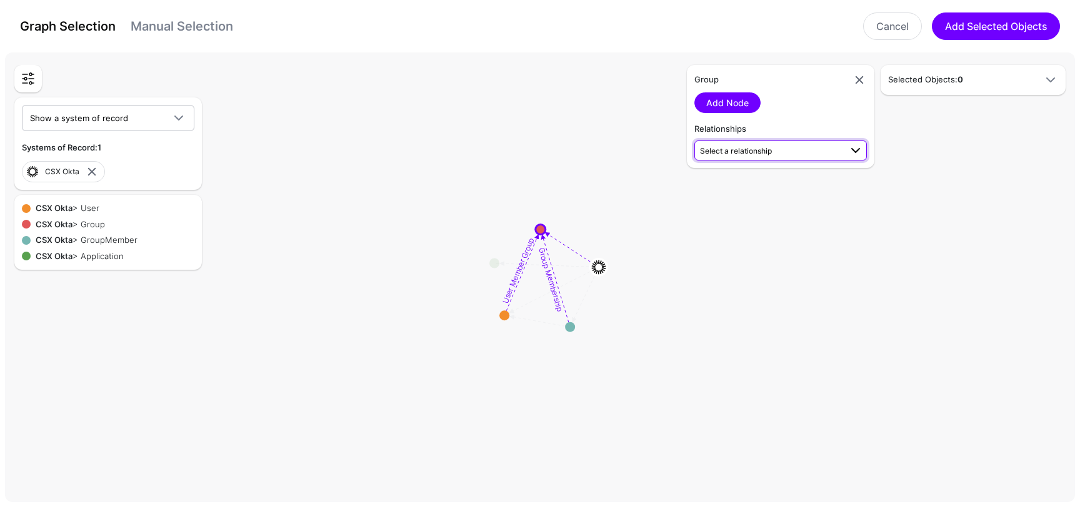
click at [758, 154] on span "Select a relationship" at bounding box center [736, 150] width 72 height 9
click at [809, 182] on span "User Member Group User (CSX Okta) - Group (CSX Okta)" at bounding box center [780, 185] width 152 height 29
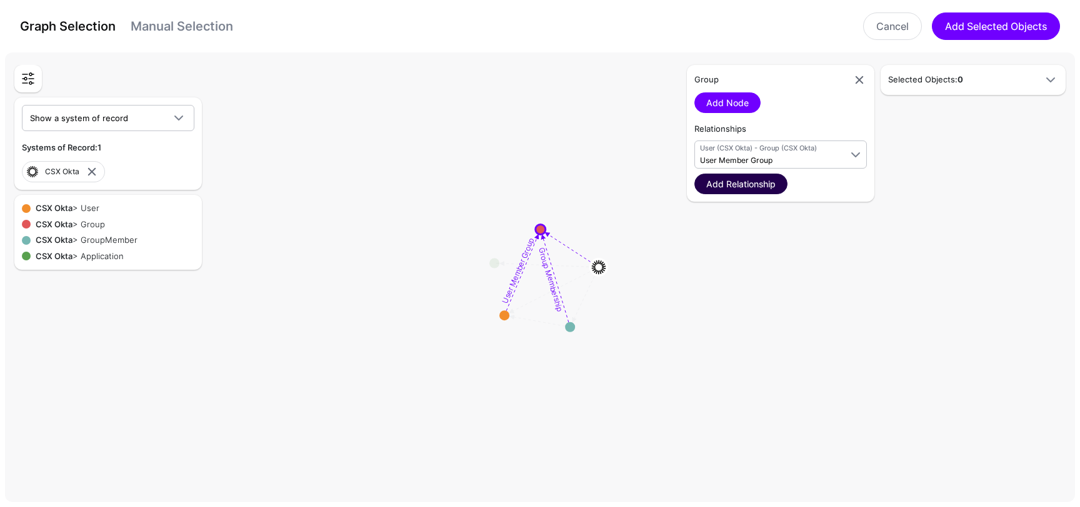
click at [767, 182] on link "Add Relationship" at bounding box center [740, 184] width 93 height 21
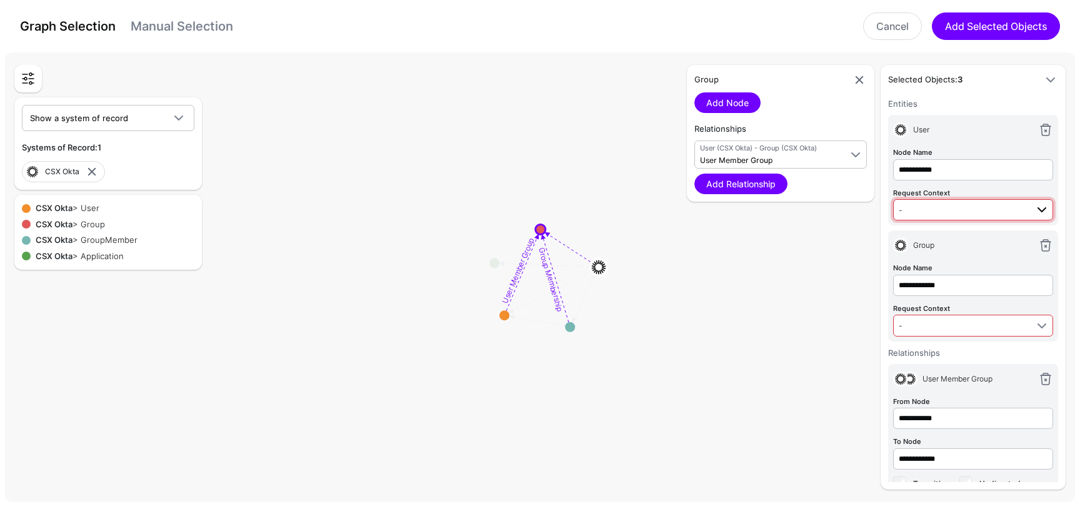
click at [992, 210] on span "-" at bounding box center [962, 210] width 128 height 14
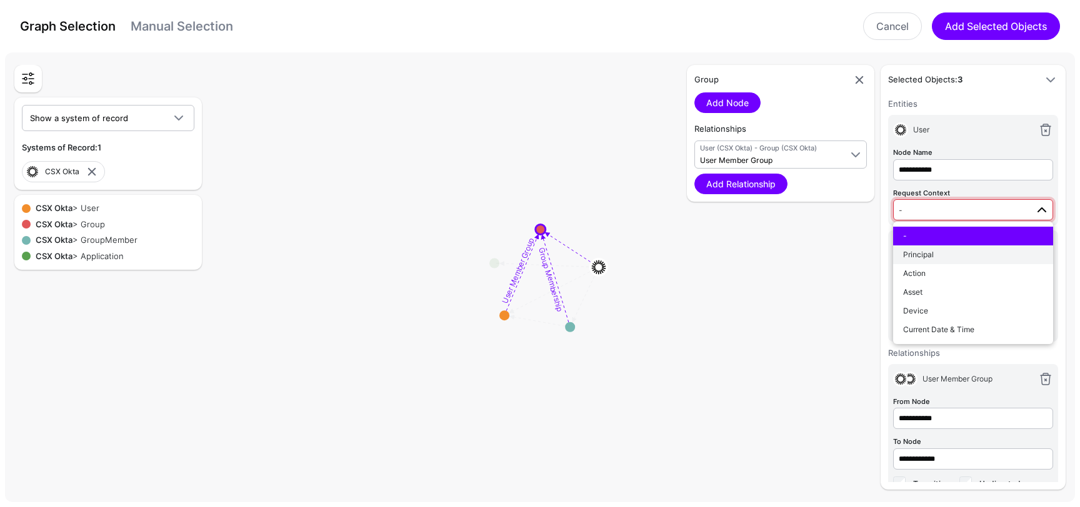
click at [975, 246] on button "Principal" at bounding box center [973, 255] width 160 height 19
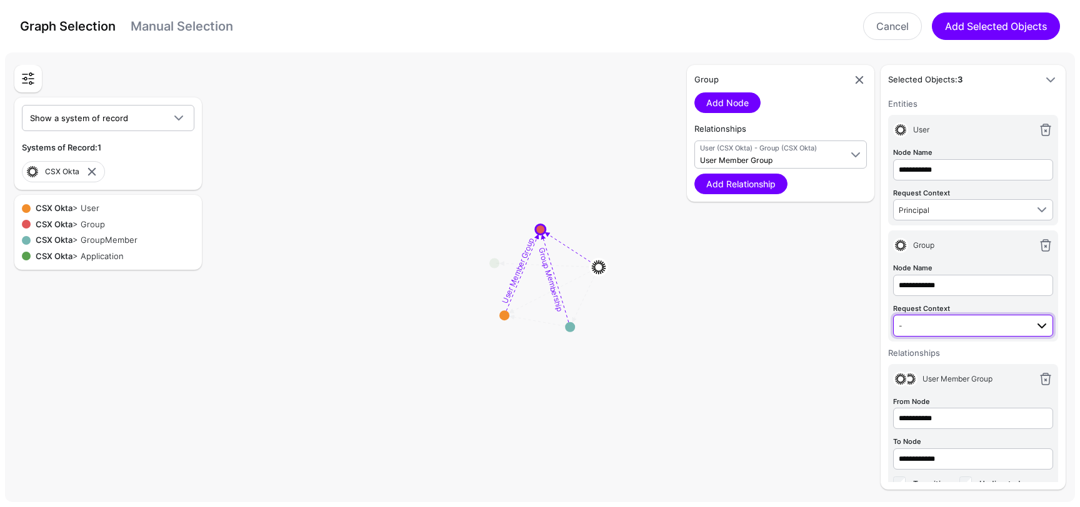
click at [972, 327] on span "-" at bounding box center [962, 326] width 128 height 14
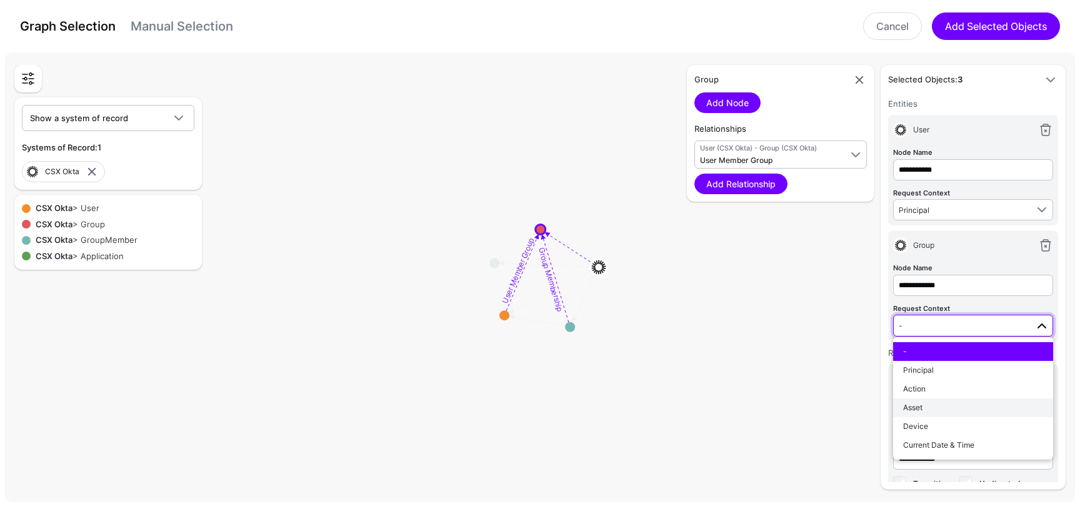
click at [950, 404] on div "Asset" at bounding box center [973, 407] width 140 height 11
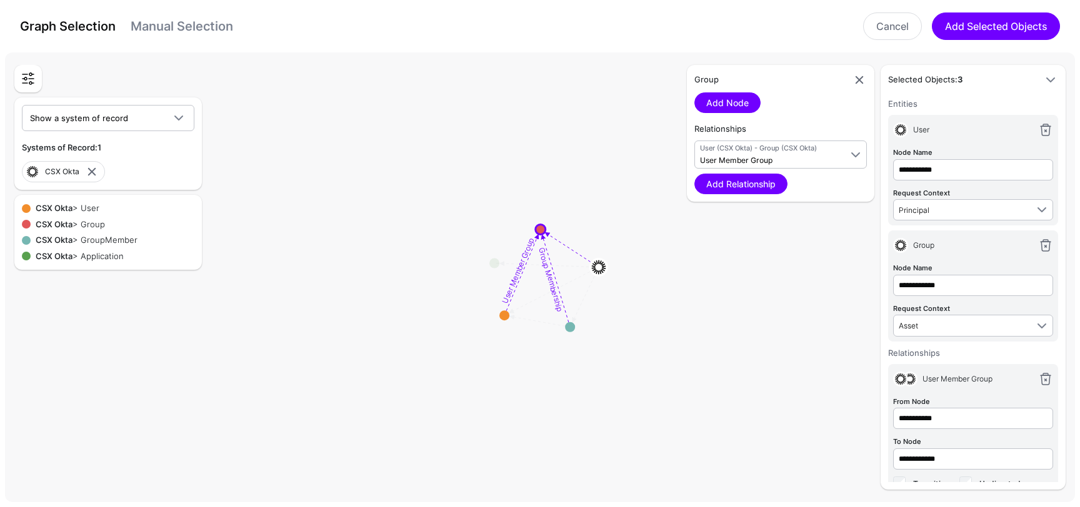
scroll to position [25, 0]
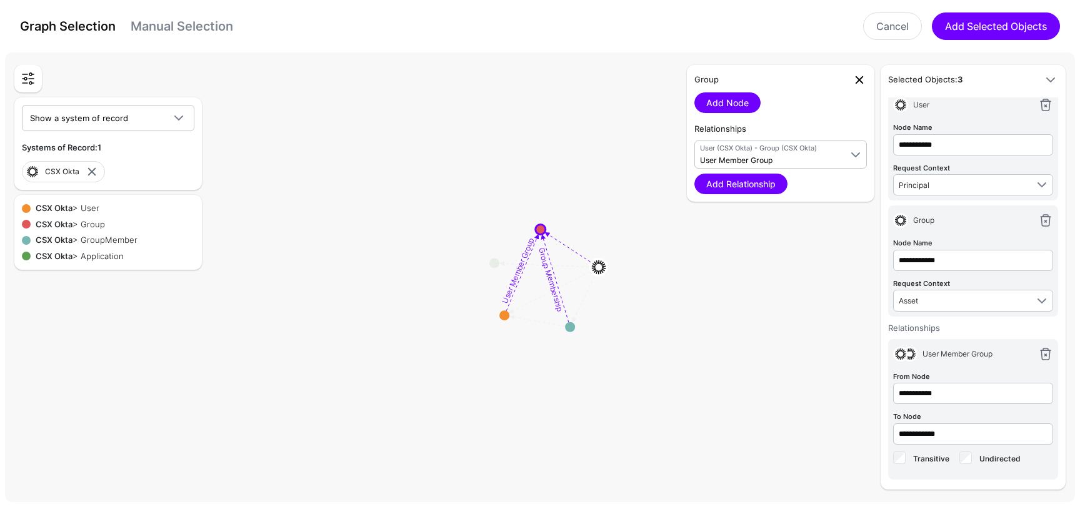
click at [858, 84] on link at bounding box center [859, 79] width 15 height 15
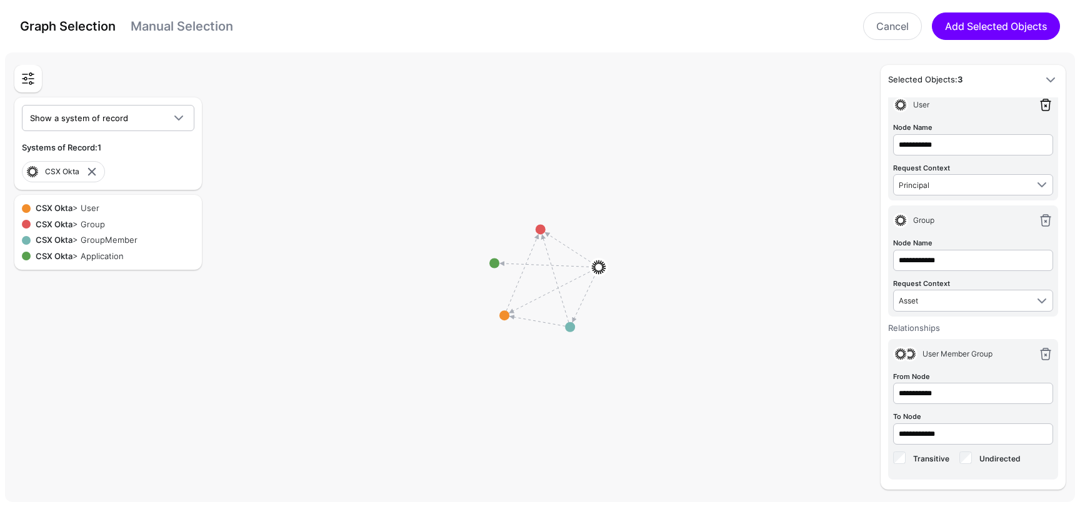
click at [1045, 107] on link at bounding box center [1045, 104] width 15 height 15
type input "**********"
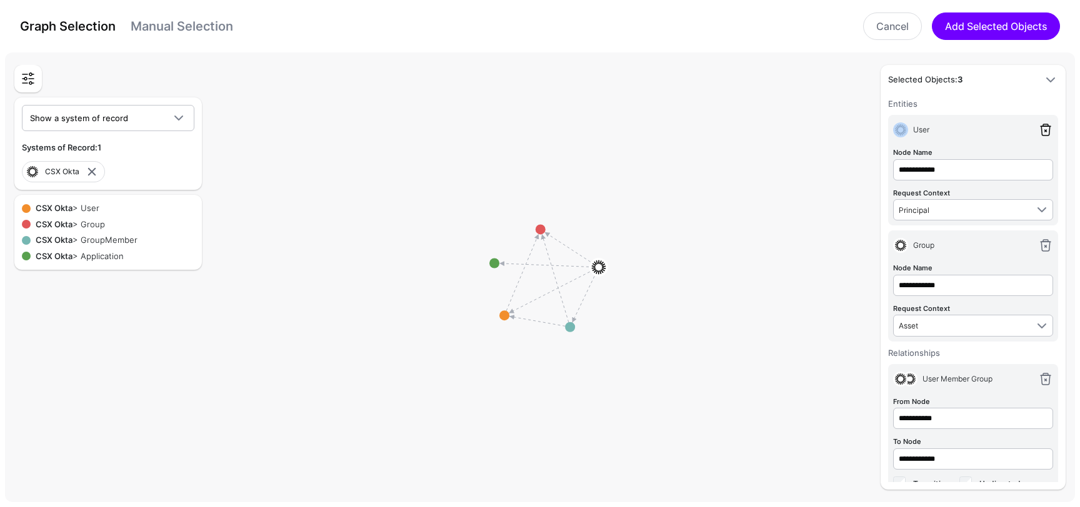
click at [1045, 107] on h6 "Entities" at bounding box center [973, 103] width 170 height 12
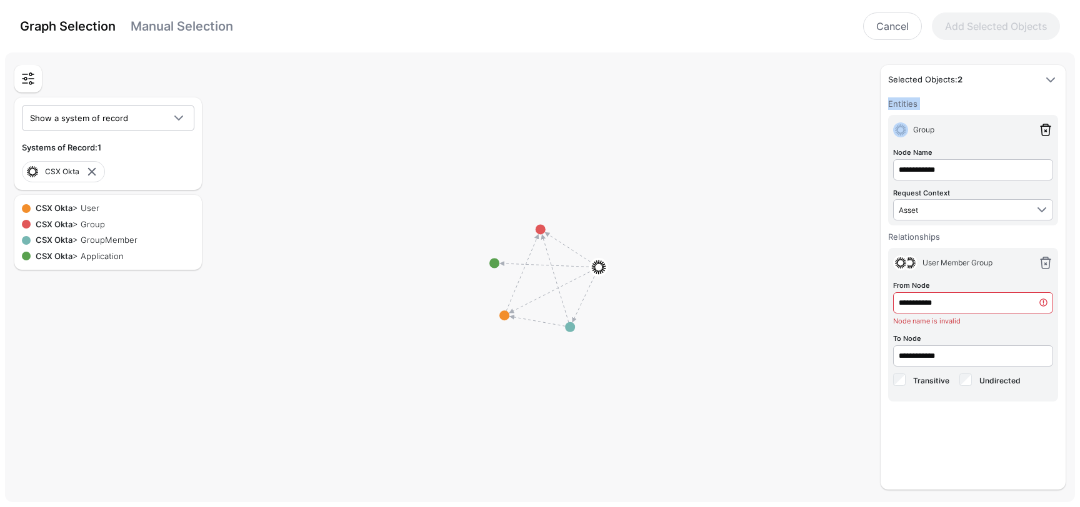
click at [1045, 107] on h6 "Entities" at bounding box center [973, 103] width 170 height 12
click at [1043, 136] on link at bounding box center [1045, 129] width 15 height 15
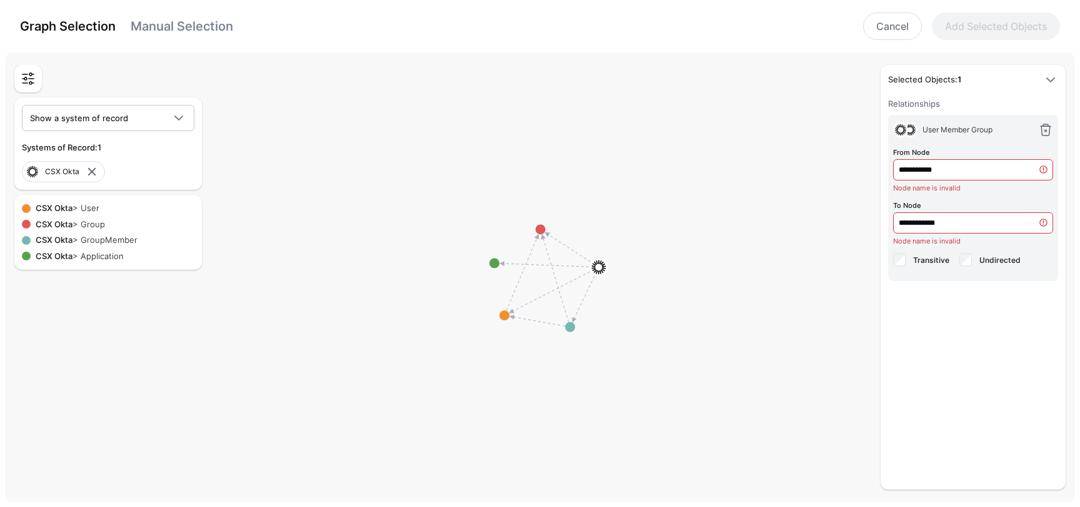
click at [1043, 136] on link at bounding box center [1045, 129] width 15 height 15
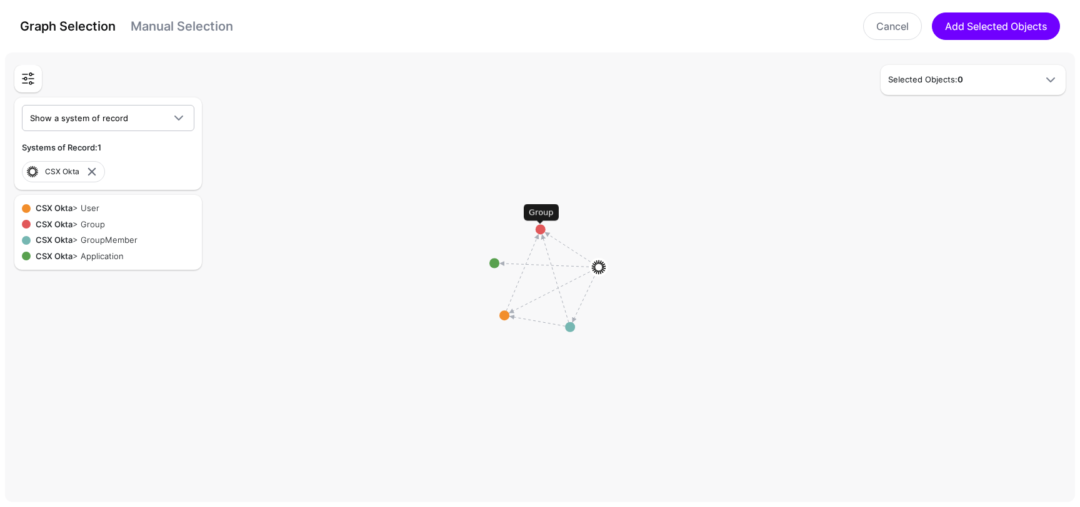
click at [539, 231] on circle at bounding box center [540, 229] width 10 height 10
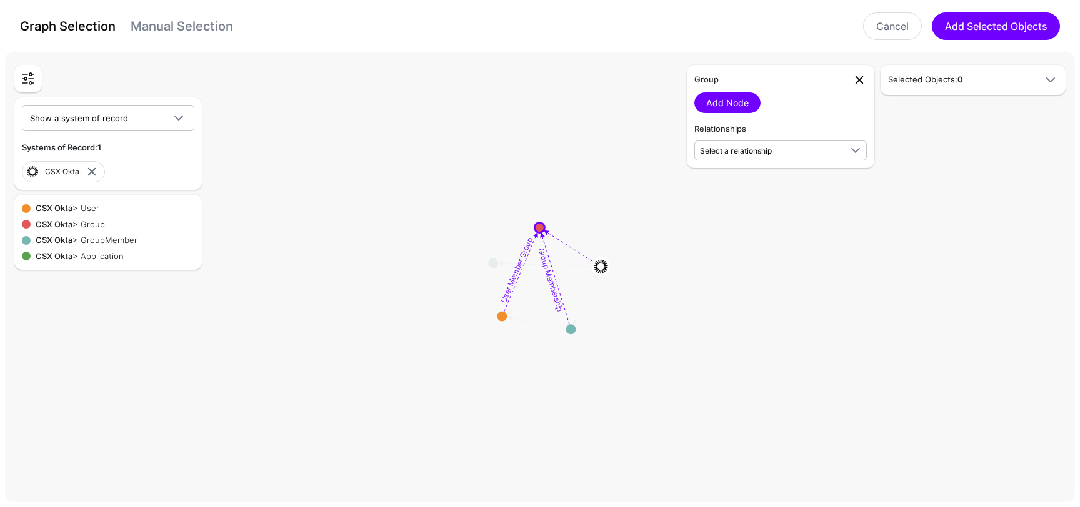
click at [861, 76] on link at bounding box center [859, 79] width 15 height 15
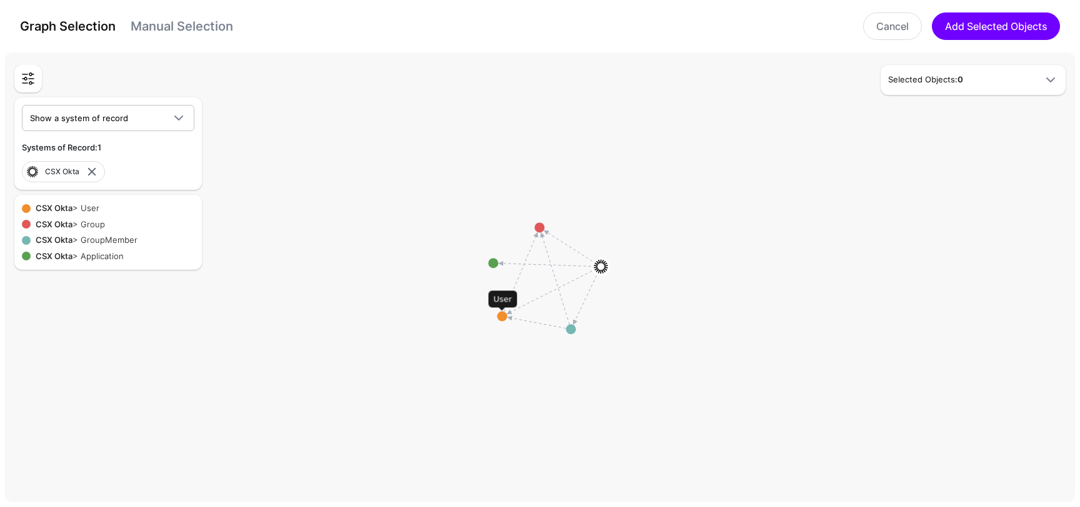
click at [505, 314] on circle at bounding box center [502, 317] width 10 height 10
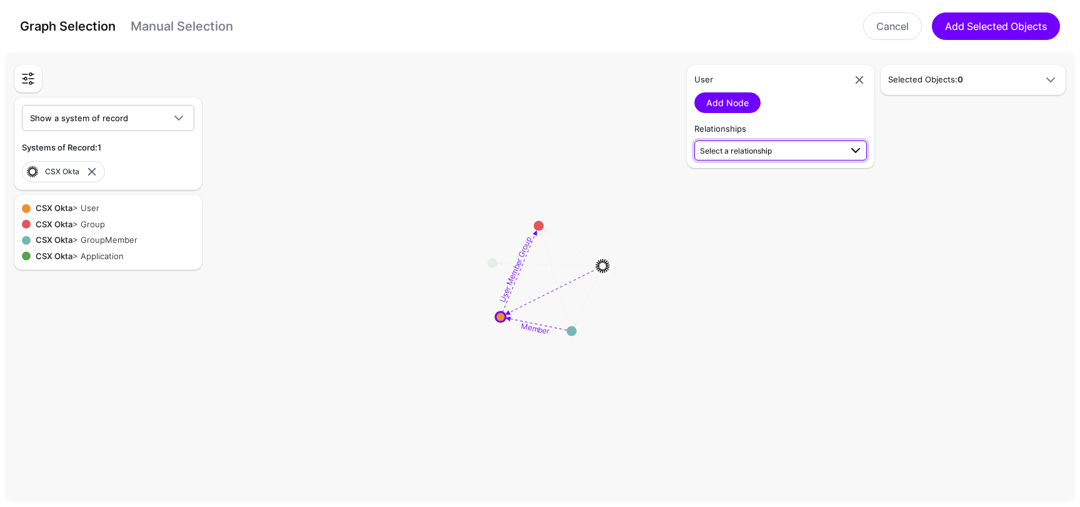
click at [745, 149] on span "Select a relationship" at bounding box center [736, 150] width 72 height 9
click at [836, 186] on span "User (CSX Okta) - Group (CSX Okta)" at bounding box center [780, 191] width 152 height 11
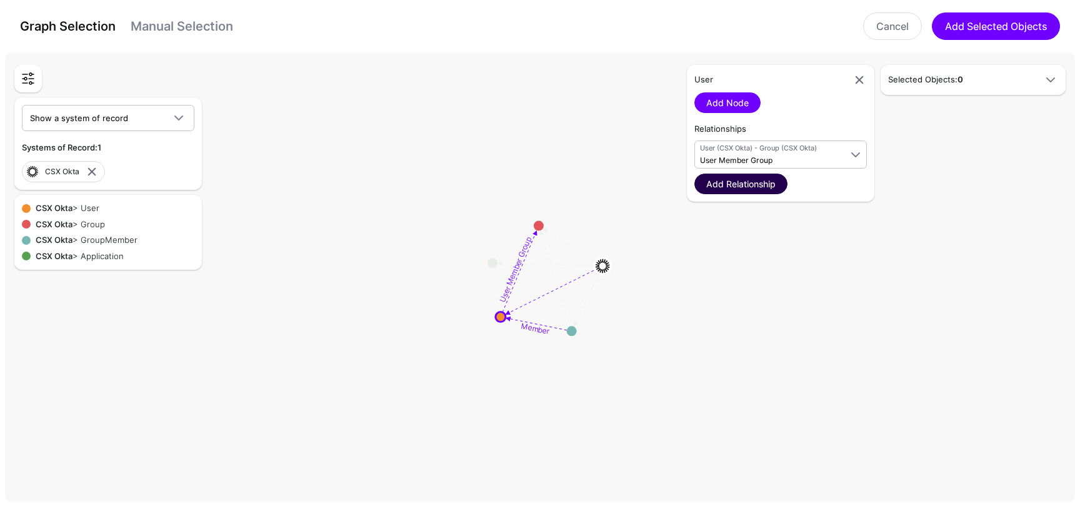
click at [745, 188] on link "Add Relationship" at bounding box center [740, 184] width 93 height 21
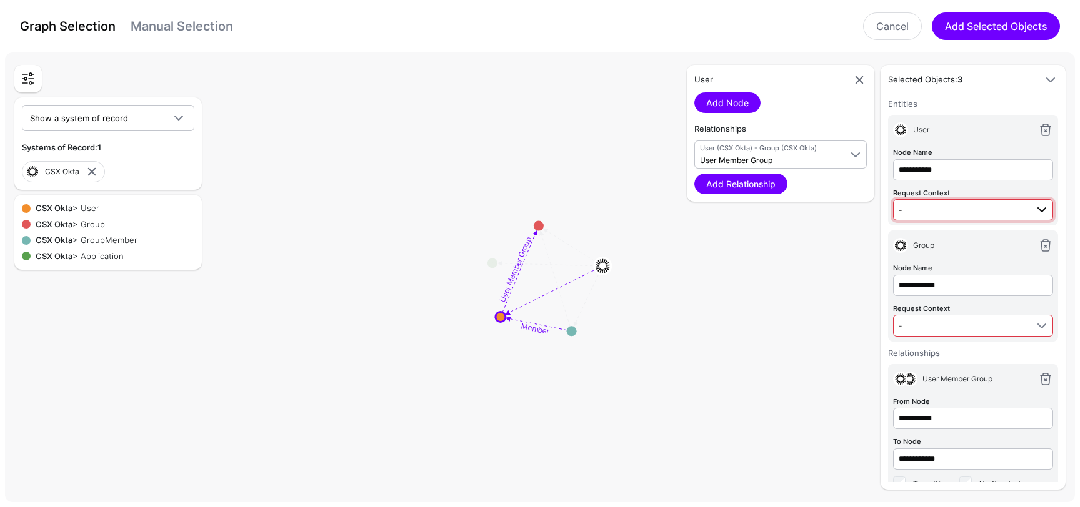
click at [940, 210] on span "-" at bounding box center [962, 210] width 128 height 14
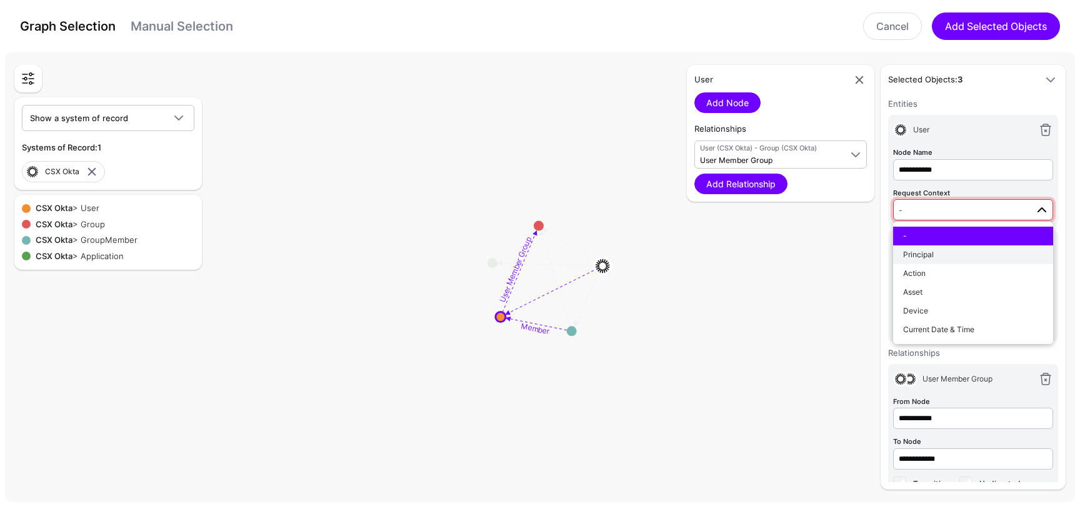
click at [935, 251] on div "Principal" at bounding box center [973, 254] width 140 height 11
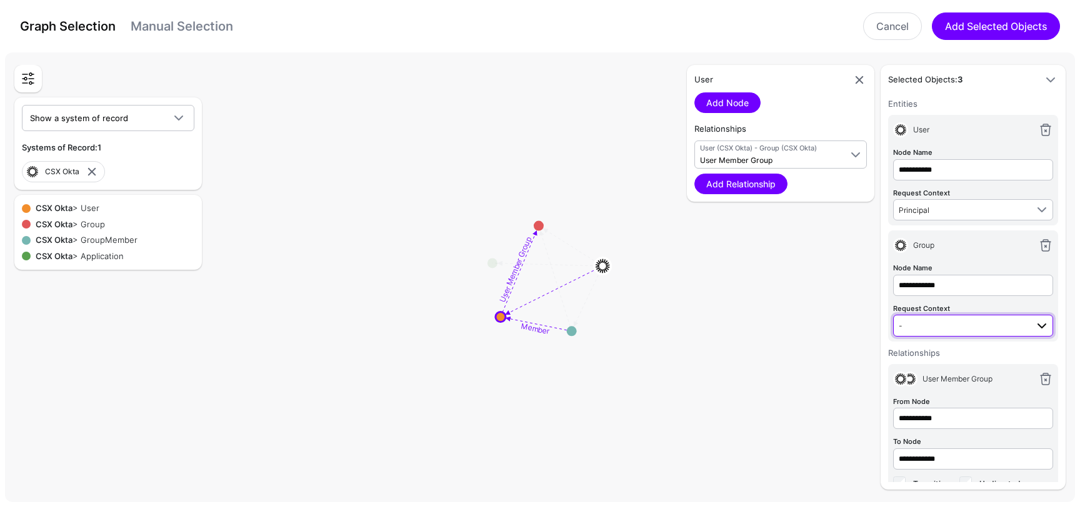
click at [940, 319] on span "-" at bounding box center [962, 326] width 128 height 14
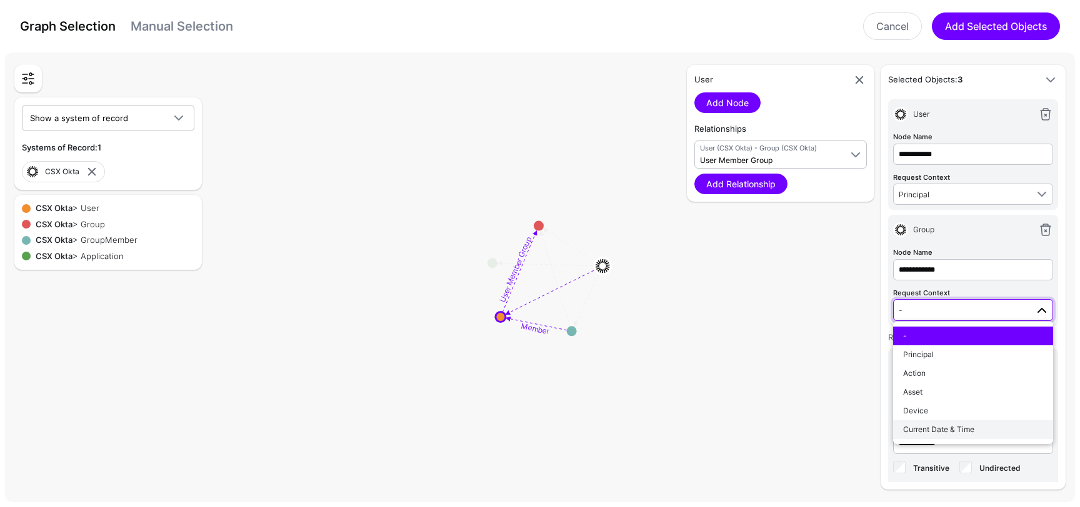
scroll to position [16, 0]
click at [890, 27] on link "Cancel" at bounding box center [892, 25] width 59 height 27
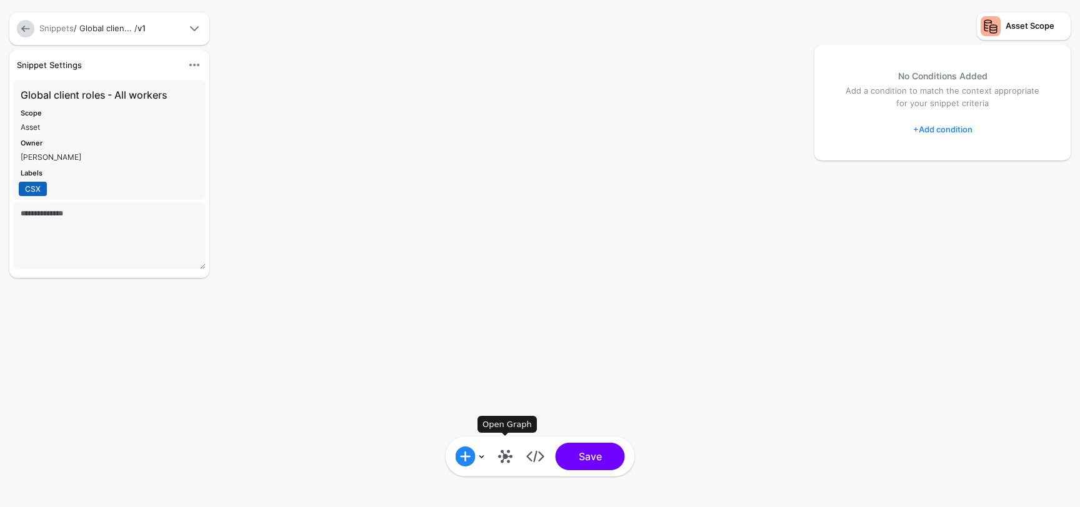
click at [504, 458] on link at bounding box center [505, 457] width 20 height 20
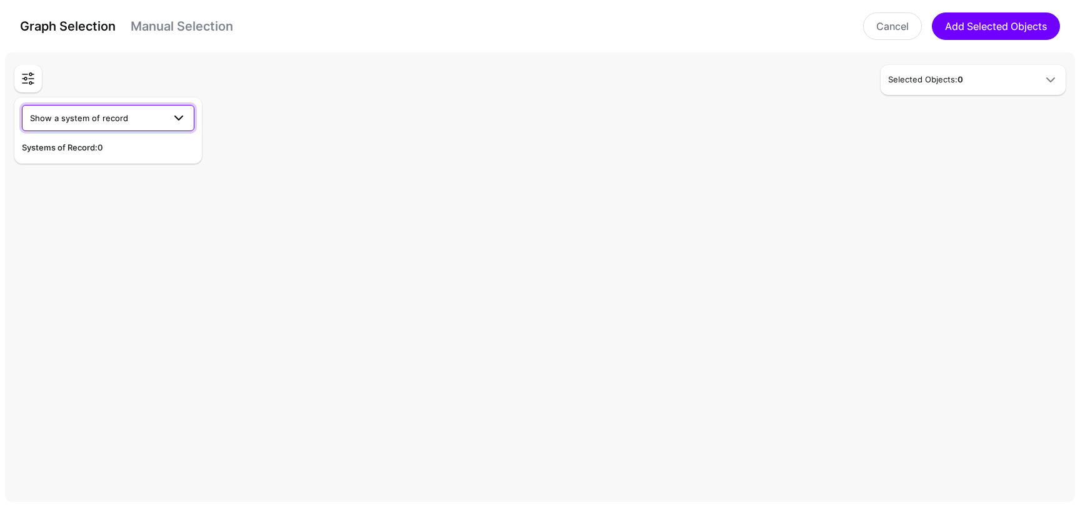
click at [130, 119] on span "Show a system of record" at bounding box center [97, 118] width 134 height 14
click at [107, 153] on div "CSX Okta" at bounding box center [108, 147] width 152 height 12
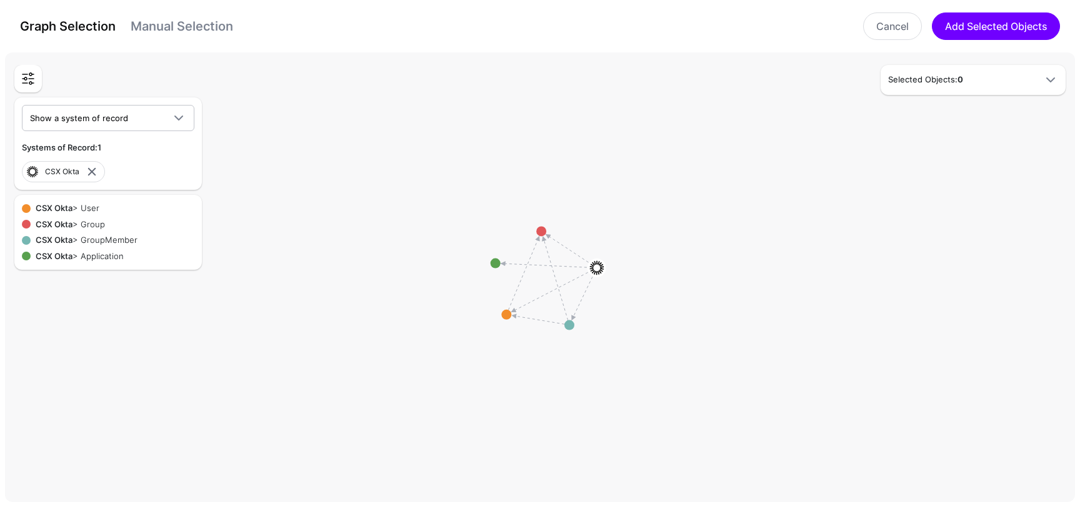
click at [102, 226] on div "CSX Okta > Group" at bounding box center [68, 225] width 74 height 12
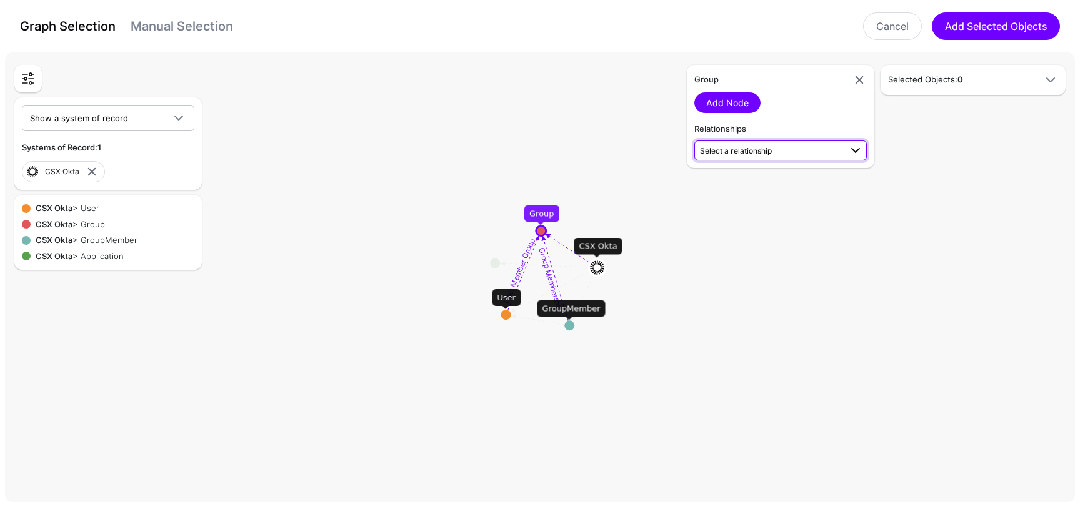
click at [751, 157] on span "Select a relationship" at bounding box center [781, 150] width 163 height 15
click at [908, 136] on rect at bounding box center [544, 280] width 107963 height 45484
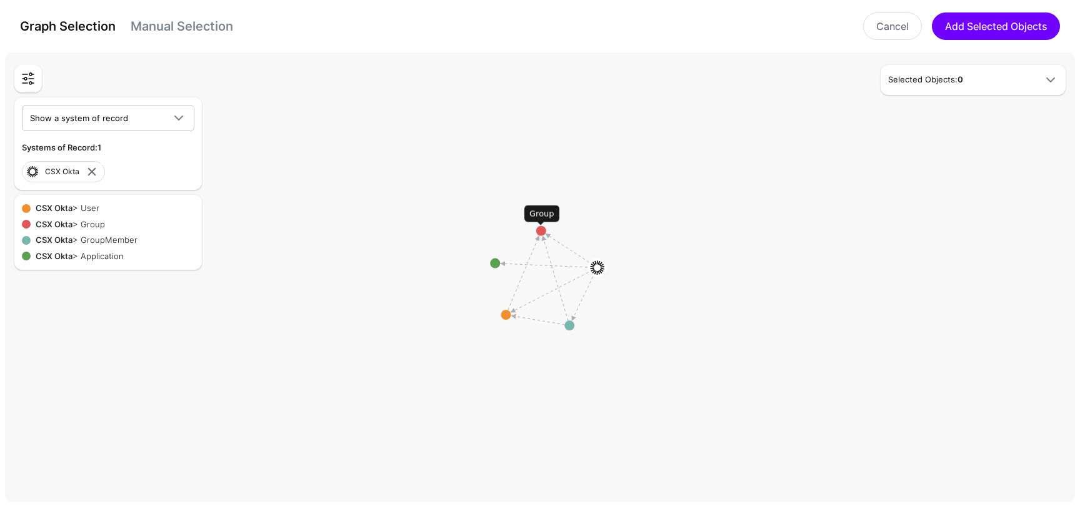
click at [542, 231] on circle at bounding box center [541, 231] width 10 height 10
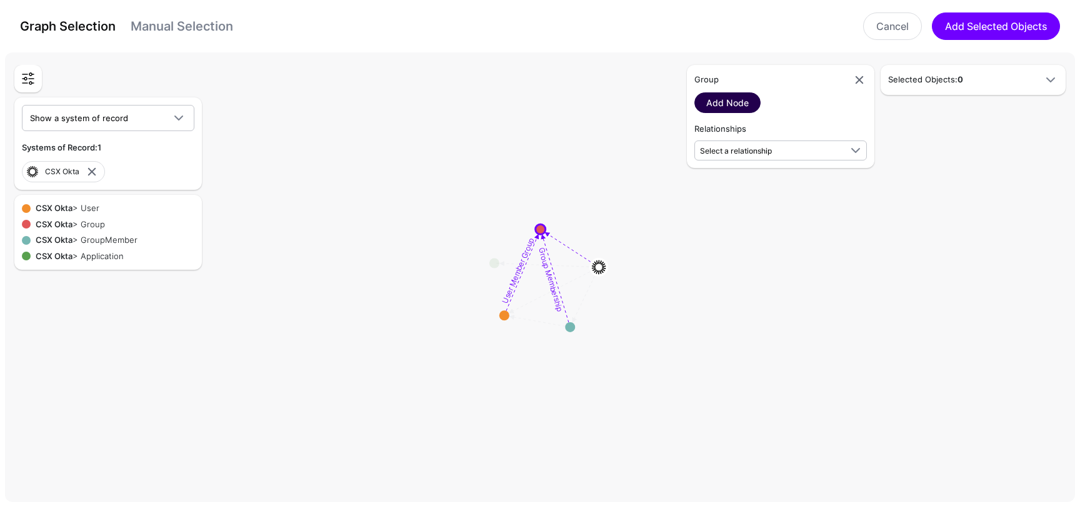
click at [745, 100] on link "Add Node" at bounding box center [727, 102] width 66 height 21
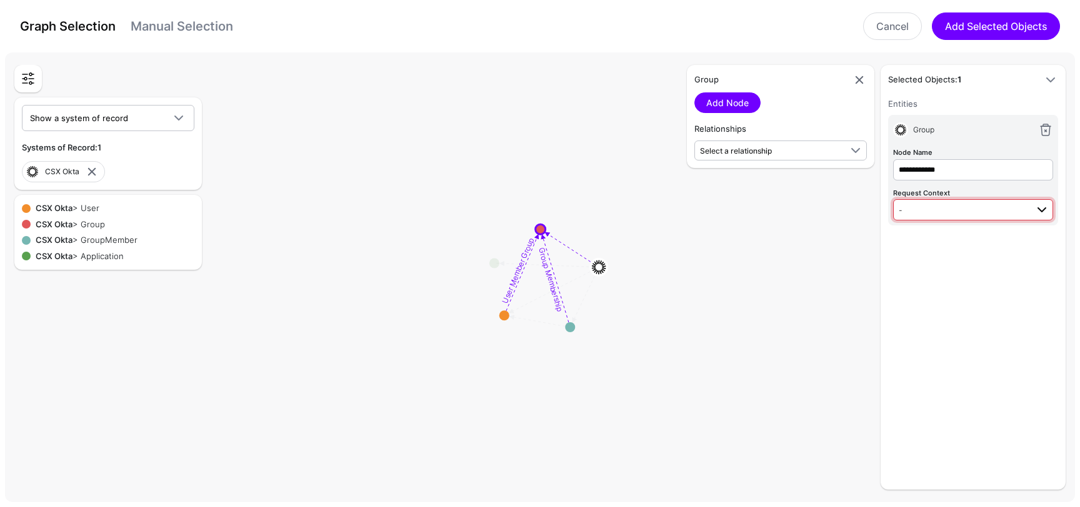
click at [938, 211] on span "-" at bounding box center [962, 210] width 128 height 14
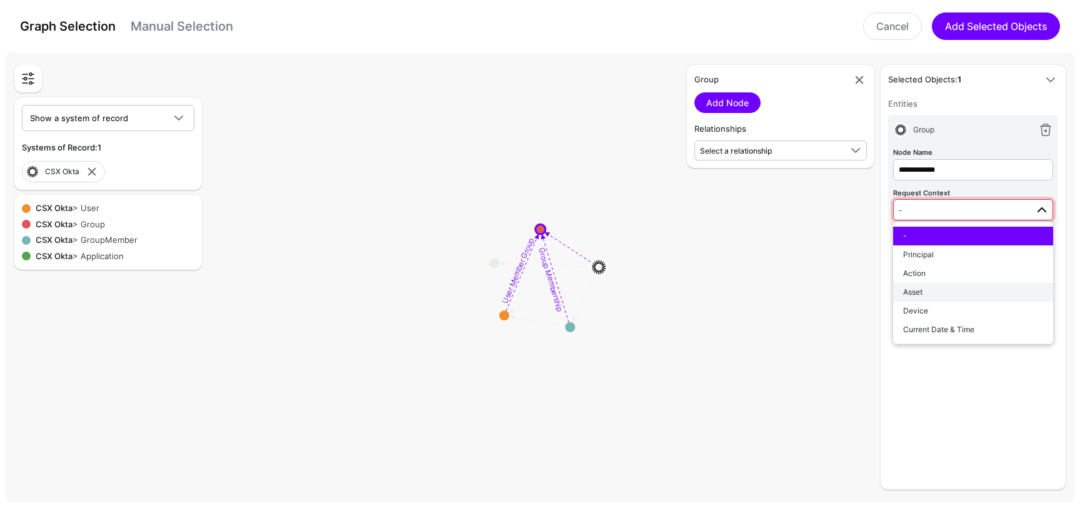
click at [932, 287] on div "Asset" at bounding box center [973, 292] width 140 height 11
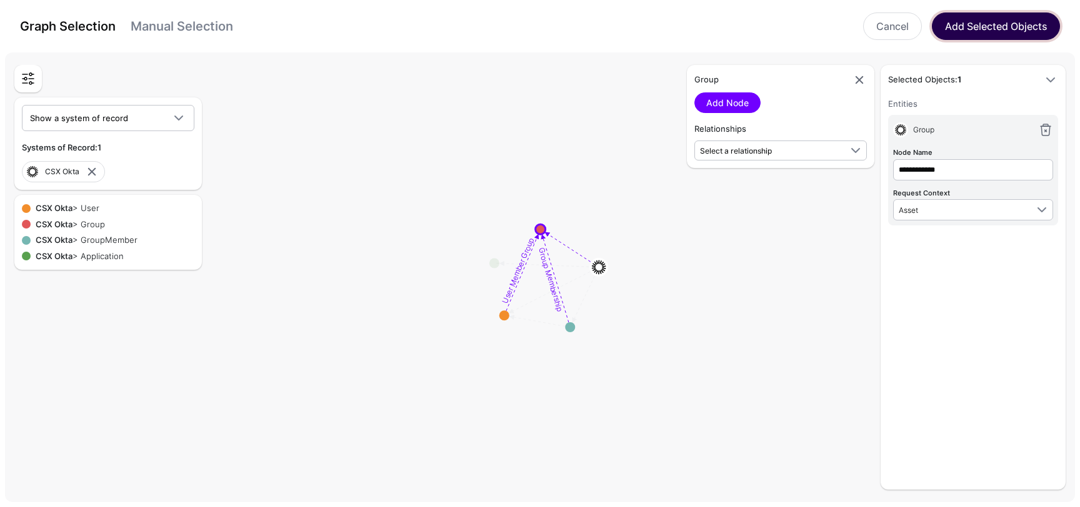
click at [1015, 28] on button "Add Selected Objects" at bounding box center [996, 25] width 128 height 27
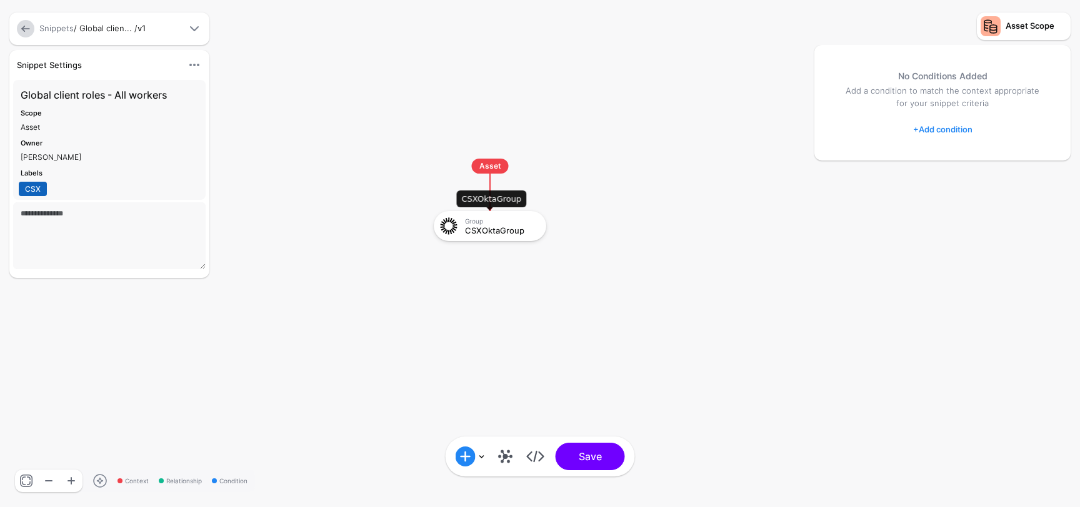
click at [505, 234] on div "CSXOktaGroup" at bounding box center [501, 230] width 72 height 9
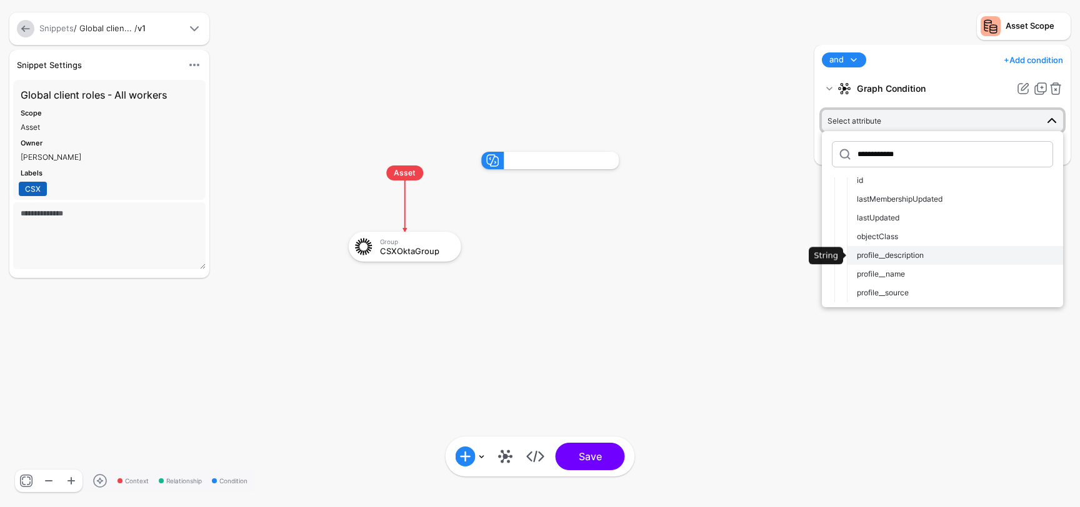
scroll to position [86, 0]
click at [919, 264] on button "profile__name" at bounding box center [955, 255] width 216 height 19
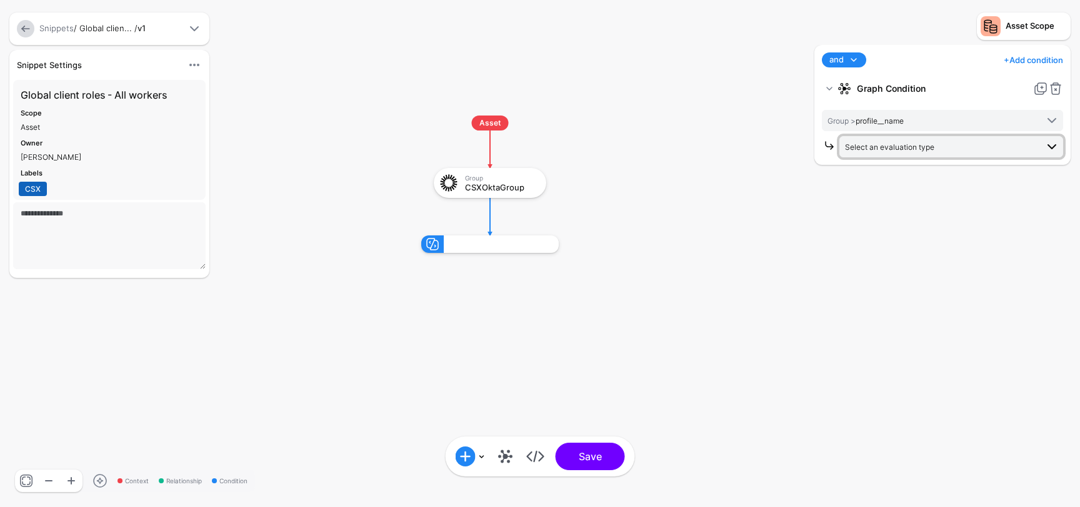
click at [932, 147] on span "Select an evaluation type" at bounding box center [889, 146] width 89 height 9
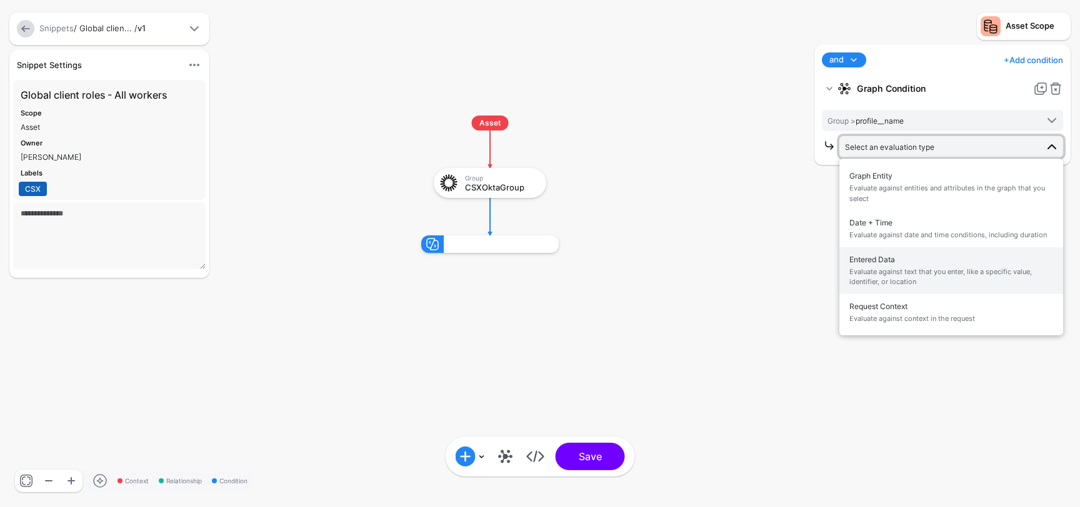
click at [889, 256] on span "Entered Data Evaluate against text that you enter, like a specific value, ident…" at bounding box center [951, 270] width 204 height 39
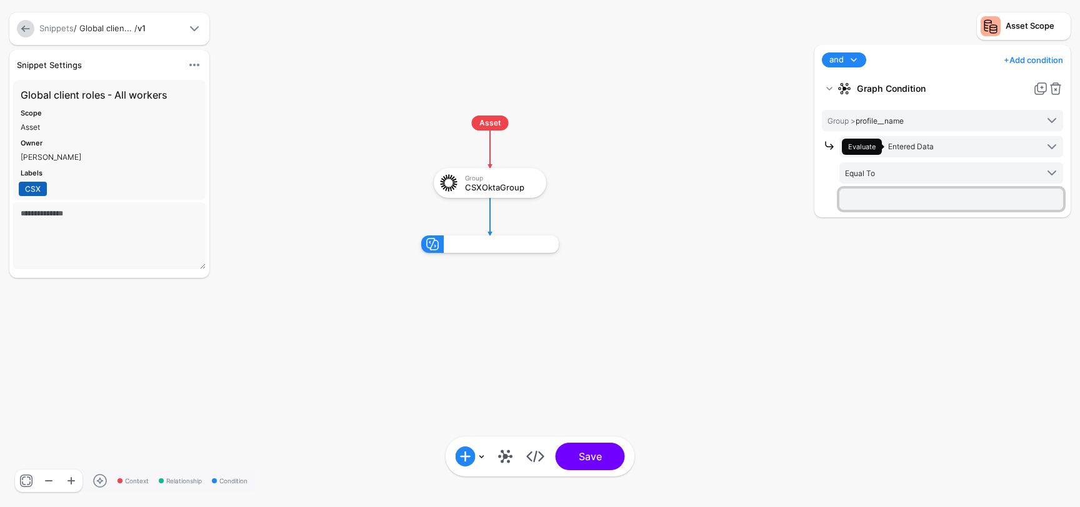
click at [881, 197] on input "text" at bounding box center [951, 199] width 224 height 21
type input "*"
type input "**********"
click at [962, 247] on div "**********" at bounding box center [942, 270] width 262 height 450
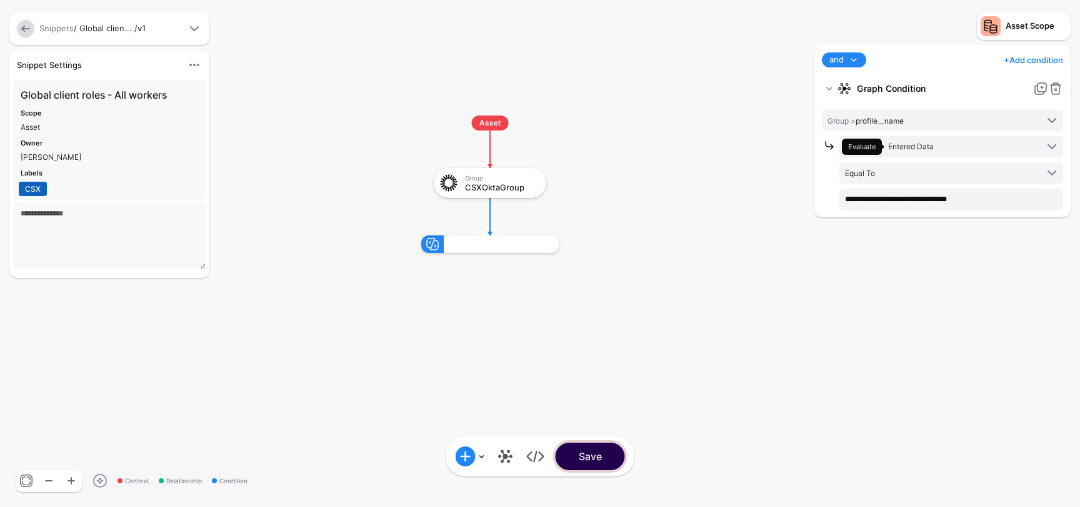
click at [603, 459] on button "Save" at bounding box center [589, 456] width 69 height 27
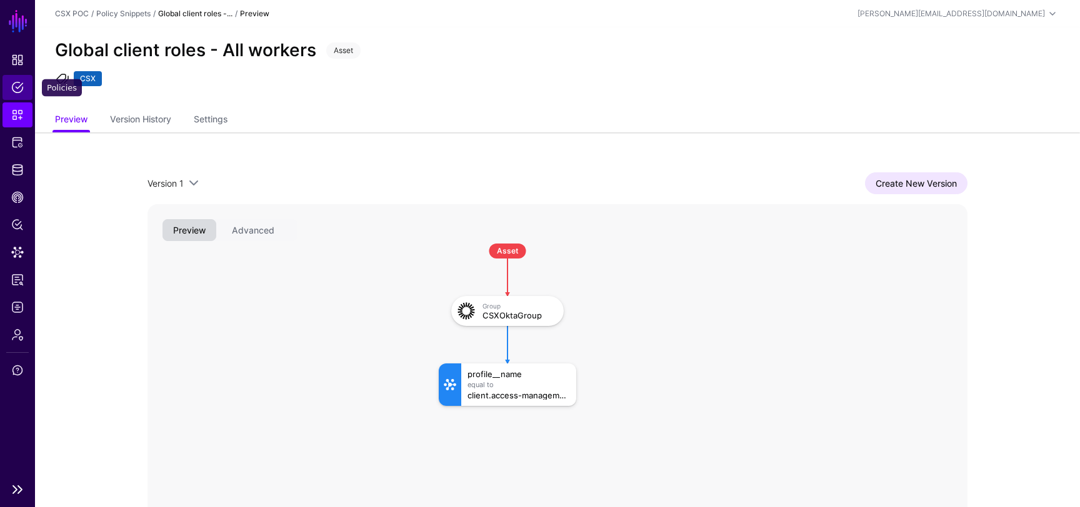
click at [13, 87] on span "Policies" at bounding box center [17, 87] width 12 height 12
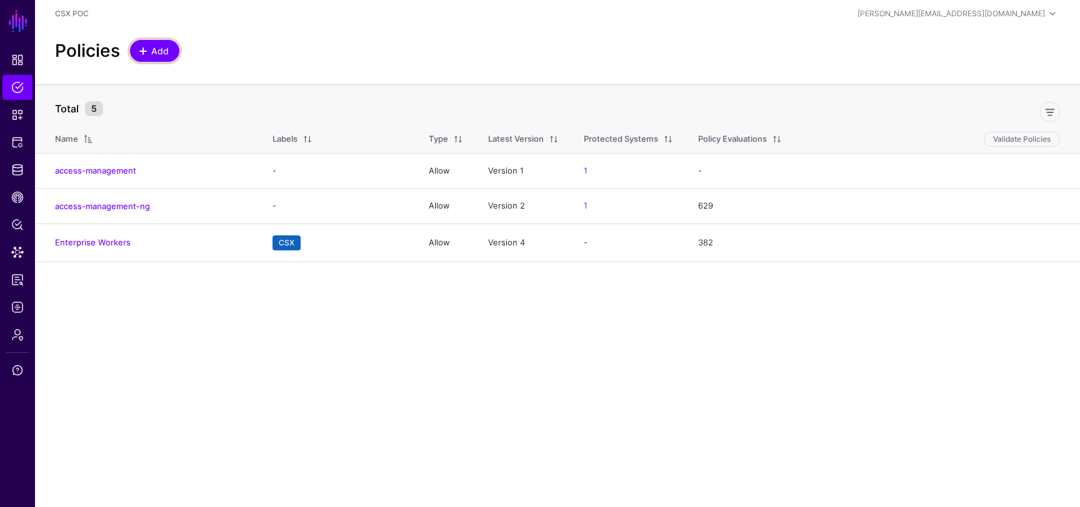
click at [161, 44] on span "Add" at bounding box center [160, 50] width 21 height 13
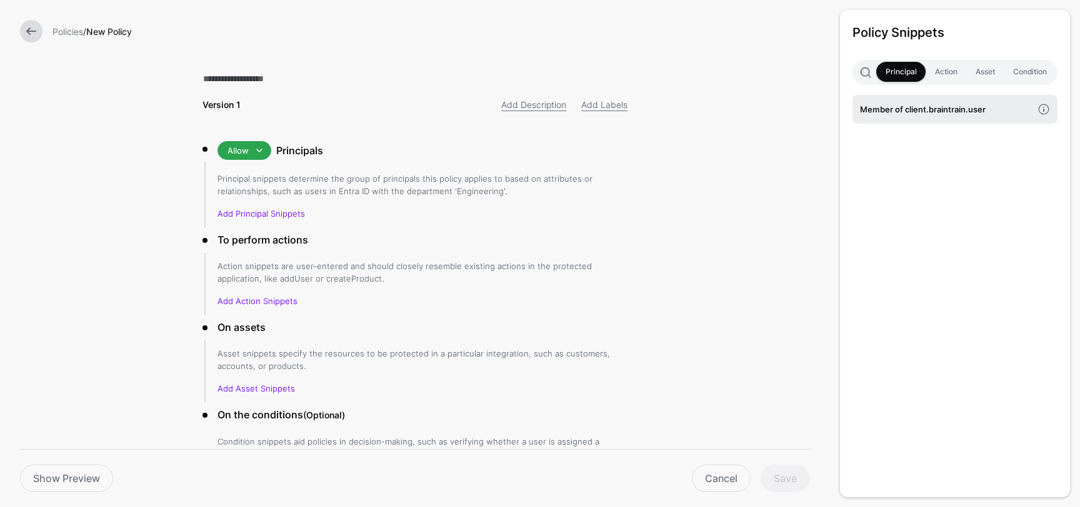
click at [886, 116] on h4 "Member of client.braintrain.user" at bounding box center [946, 109] width 172 height 14
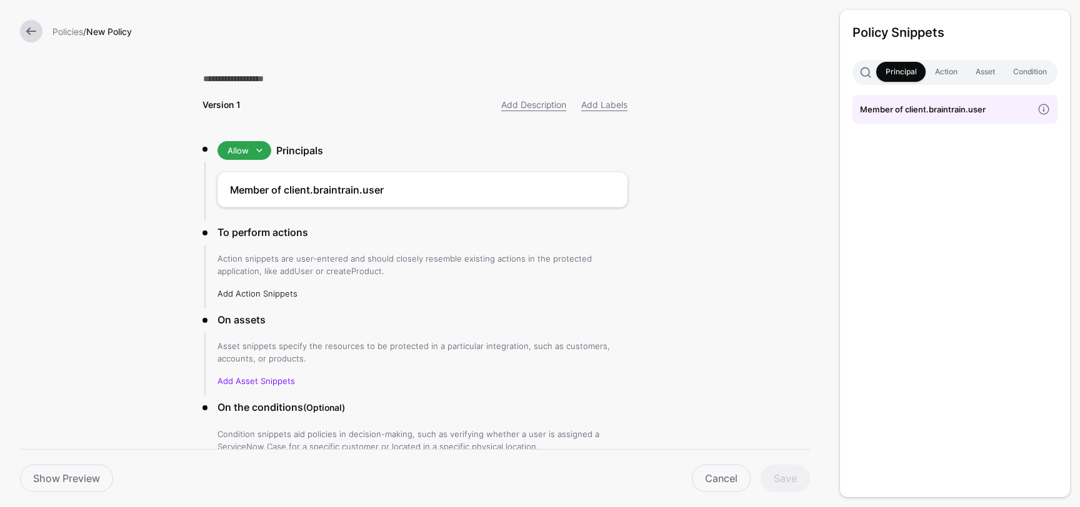
click at [244, 292] on link "Add Action Snippets" at bounding box center [257, 294] width 80 height 10
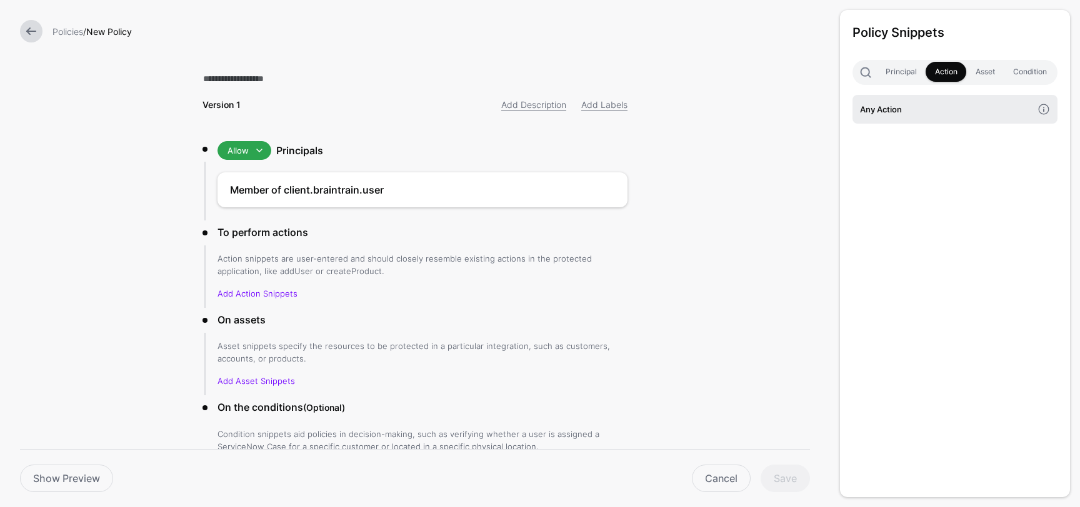
click at [893, 111] on h4 "Any Action" at bounding box center [946, 109] width 172 height 14
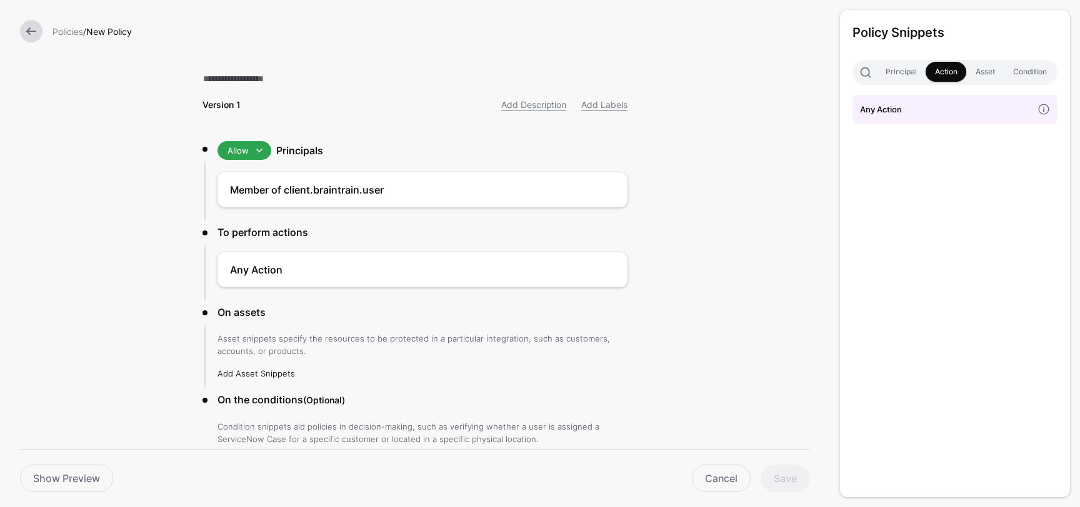
click at [262, 377] on link "Add Asset Snippets" at bounding box center [255, 374] width 77 height 10
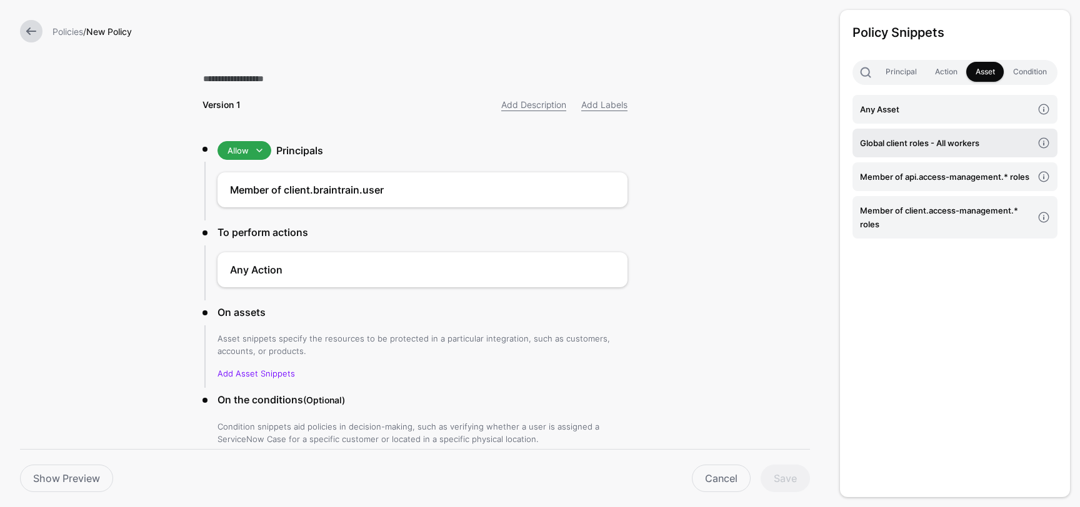
click at [913, 147] on h4 "Global client roles - All workers" at bounding box center [946, 143] width 172 height 14
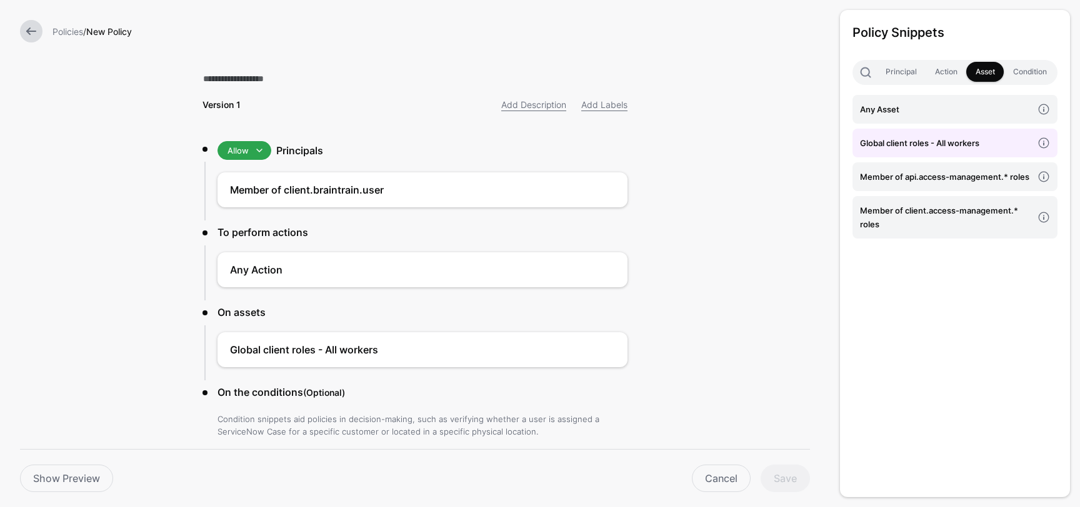
click at [703, 301] on form "Policies / New Policy Version 1 Add Description Add Labels Allow Allow Deny Pri…" at bounding box center [415, 288] width 830 height 576
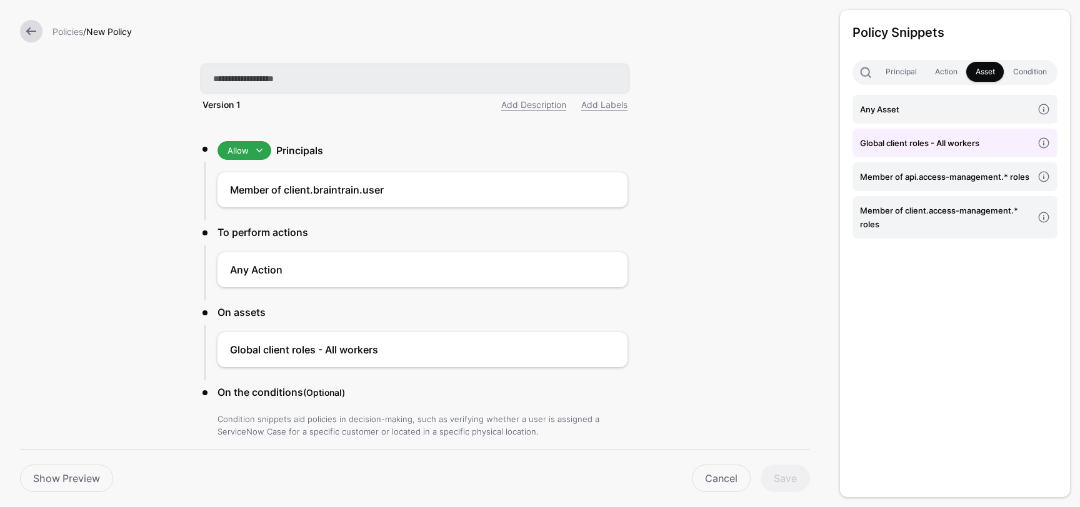
click at [282, 79] on input "text" at bounding box center [414, 79] width 425 height 26
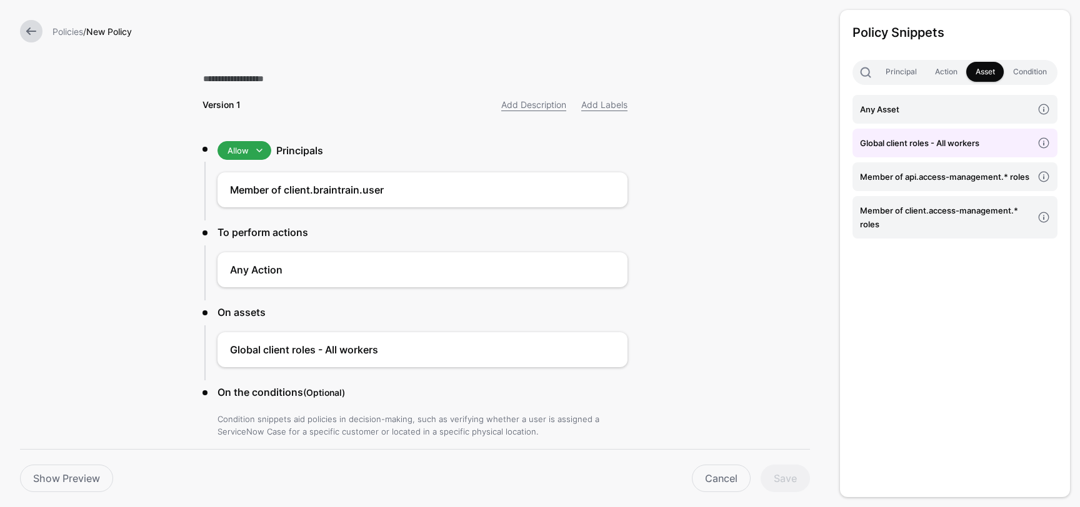
click at [145, 196] on form "Policies / New Policy Version 1 Add Description Add Labels Allow Allow Deny Pri…" at bounding box center [415, 288] width 830 height 576
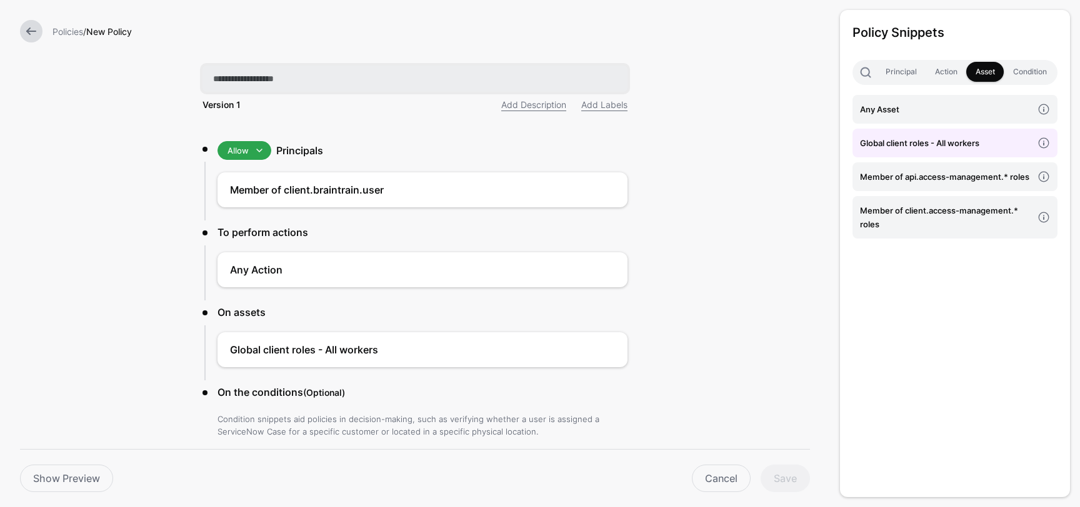
click at [292, 77] on input "text" at bounding box center [414, 79] width 425 height 26
type input "**********"
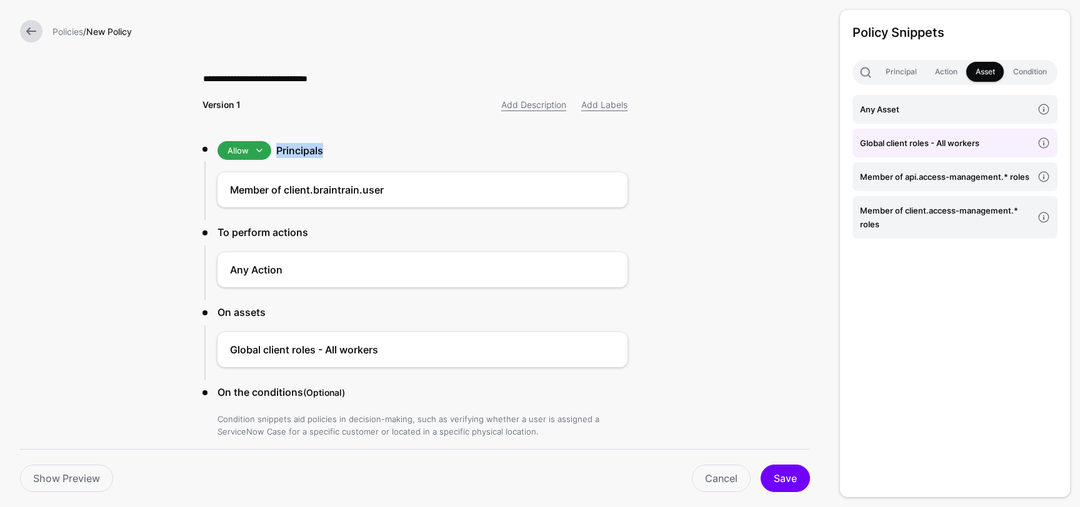
click at [727, 143] on form "**********" at bounding box center [415, 288] width 830 height 576
click at [780, 483] on button "Save" at bounding box center [784, 478] width 49 height 27
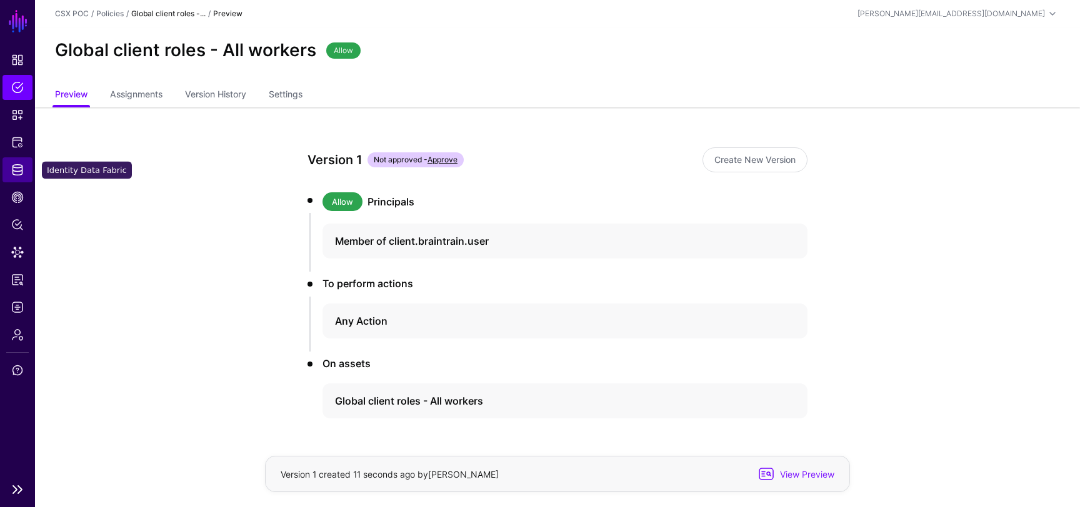
click at [17, 173] on span "Identity Data Fabric" at bounding box center [17, 170] width 12 height 12
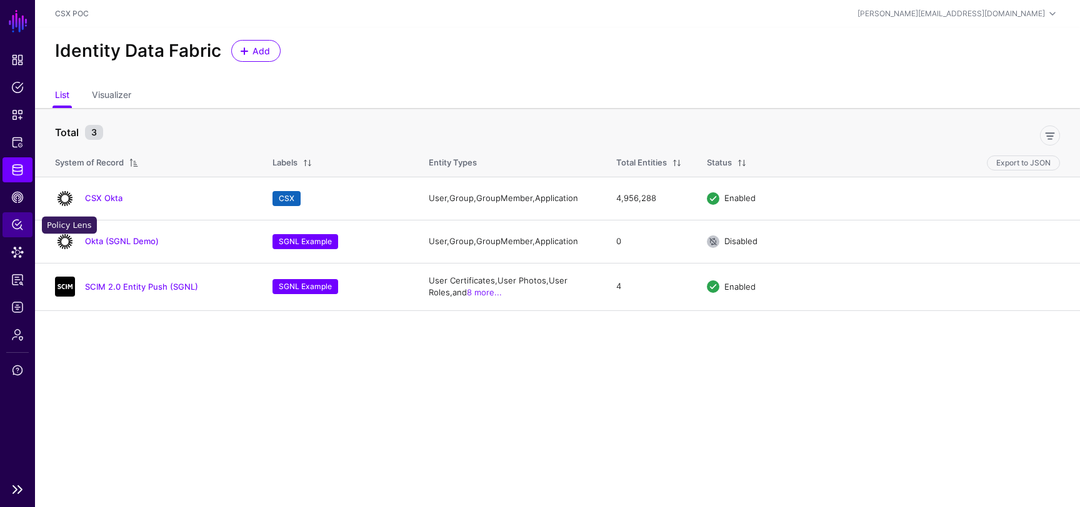
click at [13, 225] on span "Policy Lens" at bounding box center [17, 225] width 12 height 12
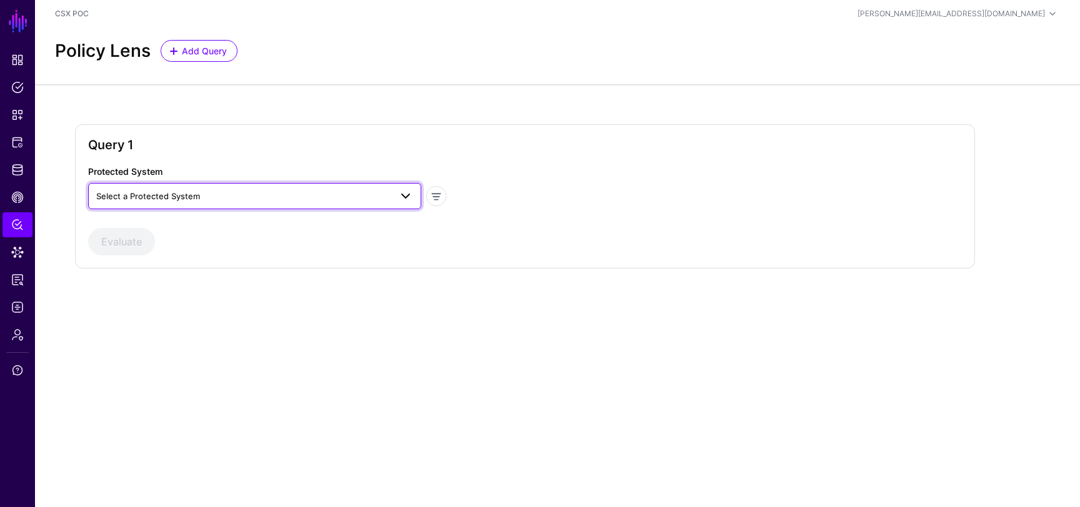
click at [219, 196] on span "Select a Protected System" at bounding box center [243, 196] width 294 height 14
click at [202, 245] on div "access-management-ng" at bounding box center [254, 245] width 313 height 12
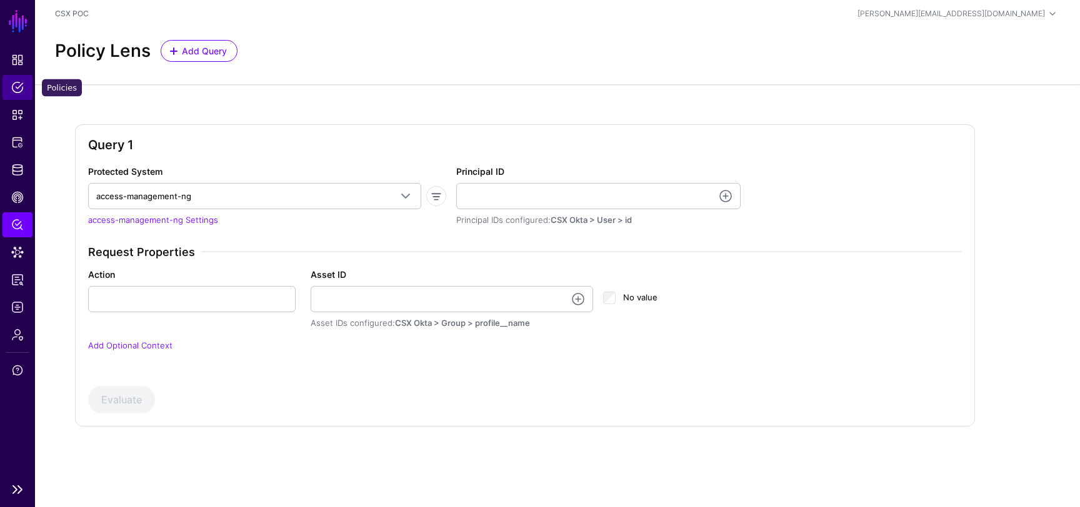
click at [17, 85] on span "Policies" at bounding box center [17, 87] width 12 height 12
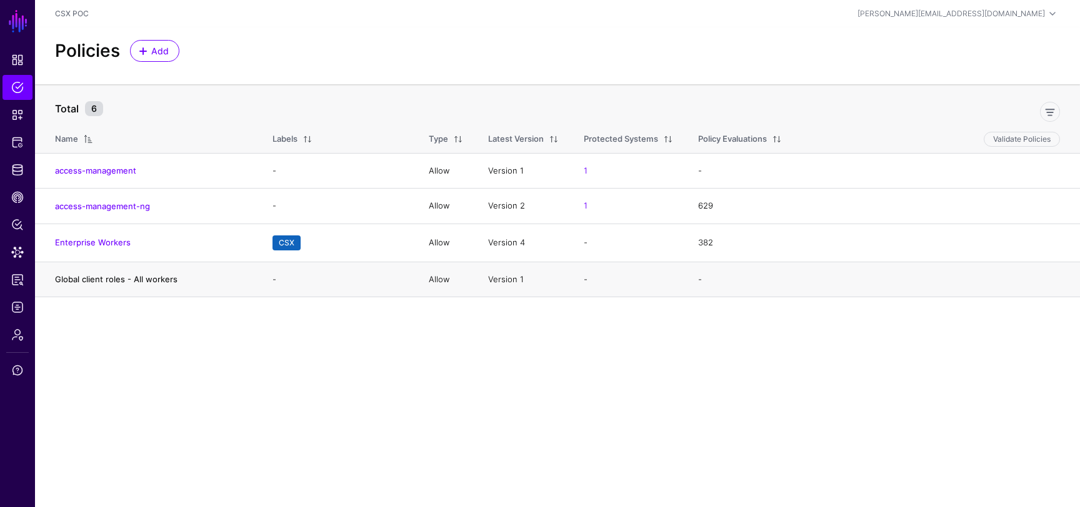
click at [131, 279] on link "Global client roles - All workers" at bounding box center [116, 279] width 122 height 10
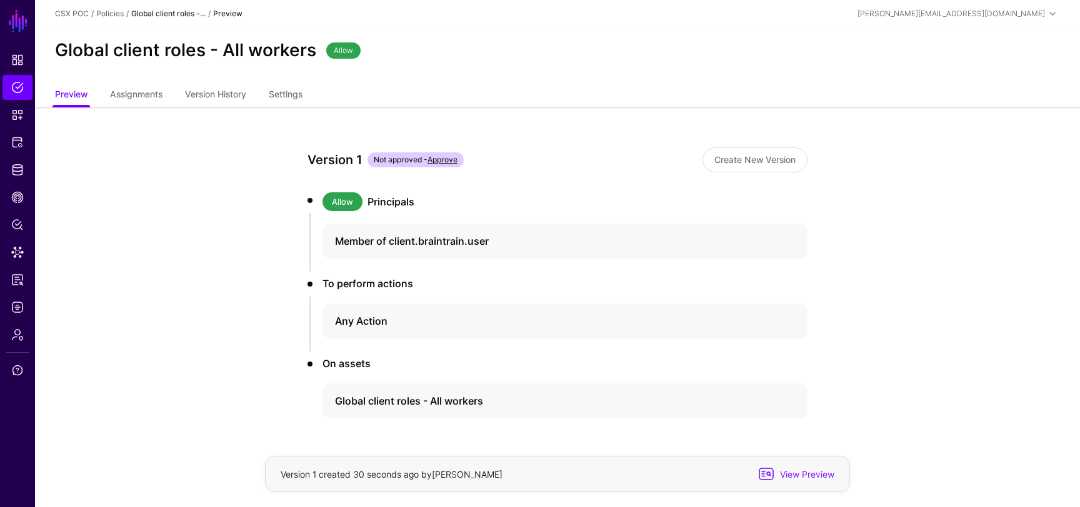
click at [450, 158] on link "Approve" at bounding box center [442, 159] width 30 height 9
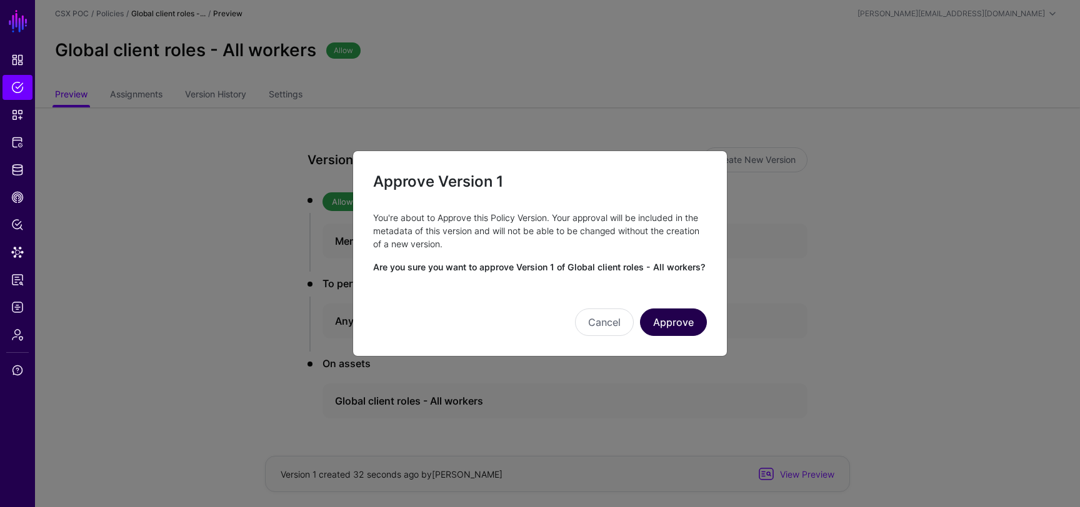
click at [682, 326] on button "Approve" at bounding box center [673, 322] width 67 height 27
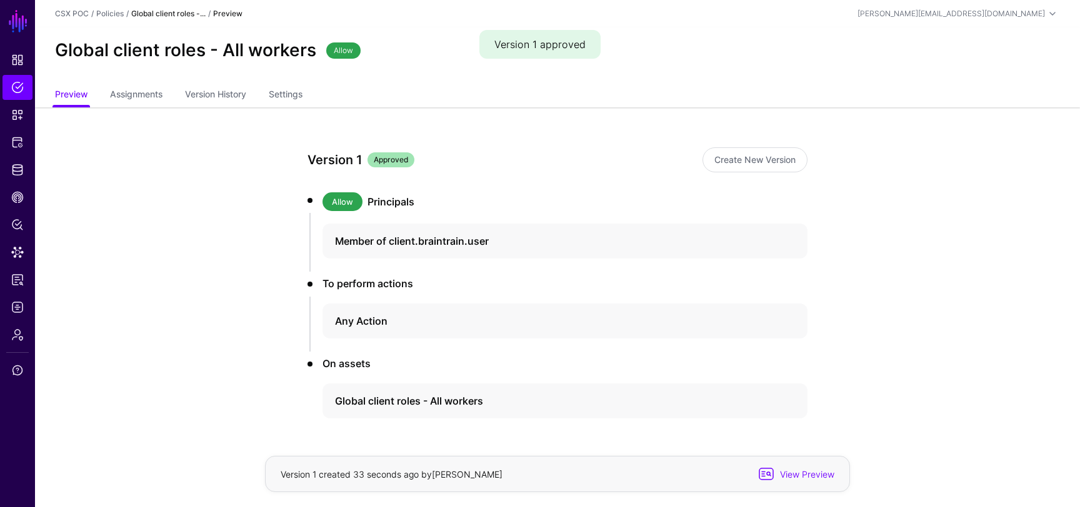
scroll to position [39, 0]
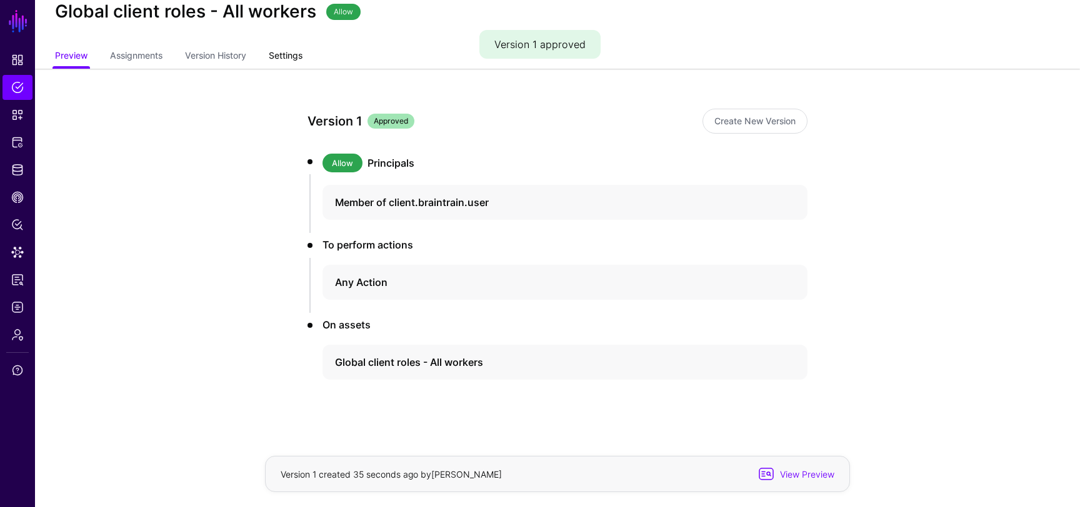
click at [281, 56] on link "Settings" at bounding box center [286, 57] width 34 height 24
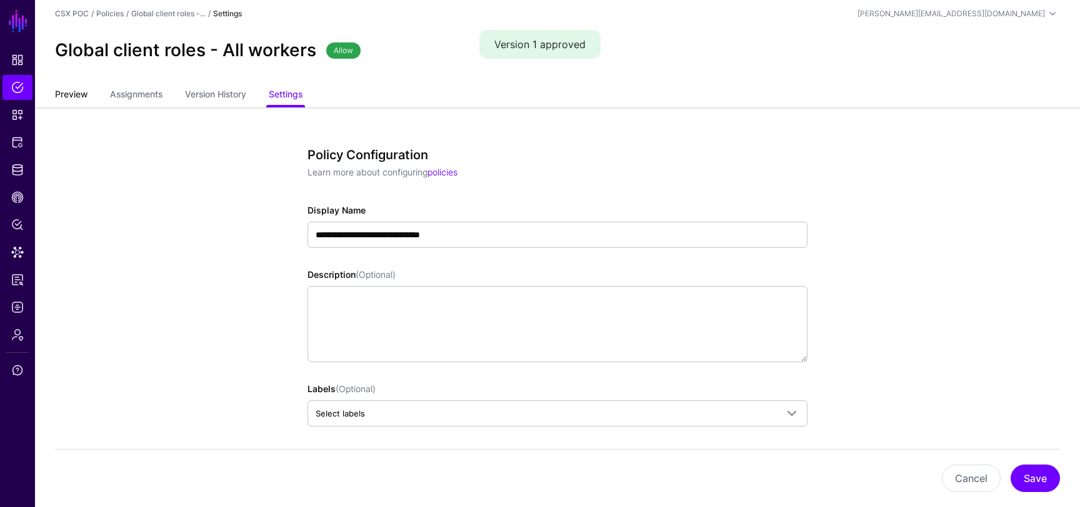
click at [67, 87] on link "Preview" at bounding box center [71, 96] width 32 height 24
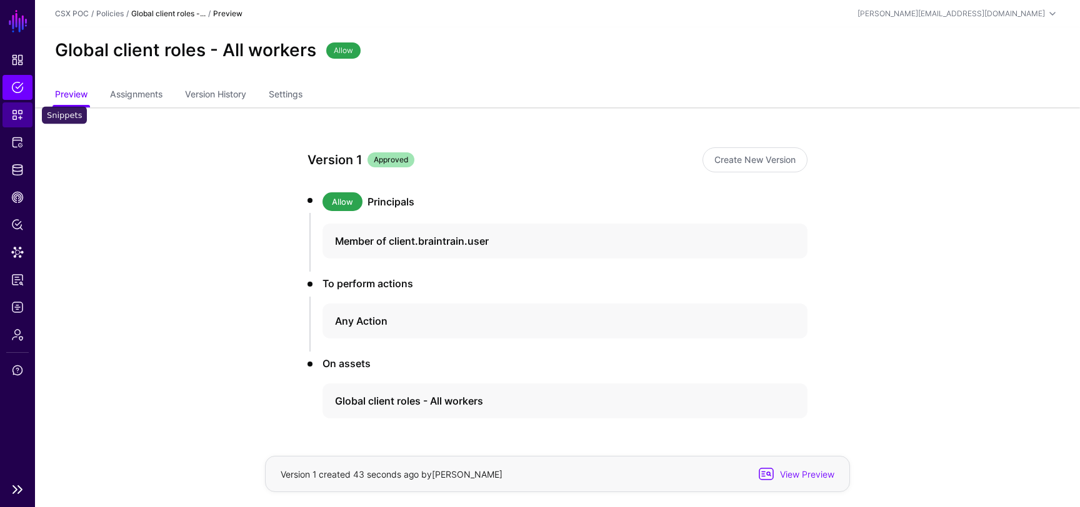
click at [17, 124] on link "Snippets" at bounding box center [17, 114] width 30 height 25
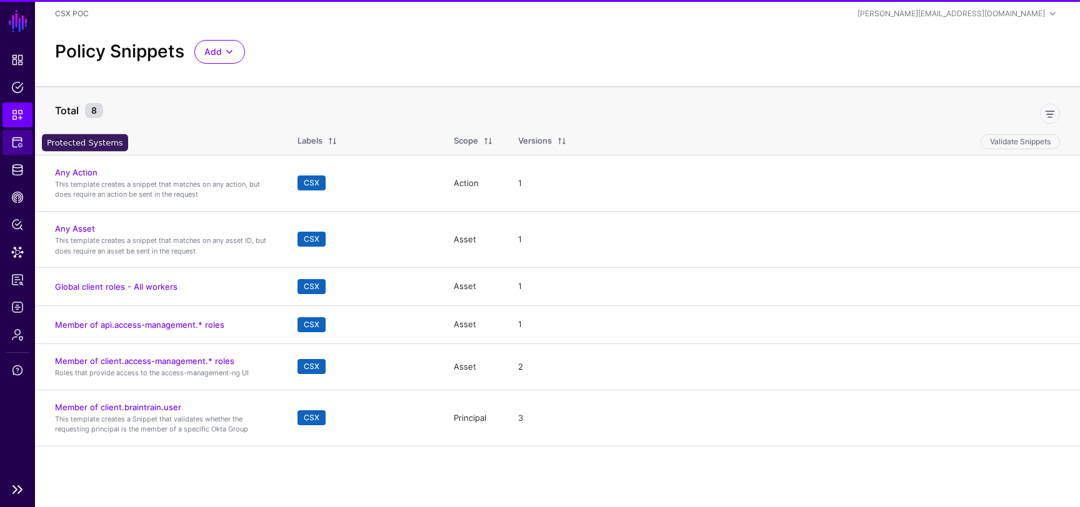
click at [16, 143] on span "Protected Systems" at bounding box center [17, 142] width 12 height 12
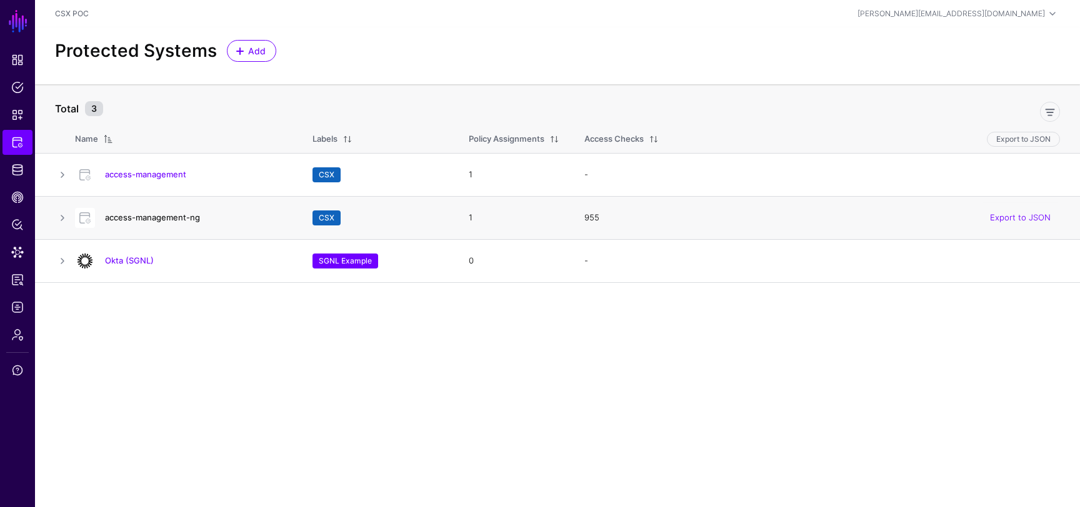
click at [178, 219] on link "access-management-ng" at bounding box center [152, 217] width 95 height 10
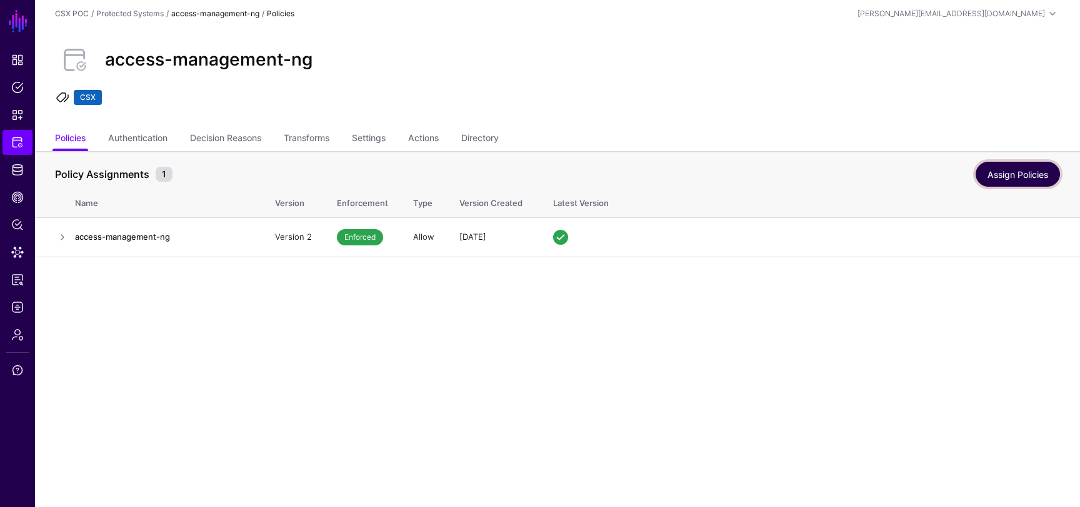
click at [1005, 181] on link "Assign Policies" at bounding box center [1017, 174] width 84 height 25
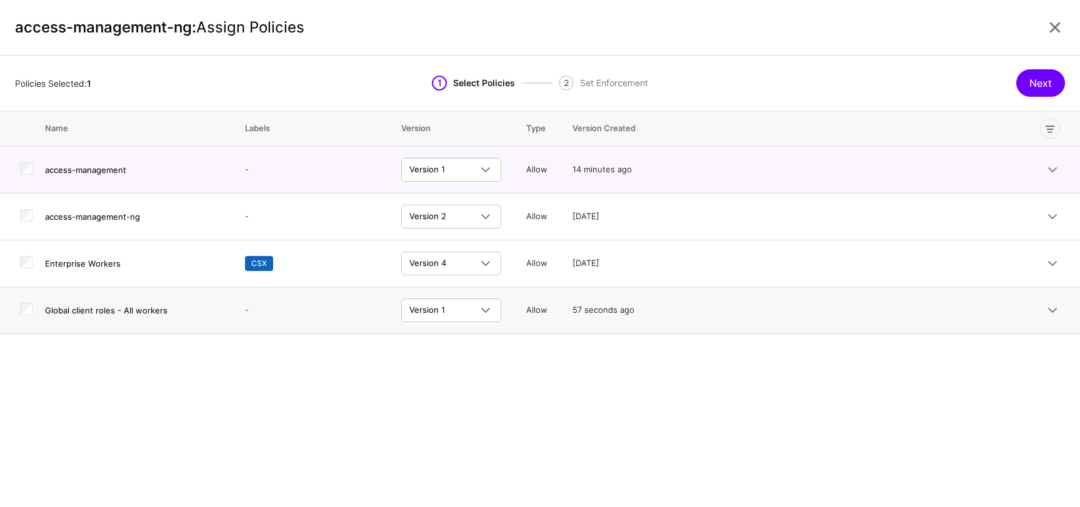
click at [31, 318] on td at bounding box center [22, 310] width 45 height 47
click at [1040, 81] on button "Next" at bounding box center [1040, 82] width 49 height 27
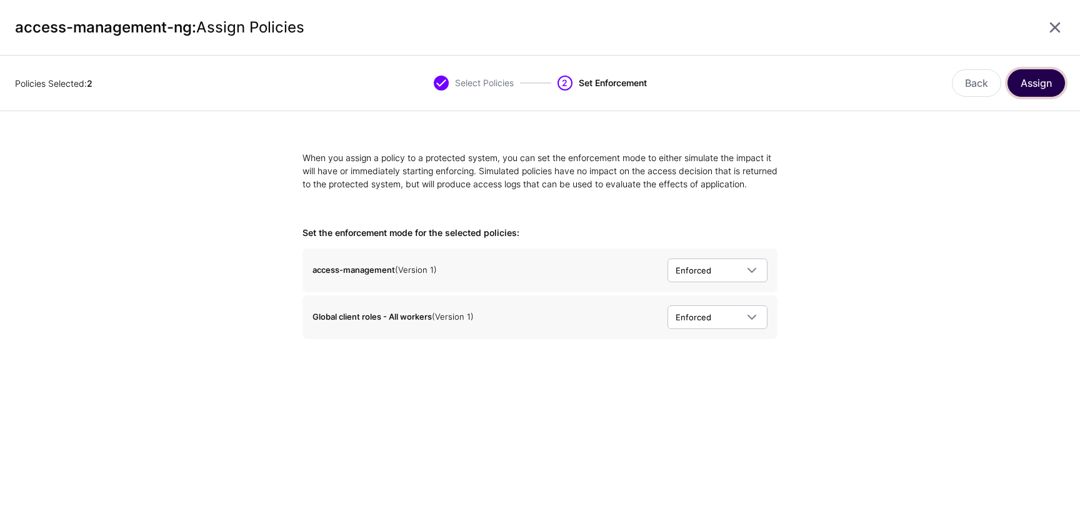
click at [1032, 88] on button "Assign" at bounding box center [1035, 82] width 57 height 27
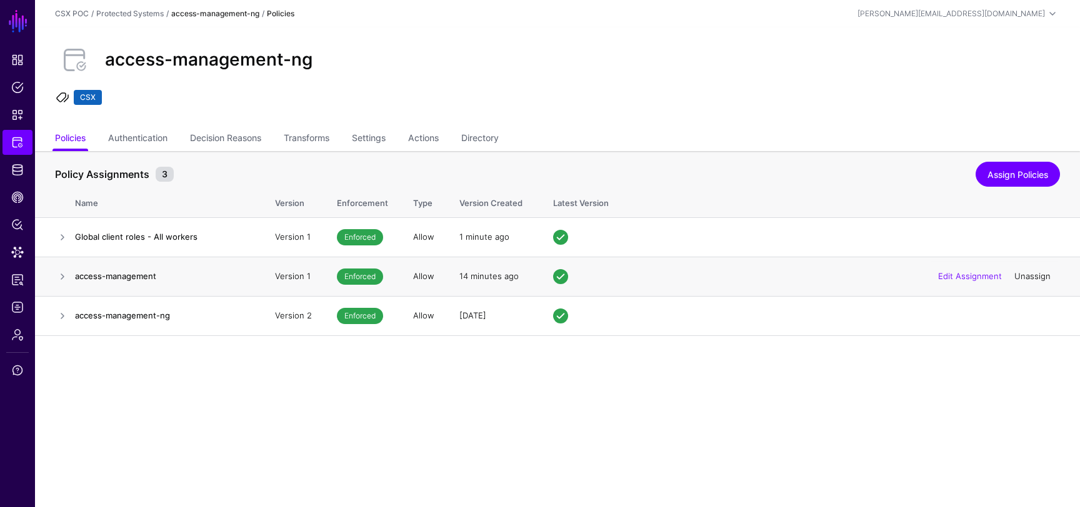
click at [1029, 277] on link "Unassign" at bounding box center [1032, 276] width 36 height 10
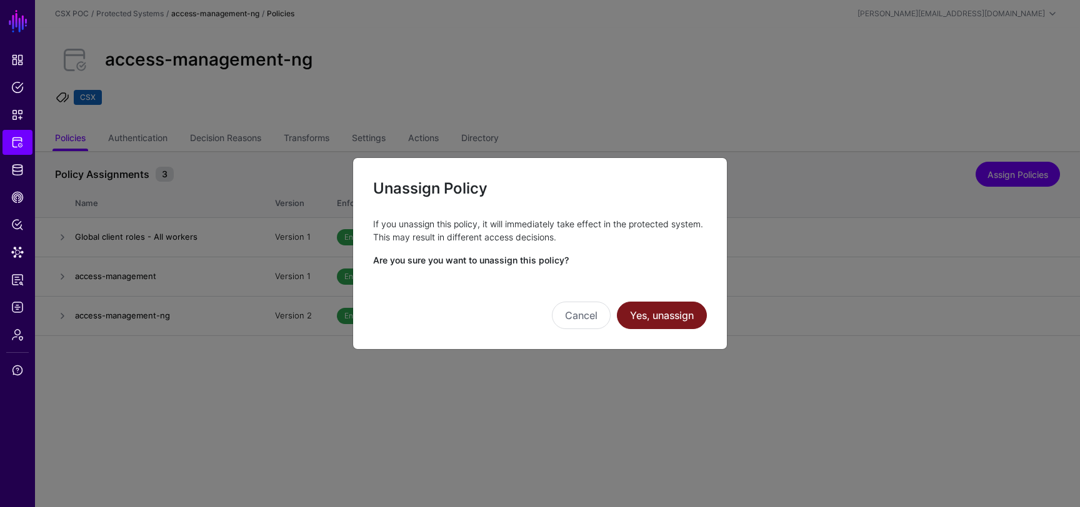
click at [687, 311] on button "Yes, unassign" at bounding box center [662, 315] width 90 height 27
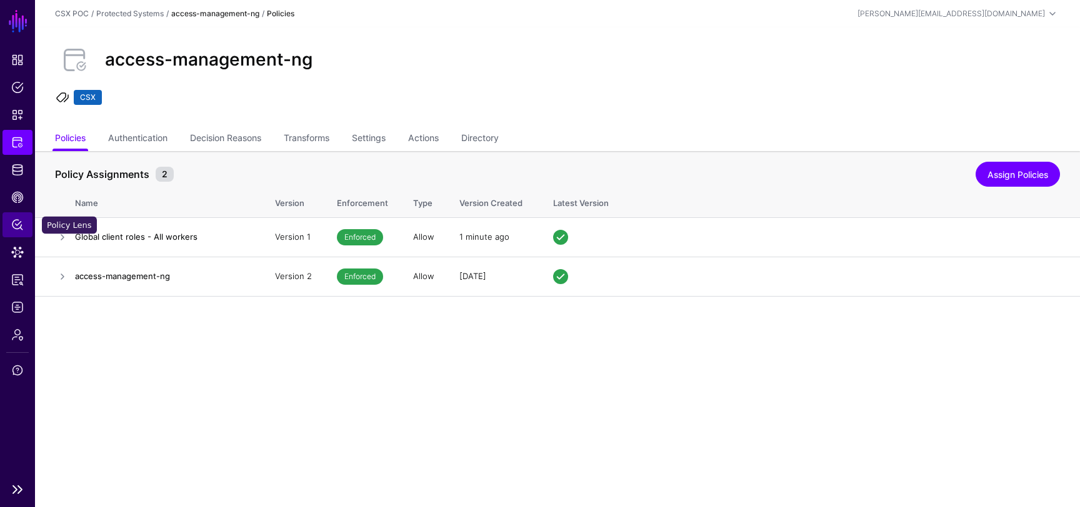
click at [12, 231] on link "Policy Lens" at bounding box center [17, 224] width 30 height 25
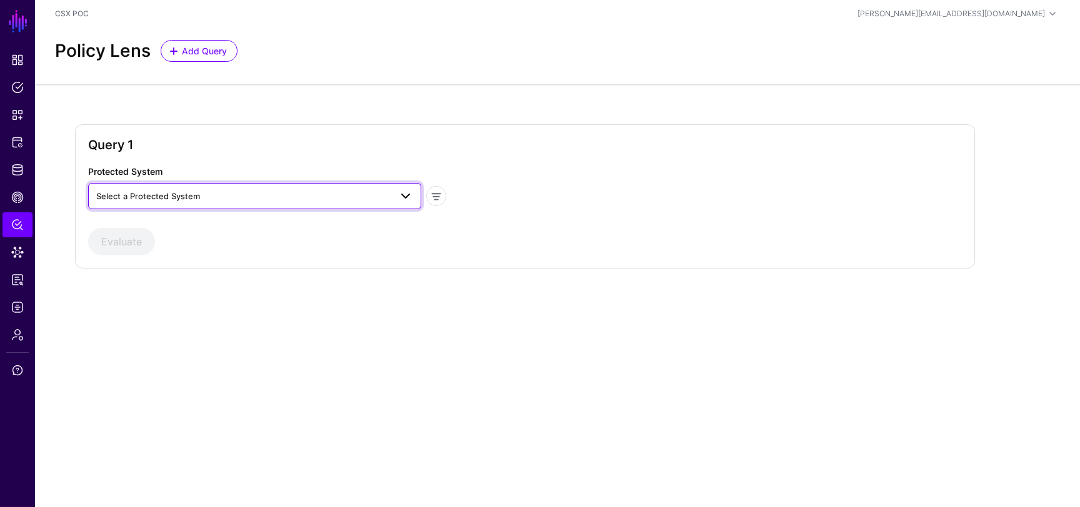
click at [298, 197] on span "Select a Protected System" at bounding box center [243, 196] width 294 height 14
click at [259, 246] on div "access-management-ng" at bounding box center [254, 245] width 313 height 12
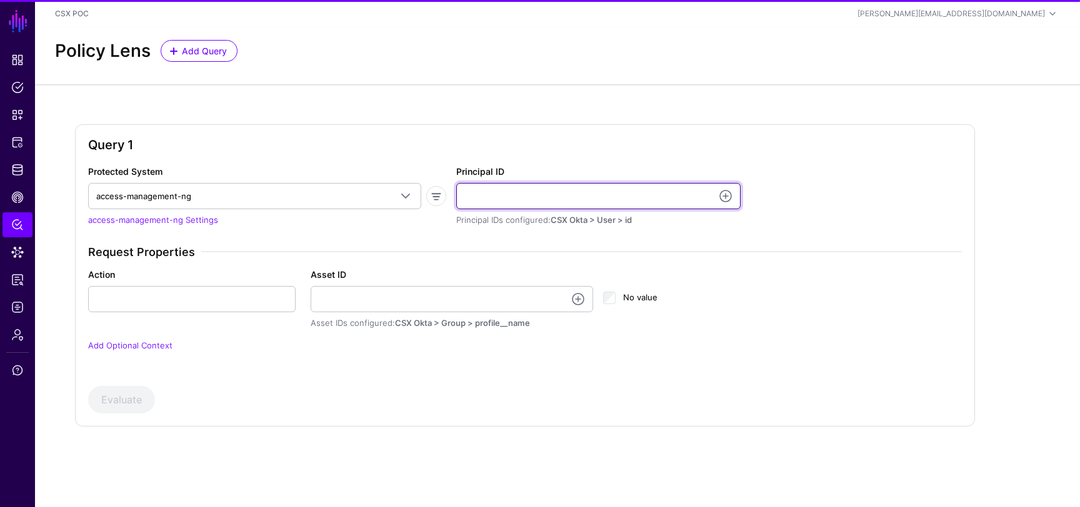
click at [499, 200] on input "Principal ID" at bounding box center [598, 196] width 284 height 26
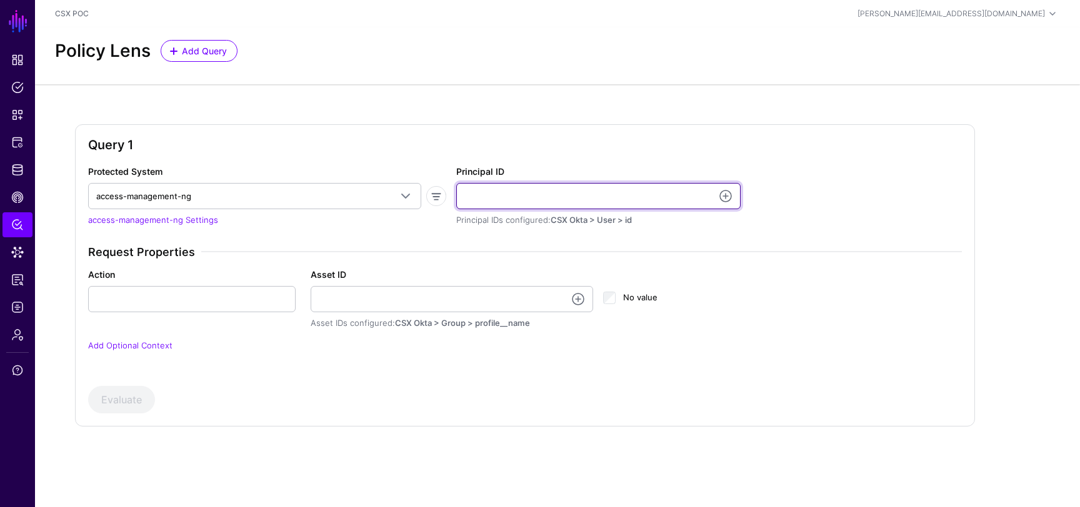
type input "**********"
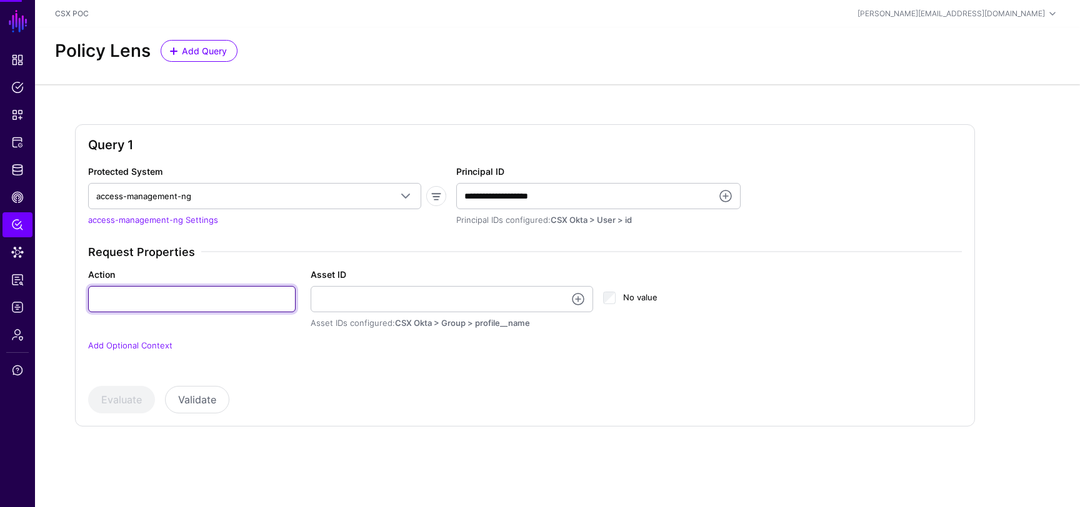
click at [237, 290] on input "Action" at bounding box center [191, 299] width 207 height 26
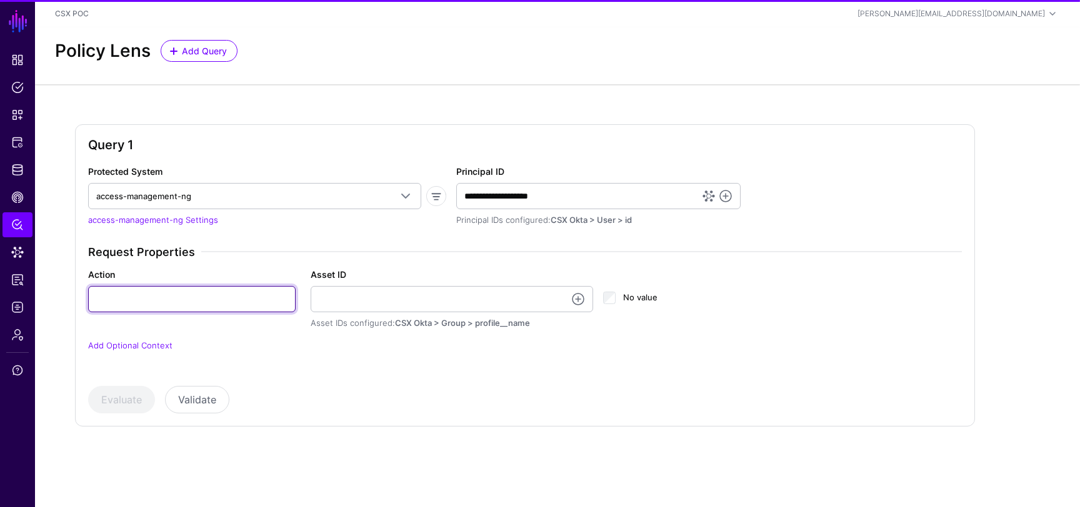
type input "******"
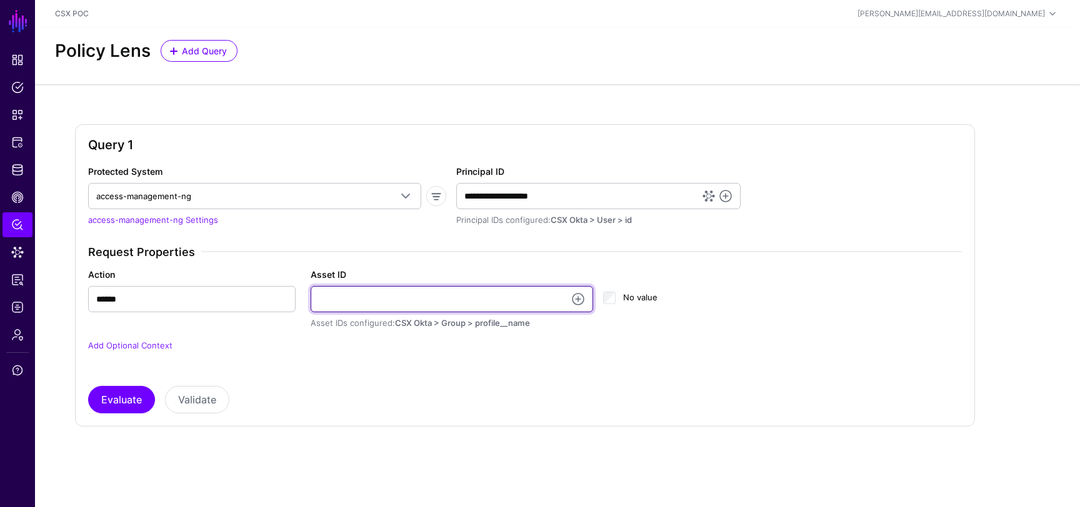
click at [373, 304] on input "Asset ID" at bounding box center [452, 299] width 283 height 26
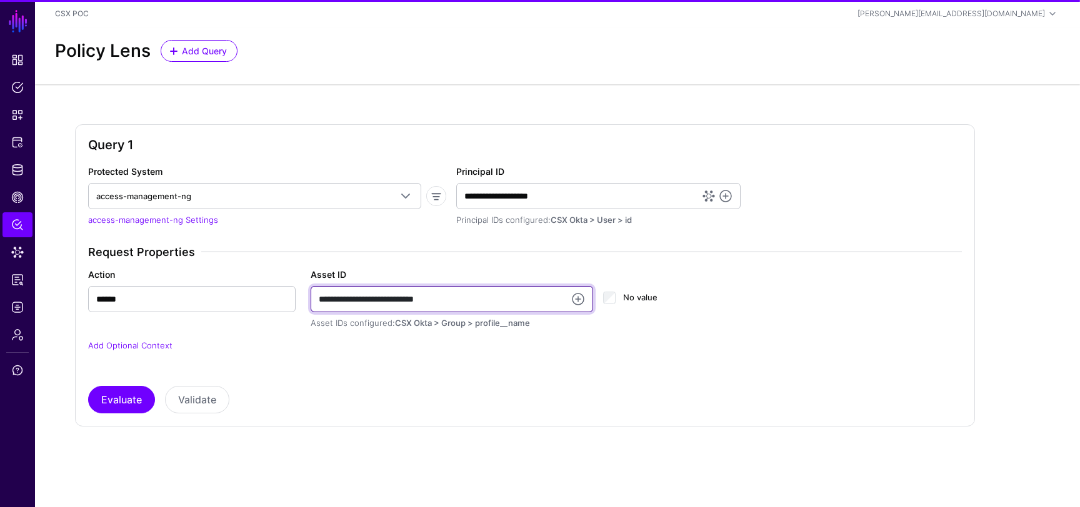
click at [443, 301] on input "**********" at bounding box center [452, 299] width 283 height 26
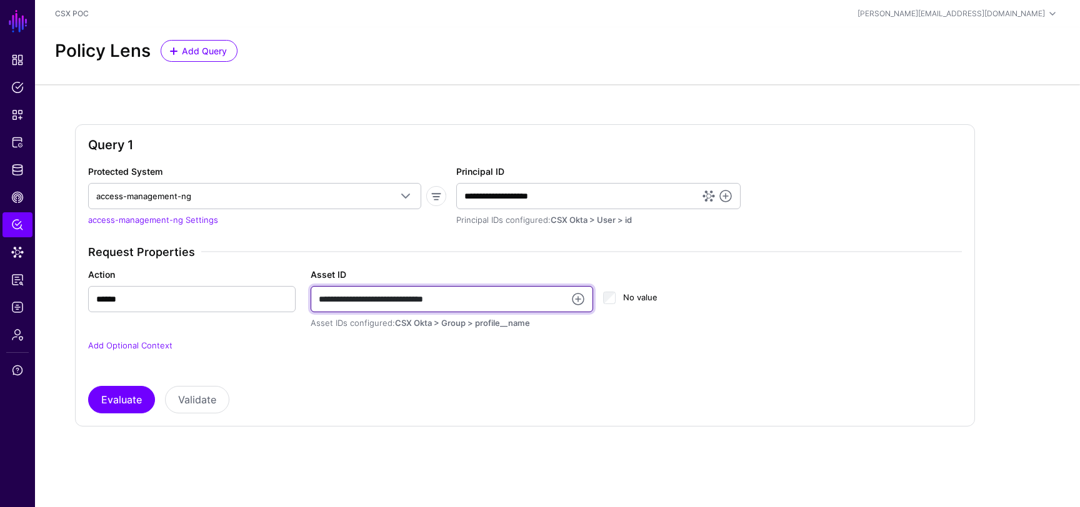
type input "**********"
click at [312, 395] on div "Evaluate Validate" at bounding box center [524, 399] width 873 height 27
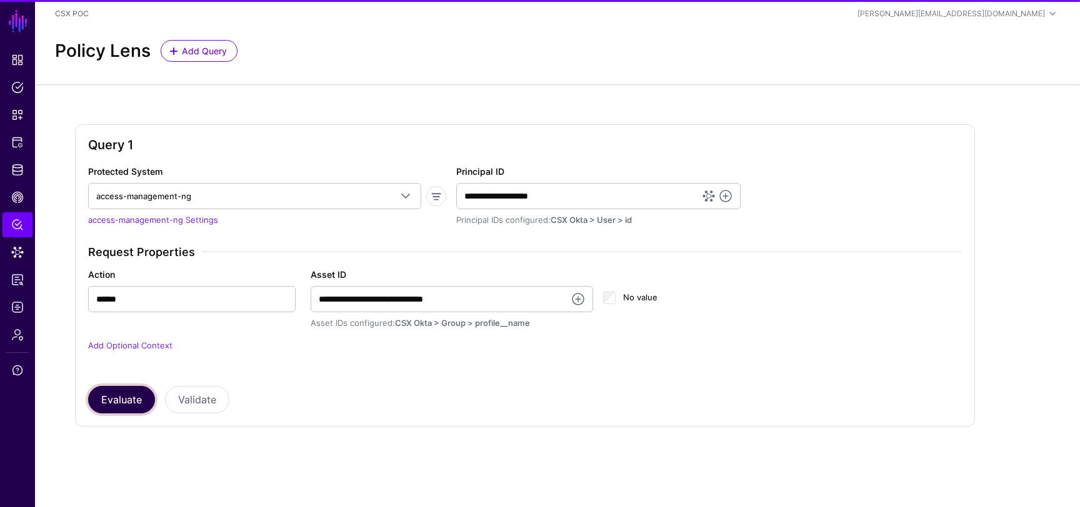
click at [97, 402] on button "Evaluate" at bounding box center [121, 399] width 67 height 27
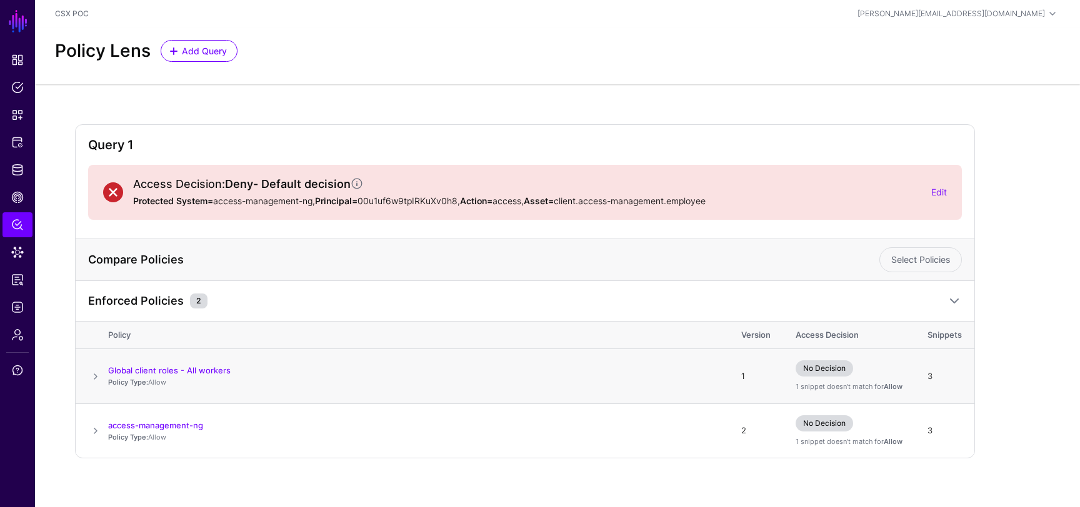
scroll to position [11, 0]
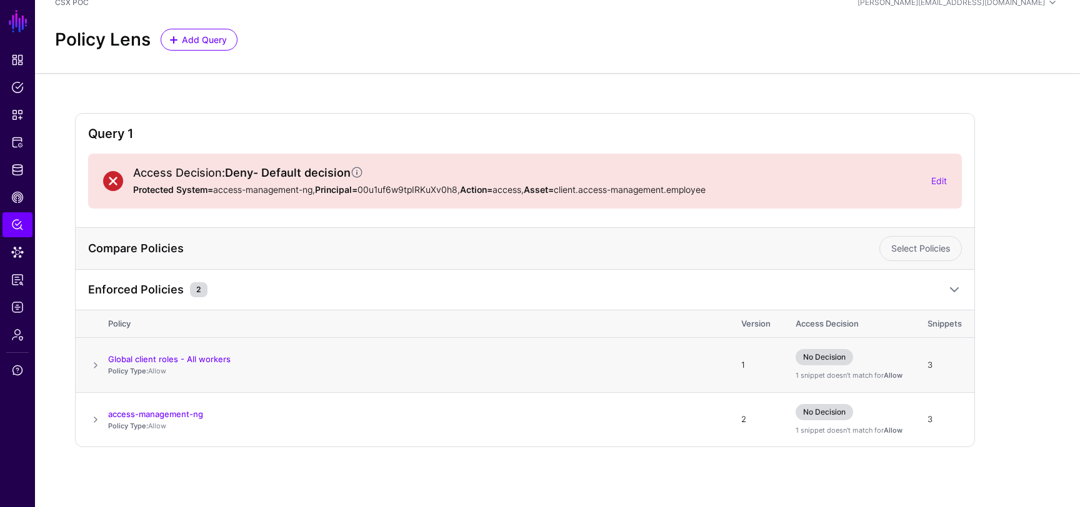
click at [89, 364] on span at bounding box center [95, 365] width 15 height 15
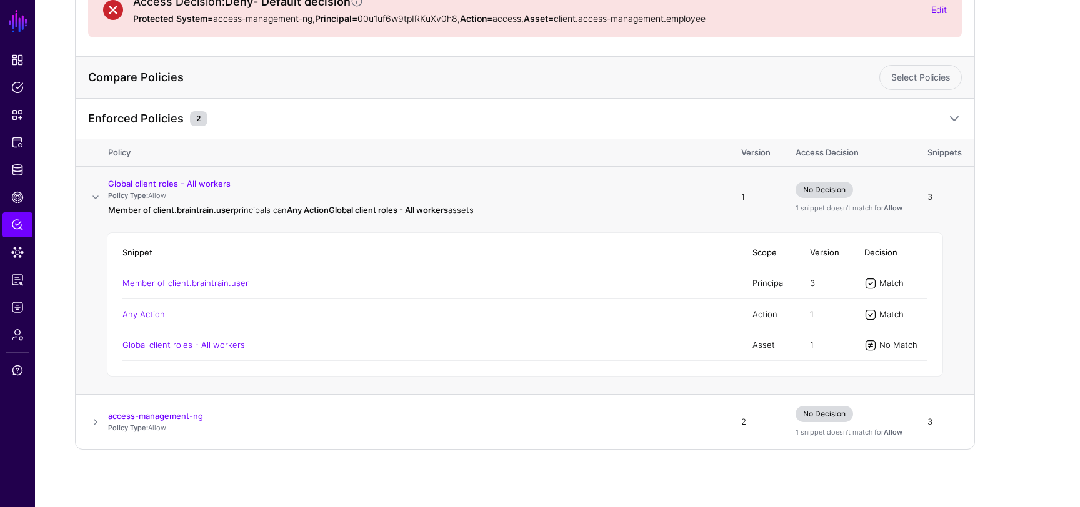
scroll to position [186, 0]
click at [187, 341] on link "Global client roles - All workers" at bounding box center [183, 342] width 122 height 10
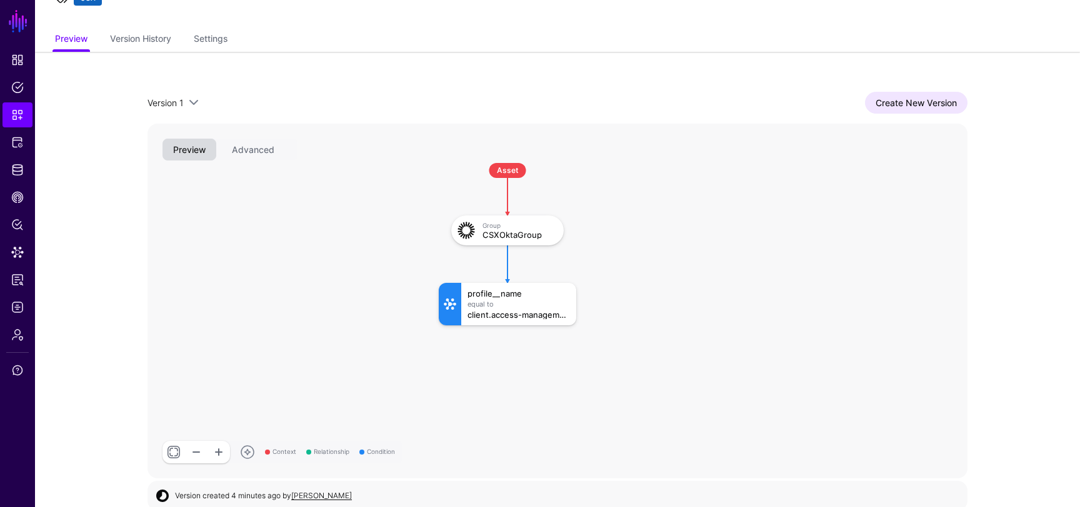
scroll to position [92, 0]
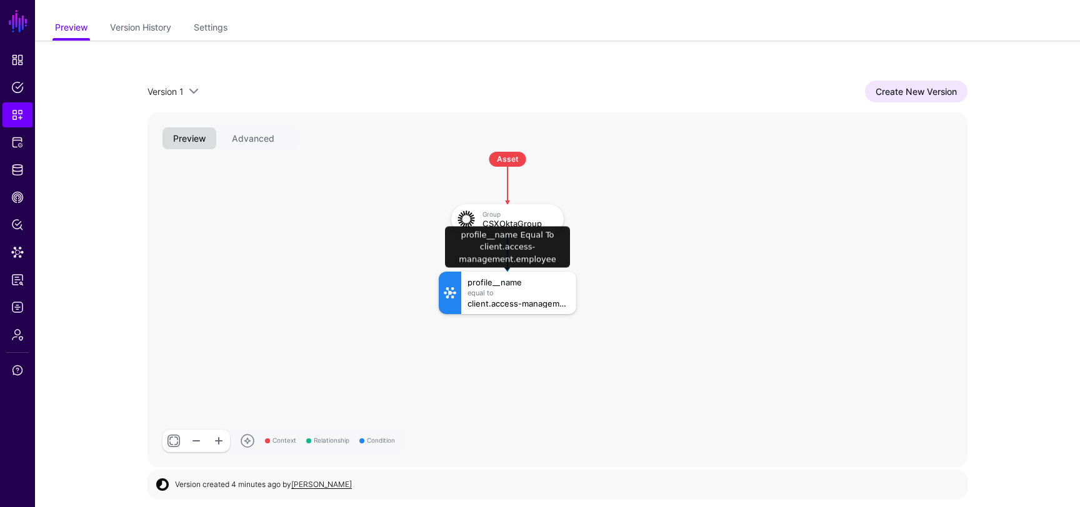
click div "client.access-management.employee"
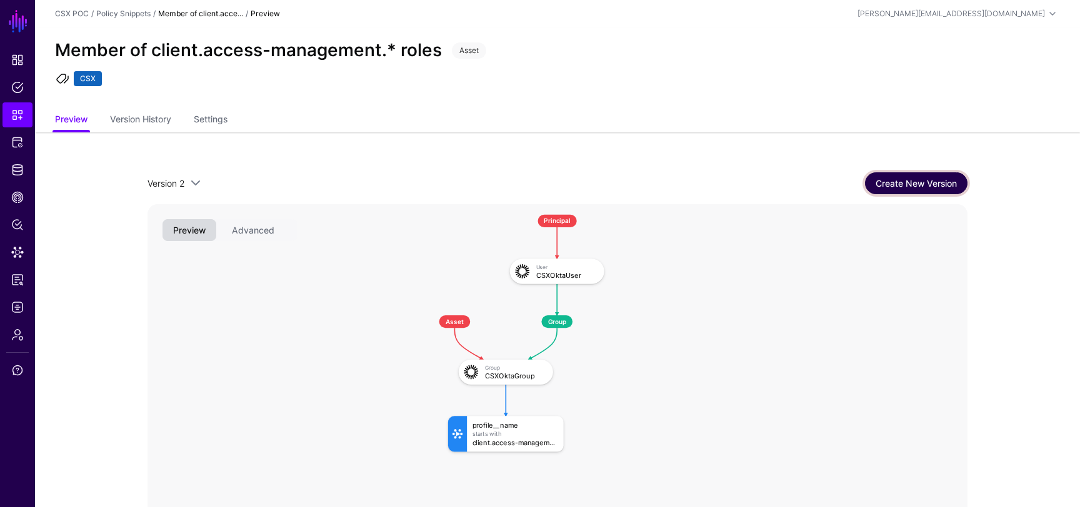
click at [912, 179] on link "Create New Version" at bounding box center [916, 183] width 102 height 22
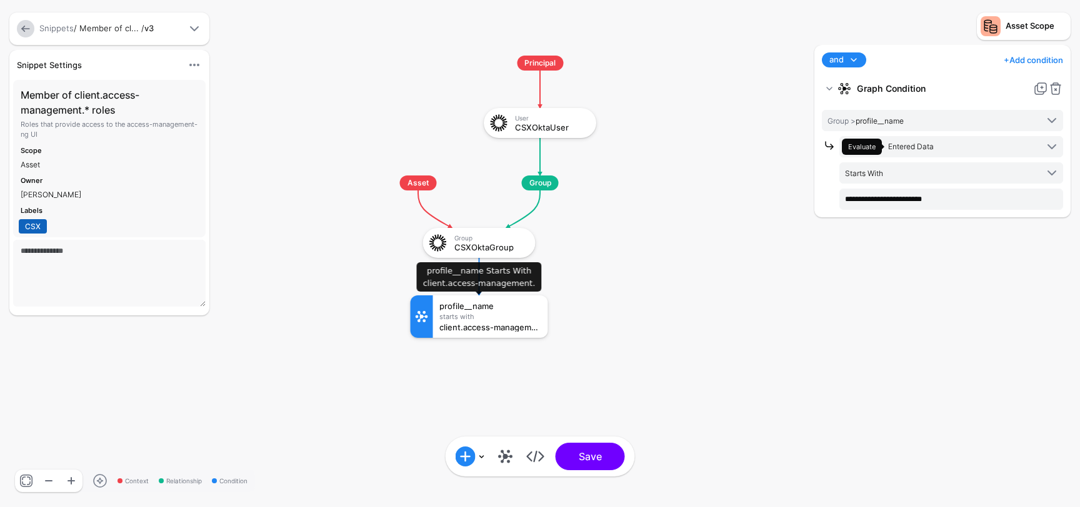
click at [477, 317] on div "Starts With" at bounding box center [490, 316] width 102 height 7
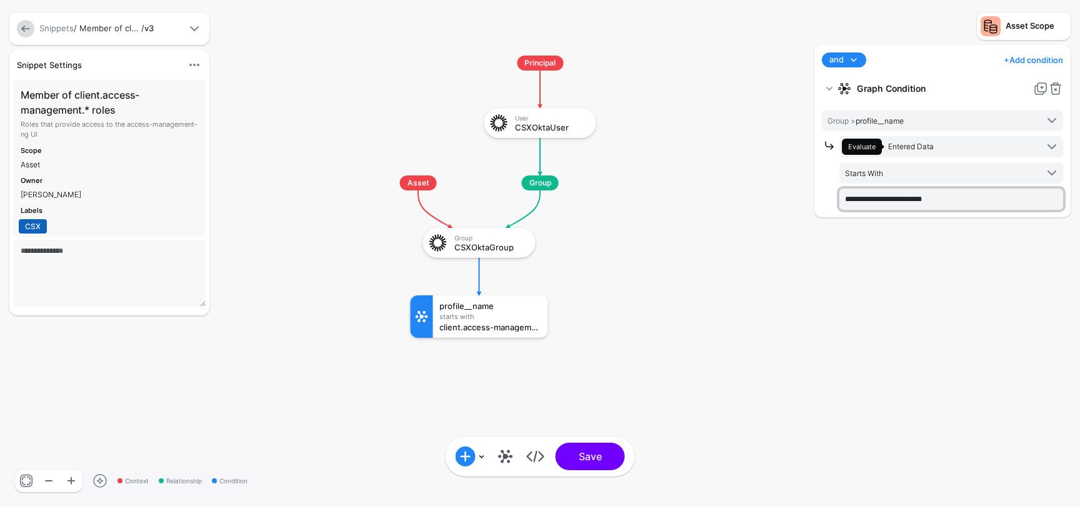
click at [939, 201] on input "**********" at bounding box center [951, 199] width 224 height 21
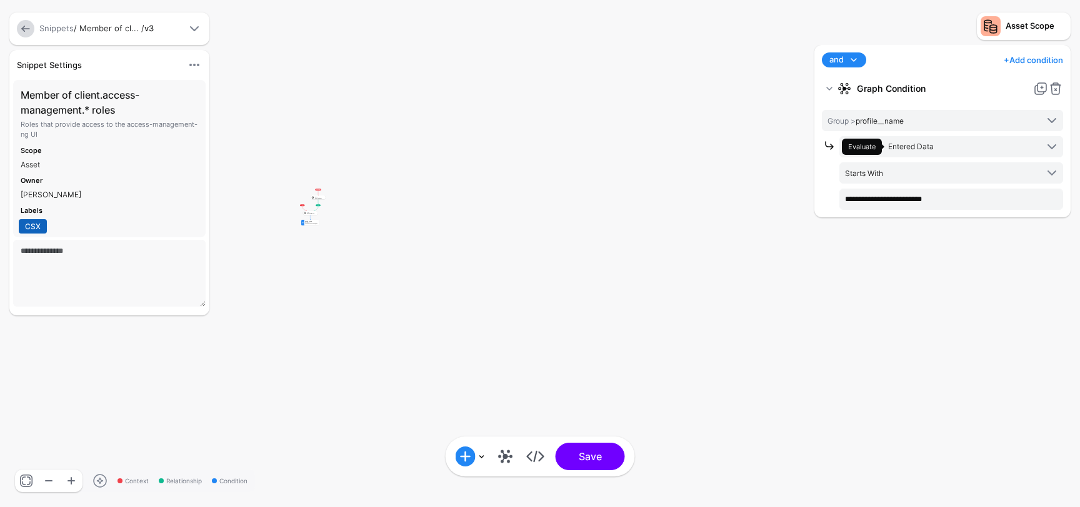
click at [27, 27] on link at bounding box center [25, 28] width 17 height 17
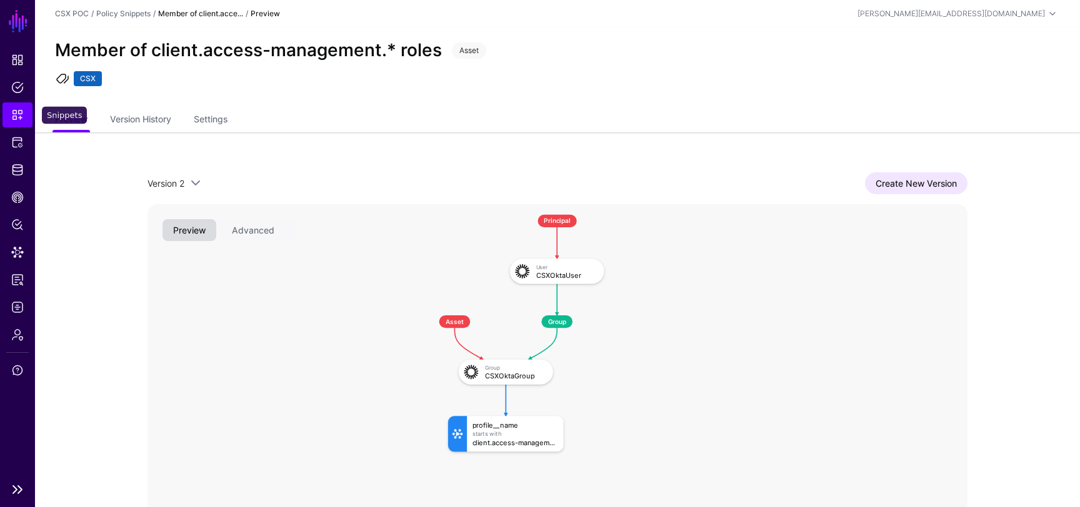
click at [17, 111] on span "Snippets" at bounding box center [17, 115] width 12 height 12
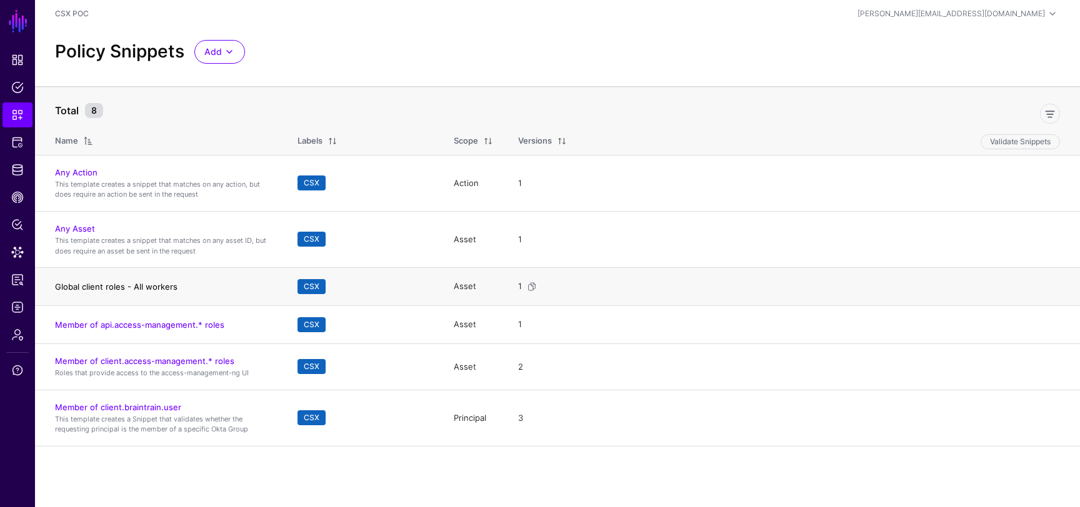
click at [132, 289] on link "Global client roles - All workers" at bounding box center [116, 287] width 122 height 10
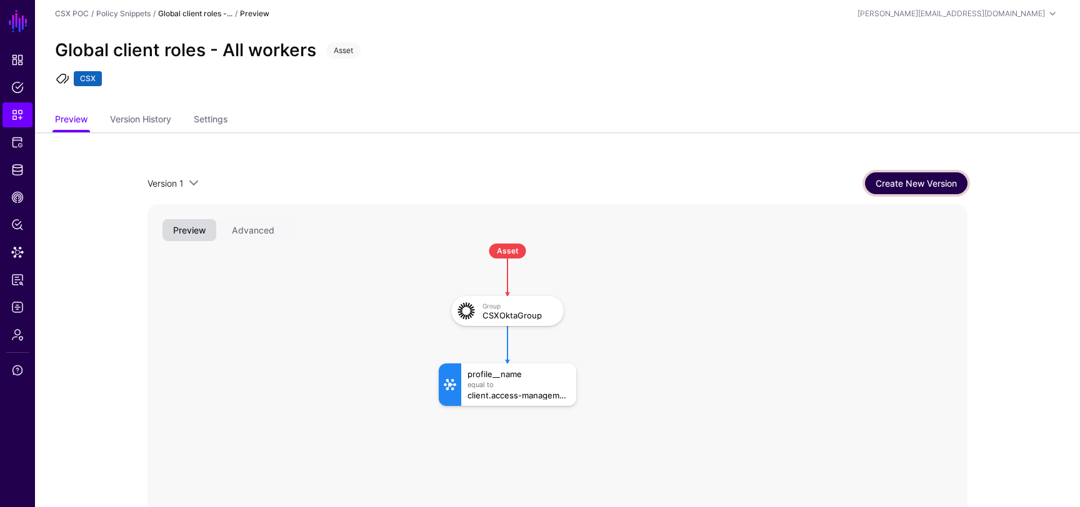
click at [928, 182] on link "Create New Version" at bounding box center [916, 183] width 102 height 22
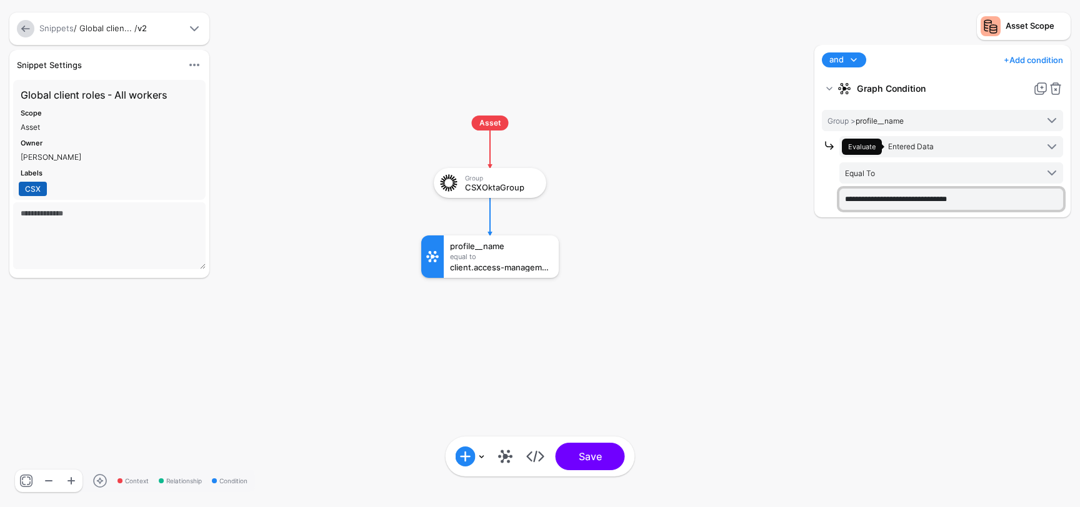
click at [912, 198] on input "**********" at bounding box center [951, 199] width 224 height 21
paste input "**********"
type input "**********"
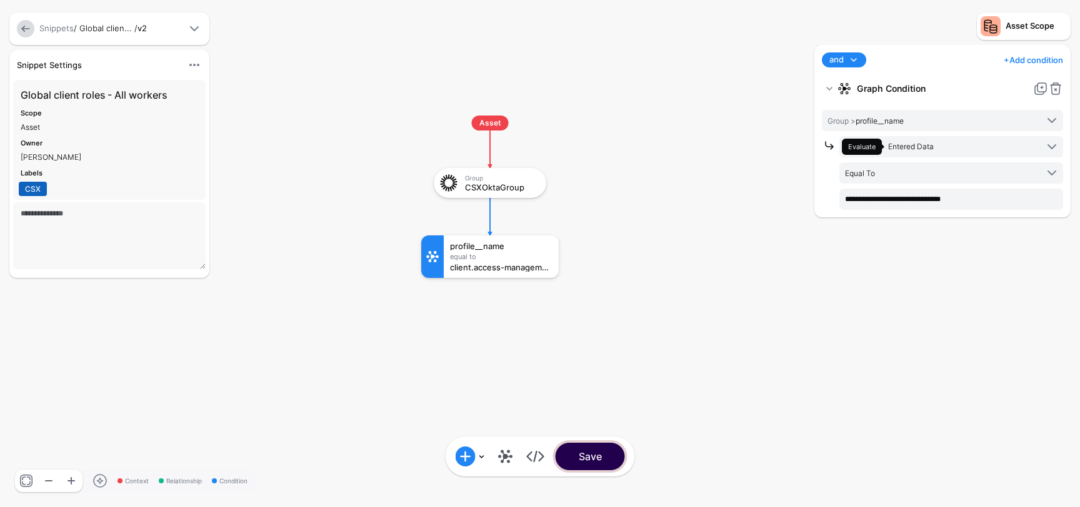
click at [589, 460] on button "Save" at bounding box center [589, 456] width 69 height 27
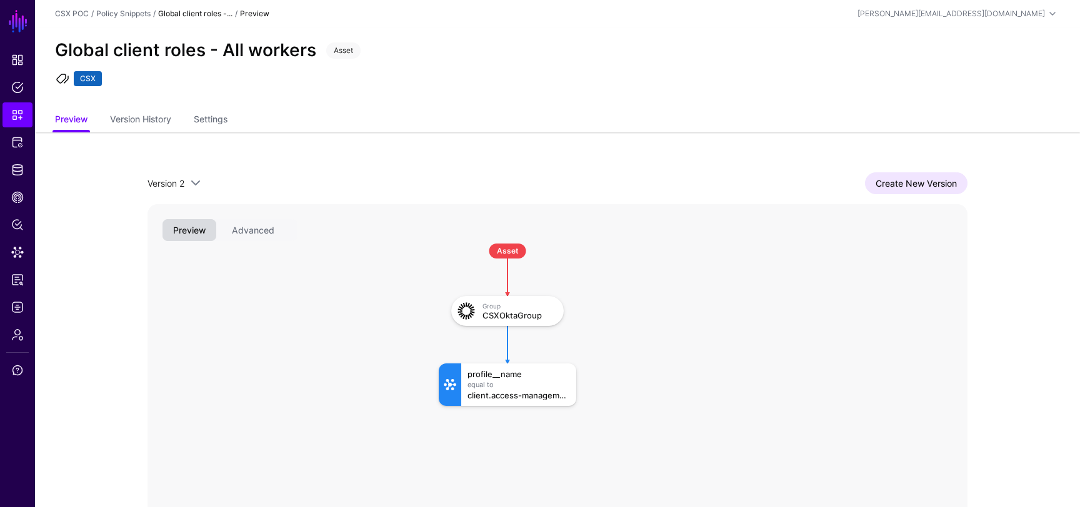
scroll to position [92, 0]
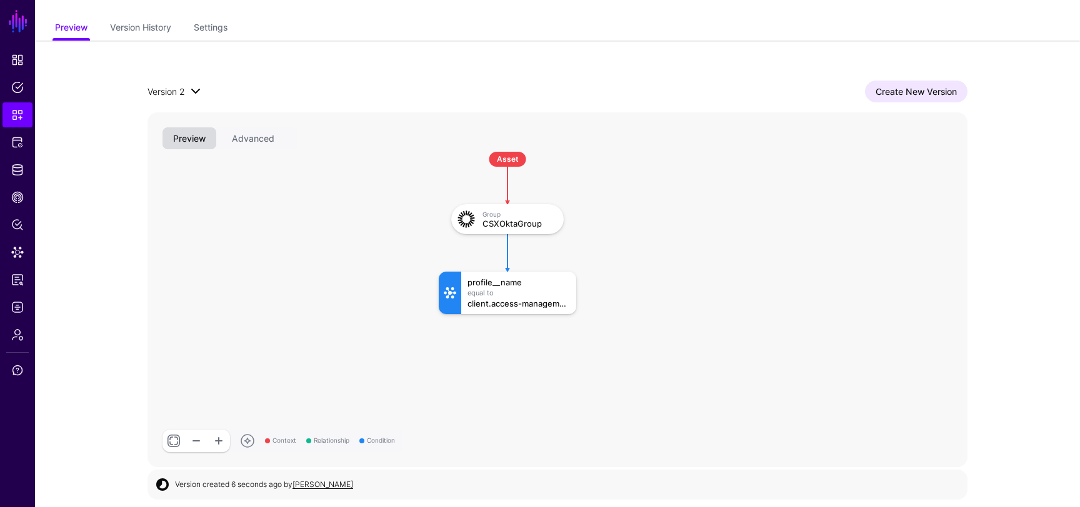
click at [199, 92] on span at bounding box center [195, 91] width 15 height 15
click at [253, 82] on div "Create New Version" at bounding box center [585, 92] width 764 height 22
click at [14, 144] on span "Protected Systems" at bounding box center [17, 142] width 12 height 12
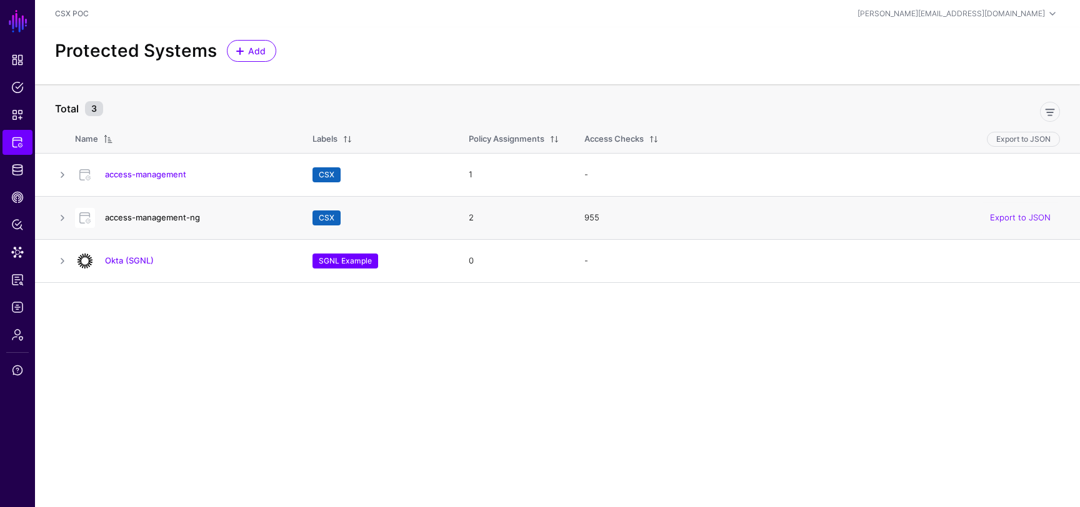
click at [162, 221] on link "access-management-ng" at bounding box center [152, 217] width 95 height 10
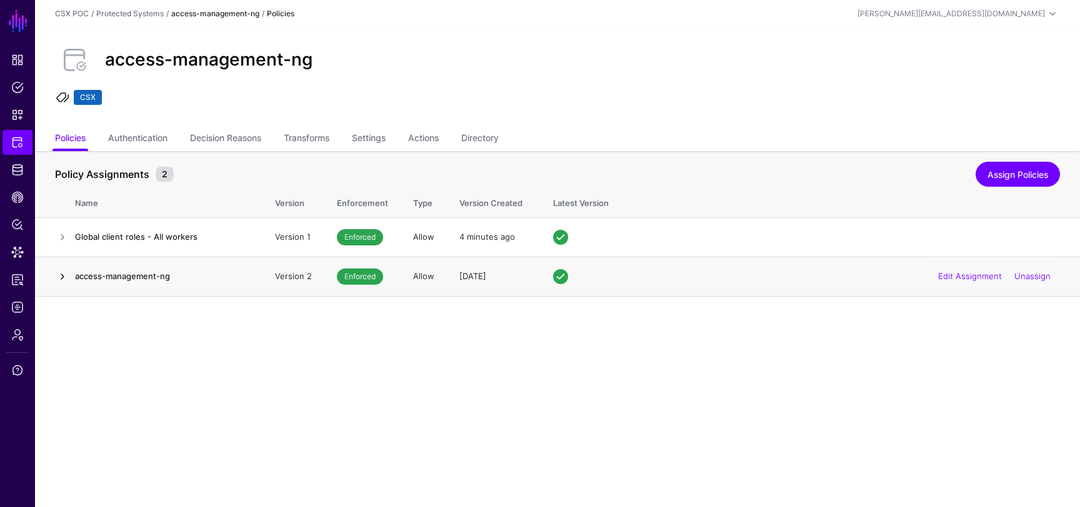
click at [66, 277] on link at bounding box center [62, 276] width 15 height 15
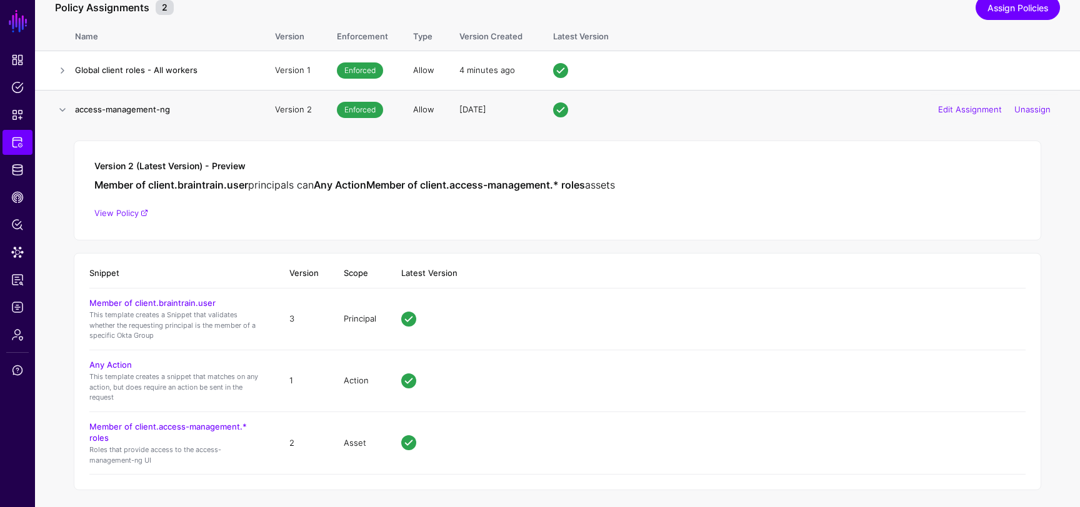
scroll to position [174, 0]
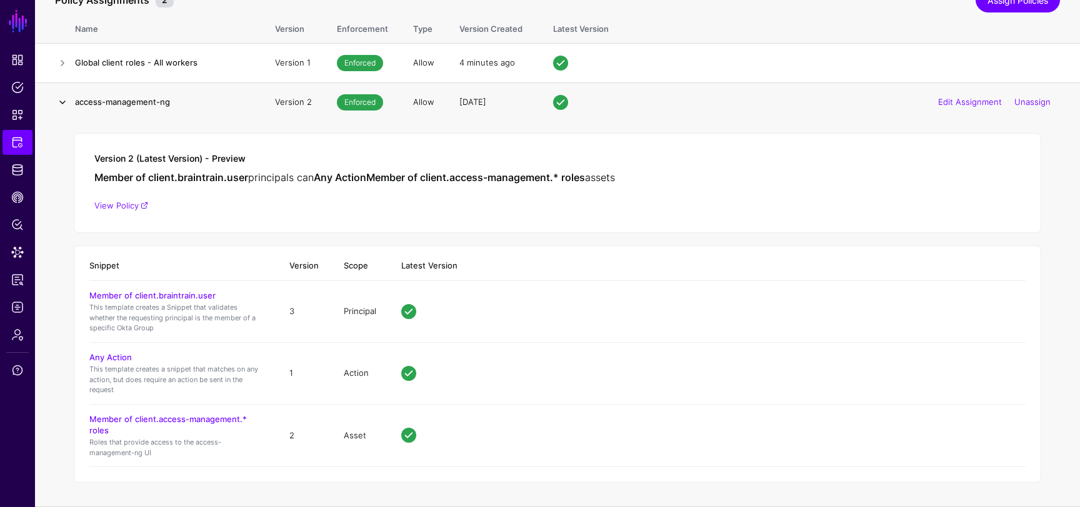
click at [58, 104] on link at bounding box center [62, 102] width 15 height 15
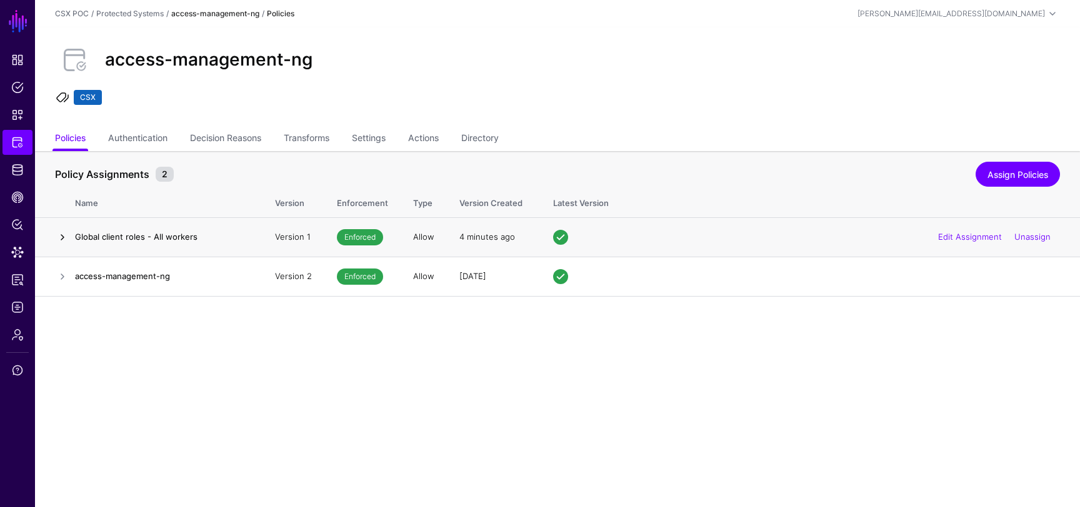
click at [69, 231] on link at bounding box center [62, 237] width 15 height 15
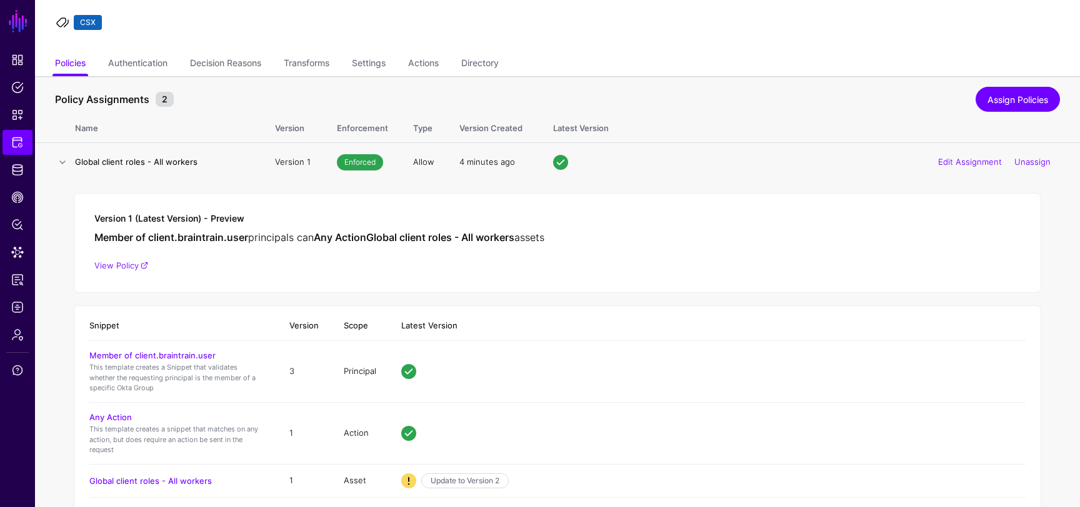
scroll to position [94, 0]
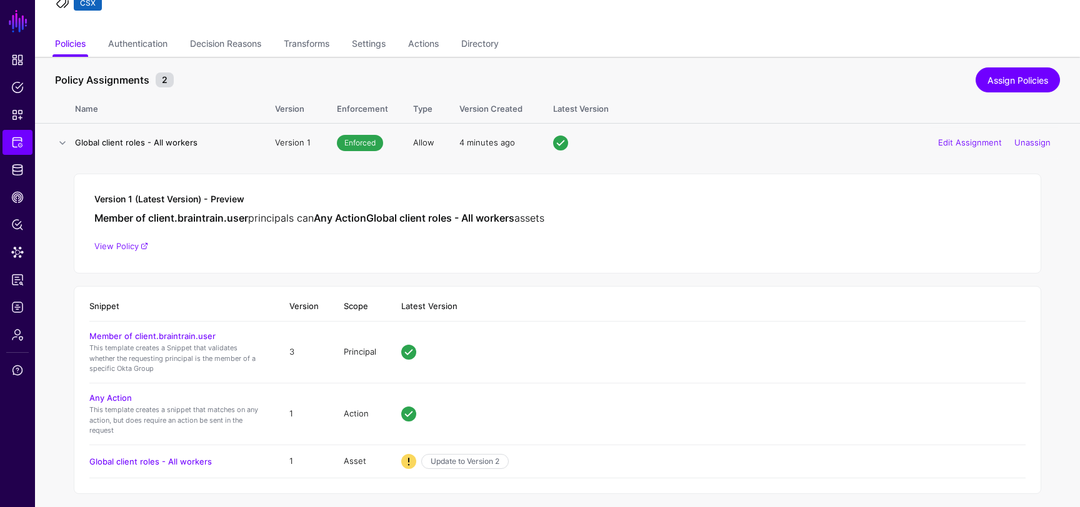
click at [114, 142] on h4 "Global client roles - All workers" at bounding box center [162, 142] width 175 height 11
click at [947, 144] on link "Edit Assignment" at bounding box center [970, 142] width 64 height 10
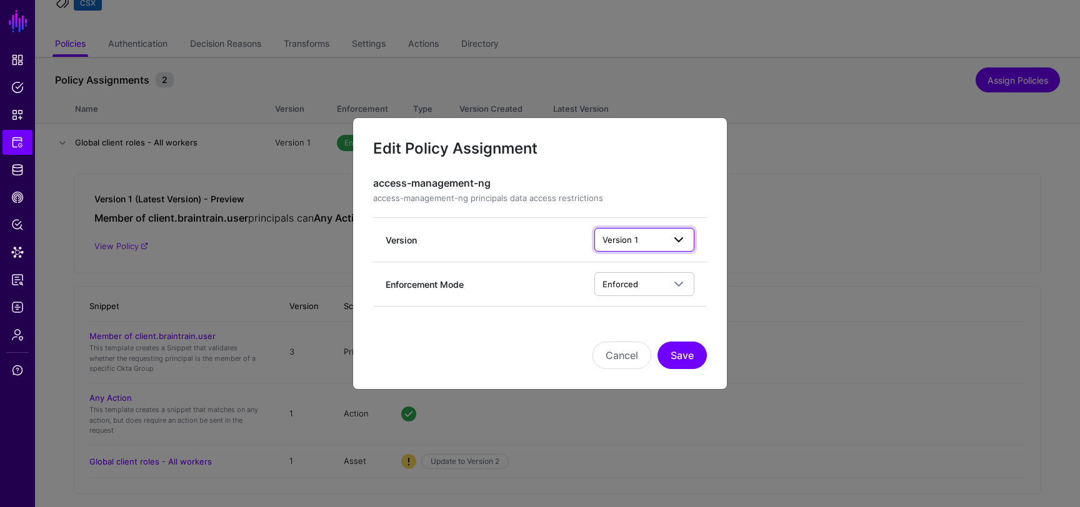
click at [648, 235] on span "Version 1" at bounding box center [632, 240] width 61 height 14
click at [535, 231] on div "Version Version 1 Version 1" at bounding box center [539, 240] width 309 height 24
click at [624, 354] on button "Cancel" at bounding box center [621, 355] width 59 height 27
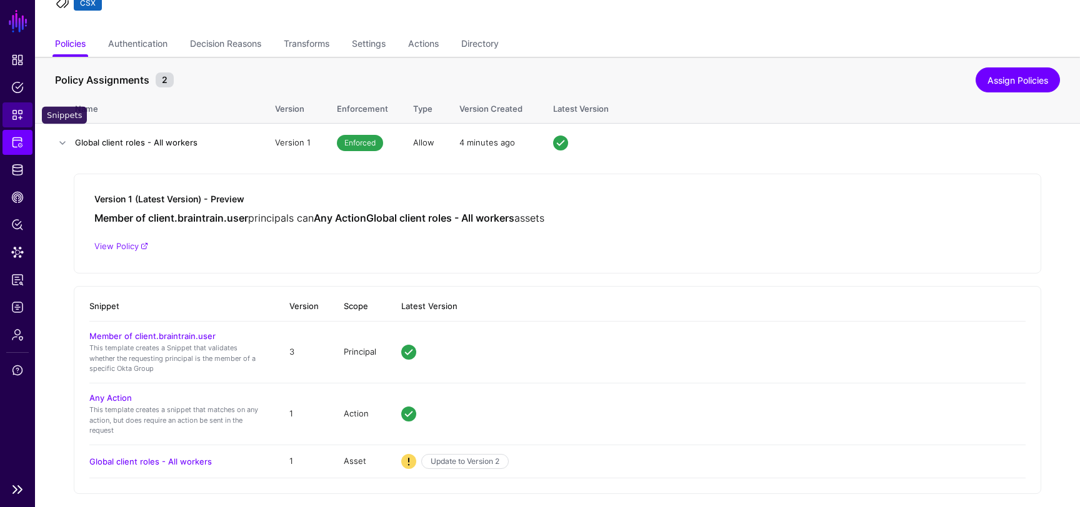
click at [14, 116] on span "Snippets" at bounding box center [17, 115] width 12 height 12
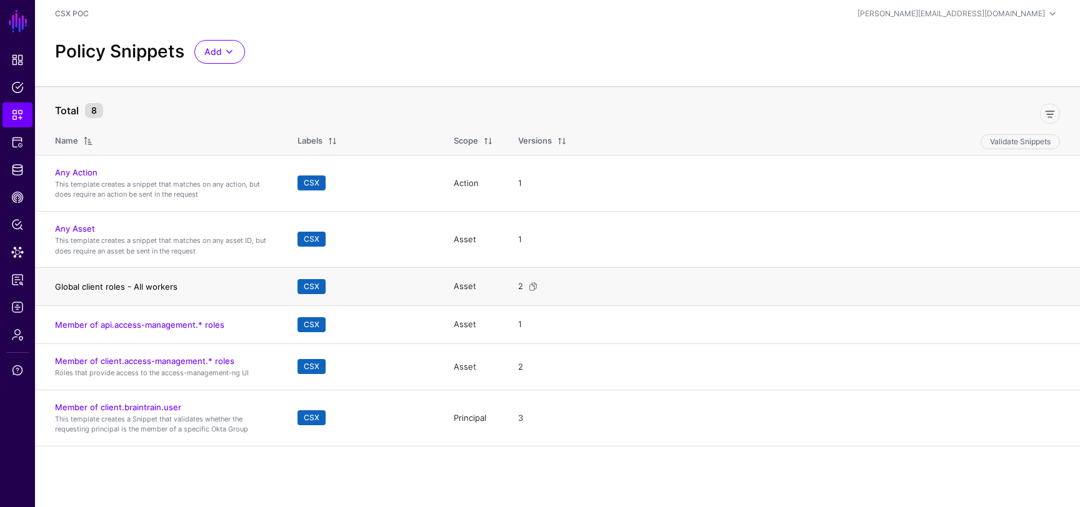
click at [141, 291] on link "Global client roles - All workers" at bounding box center [116, 287] width 122 height 10
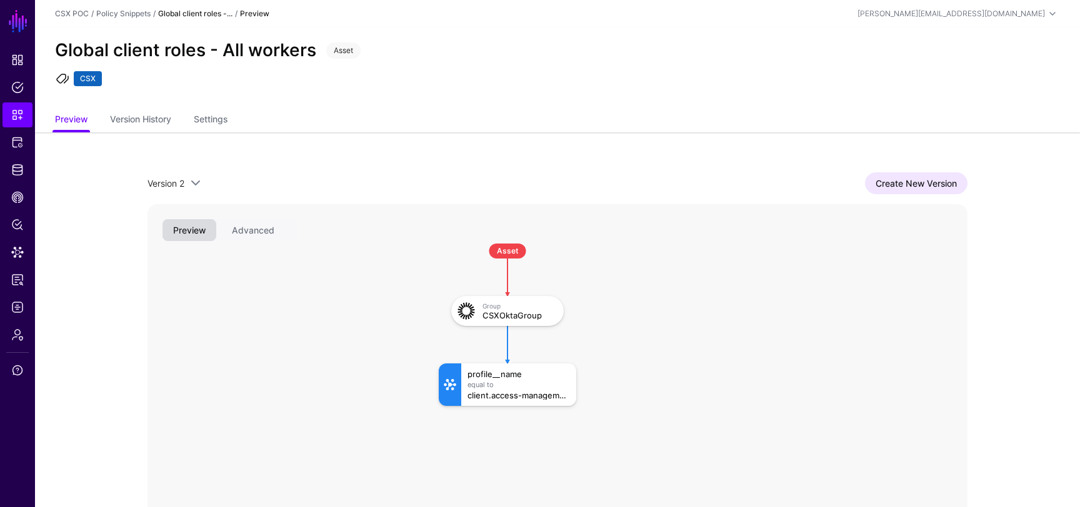
scroll to position [92, 0]
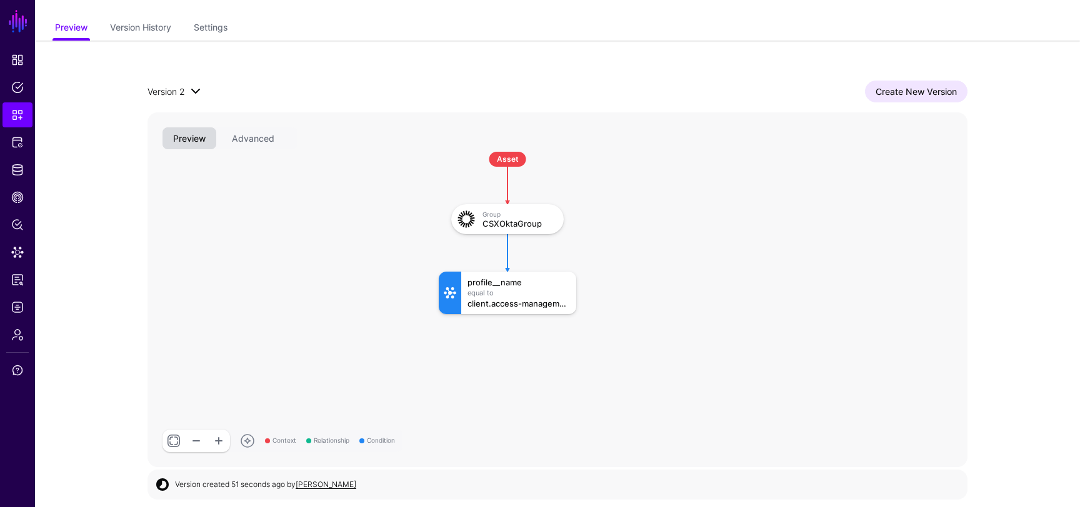
click at [182, 88] on span "Version 2" at bounding box center [165, 91] width 37 height 11
click at [319, 64] on div "Version 2 Version 2 Version 1 Create New Version Context Relationship Condition…" at bounding box center [557, 274] width 900 height 467
click at [17, 146] on span "Protected Systems" at bounding box center [17, 142] width 12 height 12
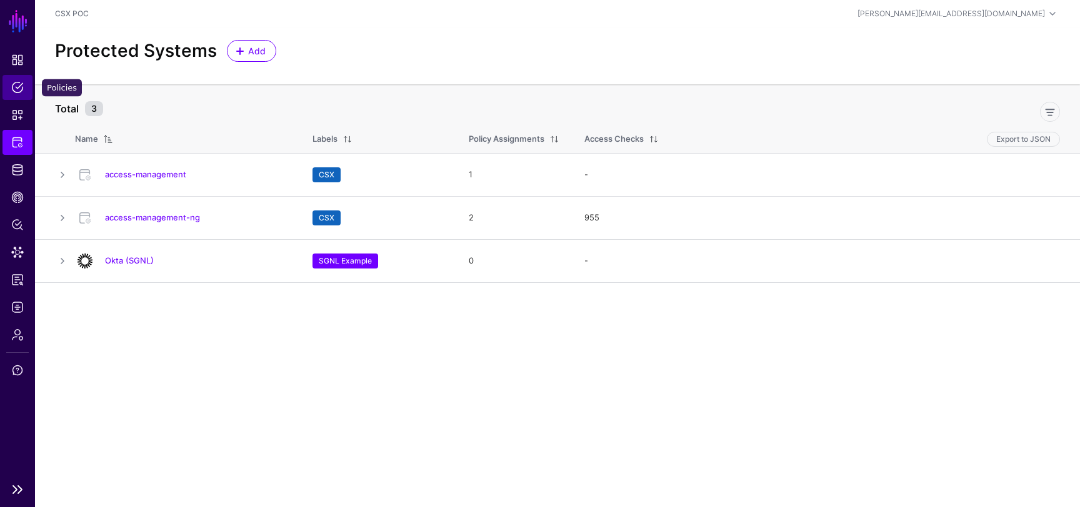
click at [17, 89] on span "Policies" at bounding box center [17, 87] width 12 height 12
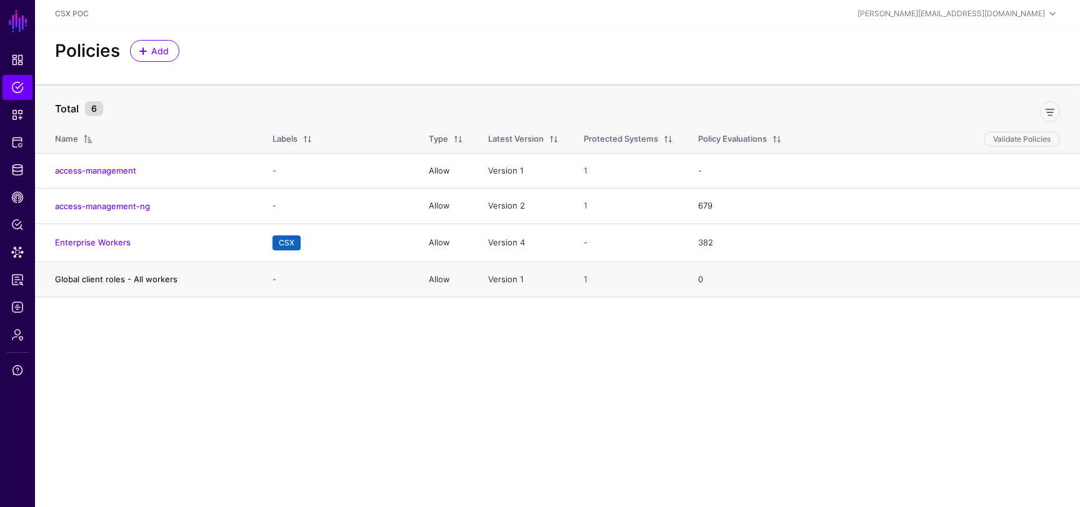
click at [126, 278] on link "Global client roles - All workers" at bounding box center [116, 279] width 122 height 10
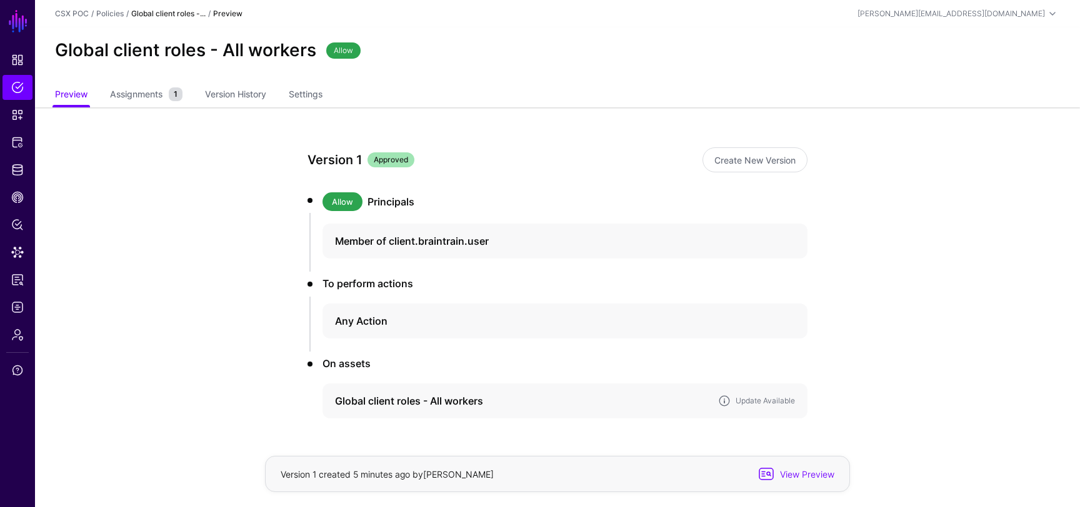
click at [443, 402] on h4 "Global client roles - All workers" at bounding box center [521, 401] width 373 height 15
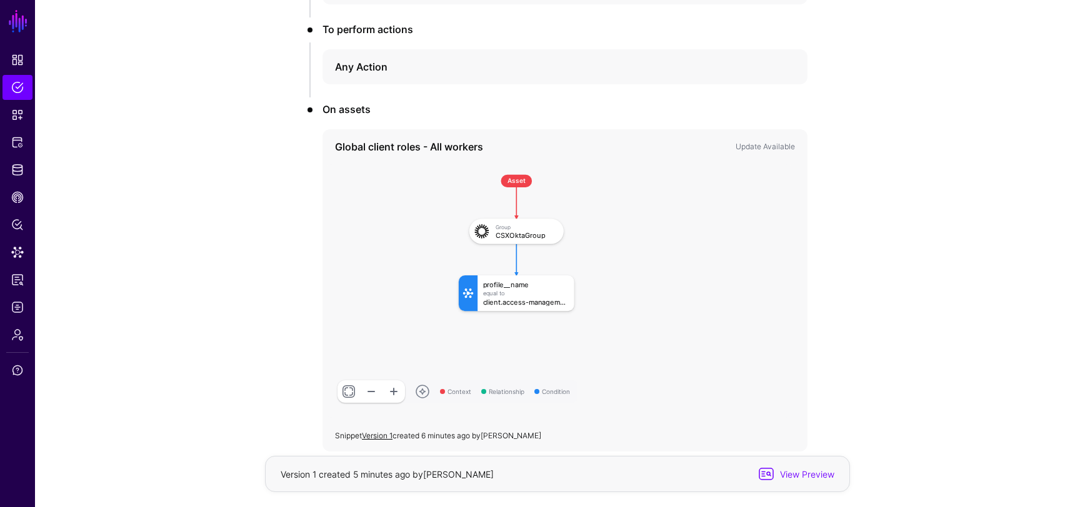
scroll to position [327, 0]
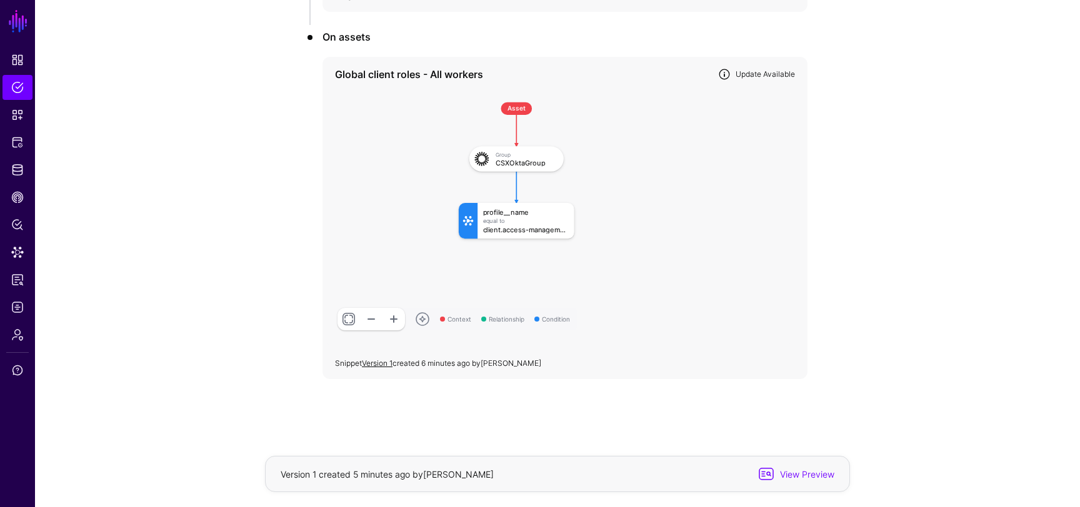
click at [772, 73] on link "Update Available" at bounding box center [764, 73] width 59 height 9
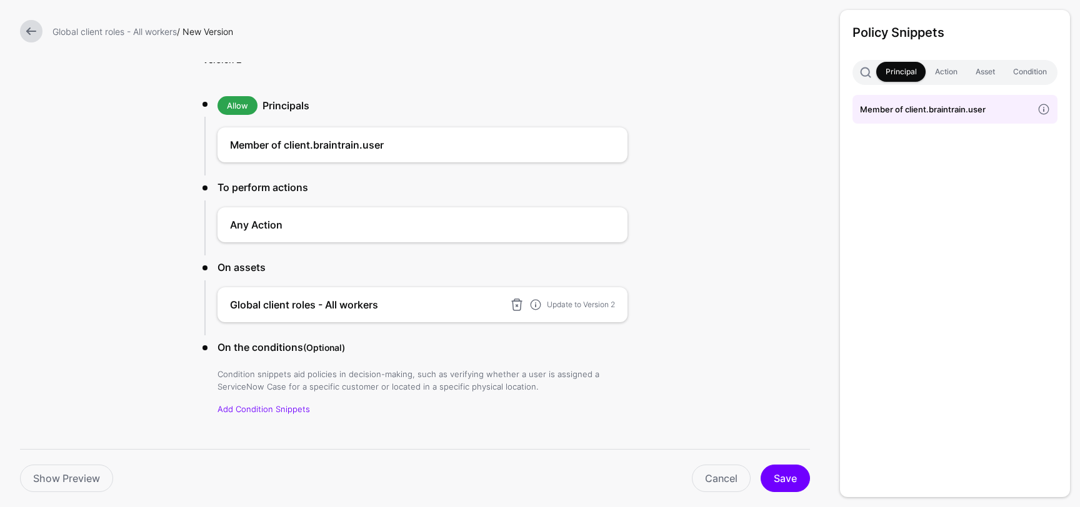
scroll to position [36, 0]
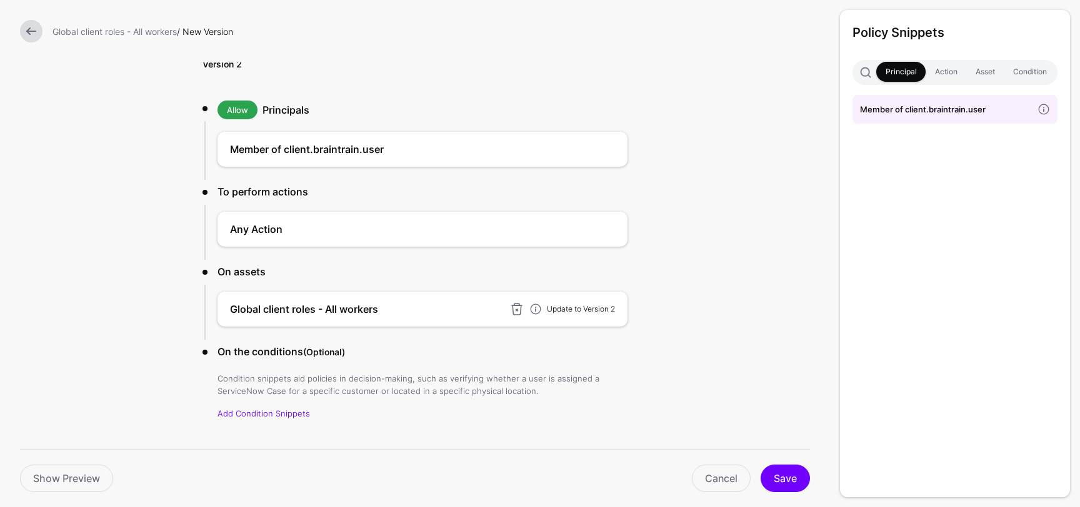
click at [582, 309] on link "Update to Version 2" at bounding box center [581, 308] width 68 height 9
click at [402, 306] on h4 "Global client roles - All workers" at bounding box center [403, 309] width 347 height 15
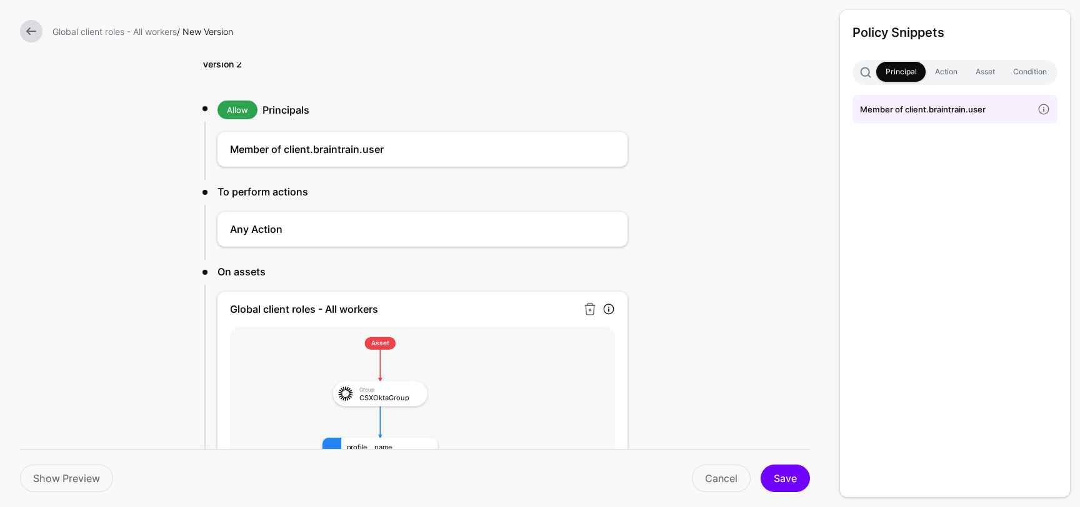
click at [506, 308] on h4 "Global client roles - All workers" at bounding box center [403, 309] width 347 height 15
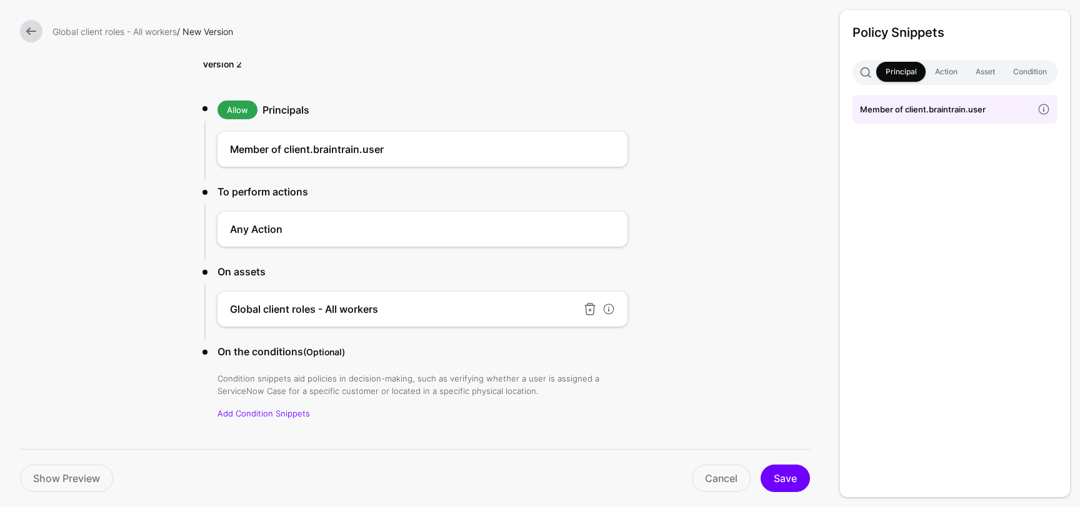
scroll to position [63, 0]
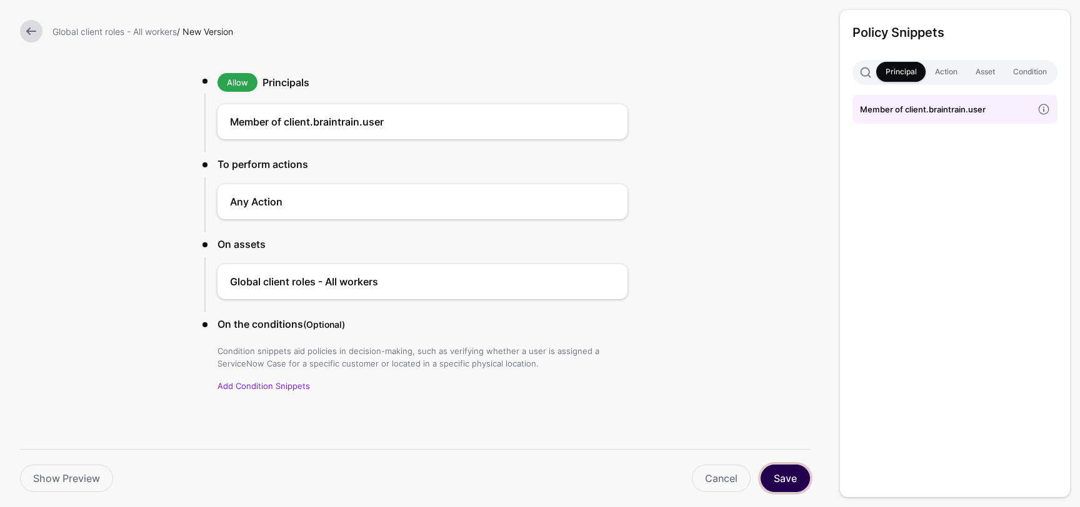
click at [785, 484] on button "Save" at bounding box center [784, 478] width 49 height 27
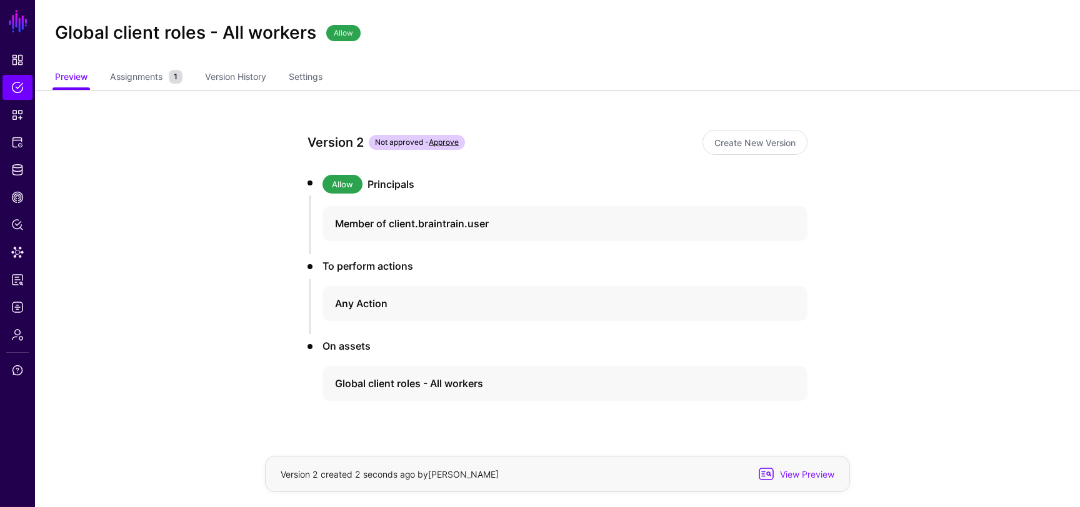
scroll to position [39, 0]
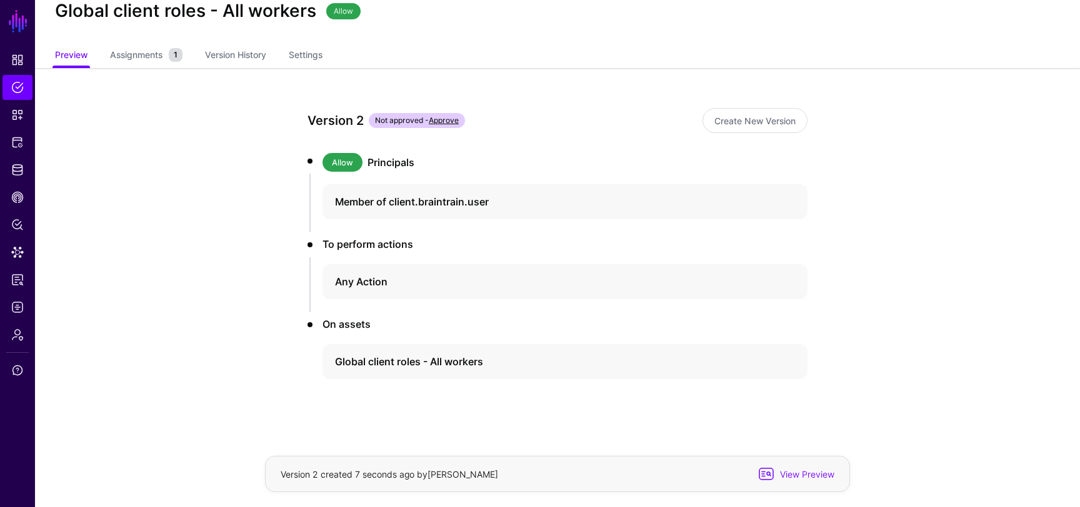
click at [451, 121] on link "Approve" at bounding box center [444, 120] width 30 height 9
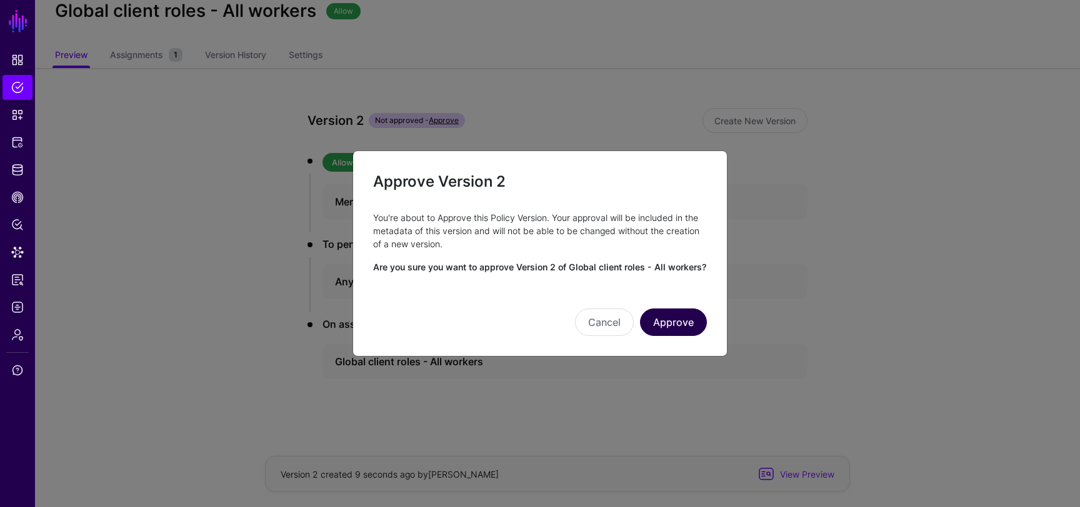
click at [681, 324] on button "Approve" at bounding box center [673, 322] width 67 height 27
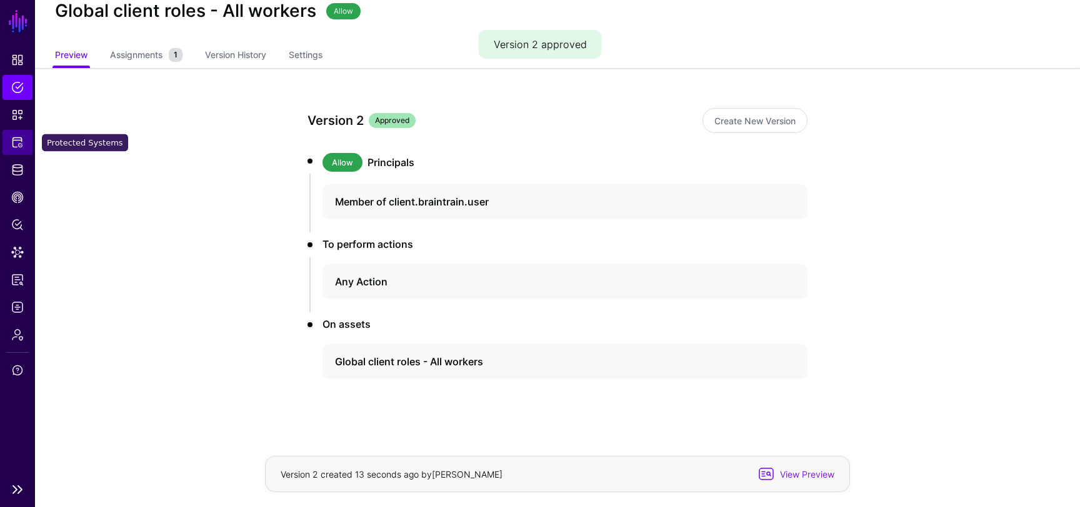
click at [15, 141] on span "Protected Systems" at bounding box center [17, 142] width 12 height 12
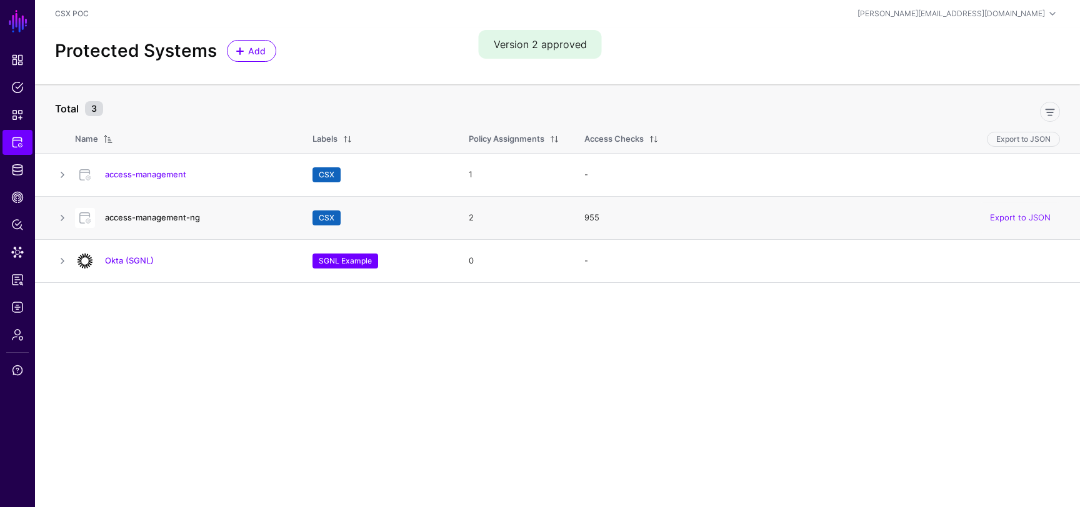
click at [156, 216] on link "access-management-ng" at bounding box center [152, 217] width 95 height 10
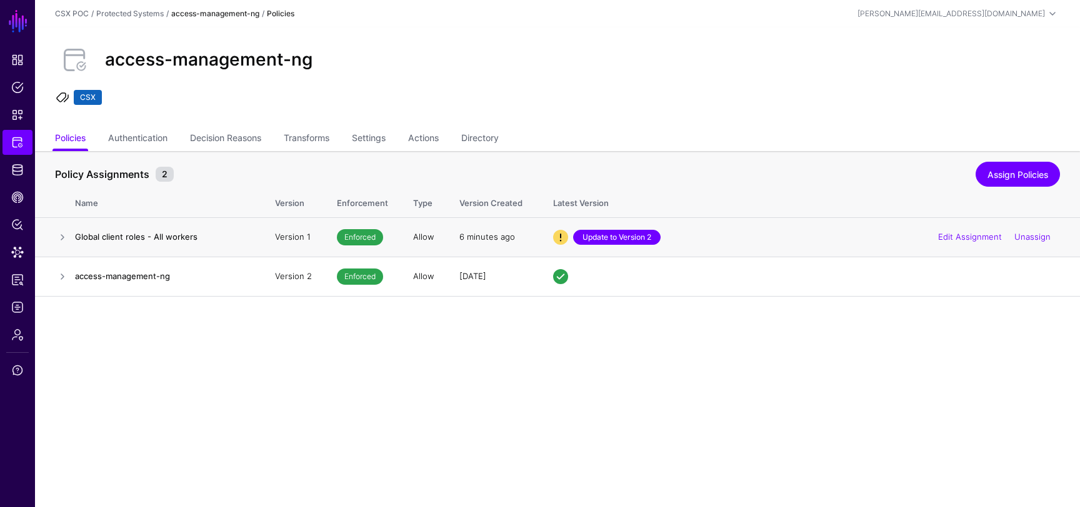
click at [623, 242] on link "Update to Version 2" at bounding box center [616, 237] width 87 height 15
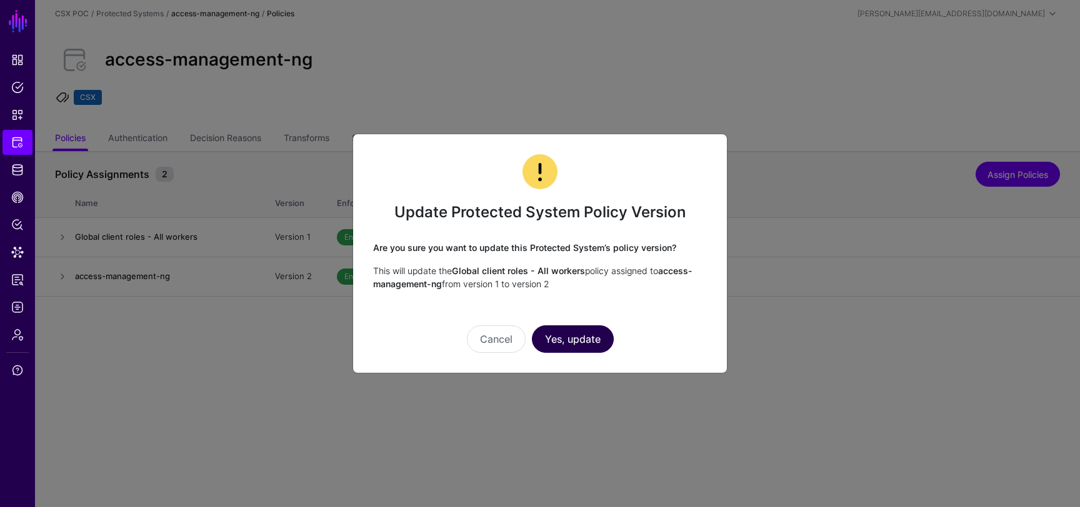
click at [575, 341] on button "Yes, update" at bounding box center [573, 339] width 82 height 27
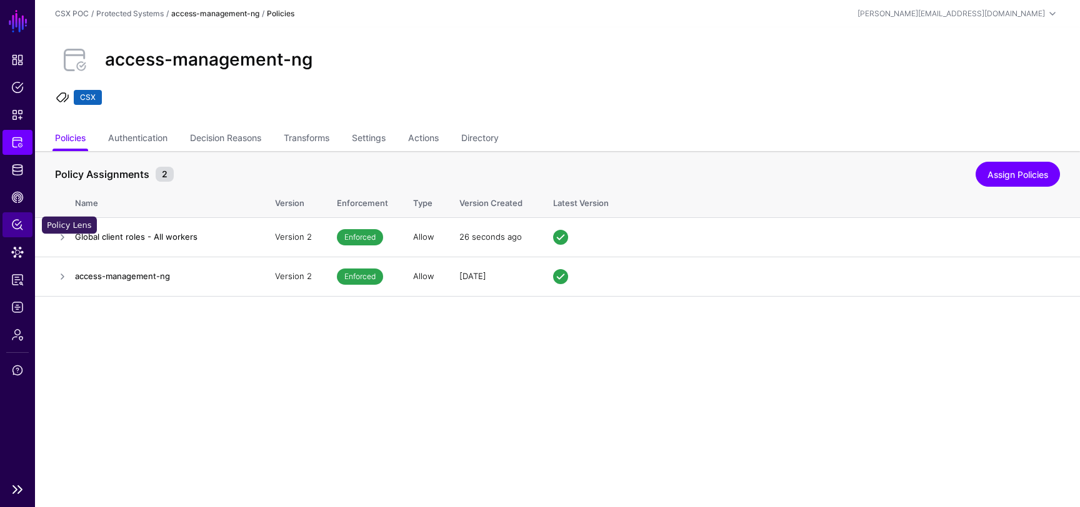
click at [15, 226] on span "Policy Lens" at bounding box center [17, 225] width 12 height 12
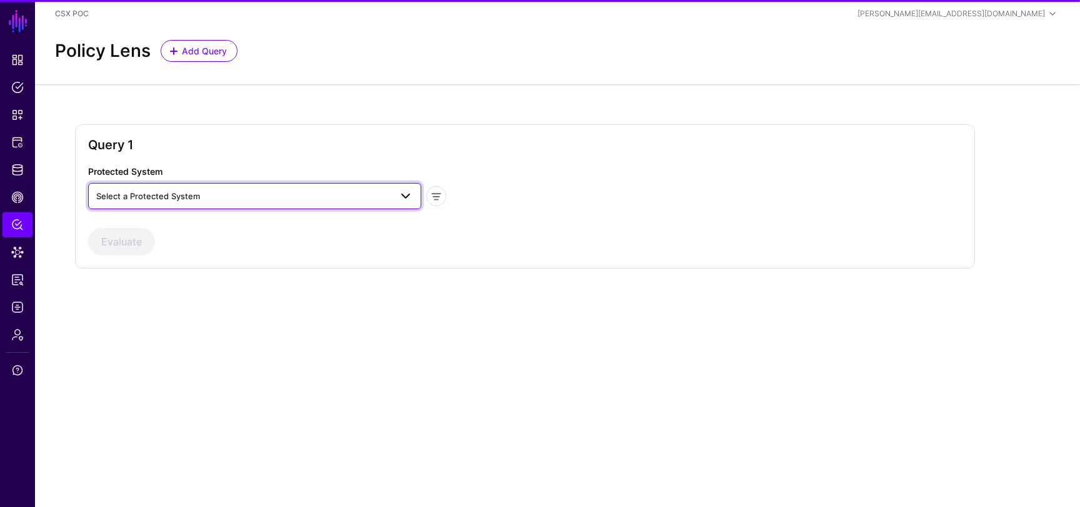
click at [276, 196] on span "Select a Protected System" at bounding box center [243, 196] width 294 height 14
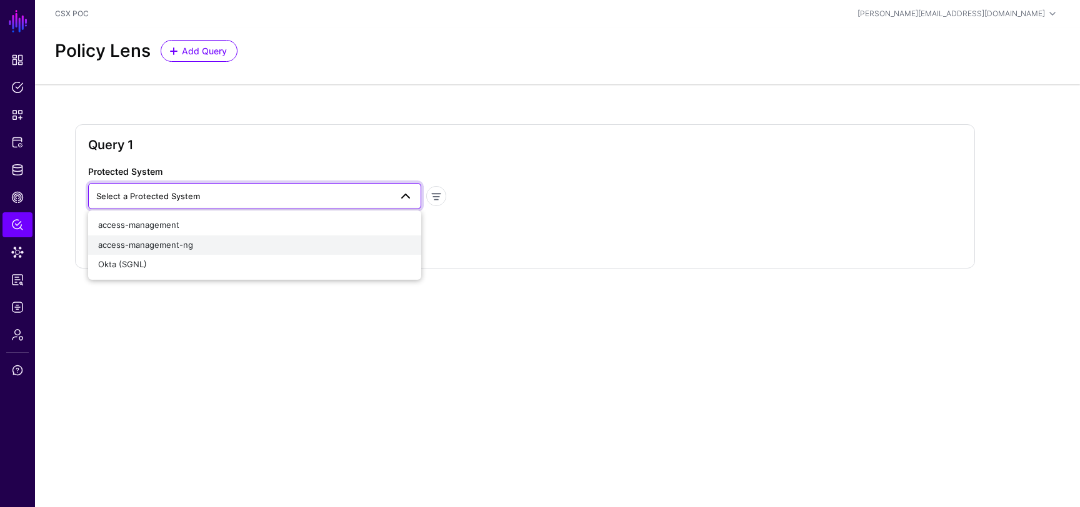
click at [251, 243] on div "access-management-ng" at bounding box center [254, 245] width 313 height 12
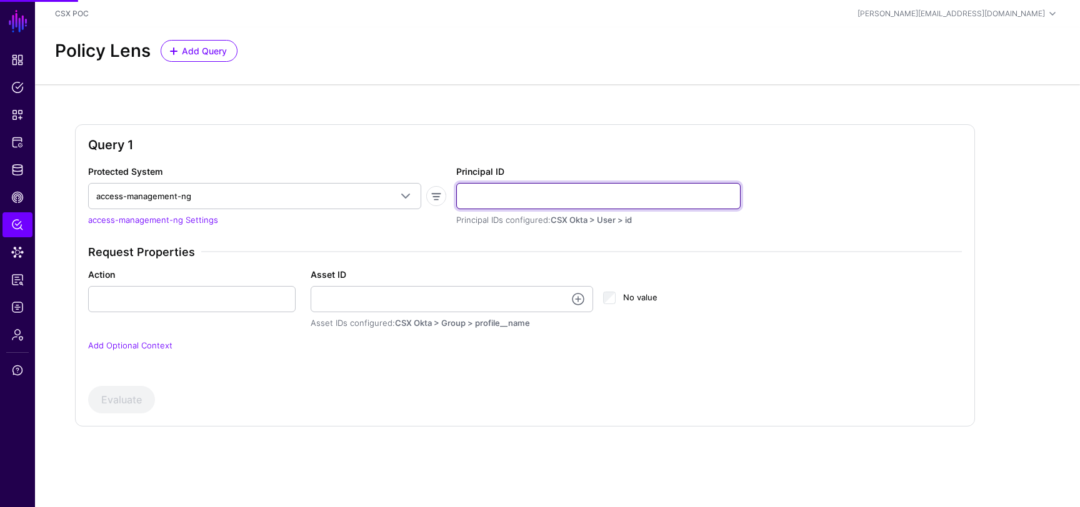
click at [529, 196] on input "Principal ID" at bounding box center [598, 196] width 284 height 26
type input "**********"
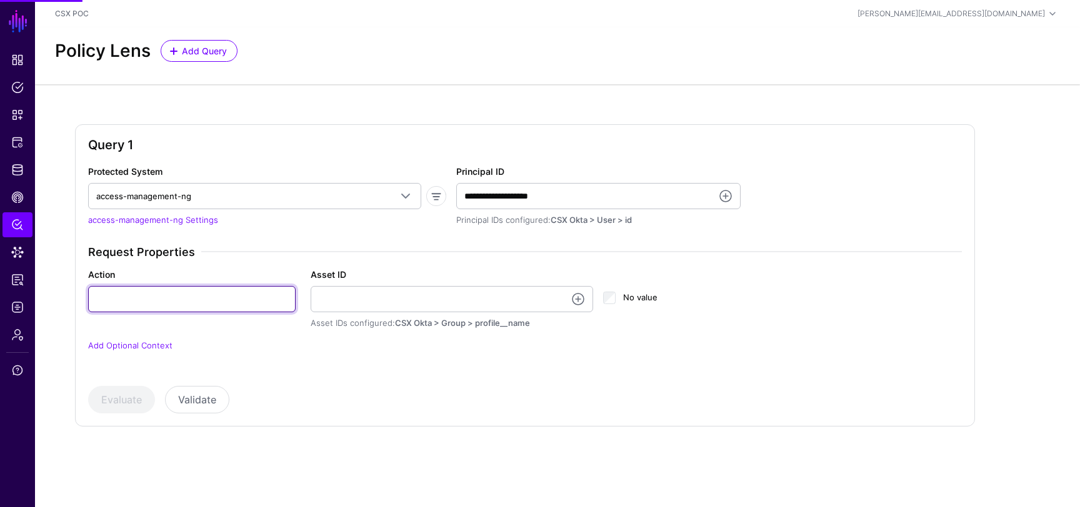
click at [167, 298] on input "Action" at bounding box center [191, 299] width 207 height 26
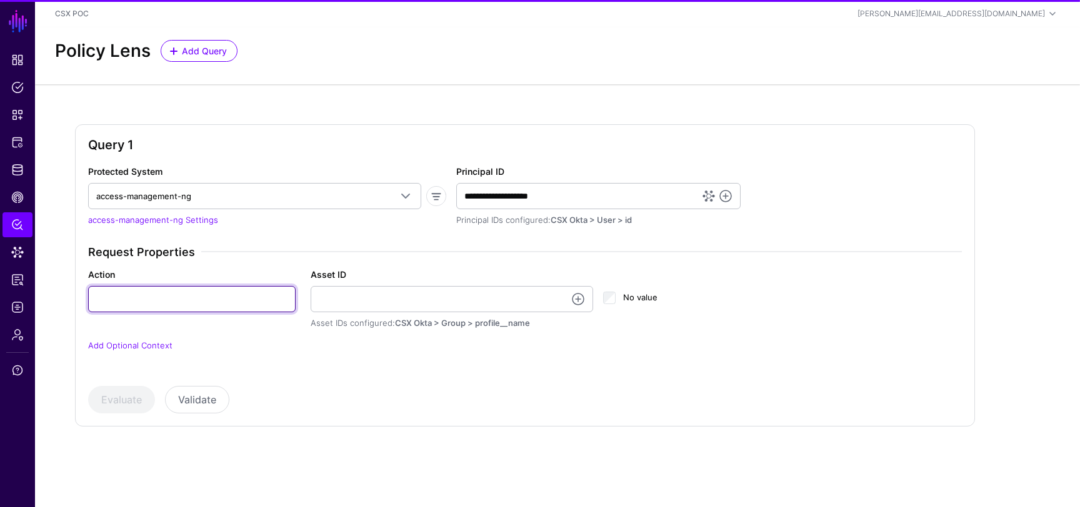
type input "******"
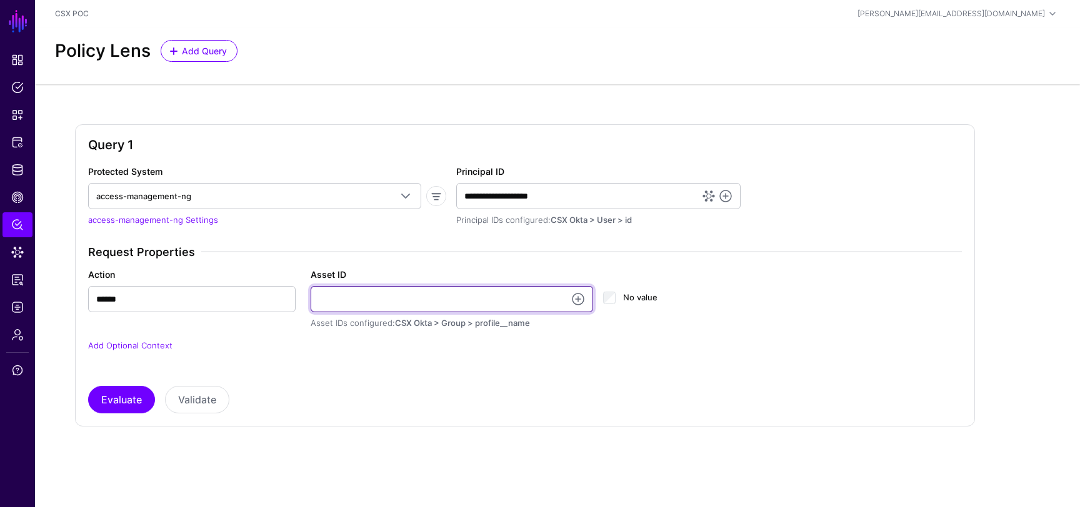
click at [395, 289] on input "Asset ID" at bounding box center [452, 299] width 283 height 26
click at [445, 300] on input "**********" at bounding box center [452, 299] width 283 height 26
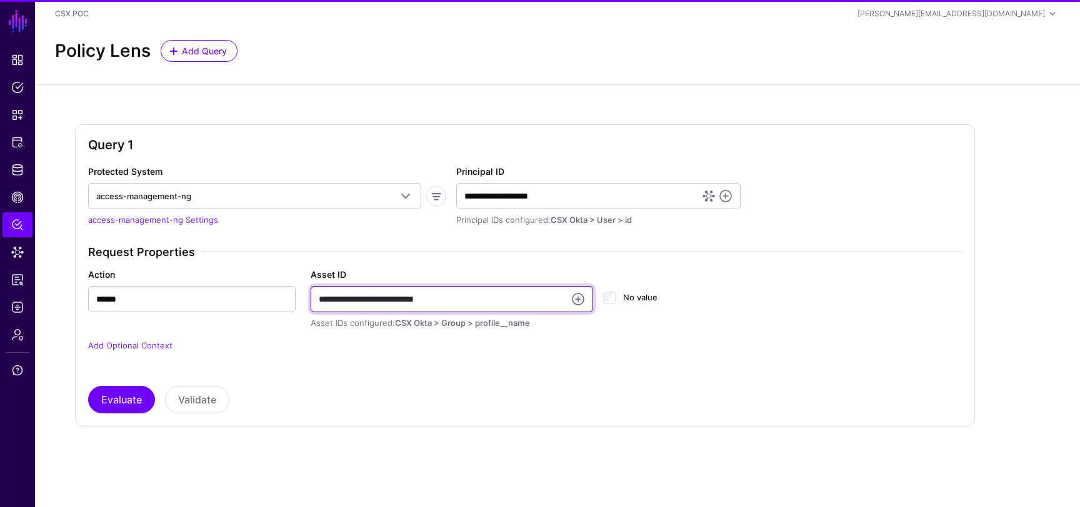
click at [445, 300] on input "**********" at bounding box center [452, 299] width 283 height 26
type input "**********"
click at [536, 363] on div "**********" at bounding box center [524, 307] width 883 height 122
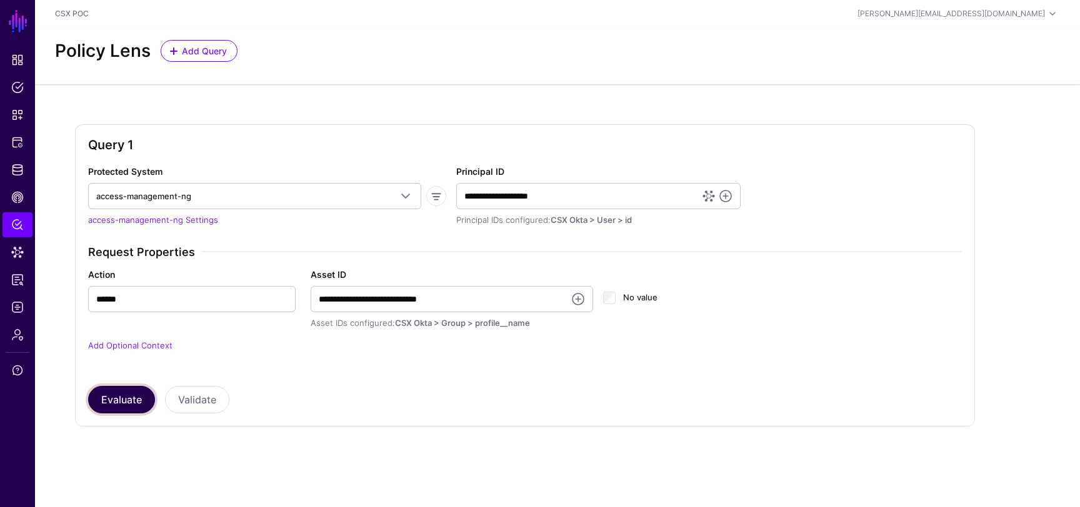
click at [127, 402] on button "Evaluate" at bounding box center [121, 399] width 67 height 27
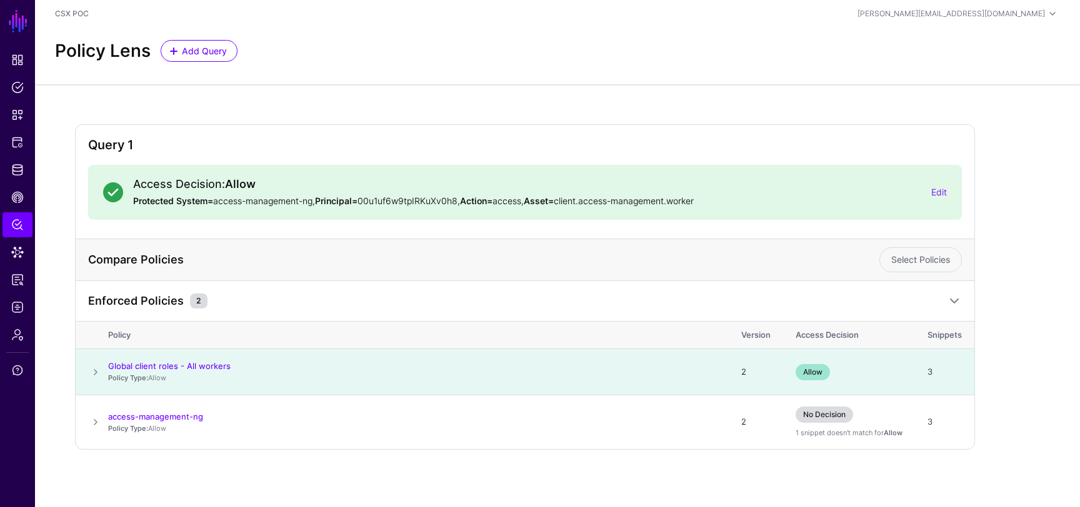
scroll to position [2, 0]
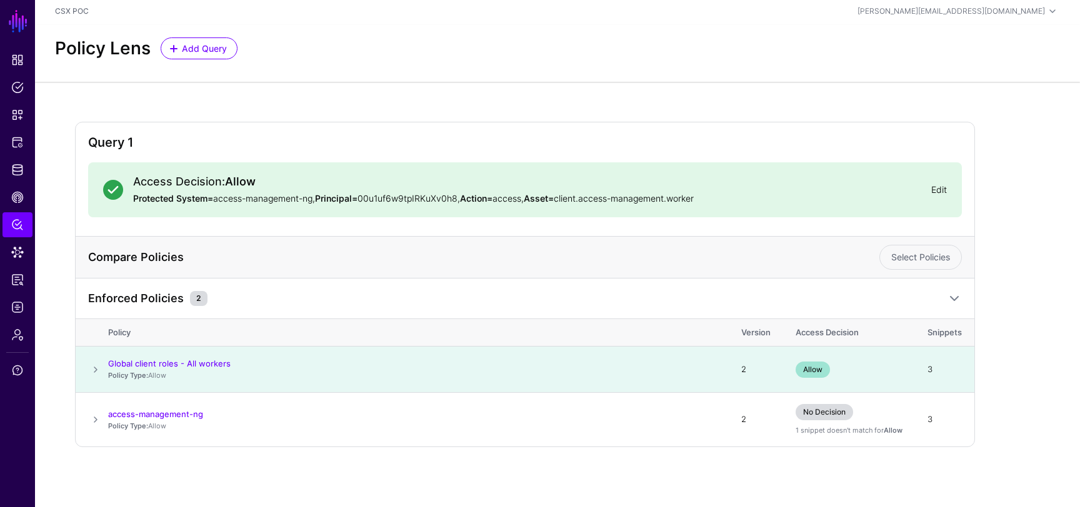
click at [939, 189] on link "Edit" at bounding box center [939, 189] width 16 height 11
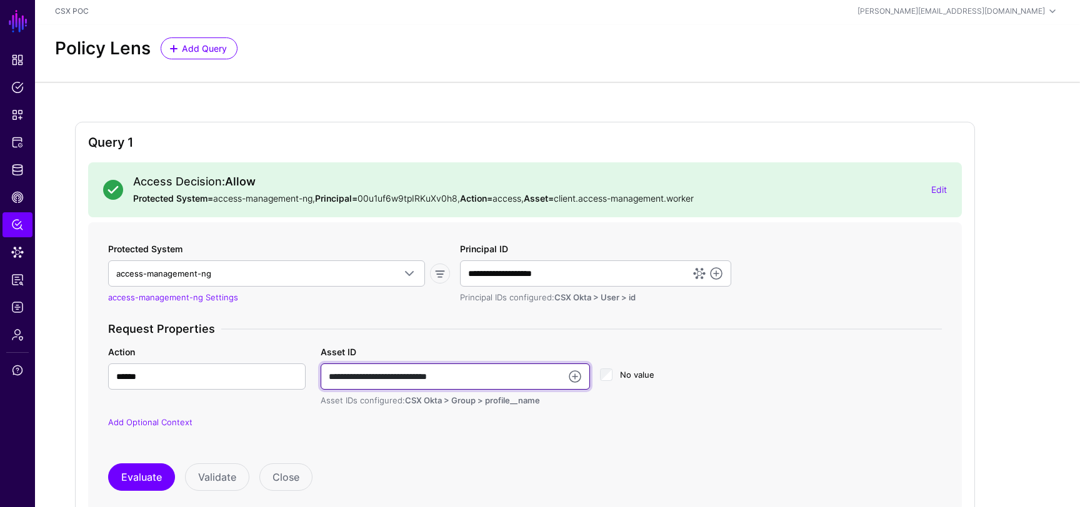
click at [485, 379] on input "**********" at bounding box center [455, 377] width 269 height 26
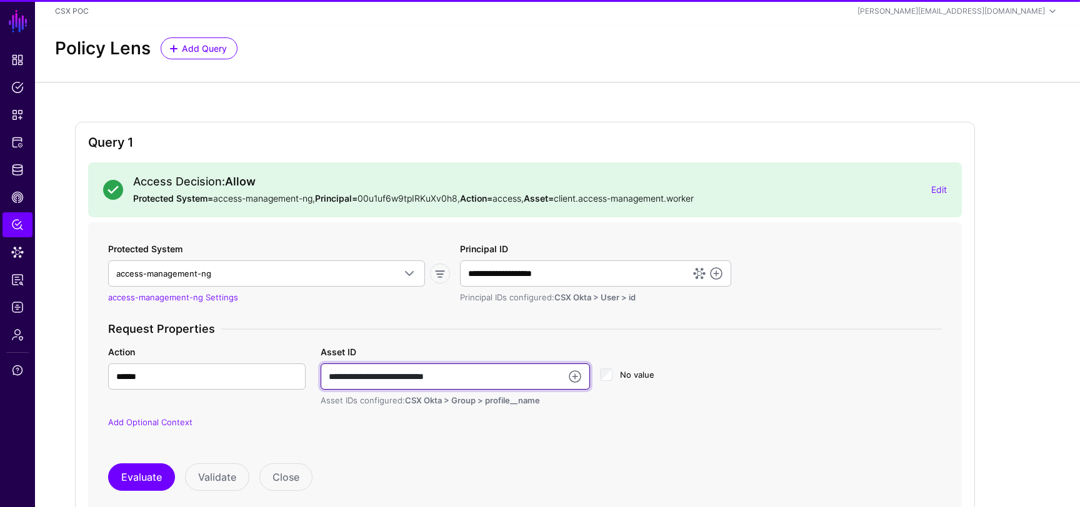
type input "**********"
click at [578, 422] on p "Add Optional Context" at bounding box center [524, 423] width 833 height 12
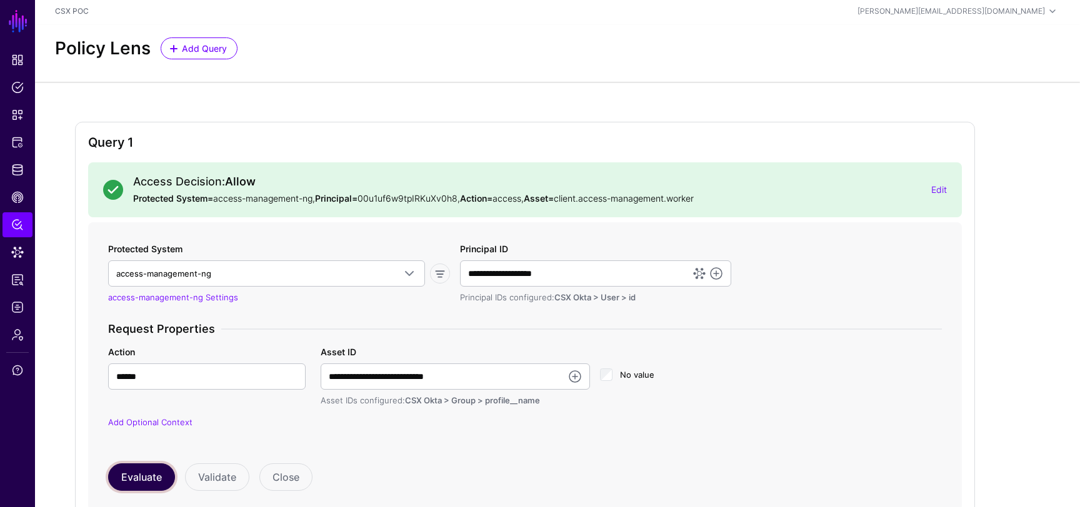
click at [133, 480] on button "Evaluate" at bounding box center [141, 477] width 67 height 27
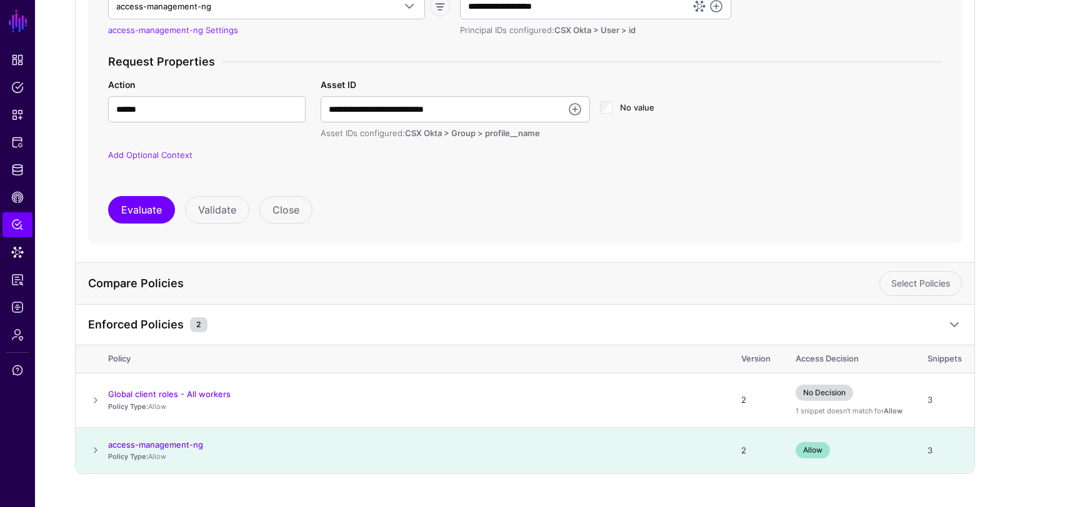
scroll to position [296, 0]
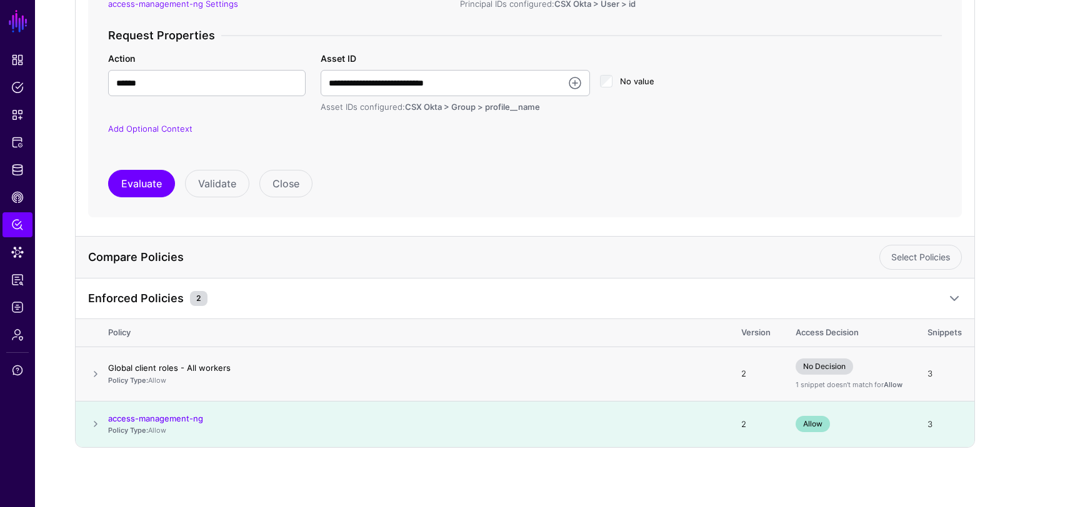
click at [218, 364] on link "Global client roles - All workers" at bounding box center [169, 368] width 122 height 10
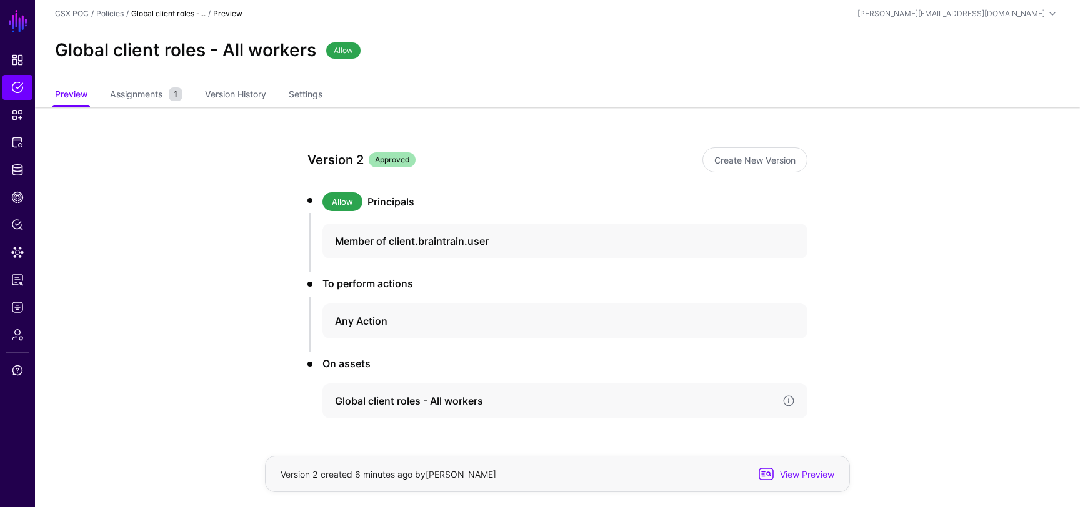
scroll to position [39, 0]
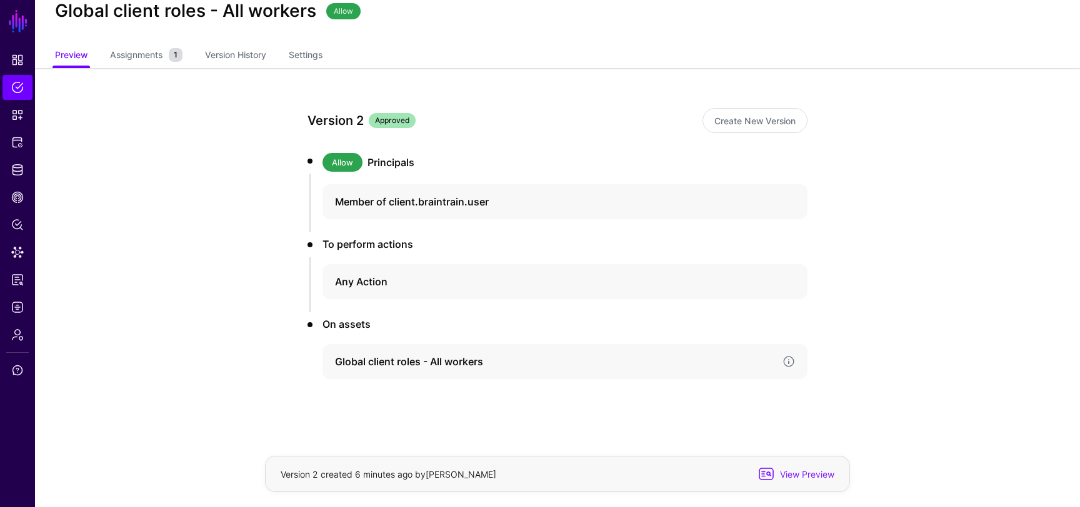
click at [375, 366] on h4 "Global client roles - All workers" at bounding box center [553, 361] width 437 height 15
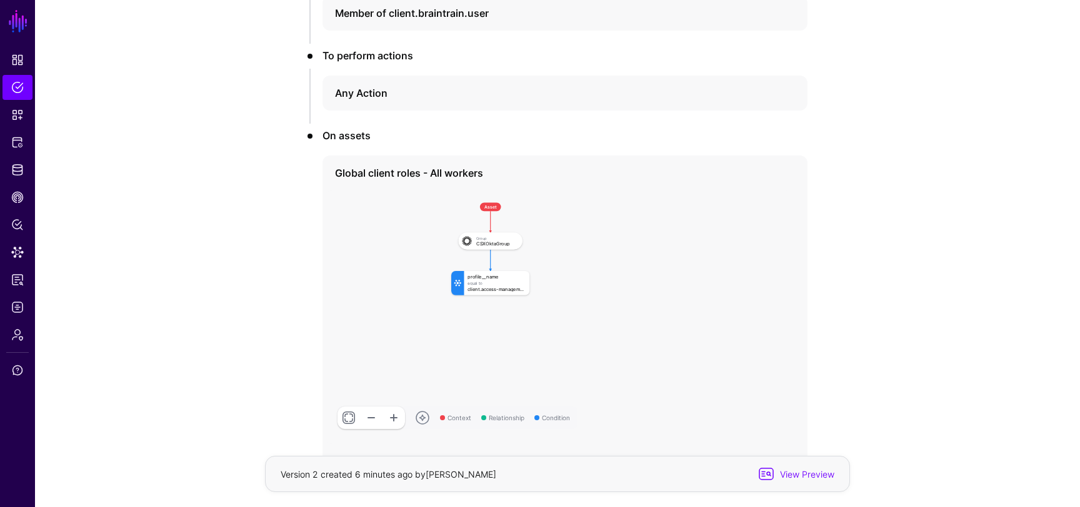
scroll to position [327, 0]
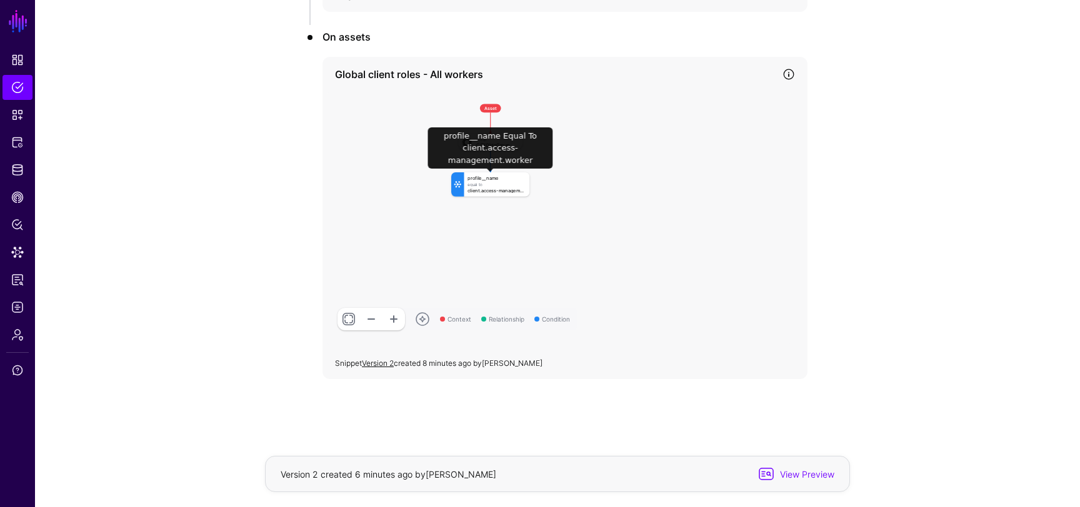
click div "profile__name Equal To client.access-management.worker"
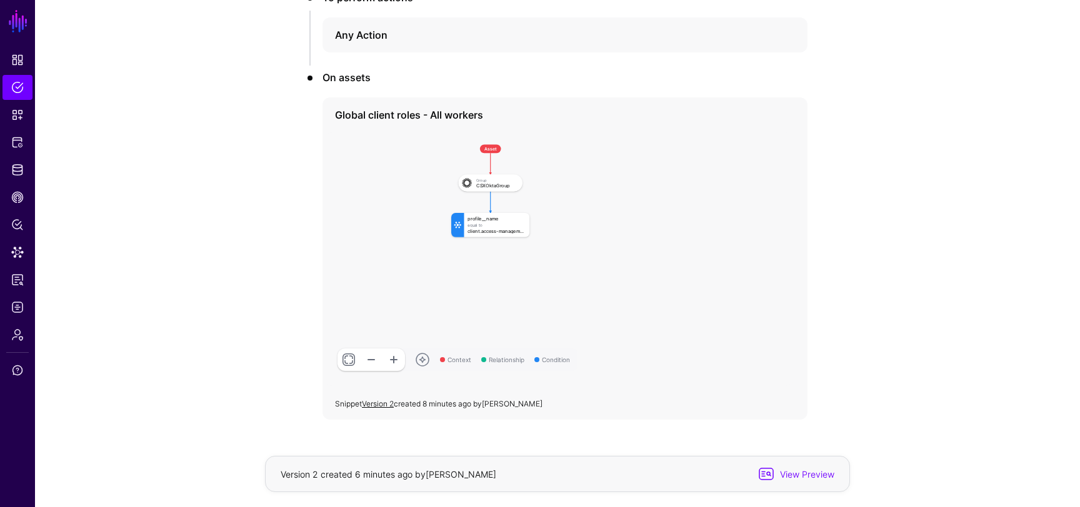
scroll to position [187, 0]
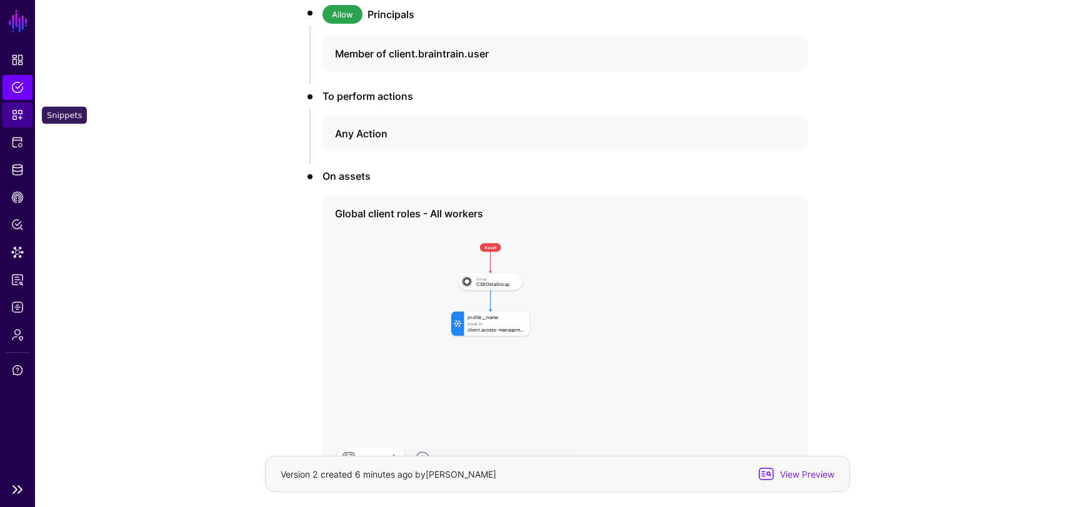
click at [17, 112] on span "Snippets" at bounding box center [17, 115] width 12 height 12
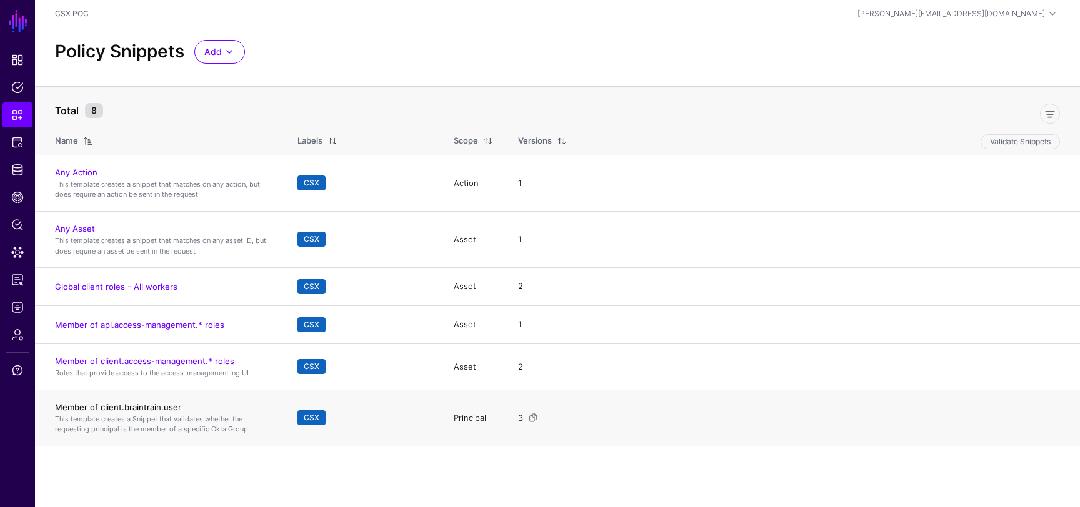
click at [142, 409] on link "Member of client.braintrain.user" at bounding box center [118, 407] width 126 height 10
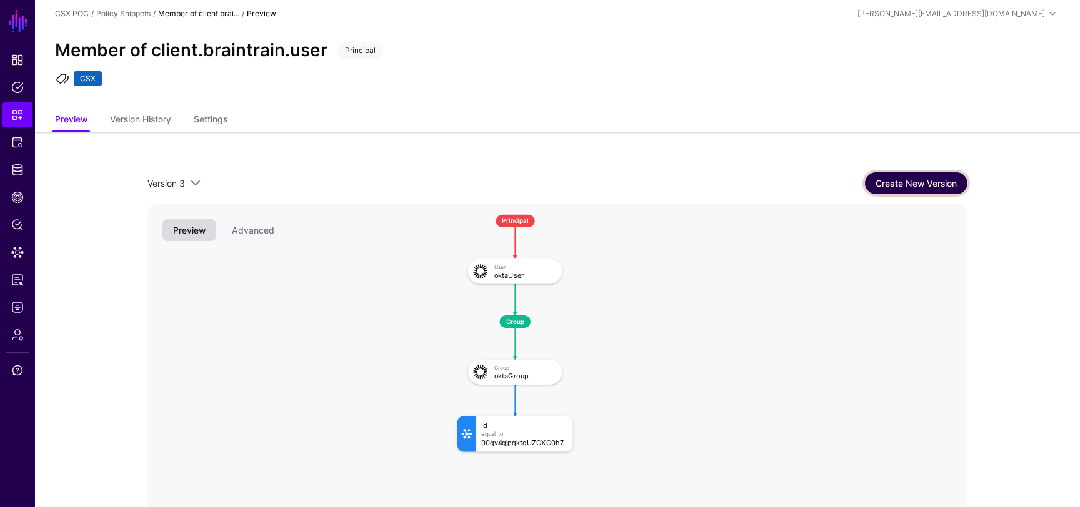
click at [923, 182] on link "Create New Version" at bounding box center [916, 183] width 102 height 22
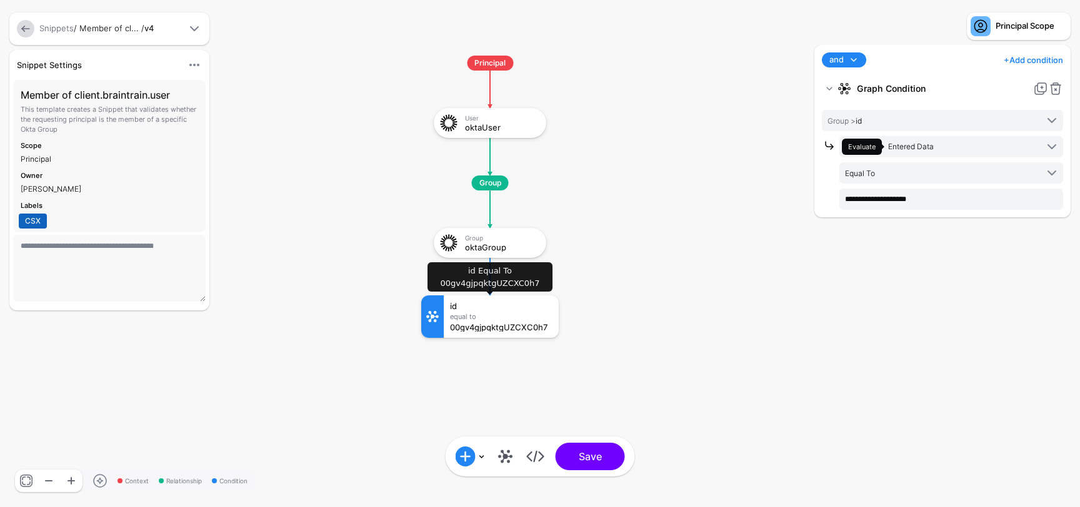
click at [519, 319] on div "Equal To" at bounding box center [501, 316] width 102 height 7
click at [489, 324] on div "00gv4gjpqktgUZCXC0h7" at bounding box center [501, 327] width 102 height 9
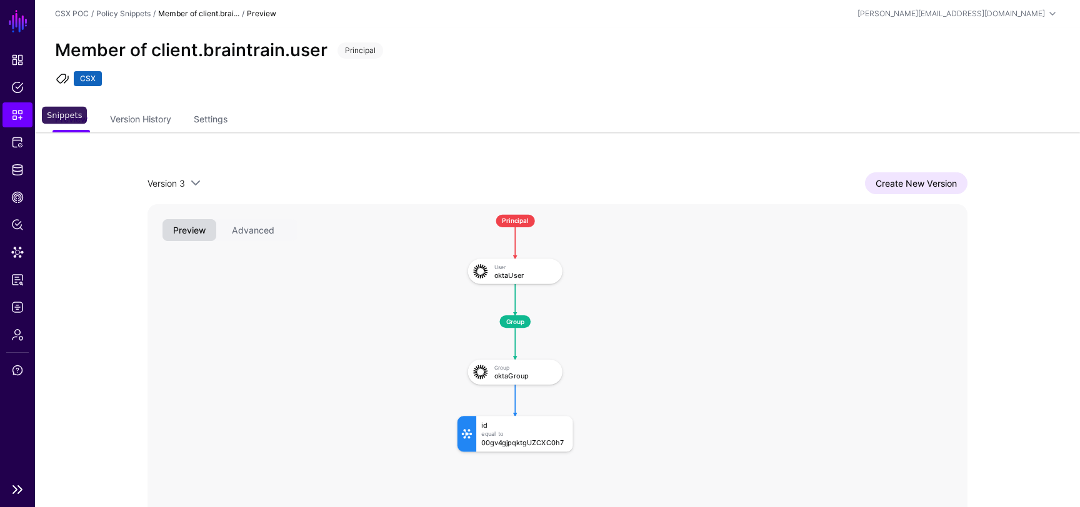
click at [9, 117] on link "Snippets" at bounding box center [17, 114] width 30 height 25
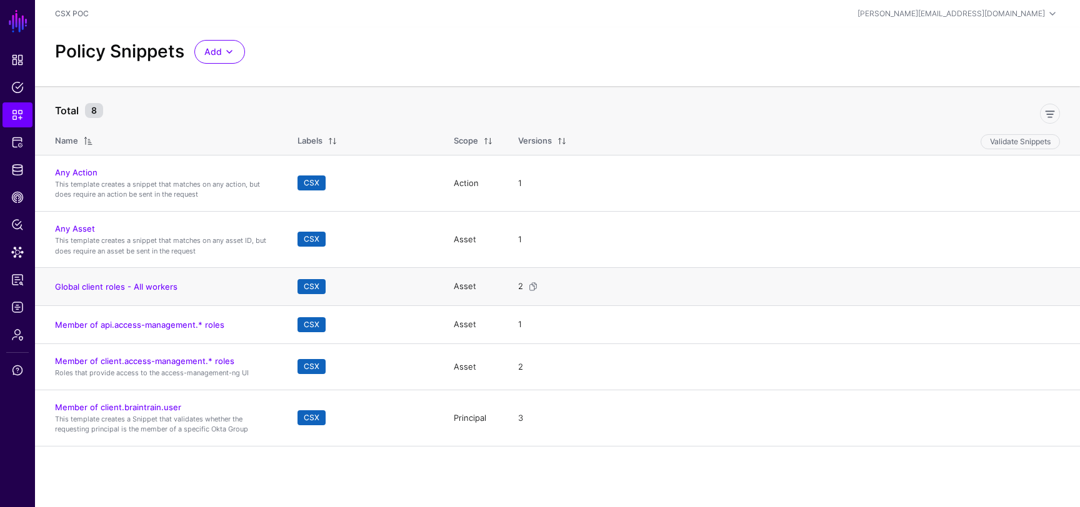
click at [134, 281] on td "Global client roles - All workers" at bounding box center [160, 287] width 250 height 38
click at [136, 292] on h4 "Global client roles - All workers" at bounding box center [163, 286] width 217 height 11
click at [140, 285] on link "Global client roles - All workers" at bounding box center [116, 287] width 122 height 10
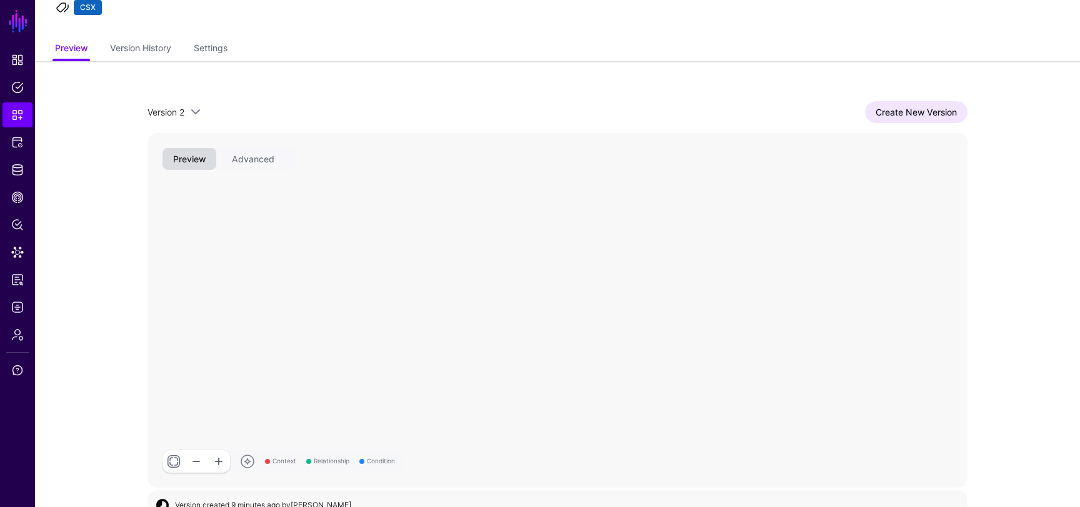
scroll to position [76, 0]
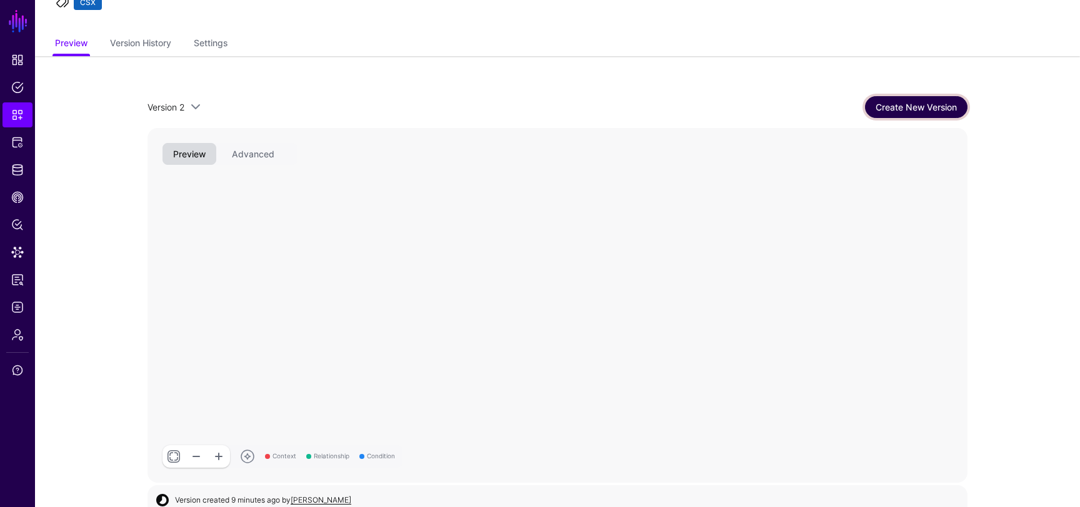
click at [904, 99] on link "Create New Version" at bounding box center [916, 107] width 102 height 22
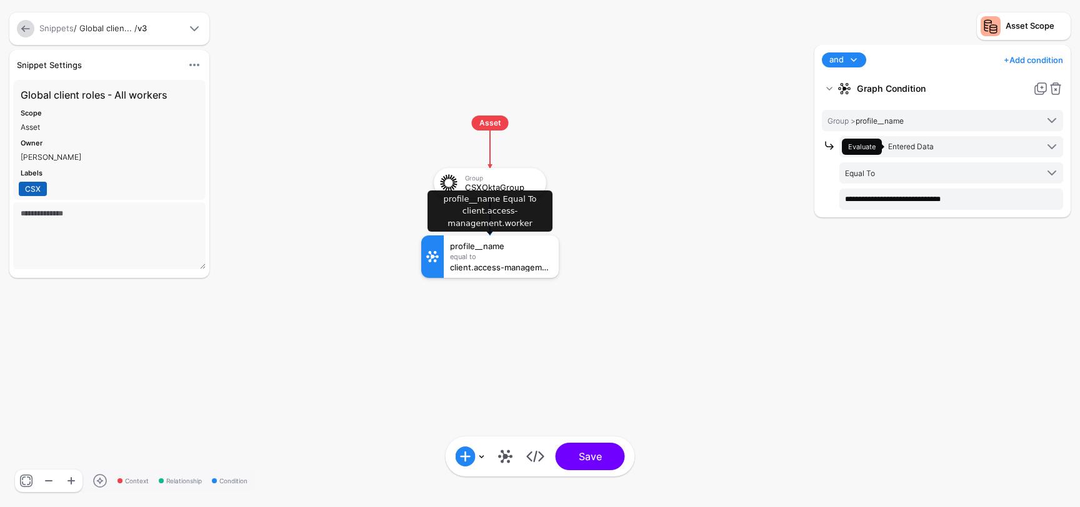
click at [491, 254] on div "Equal To" at bounding box center [501, 256] width 102 height 7
click at [495, 272] on div "profile__name Equal To client.access-management.worker" at bounding box center [501, 257] width 115 height 42
click at [1024, 57] on link "+ Add condition" at bounding box center [1032, 60] width 59 height 20
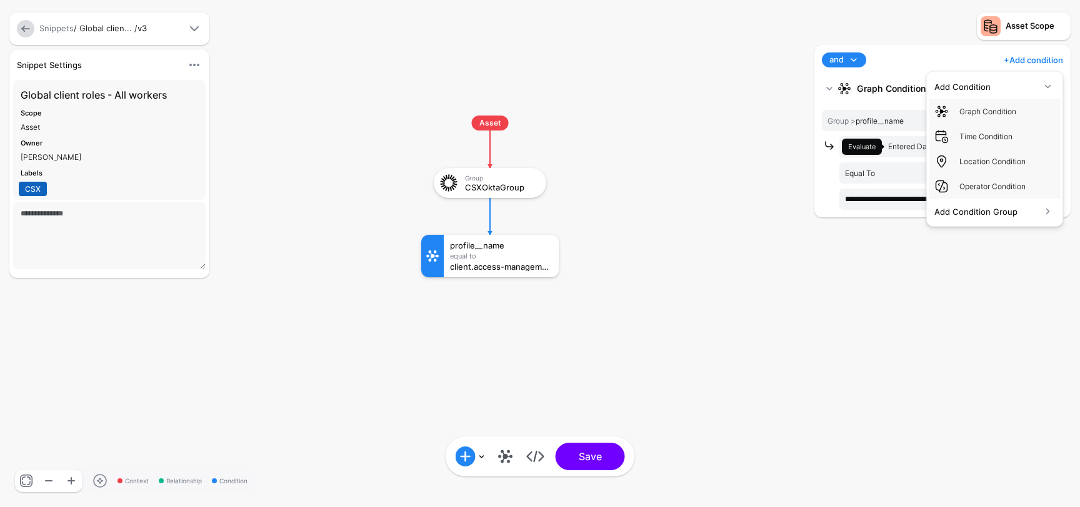
click at [951, 57] on div "and and not or + Add condition Add Condition Graph Condition Time Condition Loc…" at bounding box center [942, 59] width 246 height 15
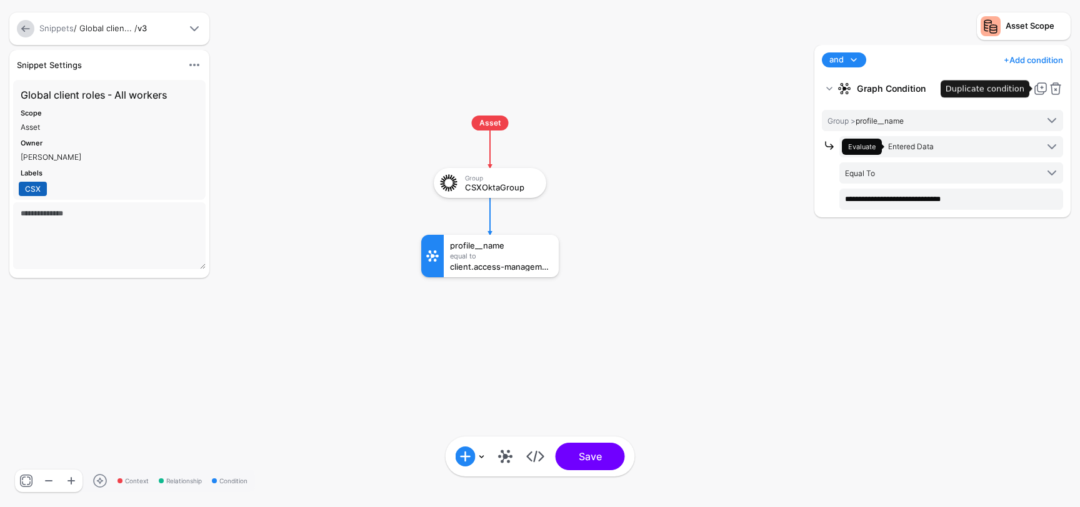
click at [1042, 85] on link at bounding box center [1040, 88] width 15 height 15
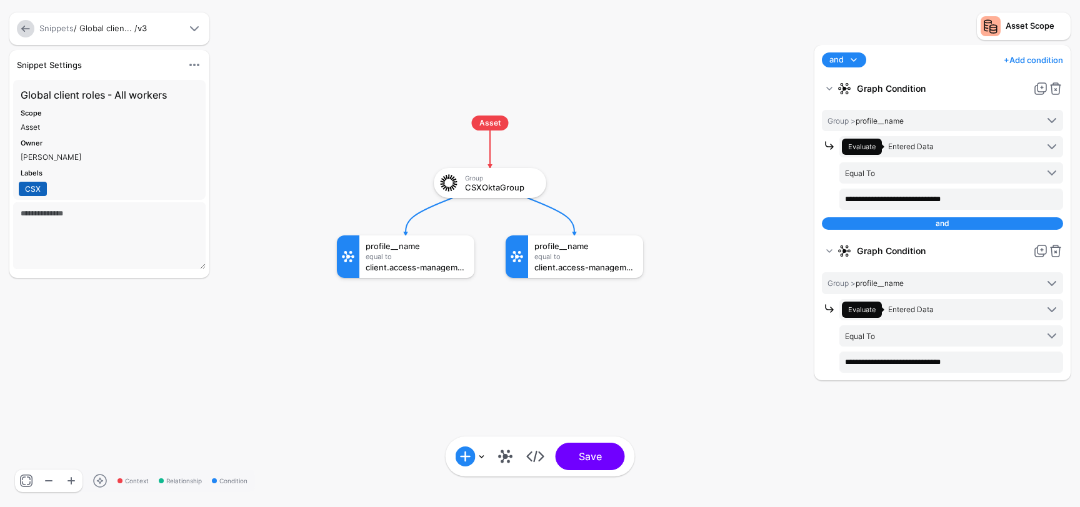
click at [963, 225] on div "and" at bounding box center [942, 223] width 241 height 12
click at [1058, 253] on link at bounding box center [1055, 251] width 15 height 15
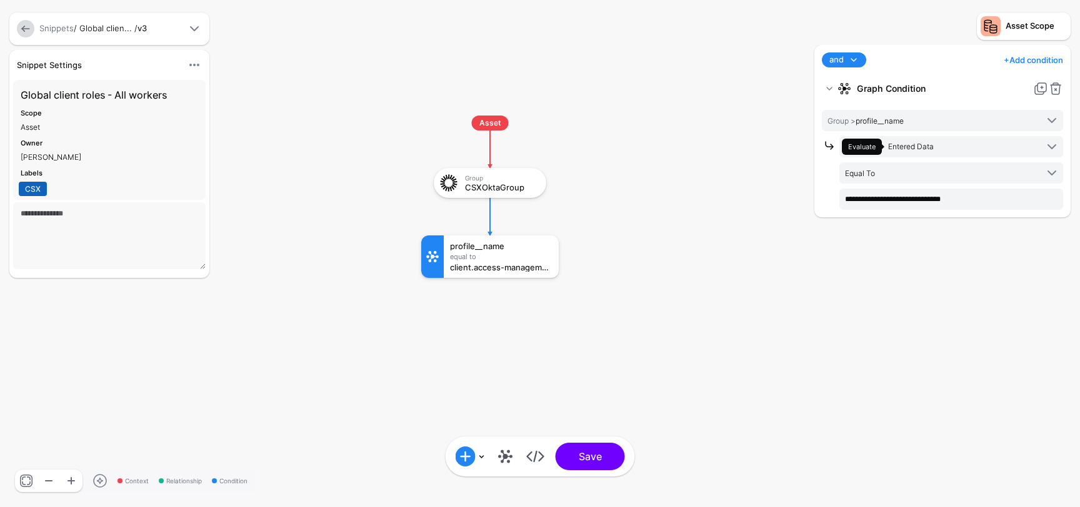
click at [854, 56] on span at bounding box center [853, 59] width 15 height 15
click at [845, 119] on div "or" at bounding box center [872, 120] width 80 height 11
click at [1038, 87] on link at bounding box center [1040, 88] width 15 height 15
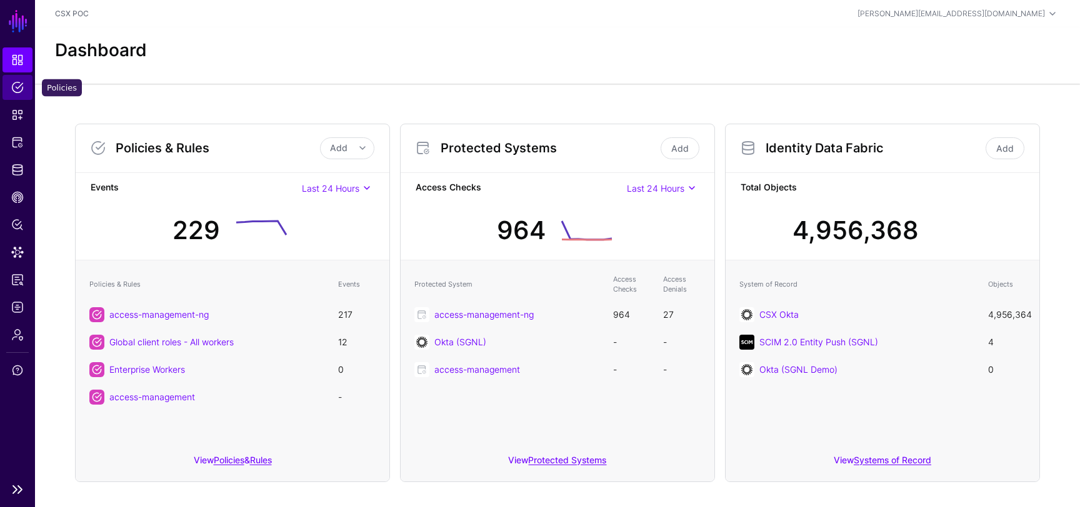
click at [19, 90] on span "Policies" at bounding box center [17, 87] width 12 height 12
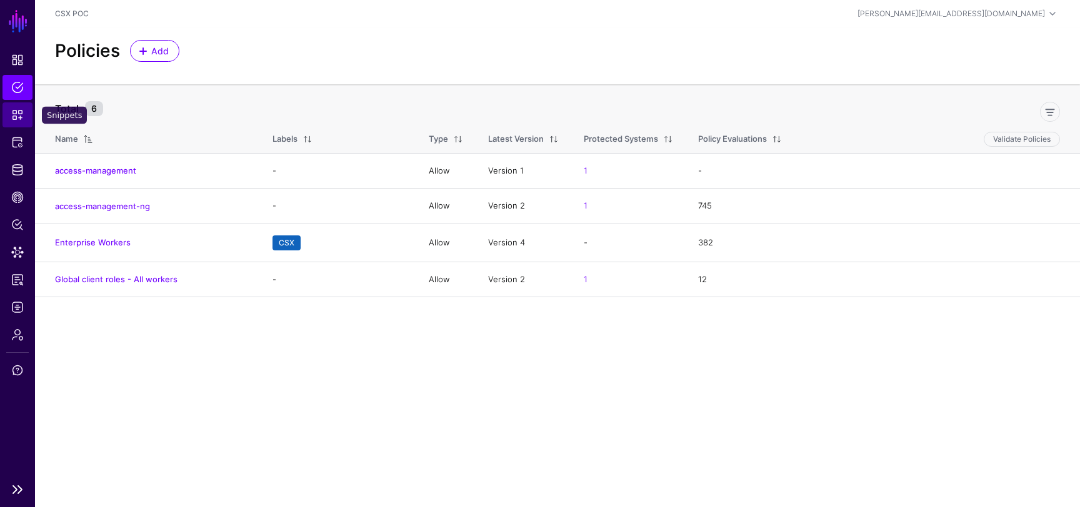
click at [19, 118] on span "Snippets" at bounding box center [17, 115] width 12 height 12
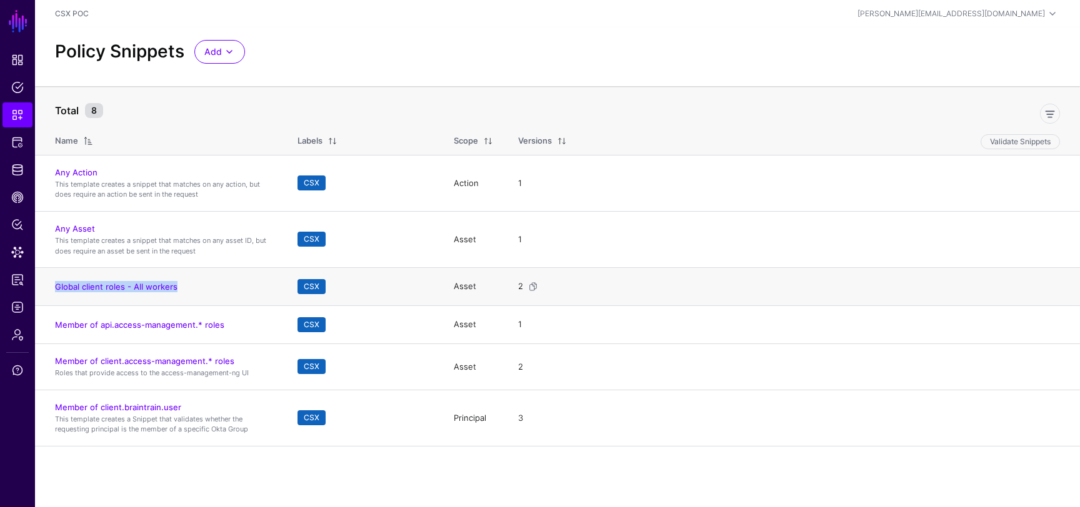
drag, startPoint x: 187, startPoint y: 287, endPoint x: 53, endPoint y: 289, distance: 133.7
click at [53, 289] on td "Global client roles - All workers" at bounding box center [160, 287] width 250 height 38
copy link "Global client roles - All workers"
click at [239, 49] on link "Add" at bounding box center [219, 52] width 51 height 24
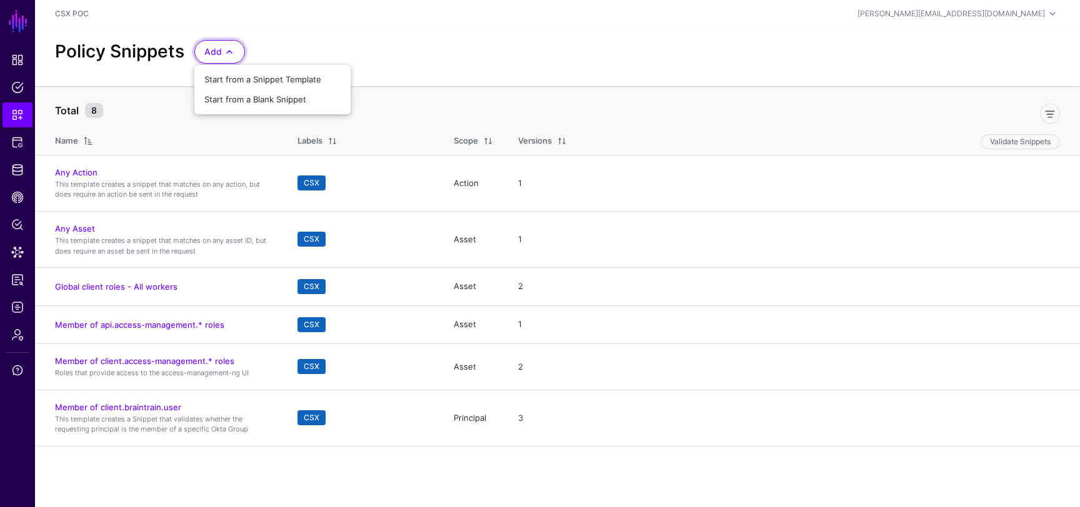
click at [324, 39] on div "Policy Snippets Add Start from a Snippet Template Start from a Blank Snippet" at bounding box center [557, 56] width 1045 height 59
click at [234, 45] on span at bounding box center [229, 51] width 15 height 15
click at [292, 40] on div "Policy Snippets Add Start from a Snippet Template Start from a Blank Snippet" at bounding box center [557, 52] width 1015 height 24
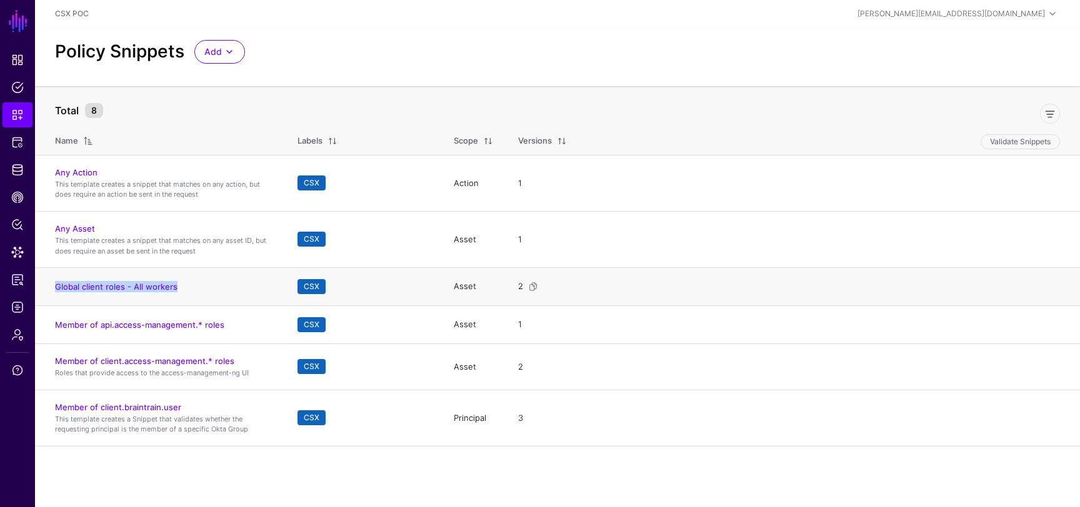
drag, startPoint x: 191, startPoint y: 285, endPoint x: 51, endPoint y: 283, distance: 139.3
click at [51, 283] on td "Global client roles - All workers" at bounding box center [160, 287] width 250 height 38
copy link "Global client roles - All workers"
click at [21, 118] on span "Snippets" at bounding box center [17, 115] width 12 height 12
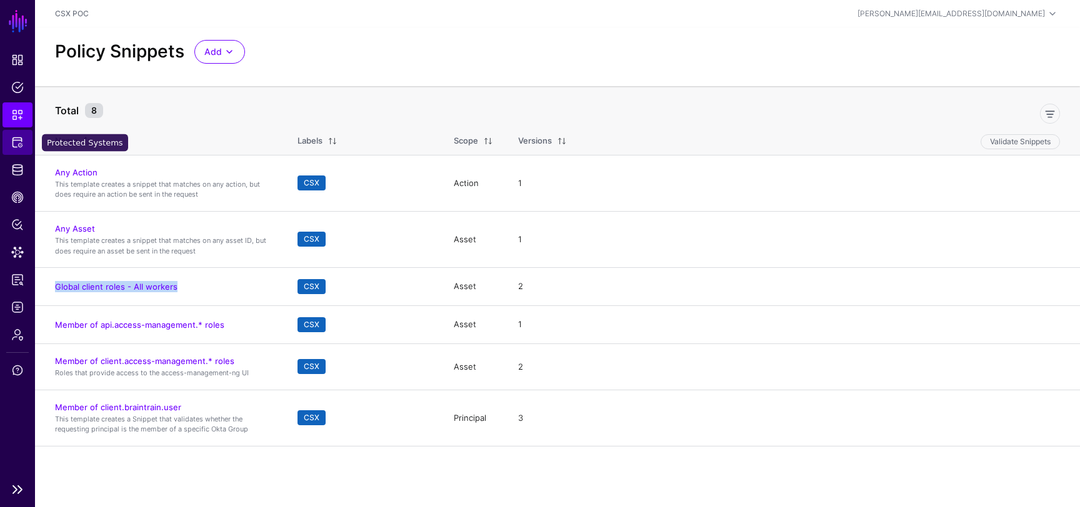
click at [15, 148] on span "Protected Systems" at bounding box center [17, 142] width 12 height 12
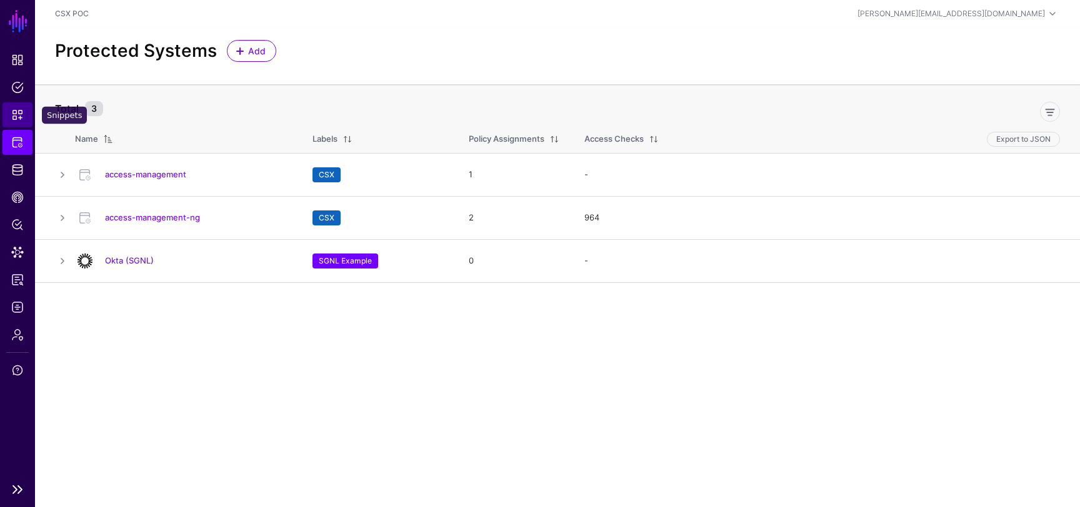
click at [21, 112] on span "Snippets" at bounding box center [17, 115] width 12 height 12
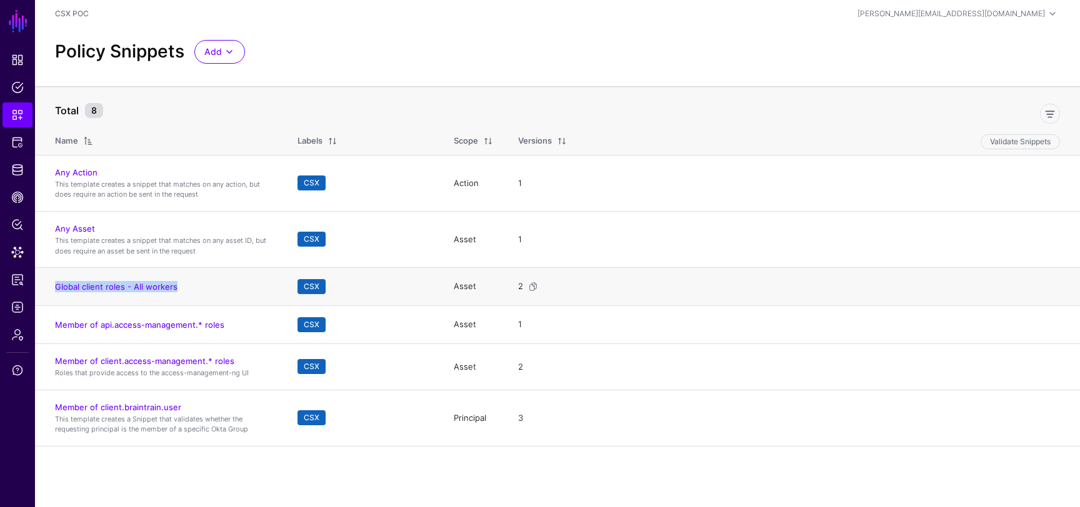
drag, startPoint x: 186, startPoint y: 286, endPoint x: 54, endPoint y: 286, distance: 131.8
click at [54, 286] on td "Global client roles - All workers" at bounding box center [160, 287] width 250 height 38
copy link "Global client roles - All workers"
click at [231, 58] on span at bounding box center [229, 51] width 15 height 15
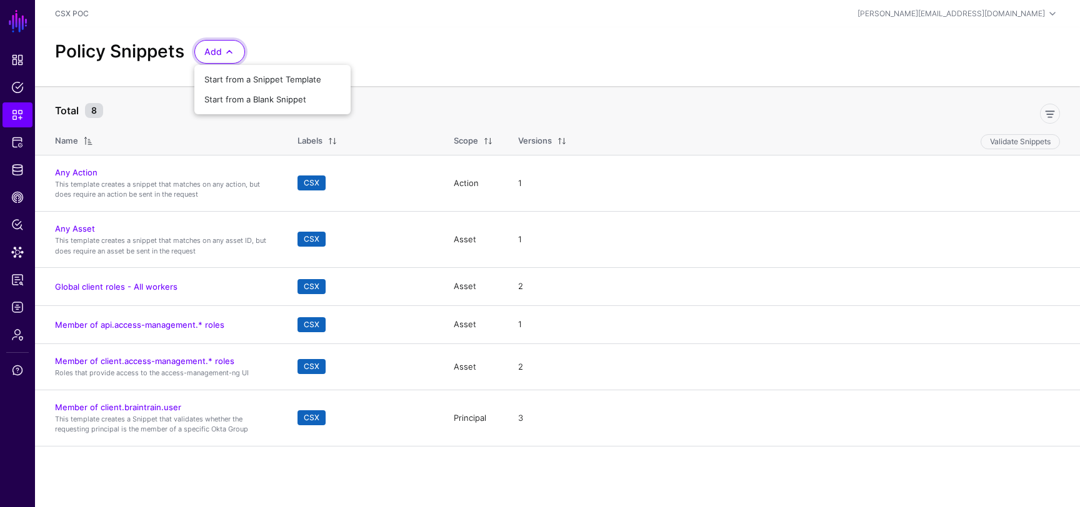
click at [284, 51] on div "Policy Snippets Add Start from a Snippet Template Start from a Blank Snippet" at bounding box center [557, 52] width 1015 height 24
click at [222, 54] on span at bounding box center [229, 51] width 15 height 15
click at [279, 38] on div "Policy Snippets Add Start from a Snippet Template Start from a Blank Snippet" at bounding box center [557, 56] width 1045 height 59
click at [232, 51] on span at bounding box center [229, 51] width 15 height 15
click at [252, 100] on span "Start from a Blank Snippet" at bounding box center [255, 99] width 102 height 10
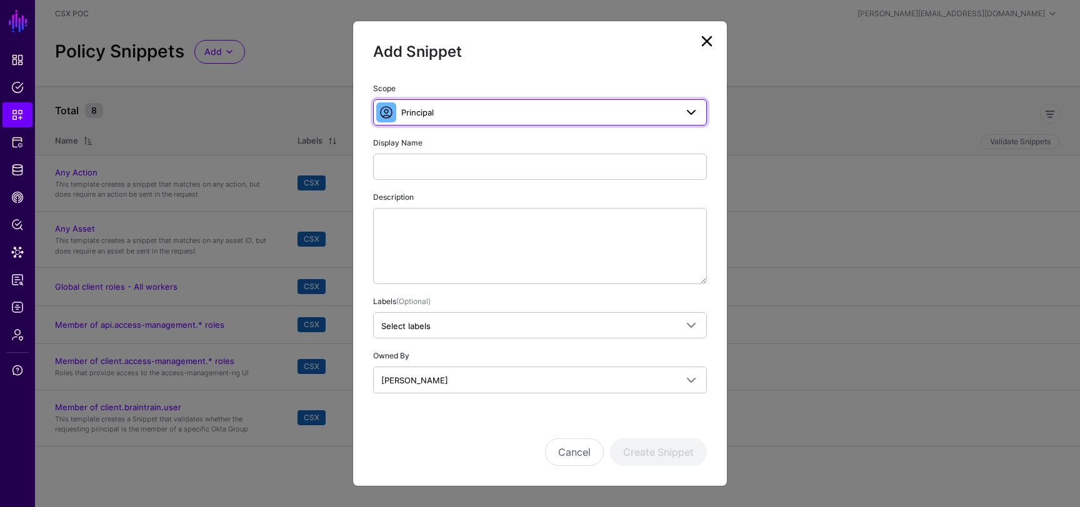
click at [470, 112] on span "Principal" at bounding box center [538, 113] width 275 height 14
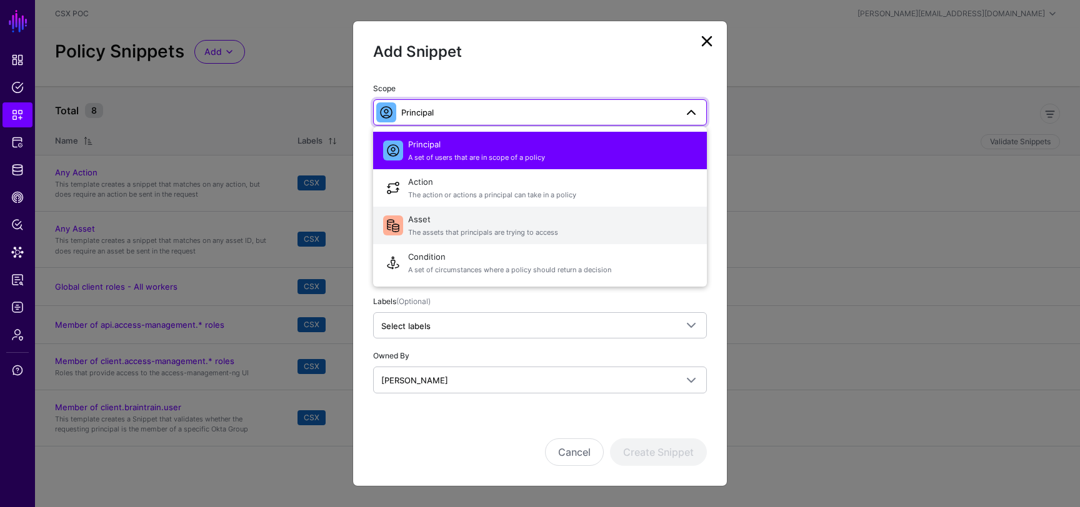
click at [458, 224] on span "Asset The assets that principals are trying to access" at bounding box center [552, 226] width 289 height 30
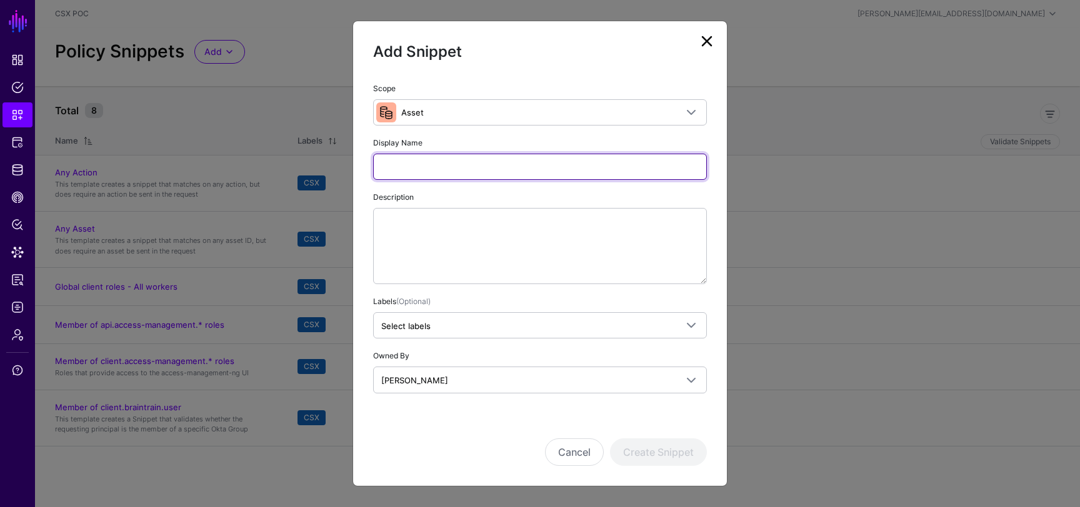
click at [453, 164] on input "Display Name" at bounding box center [540, 167] width 334 height 26
paste input "**********"
click at [419, 164] on input "**********" at bounding box center [540, 167] width 334 height 26
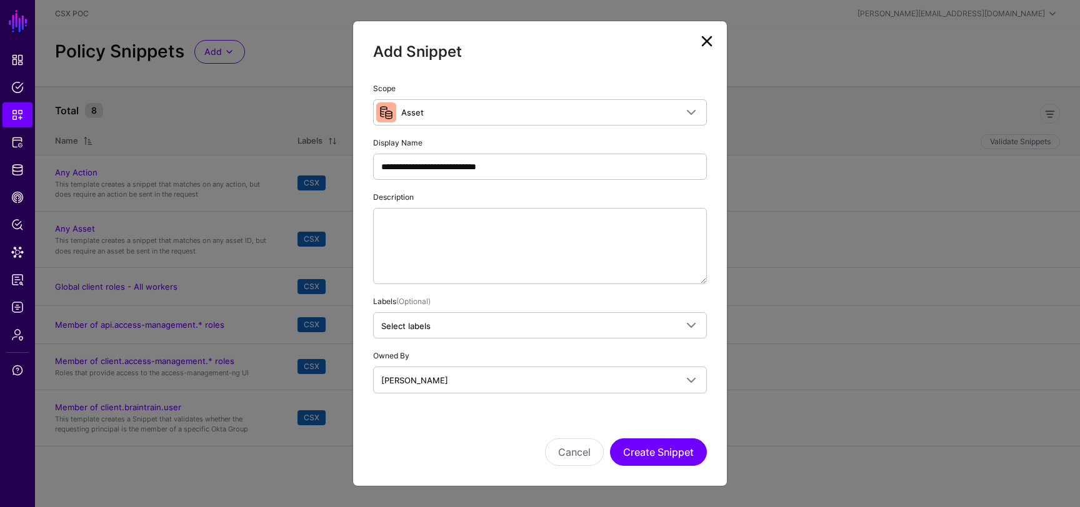
click at [471, 457] on div "Cancel Create Snippet" at bounding box center [540, 452] width 334 height 27
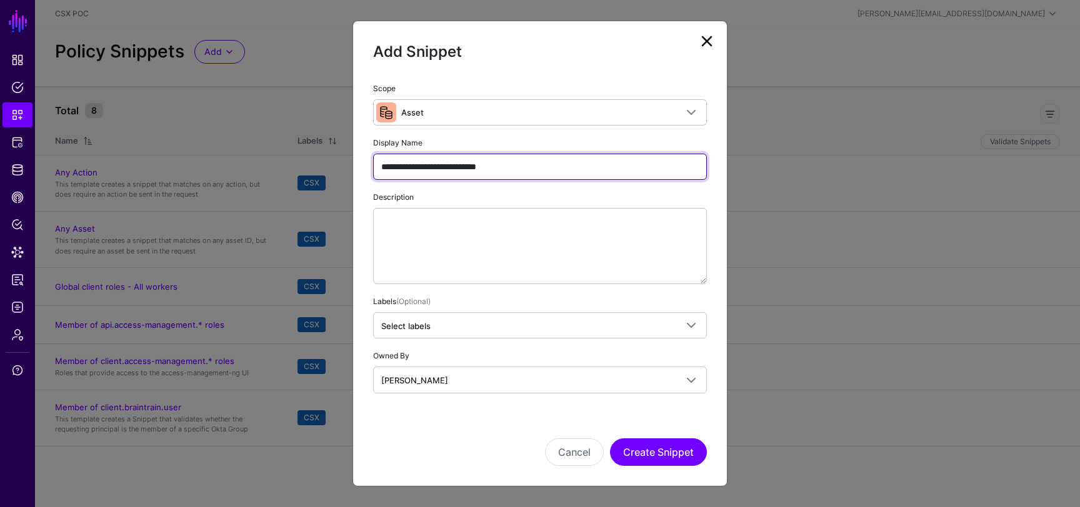
click at [415, 164] on input "**********" at bounding box center [540, 167] width 334 height 26
type input "**********"
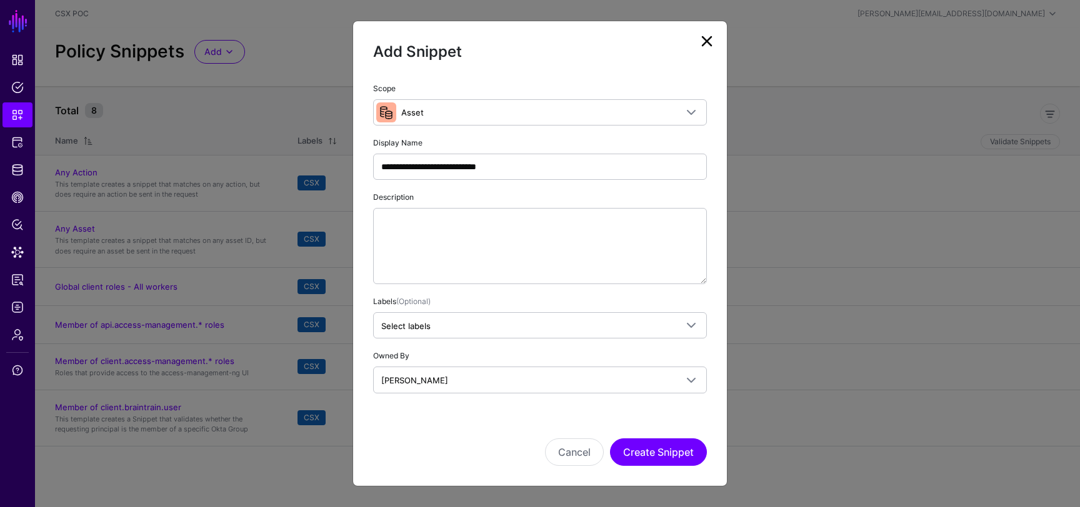
click at [455, 439] on div "Cancel Create Snippet" at bounding box center [540, 452] width 334 height 27
click at [655, 447] on button "Create Snippet" at bounding box center [658, 452] width 97 height 27
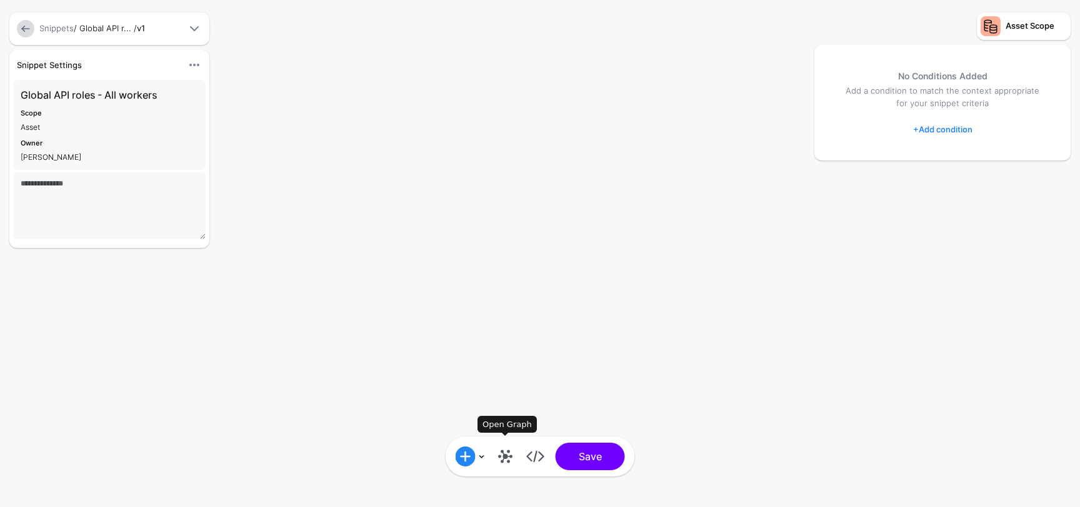
click at [507, 457] on link at bounding box center [505, 457] width 20 height 20
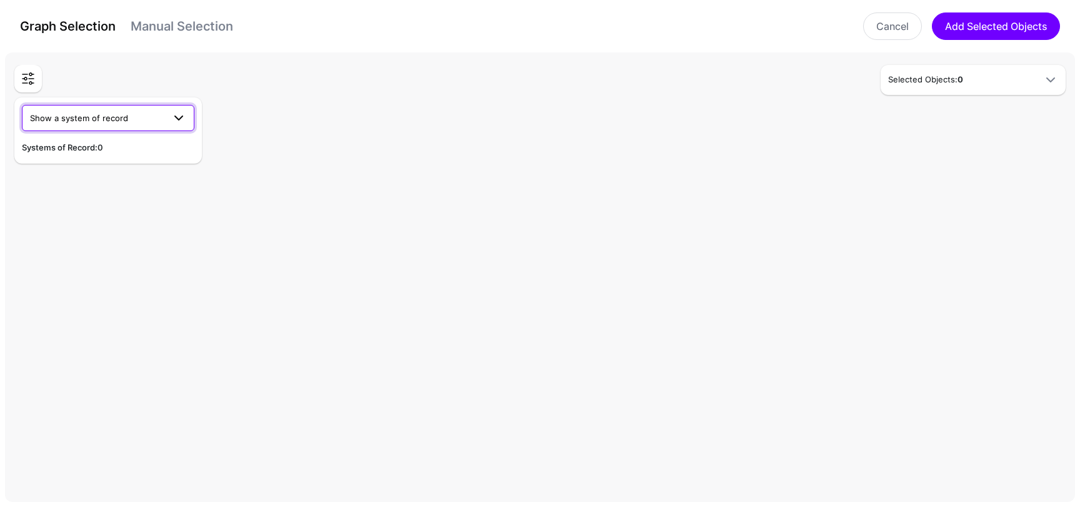
click at [142, 116] on span "Show a system of record" at bounding box center [97, 118] width 134 height 14
click at [97, 152] on div "CSX Okta" at bounding box center [108, 147] width 152 height 12
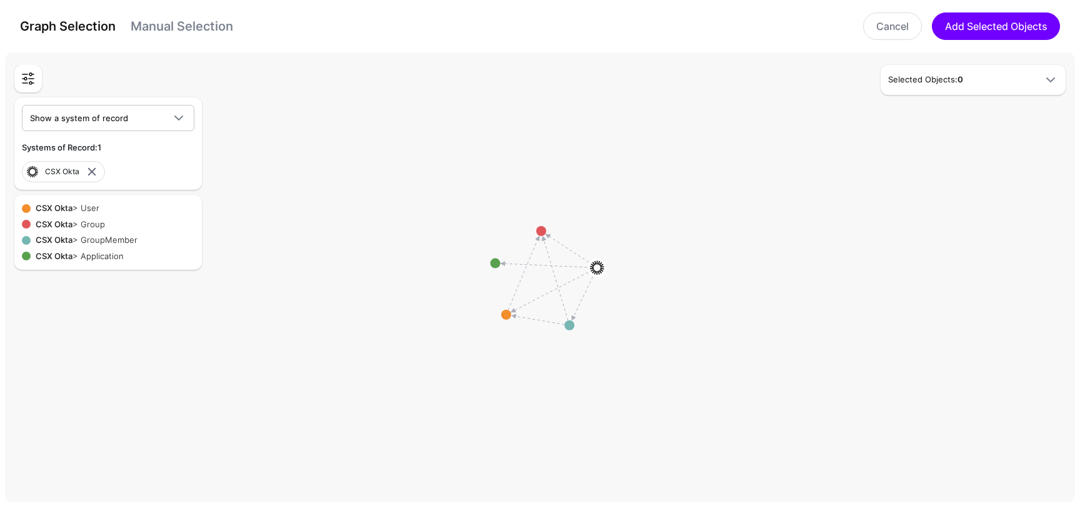
click at [94, 222] on div "CSX Okta > Group" at bounding box center [68, 225] width 74 height 12
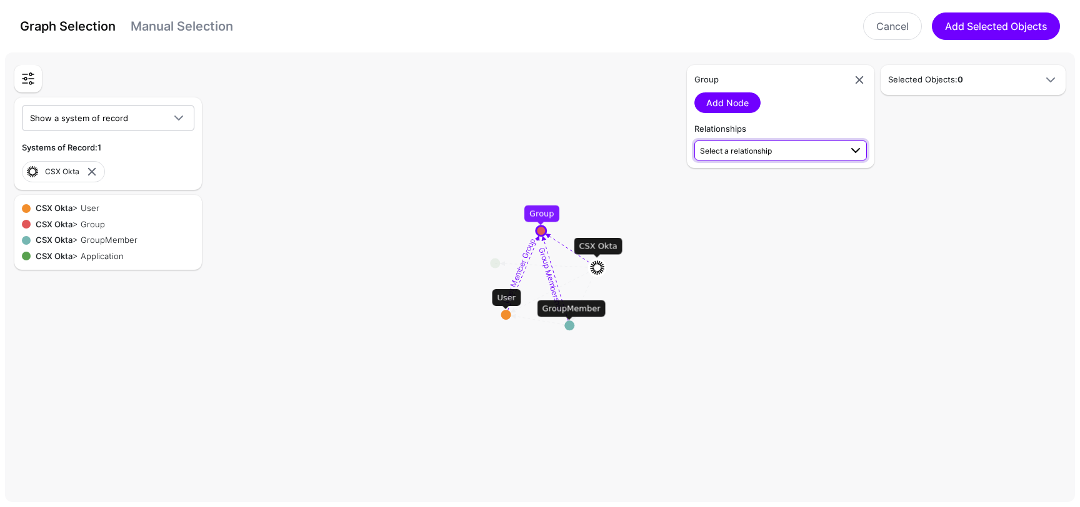
click at [784, 152] on span "Select a relationship" at bounding box center [770, 150] width 141 height 13
click at [785, 149] on span "Select a relationship" at bounding box center [770, 150] width 141 height 13
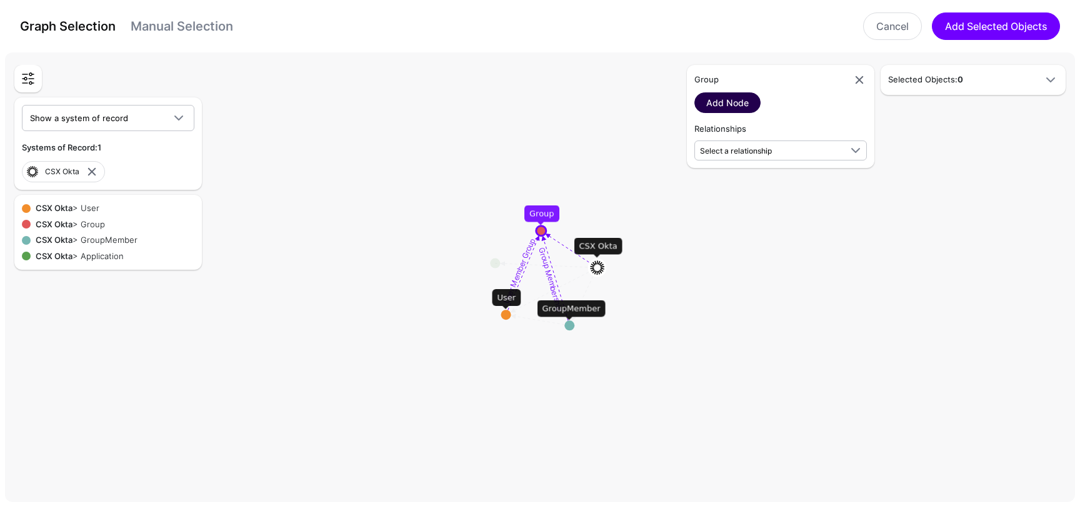
click at [744, 104] on link "Add Node" at bounding box center [727, 102] width 66 height 21
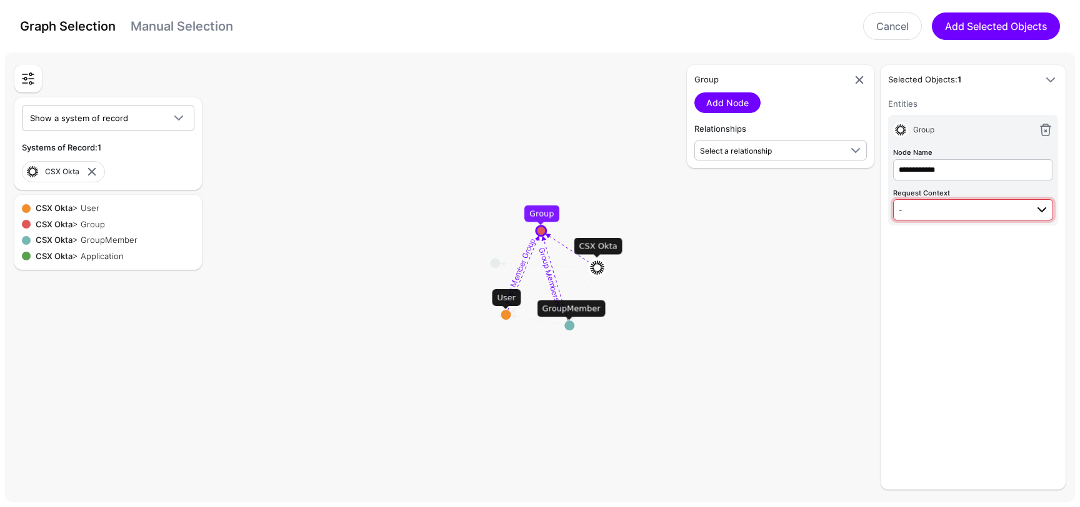
click at [948, 207] on span "-" at bounding box center [962, 210] width 128 height 14
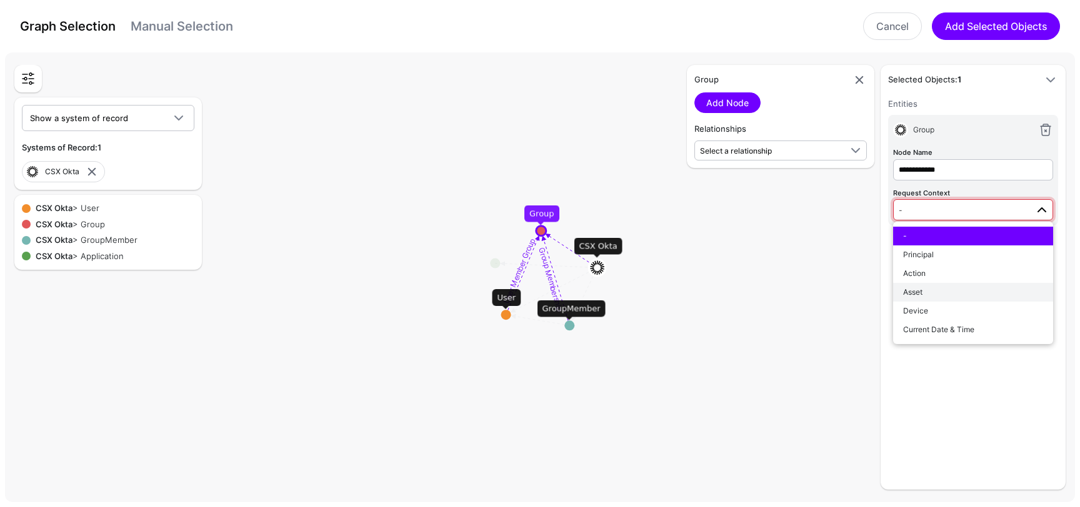
click at [944, 292] on div "Asset" at bounding box center [973, 292] width 140 height 11
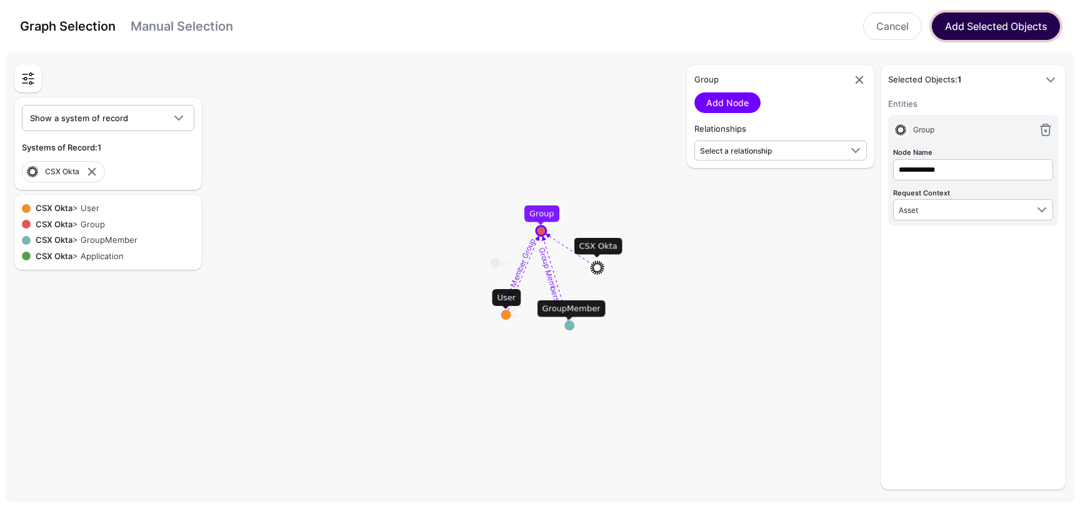
click at [997, 31] on button "Add Selected Objects" at bounding box center [996, 25] width 128 height 27
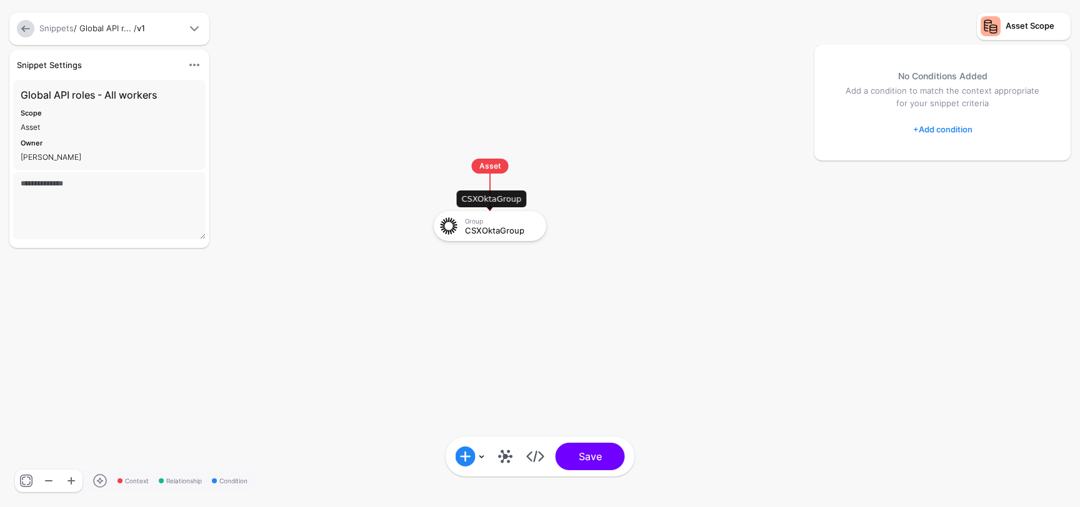
click at [510, 238] on div "Group CSXOktaGroup" at bounding box center [490, 226] width 112 height 30
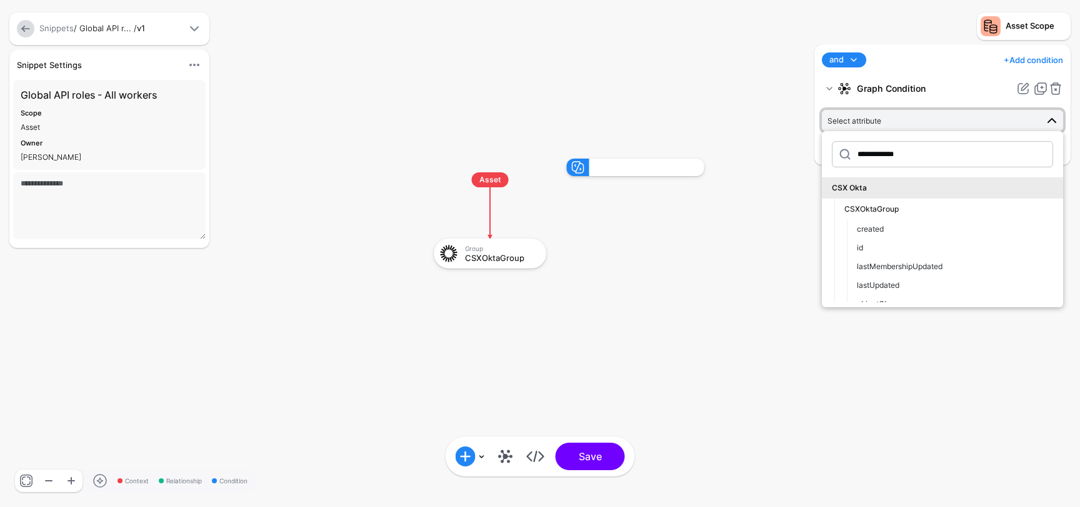
click at [903, 116] on span "Select attribute" at bounding box center [931, 121] width 209 height 14
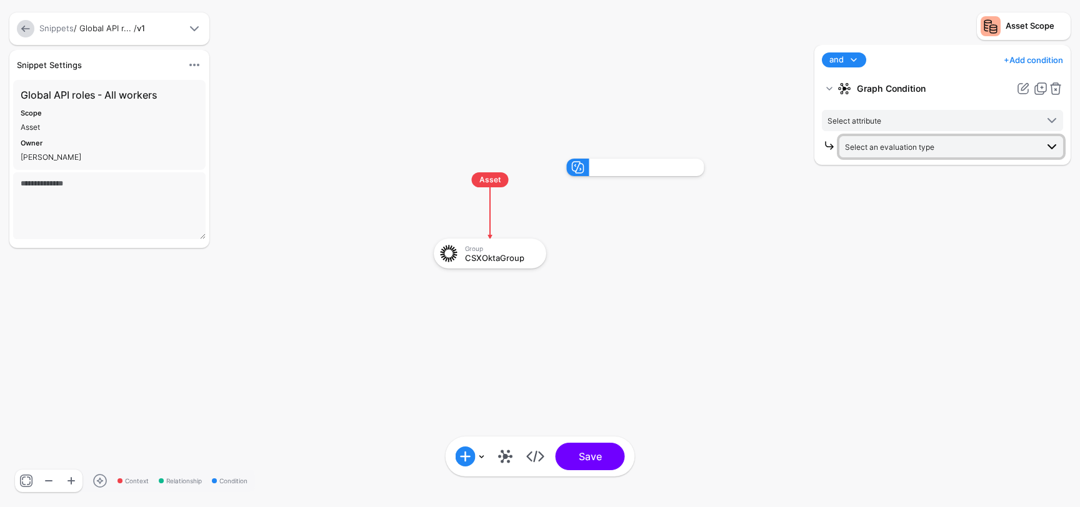
click at [908, 144] on span "Select an evaluation type" at bounding box center [889, 146] width 89 height 9
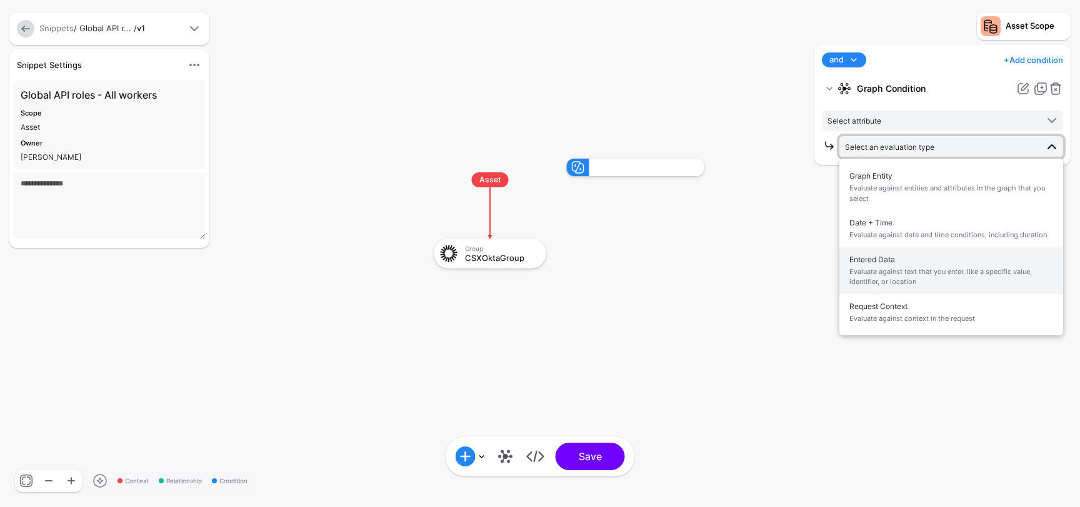
click at [908, 263] on span "Entered Data Evaluate against text that you enter, like a specific value, ident…" at bounding box center [951, 270] width 204 height 39
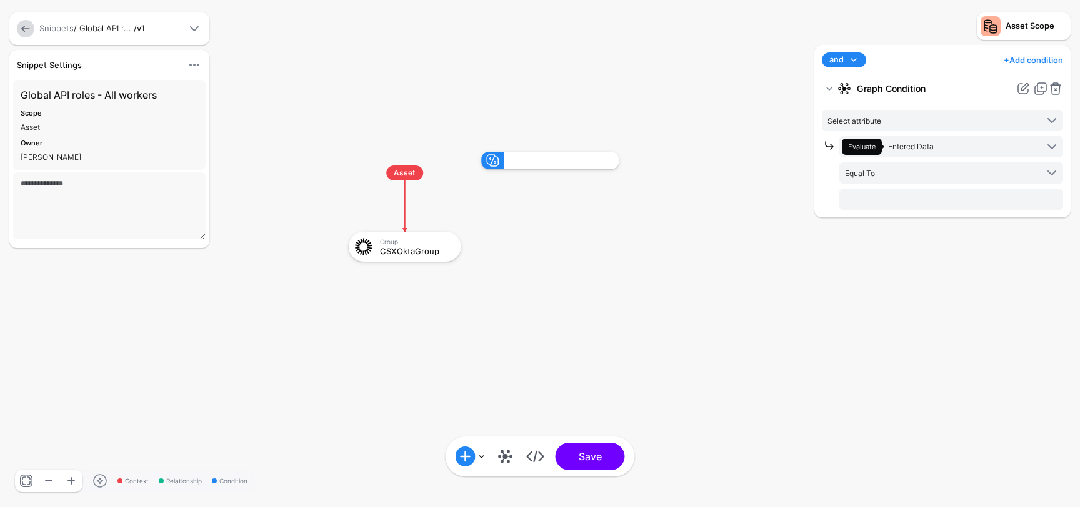
click at [830, 185] on div at bounding box center [830, 173] width 17 height 74
click at [885, 169] on span "Equal To" at bounding box center [941, 173] width 192 height 14
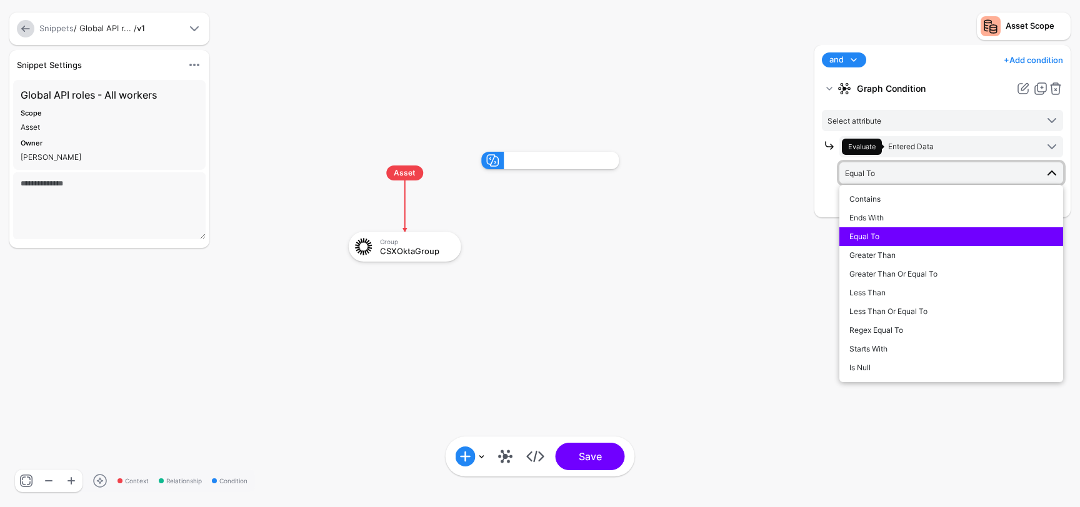
click at [885, 169] on span "Equal To" at bounding box center [941, 173] width 192 height 14
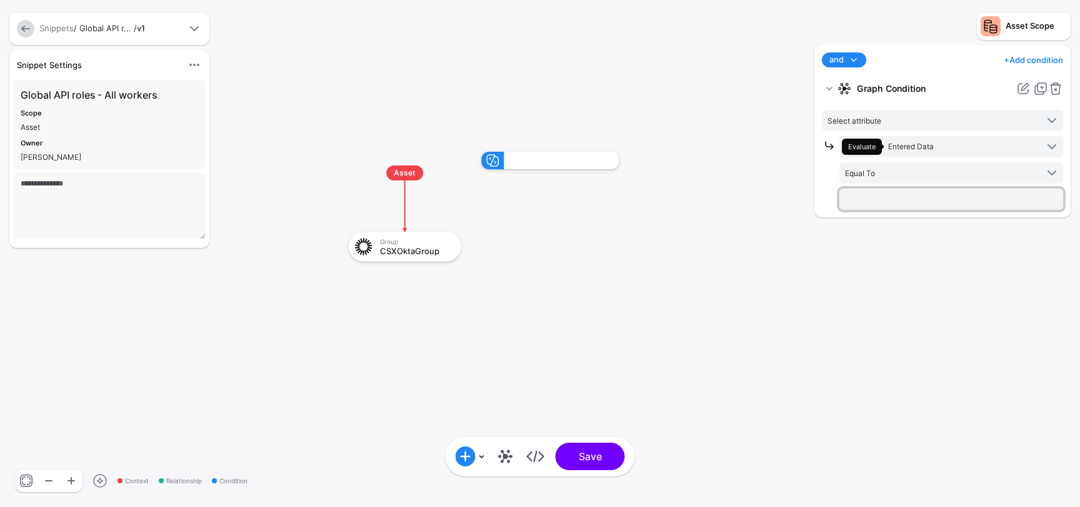
click at [885, 196] on input "text" at bounding box center [951, 199] width 224 height 21
type input "*"
type input "**********"
click at [978, 246] on div "**********" at bounding box center [942, 270] width 262 height 450
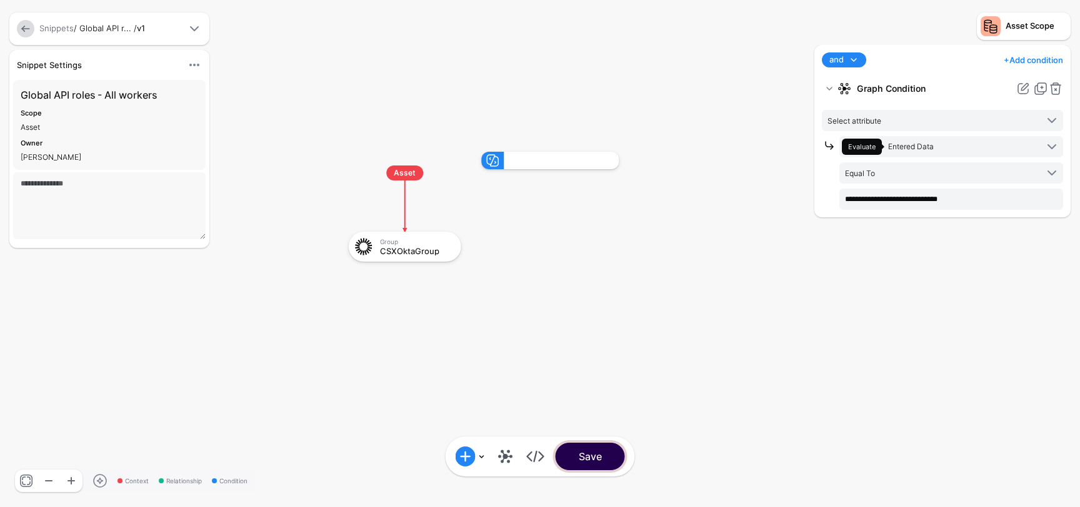
click at [604, 462] on button "Save" at bounding box center [589, 456] width 69 height 27
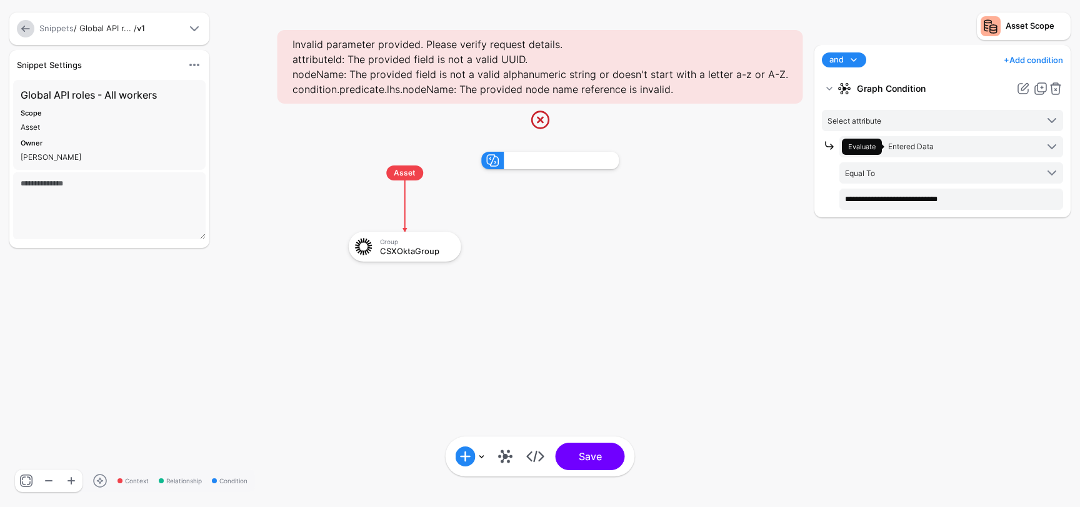
click at [740, 192] on rect at bounding box center [336, 139] width 107963 height 50733
click div "api.access-management.employee"
click at [898, 121] on span "Select attribute" at bounding box center [931, 121] width 209 height 14
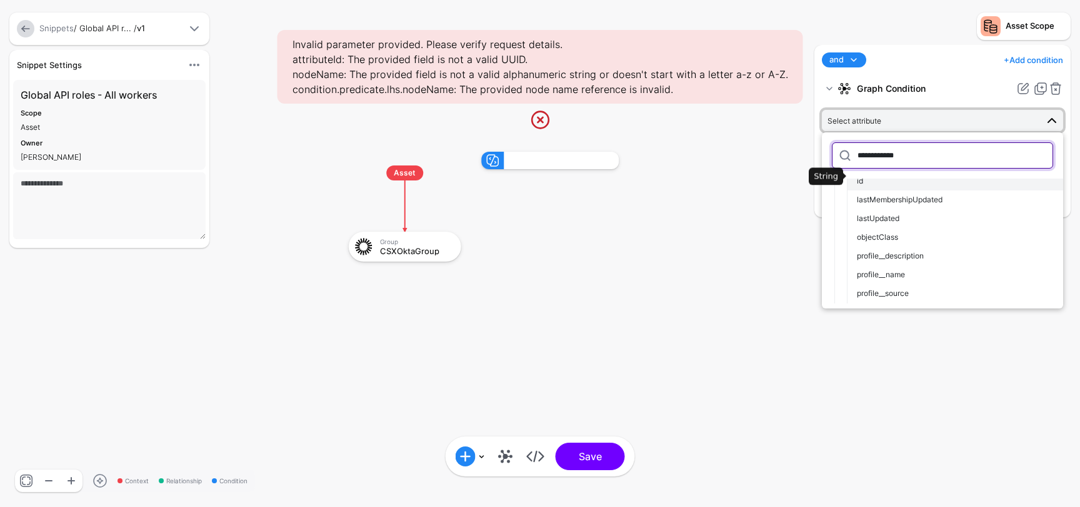
scroll to position [83, 0]
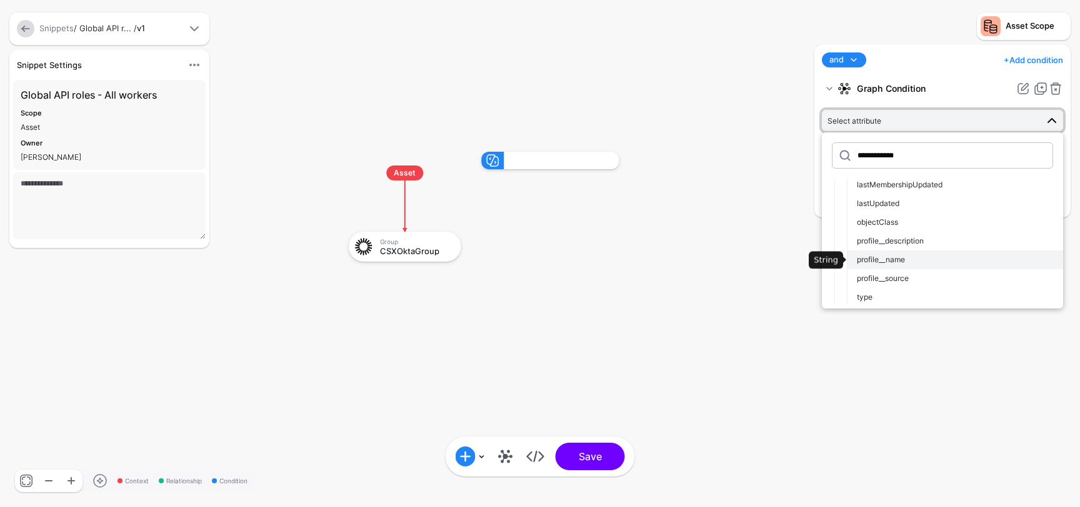
click at [910, 257] on div "profile__name" at bounding box center [955, 259] width 196 height 11
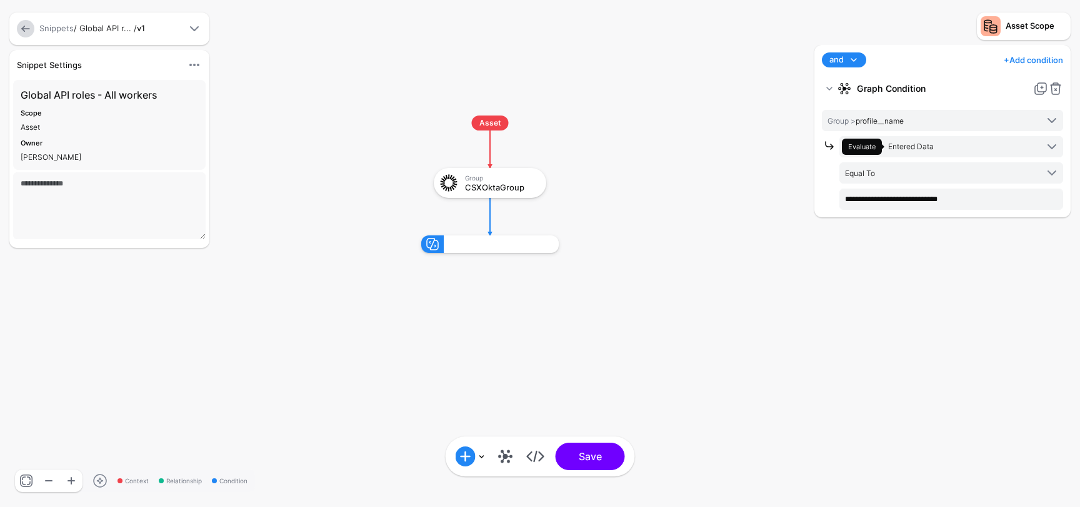
click at [597, 472] on div "Add Condition Graph Condition Time Condition Location Condition Operator Condit…" at bounding box center [539, 457] width 189 height 40
click at [602, 460] on button "Save" at bounding box center [589, 456] width 69 height 27
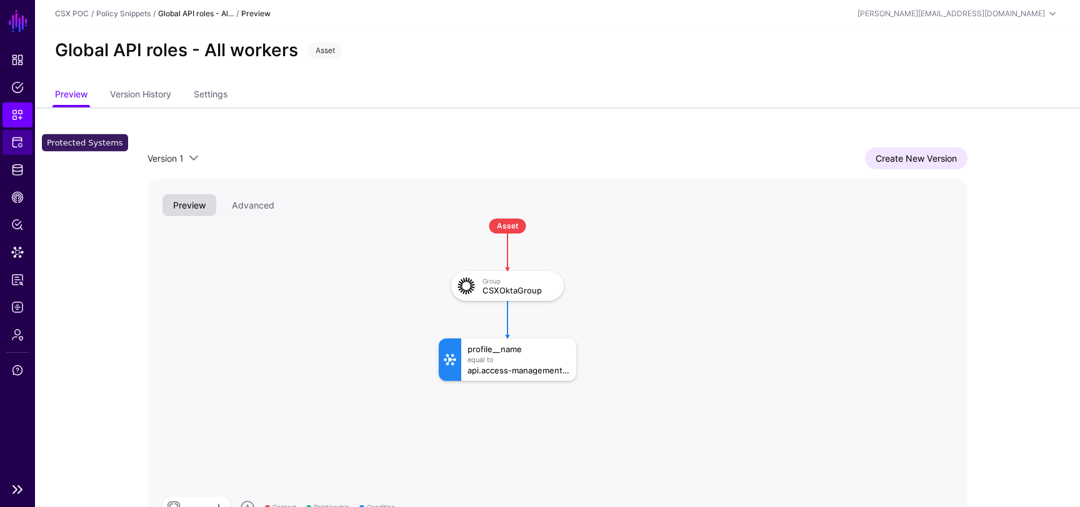
click at [14, 143] on span "Protected Systems" at bounding box center [17, 142] width 12 height 12
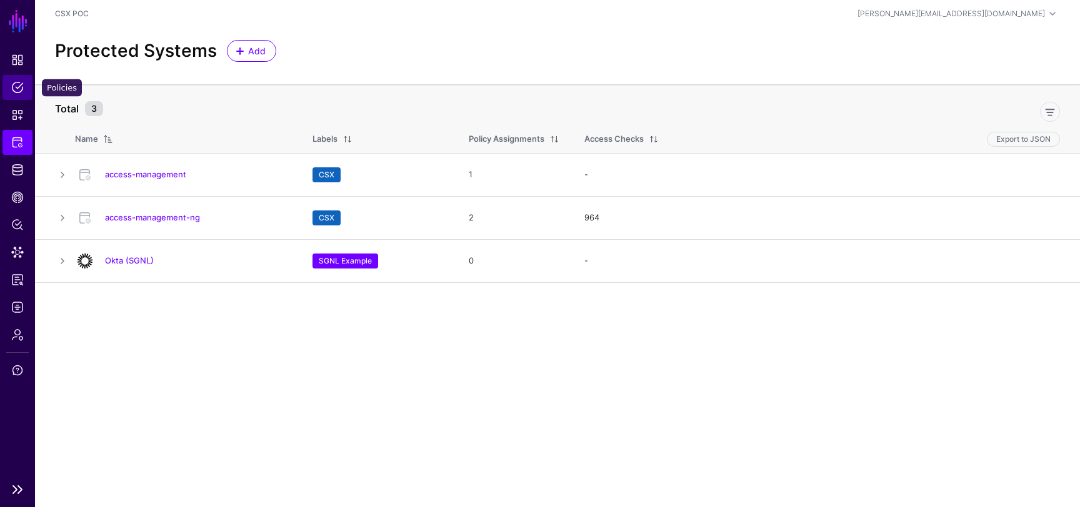
click at [17, 84] on span "Policies" at bounding box center [17, 87] width 12 height 12
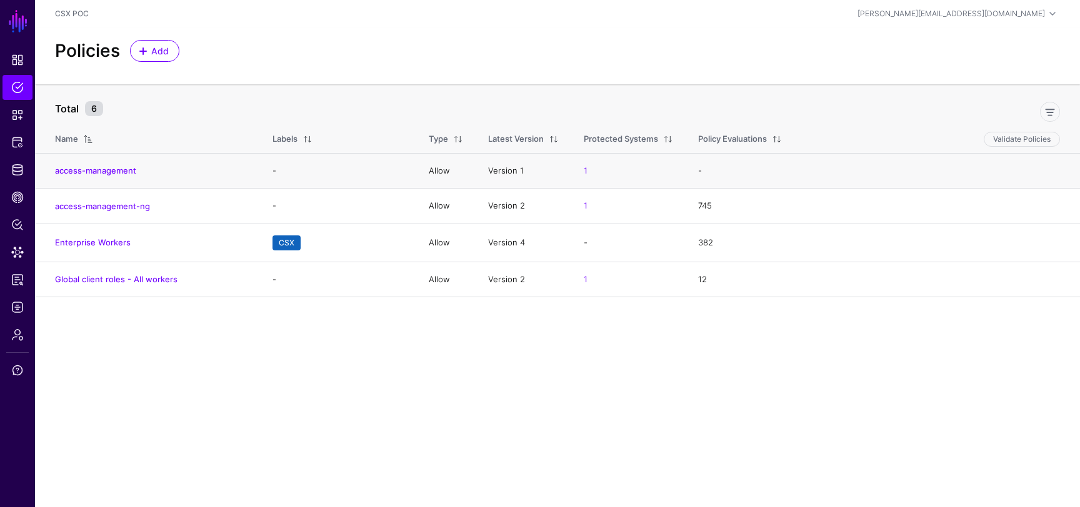
click at [125, 165] on h4 "access-management" at bounding box center [151, 170] width 192 height 11
drag, startPoint x: 186, startPoint y: 284, endPoint x: 54, endPoint y: 284, distance: 132.5
click at [54, 284] on td "Global client roles - All workers" at bounding box center [147, 280] width 225 height 36
click at [167, 351] on main "SGNL Dashboard Policies Snippets Protected Systems Identity Data Fabric CAEP Hu…" at bounding box center [540, 253] width 1080 height 507
click at [145, 307] on main "SGNL Dashboard Policies Snippets Protected Systems Identity Data Fabric CAEP Hu…" at bounding box center [540, 253] width 1080 height 507
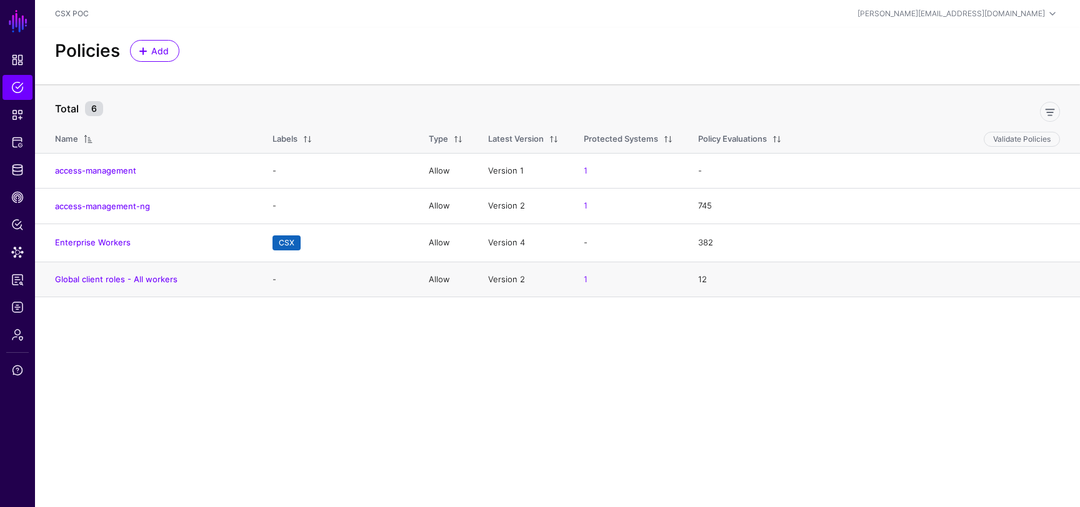
drag, startPoint x: 187, startPoint y: 282, endPoint x: 54, endPoint y: 281, distance: 133.1
click at [54, 281] on td "Global client roles - All workers" at bounding box center [147, 280] width 225 height 36
click at [139, 332] on main "SGNL Dashboard Policies Snippets Protected Systems Identity Data Fabric CAEP Hu…" at bounding box center [540, 253] width 1080 height 507
drag, startPoint x: 186, startPoint y: 282, endPoint x: 54, endPoint y: 277, distance: 131.3
click at [55, 277] on h4 "Global client roles - All workers" at bounding box center [151, 279] width 192 height 11
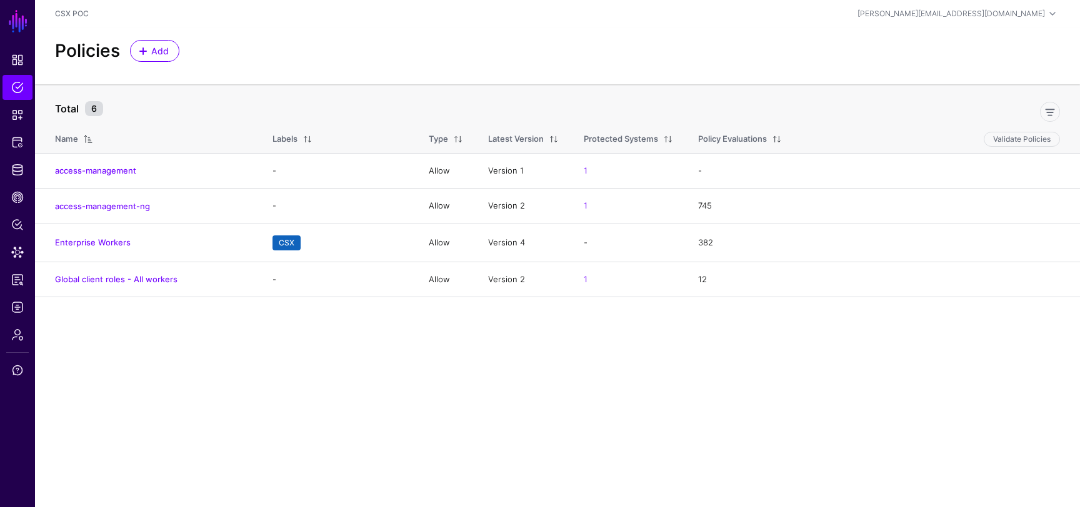
copy link "Global client roles - All workers"
click at [154, 347] on main "SGNL Dashboard Policies Snippets Protected Systems Identity Data Fabric CAEP Hu…" at bounding box center [540, 253] width 1080 height 507
drag, startPoint x: 193, startPoint y: 279, endPoint x: 51, endPoint y: 282, distance: 141.9
click at [51, 282] on td "Global client roles - All workers" at bounding box center [147, 280] width 225 height 36
copy link "Global client roles - All workers"
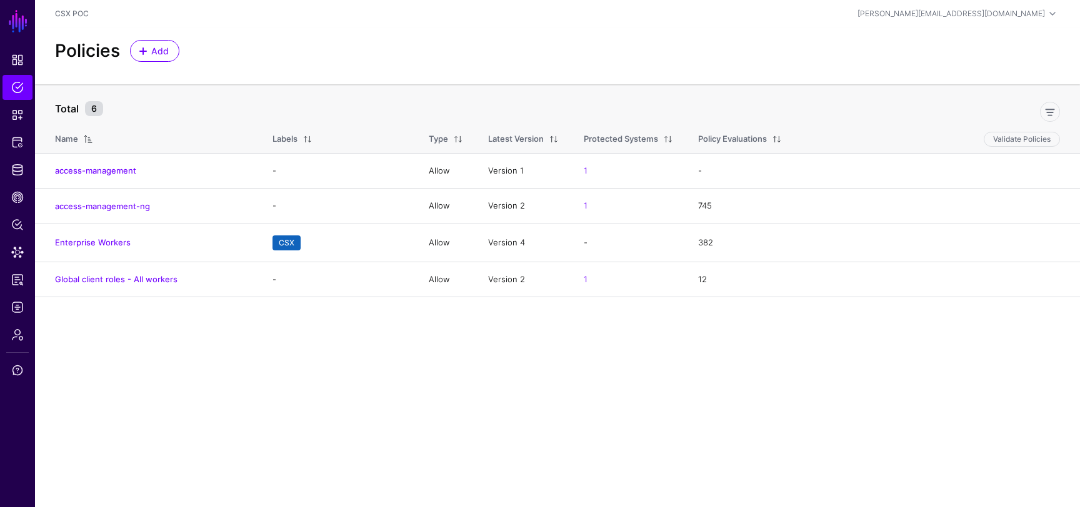
click at [129, 331] on main "SGNL Dashboard Policies Snippets Protected Systems Identity Data Fabric CAEP Hu…" at bounding box center [540, 253] width 1080 height 507
click at [165, 49] on span "Add" at bounding box center [160, 50] width 21 height 13
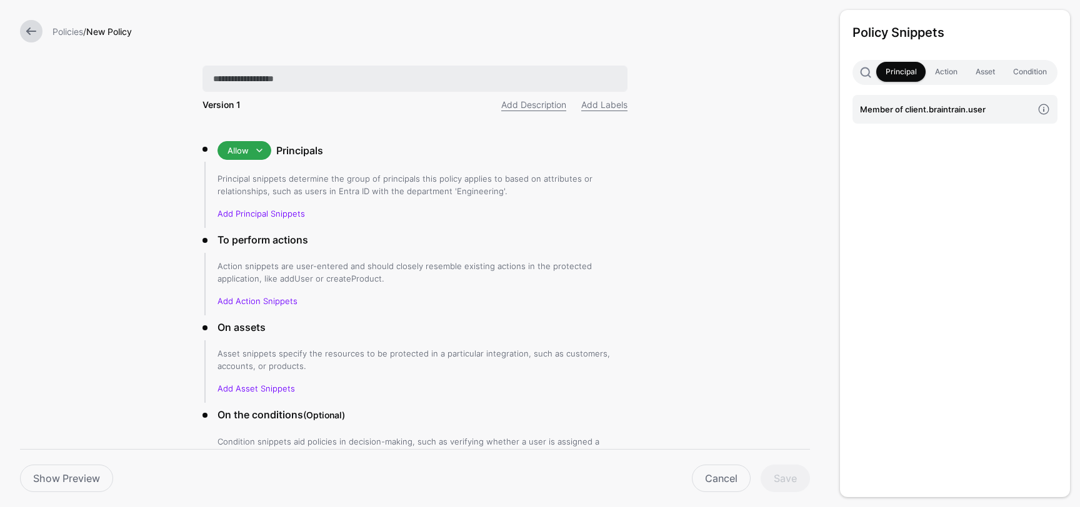
click at [383, 82] on input "text" at bounding box center [414, 79] width 425 height 26
click at [249, 76] on input "**********" at bounding box center [414, 79] width 425 height 26
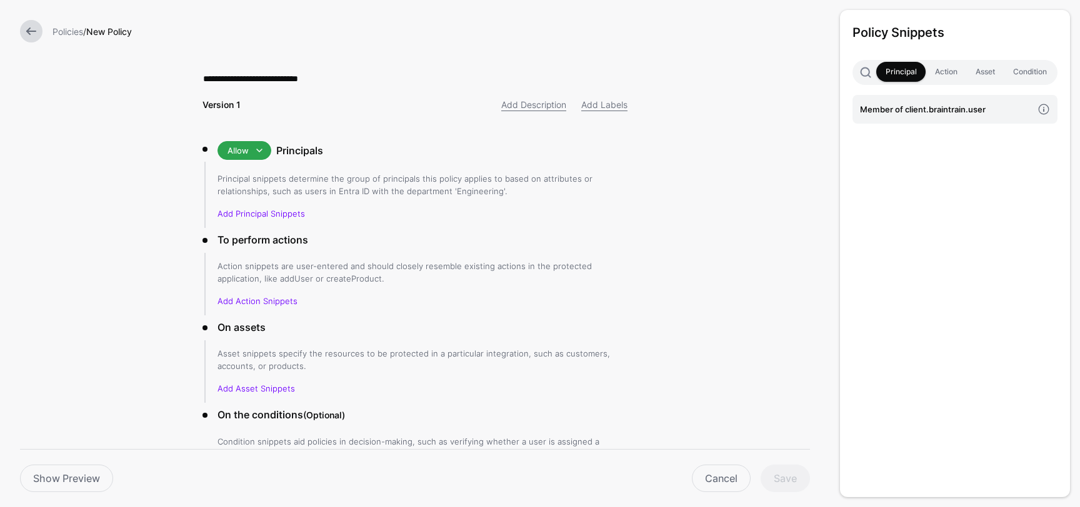
type input "**********"
click at [112, 166] on form "**********" at bounding box center [415, 299] width 830 height 599
click at [267, 213] on link "Add Principal Snippets" at bounding box center [260, 214] width 87 height 10
click at [890, 121] on link "Member of client.braintrain.user" at bounding box center [954, 109] width 205 height 29
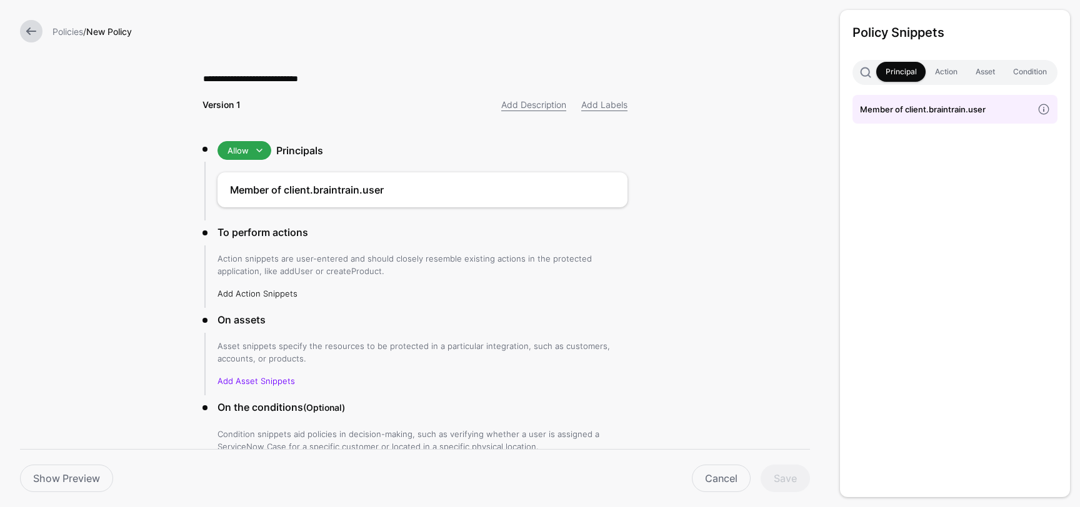
click at [267, 290] on link "Add Action Snippets" at bounding box center [257, 294] width 80 height 10
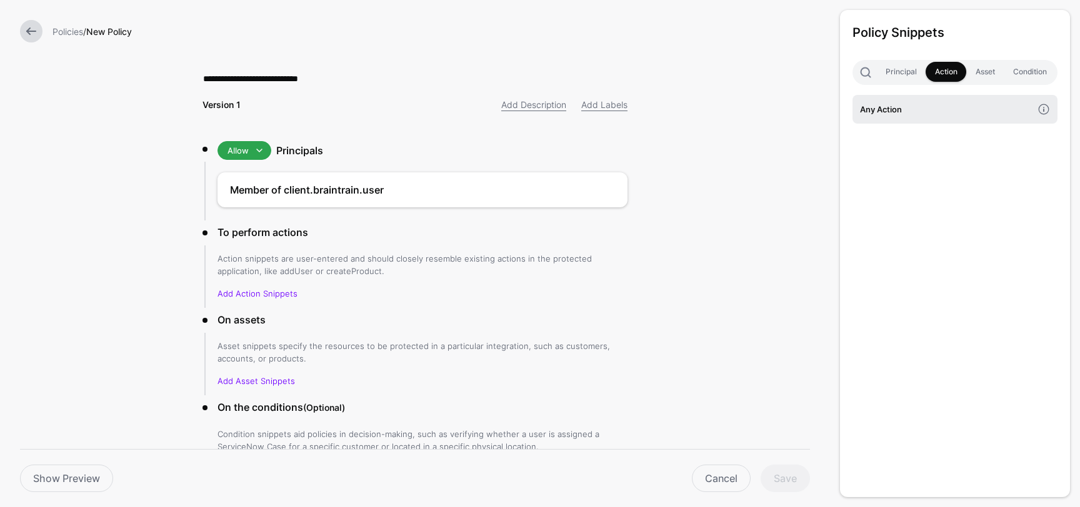
click at [907, 102] on h4 "Any Action" at bounding box center [946, 109] width 172 height 14
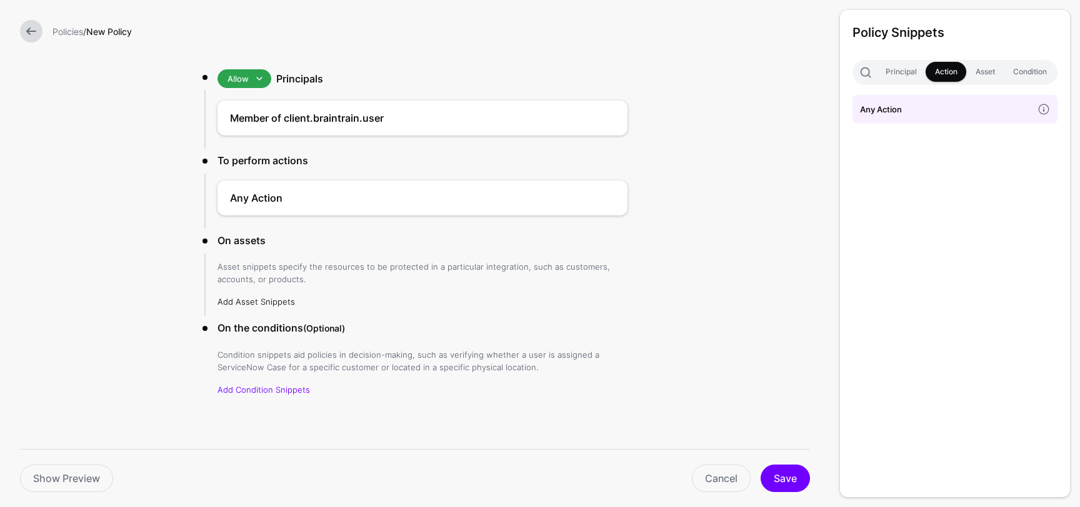
scroll to position [76, 0]
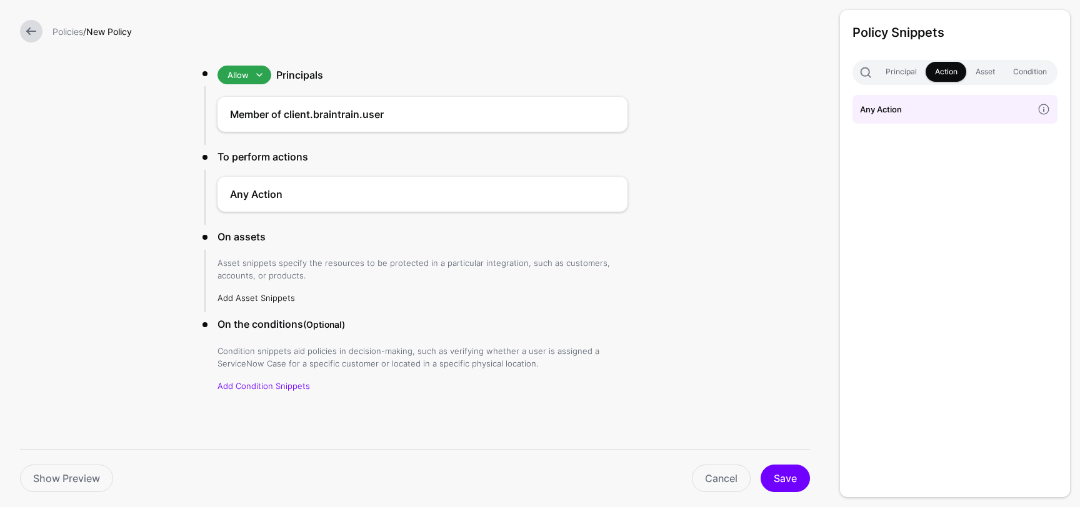
click at [269, 297] on link "Add Asset Snippets" at bounding box center [255, 298] width 77 height 10
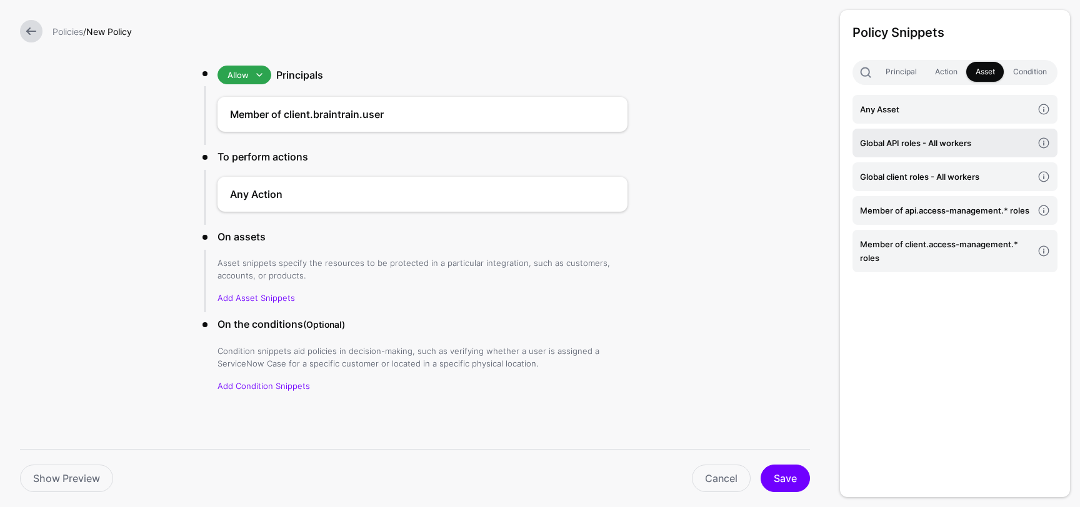
click at [990, 143] on h4 "Global API roles - All workers" at bounding box center [946, 143] width 172 height 14
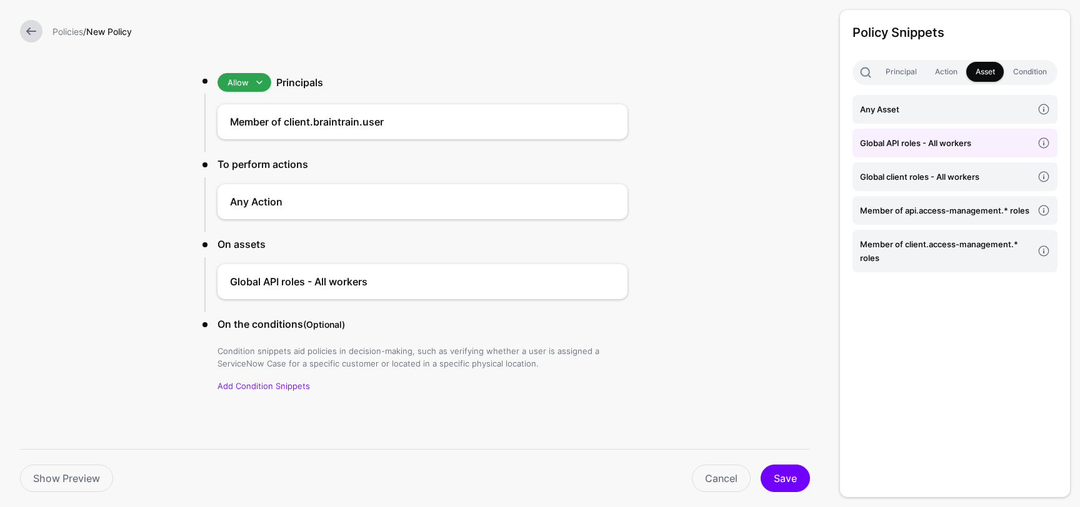
click at [922, 386] on div "Policy Snippets Principal Action Asset Condition Any Asset Global API roles - A…" at bounding box center [955, 253] width 230 height 487
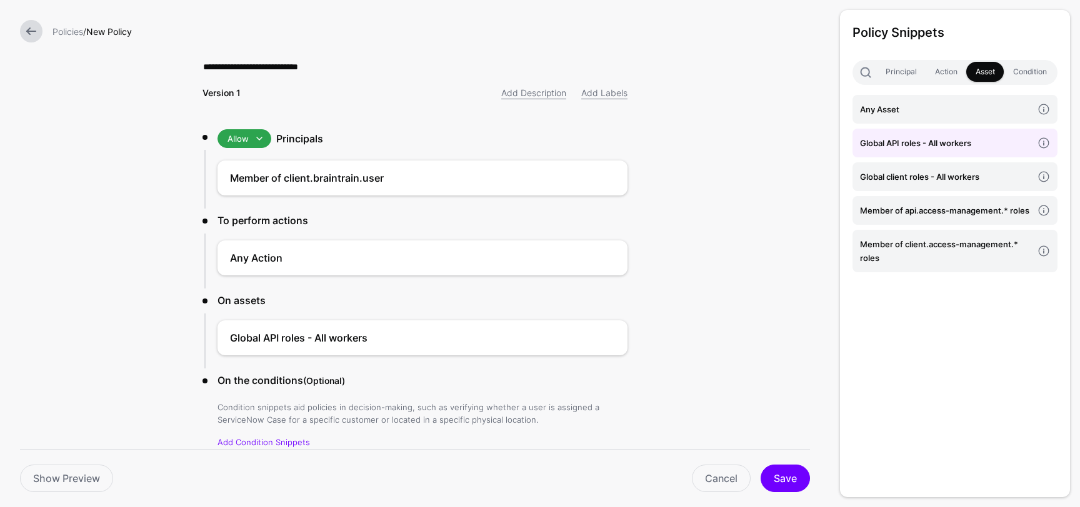
scroll to position [0, 0]
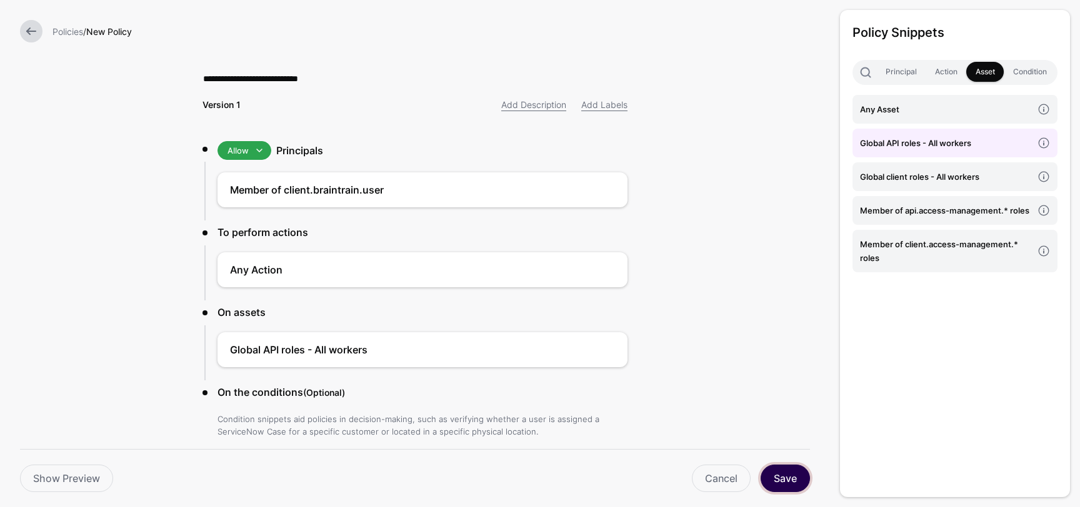
click at [780, 478] on button "Save" at bounding box center [784, 478] width 49 height 27
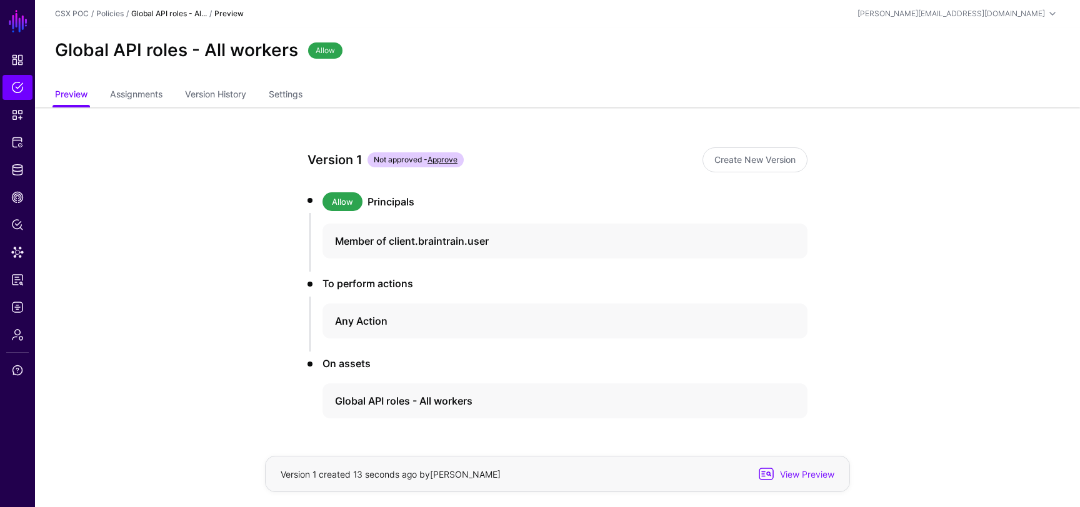
click at [449, 159] on link "Approve" at bounding box center [442, 159] width 30 height 9
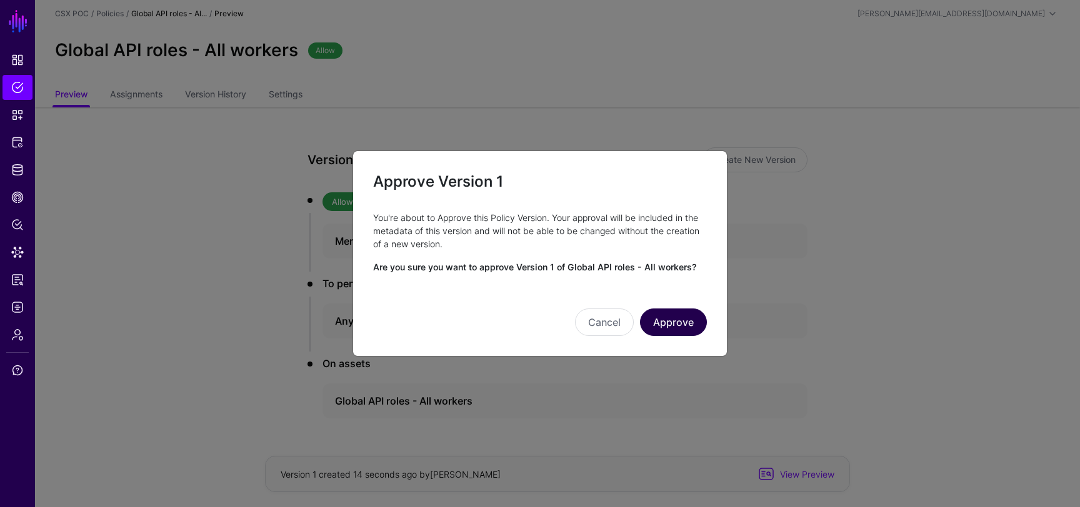
click at [683, 326] on button "Approve" at bounding box center [673, 322] width 67 height 27
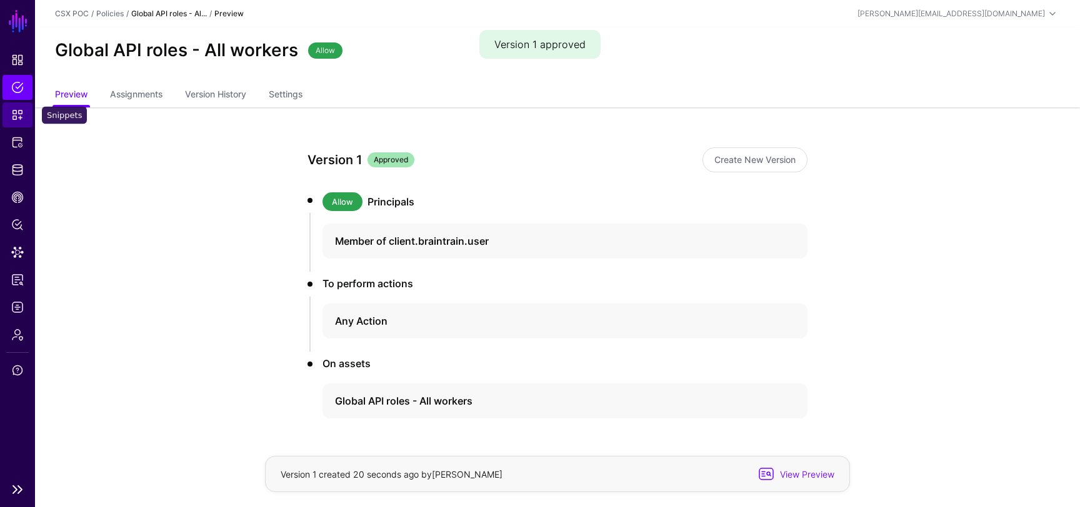
click at [16, 117] on span "Snippets" at bounding box center [17, 115] width 12 height 12
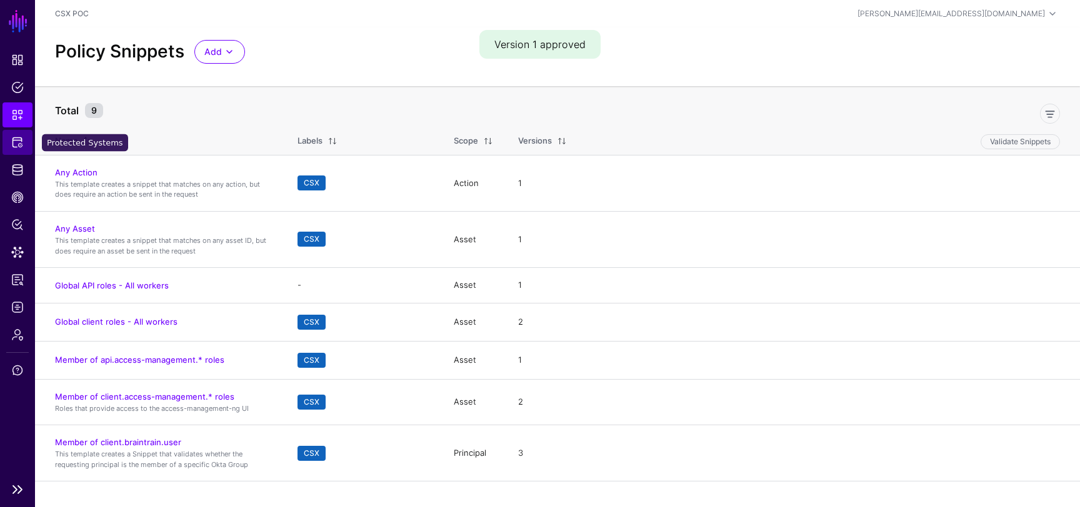
click at [21, 144] on span "Protected Systems" at bounding box center [17, 142] width 12 height 12
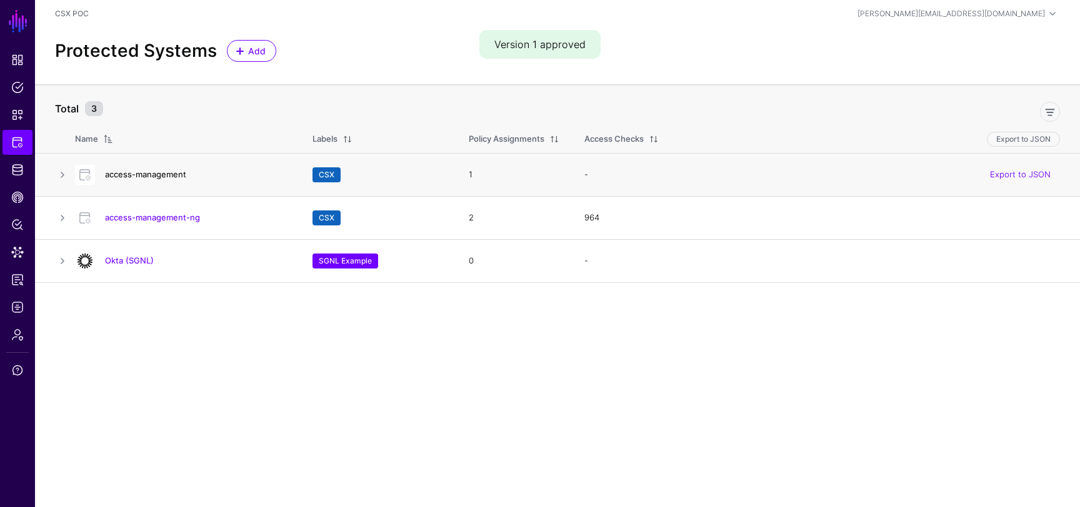
click at [164, 174] on link "access-management" at bounding box center [145, 174] width 81 height 10
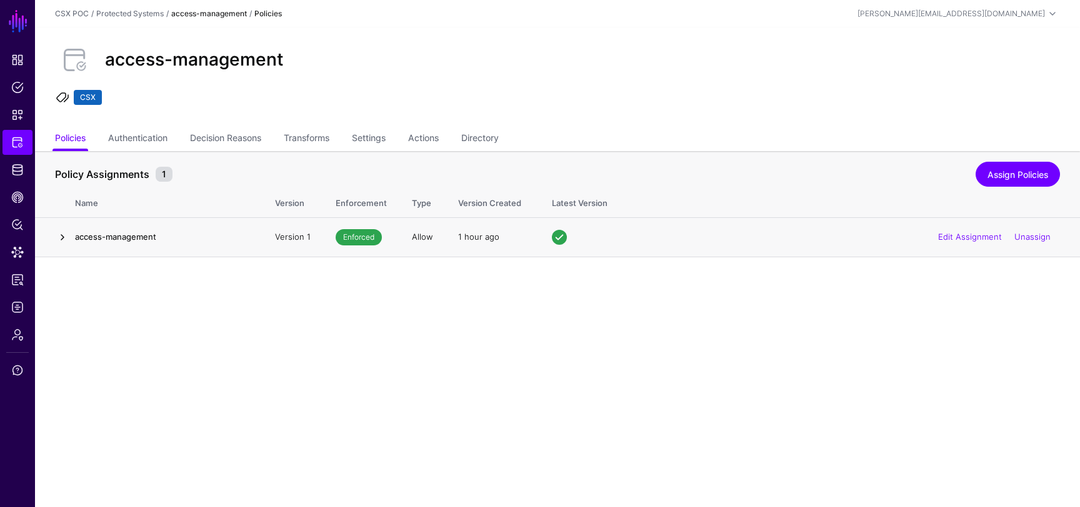
click at [62, 236] on link at bounding box center [62, 237] width 15 height 15
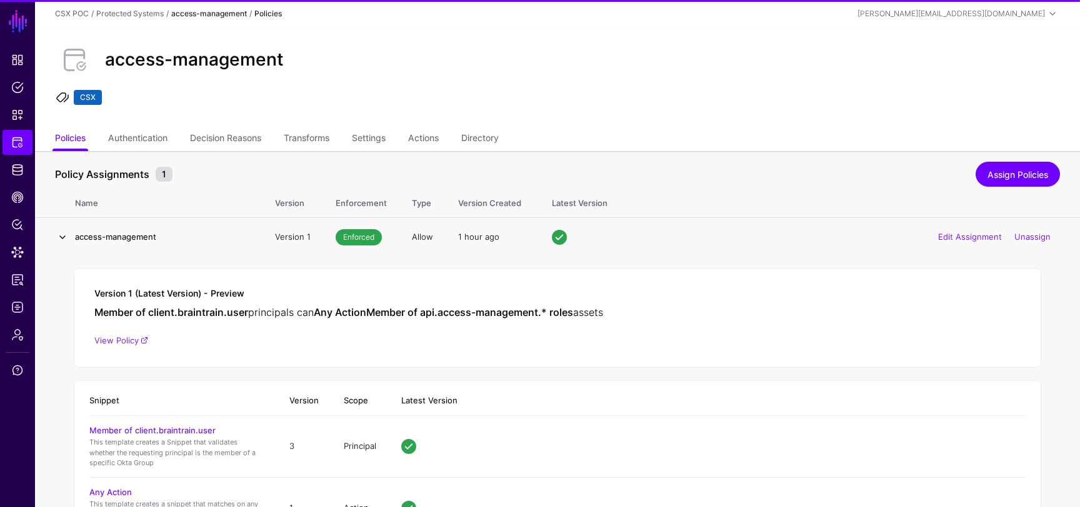
click at [62, 236] on link at bounding box center [62, 237] width 15 height 15
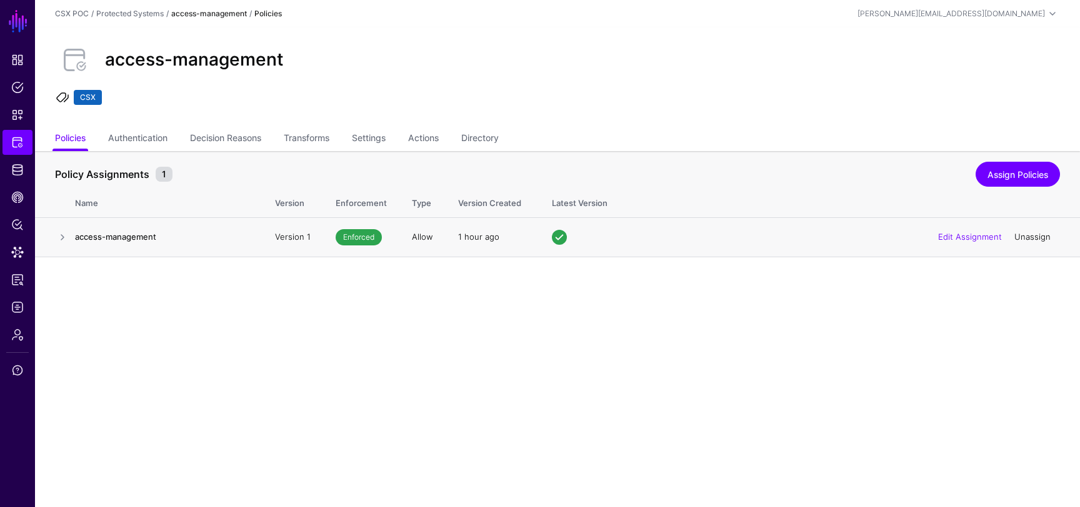
click at [1029, 237] on link "Unassign" at bounding box center [1032, 237] width 36 height 10
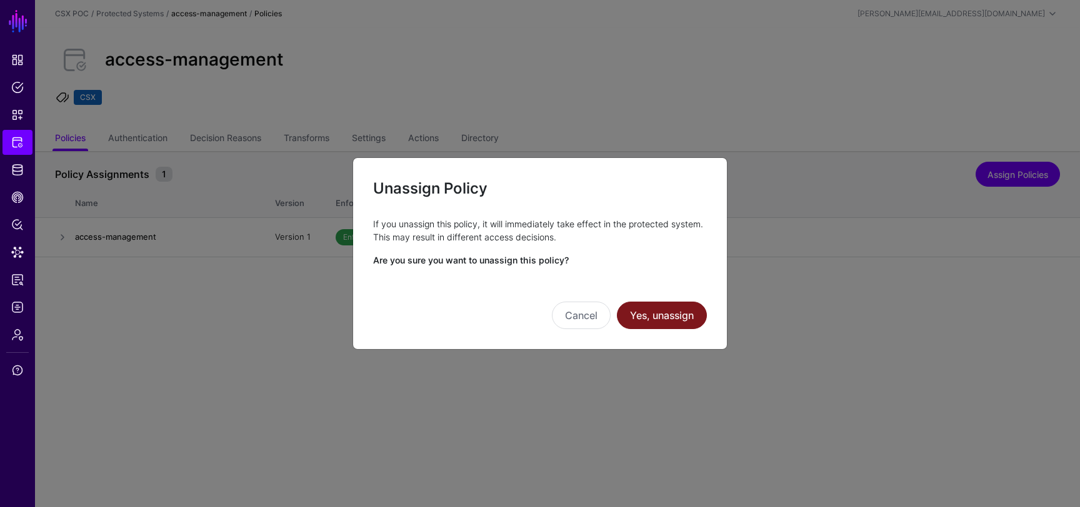
click at [667, 326] on button "Yes, unassign" at bounding box center [662, 315] width 90 height 27
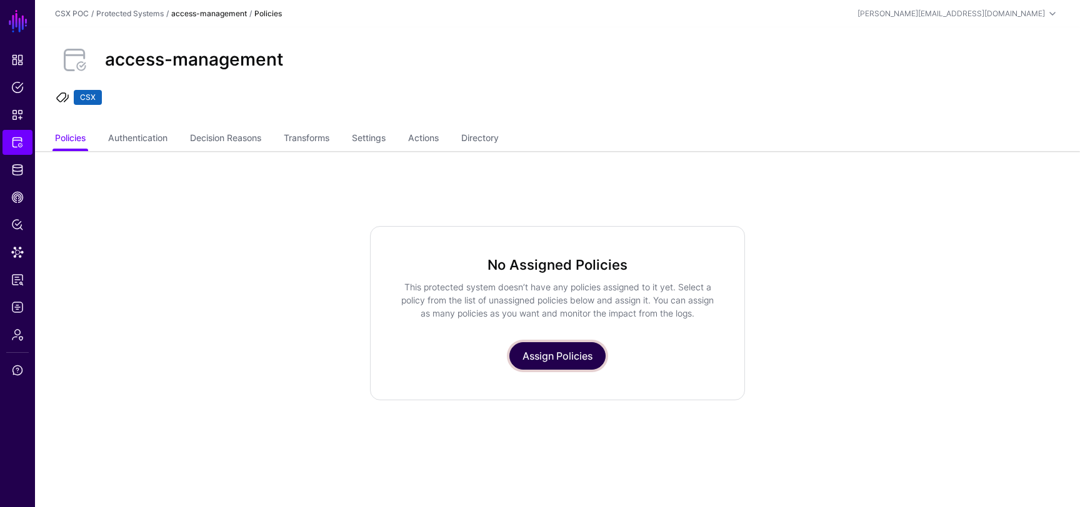
click at [559, 369] on link "Assign Policies" at bounding box center [557, 355] width 96 height 27
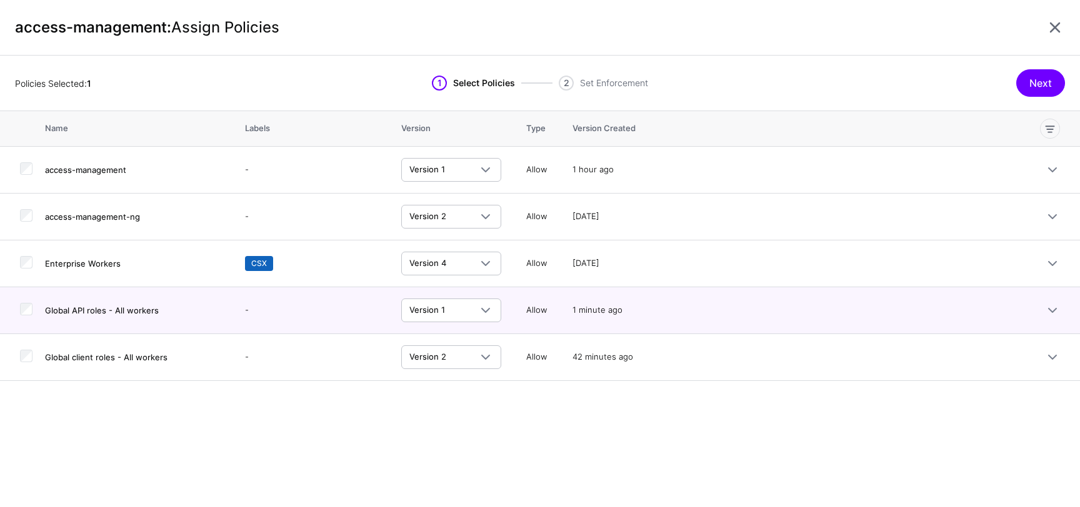
click at [935, 64] on div "Policies Selected: 1 1 Select Policies 2 Set Enforcement Next" at bounding box center [540, 84] width 1080 height 56
click at [1036, 80] on button "Next" at bounding box center [1040, 82] width 49 height 27
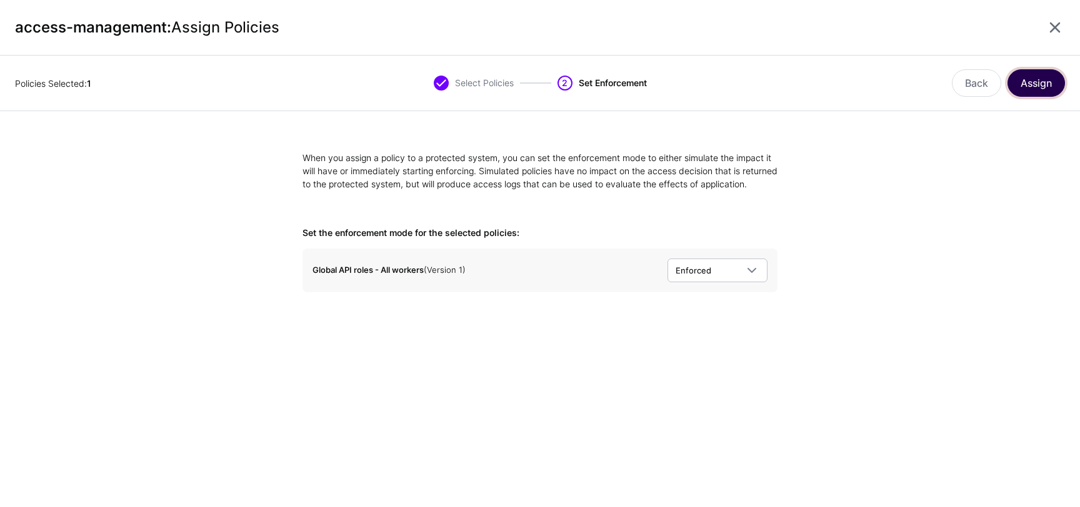
click at [1037, 83] on button "Assign" at bounding box center [1035, 82] width 57 height 27
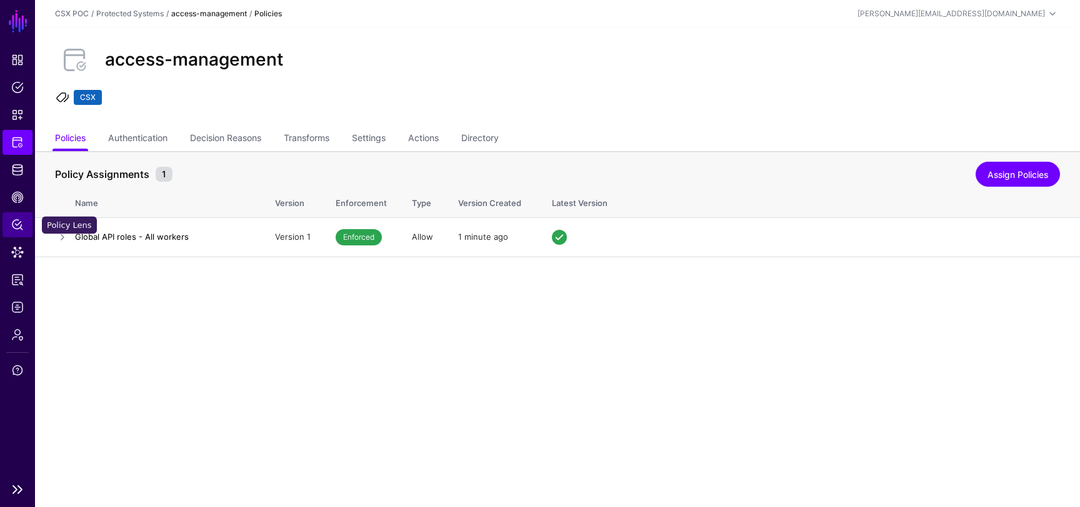
click at [14, 236] on link "Policy Lens" at bounding box center [17, 224] width 30 height 25
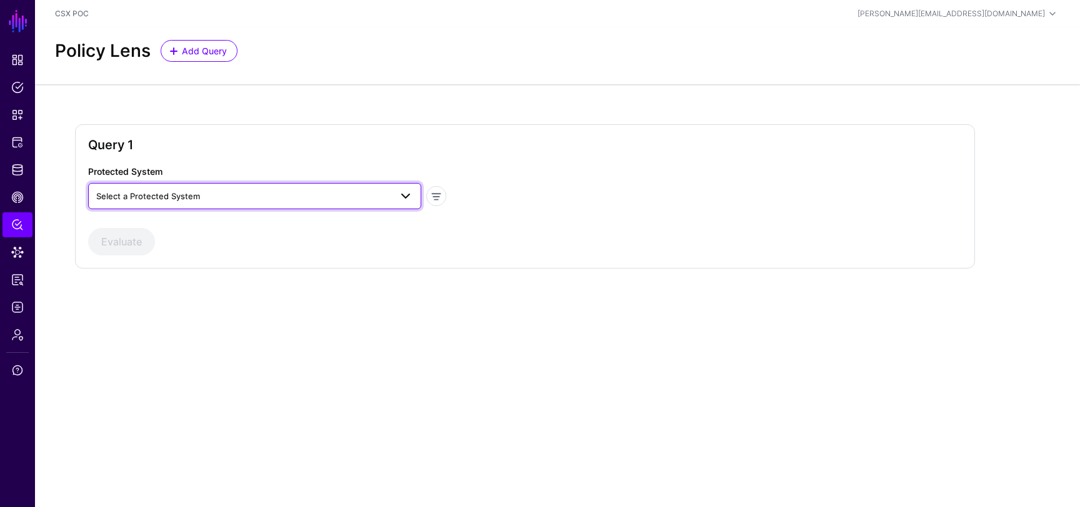
click at [316, 197] on span "Select a Protected System" at bounding box center [243, 196] width 294 height 14
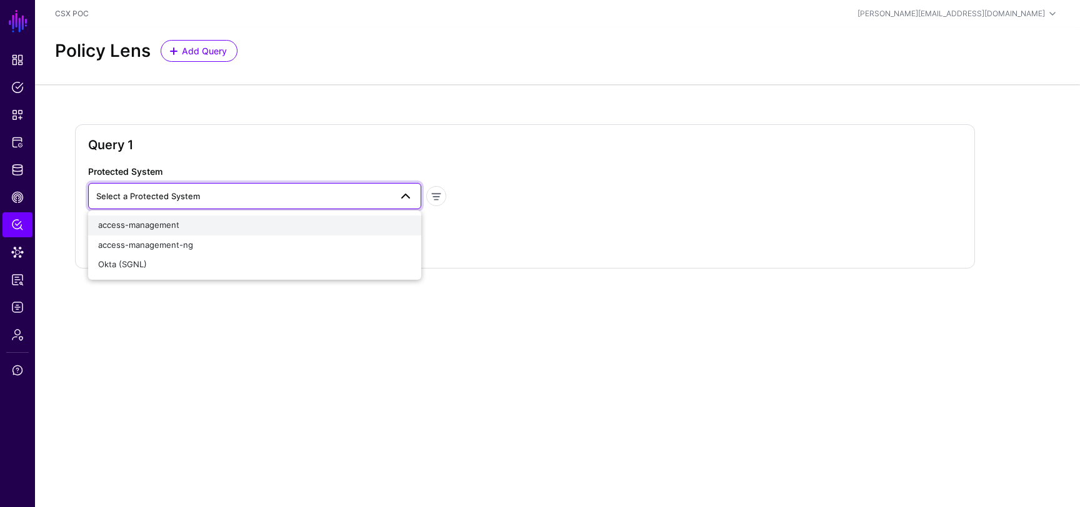
click at [291, 221] on div "access-management" at bounding box center [254, 225] width 313 height 12
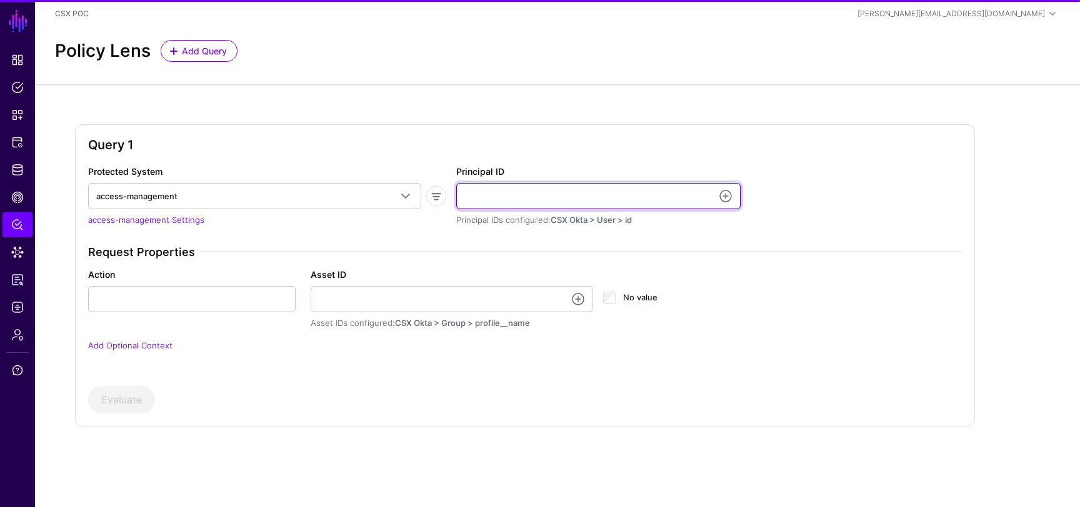
click at [502, 199] on input "Principal ID" at bounding box center [598, 196] width 284 height 26
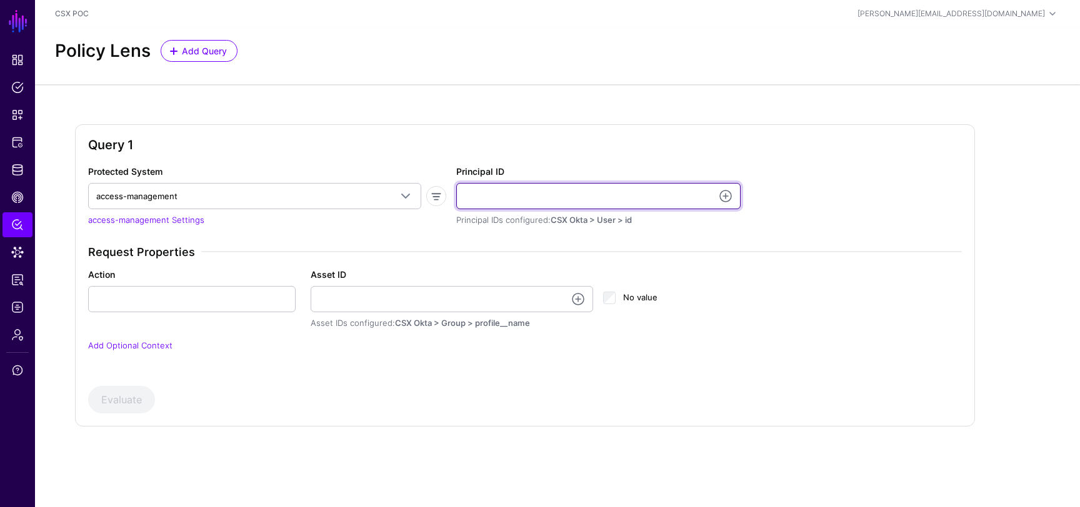
type input "**********"
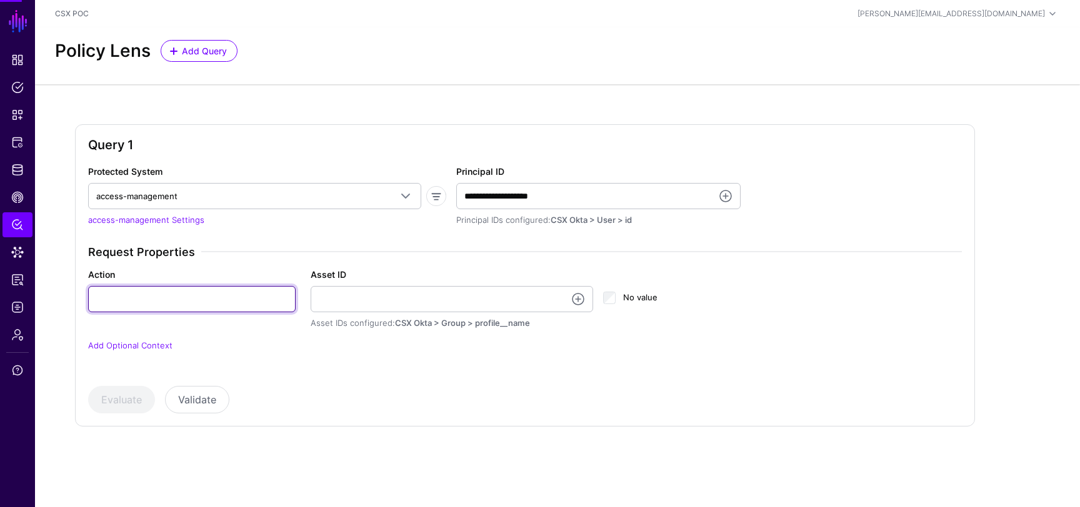
click at [193, 307] on input "Action" at bounding box center [191, 299] width 207 height 26
type input "***"
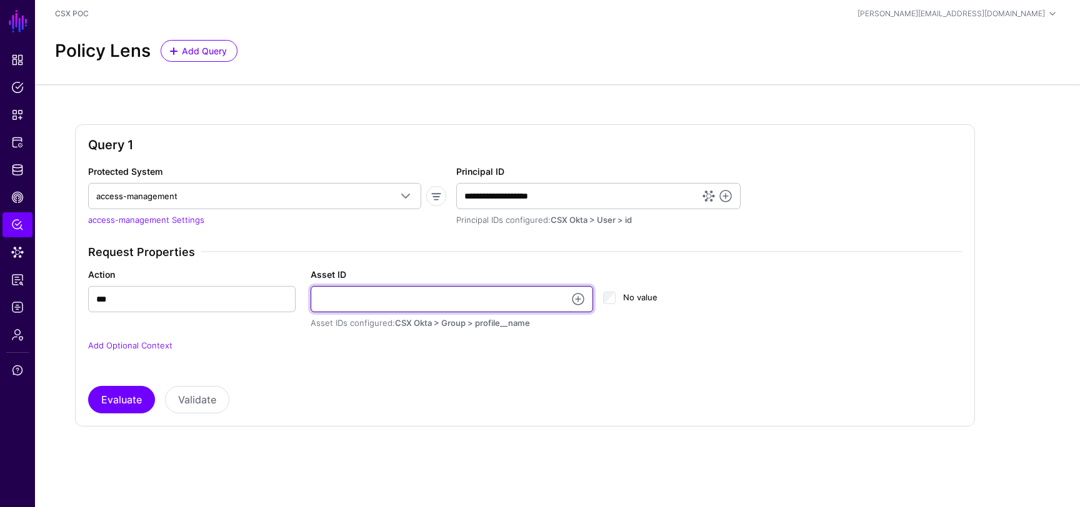
click at [394, 297] on input "Asset ID" at bounding box center [452, 299] width 283 height 26
type input "**********"
click at [312, 357] on div "**********" at bounding box center [524, 307] width 883 height 122
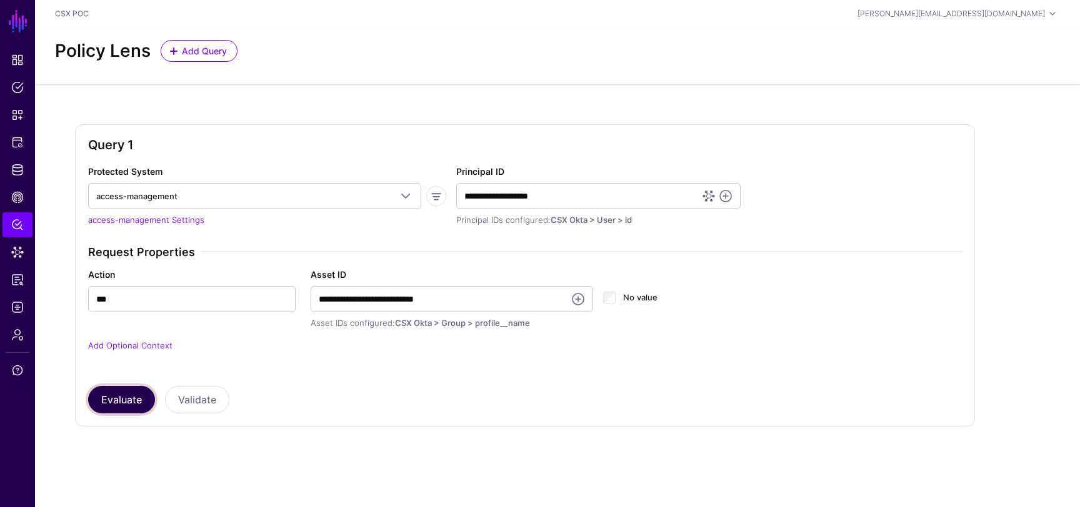
click at [134, 392] on button "Evaluate" at bounding box center [121, 399] width 67 height 27
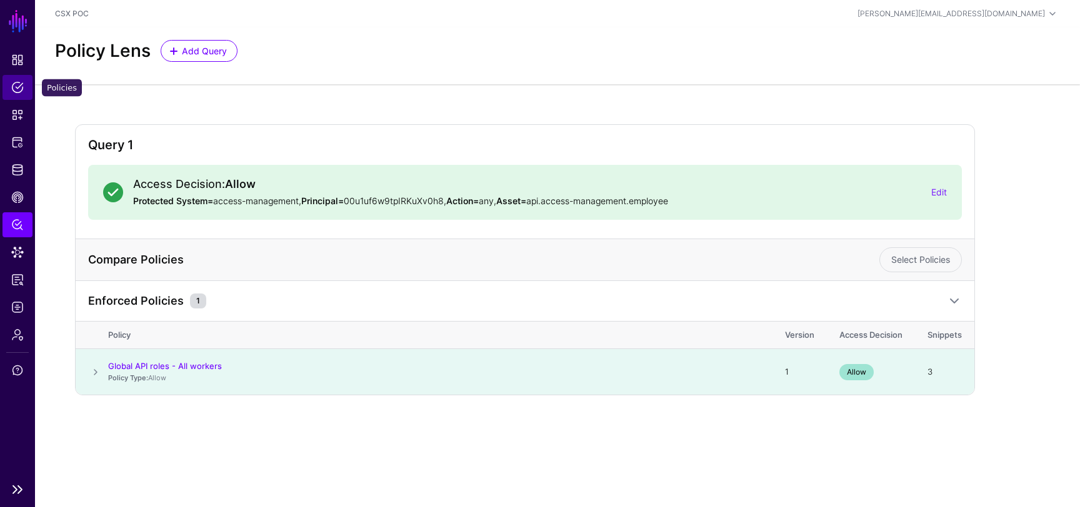
click at [15, 92] on span "Policies" at bounding box center [17, 87] width 12 height 12
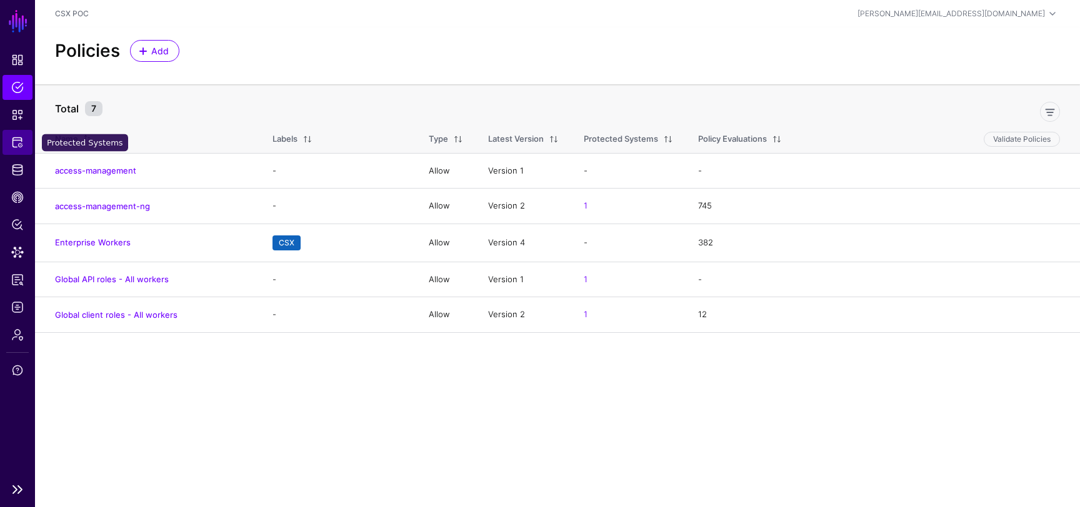
click at [17, 148] on span "Protected Systems" at bounding box center [17, 142] width 12 height 12
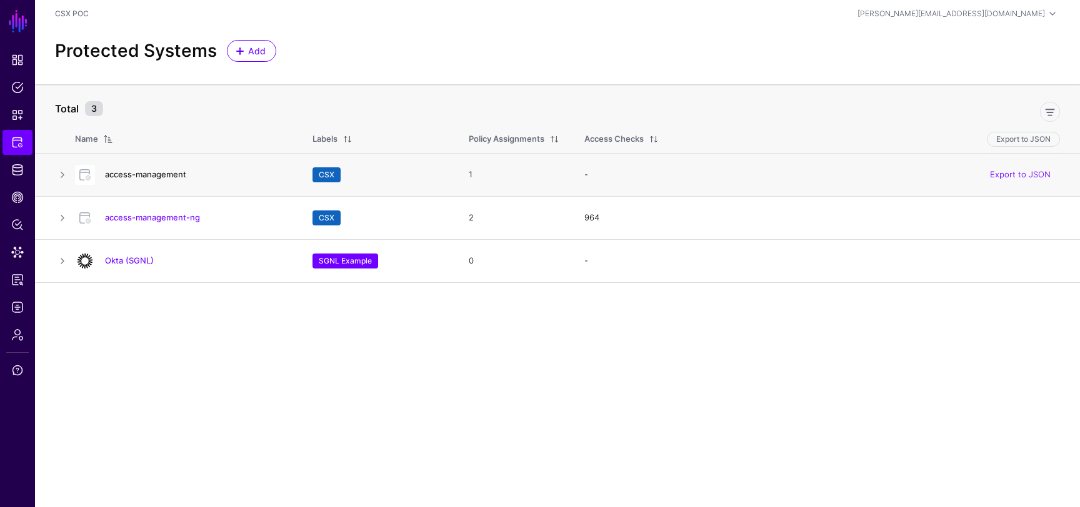
click at [163, 175] on link "access-management" at bounding box center [145, 174] width 81 height 10
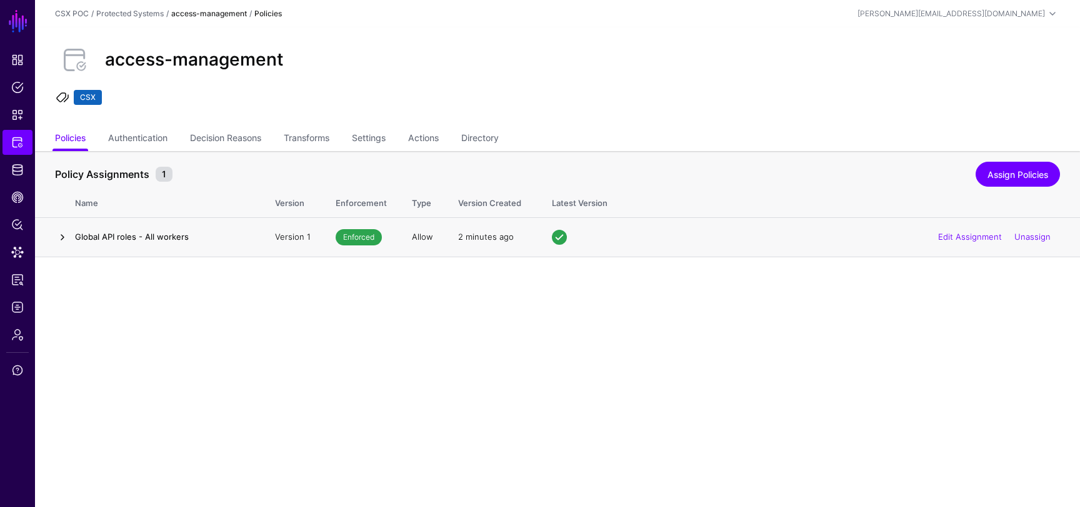
click at [62, 236] on link at bounding box center [62, 237] width 15 height 15
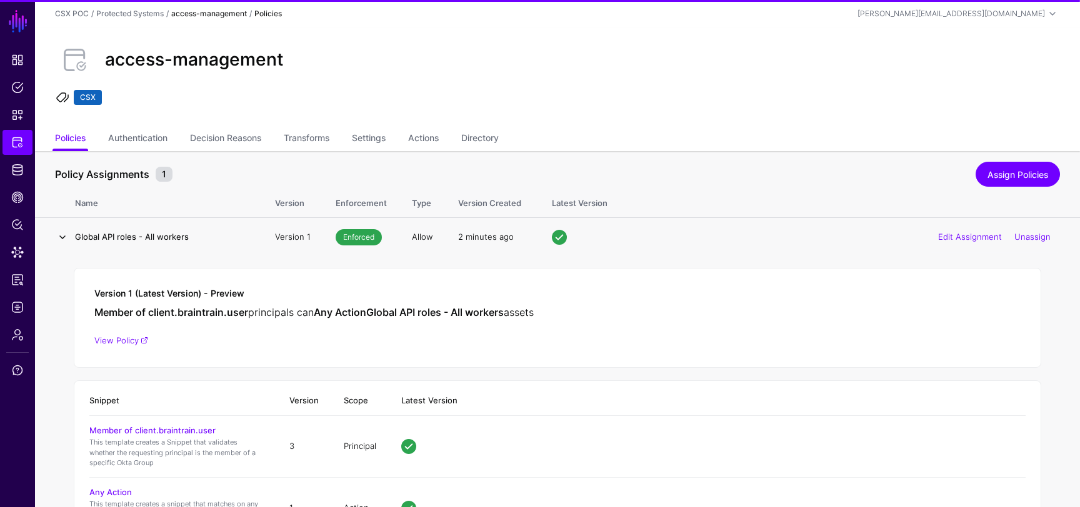
click at [62, 236] on link at bounding box center [62, 237] width 15 height 15
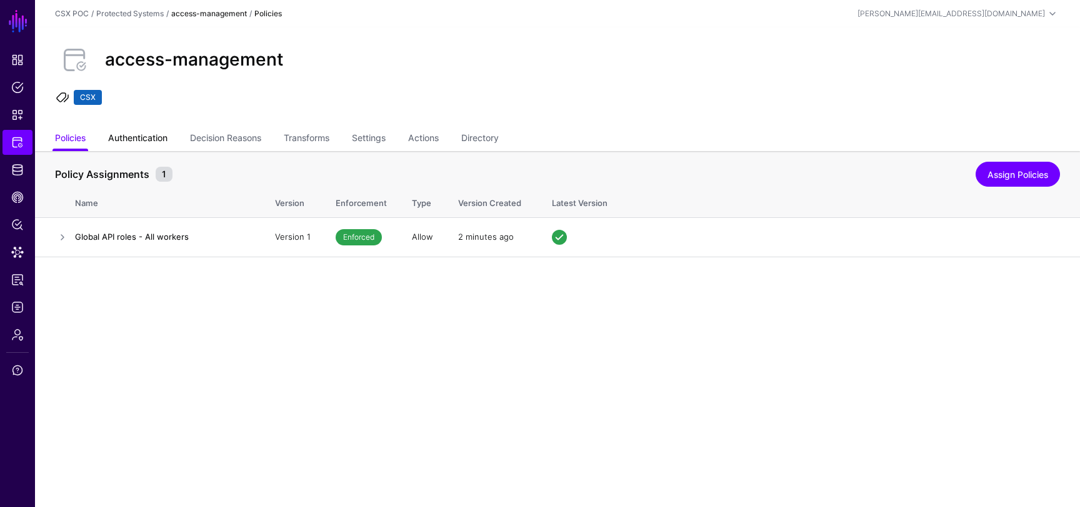
click at [146, 138] on link "Authentication" at bounding box center [137, 139] width 59 height 24
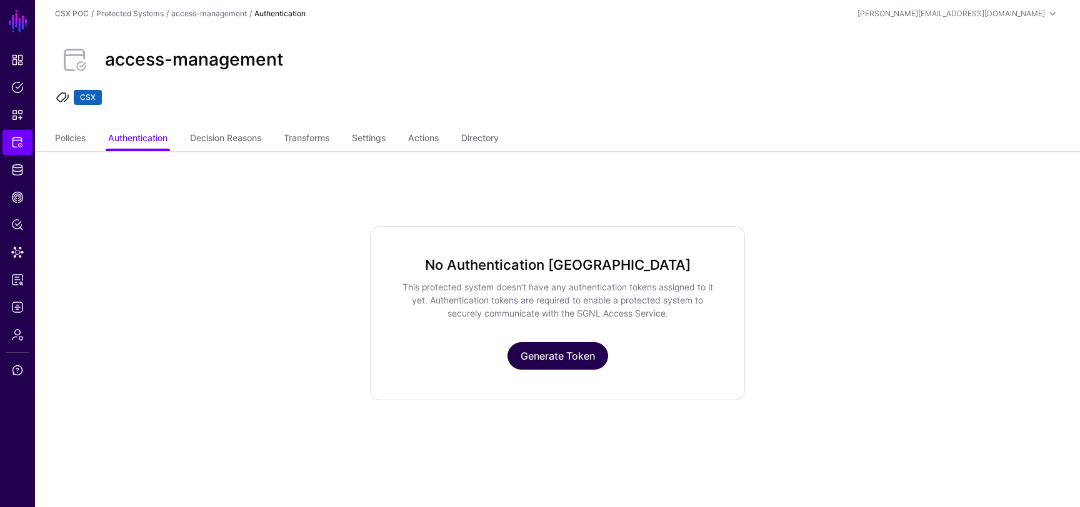
click at [534, 359] on link "Generate Token" at bounding box center [557, 355] width 101 height 27
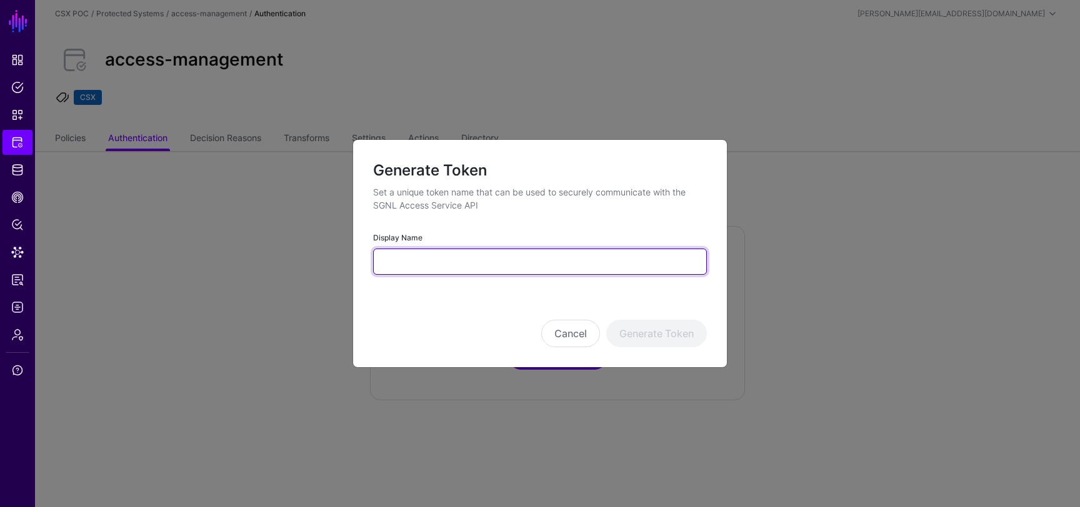
click at [491, 258] on input "Display Name" at bounding box center [540, 262] width 334 height 26
type input "**********"
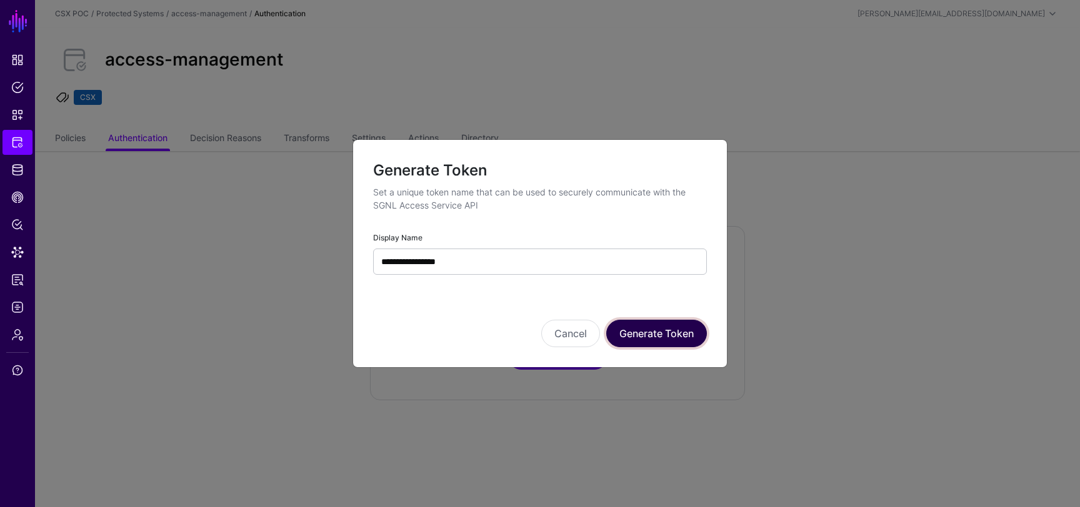
click at [652, 336] on button "Generate Token" at bounding box center [656, 333] width 101 height 27
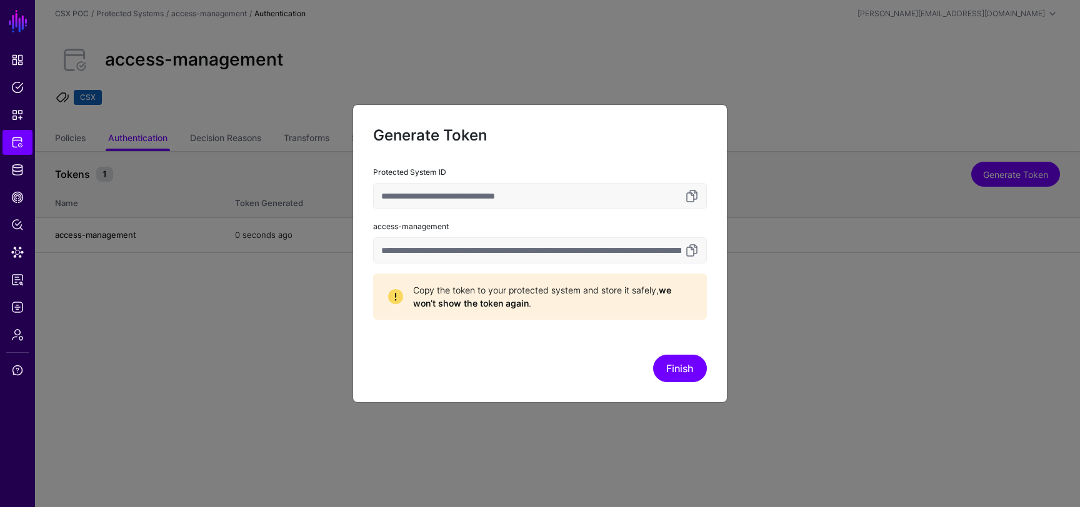
click at [520, 250] on input "**********" at bounding box center [540, 250] width 334 height 26
click at [680, 373] on button "Finish" at bounding box center [680, 368] width 54 height 27
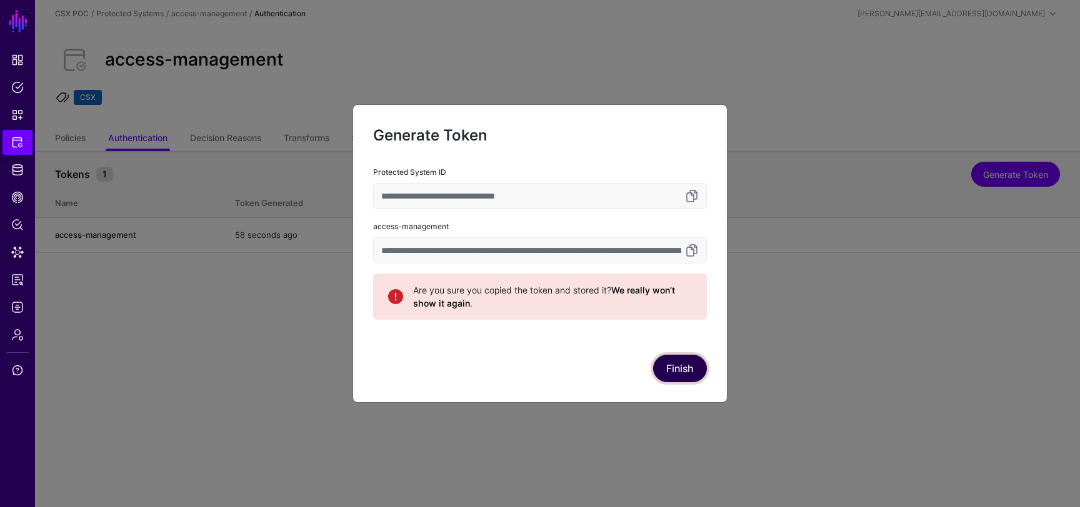
click at [680, 373] on button "Finish" at bounding box center [680, 368] width 54 height 27
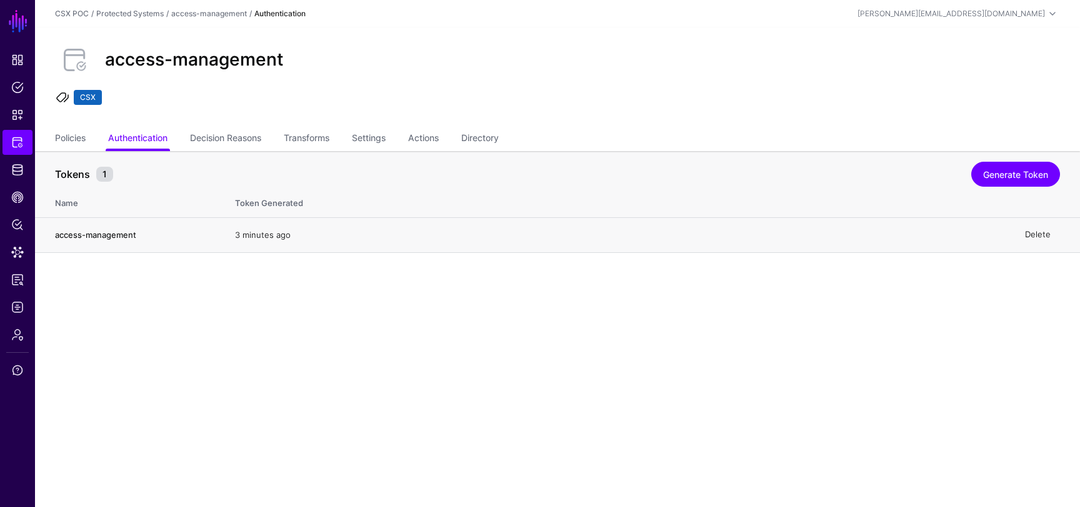
click at [1040, 236] on link "Delete" at bounding box center [1038, 235] width 26 height 10
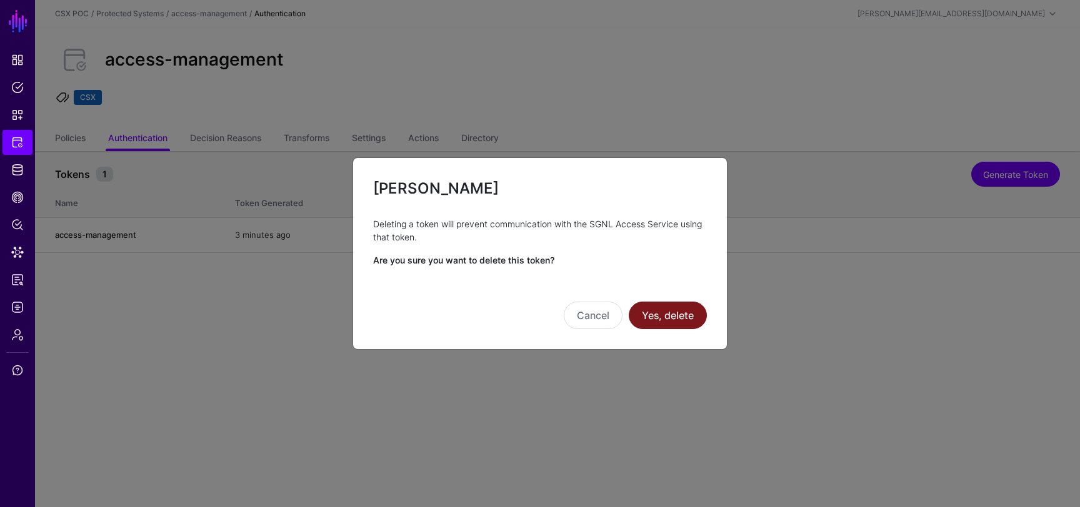
click at [690, 317] on button "Yes, delete" at bounding box center [668, 315] width 78 height 27
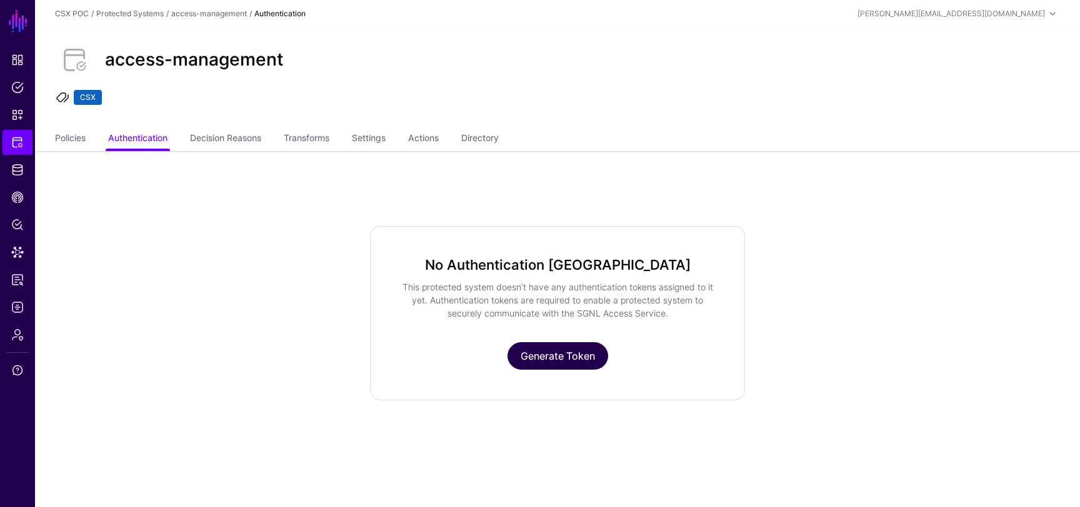
click at [557, 355] on link "Generate Token" at bounding box center [557, 355] width 101 height 27
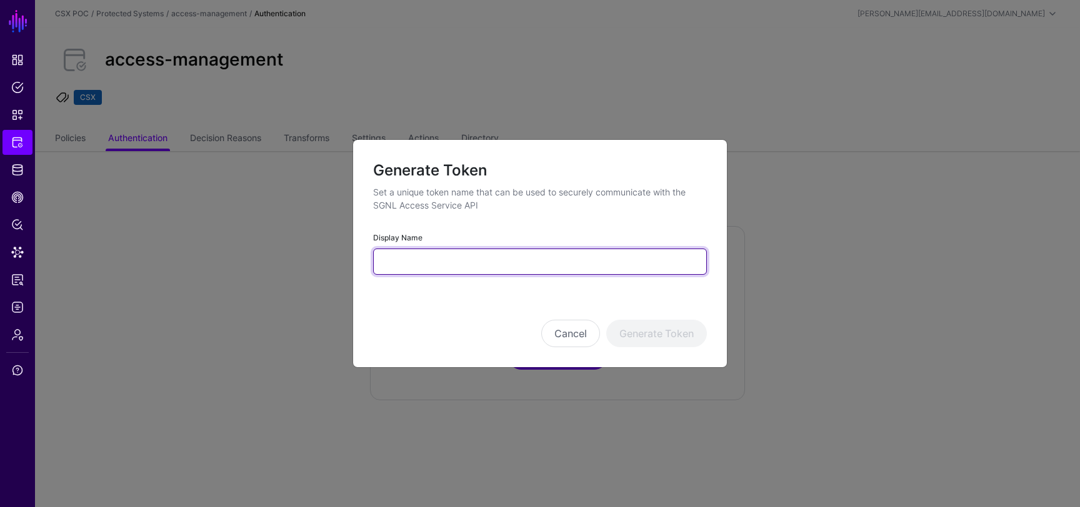
click at [583, 258] on input "Display Name" at bounding box center [540, 262] width 334 height 26
type input "**********"
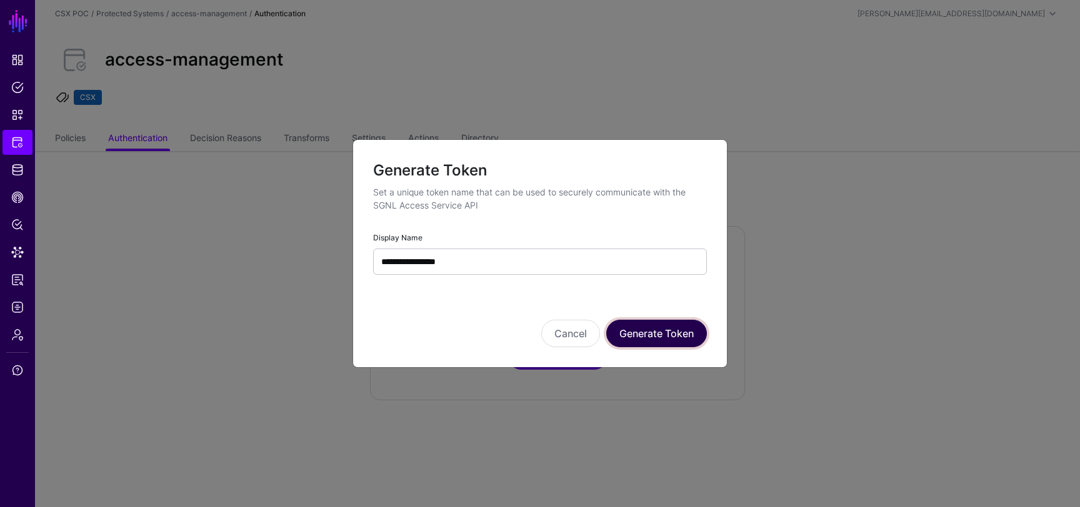
click at [662, 342] on button "Generate Token" at bounding box center [656, 333] width 101 height 27
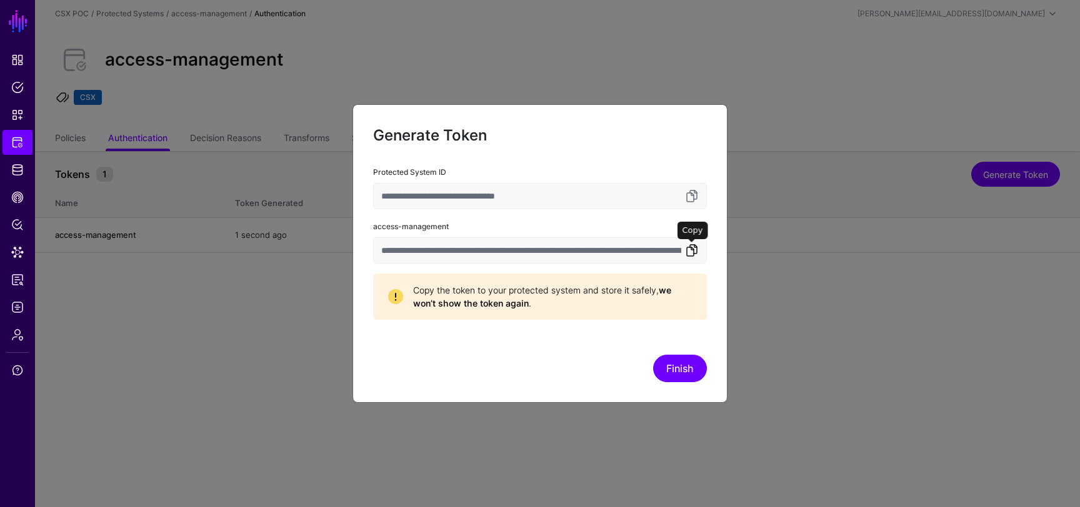
click at [692, 253] on link at bounding box center [691, 250] width 15 height 15
click at [557, 249] on input "**********" at bounding box center [540, 250] width 334 height 26
click at [676, 365] on button "Finish" at bounding box center [680, 368] width 54 height 27
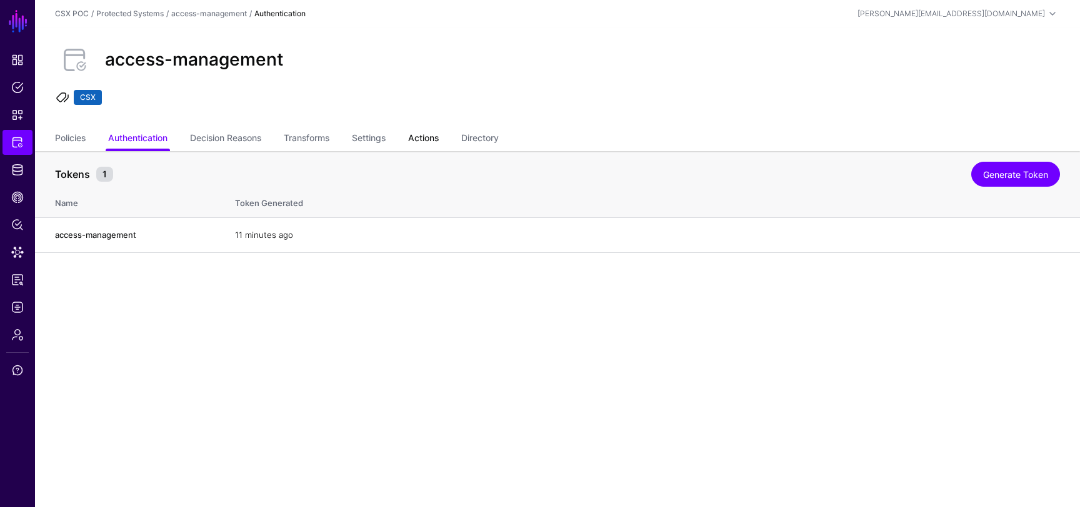
click at [439, 141] on link "Actions" at bounding box center [423, 139] width 31 height 24
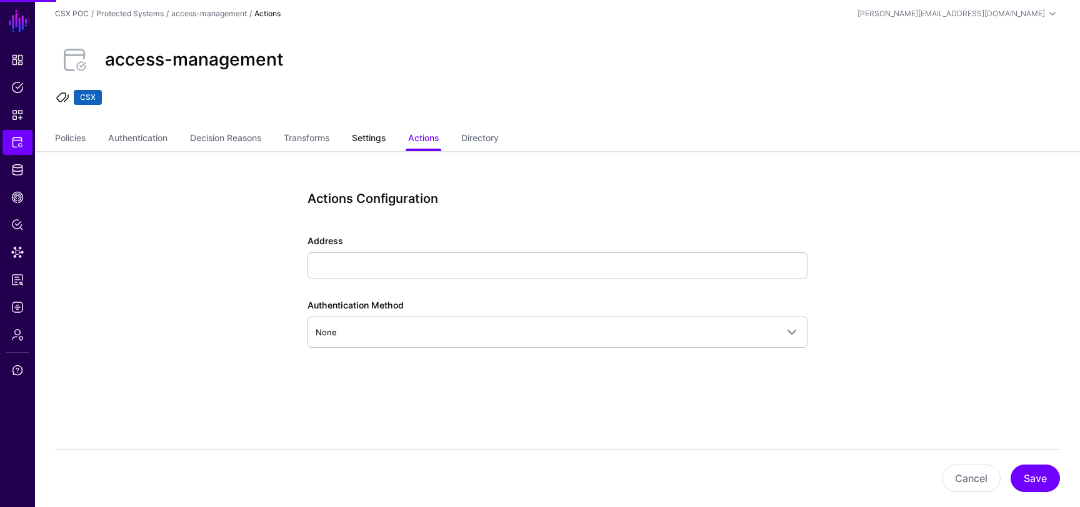
click at [375, 146] on link "Settings" at bounding box center [369, 139] width 34 height 24
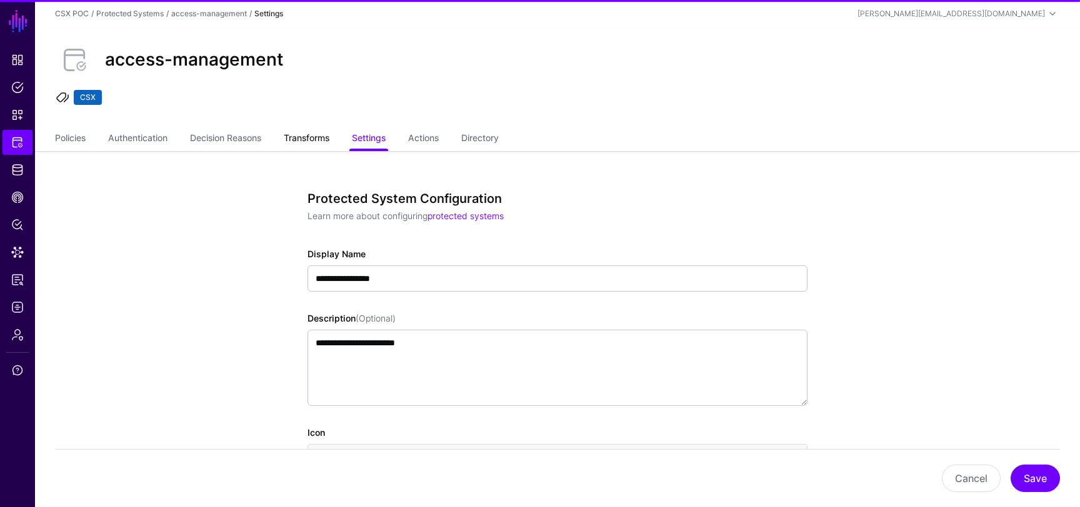
click at [314, 130] on link "Transforms" at bounding box center [307, 139] width 46 height 24
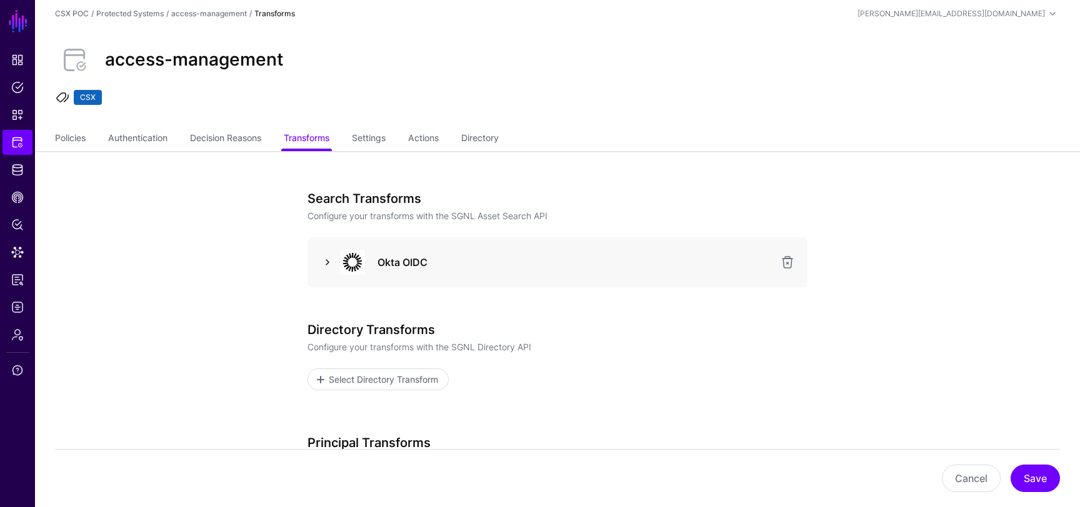
click at [330, 267] on link at bounding box center [327, 262] width 15 height 15
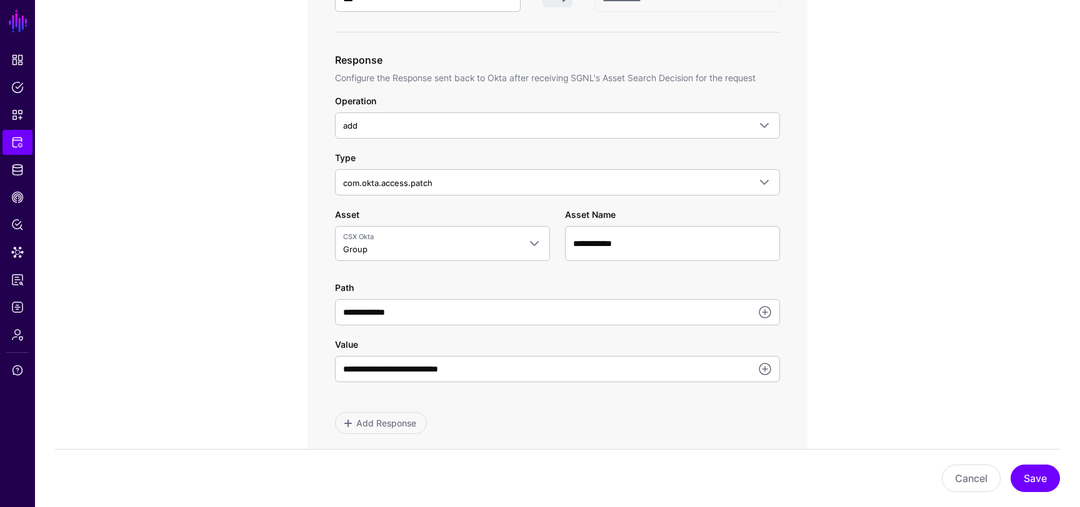
scroll to position [987, 0]
